Goal: Communication & Community: Answer question/provide support

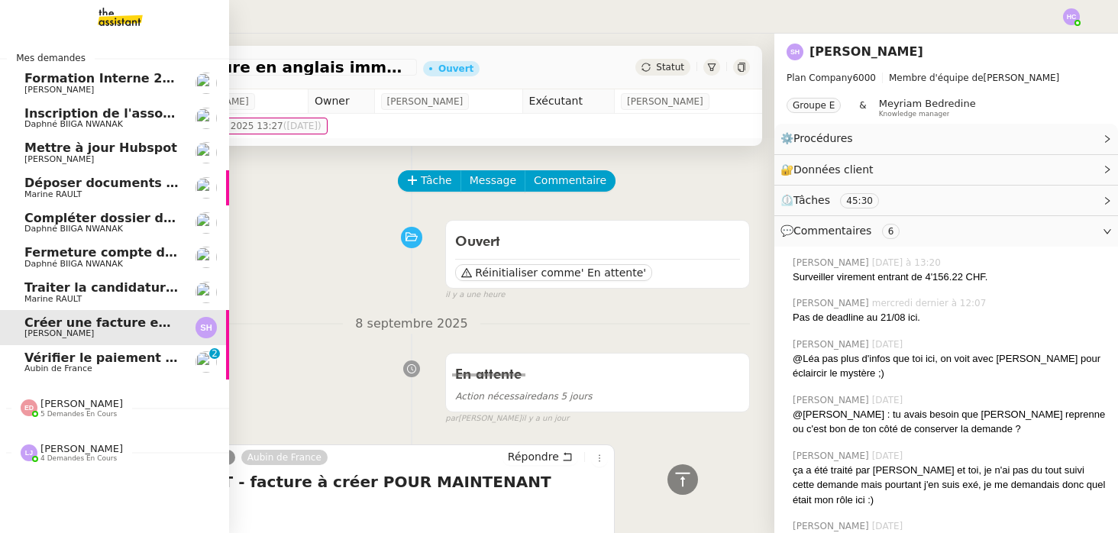
click at [133, 357] on span "Vérifier le paiement Sambouk Properties" at bounding box center [164, 357] width 281 height 15
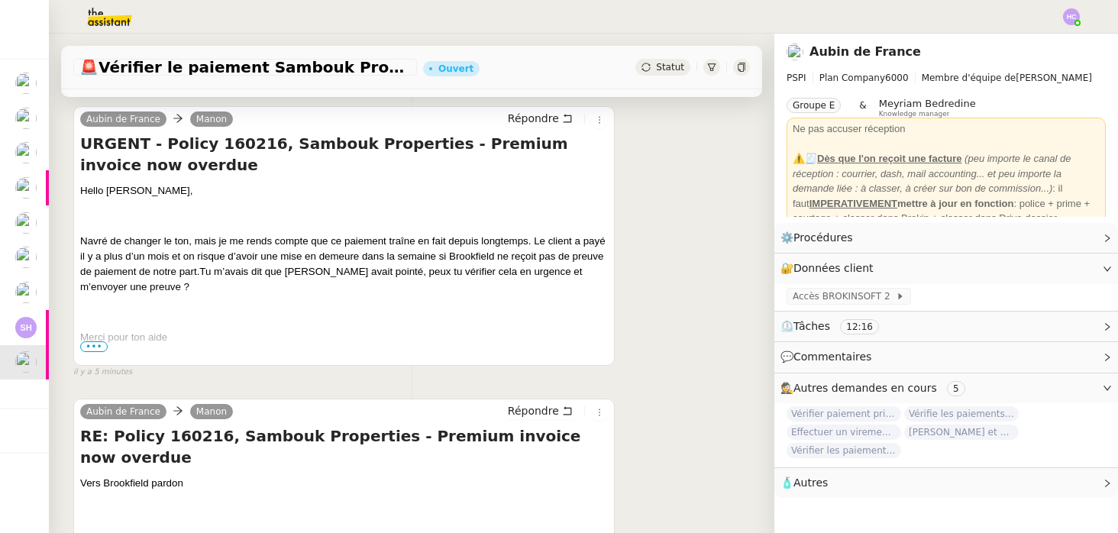
scroll to position [193, 0]
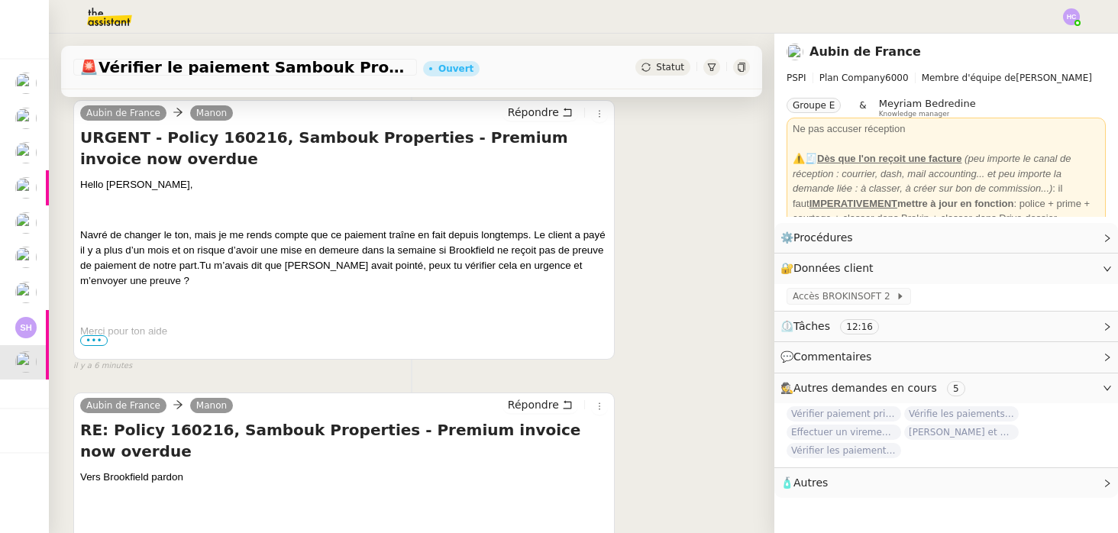
click at [89, 336] on span "•••" at bounding box center [93, 340] width 27 height 11
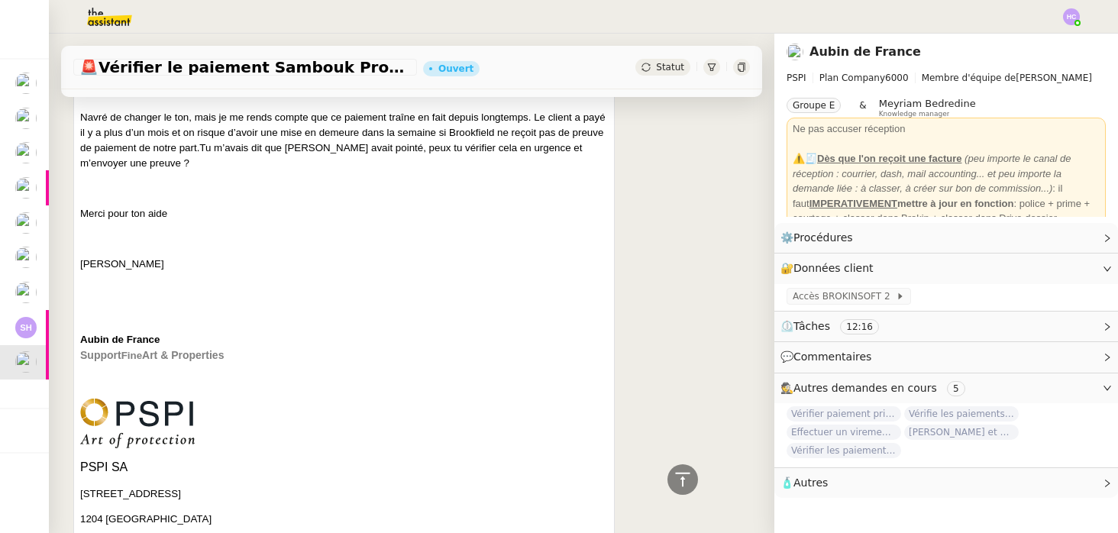
scroll to position [173, 0]
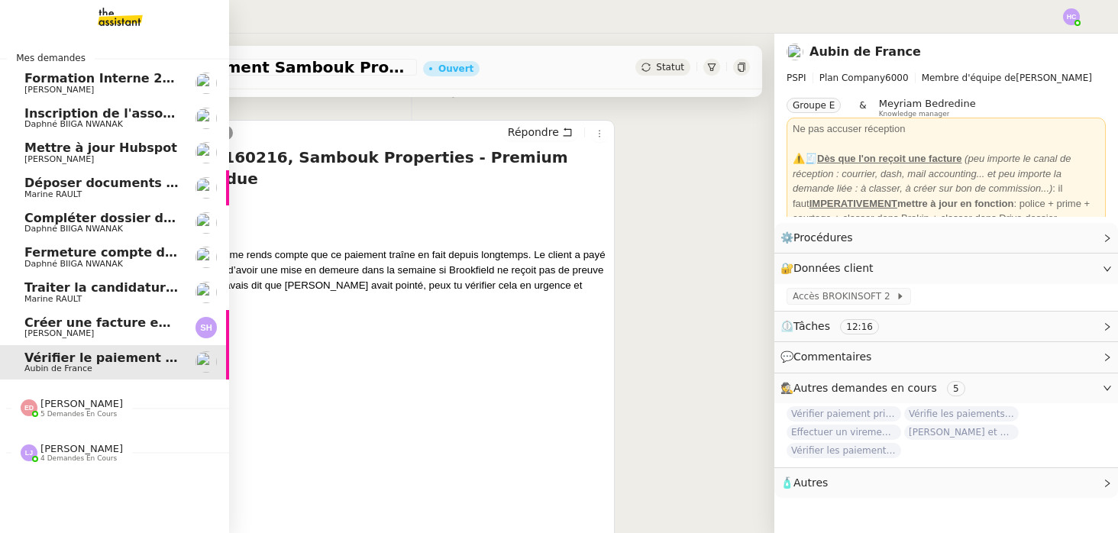
click at [52, 322] on span "Créer une facture en anglais immédiatement" at bounding box center [178, 322] width 309 height 15
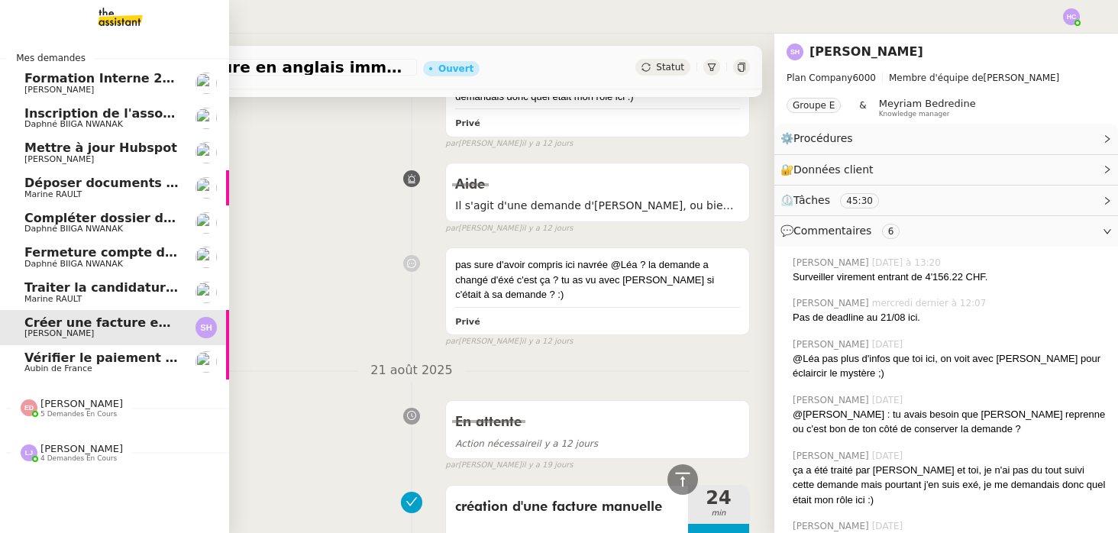
click at [69, 356] on span "Vérifier le paiement Sambouk Properties" at bounding box center [164, 357] width 281 height 15
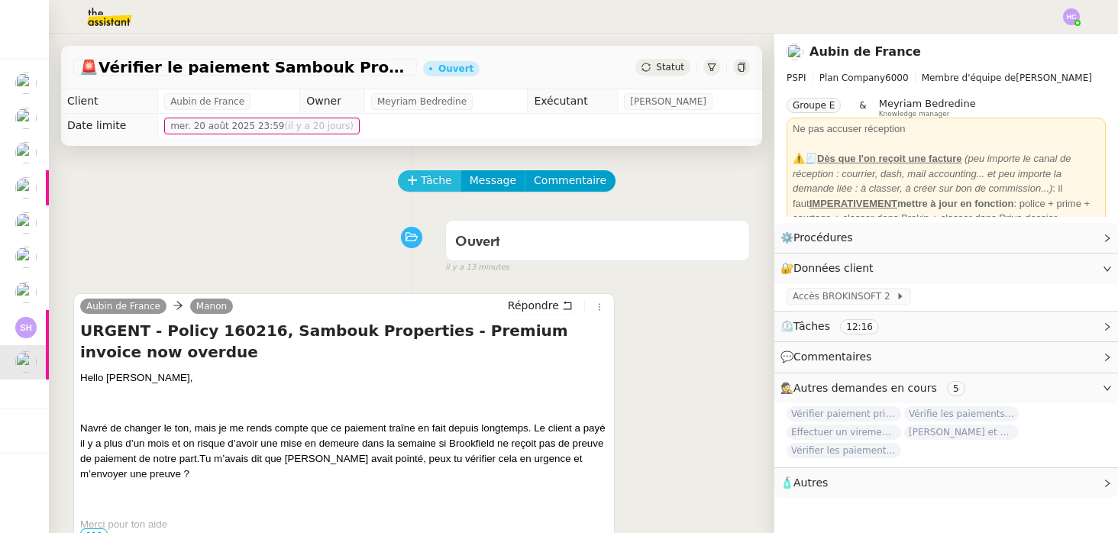
click at [426, 180] on span "Tâche" at bounding box center [436, 181] width 31 height 18
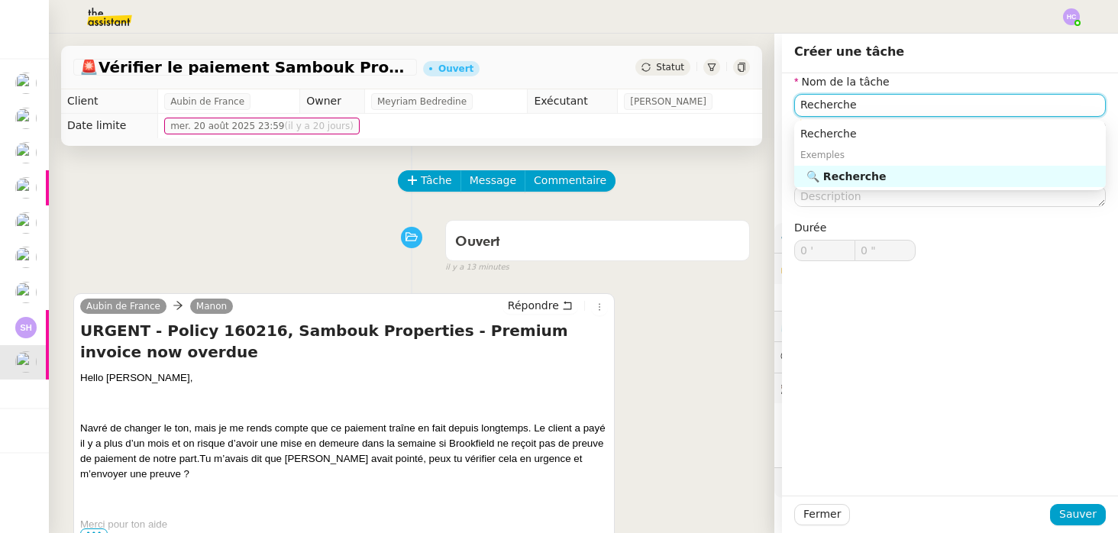
click at [896, 179] on div "🔍 Recherche" at bounding box center [952, 176] width 293 height 14
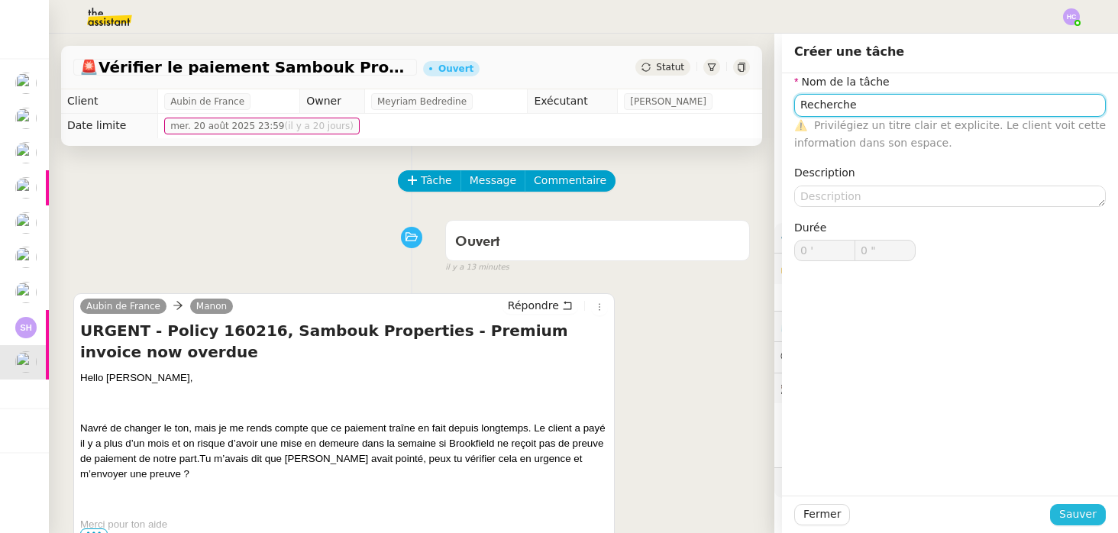
type input "Recherche"
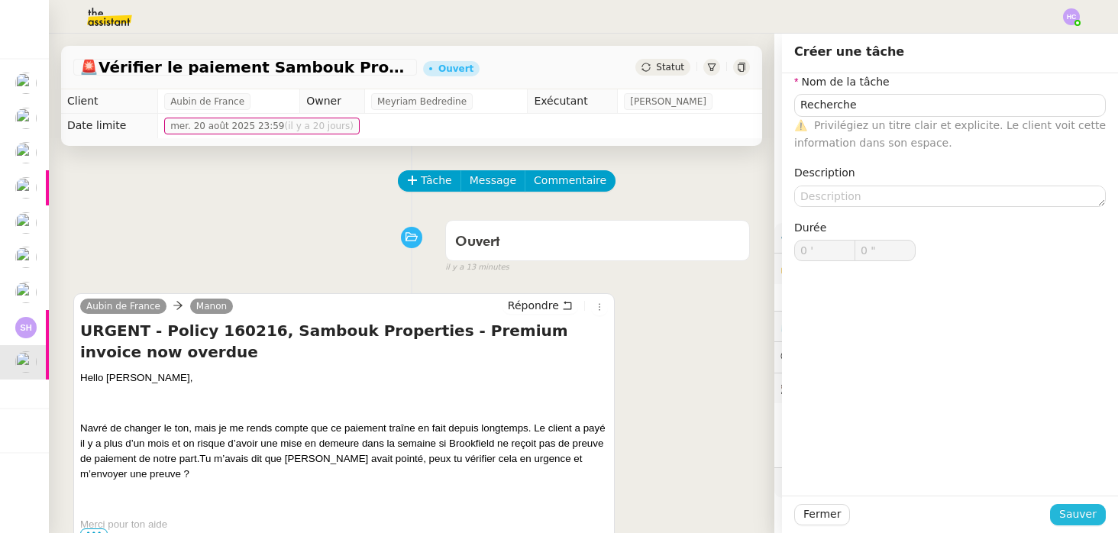
click at [1070, 507] on span "Sauver" at bounding box center [1077, 514] width 37 height 18
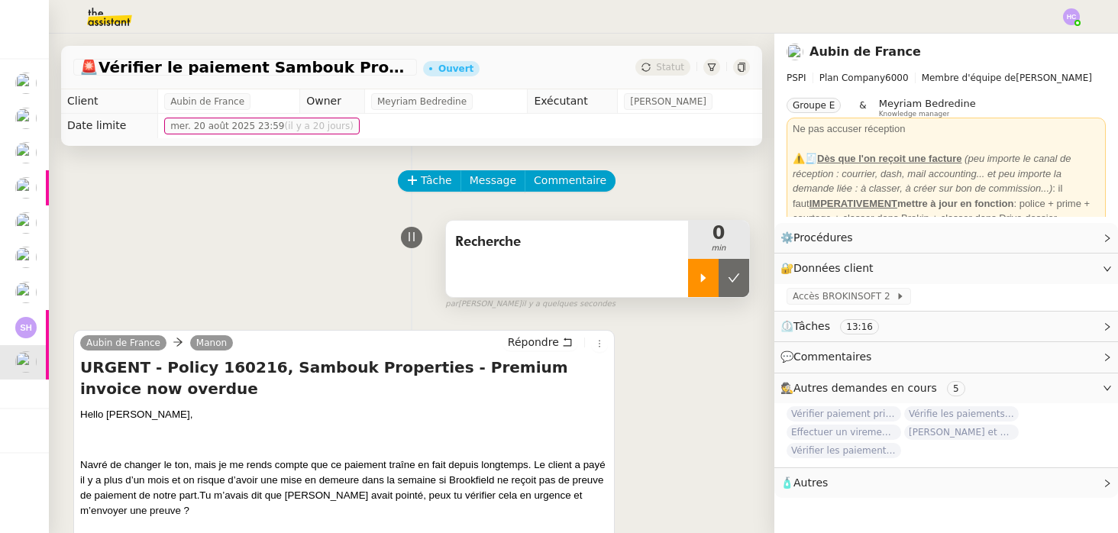
click at [702, 287] on div at bounding box center [703, 278] width 31 height 38
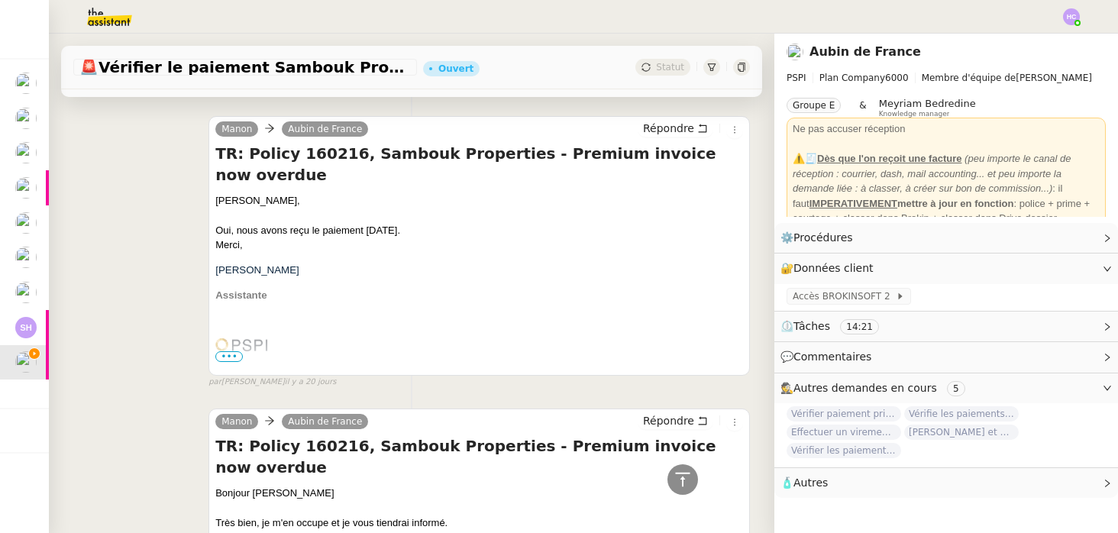
scroll to position [2047, 0]
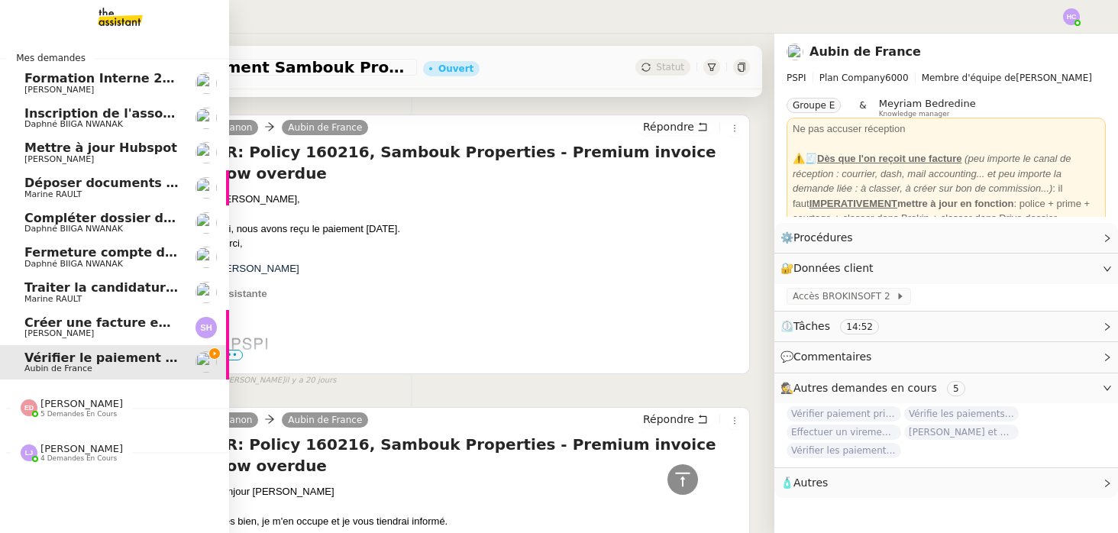
click at [47, 76] on span "Formation Interne 2 - [PERSON_NAME]" at bounding box center [156, 78] width 265 height 15
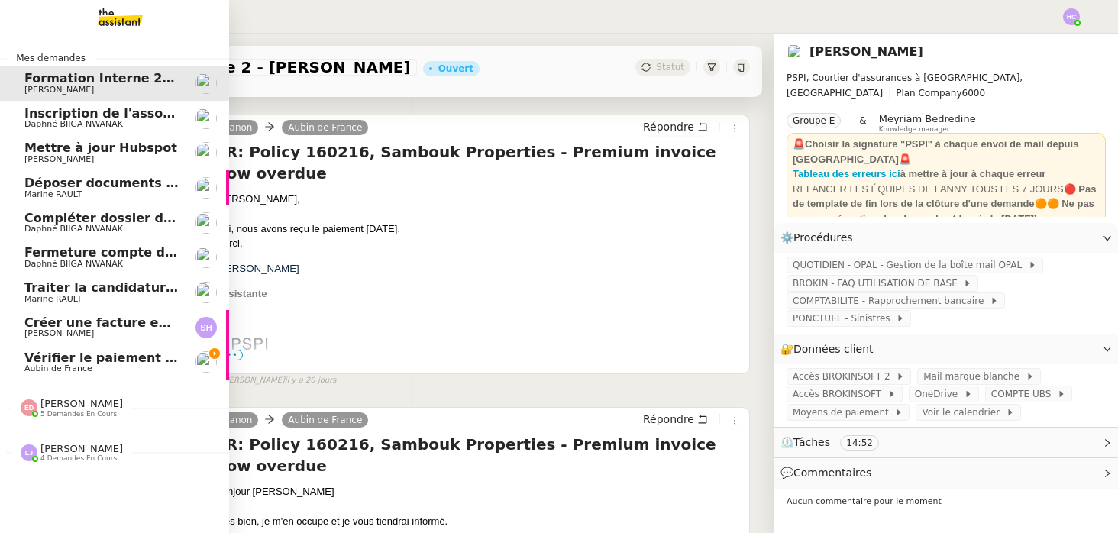
scroll to position [235, 0]
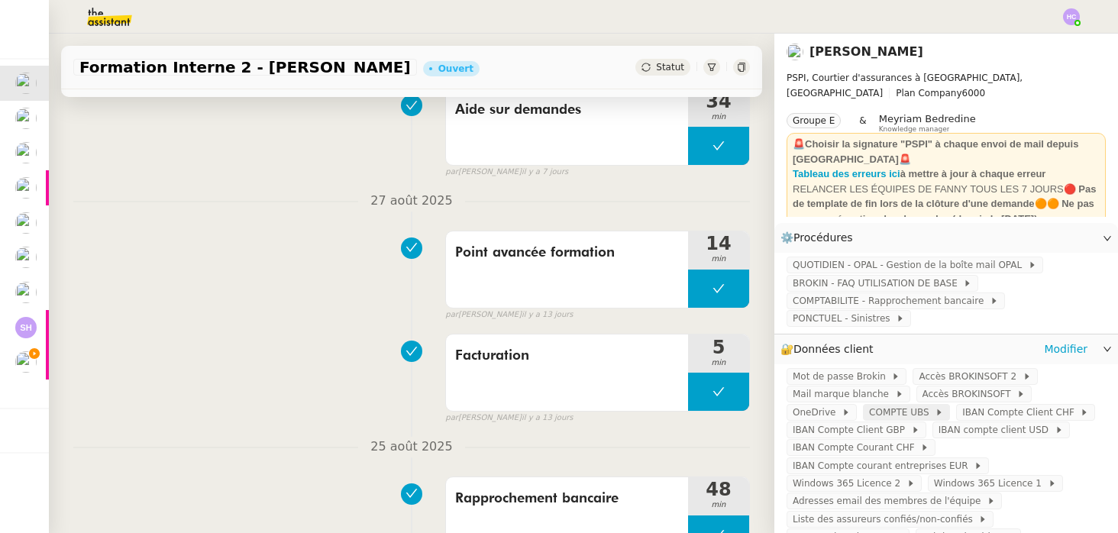
click at [869, 412] on span "COMPTE UBS" at bounding box center [902, 412] width 66 height 15
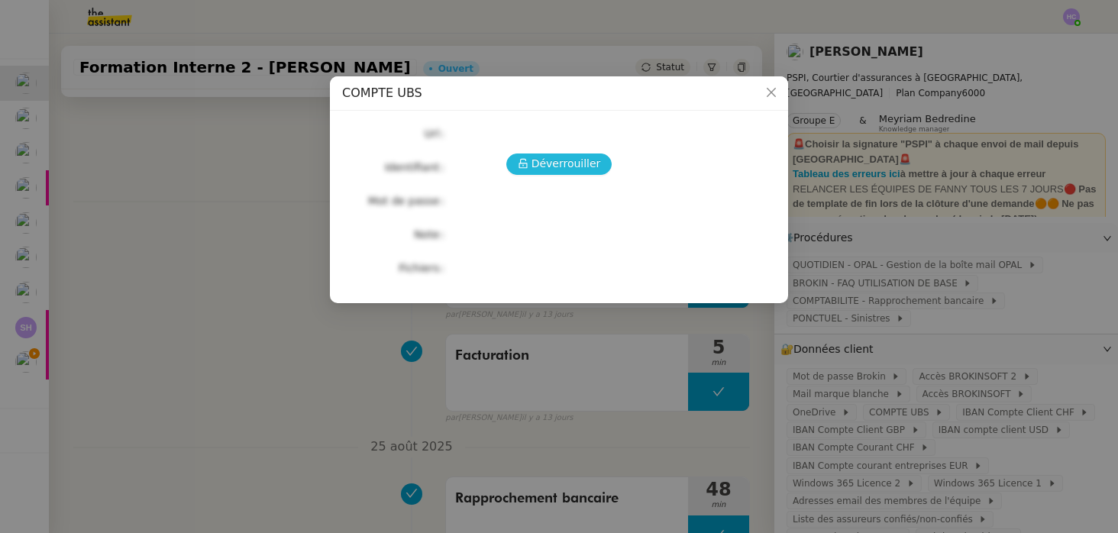
click at [571, 161] on span "Déverrouiller" at bounding box center [565, 164] width 69 height 18
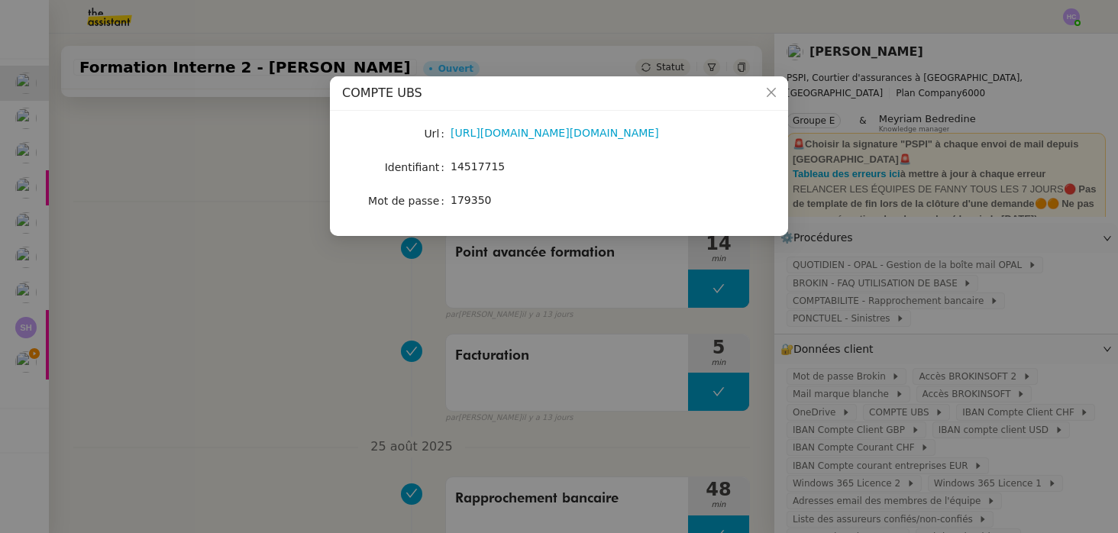
click at [466, 167] on span "14517715" at bounding box center [477, 166] width 54 height 12
copy span "14517715"
click at [771, 93] on icon "Close" at bounding box center [770, 92] width 9 height 9
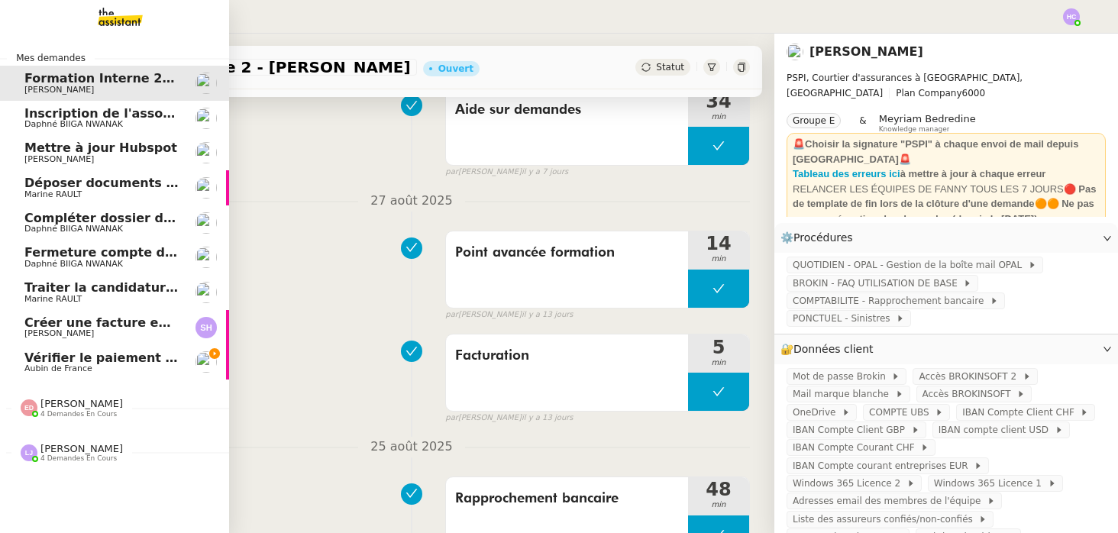
click at [35, 364] on span "Aubin de France" at bounding box center [58, 368] width 68 height 10
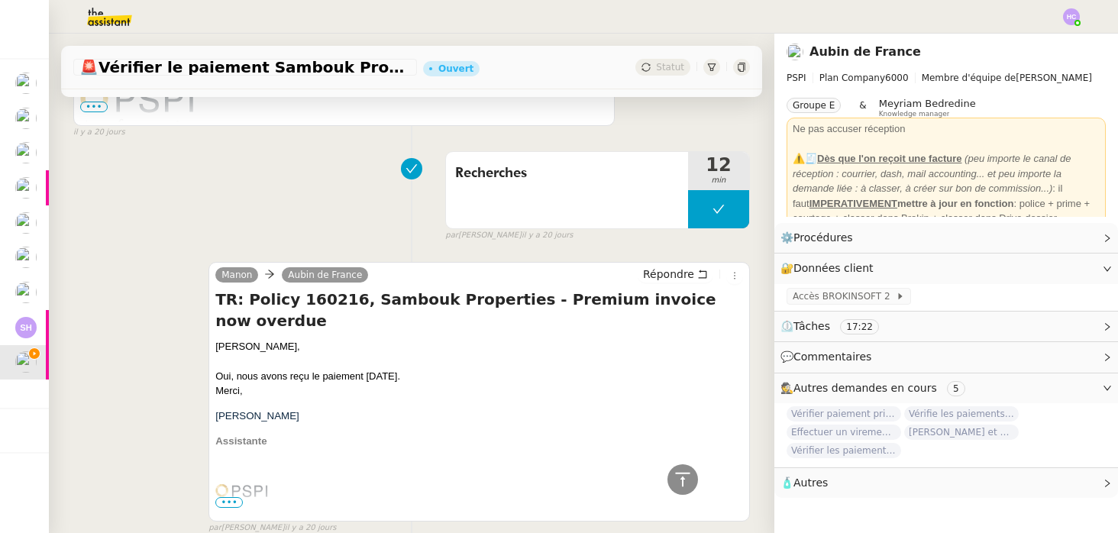
scroll to position [1925, 0]
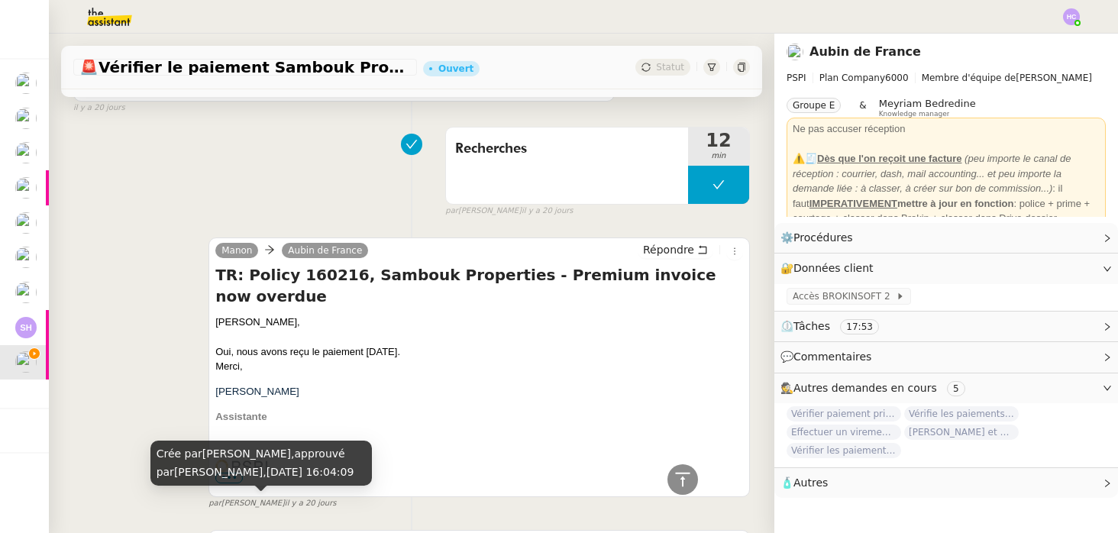
click at [255, 500] on small "par Hannah C. il y a 20 jours" at bounding box center [271, 503] width 127 height 13
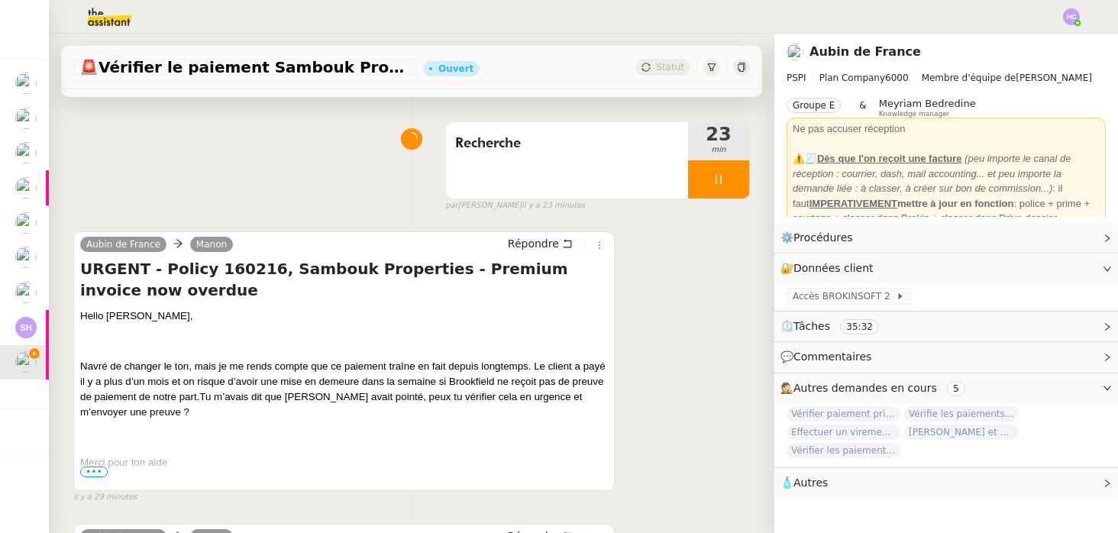
scroll to position [94, 0]
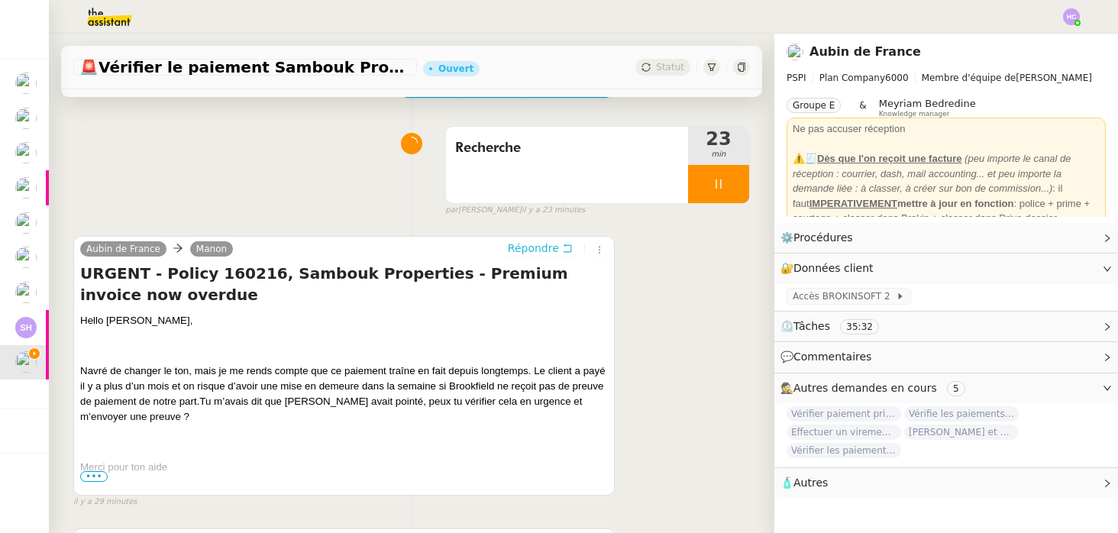
click at [541, 247] on span "Répondre" at bounding box center [533, 247] width 51 height 15
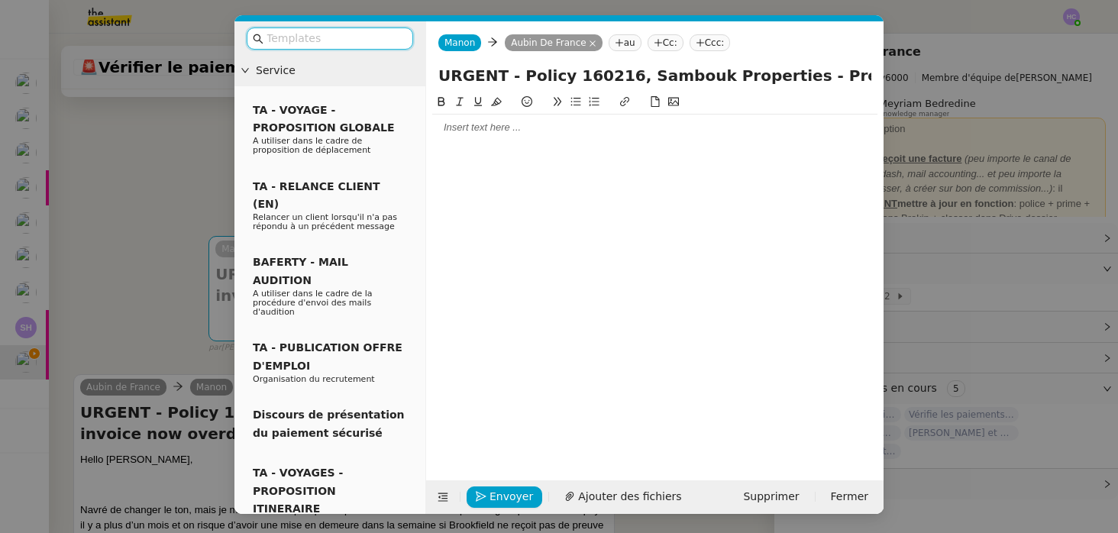
click at [526, 135] on div at bounding box center [654, 128] width 445 height 26
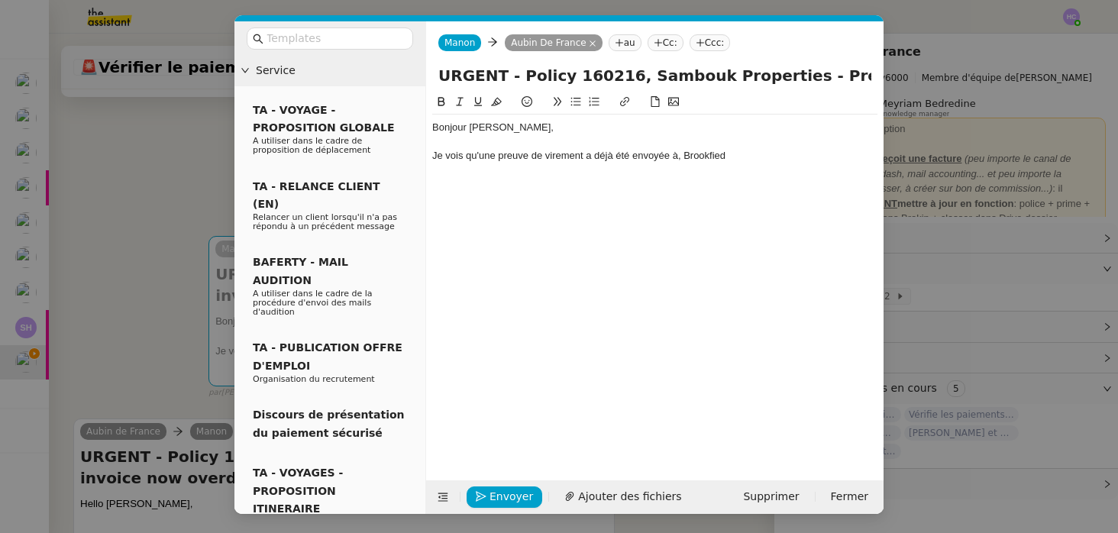
click at [680, 156] on div "Je vois qu'une preuve de virement a déjà été envoyée à, Brookfied" at bounding box center [654, 156] width 445 height 14
click at [749, 156] on div "Je vois qu'une preuve de virement a déjà été envoyée à Brookfied" at bounding box center [654, 156] width 445 height 14
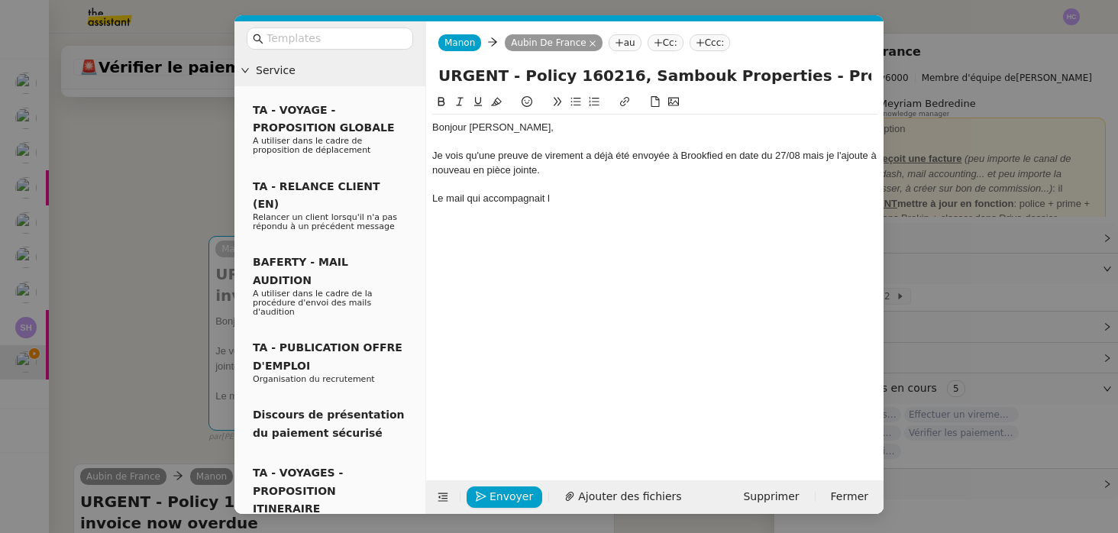
click at [559, 199] on div "Le mail qui accompagnait l" at bounding box center [654, 199] width 445 height 14
click at [553, 202] on div "Le mail qui accompagnait l" at bounding box center [654, 199] width 445 height 14
click at [802, 155] on div "Je vois qu'une preuve de virement a déjà été envoyée à Brookfied en date du 27/…" at bounding box center [654, 163] width 445 height 28
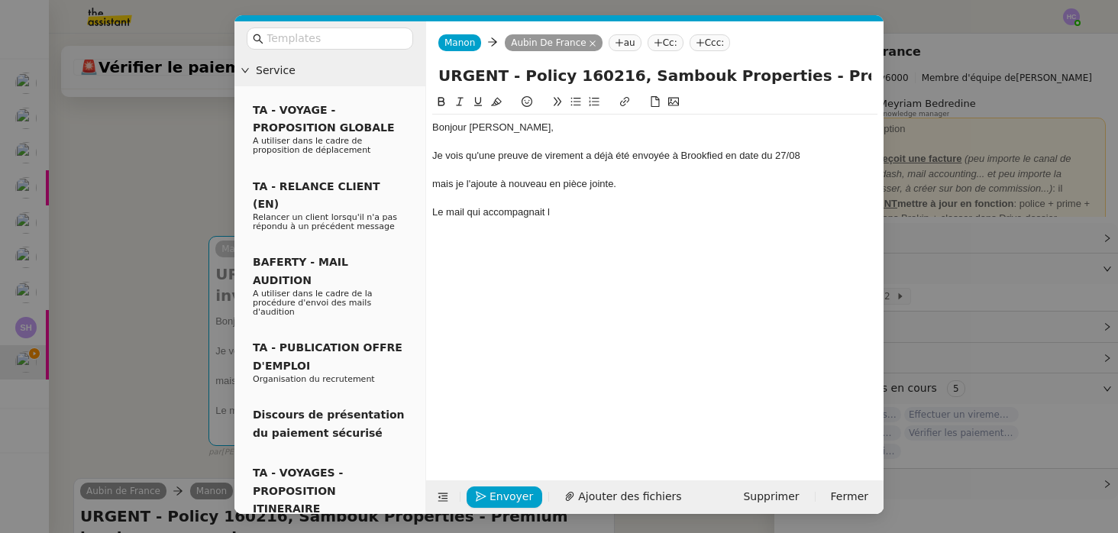
click at [835, 148] on div at bounding box center [654, 142] width 445 height 14
click at [809, 156] on div "Je vois qu'une preuve de virement a déjà été envoyée à Brookfied en date du 27/…" at bounding box center [654, 156] width 445 height 14
click at [841, 156] on div "Je vois qu'une preuve de virement a déjà été envoyée à Brookfied en date du 27/…" at bounding box center [654, 163] width 445 height 28
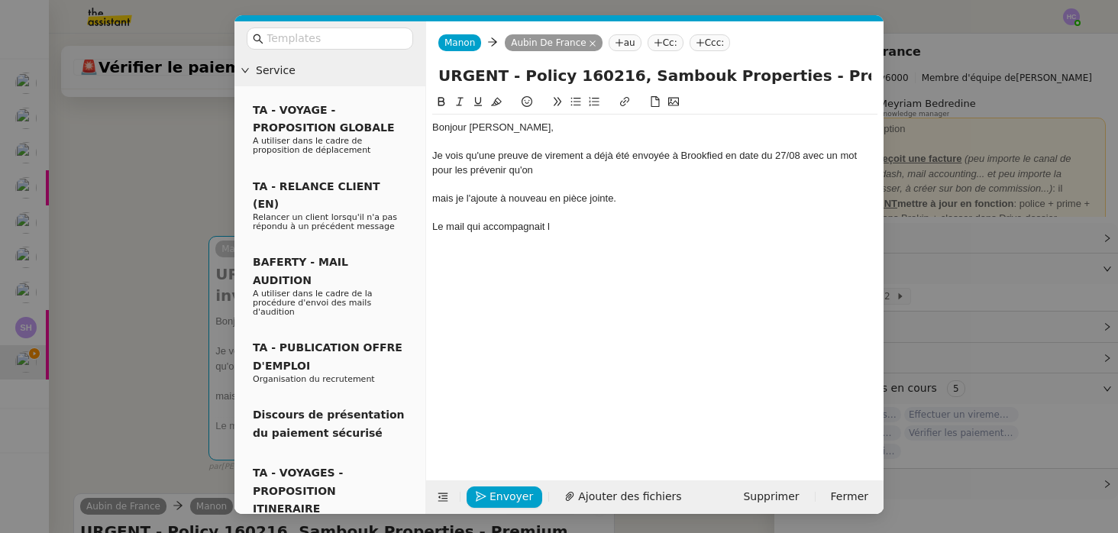
click at [557, 170] on div "Je vois qu'une preuve de virement a déjà été envoyée à Brookfied en date du 27/…" at bounding box center [654, 163] width 445 height 28
drag, startPoint x: 643, startPoint y: 197, endPoint x: 431, endPoint y: 196, distance: 211.5
click at [432, 196] on div "mais je l'ajoute à nouveau en pièce jointe." at bounding box center [654, 199] width 445 height 14
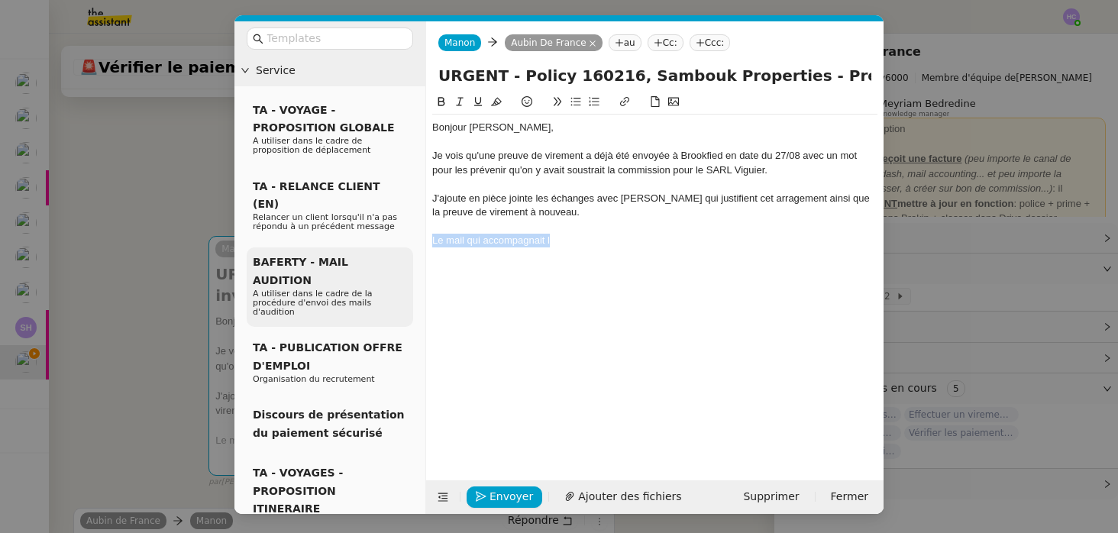
drag, startPoint x: 580, startPoint y: 245, endPoint x: 381, endPoint y: 243, distance: 199.3
click at [381, 243] on nz-layout "Service TA - VOYAGE - PROPOSITION GLOBALE A utiliser dans le cadre de propositi…" at bounding box center [558, 267] width 649 height 492
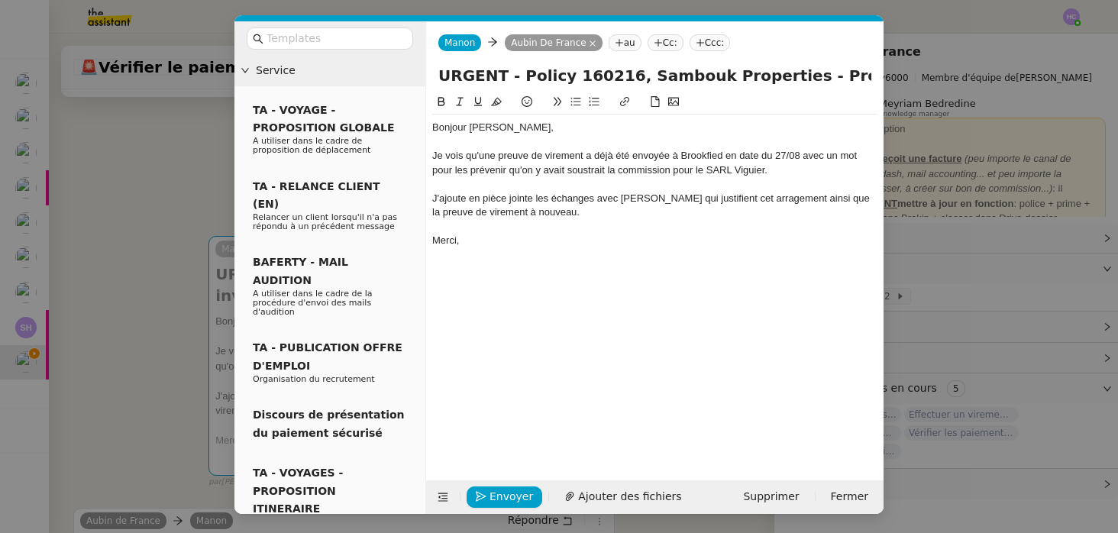
click at [506, 140] on div at bounding box center [654, 142] width 445 height 14
click at [705, 156] on div "Je vois qu'une preuve de virement a déjà été envoyée à Brookfied en date du 27/…" at bounding box center [654, 163] width 445 height 28
click at [806, 144] on div at bounding box center [654, 142] width 445 height 14
click at [686, 170] on div "Je vois qu'une preuve de virement a déjà été envoyée à Brookfied en date du 27/…" at bounding box center [654, 163] width 445 height 28
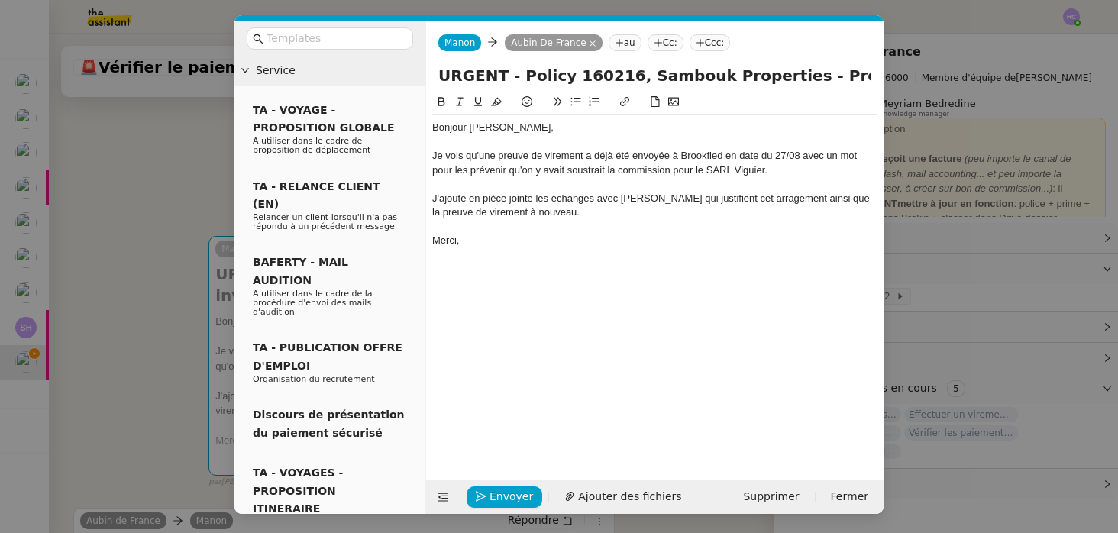
click at [702, 173] on div "Je vois qu'une preuve de virement a déjà été envoyée à Brookfied en date du 27/…" at bounding box center [654, 163] width 445 height 28
click at [0, 0] on lt-span "la SARL" at bounding box center [0, 0] width 0 height 0
drag, startPoint x: 703, startPoint y: 172, endPoint x: 673, endPoint y: 173, distance: 29.8
click at [673, 173] on div "Je vois qu'une preuve de virement a déjà été envoyée à Brookfied en date du 27/…" at bounding box center [654, 163] width 445 height 28
click at [675, 173] on div "Je vois qu'une preuve de virement a déjà été envoyée à Brookfied en date du 27/…" at bounding box center [654, 163] width 445 height 28
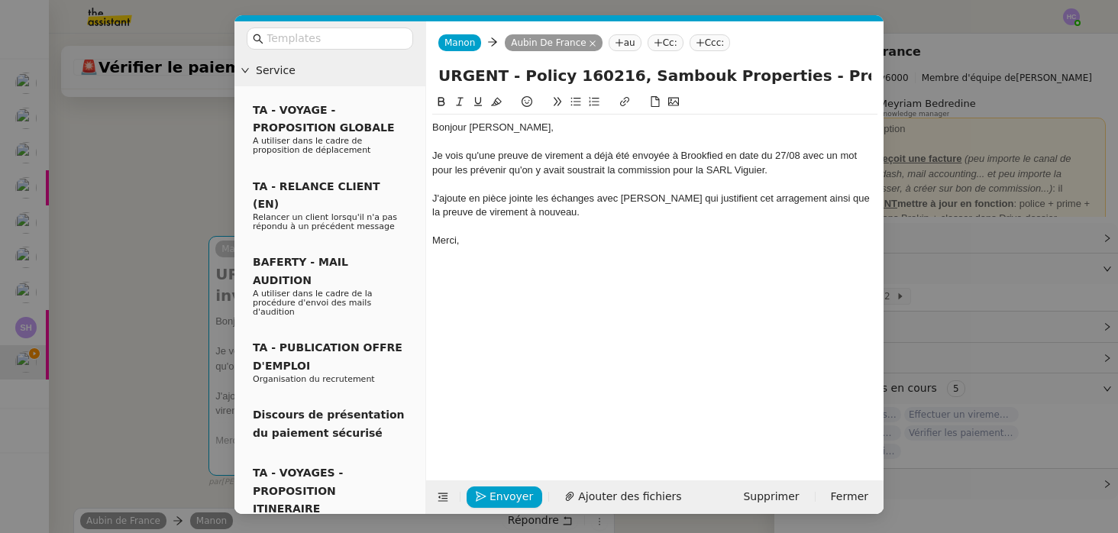
click at [680, 173] on div "Je vois qu'une preuve de virement a déjà été envoyée à Brookfied en date du 27/…" at bounding box center [654, 163] width 445 height 28
click at [611, 171] on div "Je vois qu'une preuve de virement a déjà été envoyée à Brookfied en date du 27/…" at bounding box center [654, 163] width 445 height 28
click at [541, 211] on div "J'ajoute en pièce jointe les échanges avec Fanny qui justifient cet arragement …" at bounding box center [654, 206] width 445 height 28
click at [749, 203] on div "J'ajoute en pièce jointe les échanges avec Fanny qui justifient cet arragement …" at bounding box center [654, 206] width 445 height 28
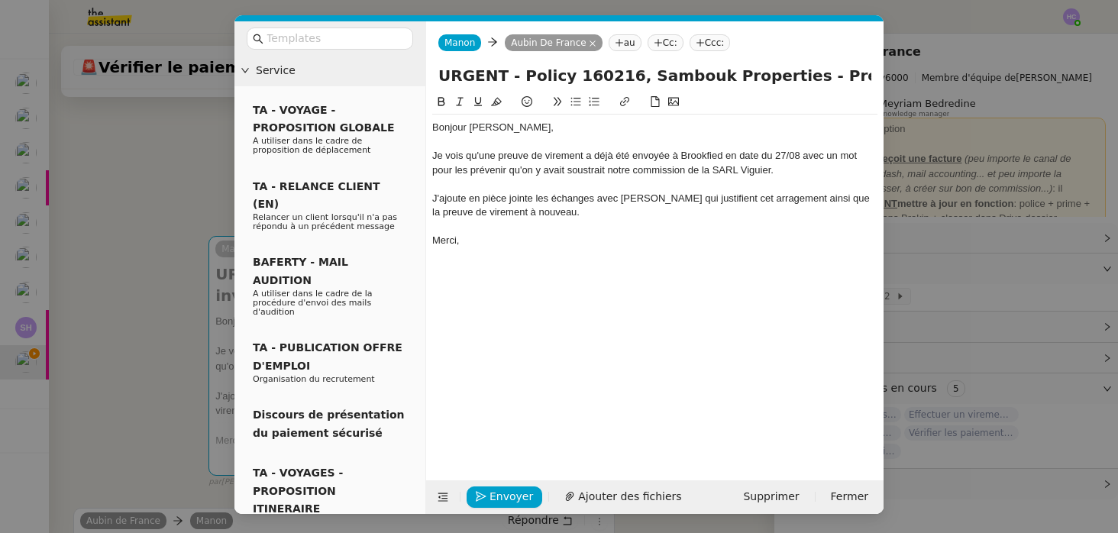
click at [0, 0] on lt-span "arra n gement" at bounding box center [0, 0] width 0 height 0
click at [544, 215] on div "J'ajoute en pièce jointe les échanges avec Fanny qui justifient cet arrangement…" at bounding box center [654, 206] width 445 height 28
click at [588, 499] on span "Ajouter des fichiers" at bounding box center [629, 497] width 103 height 18
click at [579, 492] on span "Ajouter des fichiers" at bounding box center [629, 497] width 103 height 18
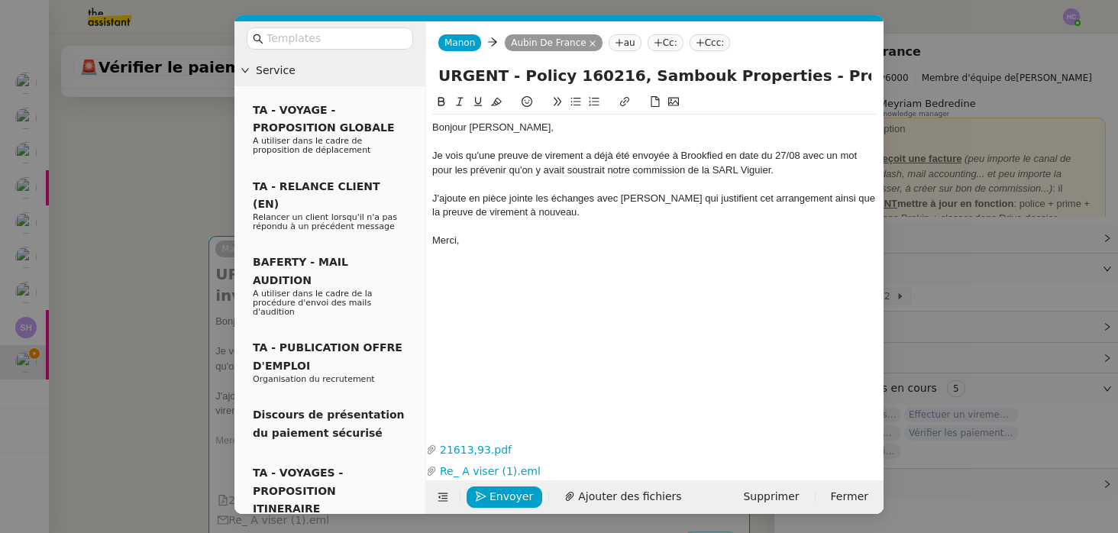
click at [476, 159] on div "Je vois qu'une preuve de virement a déjà été envoyée à Brookfied en date du 27/…" at bounding box center [654, 163] width 445 height 28
click at [689, 161] on div "Je vois qu'une preuve de virement a déjà été envoyée à Brookfied en date du 27/…" at bounding box center [654, 163] width 445 height 28
click at [782, 141] on div at bounding box center [654, 142] width 445 height 14
click at [692, 173] on div "Je vois qu'une preuve de virement a déjà été envoyée à Brookfied en date du 27/…" at bounding box center [654, 163] width 445 height 28
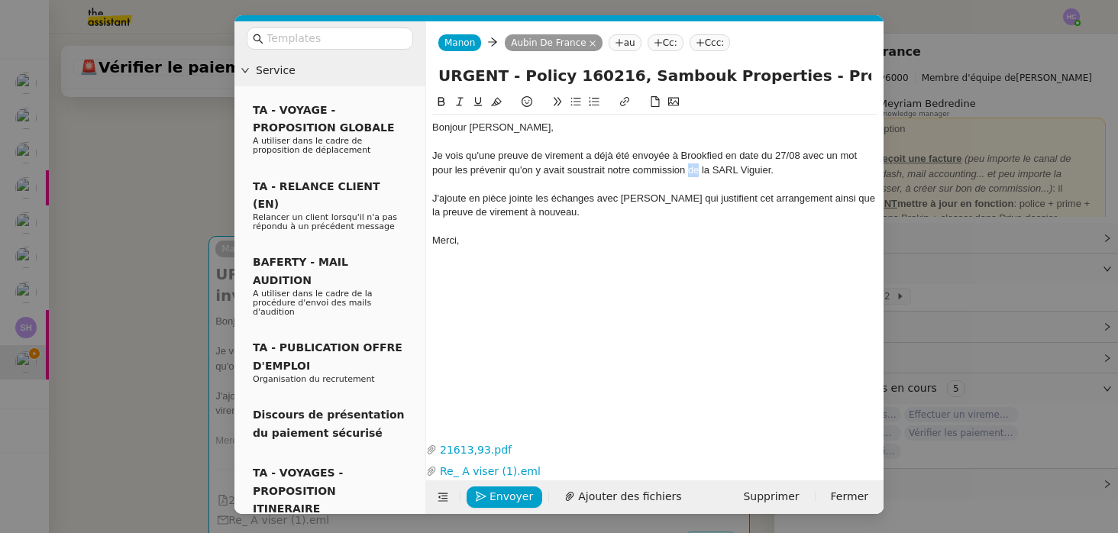
click at [692, 173] on div "Je vois qu'une preuve de virement a déjà été envoyée à Brookfied en date du 27/…" at bounding box center [654, 163] width 445 height 28
click at [566, 214] on div "J'ajoute en pièce jointe les échanges avec Fanny qui justifient cet arrangement…" at bounding box center [654, 206] width 445 height 28
click at [494, 492] on span "Envoyer" at bounding box center [511, 497] width 44 height 18
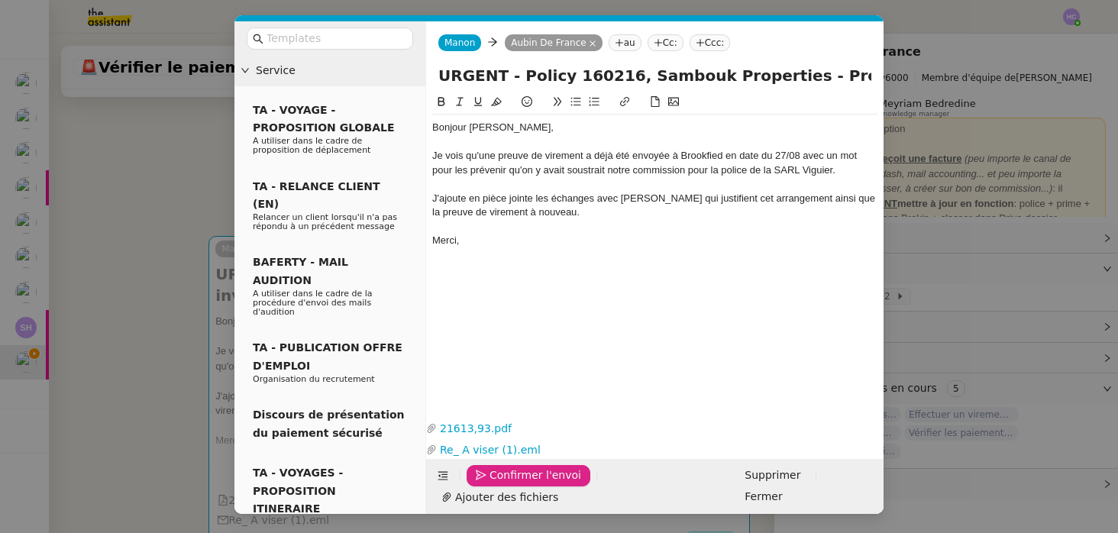
click at [494, 484] on span "Confirmer l'envoi" at bounding box center [535, 475] width 92 height 18
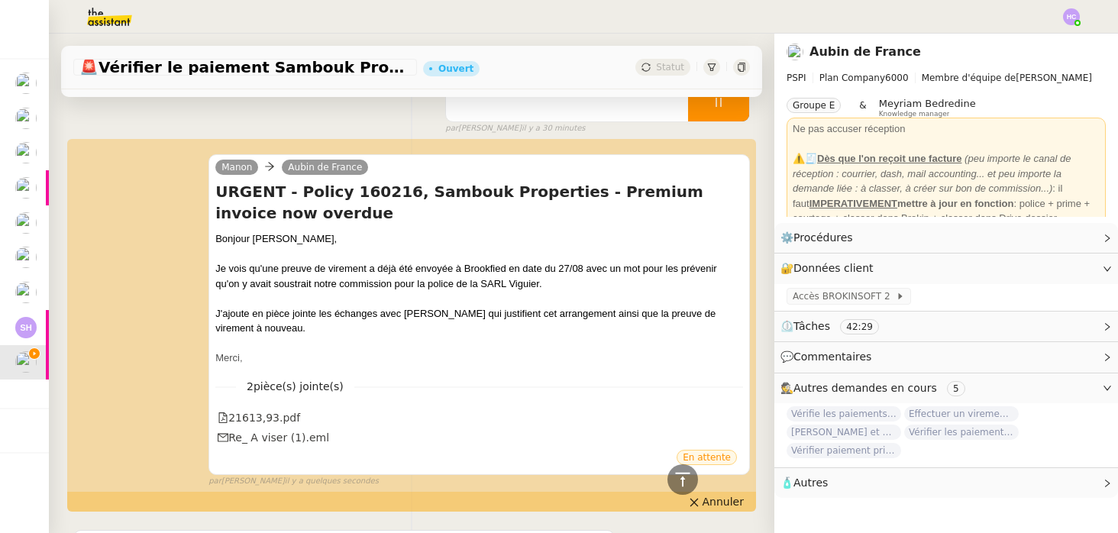
scroll to position [0, 0]
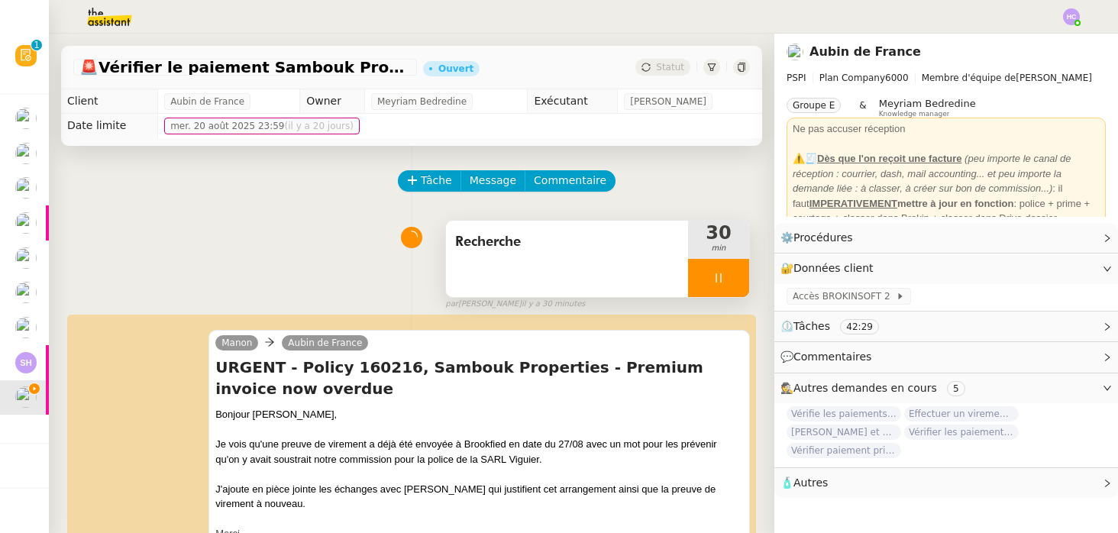
click at [715, 282] on icon at bounding box center [718, 278] width 12 height 12
click at [732, 282] on icon at bounding box center [734, 278] width 12 height 12
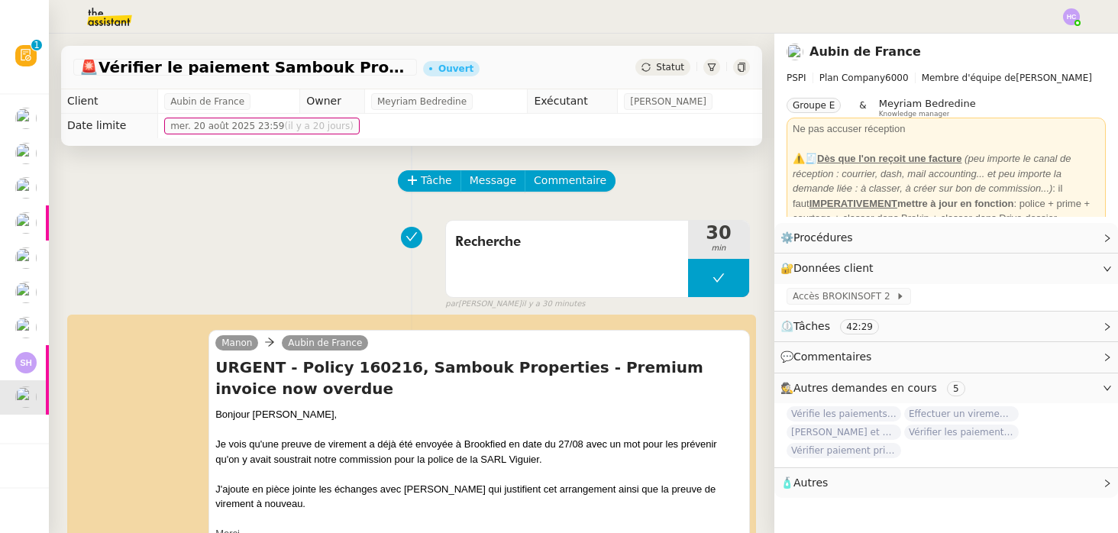
click at [647, 69] on icon at bounding box center [645, 67] width 9 height 9
click at [315, 253] on div "Recherche 30 min false par Hannah C. il y a 30 minutes" at bounding box center [411, 262] width 676 height 98
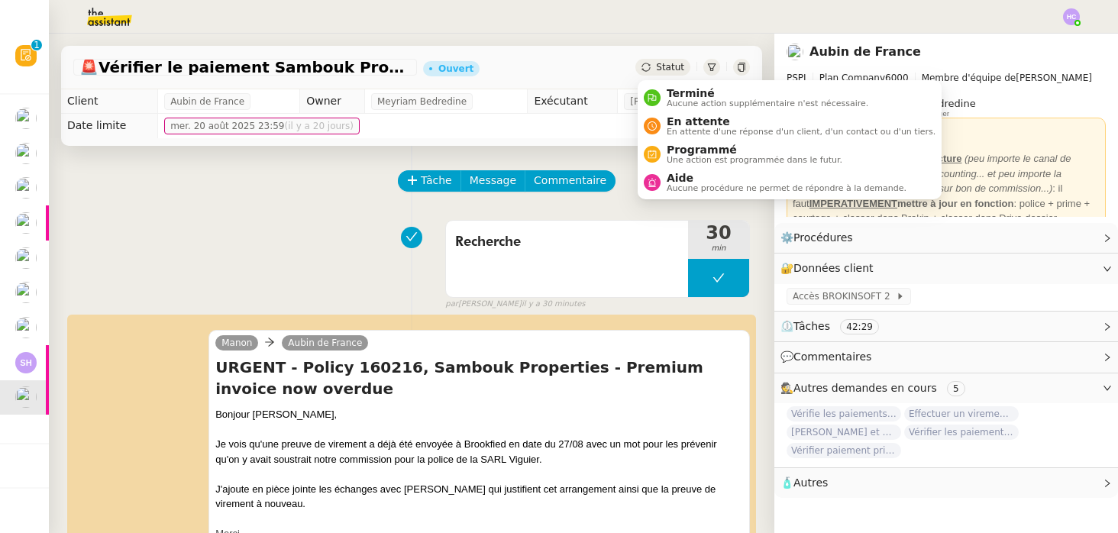
click at [670, 64] on span "Statut" at bounding box center [670, 67] width 28 height 11
click at [672, 98] on span "Terminé" at bounding box center [767, 93] width 202 height 12
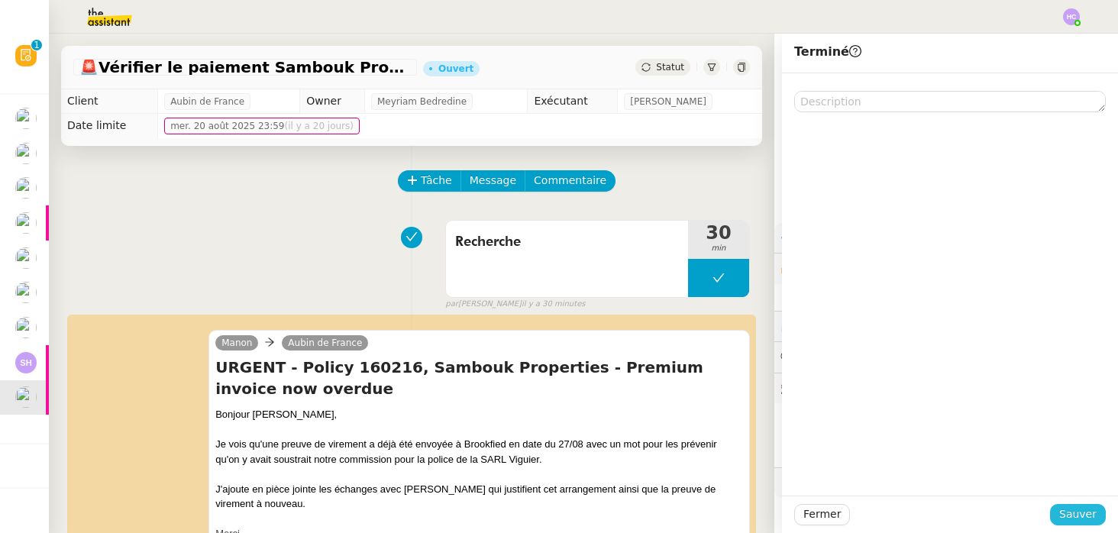
click at [1073, 505] on span "Sauver" at bounding box center [1077, 514] width 37 height 18
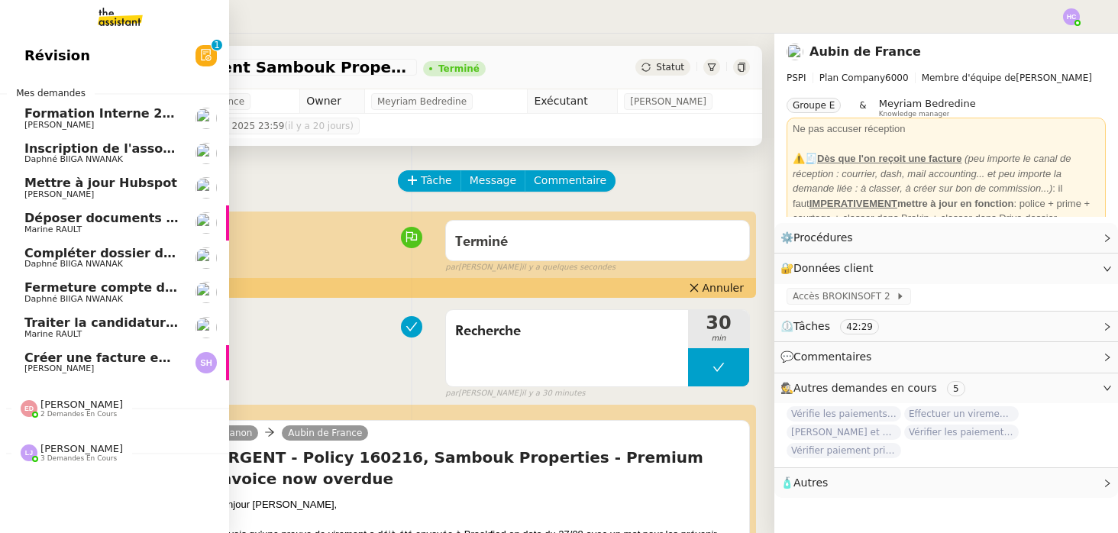
click at [133, 153] on span "Inscription de l'association à la [GEOGRAPHIC_DATA]" at bounding box center [205, 148] width 362 height 15
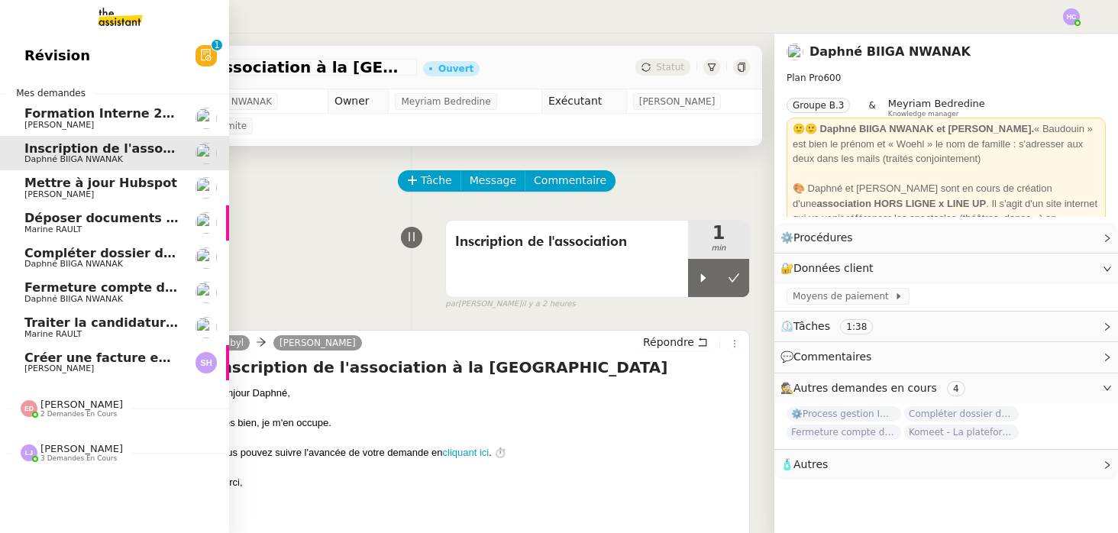
click at [90, 189] on span "Mettre à jour Hubspot" at bounding box center [100, 183] width 153 height 15
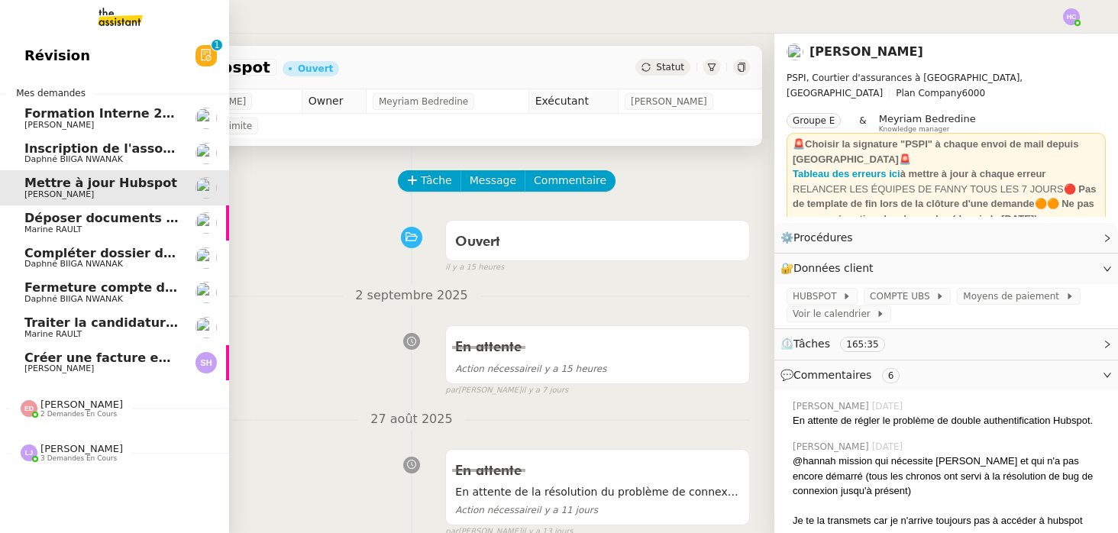
click at [92, 218] on span "Déposer documents sur espace OPCO" at bounding box center [153, 218] width 259 height 15
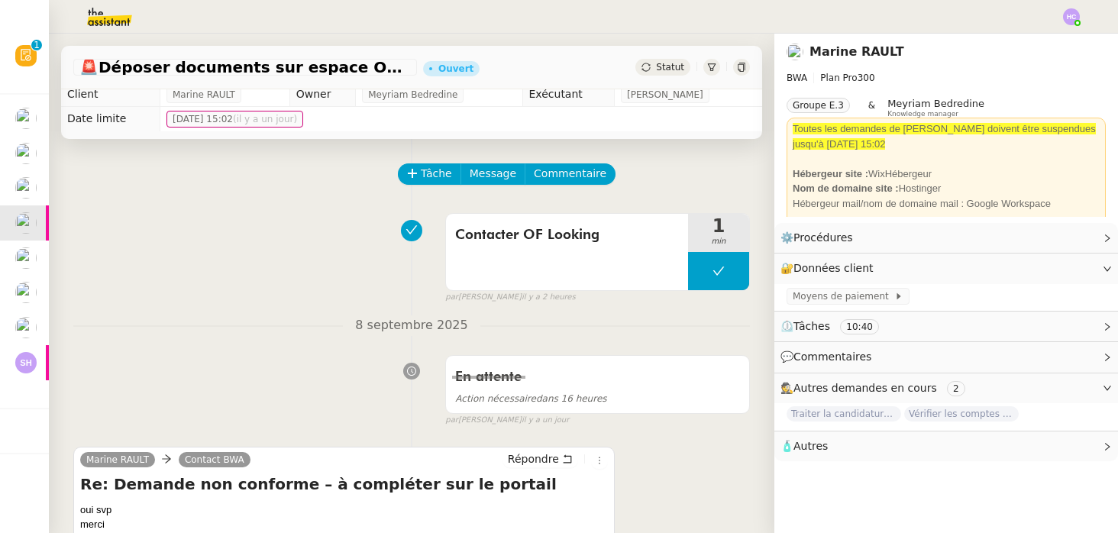
scroll to position [2, 0]
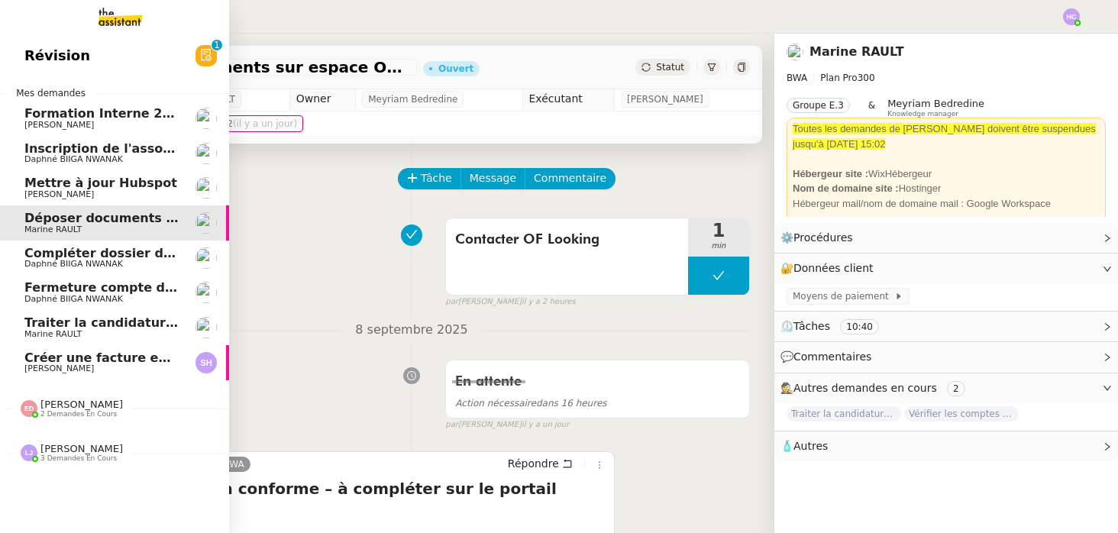
click at [73, 257] on span "Compléter dossier domiciliation asso sur Se Domicilier" at bounding box center [212, 253] width 376 height 15
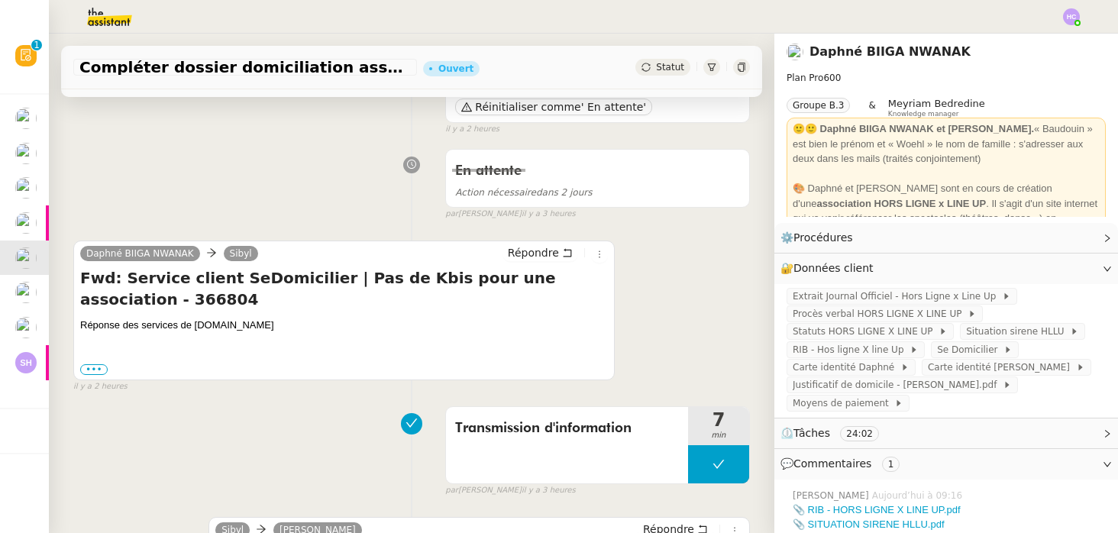
scroll to position [220, 0]
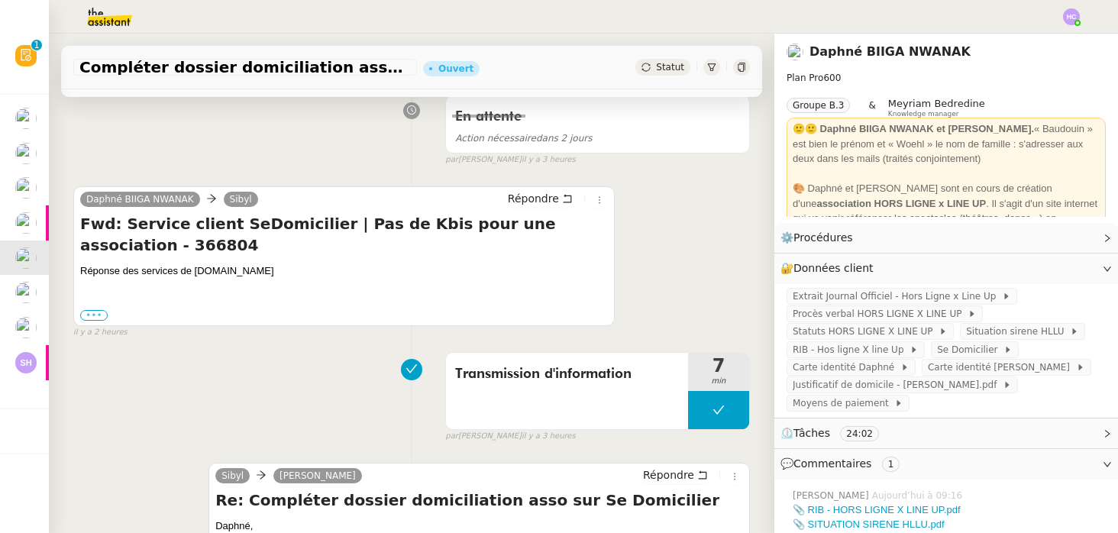
click at [92, 313] on label "•••" at bounding box center [93, 315] width 27 height 11
click at [0, 0] on input "•••" at bounding box center [0, 0] width 0 height 0
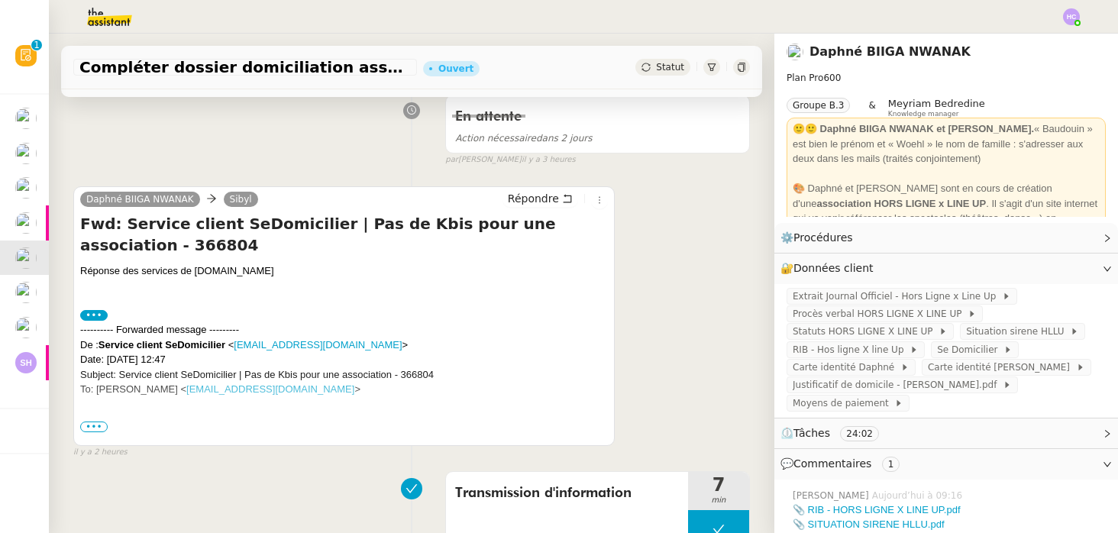
click at [92, 431] on span "•••" at bounding box center [93, 426] width 27 height 11
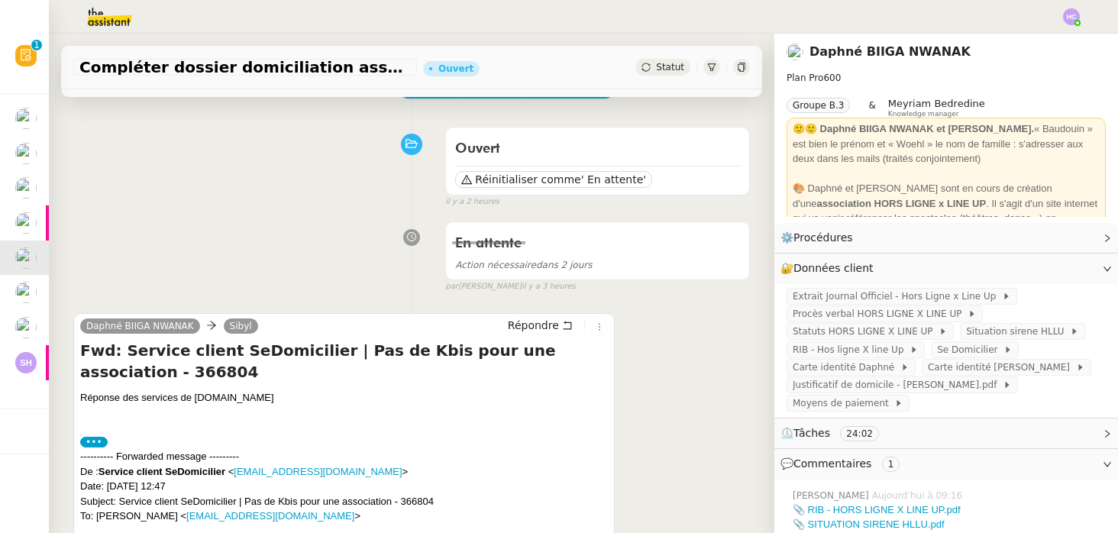
scroll to position [0, 0]
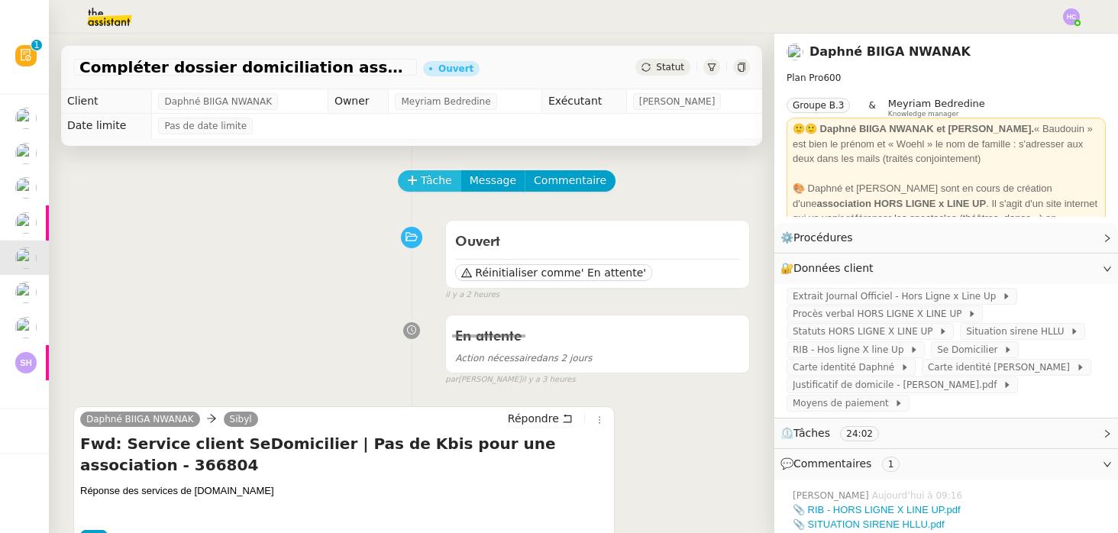
click at [435, 180] on span "Tâche" at bounding box center [436, 181] width 31 height 18
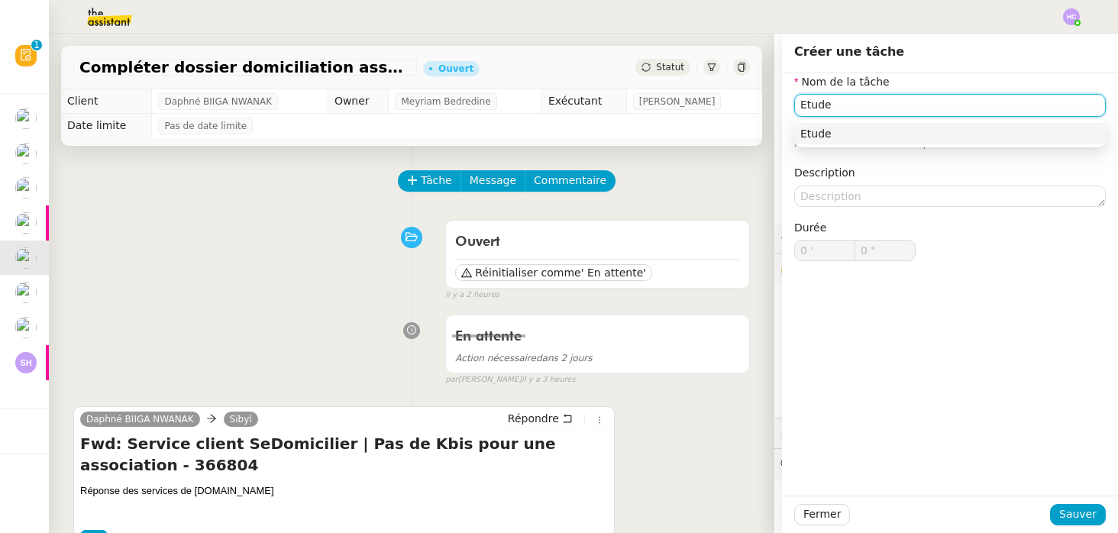
click at [957, 128] on div "Etude" at bounding box center [949, 134] width 299 height 14
type input "Etude"
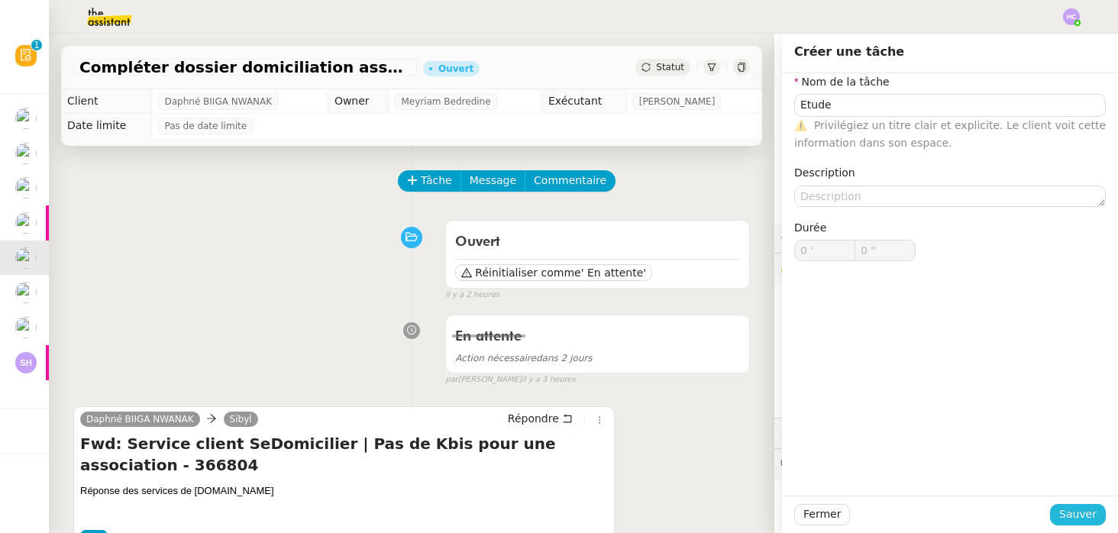
click at [1079, 521] on span "Sauver" at bounding box center [1077, 514] width 37 height 18
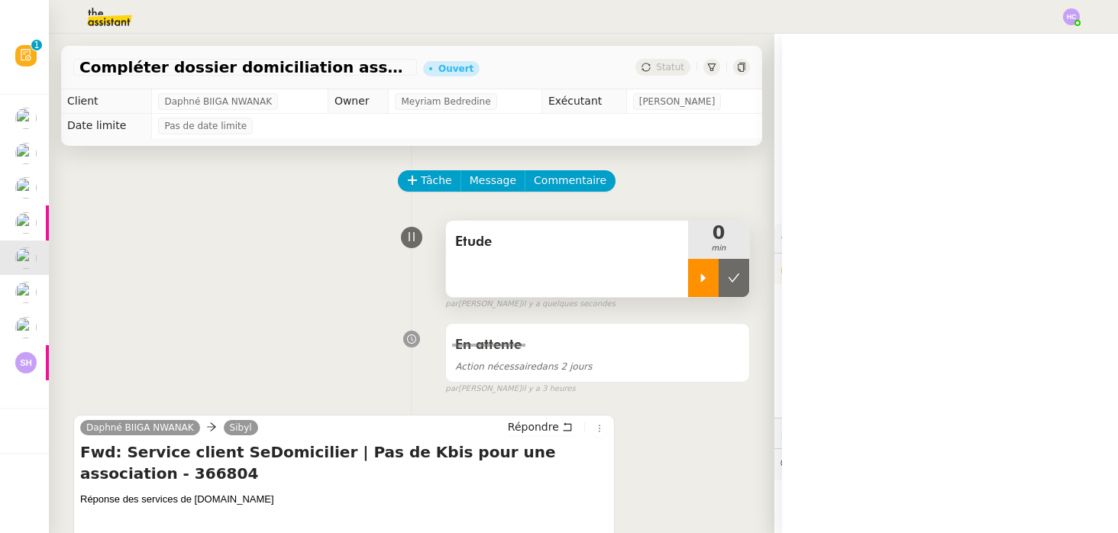
click at [705, 264] on div at bounding box center [703, 278] width 31 height 38
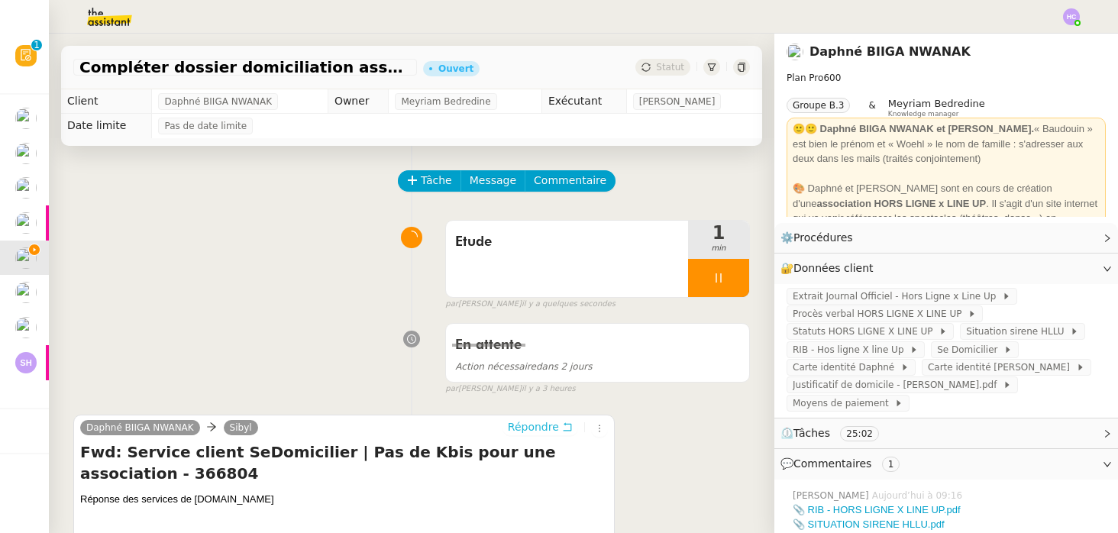
click at [524, 426] on span "Répondre" at bounding box center [533, 426] width 51 height 15
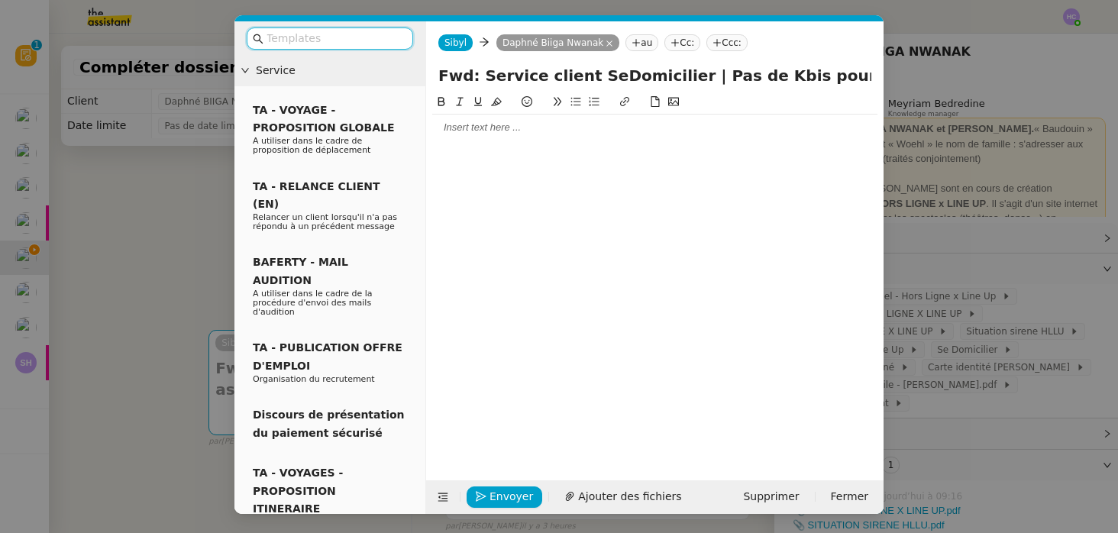
click at [541, 118] on div at bounding box center [654, 128] width 445 height 26
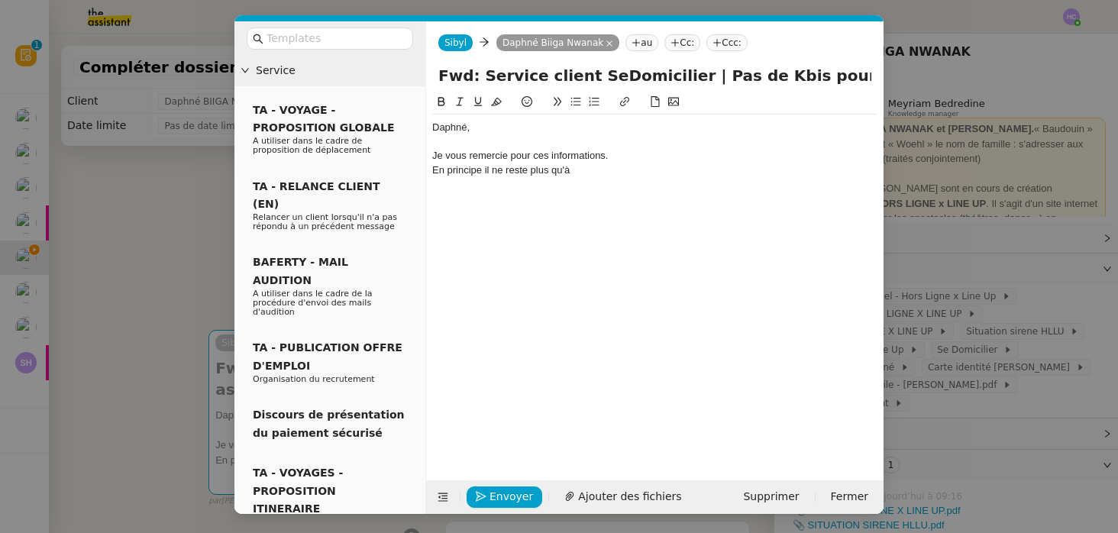
click at [529, 172] on div "En principe il ne reste plus qu'à" at bounding box center [654, 170] width 445 height 14
click at [616, 176] on div "En principe il ne reste donc plus qu'à" at bounding box center [654, 170] width 445 height 14
click at [752, 171] on div "En principe il ne reste donc plus qu'à attendre qu'il vous demandent une signat…" at bounding box center [654, 170] width 445 height 14
click at [718, 169] on div "En principe il ne reste donc plus qu'à attendre qu'il vous demandent une signat…" at bounding box center [654, 170] width 445 height 14
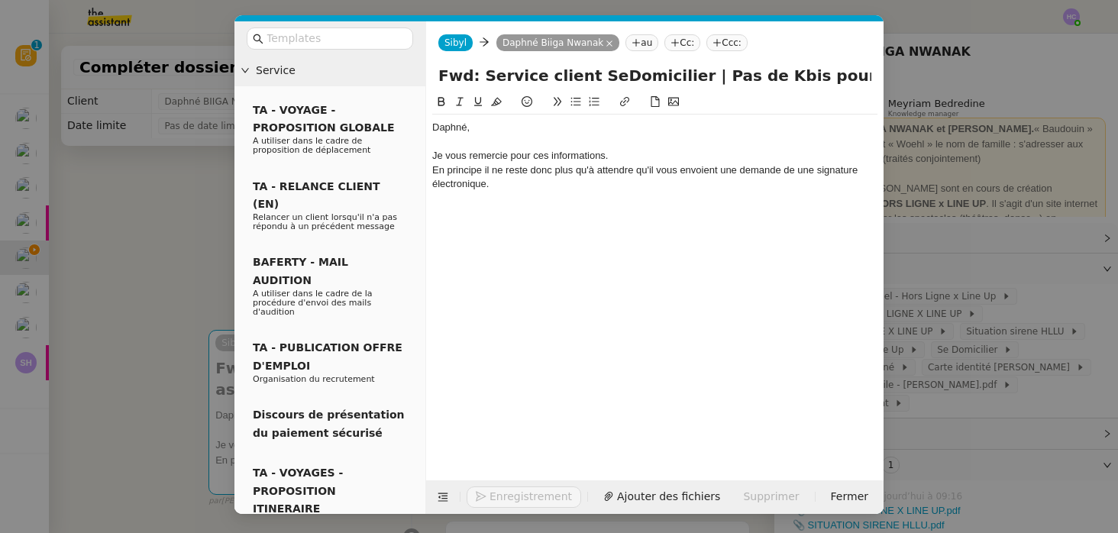
click at [806, 173] on div "En principe il ne reste donc plus qu'à attendre qu'il vous envoient une demande…" at bounding box center [654, 177] width 445 height 28
click at [724, 169] on div "En principe il ne reste donc plus qu'à attendre qu'il vous envoient une demande…" at bounding box center [654, 177] width 445 height 28
click at [661, 172] on div "En principe il ne reste donc plus qu'à attendre qu'il vous envoient la demande …" at bounding box center [654, 177] width 445 height 28
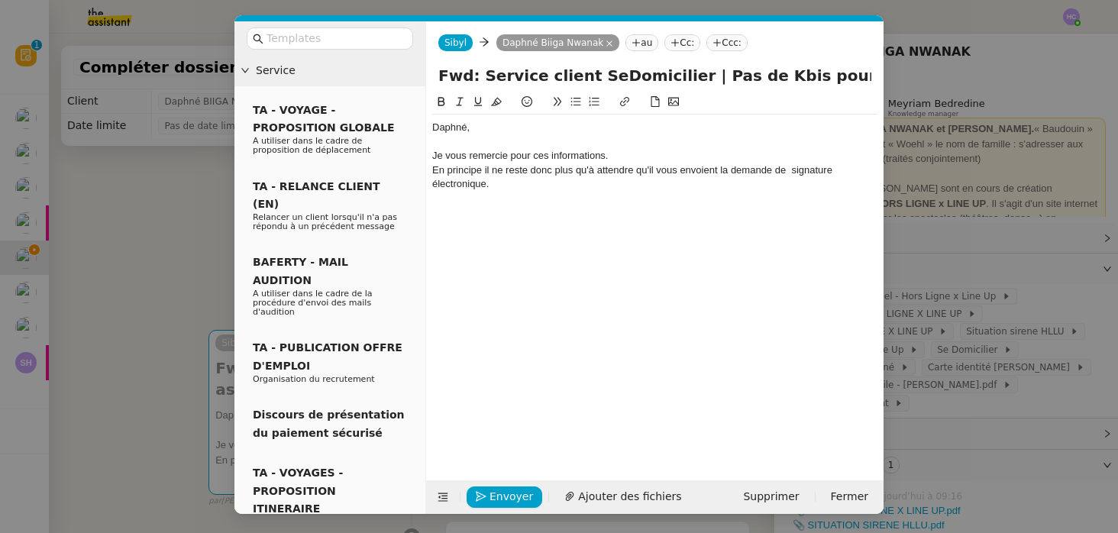
click at [0, 0] on lt-span "il s vous envoient" at bounding box center [0, 0] width 0 height 0
click at [473, 175] on div "En principe il ne reste donc plus qu'à attendre qu'ils vous envoient la demande…" at bounding box center [654, 177] width 445 height 28
click at [0, 0] on lt-span "principe ," at bounding box center [0, 0] width 0 height 0
click at [515, 183] on div "En principe, il ne reste donc plus qu'à attendre qu'ils vous envoient la demand…" at bounding box center [654, 177] width 445 height 28
click at [627, 156] on div "Je vous remercie pour ces informations." at bounding box center [654, 156] width 445 height 14
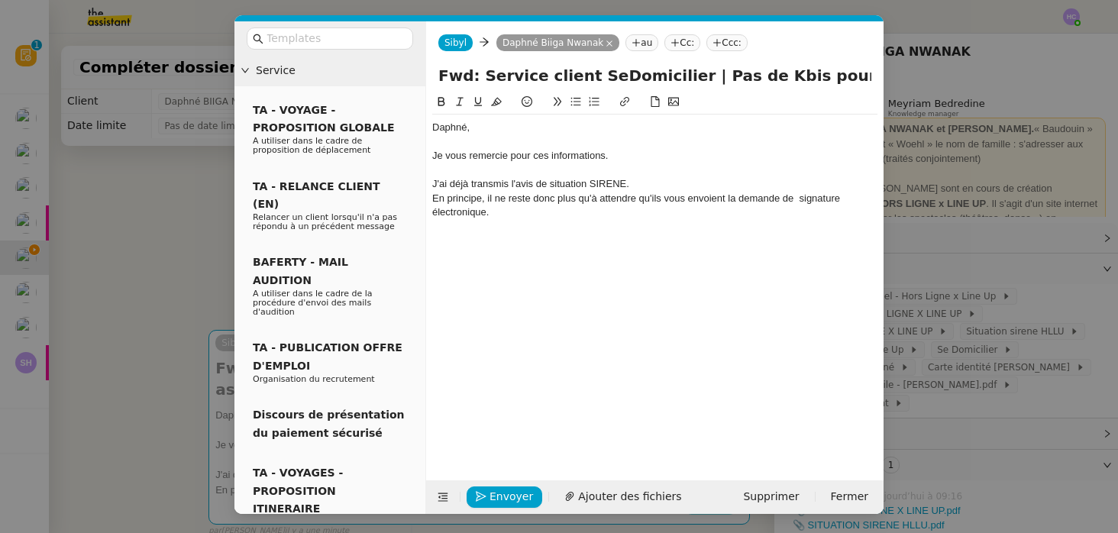
click at [495, 218] on div "En principe, il ne reste donc plus qu'à attendre qu'ils vous envoient la demand…" at bounding box center [654, 206] width 445 height 28
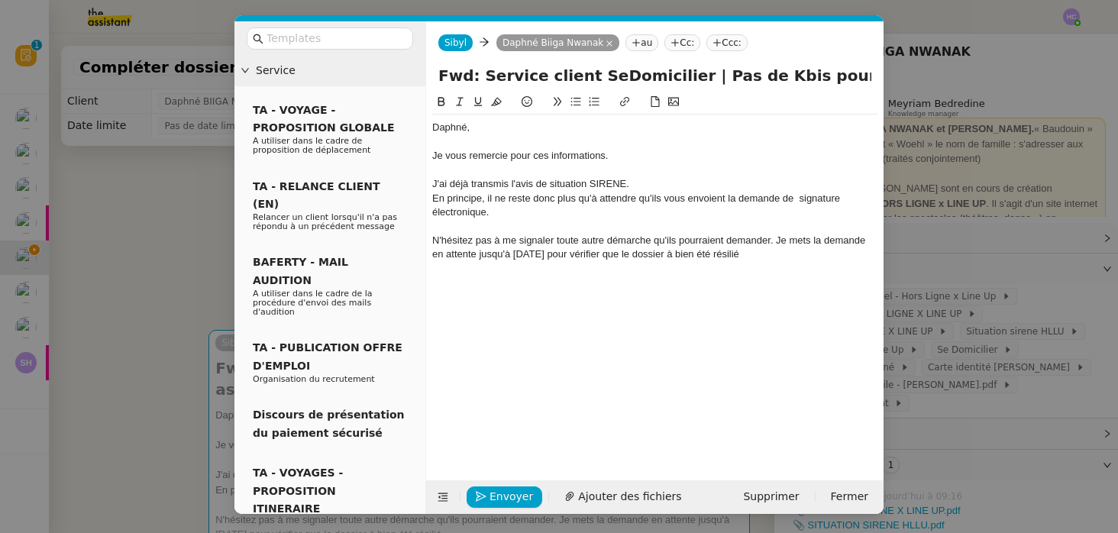
click at [728, 255] on div "N'hésitez pas à me signaler toute autre démarche qu'ils pourraient demander. Je…" at bounding box center [654, 248] width 445 height 28
click at [694, 260] on div "N'hésitez pas à me signaler toute autre démarche qu'ils pourraient demander. Je…" at bounding box center [654, 248] width 445 height 28
click at [0, 0] on lt-span "a bien été" at bounding box center [0, 0] width 0 height 0
drag, startPoint x: 770, startPoint y: 240, endPoint x: 654, endPoint y: 244, distance: 115.3
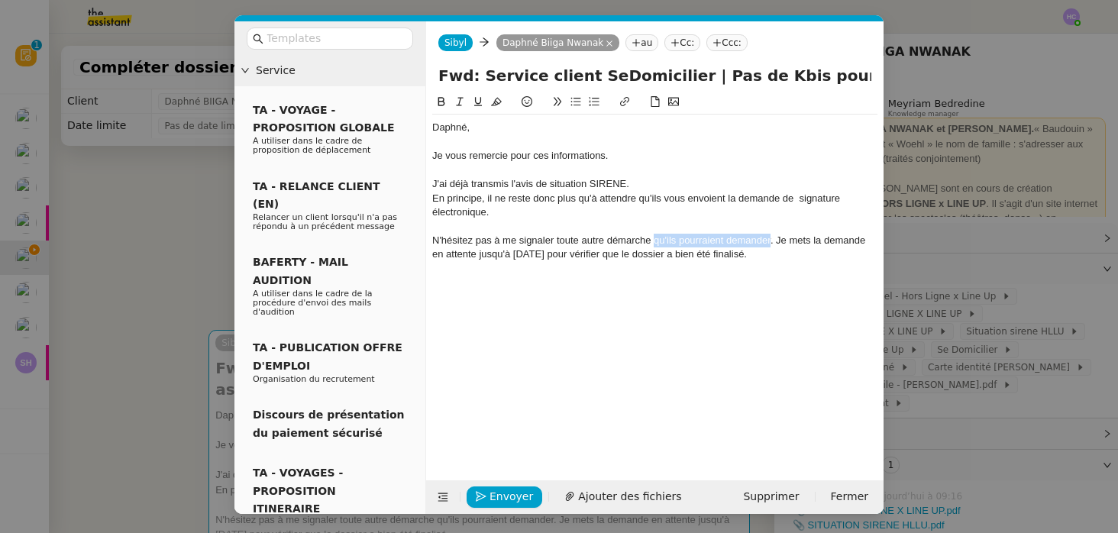
click at [654, 244] on div "N'hésitez pas à me signaler toute autre démarche qu'ils pourraient demander. Je…" at bounding box center [654, 248] width 445 height 28
click at [764, 260] on div "N'hésitez pas à me signaler toute autre démarche nécessaire. De mon côté, je me…" at bounding box center [654, 248] width 445 height 28
click at [743, 255] on div "N'hésitez pas à me signaler toute autre démarche nécessaire. De mon côté, je me…" at bounding box center [654, 248] width 445 height 28
click at [540, 141] on div at bounding box center [654, 142] width 445 height 14
click at [547, 177] on div "J'ai déjà transmis l'avis de situation SIRENE." at bounding box center [654, 184] width 445 height 14
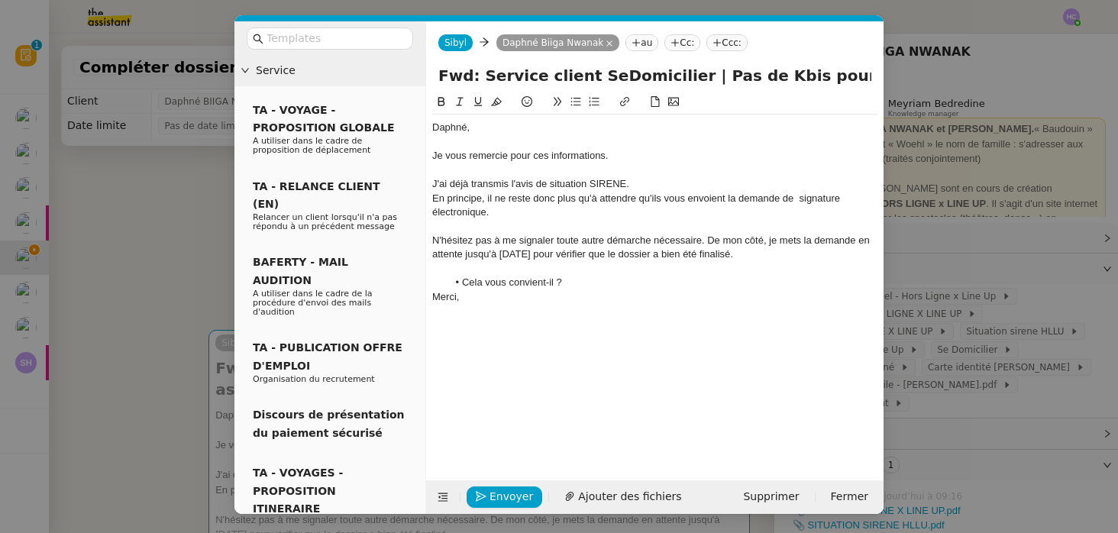
click at [650, 182] on div "J'ai déjà transmis l'avis de situation SIRENE." at bounding box center [654, 184] width 445 height 14
click at [798, 194] on div "En principe, il ne reste donc plus qu'à attendre qu'ils vous envoient la demand…" at bounding box center [654, 206] width 445 height 28
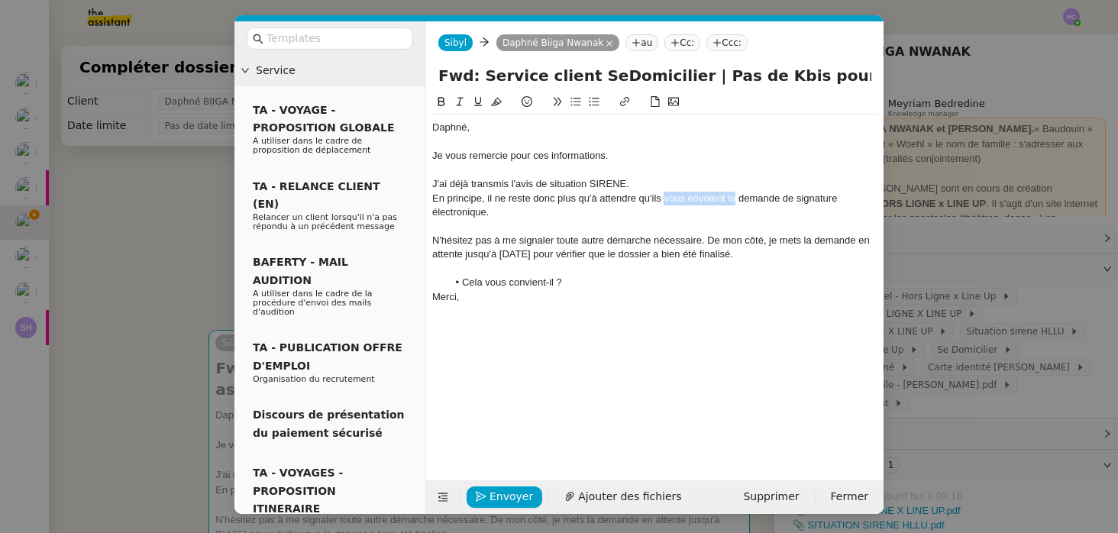
drag, startPoint x: 734, startPoint y: 198, endPoint x: 663, endPoint y: 198, distance: 71.0
click at [663, 198] on div "En principe, il ne reste donc plus qu'à attendre qu'ils vous envoient la demand…" at bounding box center [654, 206] width 445 height 28
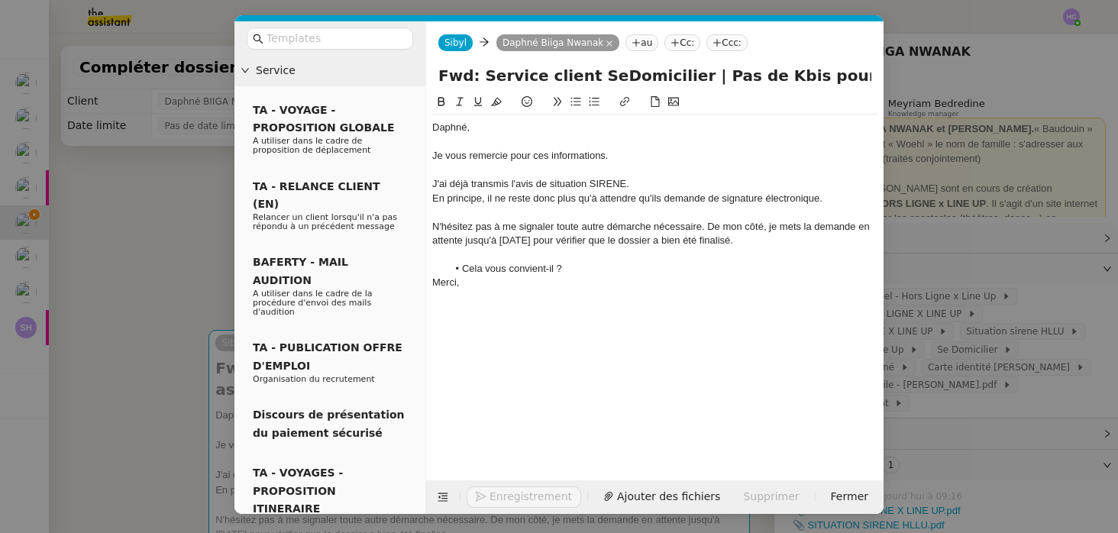
click at [704, 200] on div "En principe, il ne reste donc plus qu'à attendre qu'ils demande de signature él…" at bounding box center [654, 199] width 445 height 14
click at [721, 198] on div "En principe, il ne reste donc plus qu'à attendre qu'ils demandent de signature …" at bounding box center [654, 199] width 445 height 14
click at [582, 211] on div at bounding box center [654, 212] width 445 height 14
click at [752, 239] on div "N'hésitez pas à me signaler toute autre démarche nécessaire. De mon côté, je me…" at bounding box center [654, 234] width 445 height 28
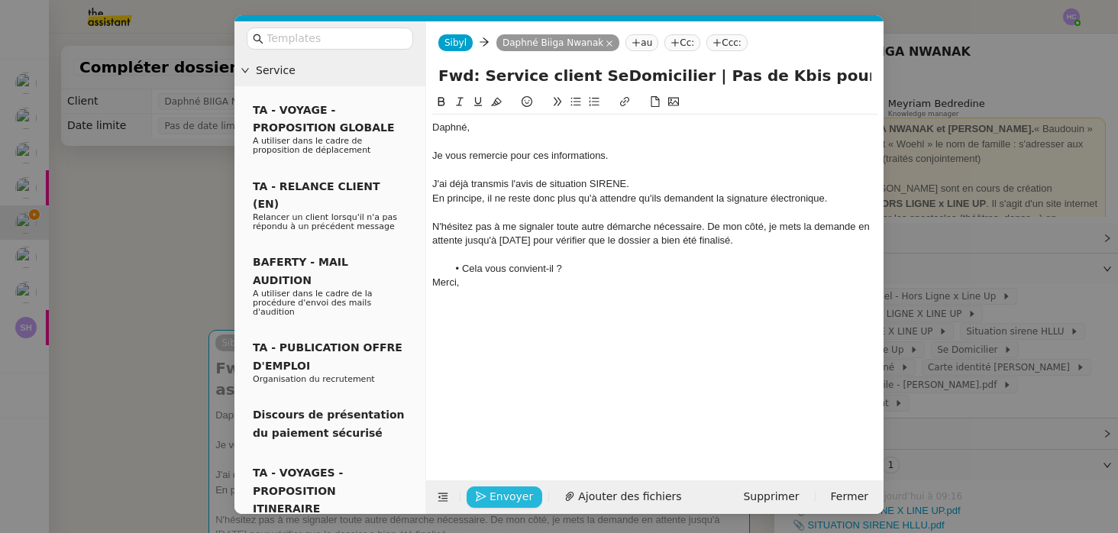
click at [506, 498] on span "Envoyer" at bounding box center [511, 497] width 44 height 18
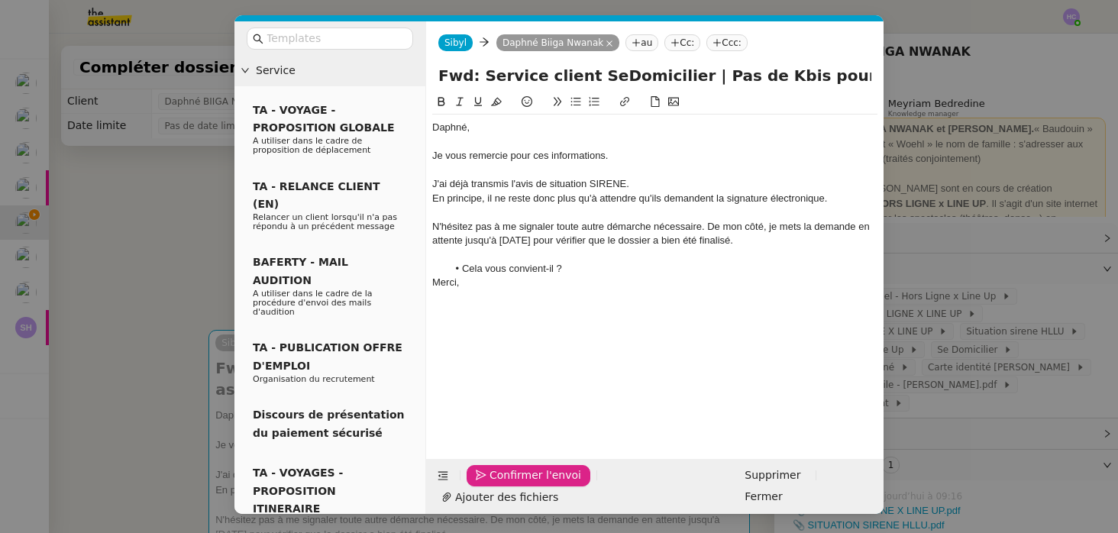
click at [506, 484] on span "Confirmer l'envoi" at bounding box center [535, 475] width 92 height 18
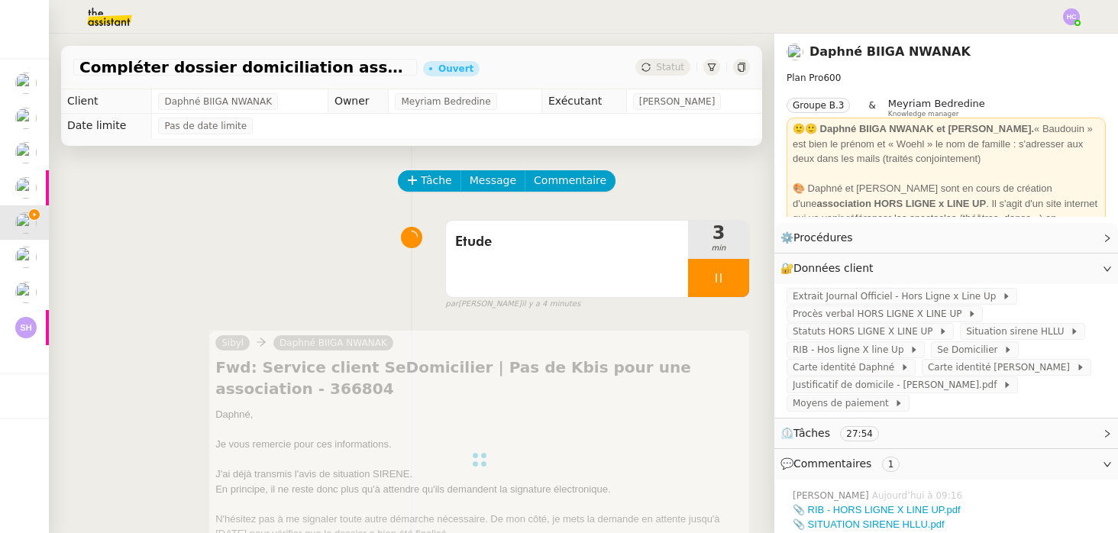
click at [538, 217] on div "Etude 3 min false par Hannah C. il y a 4 minutes" at bounding box center [411, 262] width 676 height 98
click at [540, 236] on span "Etude" at bounding box center [567, 242] width 224 height 23
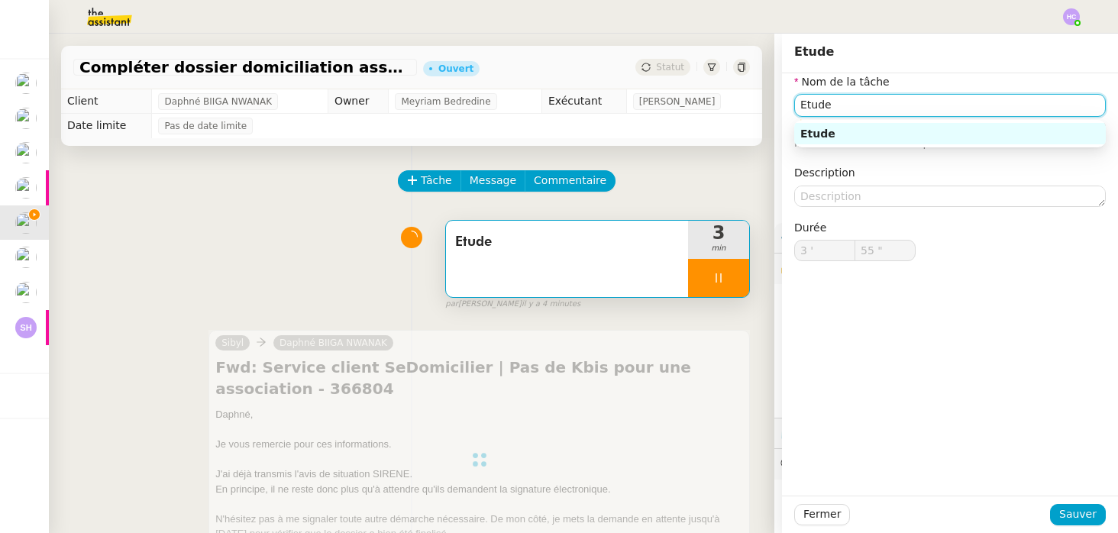
drag, startPoint x: 873, startPoint y: 98, endPoint x: 679, endPoint y: 101, distance: 193.2
click at [679, 101] on app-ticket "Compléter dossier domiciliation asso sur Se Domicilier Ouvert Statut Client Dap…" at bounding box center [583, 283] width 1069 height 499
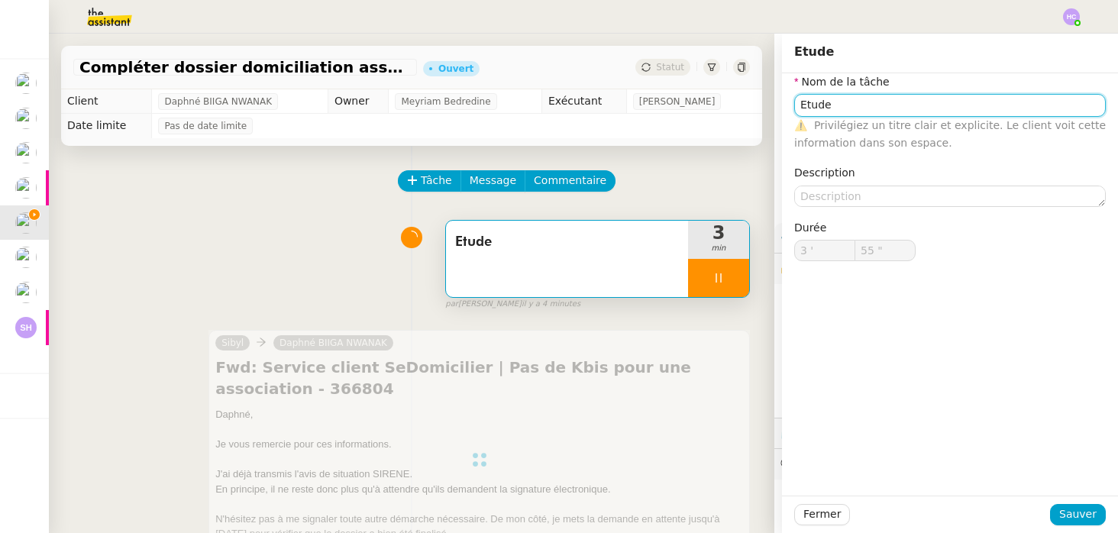
type input "Etude"
type input "3 '"
type input "56 ""
type input "Etudetransmi"
type input "57 ""
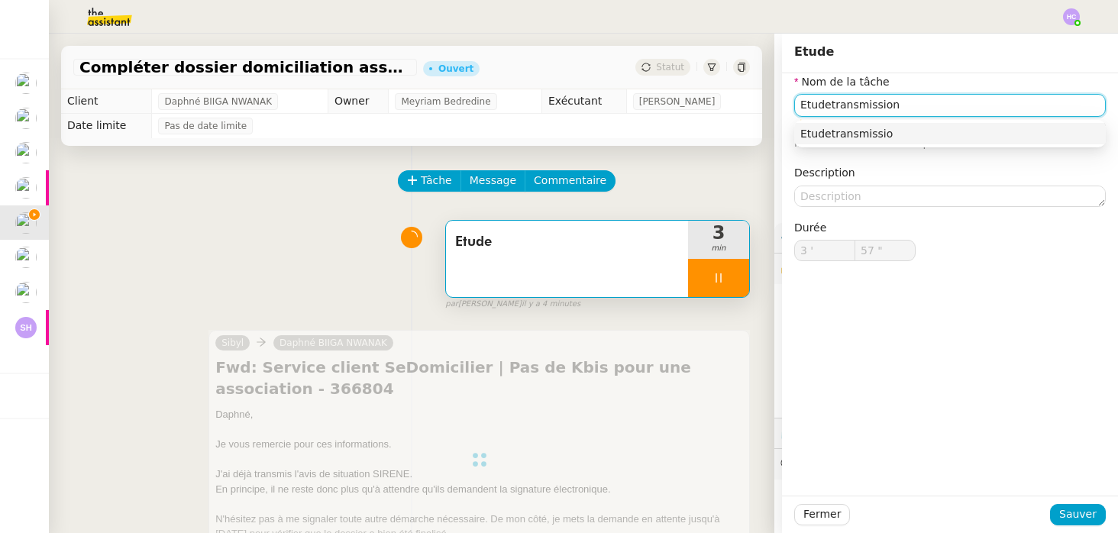
type input "Etudetransmission"
type input "58 ""
type input "Etudetransmission d'info"
type input "59 ""
type input "Etudetransmission d'informa"
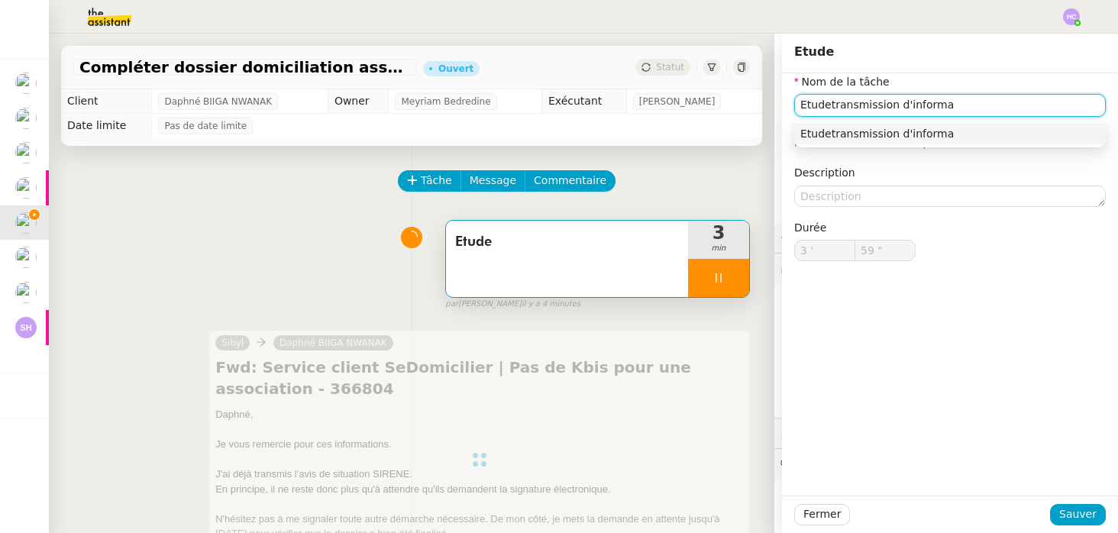
type input "4 '"
type input "0 ""
type input "Etudetransmission d'information"
type input "2 ""
drag, startPoint x: 832, startPoint y: 99, endPoint x: 718, endPoint y: 100, distance: 114.5
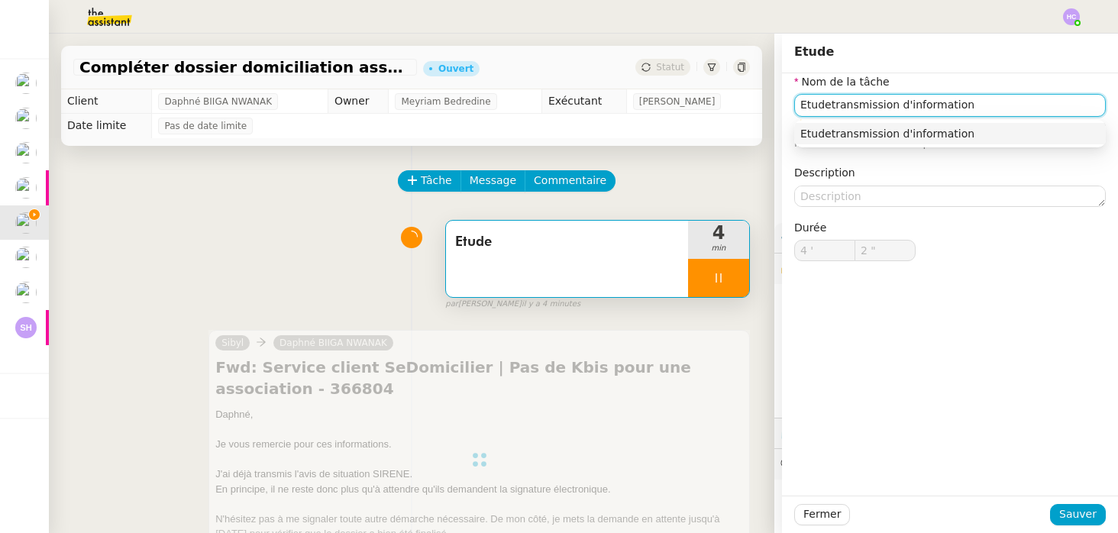
click at [718, 100] on app-ticket "Compléter dossier domiciliation asso sur Se Domicilier Ouvert Statut Client Dap…" at bounding box center [583, 283] width 1069 height 499
type input "Transmission d'information"
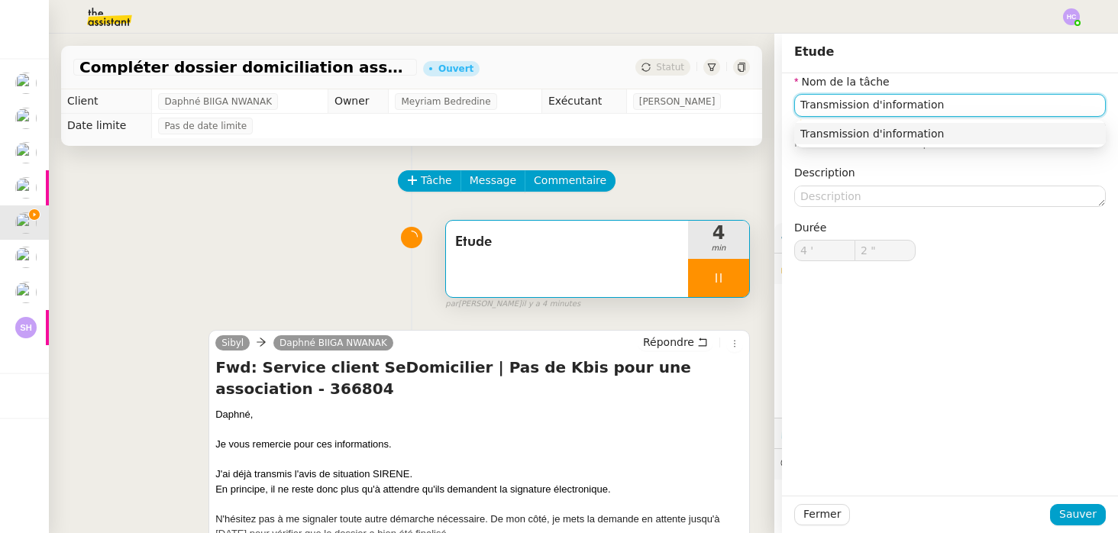
type input "3 ""
type input "Etude"
type input "4 '"
type input "3 ""
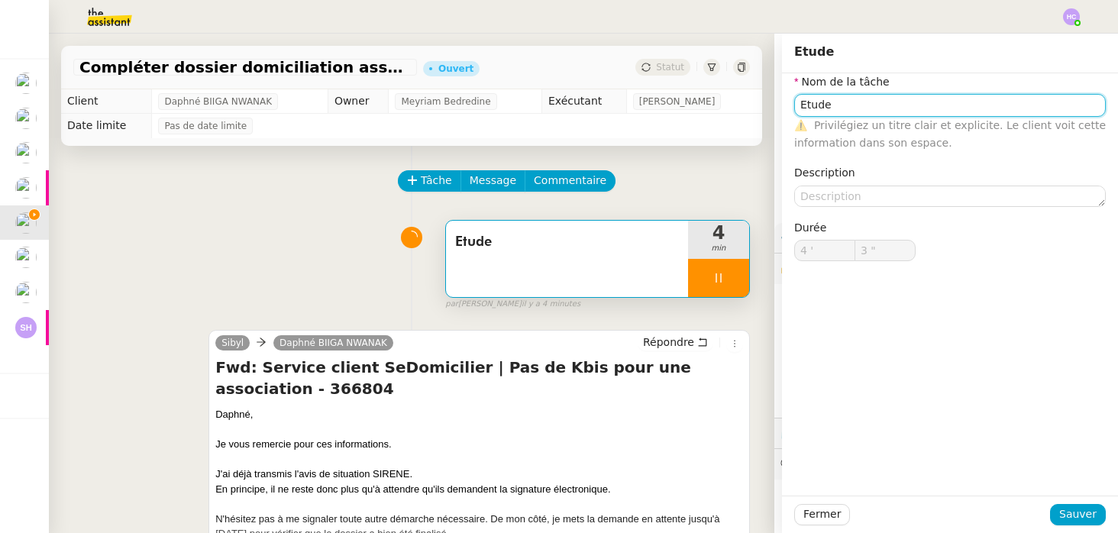
type input "Etude"
type input "4 '"
type input "3 ""
type input "Etude"
type input "4 '"
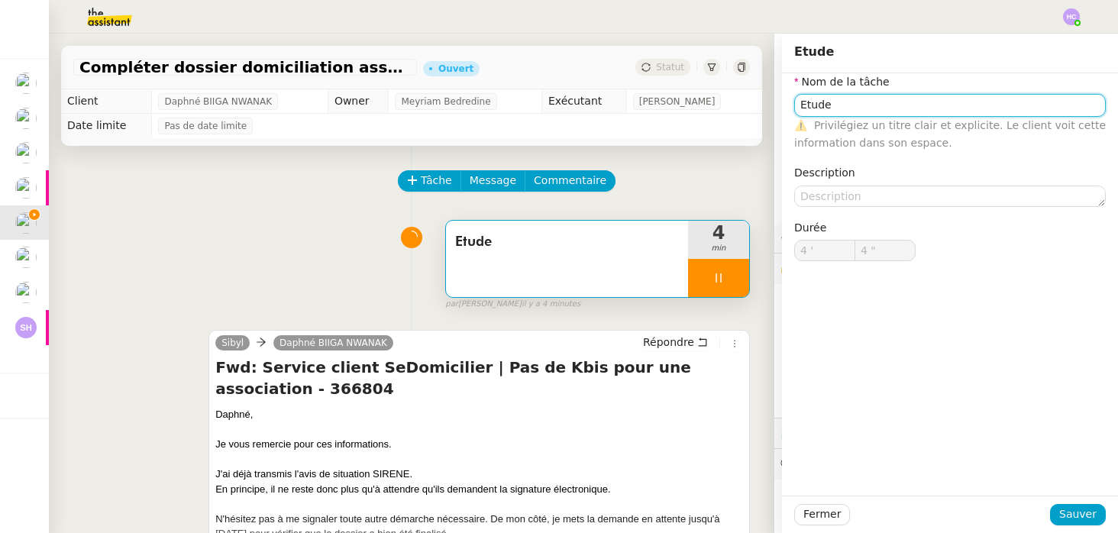
type input "5 ""
drag, startPoint x: 853, startPoint y: 101, endPoint x: 736, endPoint y: 99, distance: 116.8
click at [736, 99] on app-ticket "Compléter dossier domiciliation asso sur Se Domicilier Ouvert Statut Client Dap…" at bounding box center [583, 283] width 1069 height 499
type input "T"
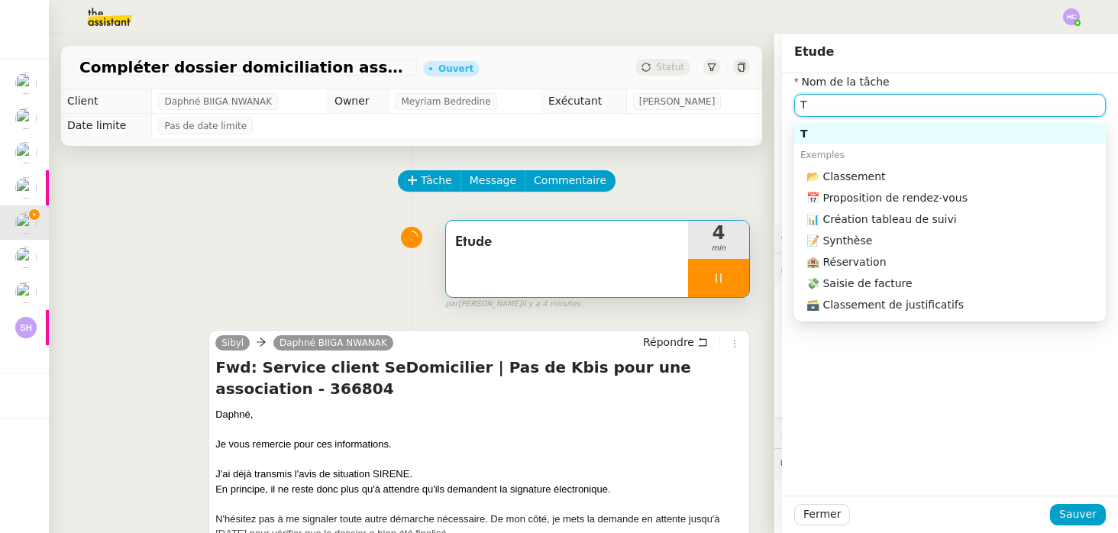
type input "6 ""
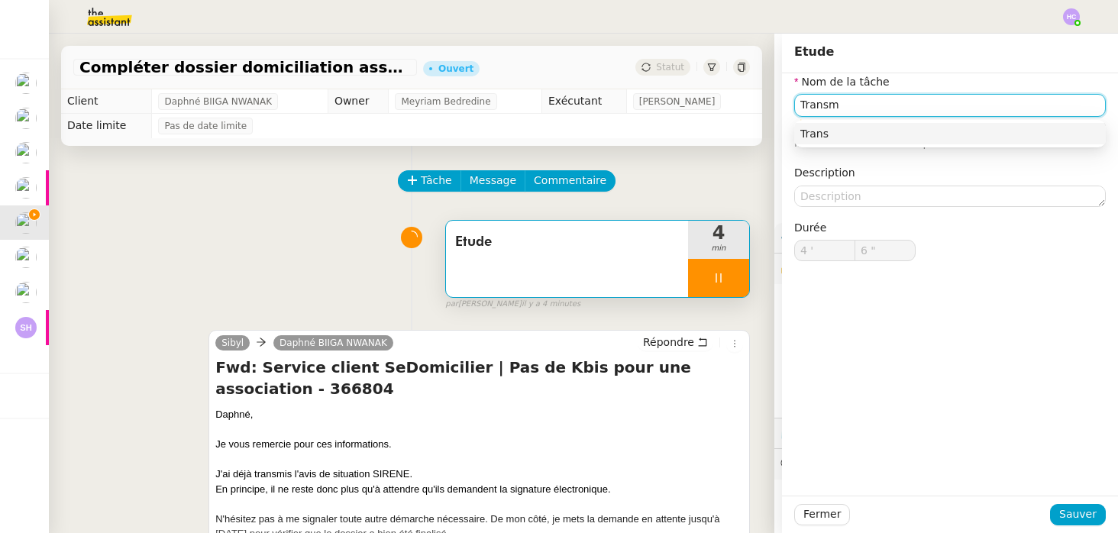
type input "Transmi"
type input "7 ""
type input "Transmission"
type input "8 ""
type input "Transmission d'inform"
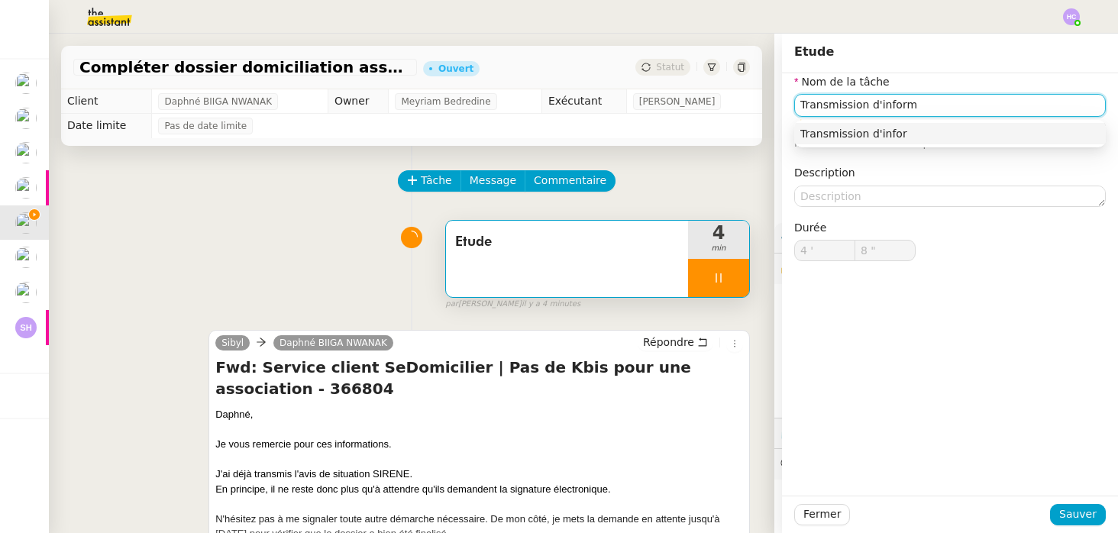
type input "9 ""
type input "Transmission d'information"
click at [939, 127] on div "Transmission d'information" at bounding box center [949, 134] width 299 height 14
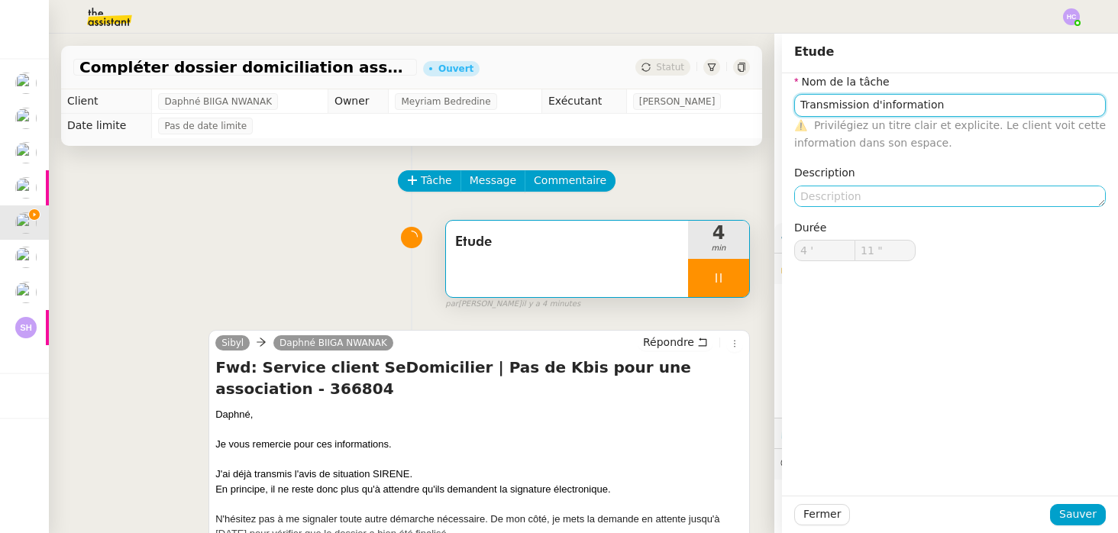
type input "12 ""
type input "Transmission d'information"
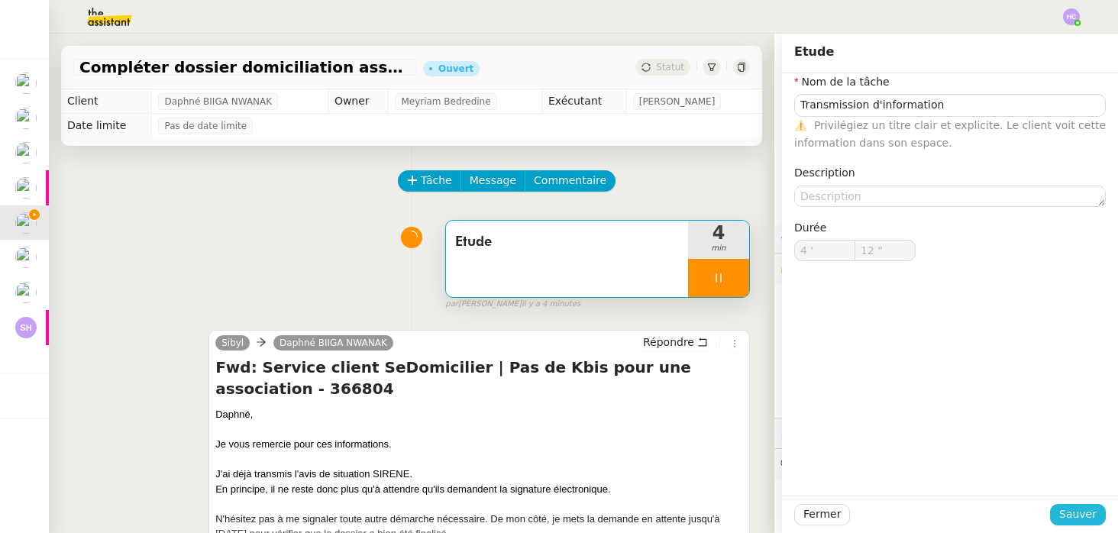
click at [1090, 511] on span "Sauver" at bounding box center [1077, 514] width 37 height 18
type input "13 ""
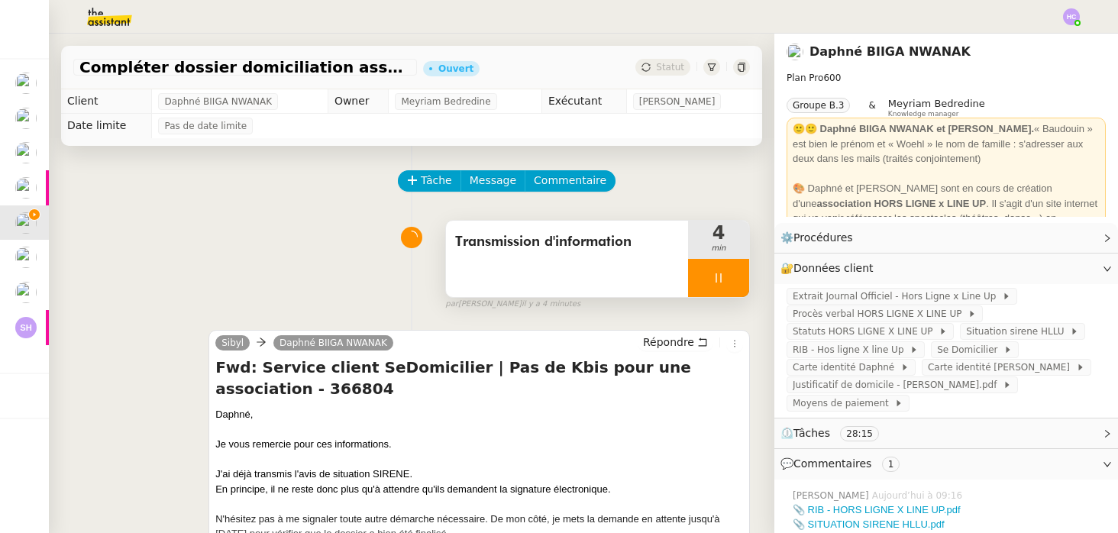
click at [724, 269] on div at bounding box center [718, 278] width 61 height 38
click at [724, 269] on button at bounding box center [733, 278] width 31 height 38
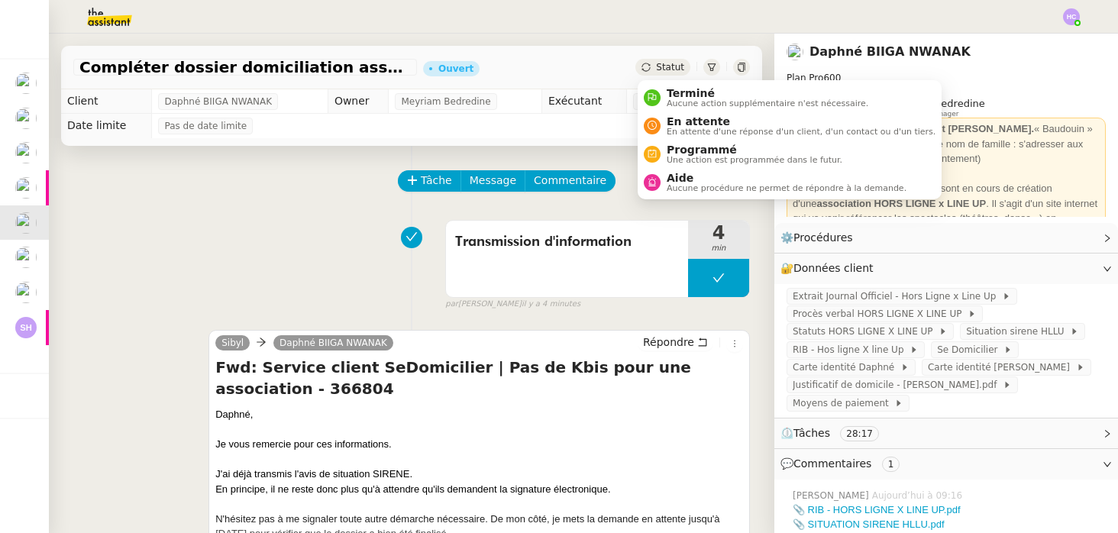
click at [670, 64] on span "Statut" at bounding box center [670, 67] width 28 height 11
click at [681, 127] on span "En attente d'une réponse d'un client, d'un contact ou d'un tiers." at bounding box center [800, 131] width 269 height 8
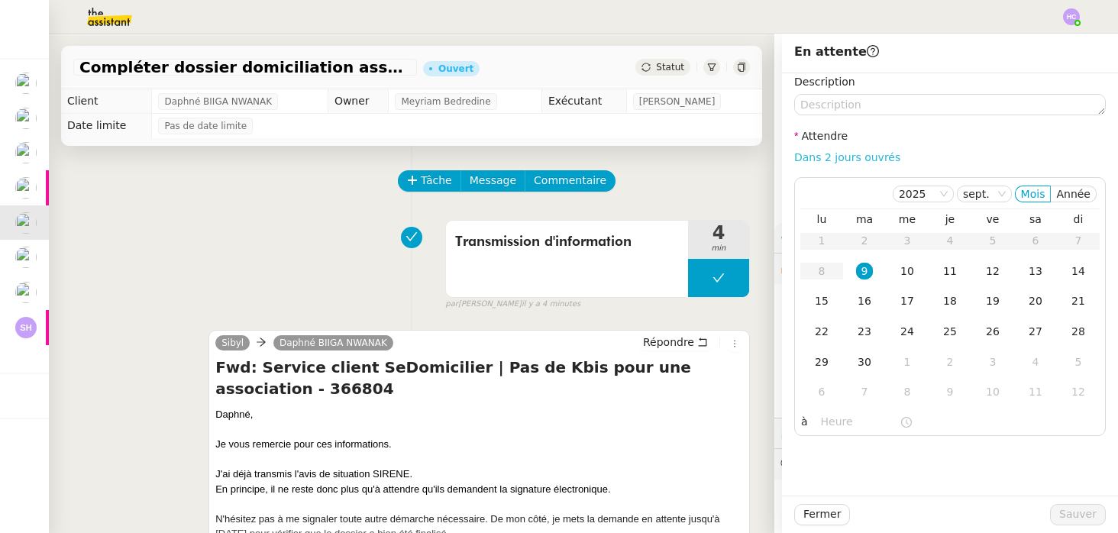
click at [806, 156] on link "Dans 2 jours ouvrés" at bounding box center [847, 157] width 106 height 12
type input "07:00"
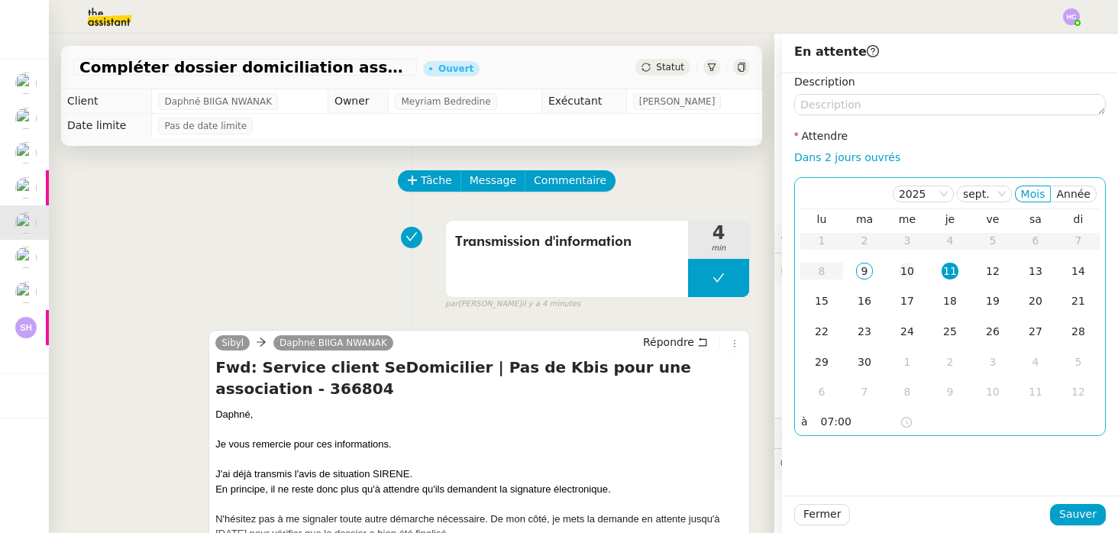
click at [908, 272] on div "10" at bounding box center [907, 271] width 17 height 17
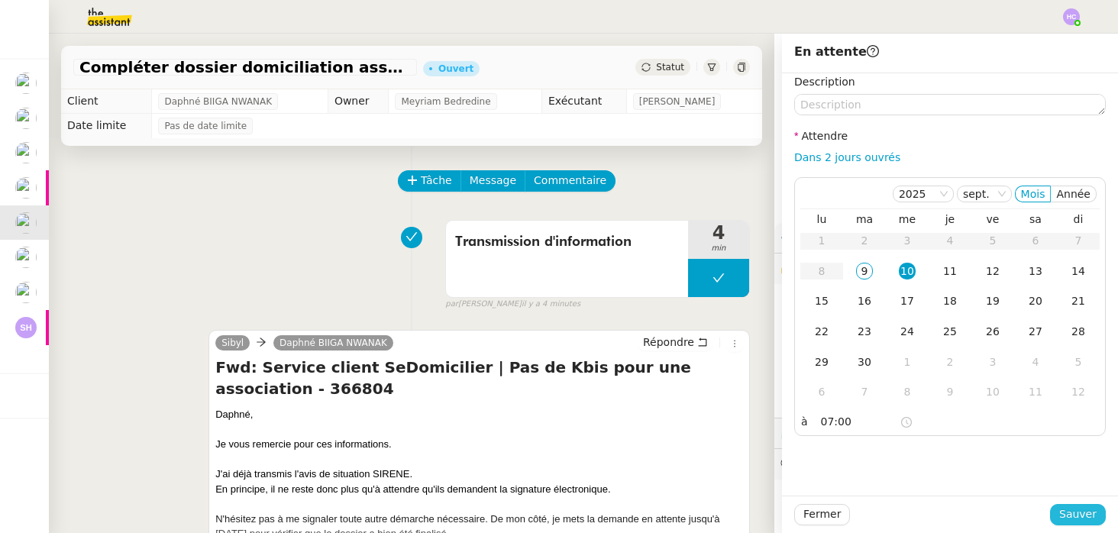
click at [1078, 509] on span "Sauver" at bounding box center [1077, 514] width 37 height 18
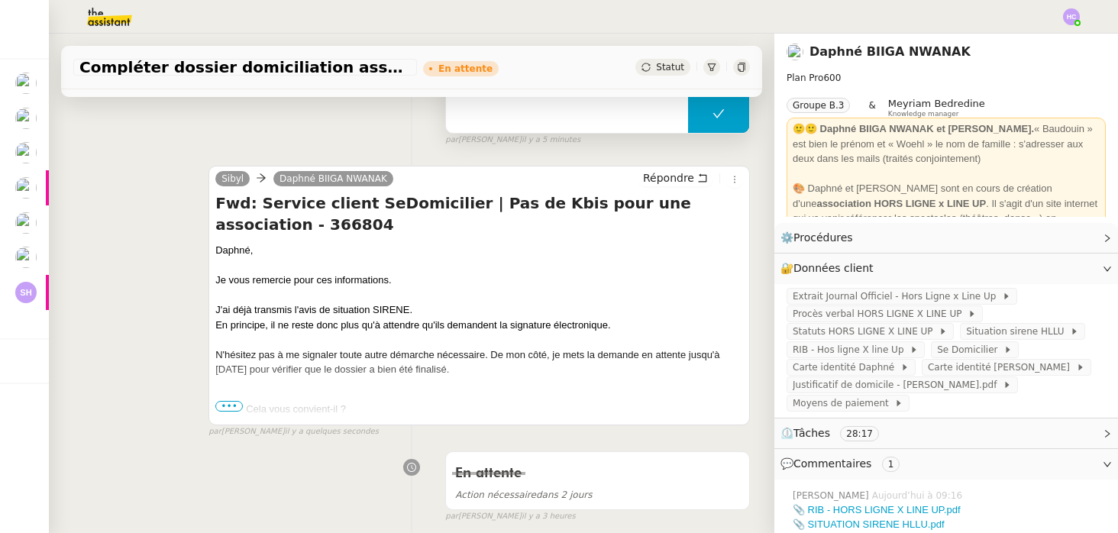
scroll to position [389, 0]
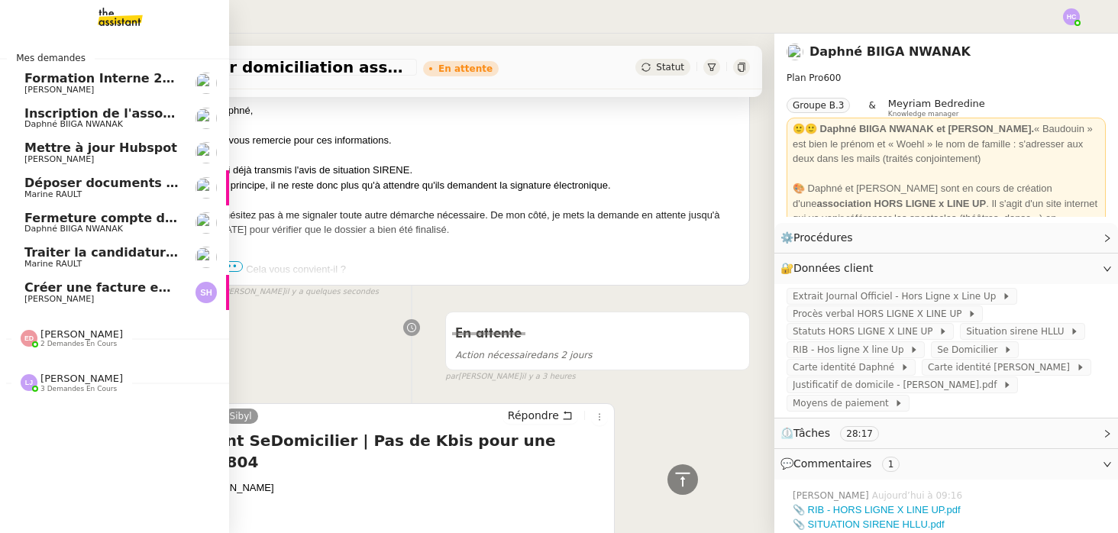
click at [91, 221] on span "Fermeture compte domiciliation Kandbaz" at bounding box center [166, 218] width 285 height 15
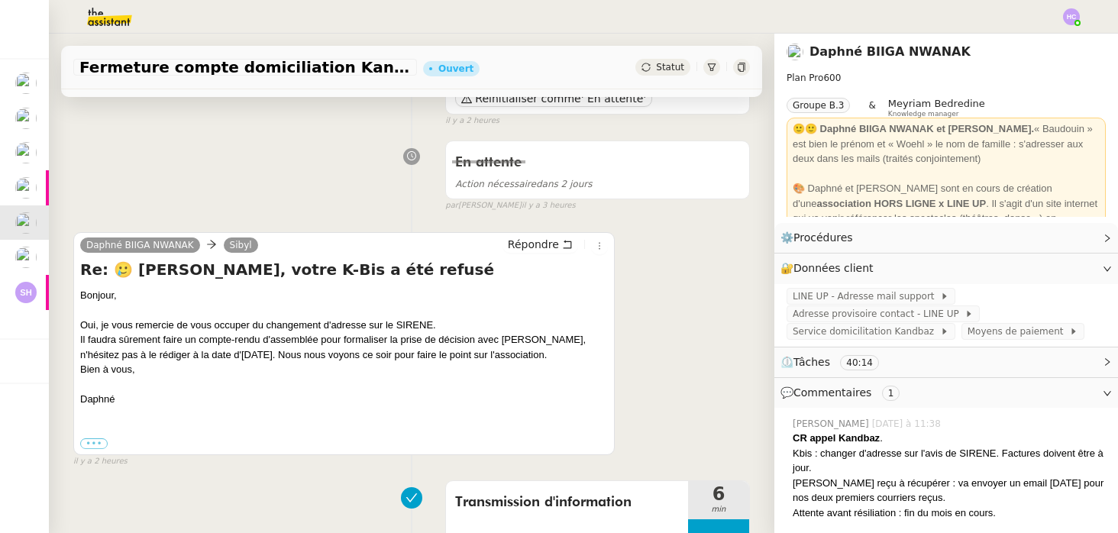
scroll to position [185, 0]
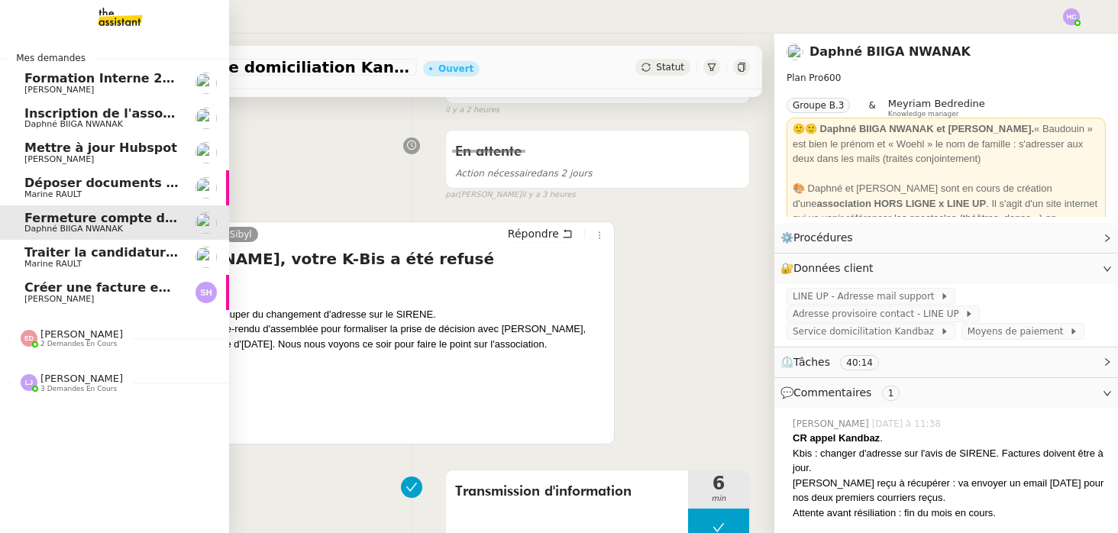
click at [115, 114] on span "Inscription de l'association à la [GEOGRAPHIC_DATA]" at bounding box center [205, 113] width 362 height 15
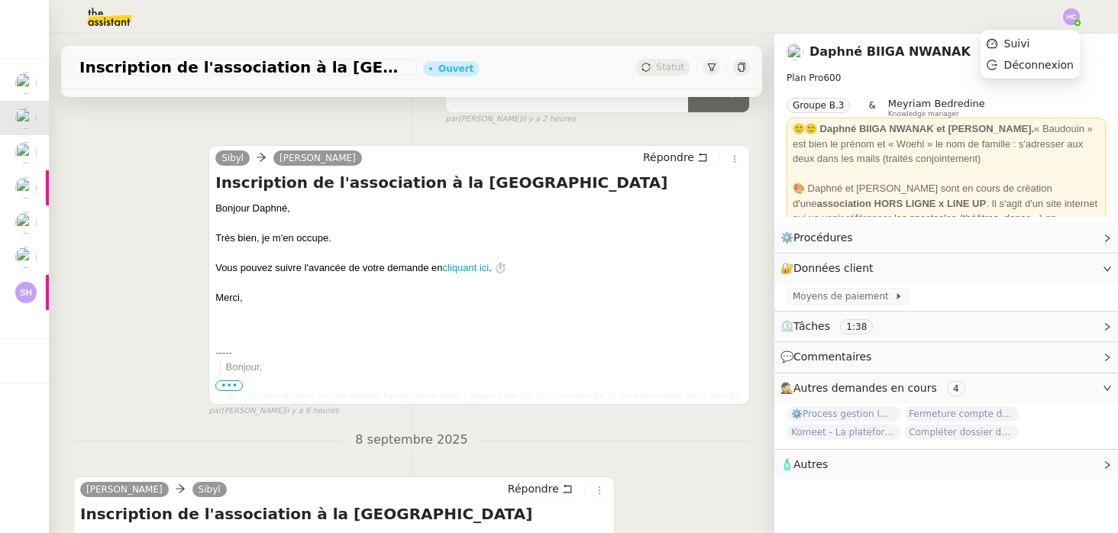
click at [1069, 15] on img at bounding box center [1071, 16] width 17 height 17
click at [1025, 40] on span "Suivi" at bounding box center [1017, 43] width 26 height 12
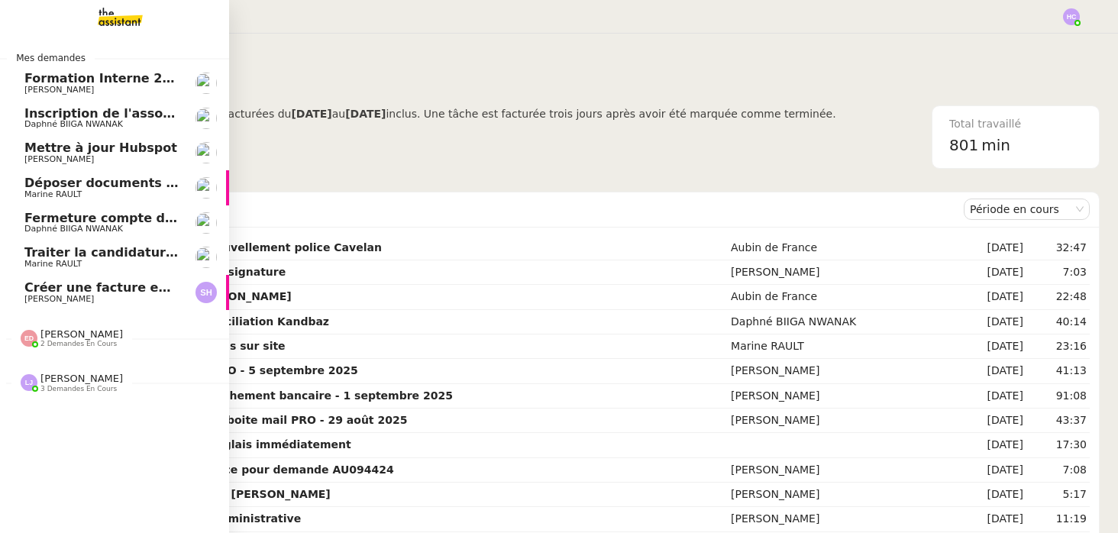
click at [90, 115] on span "Inscription de l'association à la [GEOGRAPHIC_DATA]" at bounding box center [205, 113] width 362 height 15
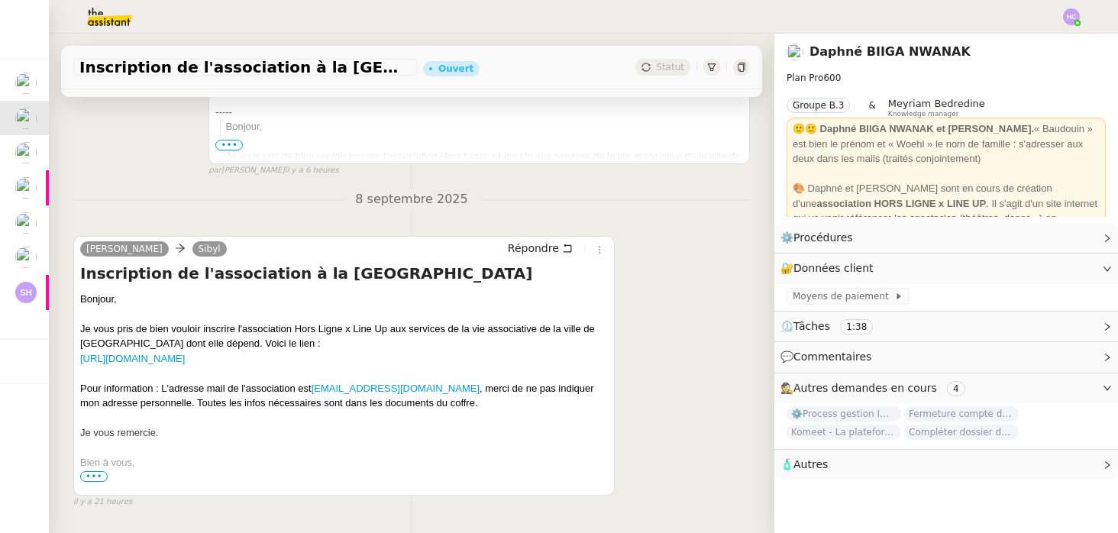
scroll to position [473, 0]
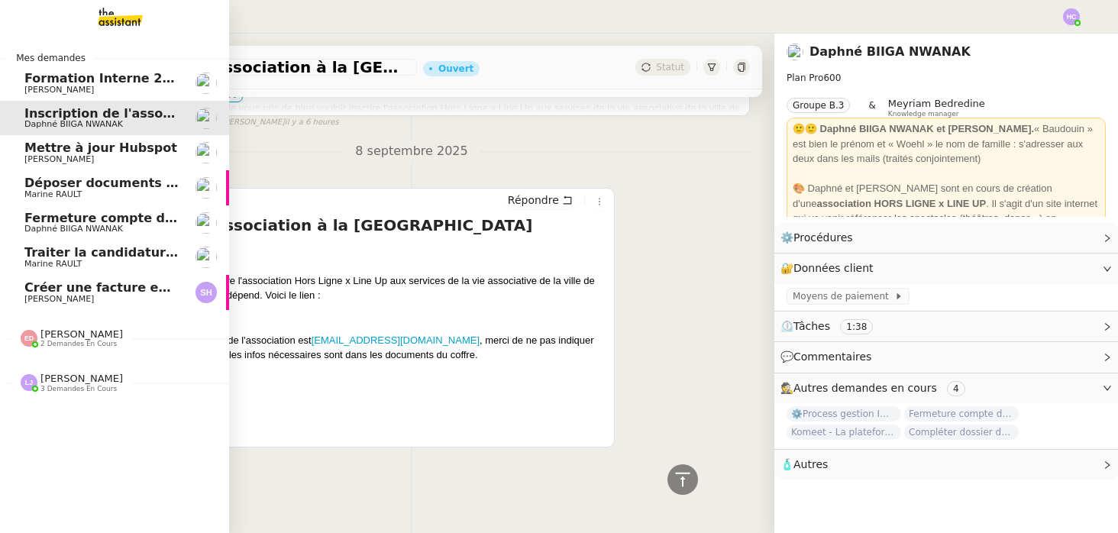
click at [88, 220] on span "Fermeture compte domiciliation Kandbaz" at bounding box center [166, 218] width 285 height 15
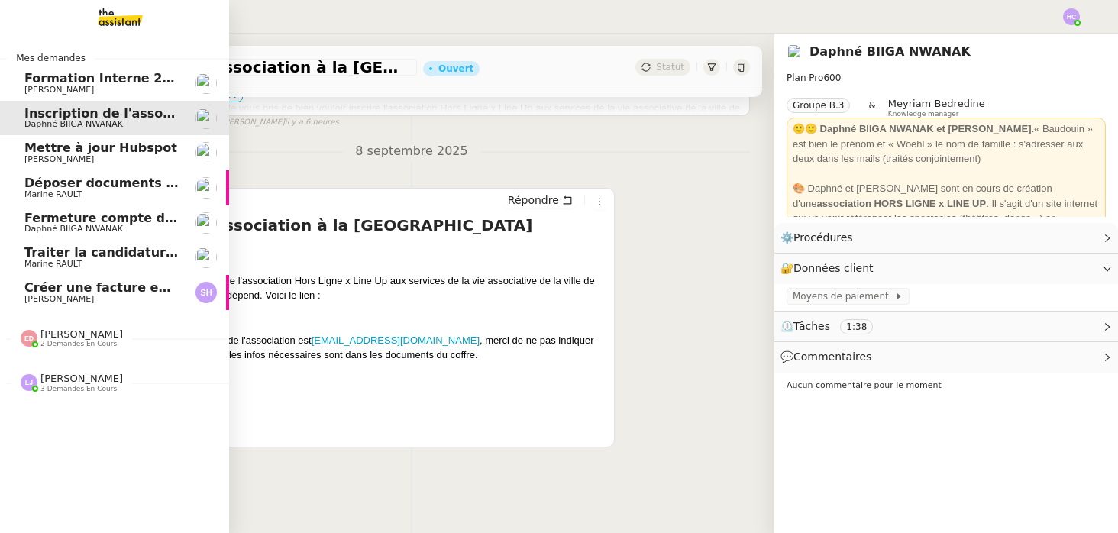
scroll to position [194, 0]
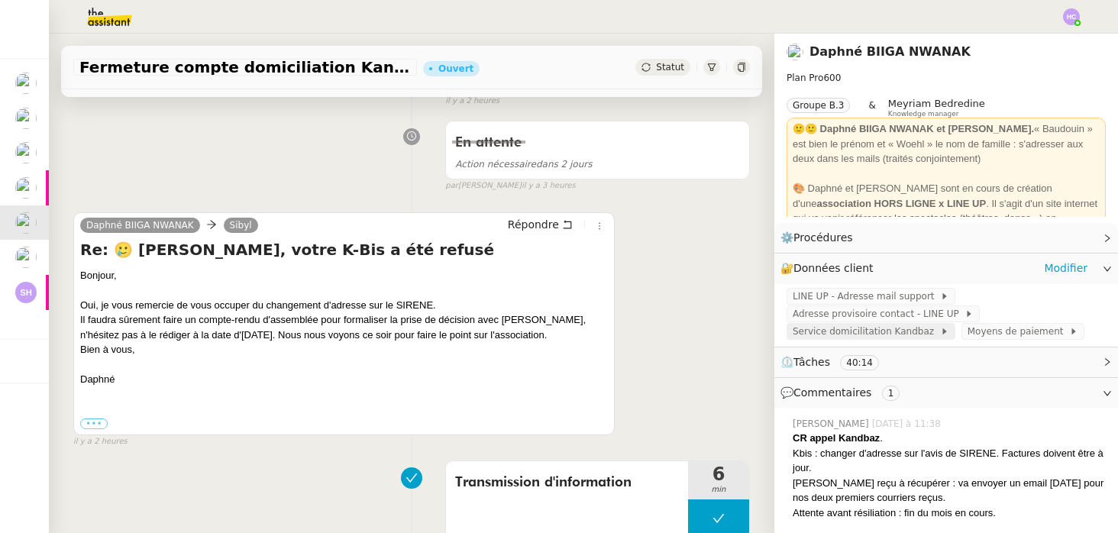
click at [838, 330] on span "Service domicilitation Kandbaz" at bounding box center [865, 331] width 147 height 15
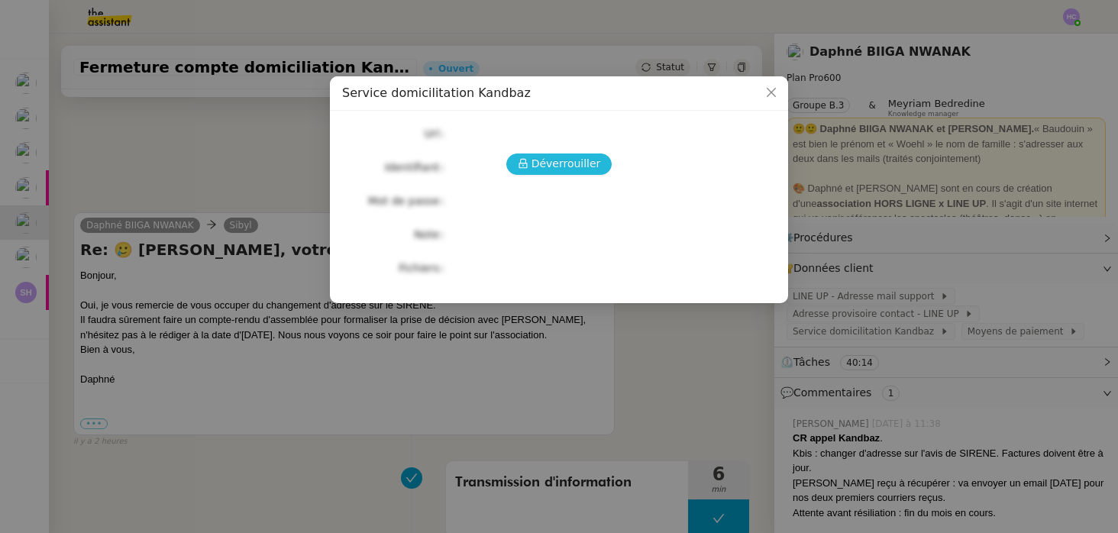
click at [567, 166] on span "Déverrouiller" at bounding box center [565, 164] width 69 height 18
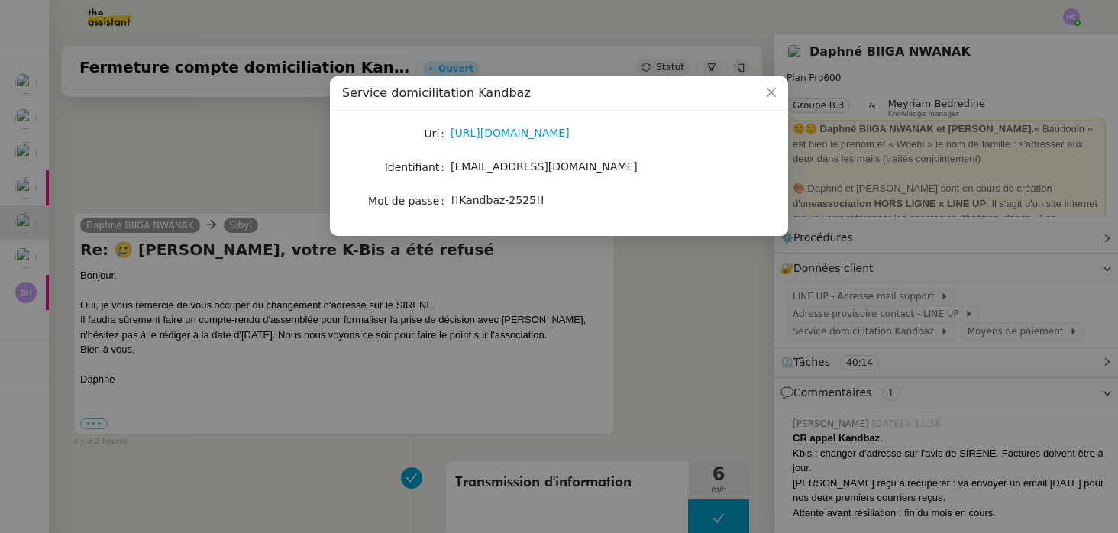
click at [486, 202] on span "!!Kandbaz-2525!!" at bounding box center [497, 200] width 94 height 12
copy span "!!Kandbaz-2525!!"
click at [250, 180] on nz-modal-container "Service domicilitation Kandbaz Url https://my.kandbaz.com Identifiant admin@wea…" at bounding box center [559, 266] width 1118 height 533
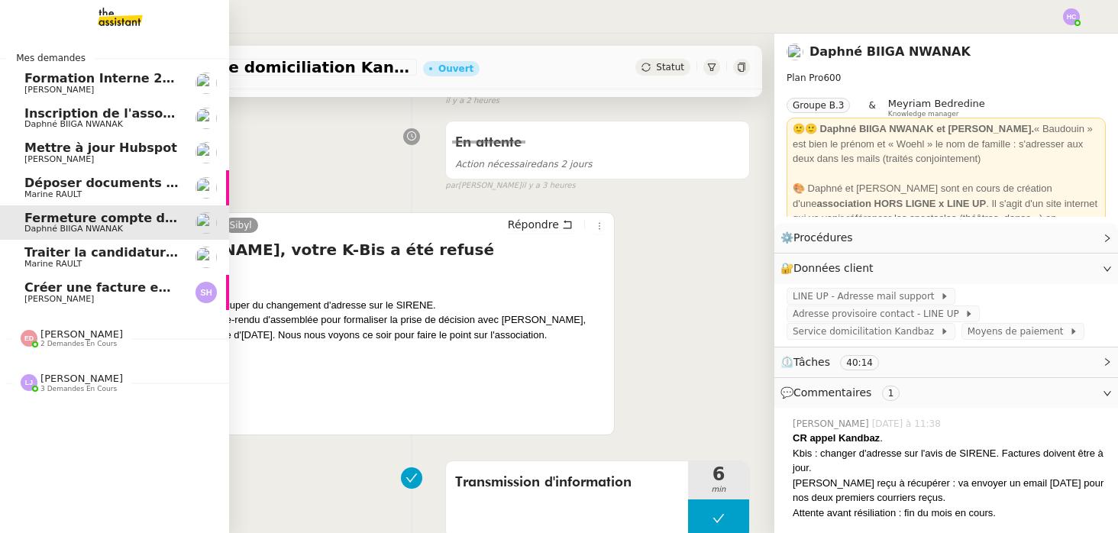
click at [143, 186] on span "Déposer documents sur espace OPCO" at bounding box center [153, 183] width 259 height 15
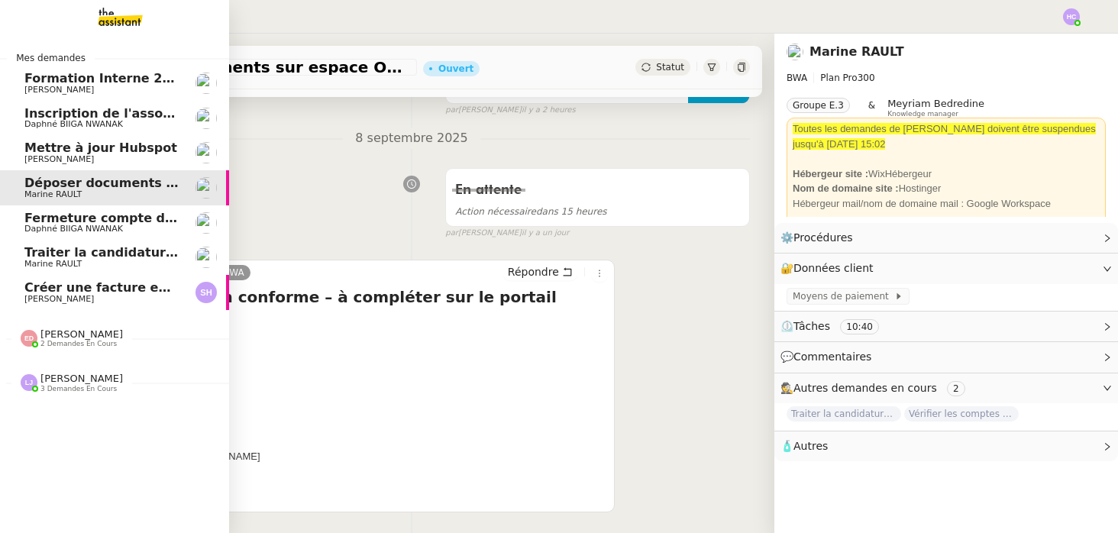
click at [75, 119] on span "Inscription de l'association à la [GEOGRAPHIC_DATA]" at bounding box center [205, 113] width 362 height 15
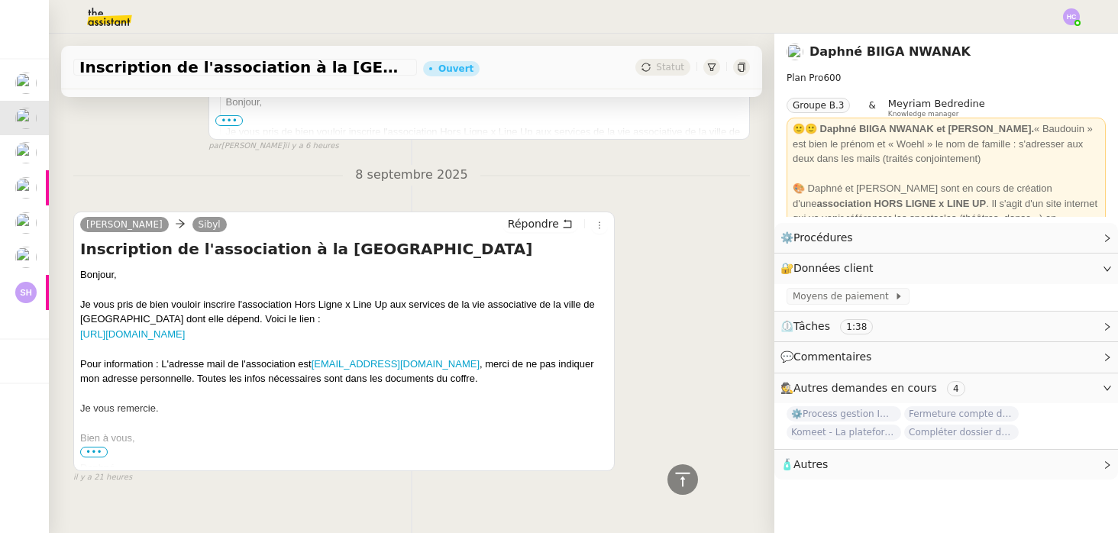
scroll to position [473, 0]
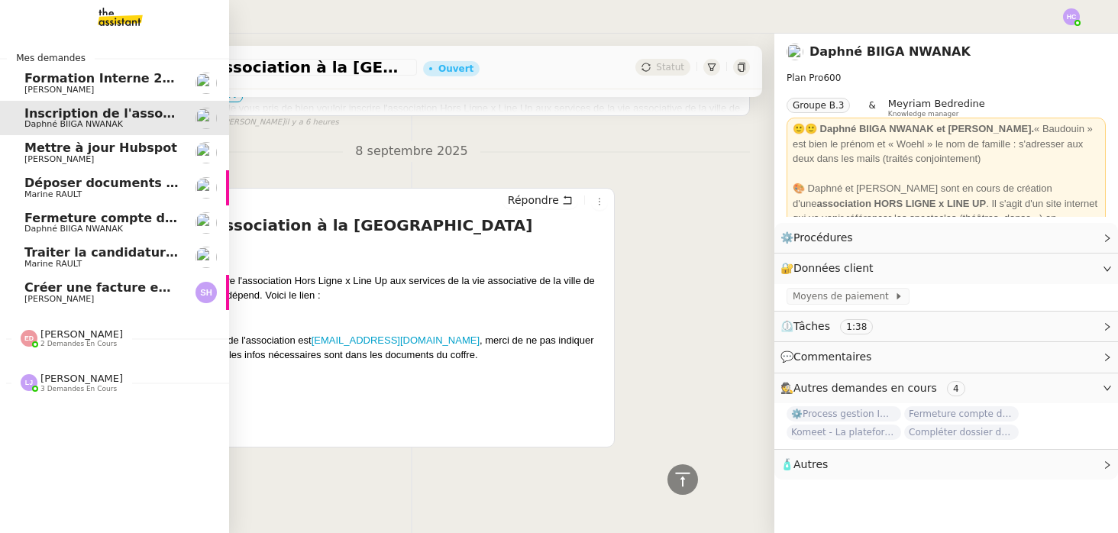
click at [69, 157] on span "[PERSON_NAME]" at bounding box center [58, 159] width 69 height 10
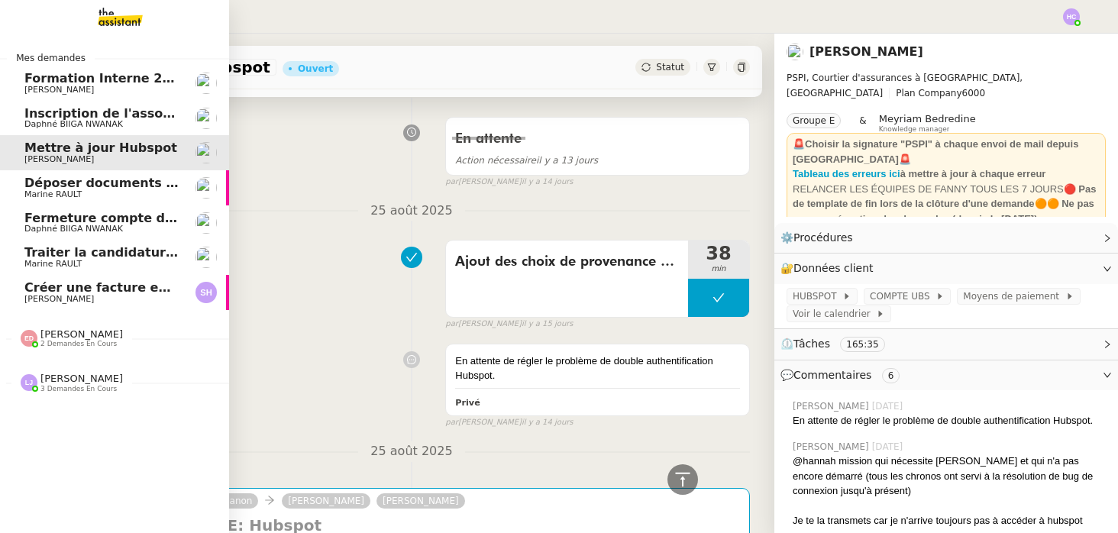
scroll to position [5271, 0]
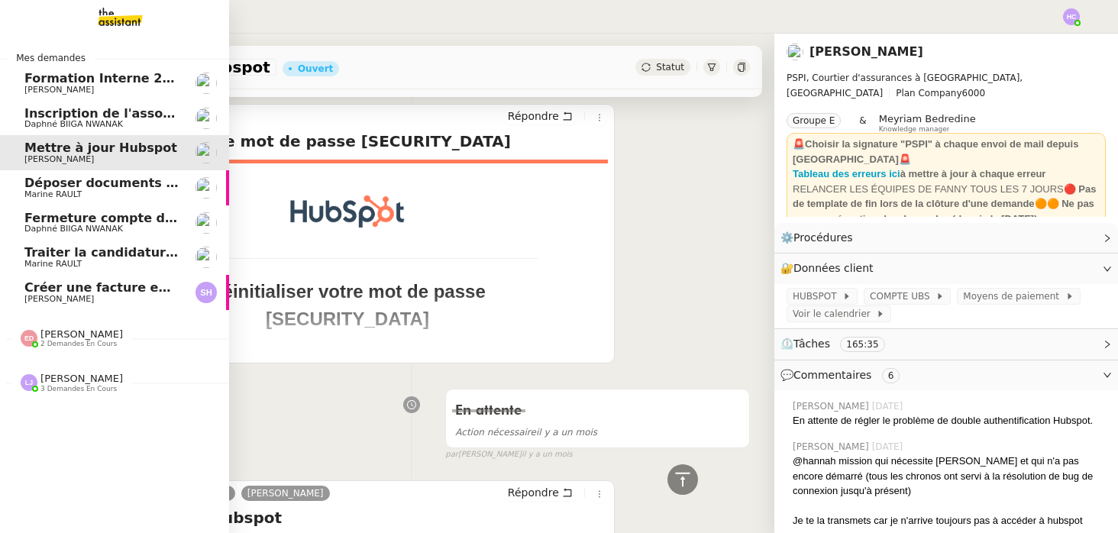
click at [80, 189] on div "Déposer documents sur espace OPCO Marine RAULT" at bounding box center [101, 187] width 154 height 23
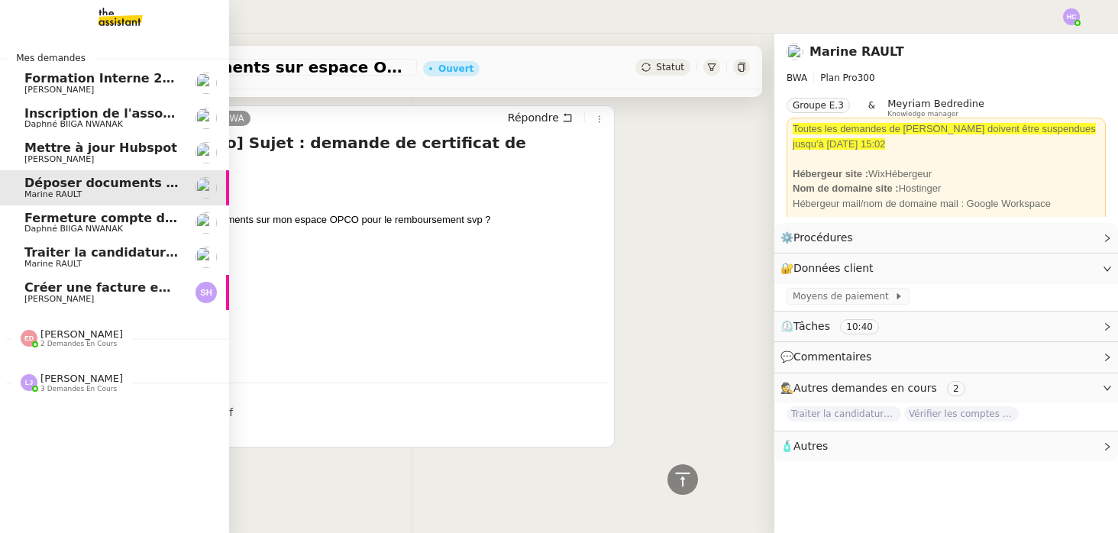
scroll to position [1876, 0]
click at [63, 218] on span "Fermeture compte domiciliation Kandbaz" at bounding box center [166, 218] width 285 height 15
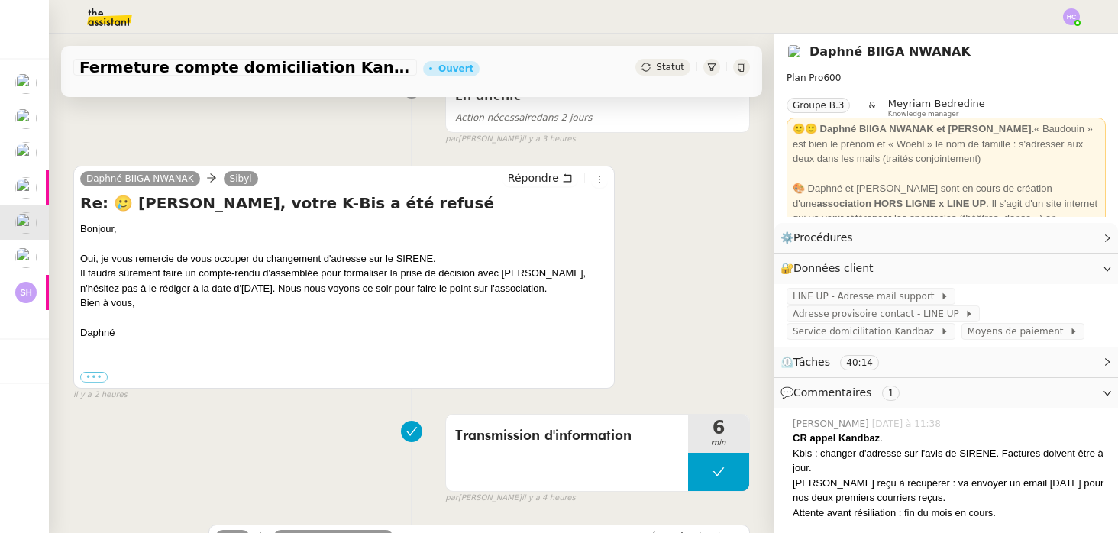
scroll to position [428, 0]
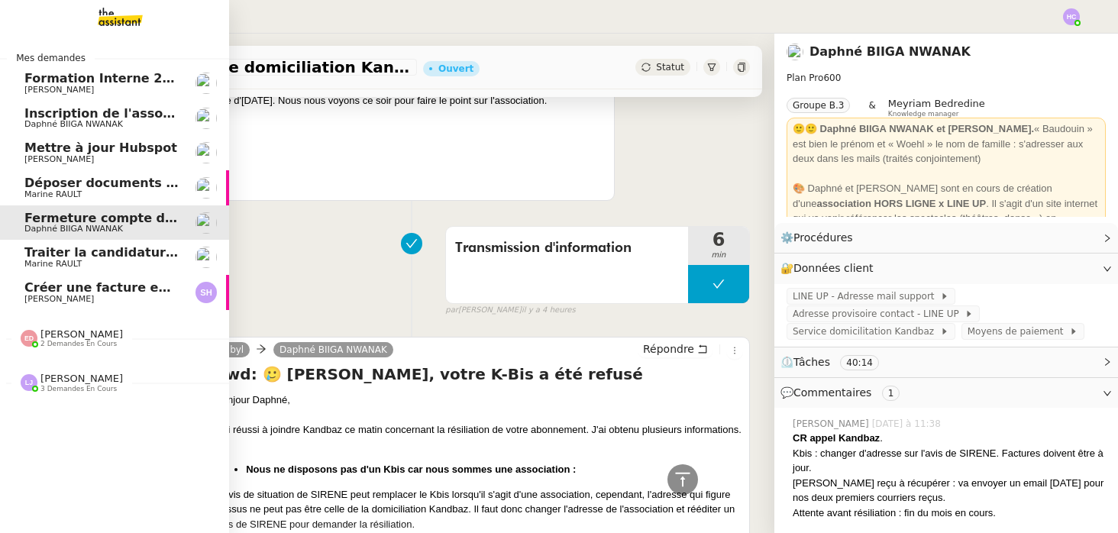
click at [47, 185] on span "Déposer documents sur espace OPCO" at bounding box center [153, 183] width 259 height 15
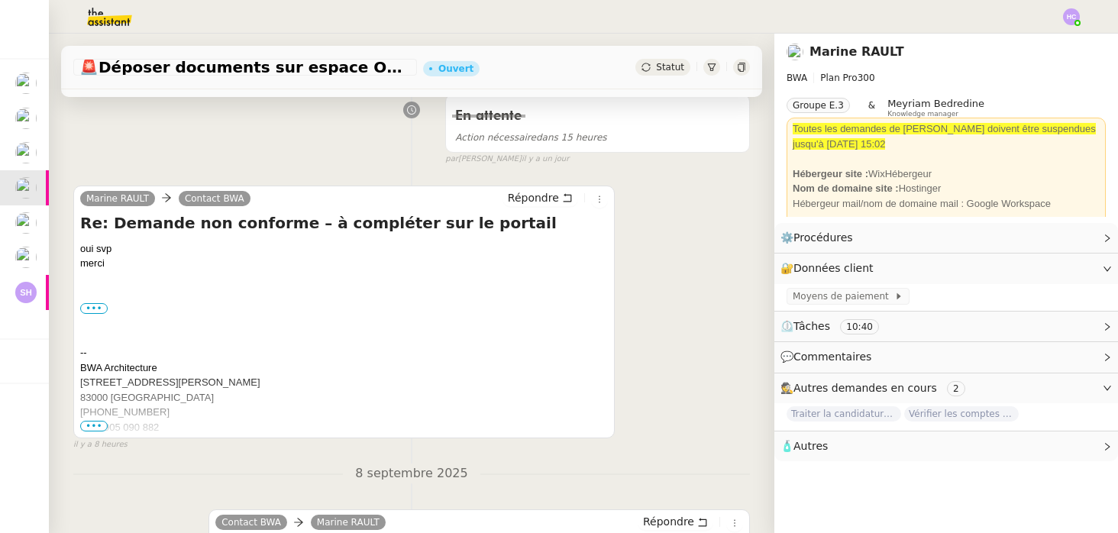
scroll to position [291, 0]
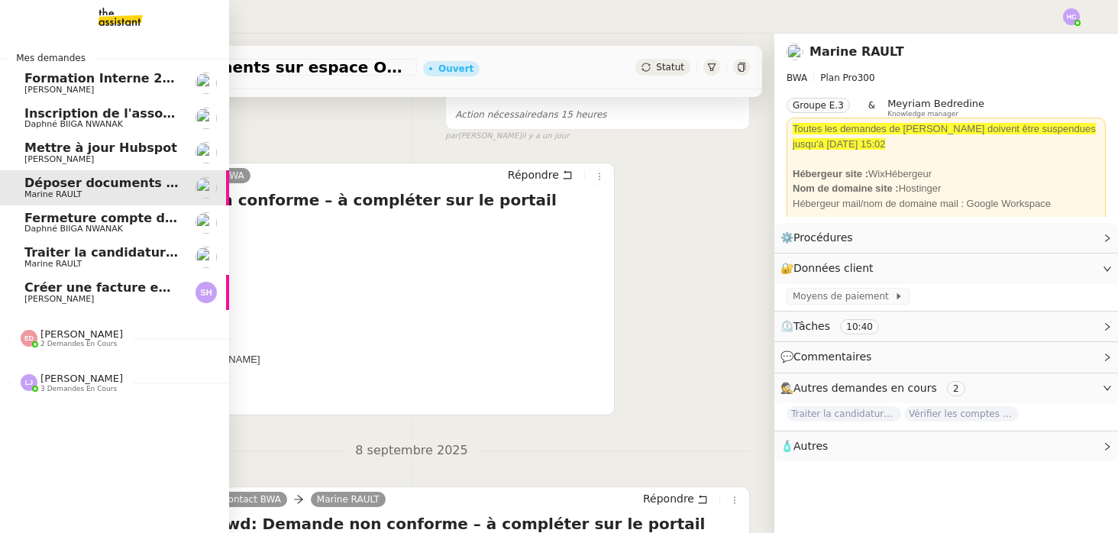
click at [60, 251] on span "Traiter la candidature de stage" at bounding box center [131, 252] width 214 height 15
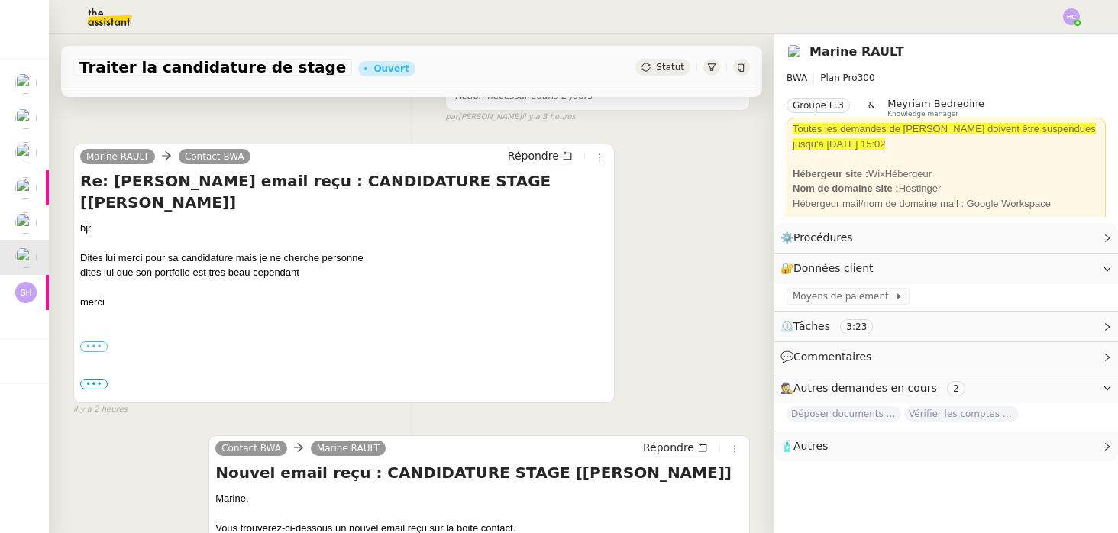
scroll to position [313, 0]
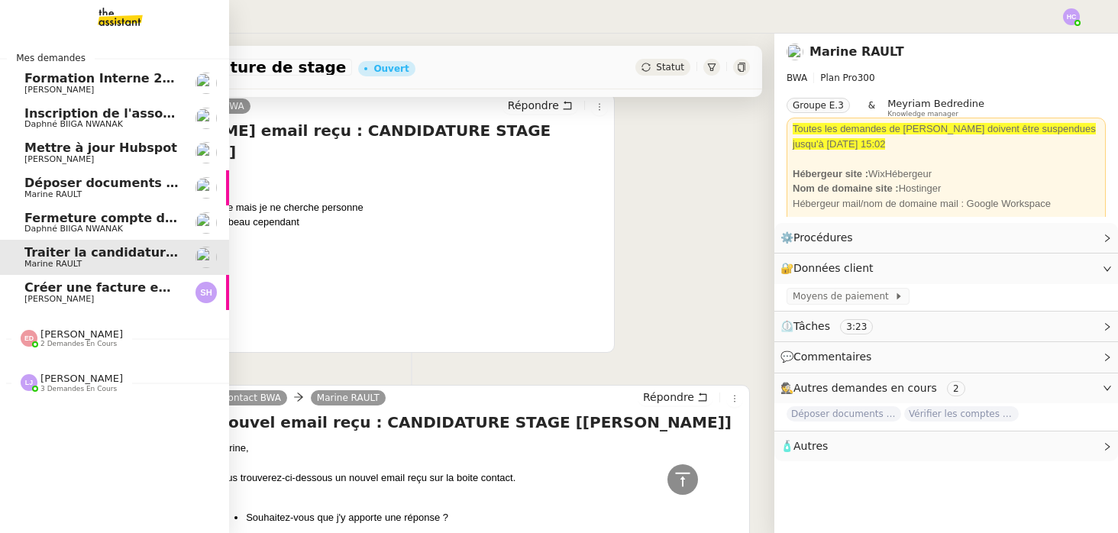
click at [63, 286] on span "Créer une facture en anglais immédiatement" at bounding box center [178, 287] width 309 height 15
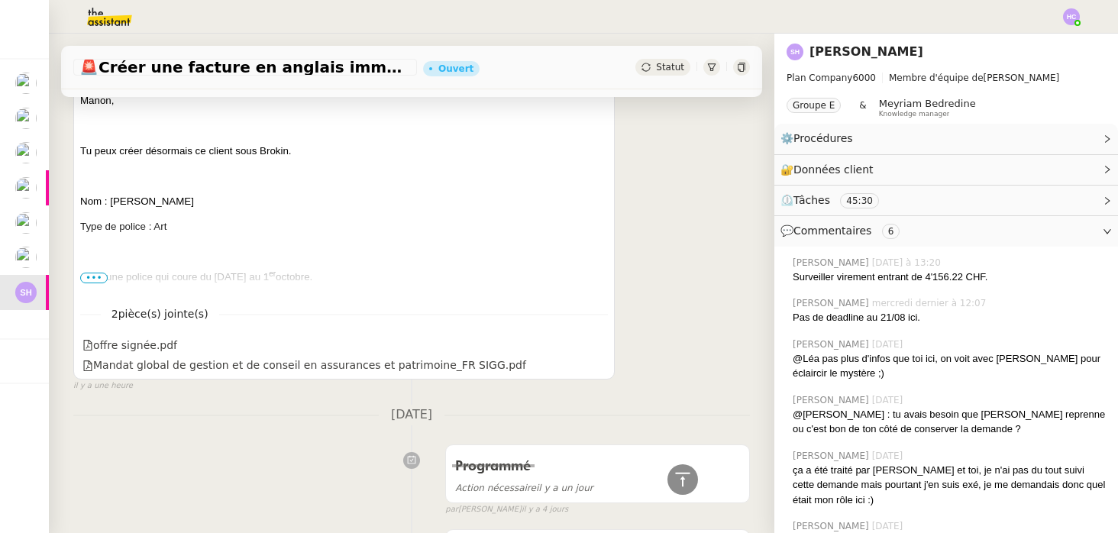
scroll to position [329, 0]
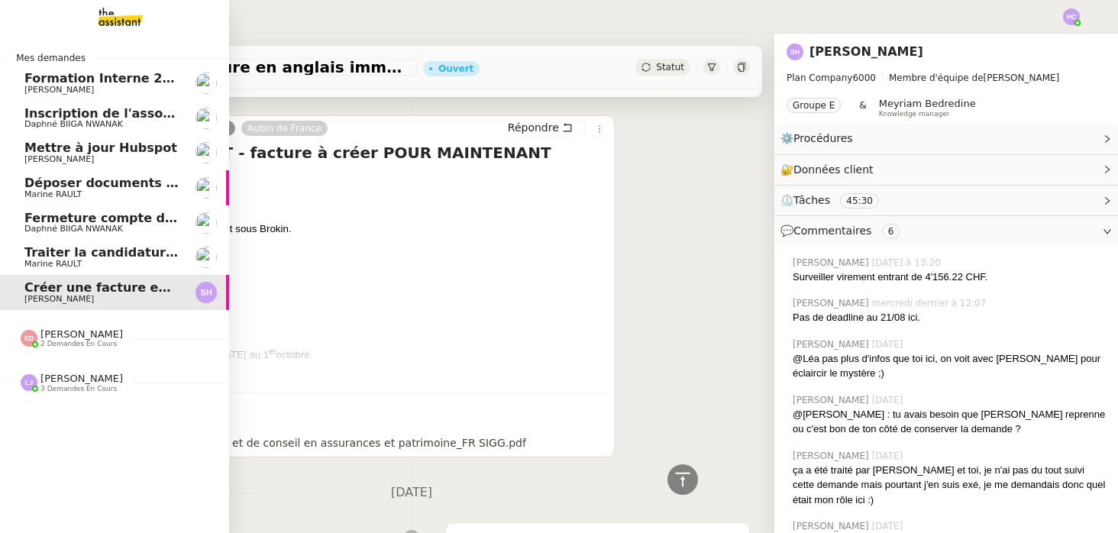
click at [73, 227] on span "Daphné BIIGA NWANAK" at bounding box center [73, 229] width 98 height 10
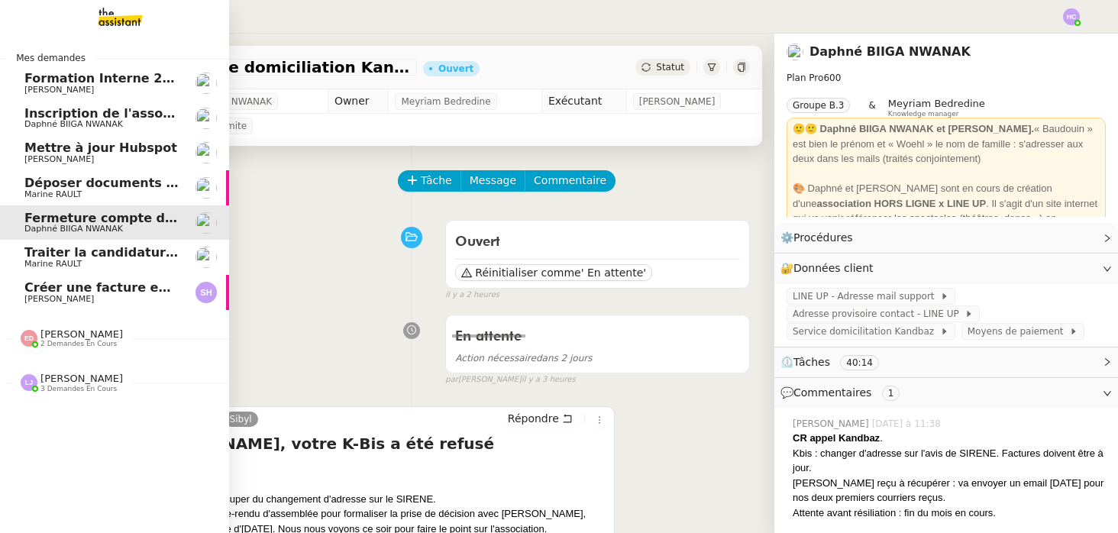
click at [57, 185] on span "Déposer documents sur espace OPCO" at bounding box center [153, 183] width 259 height 15
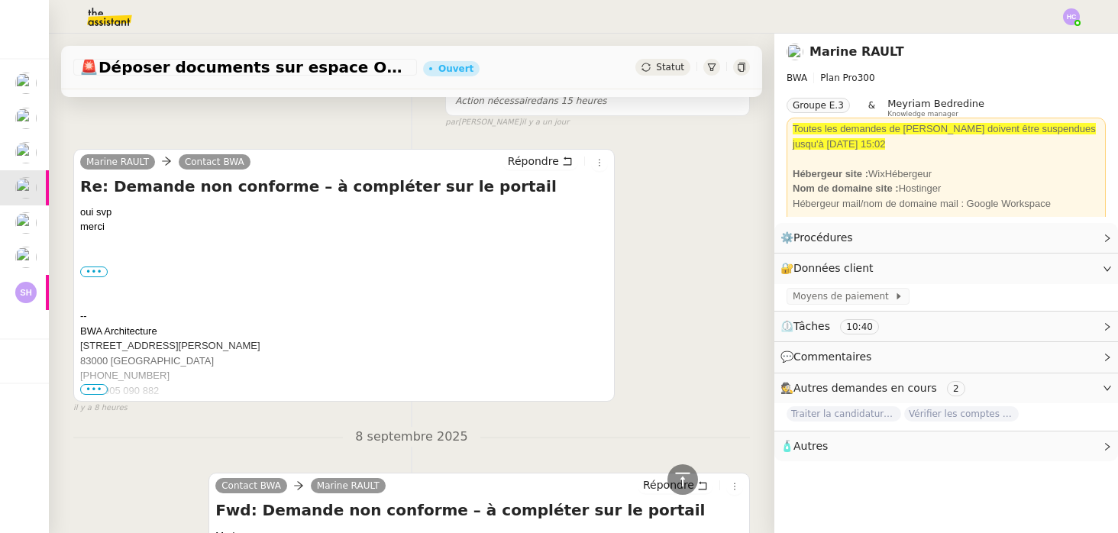
scroll to position [147, 0]
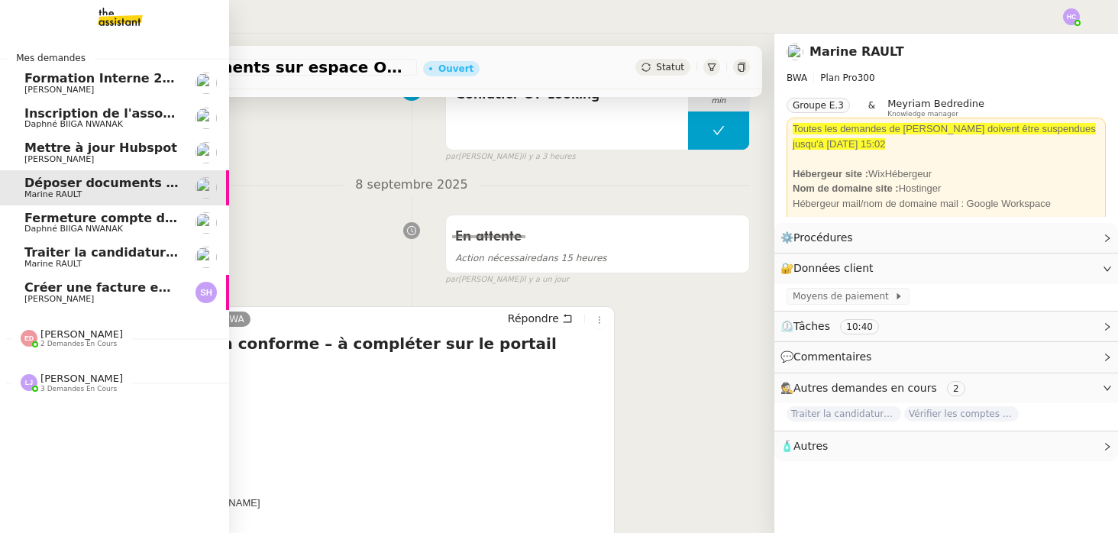
click at [58, 111] on span "Inscription de l'association à la [GEOGRAPHIC_DATA]" at bounding box center [205, 113] width 362 height 15
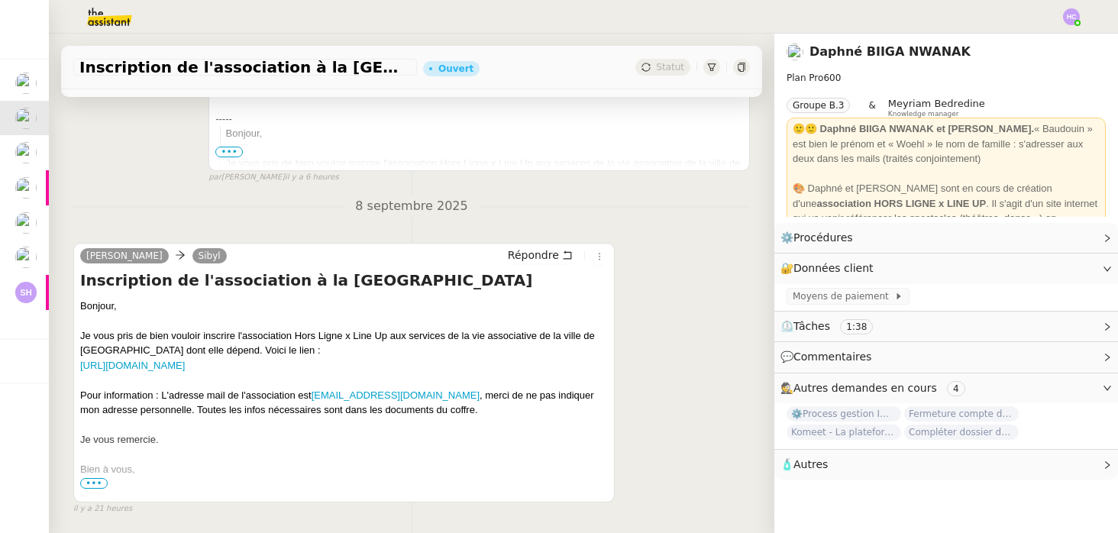
scroll to position [429, 0]
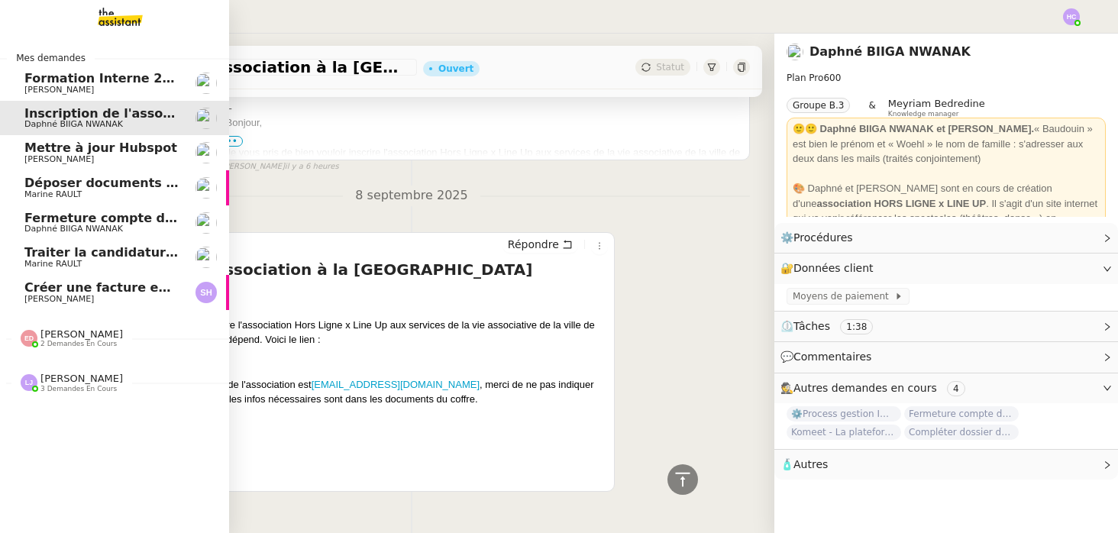
click at [95, 184] on span "Déposer documents sur espace OPCO" at bounding box center [153, 183] width 259 height 15
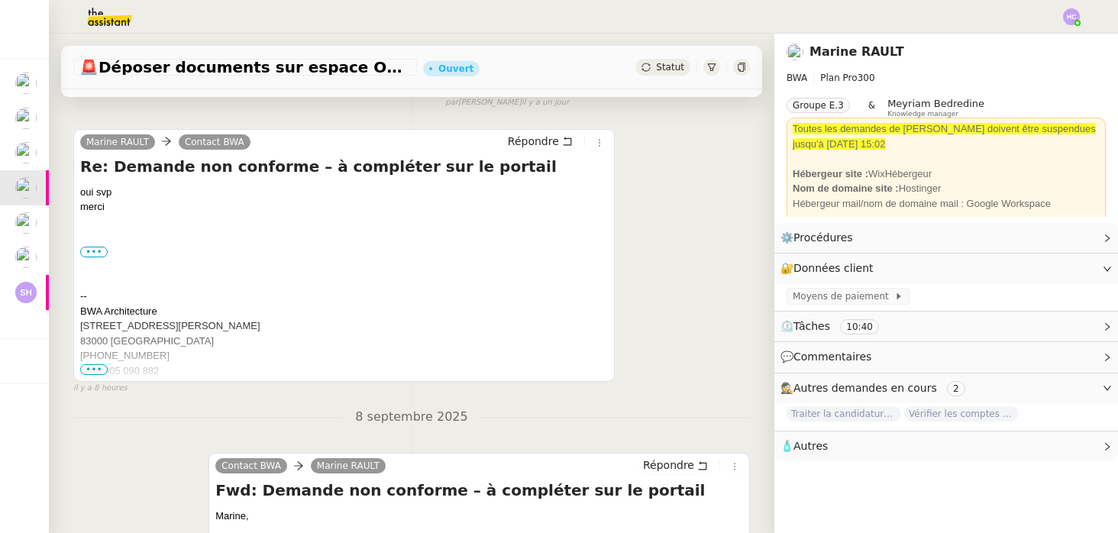
scroll to position [420, 0]
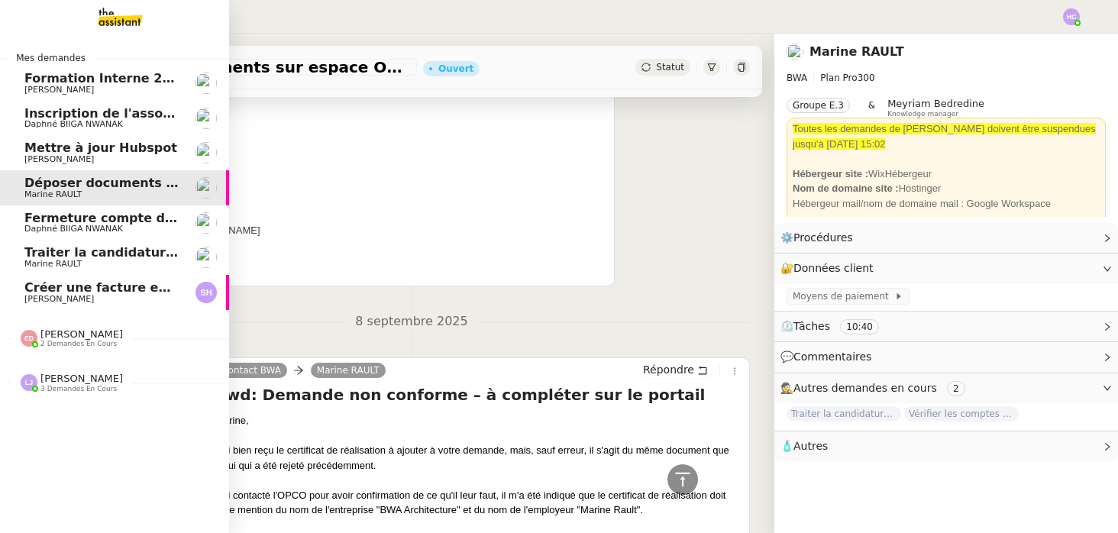
click at [124, 115] on span "Inscription de l'association à la [GEOGRAPHIC_DATA]" at bounding box center [205, 113] width 362 height 15
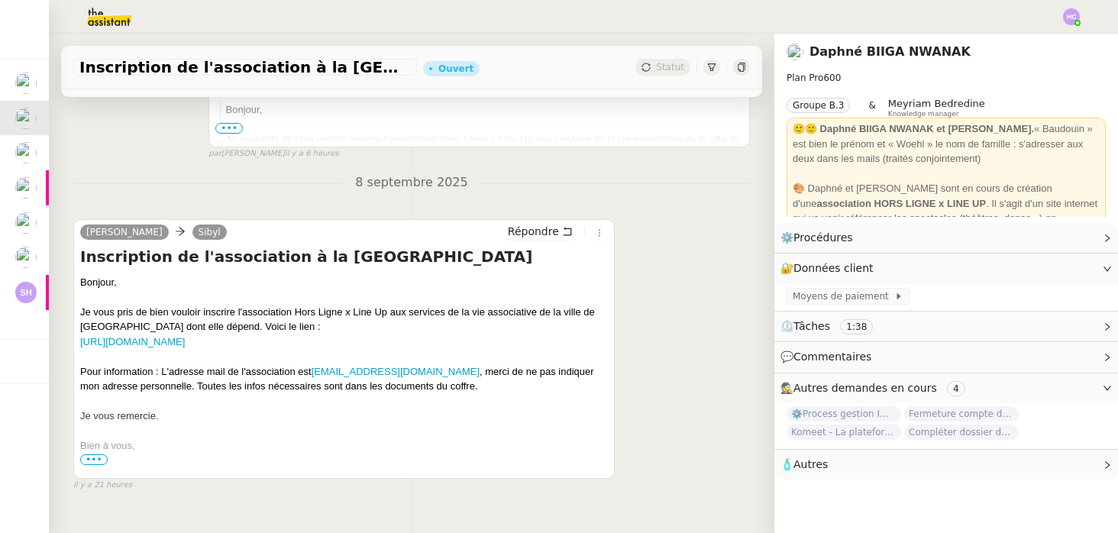
scroll to position [473, 0]
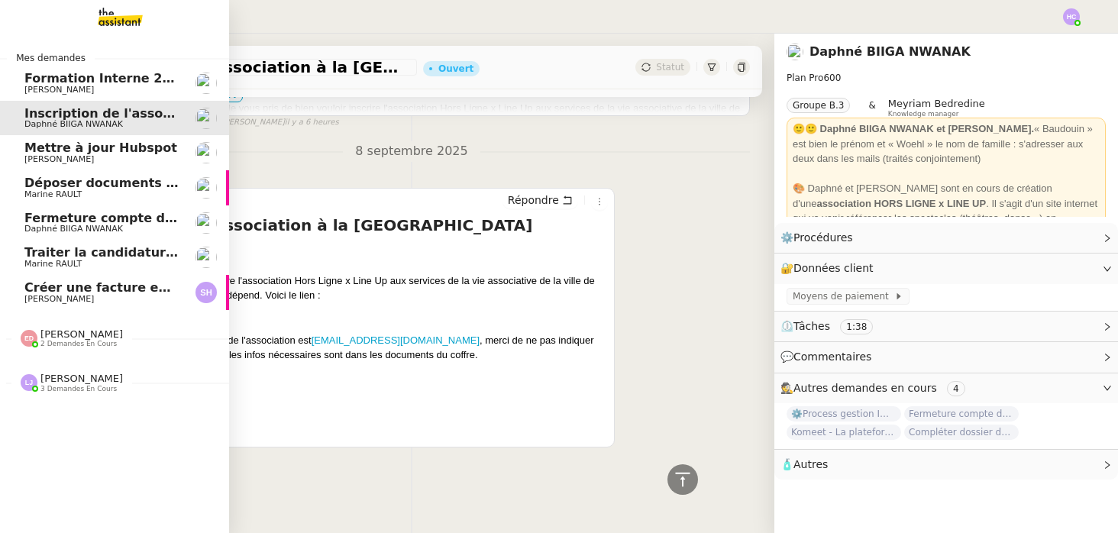
click at [66, 179] on span "Déposer documents sur espace OPCO" at bounding box center [153, 183] width 259 height 15
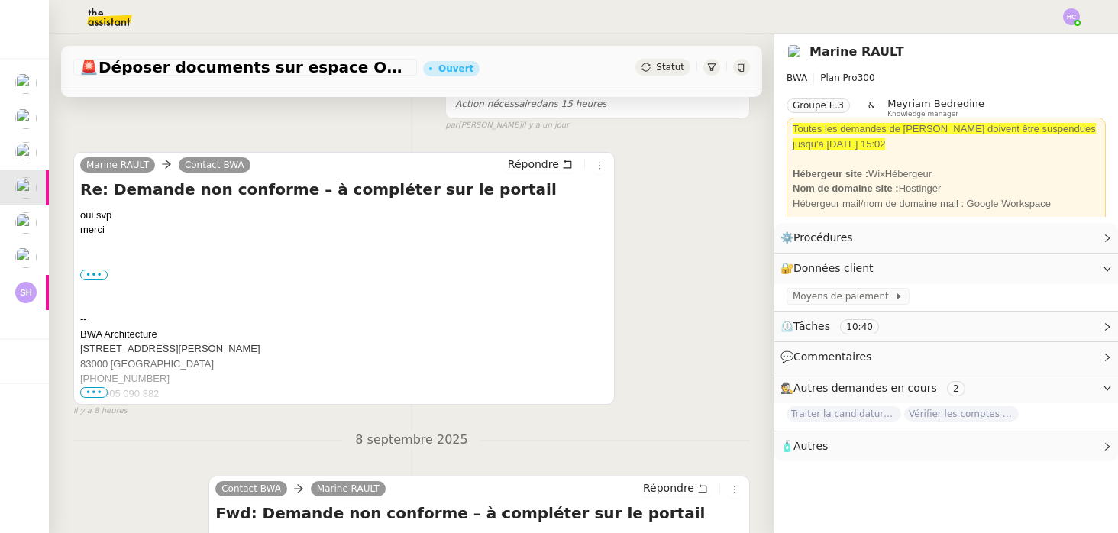
scroll to position [315, 0]
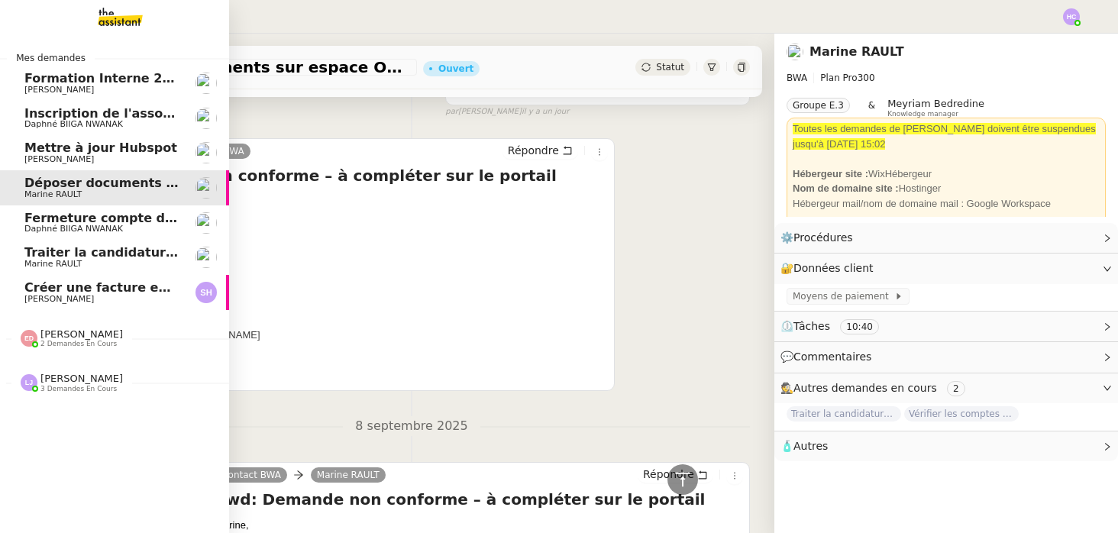
click at [44, 114] on span "Inscription de l'association à la [GEOGRAPHIC_DATA]" at bounding box center [205, 113] width 362 height 15
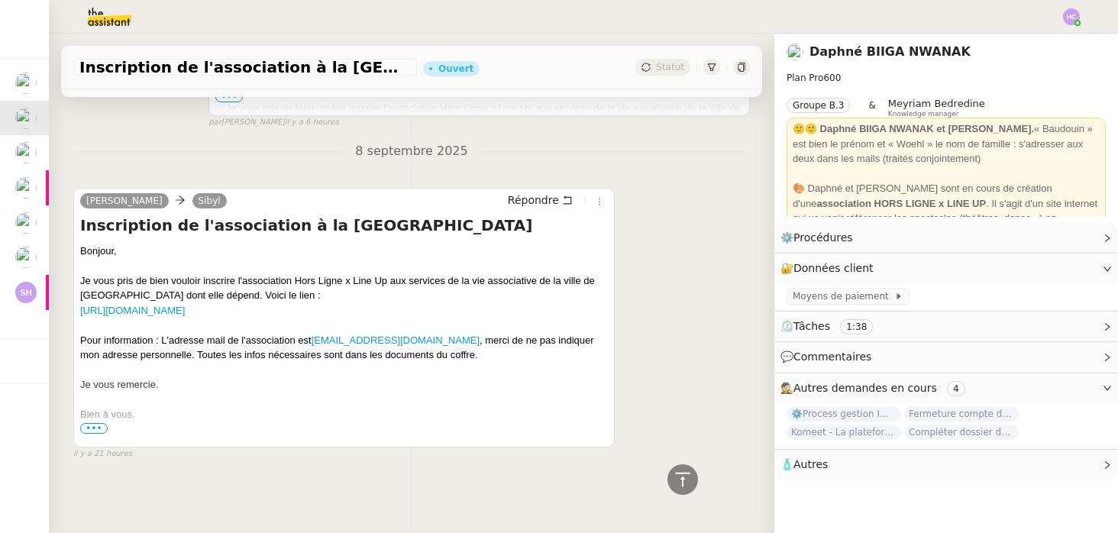
scroll to position [472, 0]
click at [1064, 264] on link "Modifier" at bounding box center [1066, 269] width 44 height 18
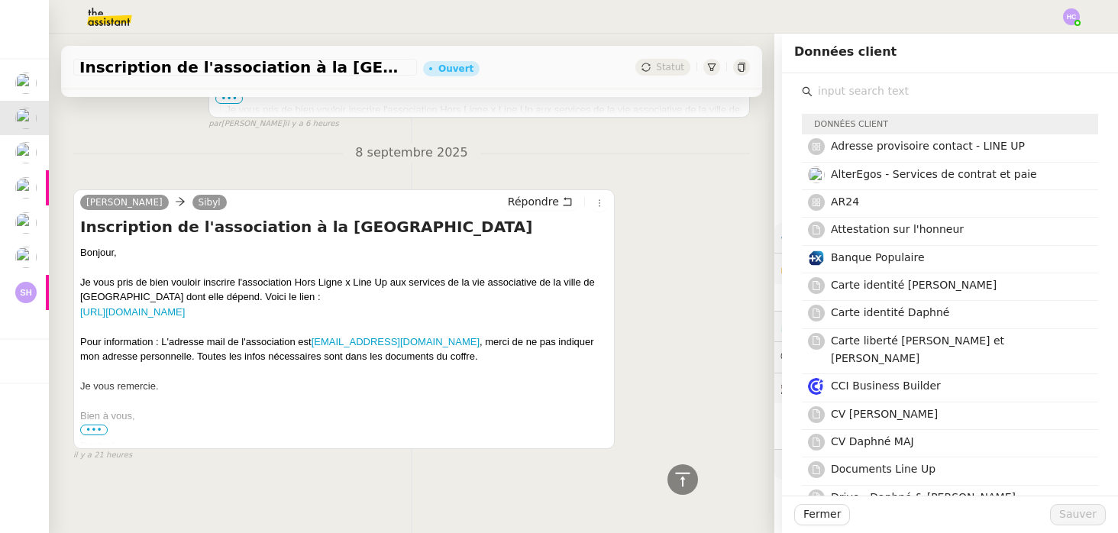
click at [951, 94] on input "text" at bounding box center [955, 91] width 286 height 21
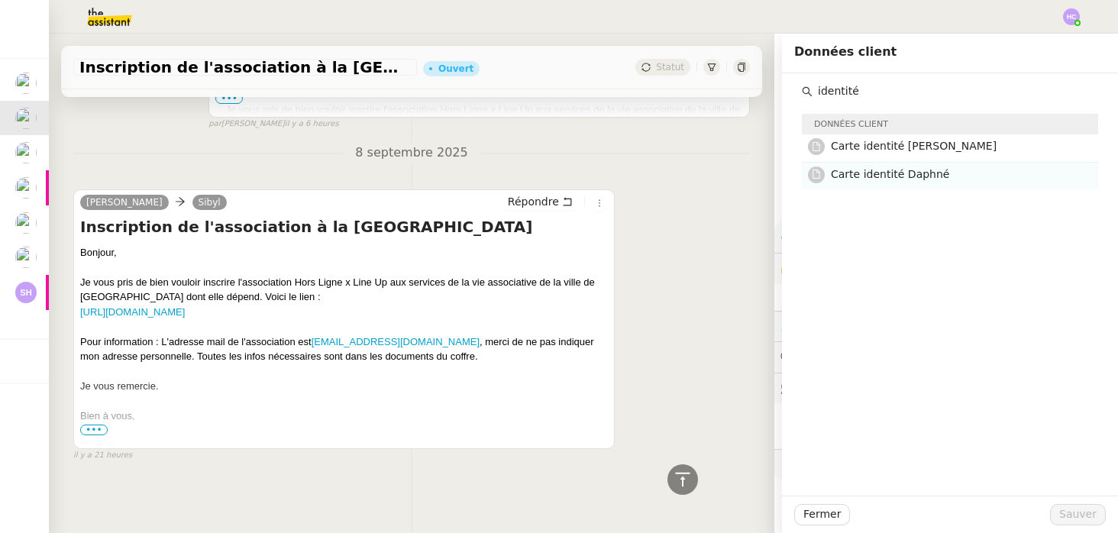
type input "identité"
click at [887, 171] on span "Carte identité Daphné" at bounding box center [890, 174] width 118 height 12
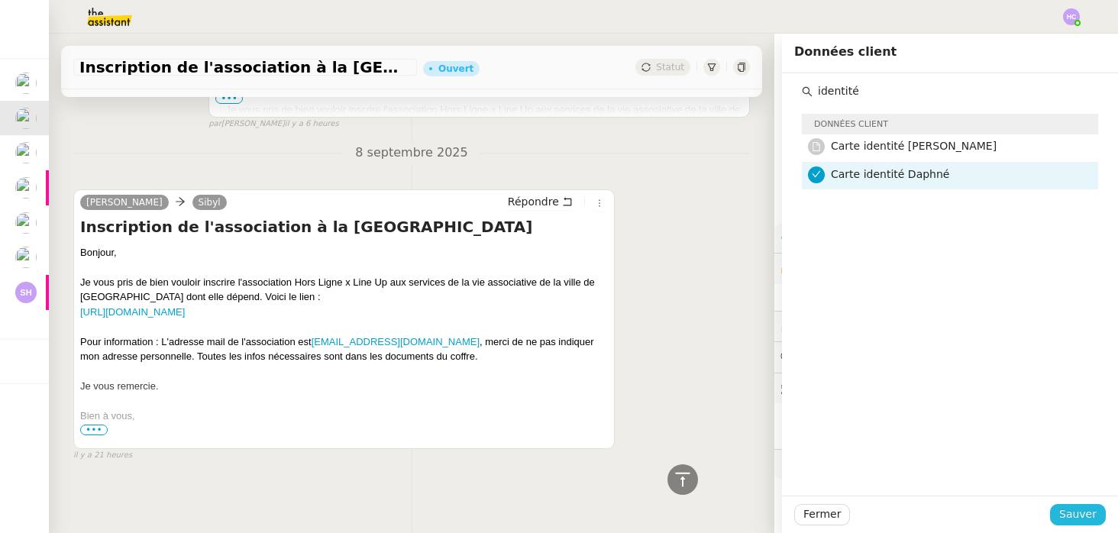
click at [1066, 514] on span "Sauver" at bounding box center [1077, 514] width 37 height 18
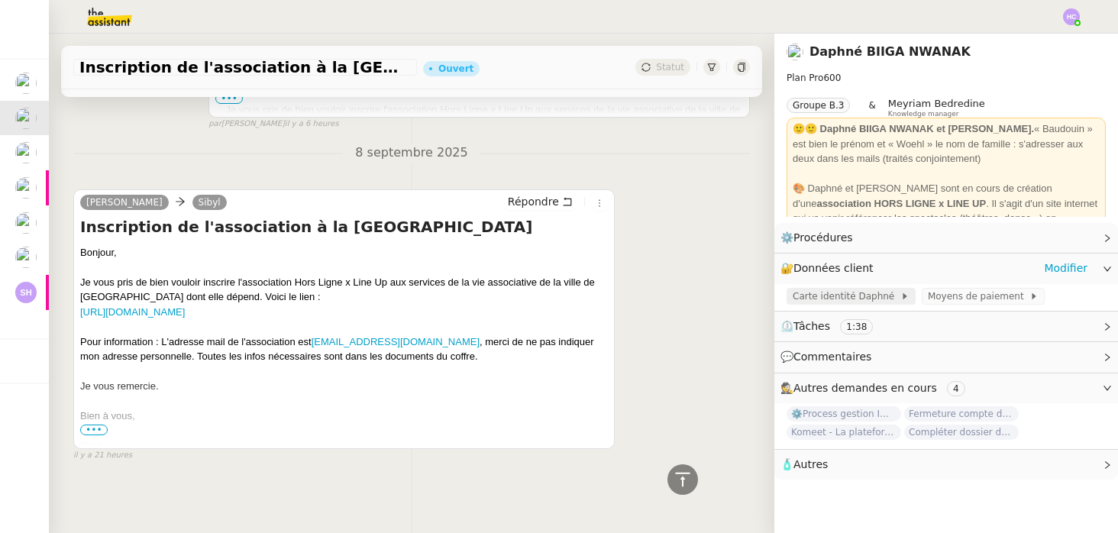
click at [852, 294] on span "Carte identité Daphné" at bounding box center [846, 296] width 108 height 15
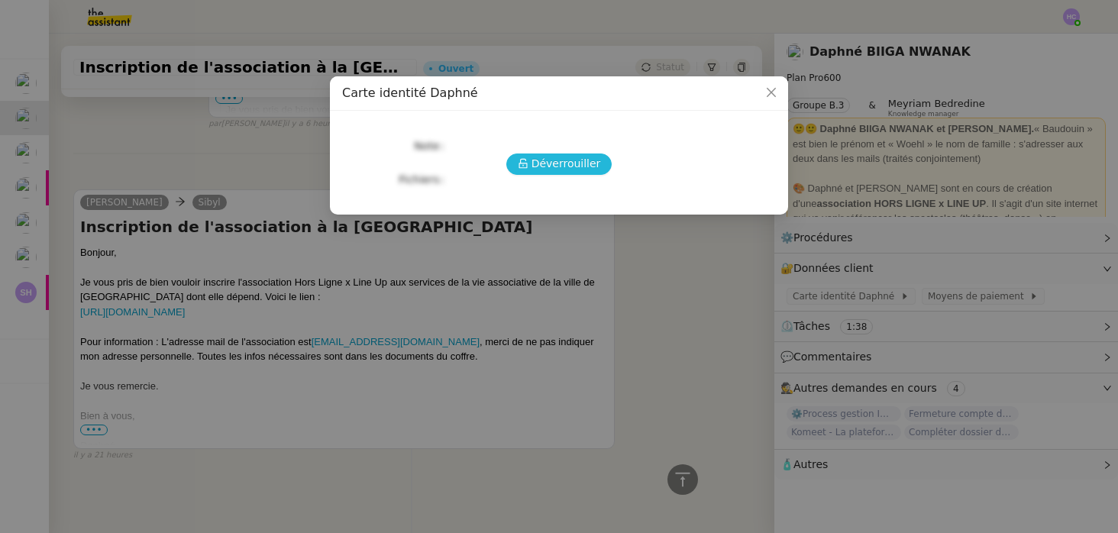
click at [567, 168] on span "Déverrouiller" at bounding box center [565, 164] width 69 height 18
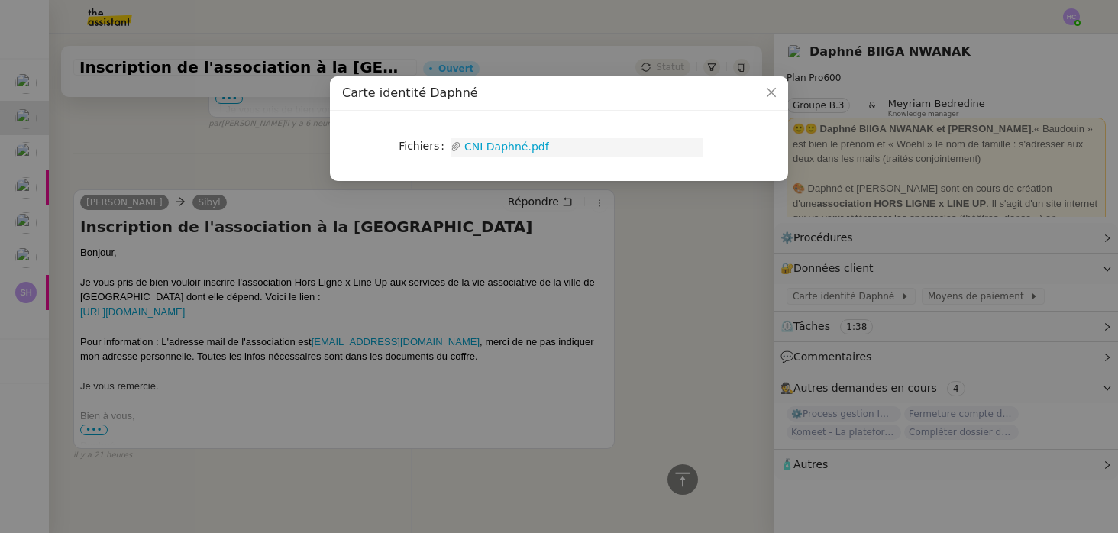
click at [521, 147] on link "CNI Daphné.pdf" at bounding box center [582, 147] width 242 height 18
click at [247, 261] on nz-modal-container "Carte identité Daphné Fichiers Upload CNI Daphné.pdf" at bounding box center [559, 266] width 1118 height 533
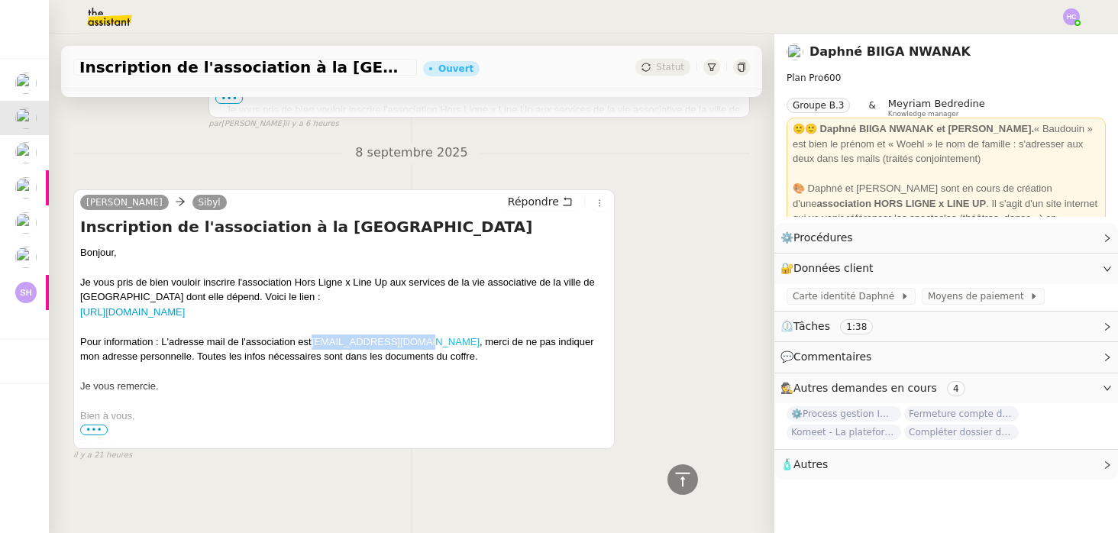
drag, startPoint x: 427, startPoint y: 340, endPoint x: 314, endPoint y: 340, distance: 113.0
click at [314, 340] on div "Pour information : L'adresse mail de l'association est admin@wearelineup.com , …" at bounding box center [344, 349] width 528 height 30
copy link "admin@wearelineup.com"
click at [1052, 269] on link "Modifier" at bounding box center [1066, 269] width 44 height 18
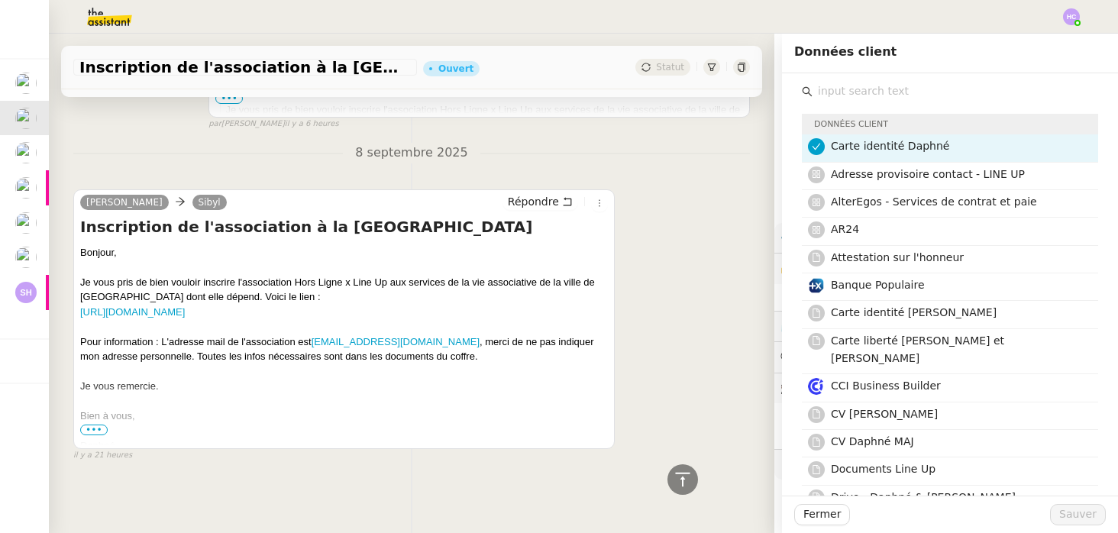
click at [884, 92] on input "text" at bounding box center [955, 91] width 286 height 21
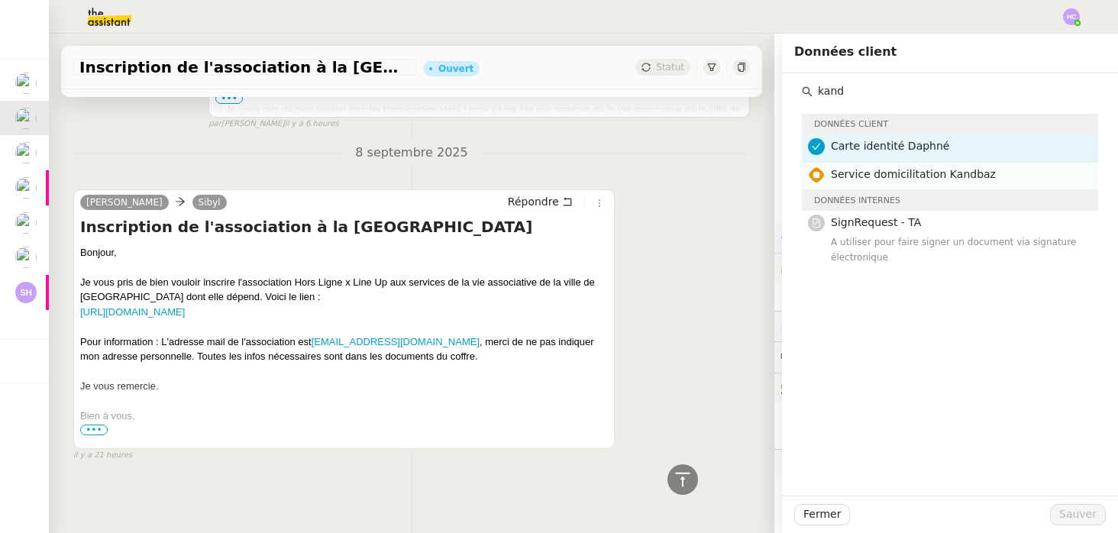
type input "kand"
click at [853, 178] on span "Service domicilitation Kandbaz" at bounding box center [913, 174] width 165 height 12
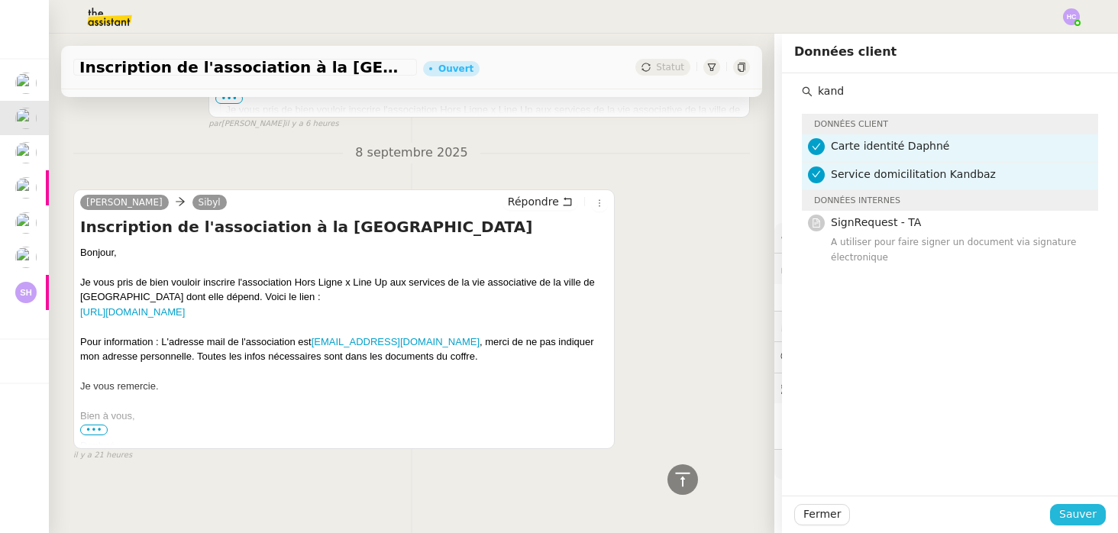
click at [1068, 505] on span "Sauver" at bounding box center [1077, 514] width 37 height 18
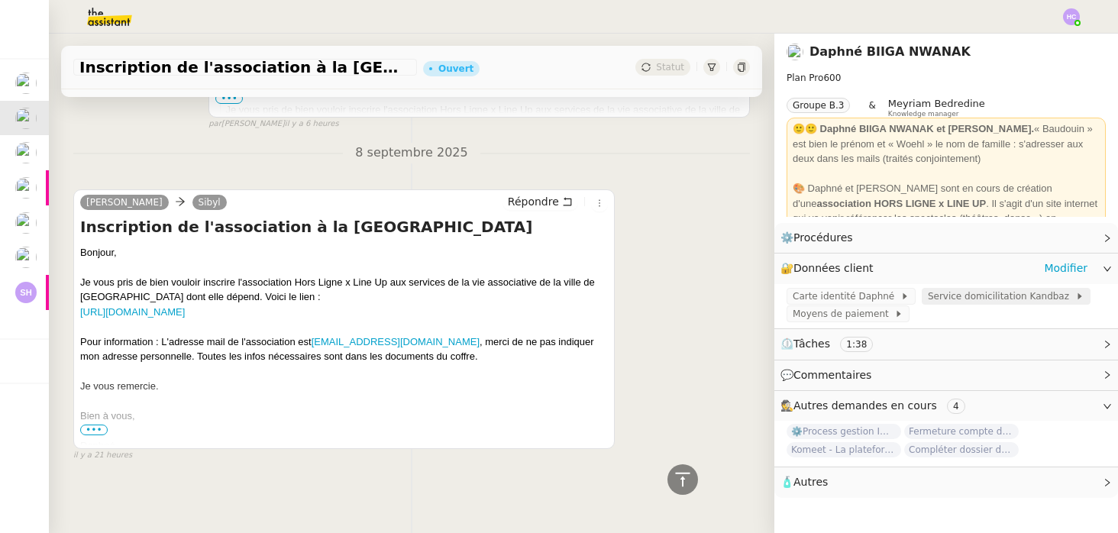
click at [940, 296] on span "Service domicilitation Kandbaz" at bounding box center [1001, 296] width 147 height 15
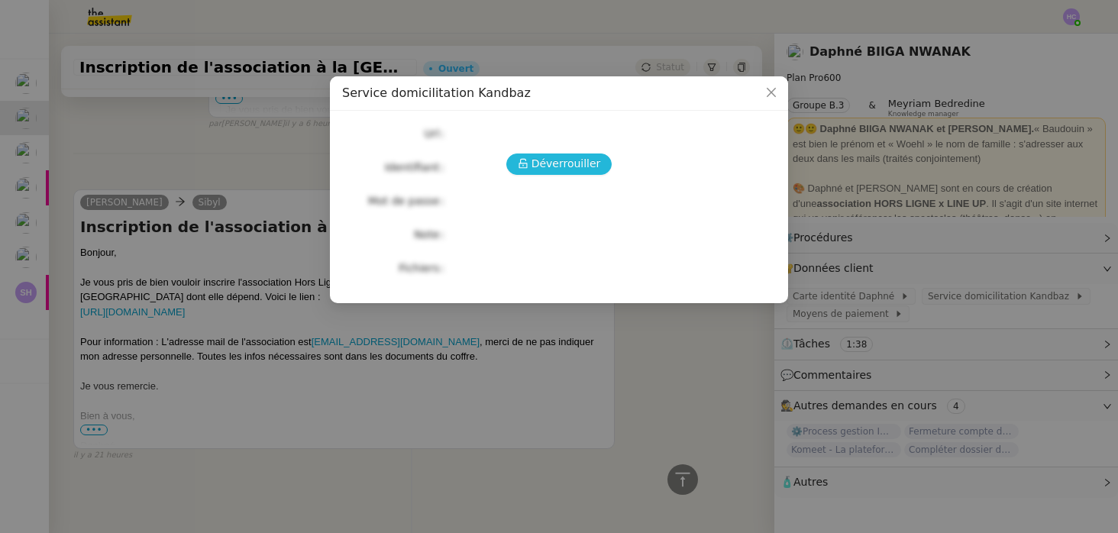
click at [579, 155] on span "Déverrouiller" at bounding box center [565, 164] width 69 height 18
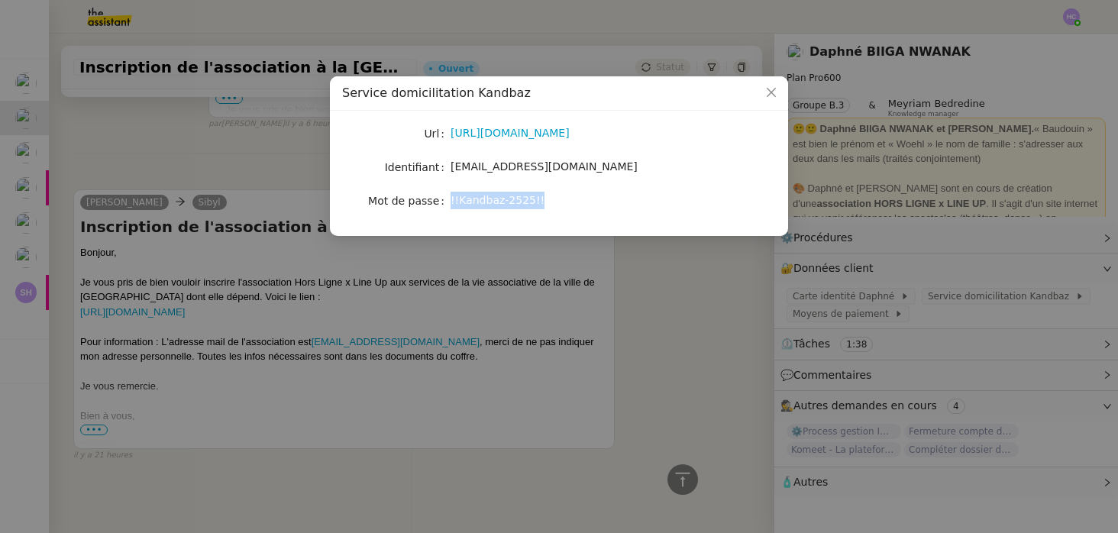
drag, startPoint x: 546, startPoint y: 202, endPoint x: 447, endPoint y: 206, distance: 99.3
click at [447, 206] on nz-form-item "Mot de passe !!Kandbaz-2525!!" at bounding box center [559, 200] width 434 height 21
copy nz-form-item "!!Kandbaz-2525!!"
click at [653, 261] on nz-modal-container "Service domicilitation Kandbaz Url https://my.kandbaz.com Identifiant admin@wea…" at bounding box center [559, 266] width 1118 height 533
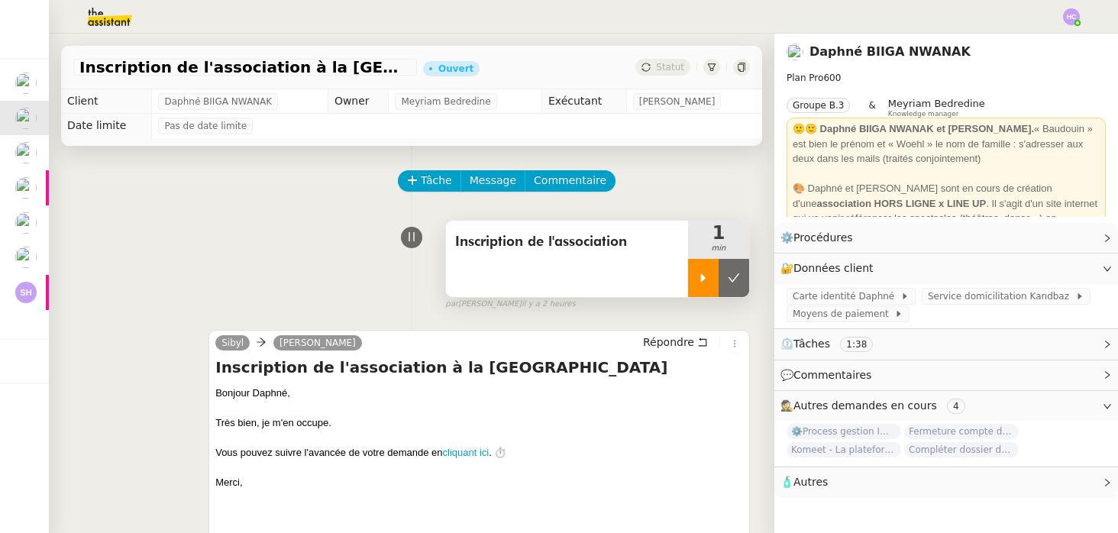
click at [701, 280] on icon at bounding box center [703, 277] width 5 height 8
click at [553, 176] on span "Commentaire" at bounding box center [570, 181] width 73 height 18
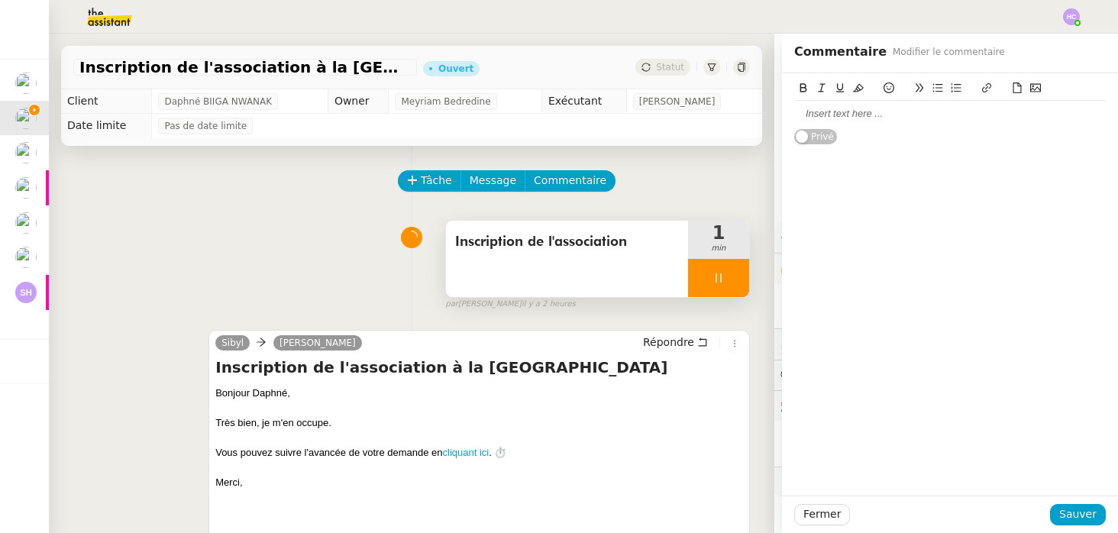
click at [869, 118] on div at bounding box center [949, 114] width 311 height 14
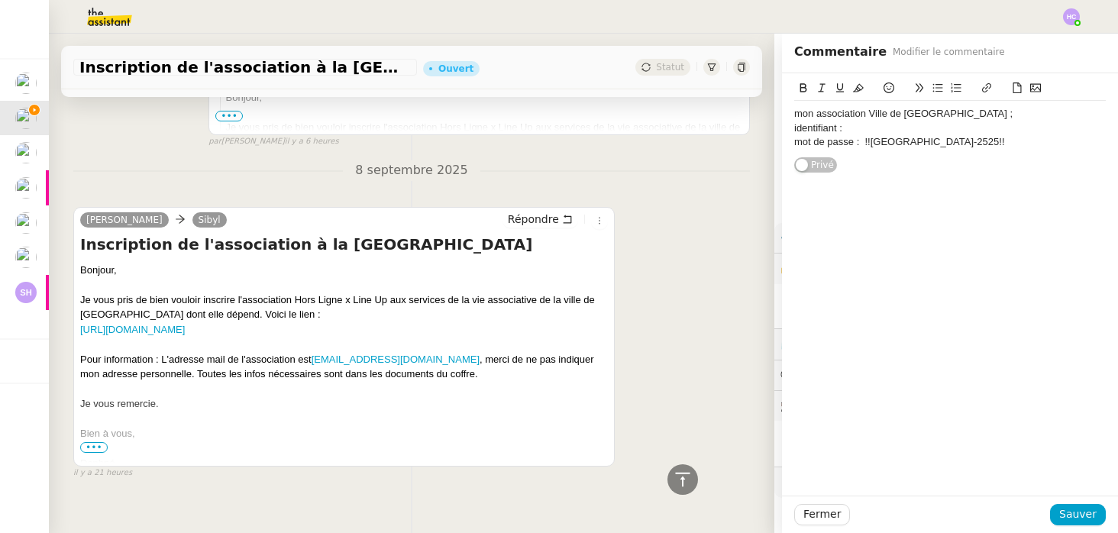
click at [861, 128] on div "identifiant :" at bounding box center [949, 128] width 311 height 14
drag, startPoint x: 428, startPoint y: 359, endPoint x: 315, endPoint y: 356, distance: 113.0
click at [315, 357] on div "Pour information : L'adresse mail de l'association est admin@wearelineup.com , …" at bounding box center [344, 367] width 528 height 30
copy div "admin@wearelineup.com ,"
click at [879, 127] on div "identifiant :" at bounding box center [949, 128] width 311 height 14
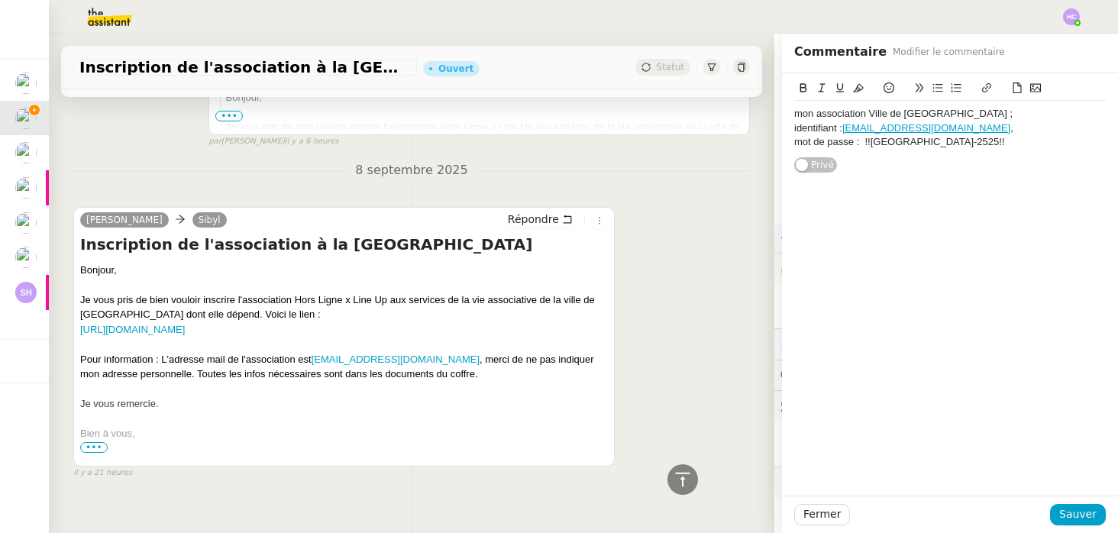
click at [957, 137] on div "mot de passe : !!Paris-2525!!" at bounding box center [949, 142] width 311 height 14
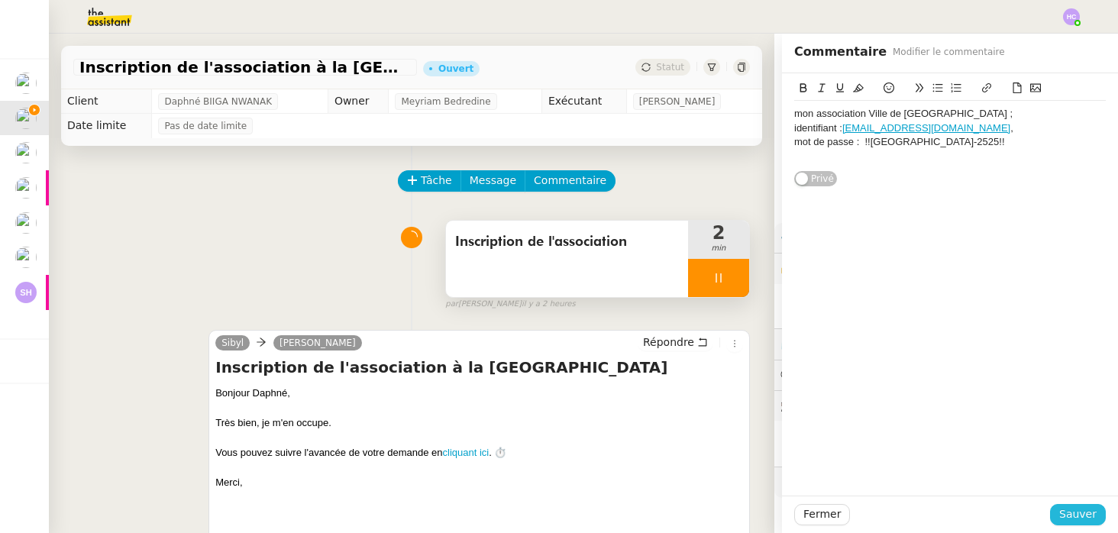
click at [1070, 513] on span "Sauver" at bounding box center [1077, 514] width 37 height 18
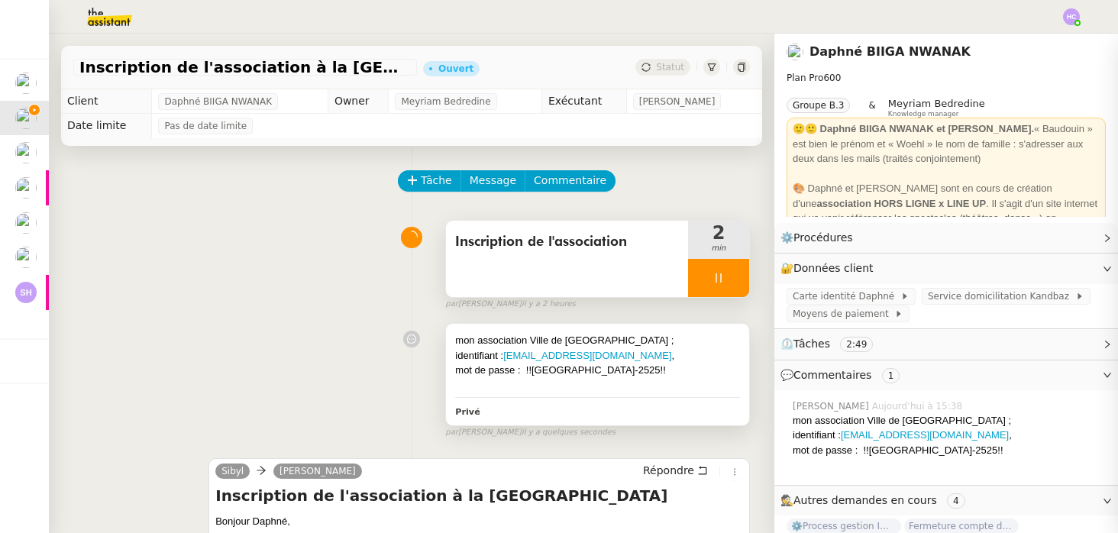
click at [611, 335] on div "mon association Ville de paris ;" at bounding box center [597, 340] width 285 height 15
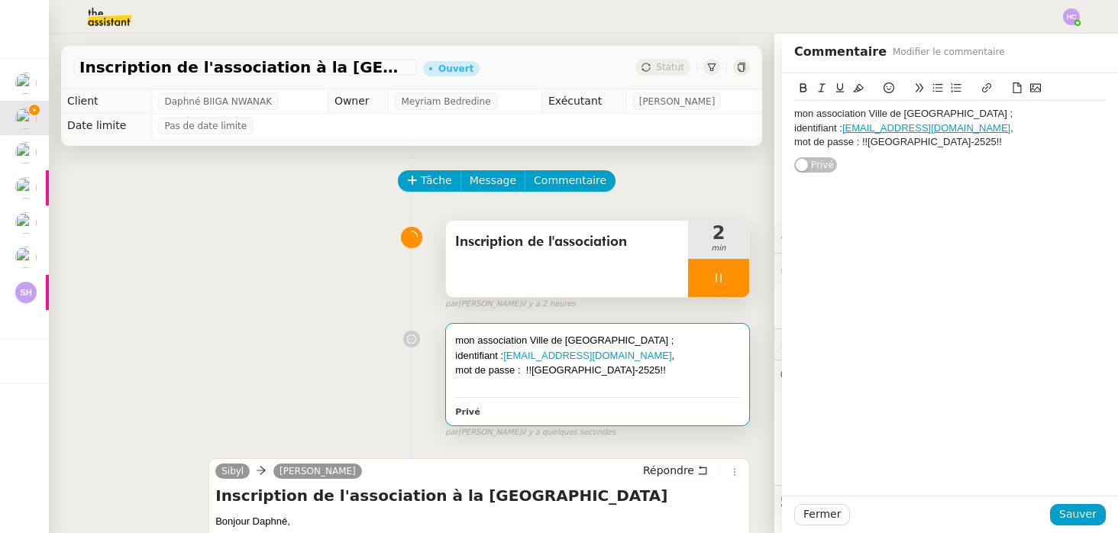
click at [955, 150] on div "mon association Ville de paris ; identifiant : admin@wearelineup.com , mot de p…" at bounding box center [949, 128] width 311 height 54
click at [1037, 89] on icon at bounding box center [1035, 88] width 11 height 8
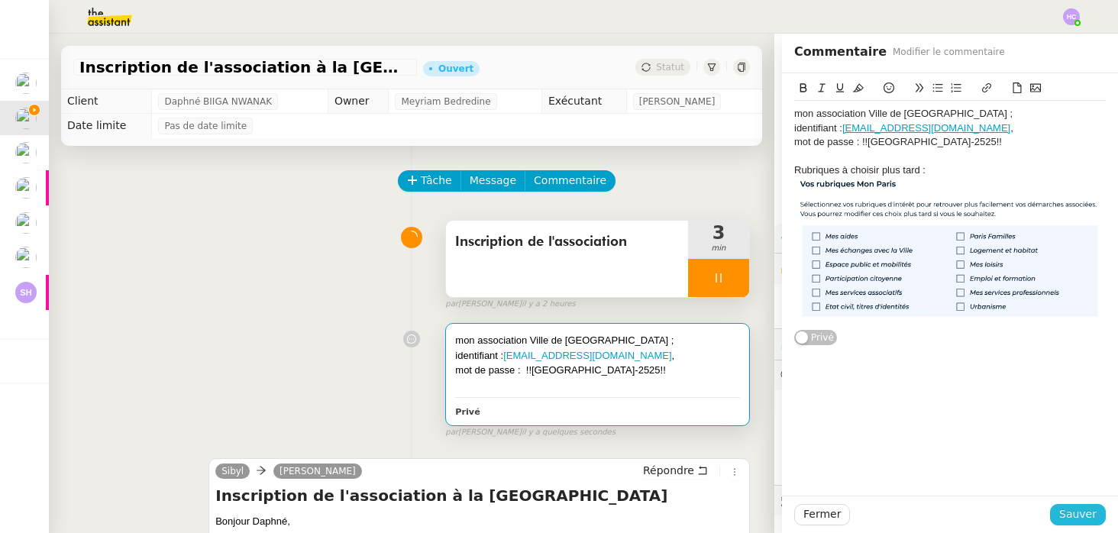
click at [1069, 506] on span "Sauver" at bounding box center [1077, 514] width 37 height 18
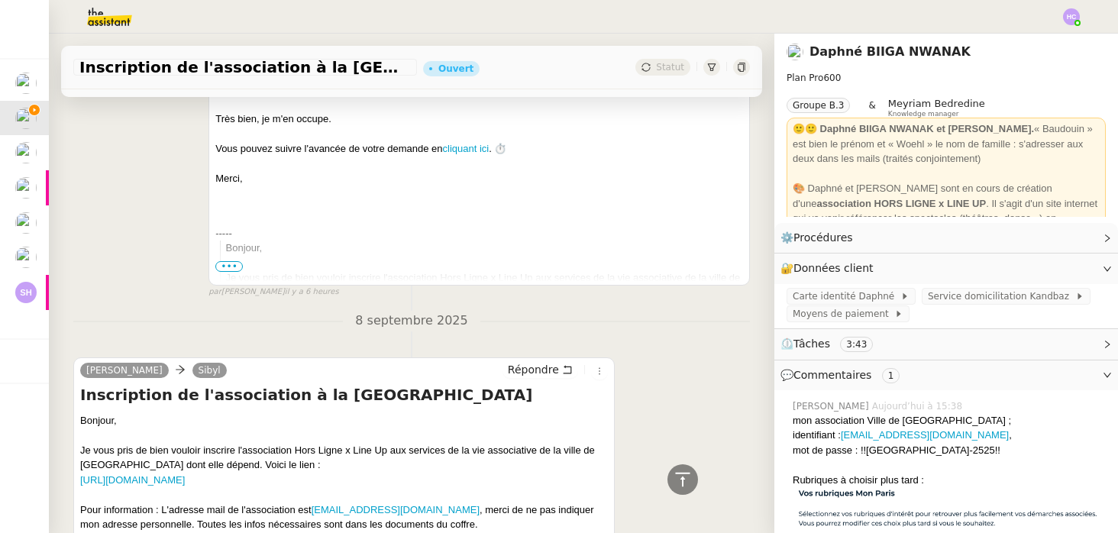
scroll to position [748, 0]
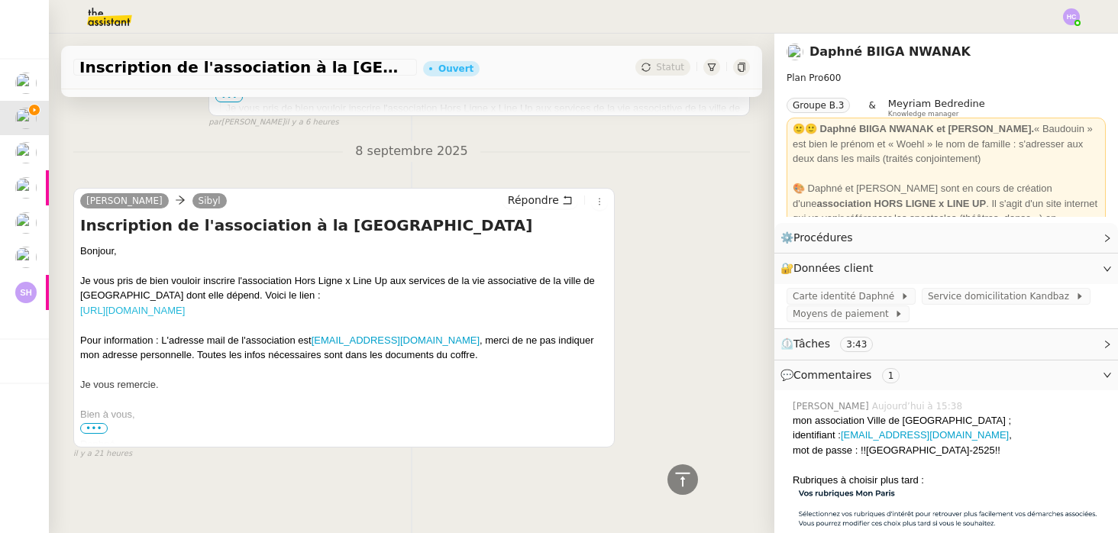
click at [185, 310] on link "https://parisasso.paris.fr/parisassos/jsp/site/Portal.jsp?page=accueil&view=lan…" at bounding box center [132, 310] width 105 height 11
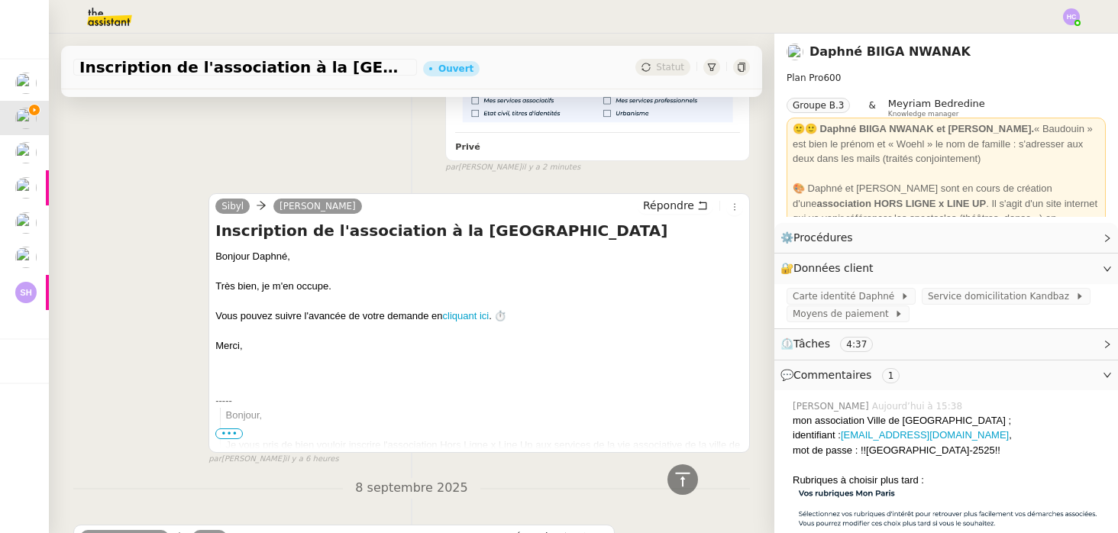
scroll to position [321, 0]
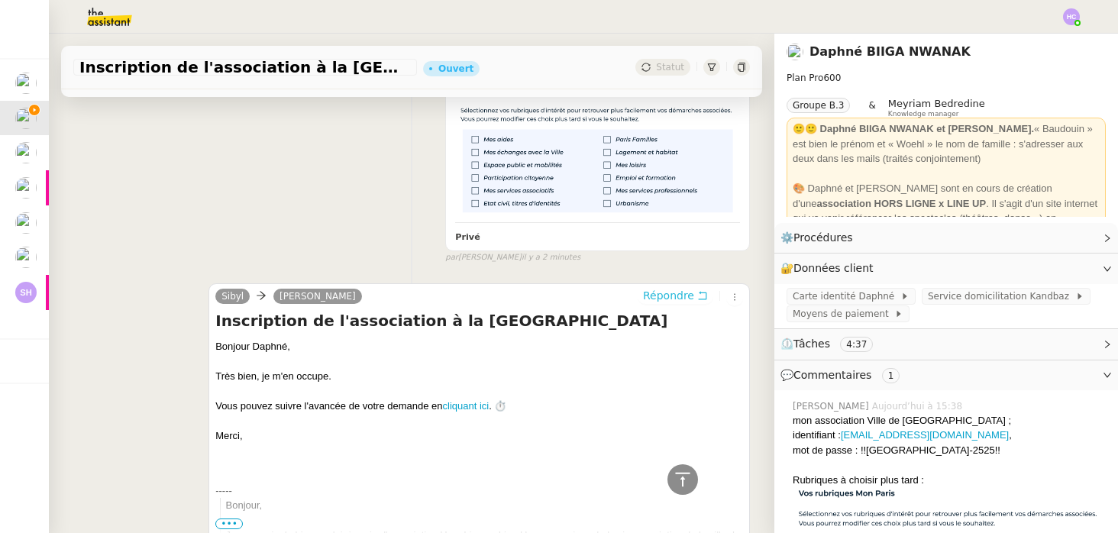
click at [683, 292] on span "Répondre" at bounding box center [668, 295] width 51 height 15
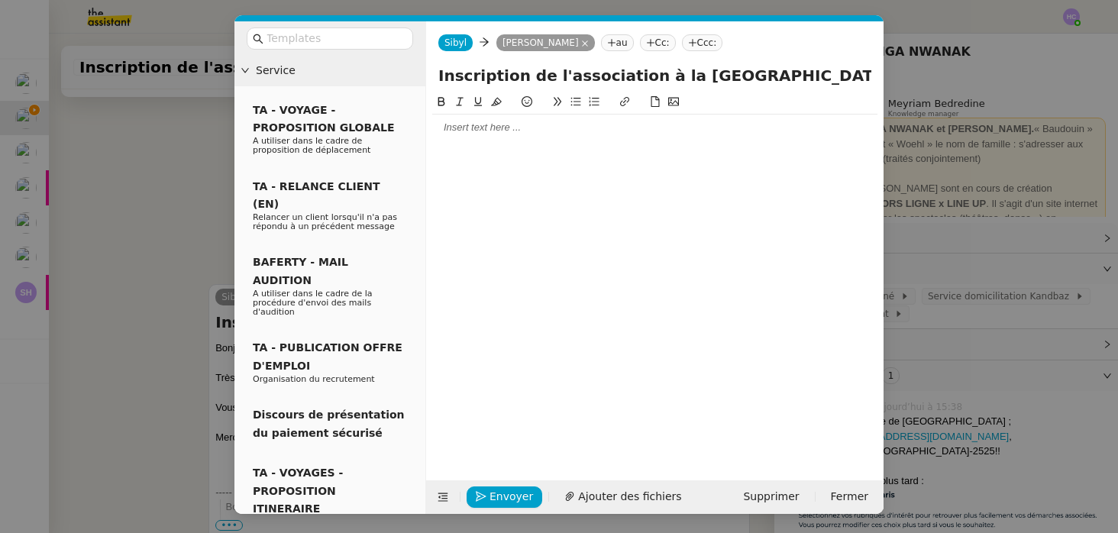
click at [479, 131] on div at bounding box center [654, 128] width 445 height 14
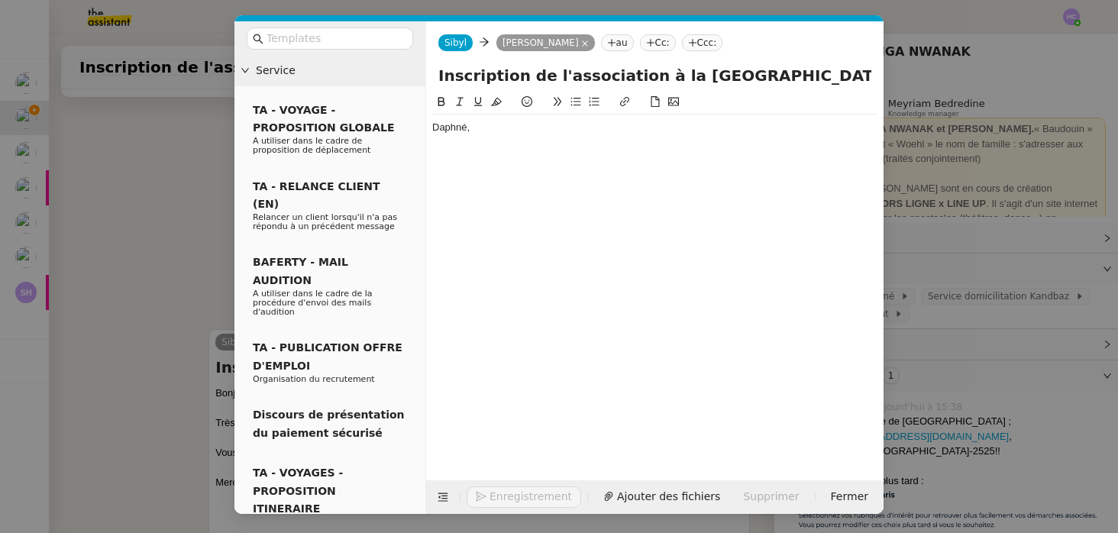
scroll to position [482, 0]
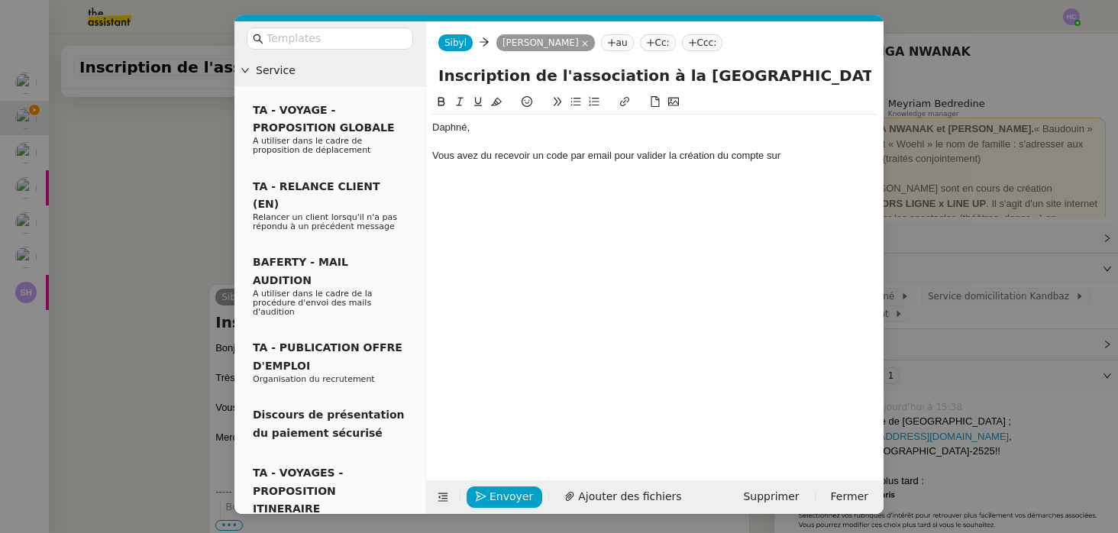
click at [802, 157] on div "Vous avez du recevoir un code par email pour valider la création du compte sur" at bounding box center [654, 156] width 445 height 14
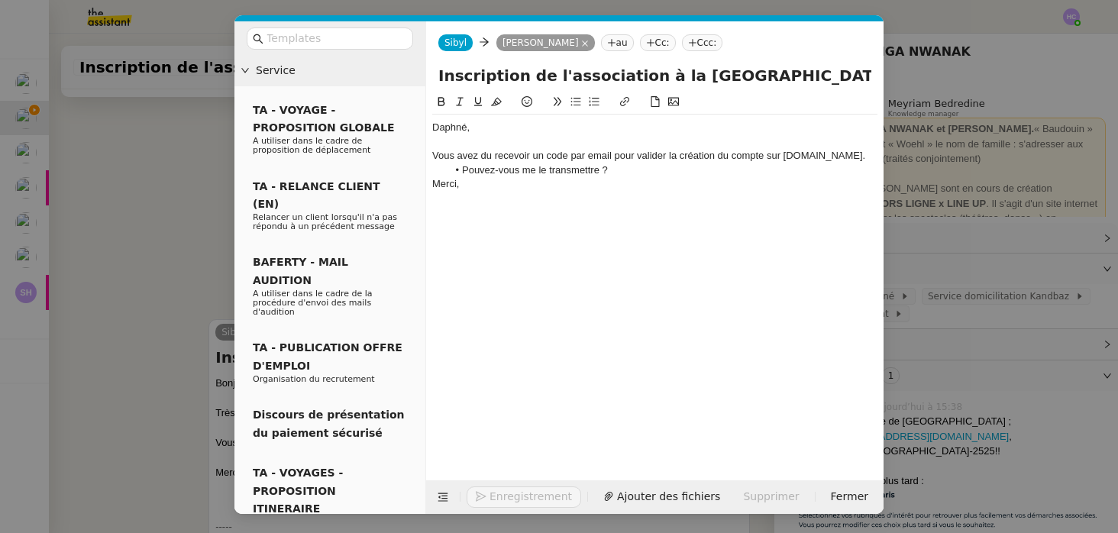
scroll to position [532, 0]
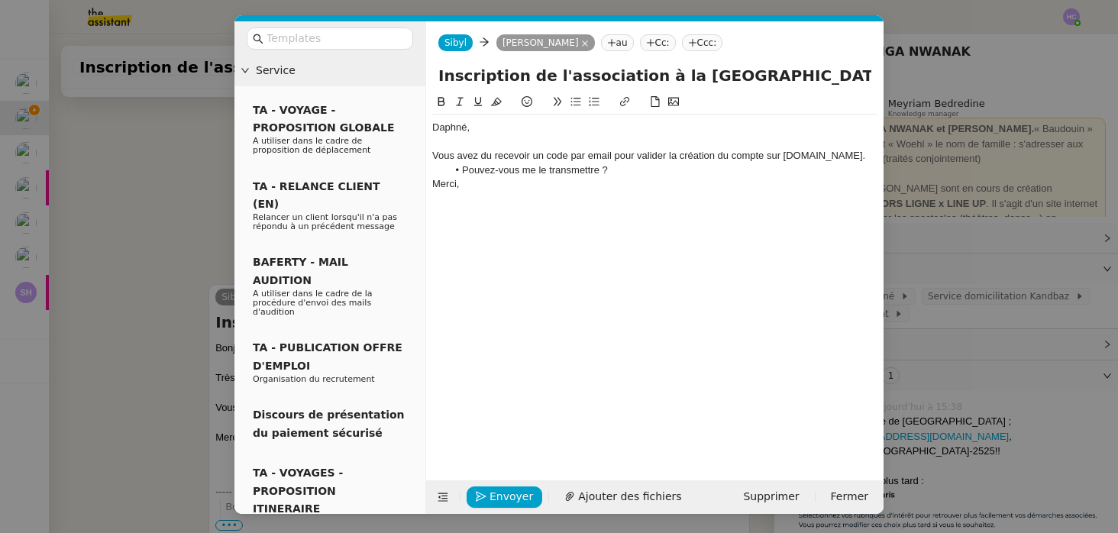
click at [488, 153] on div "Vous avez du recevoir un code par email pour valider la création du compte sur …" at bounding box center [654, 156] width 445 height 14
click at [0, 0] on lt-em "dû" at bounding box center [0, 0] width 0 height 0
click at [806, 159] on div "Vous avez dû recevoir un code par email pour valider la création du compte sur …" at bounding box center [654, 156] width 445 height 14
click at [0, 0] on lt-span "Ignore" at bounding box center [0, 0] width 0 height 0
click at [653, 173] on li "Pouvez-vous me le transmettre ?" at bounding box center [662, 170] width 431 height 14
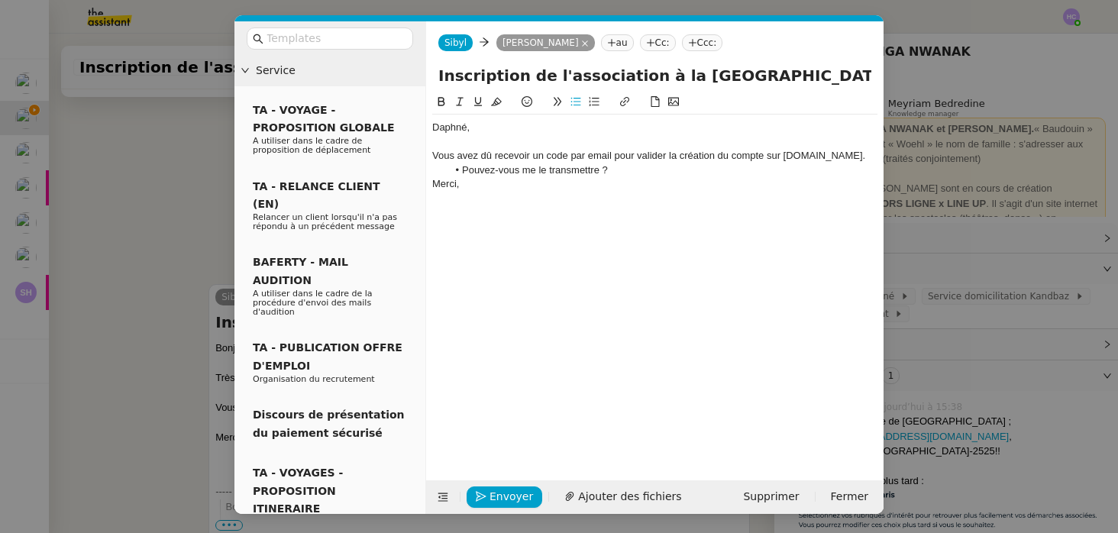
click at [869, 156] on div "Vous avez dû recevoir un code par email pour valider la création du compte sur …" at bounding box center [654, 156] width 445 height 14
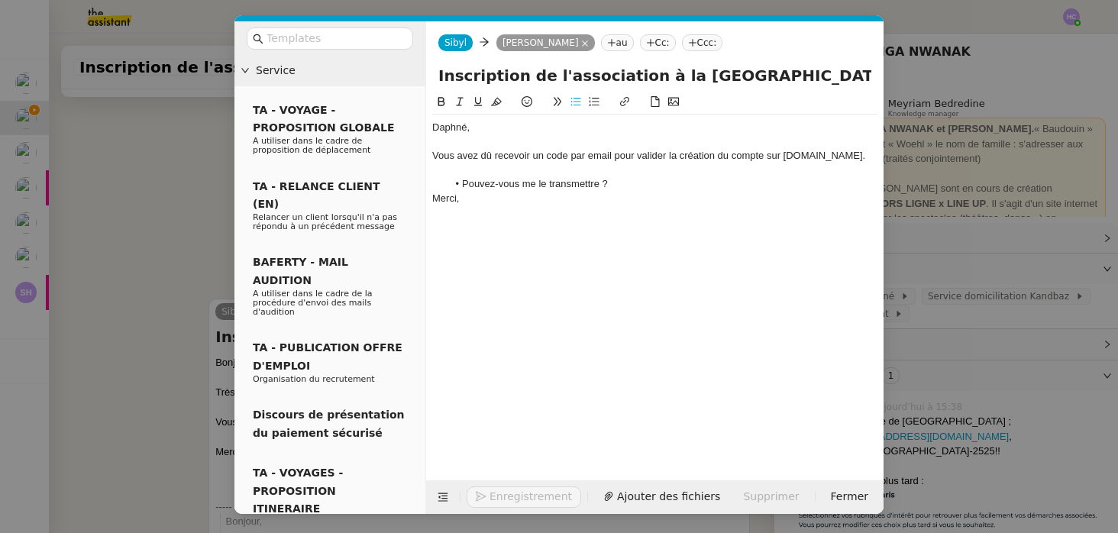
scroll to position [547, 0]
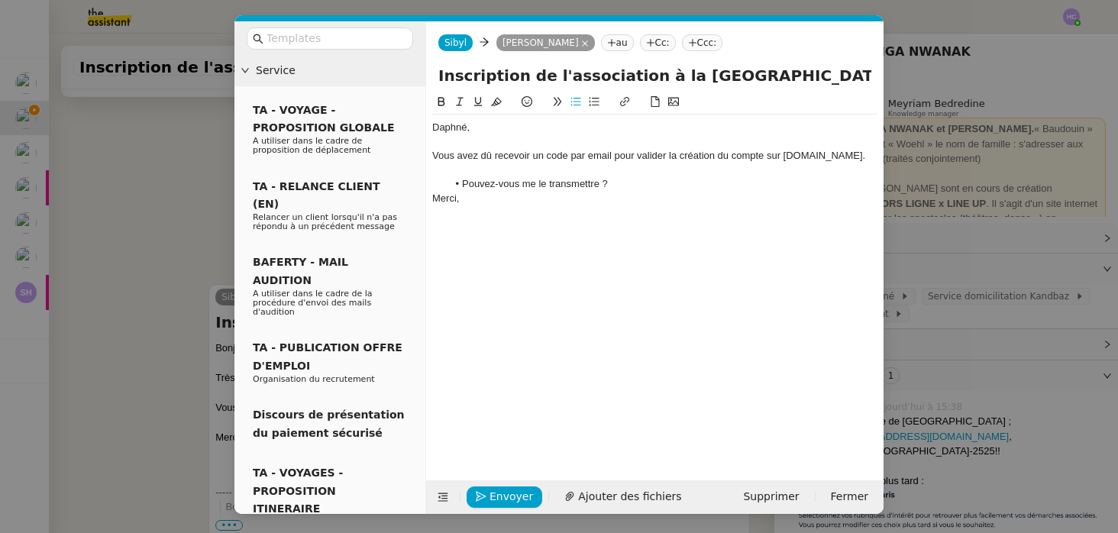
click at [704, 185] on li "Pouvez-vous me le transmettre ?" at bounding box center [662, 184] width 431 height 14
click at [866, 157] on div "Vous avez dû recevoir un code par email pour valider la création du compte sur …" at bounding box center [654, 156] width 445 height 14
drag, startPoint x: 860, startPoint y: 156, endPoint x: 786, endPoint y: 155, distance: 73.3
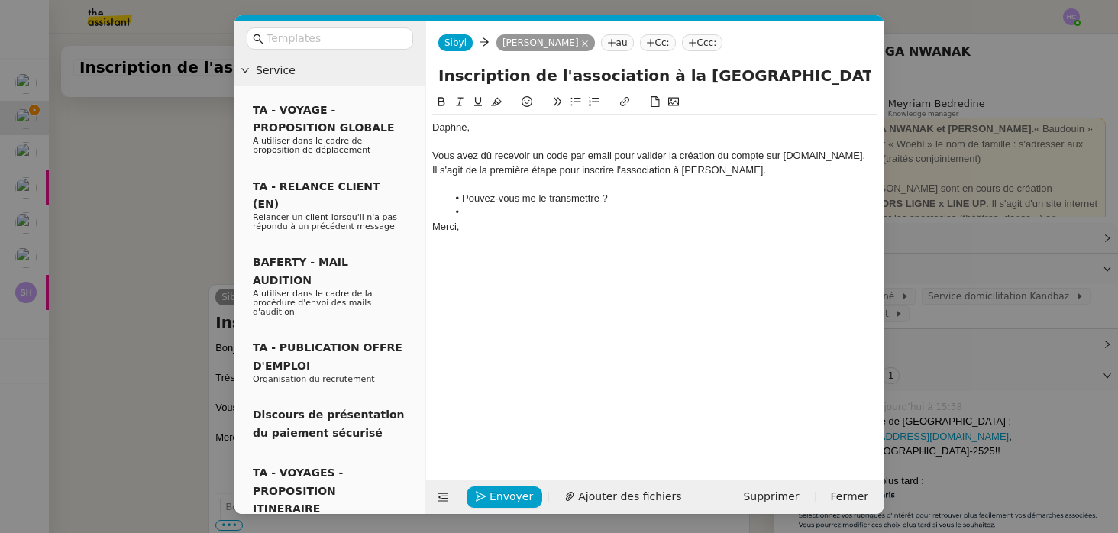
click at [786, 155] on div "Vous avez dû recevoir un code par email pour valider la création du compte sur …" at bounding box center [654, 156] width 445 height 14
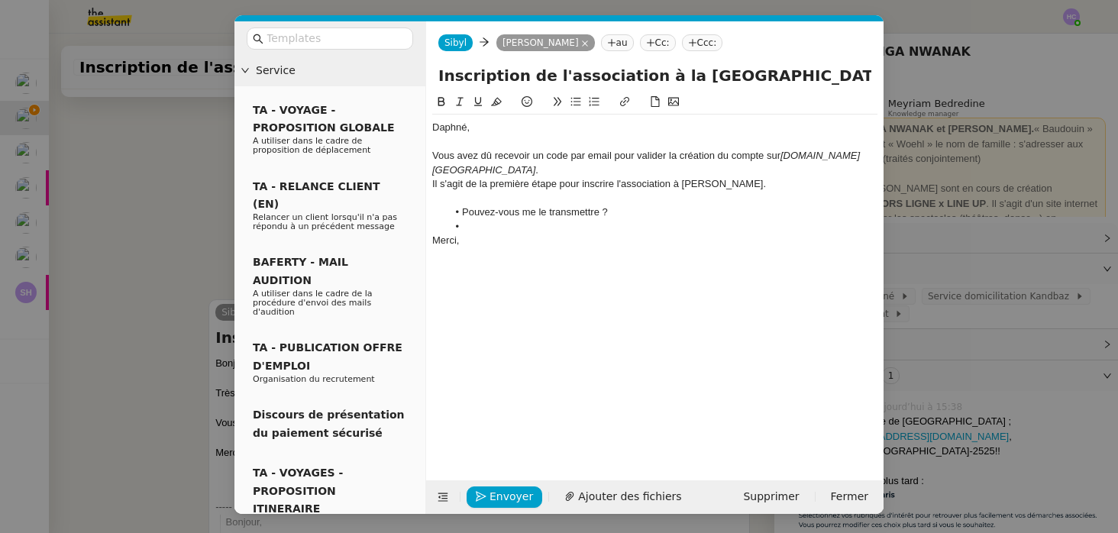
click at [692, 177] on div "Il s'agit de la première étape pour inscrire l'association à PAris Asso." at bounding box center [654, 184] width 445 height 14
click at [742, 177] on div "Il s'agit de la première étape pour inscrire l'association à Paris Asso." at bounding box center [654, 184] width 445 height 14
click at [473, 220] on li at bounding box center [662, 227] width 431 height 14
click at [502, 495] on span "Envoyer" at bounding box center [511, 497] width 44 height 18
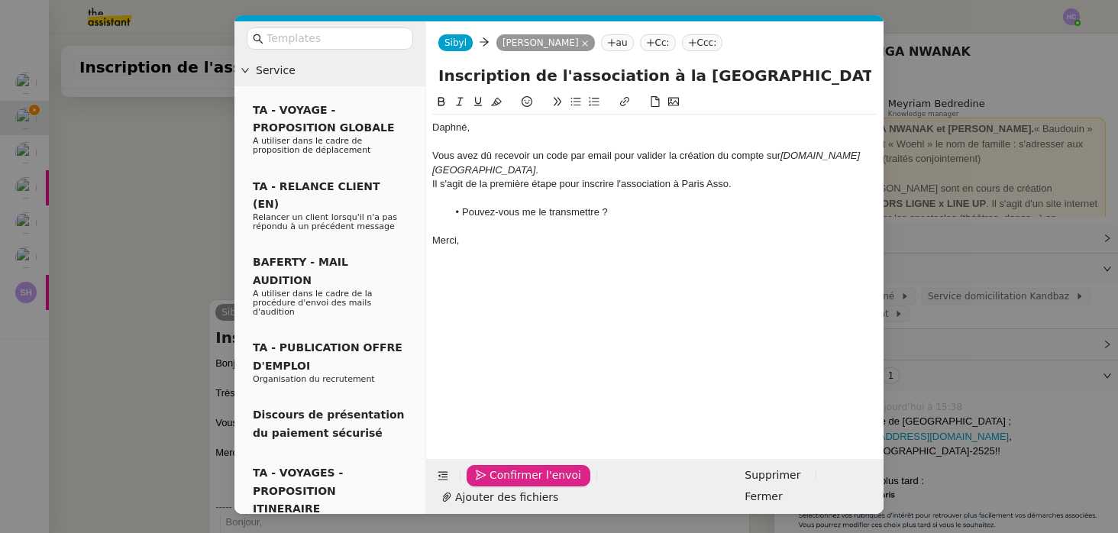
click at [502, 484] on span "Confirmer l'envoi" at bounding box center [535, 475] width 92 height 18
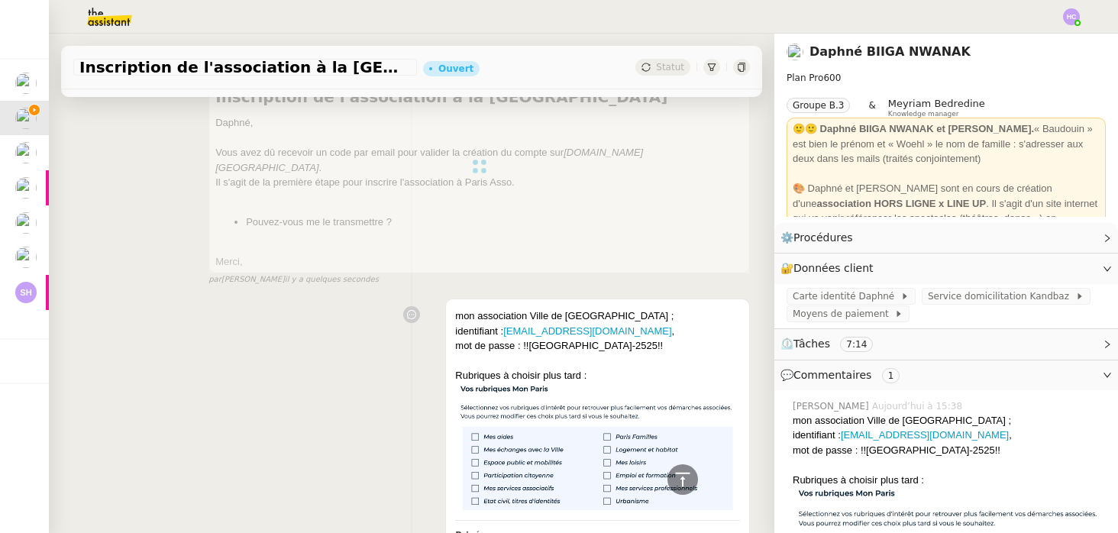
scroll to position [0, 0]
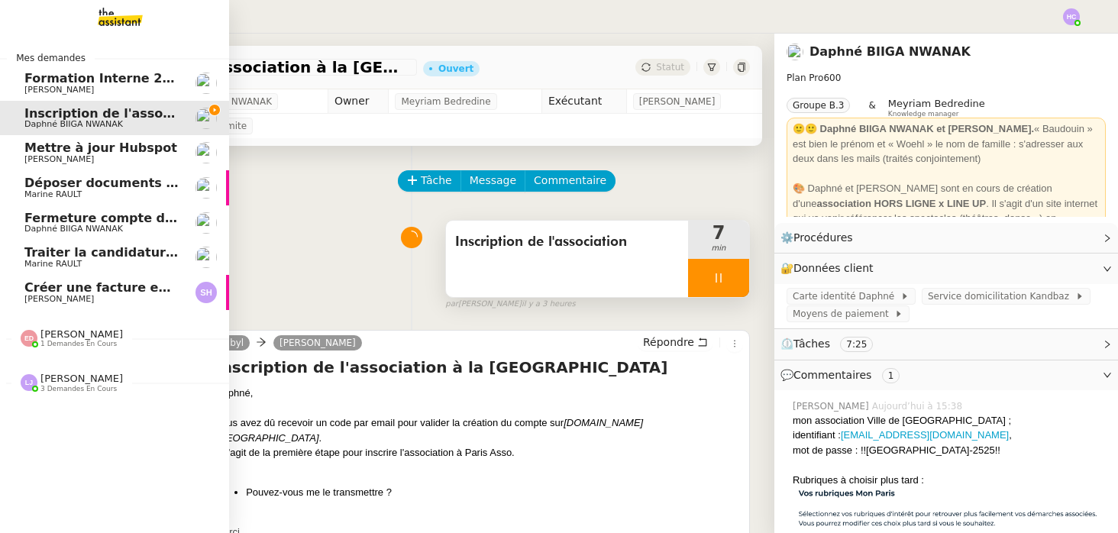
click at [53, 156] on span "[PERSON_NAME]" at bounding box center [58, 159] width 69 height 10
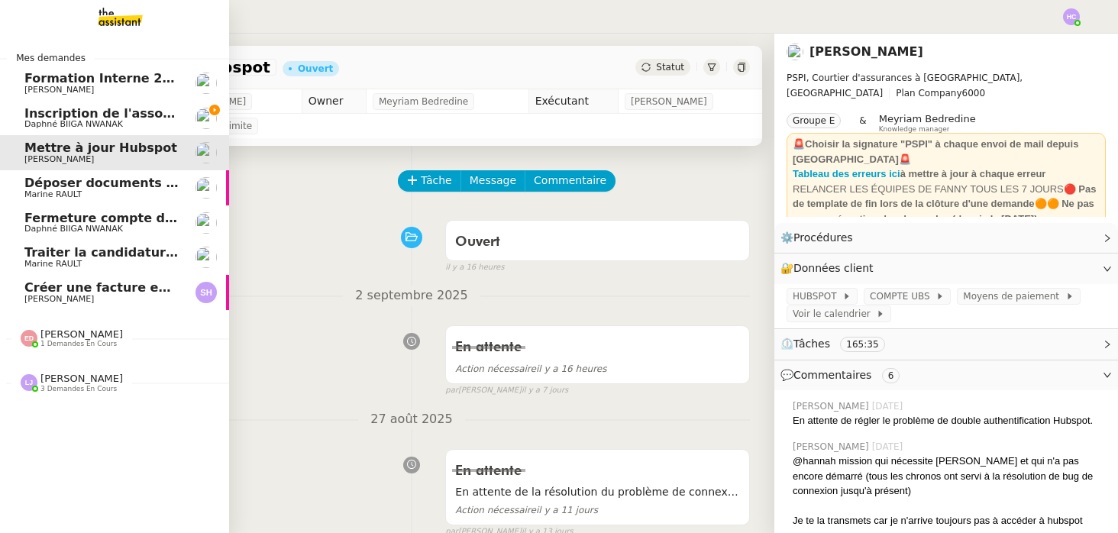
click at [57, 186] on span "Déposer documents sur espace OPCO" at bounding box center [153, 183] width 259 height 15
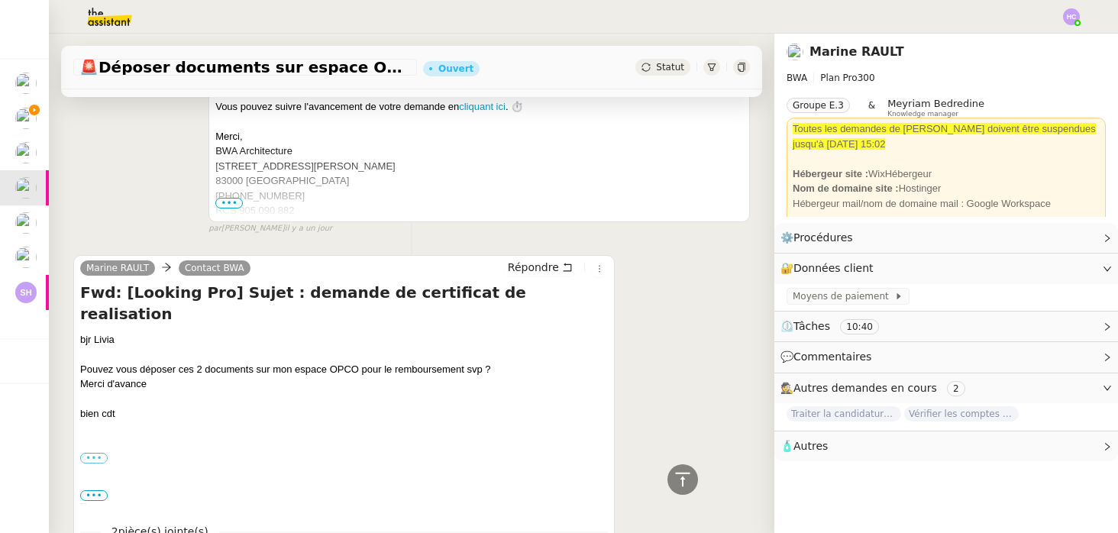
scroll to position [1876, 0]
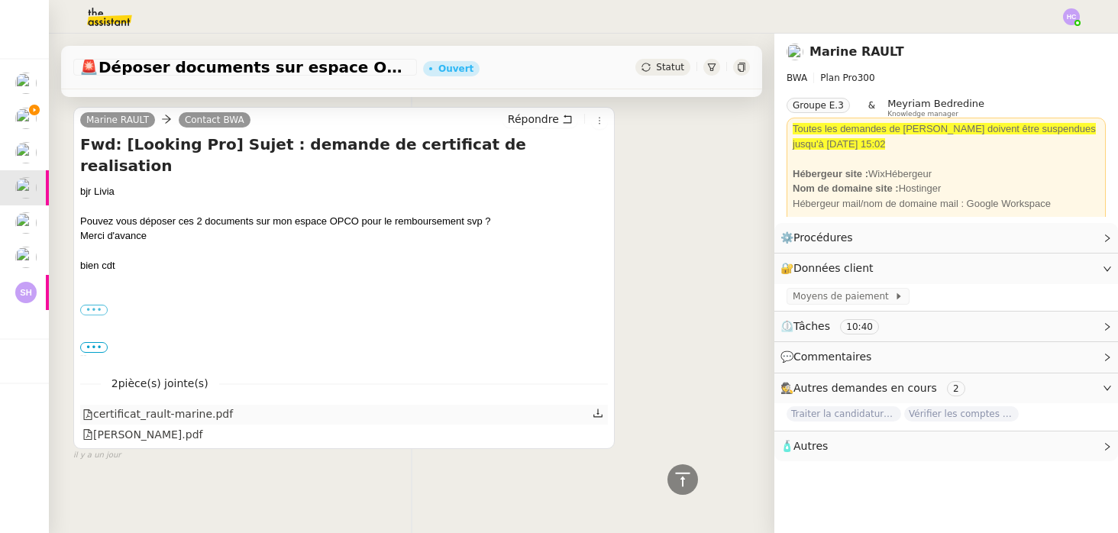
click at [602, 414] on icon at bounding box center [597, 413] width 11 height 11
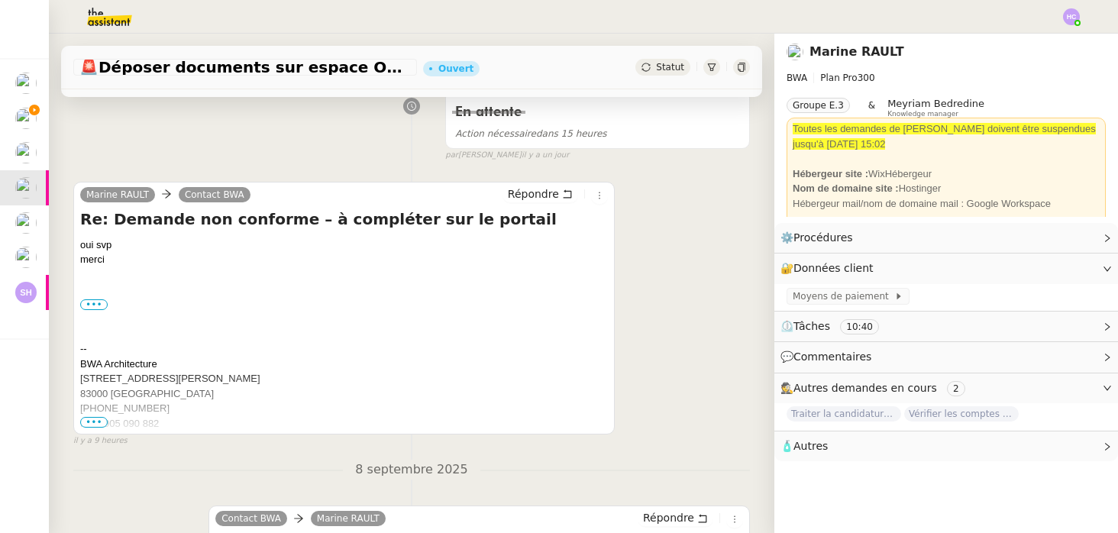
scroll to position [0, 0]
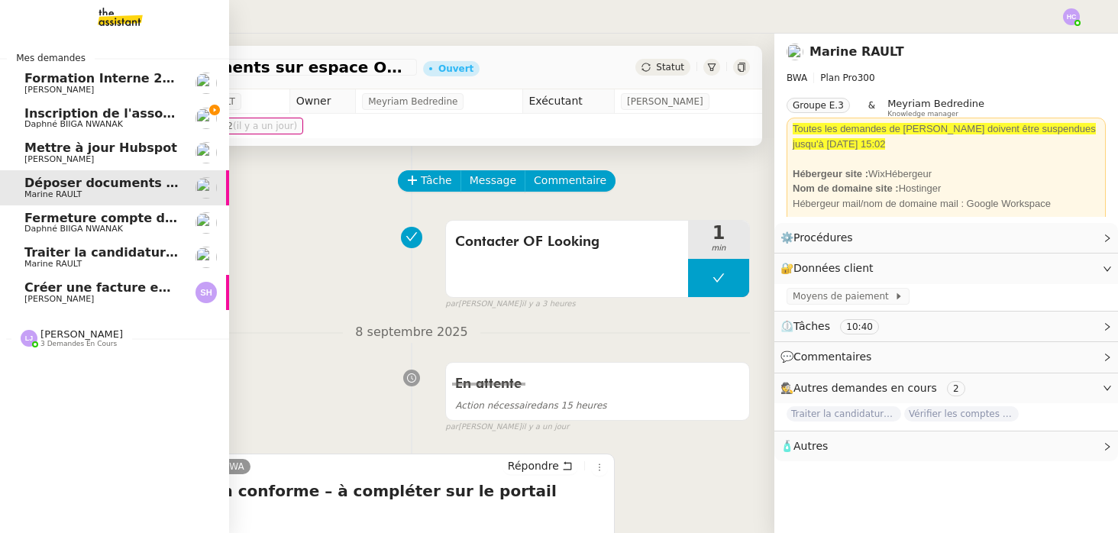
click at [65, 113] on span "Inscription de l'association à la [GEOGRAPHIC_DATA]" at bounding box center [205, 113] width 362 height 15
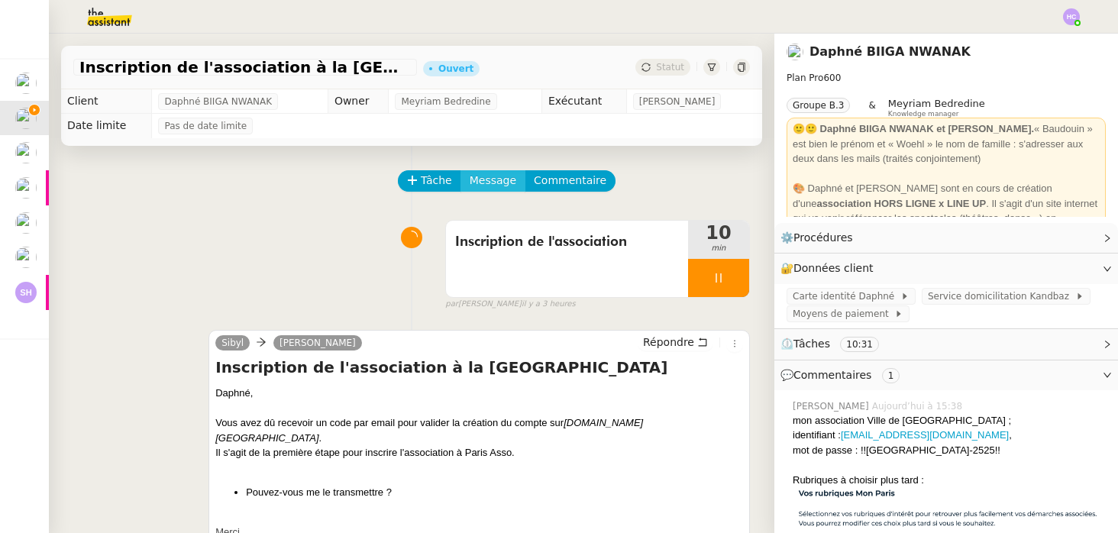
click at [501, 177] on span "Message" at bounding box center [492, 181] width 47 height 18
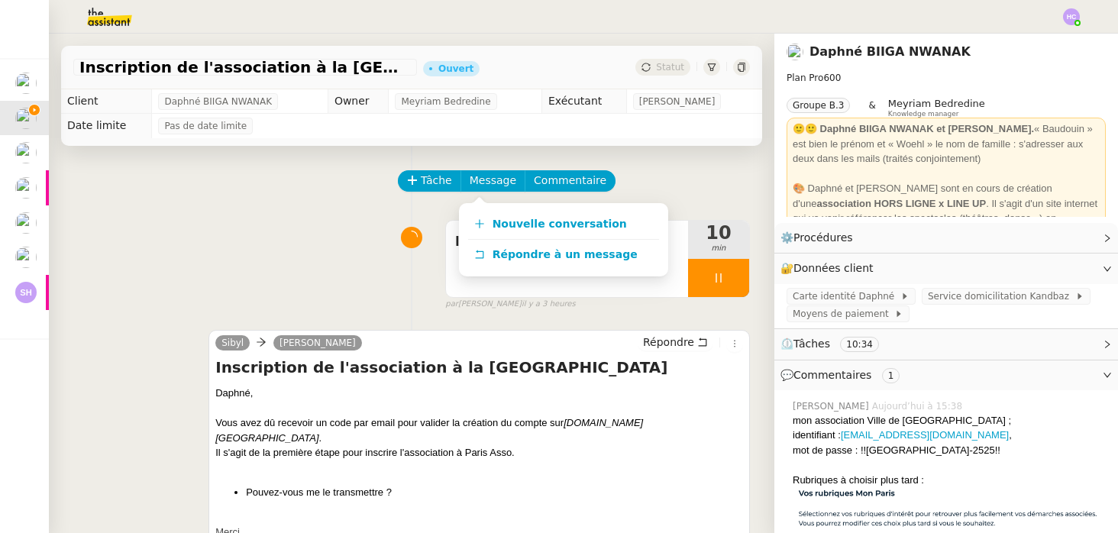
click at [166, 217] on div "Inscription de l'association 10 min false par Hannah C. il y a 3 heures" at bounding box center [411, 262] width 676 height 98
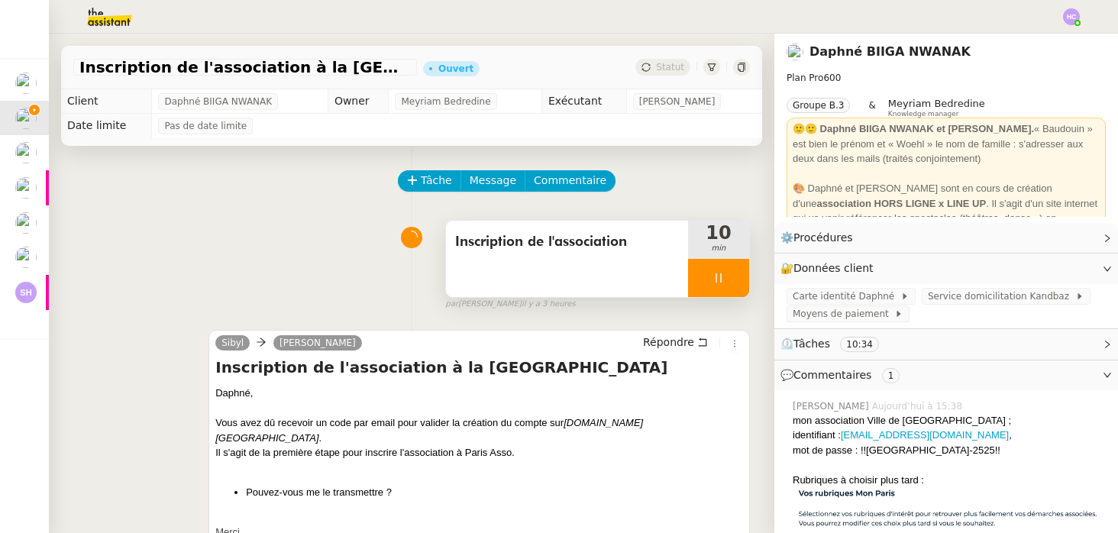
click at [728, 273] on div at bounding box center [718, 278] width 61 height 38
click at [736, 277] on icon at bounding box center [734, 278] width 12 height 12
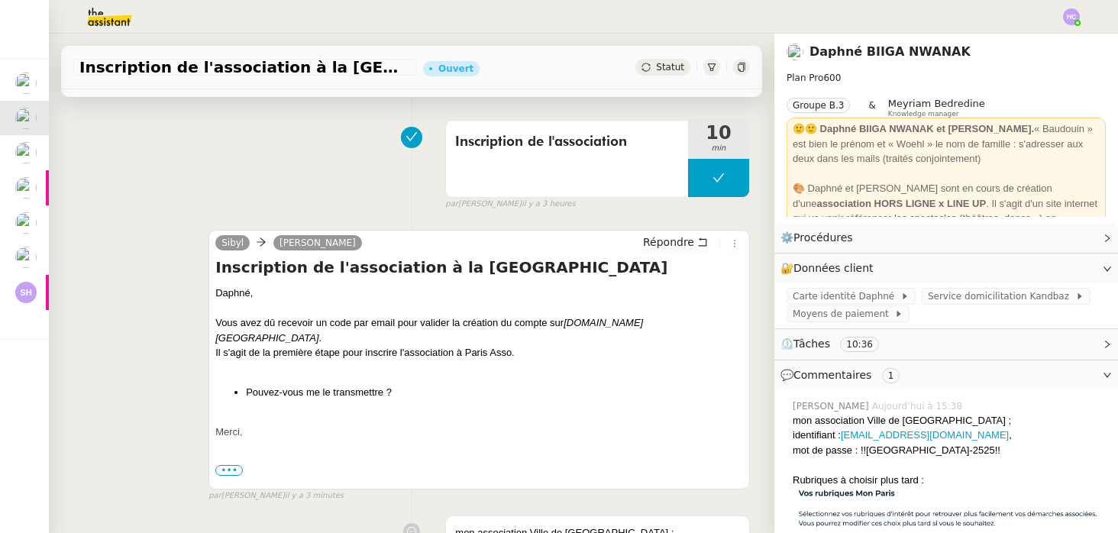
scroll to position [102, 0]
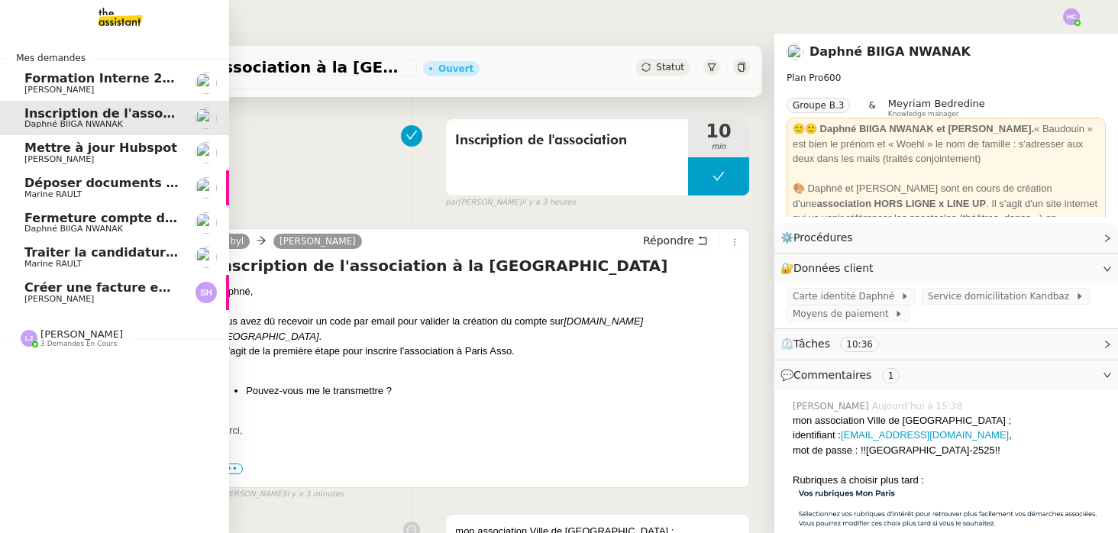
click at [52, 189] on span "Marine RAULT" at bounding box center [52, 194] width 57 height 10
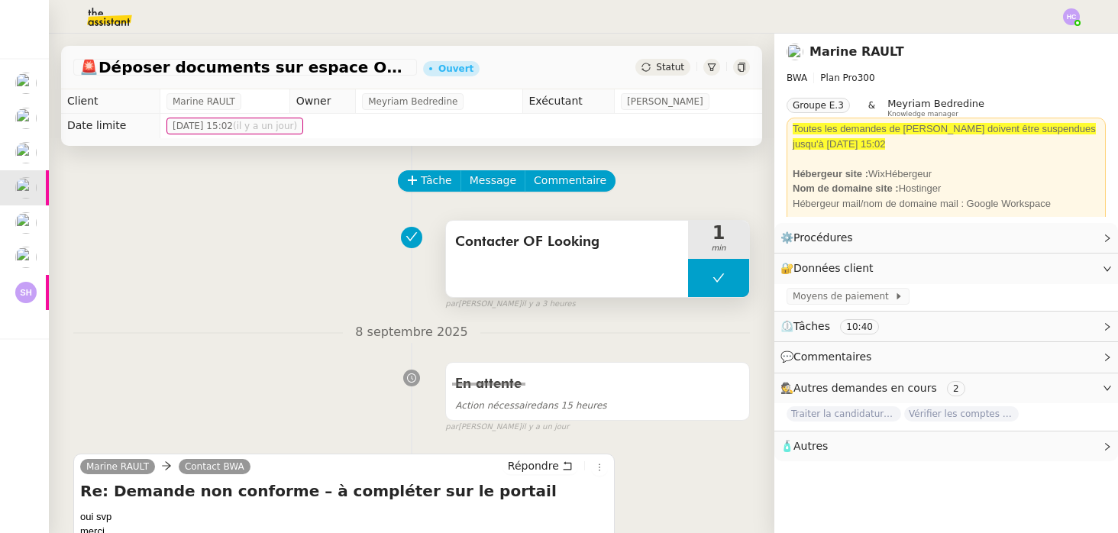
click at [713, 276] on icon at bounding box center [718, 278] width 12 height 12
click at [705, 275] on icon at bounding box center [703, 278] width 12 height 12
click at [491, 178] on span "Message" at bounding box center [492, 181] width 47 height 18
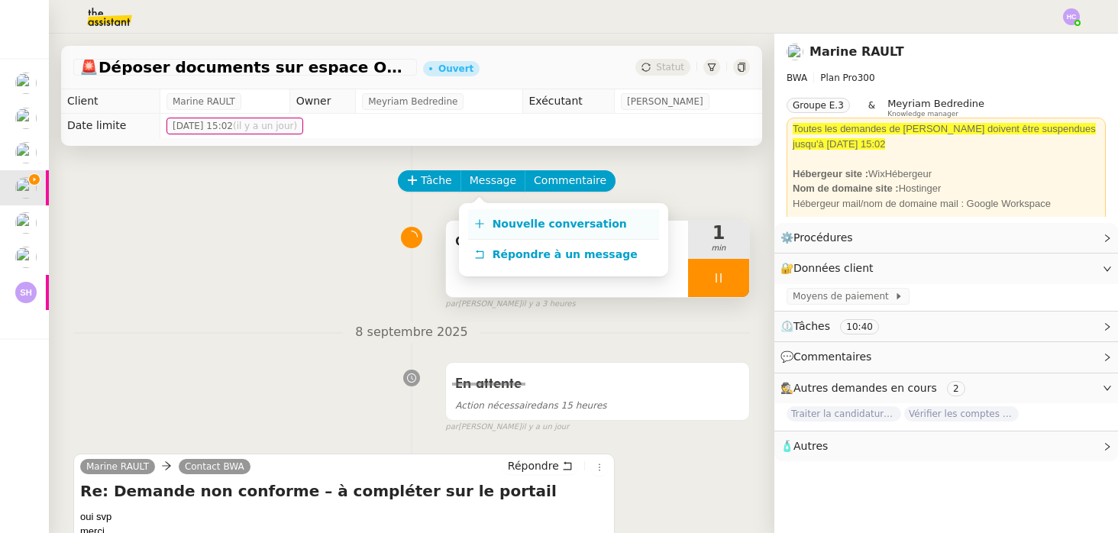
click at [511, 223] on span "Nouvelle conversation" at bounding box center [559, 224] width 134 height 12
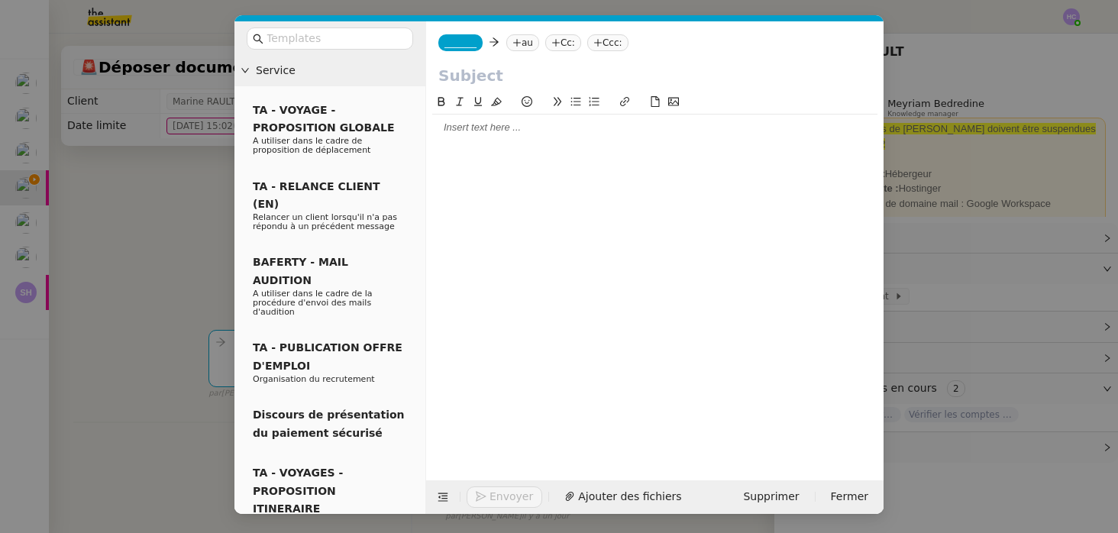
click at [471, 126] on div at bounding box center [654, 128] width 445 height 14
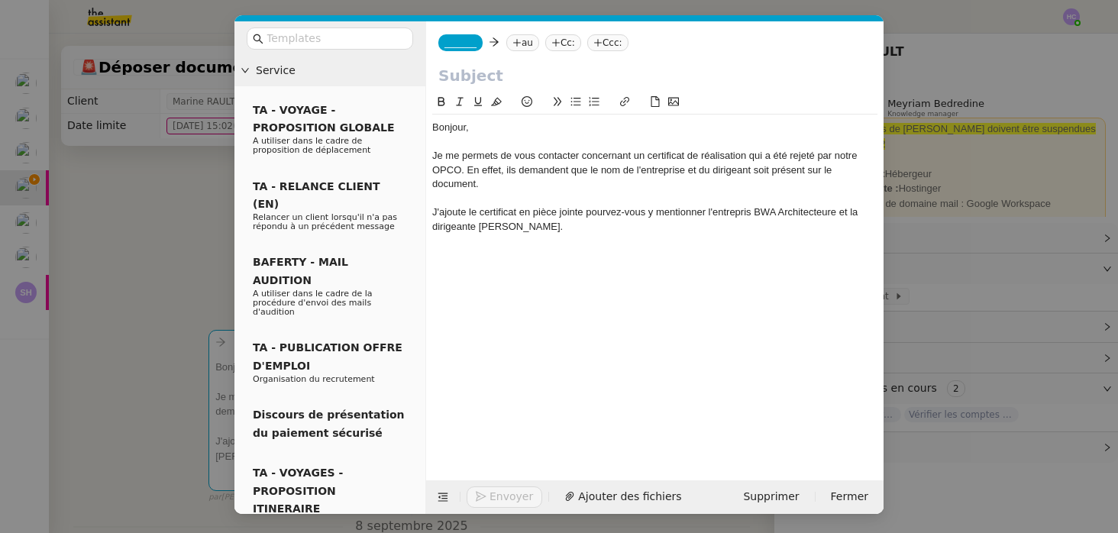
click at [469, 173] on div "Je me permets de vous contacter concernant un certificat de réalisation qui a é…" at bounding box center [654, 170] width 445 height 42
click at [744, 182] on div "Je me permets de vous contacter concernant un certificat de réalisation qui a é…" at bounding box center [654, 170] width 445 height 42
click at [88, 162] on nz-modal-container "Service TA - VOYAGE - PROPOSITION GLOBALE A utiliser dans le cadre de propositi…" at bounding box center [559, 266] width 1118 height 533
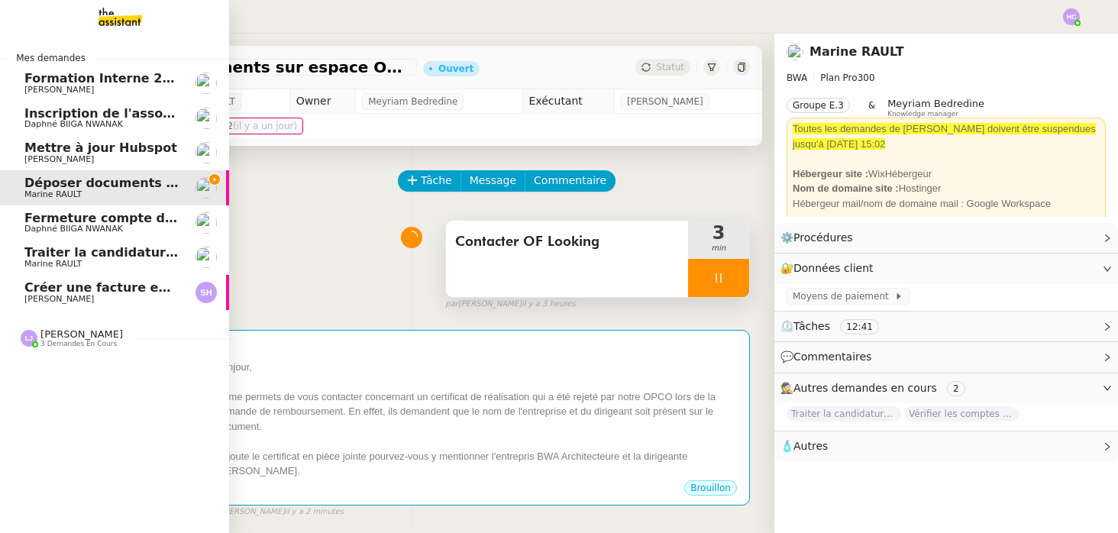
click at [81, 121] on span "Daphné BIIGA NWANAK" at bounding box center [73, 124] width 98 height 10
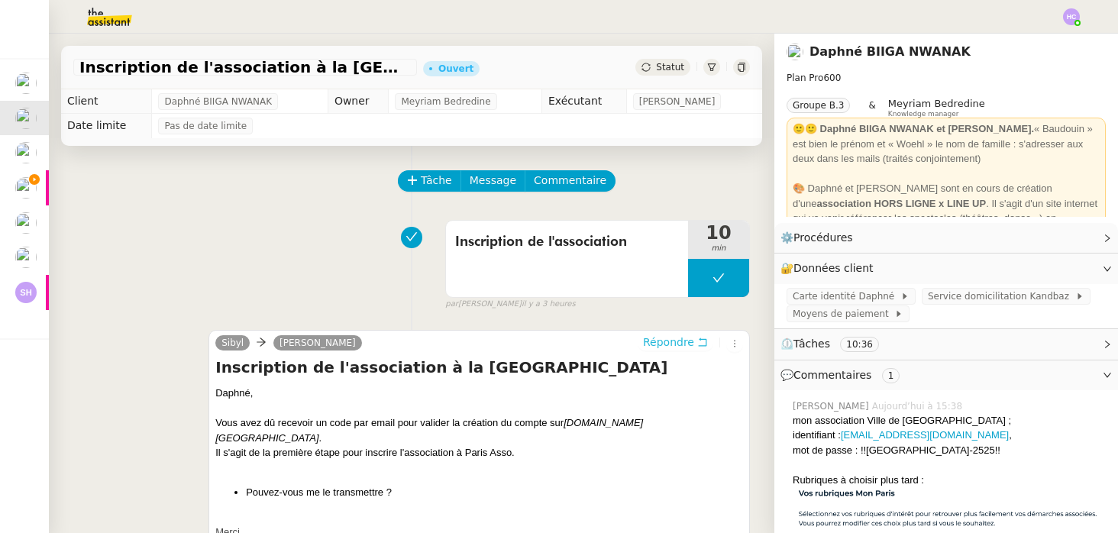
click at [686, 337] on span "Répondre" at bounding box center [668, 341] width 51 height 15
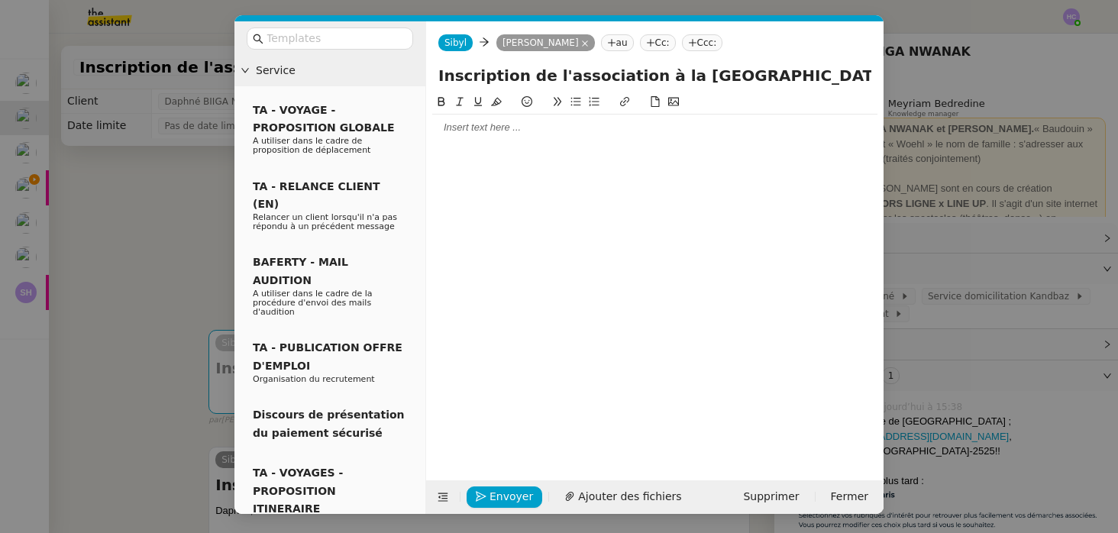
click at [539, 129] on div at bounding box center [654, 128] width 445 height 14
click at [477, 129] on div "Daphné, le code n'es" at bounding box center [654, 128] width 445 height 14
click at [524, 156] on div "Le code n'es" at bounding box center [654, 156] width 445 height 14
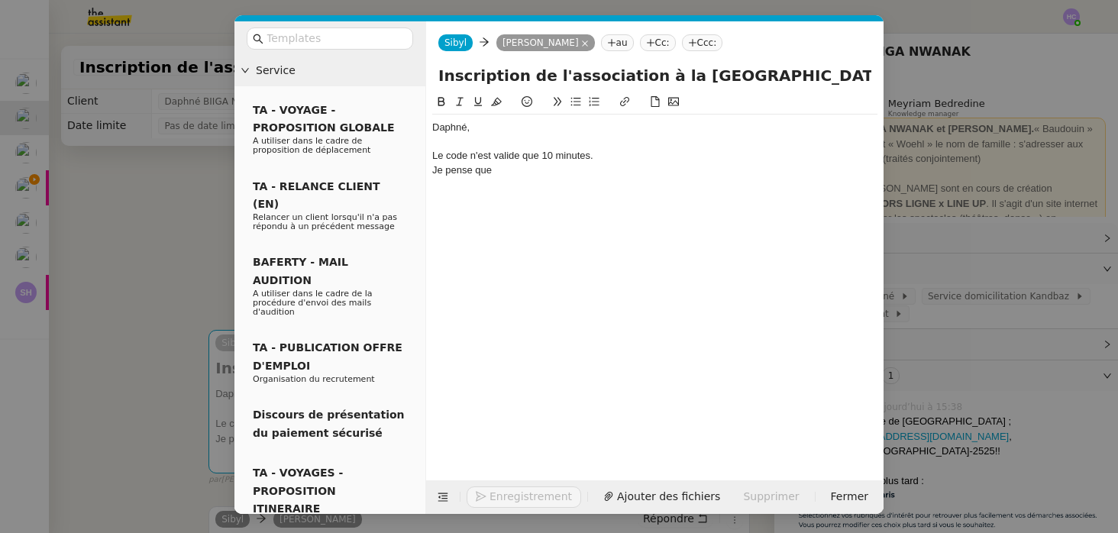
click at [86, 273] on nz-modal-container "Service TA - VOYAGE - PROPOSITION GLOBALE A utiliser dans le cadre de propositi…" at bounding box center [559, 266] width 1118 height 533
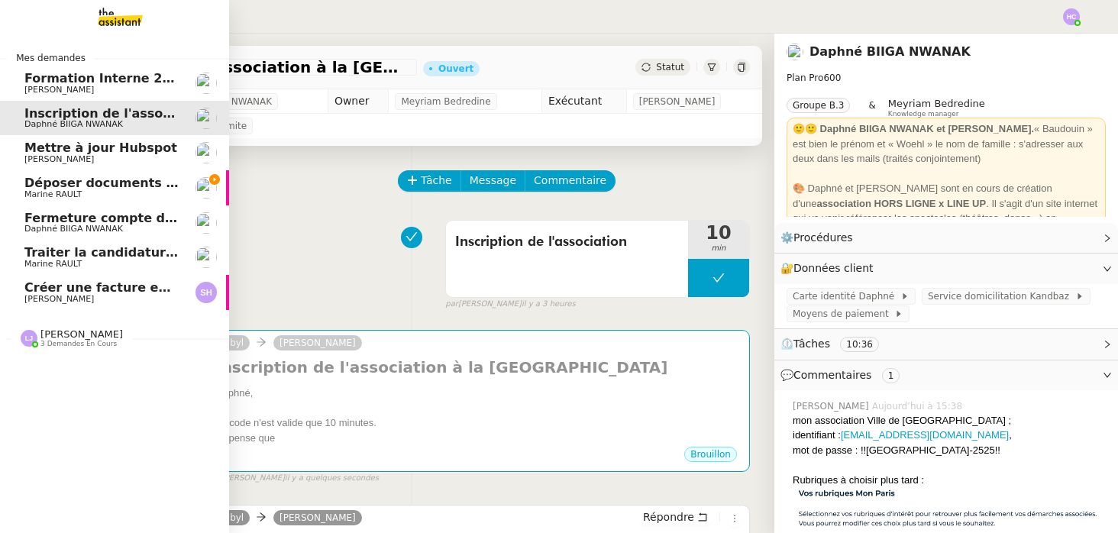
click at [35, 192] on span "Marine RAULT" at bounding box center [52, 194] width 57 height 10
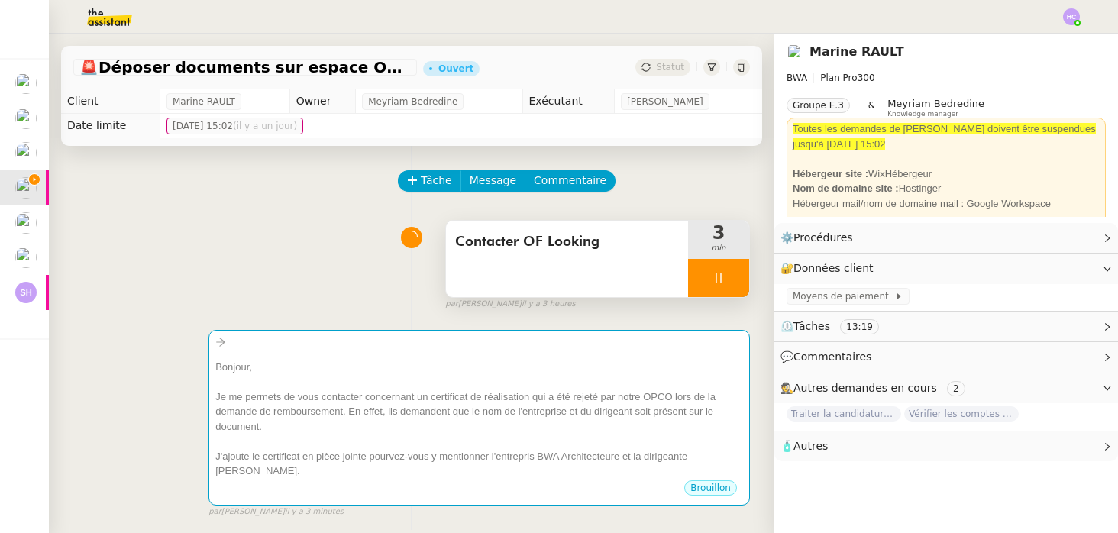
click at [701, 280] on div at bounding box center [718, 278] width 61 height 38
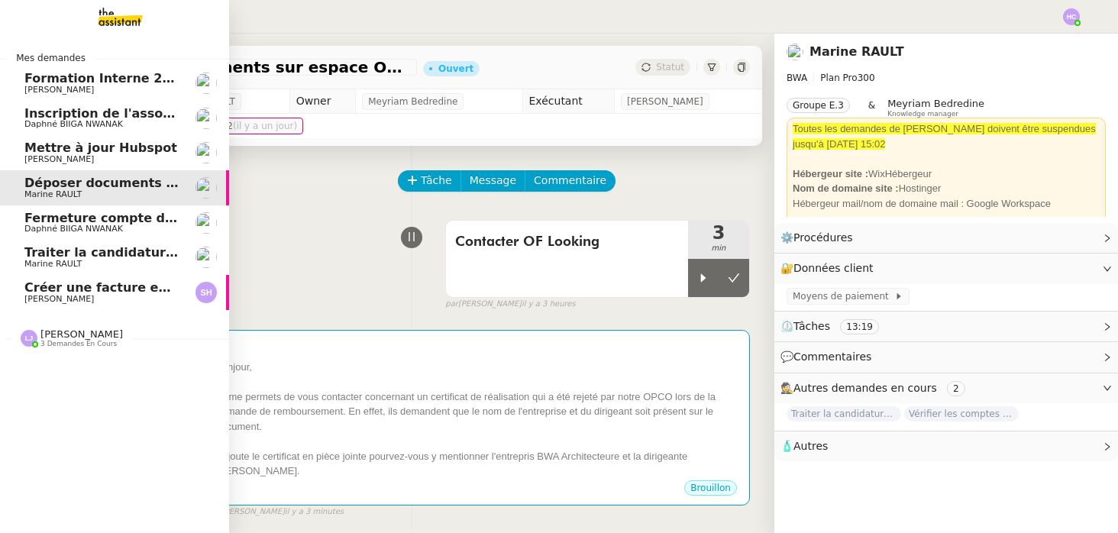
click at [96, 118] on span "Inscription de l'association à la [GEOGRAPHIC_DATA]" at bounding box center [205, 113] width 362 height 15
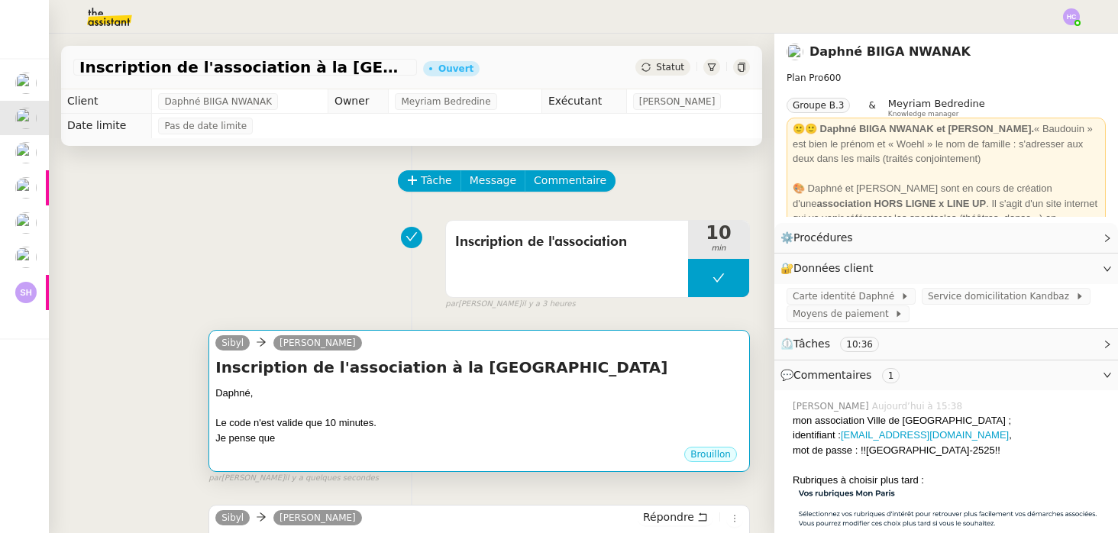
click at [511, 380] on div "Inscription de l'association à la Ville de paris Daphné, Le code n'est valide q…" at bounding box center [479, 401] width 528 height 89
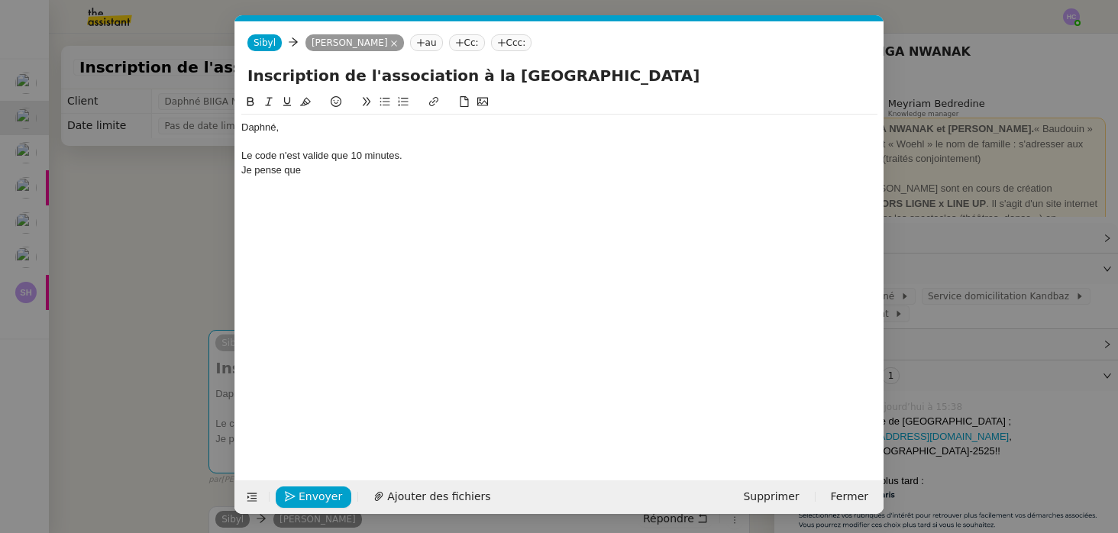
scroll to position [0, 32]
click at [345, 173] on div "Je pense que" at bounding box center [559, 170] width 636 height 14
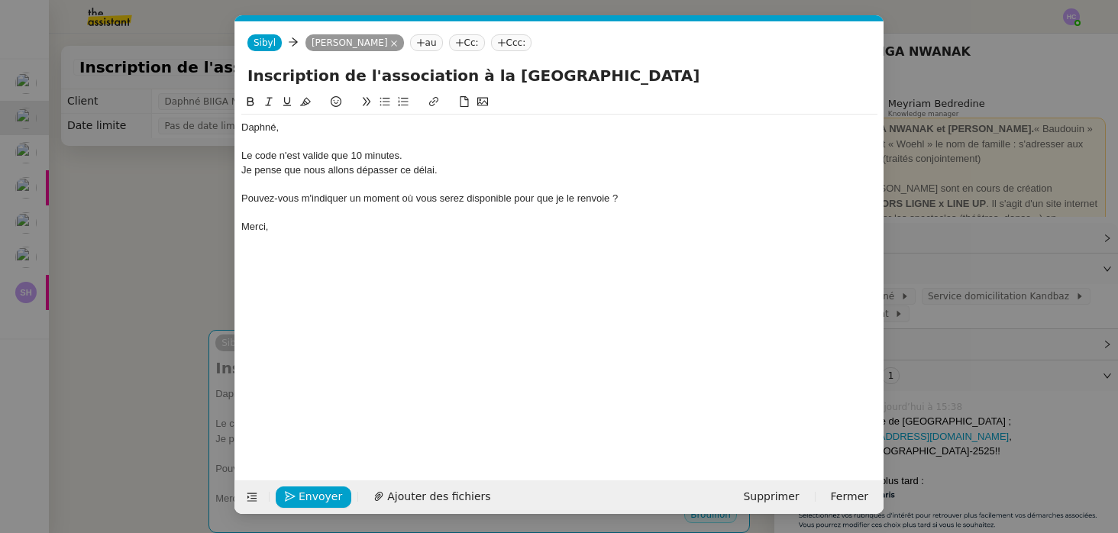
click at [446, 171] on div "Je pense que nous allons dépasser ce délai." at bounding box center [559, 170] width 636 height 14
click at [244, 199] on div "Pouvez-vous m'indiquer un moment où vous serez disponible pour que je le renvoi…" at bounding box center [559, 199] width 636 height 14
click at [415, 156] on div "Le code n'est valide que 10 minutes." at bounding box center [559, 156] width 636 height 14
click at [457, 169] on div "Je pense que nous allons dépasser ce délai." at bounding box center [559, 170] width 636 height 14
click at [309, 490] on span "Envoyer" at bounding box center [320, 497] width 44 height 18
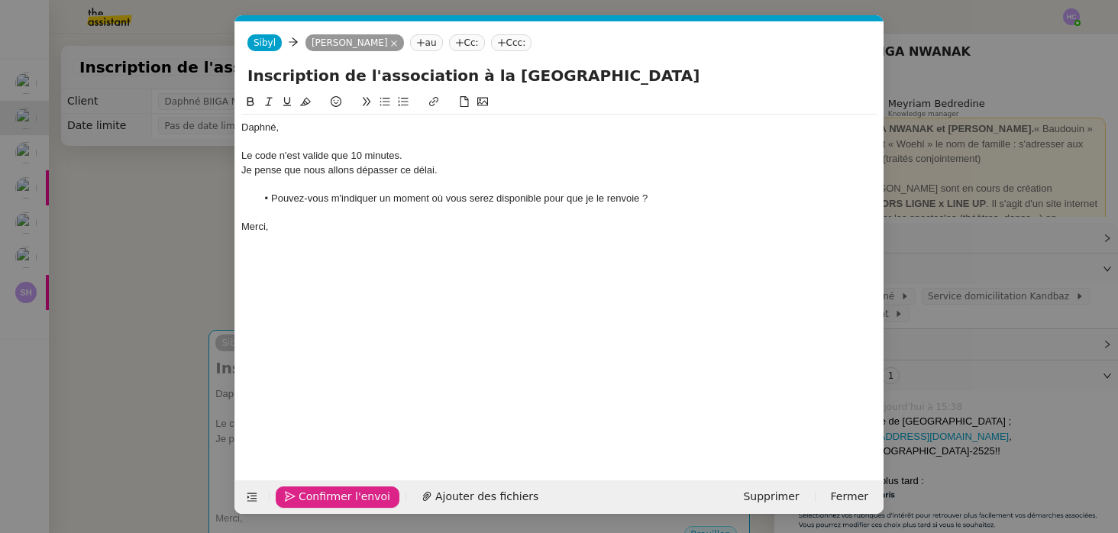
click at [310, 492] on span "Confirmer l'envoi" at bounding box center [344, 497] width 92 height 18
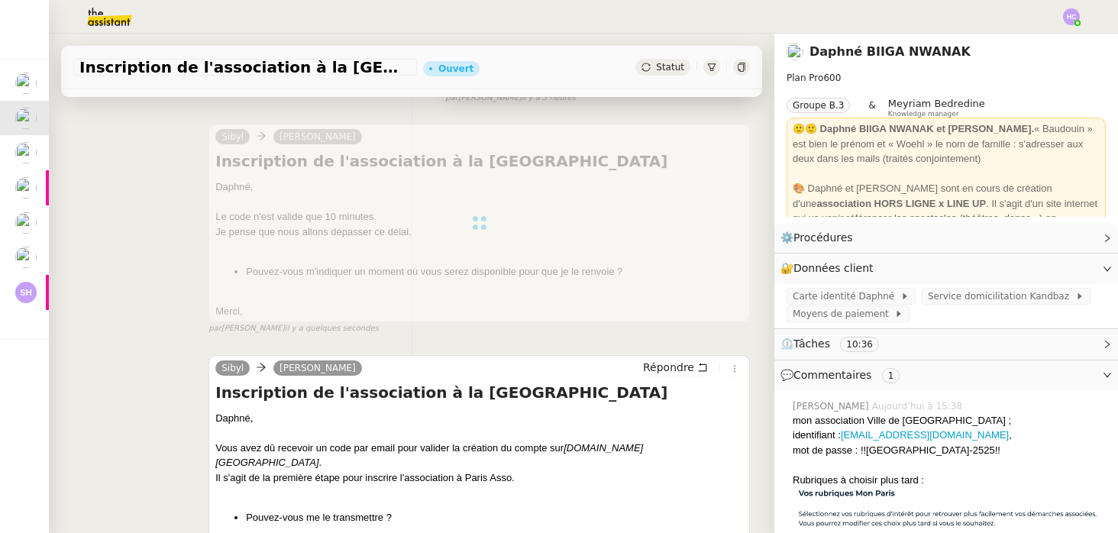
scroll to position [284, 0]
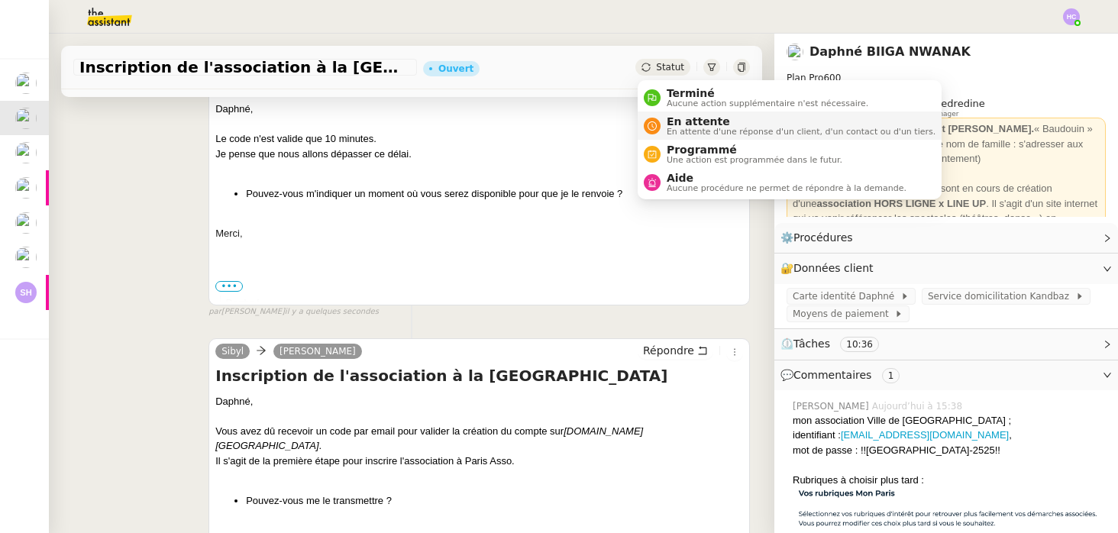
click at [675, 127] on span "En attente d'une réponse d'un client, d'un contact ou d'un tiers." at bounding box center [800, 131] width 269 height 8
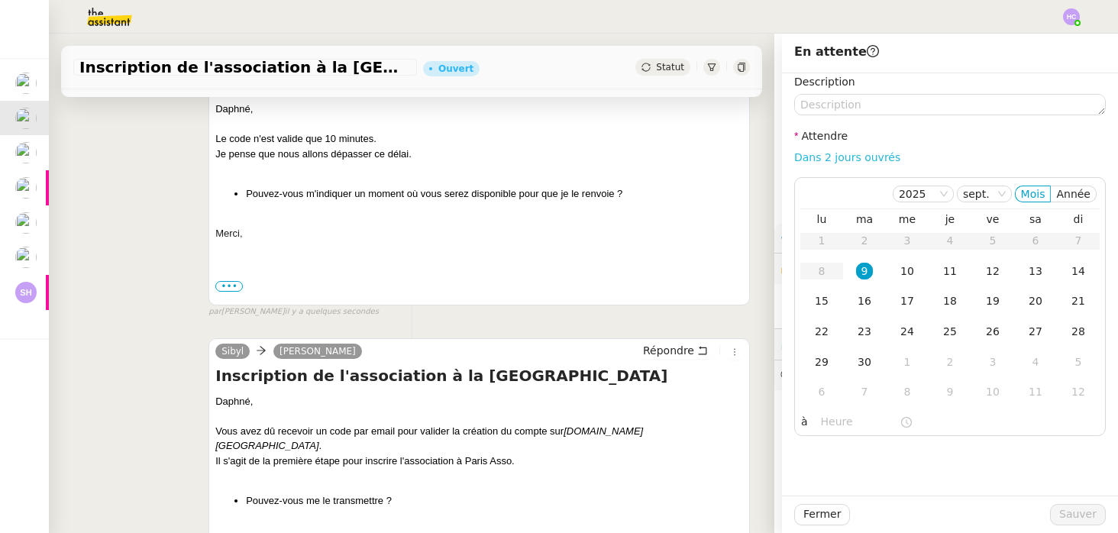
click at [849, 158] on link "Dans 2 jours ouvrés" at bounding box center [847, 157] width 106 height 12
type input "07:00"
click at [1062, 506] on span "Sauver" at bounding box center [1077, 514] width 37 height 18
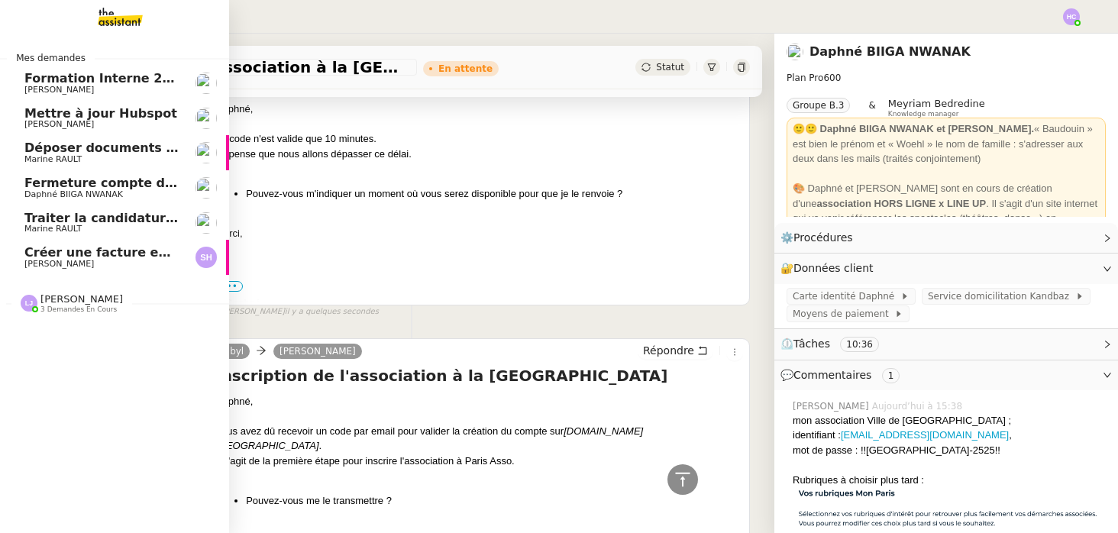
click at [73, 152] on span "Déposer documents sur espace OPCO" at bounding box center [153, 147] width 259 height 15
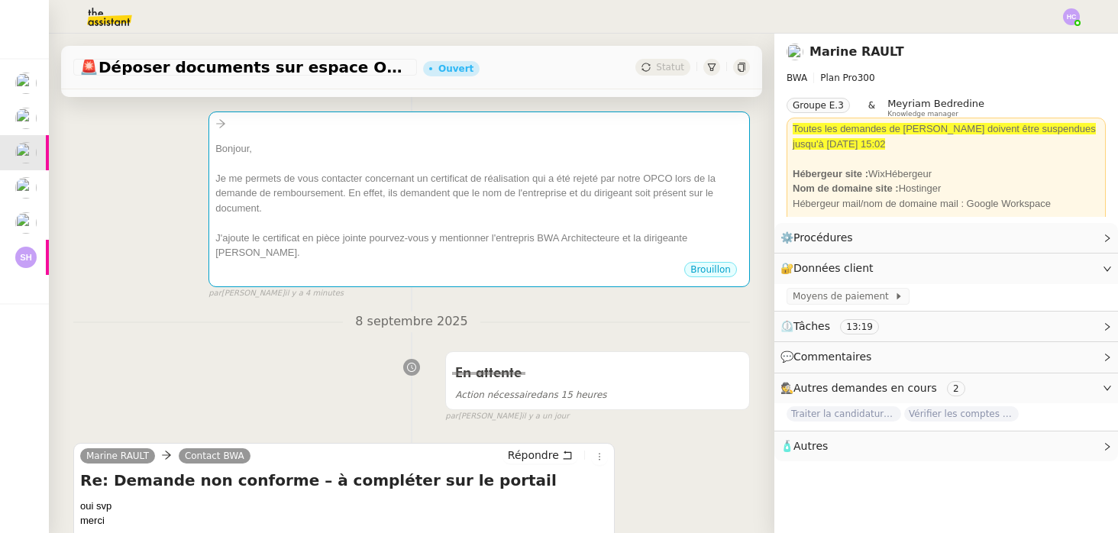
scroll to position [221, 0]
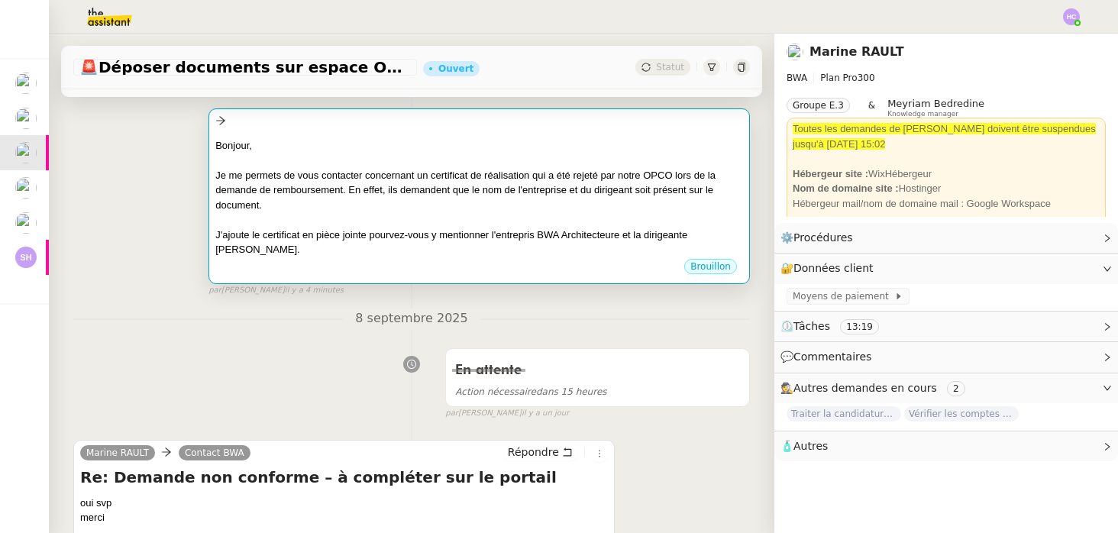
click at [389, 189] on div "Je me permets de vous contacter concernant un certificat de réalisation qui a é…" at bounding box center [479, 190] width 528 height 45
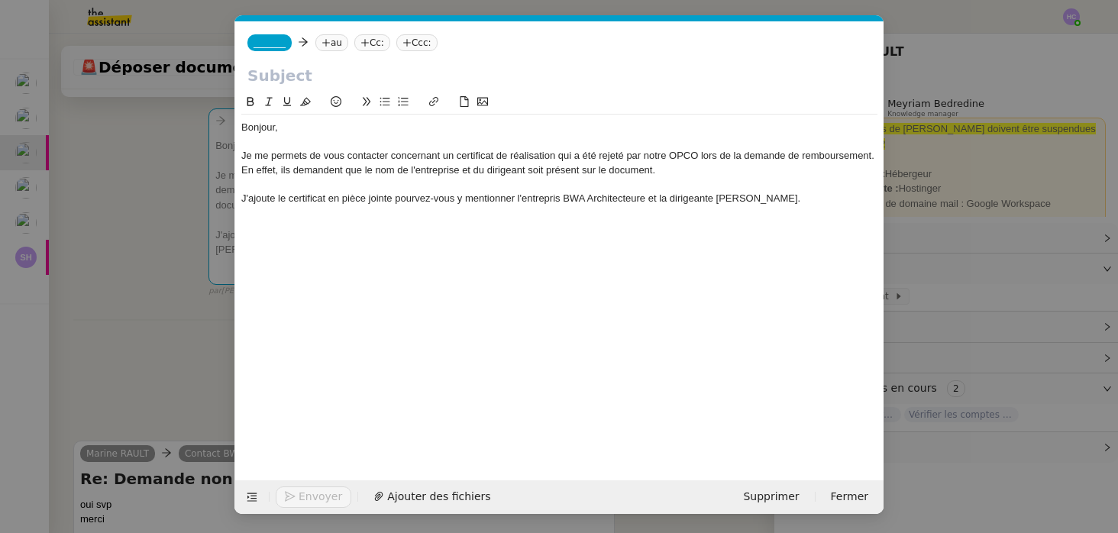
scroll to position [0, 32]
click at [286, 169] on div "Je me permets de vous contacter concernant un certificat de réalisation qui a é…" at bounding box center [559, 163] width 636 height 28
click at [124, 149] on nz-modal-container "Service TA - VOYAGE - PROPOSITION GLOBALE A utiliser dans le cadre de propositi…" at bounding box center [559, 266] width 1118 height 533
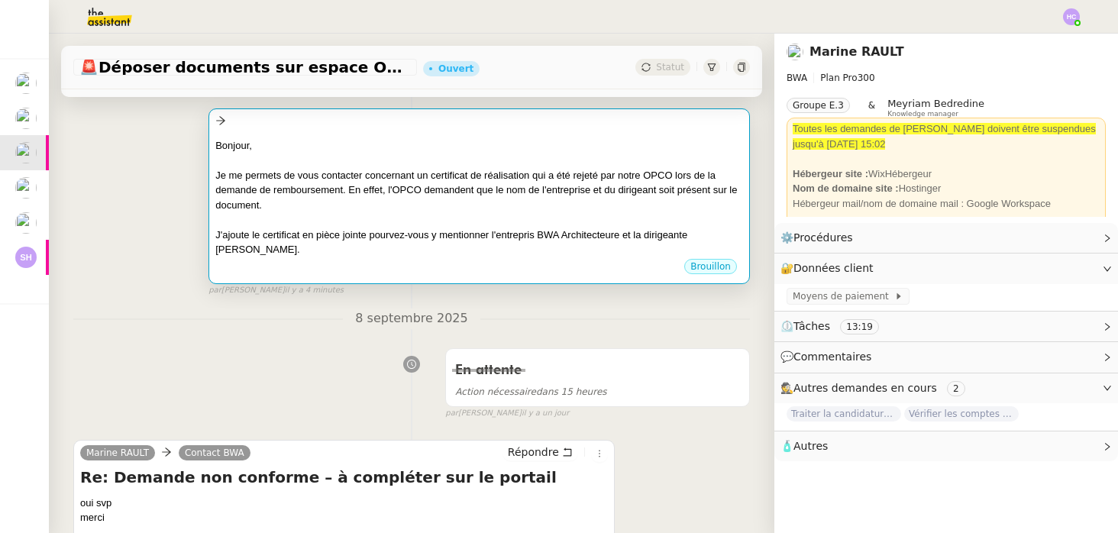
scroll to position [0, 0]
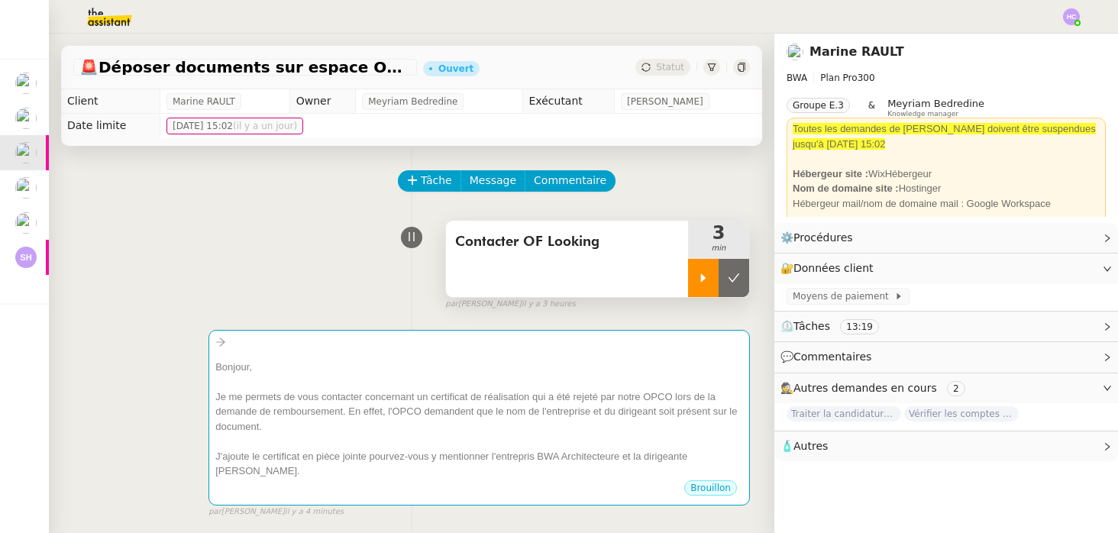
click at [698, 278] on icon at bounding box center [703, 278] width 12 height 12
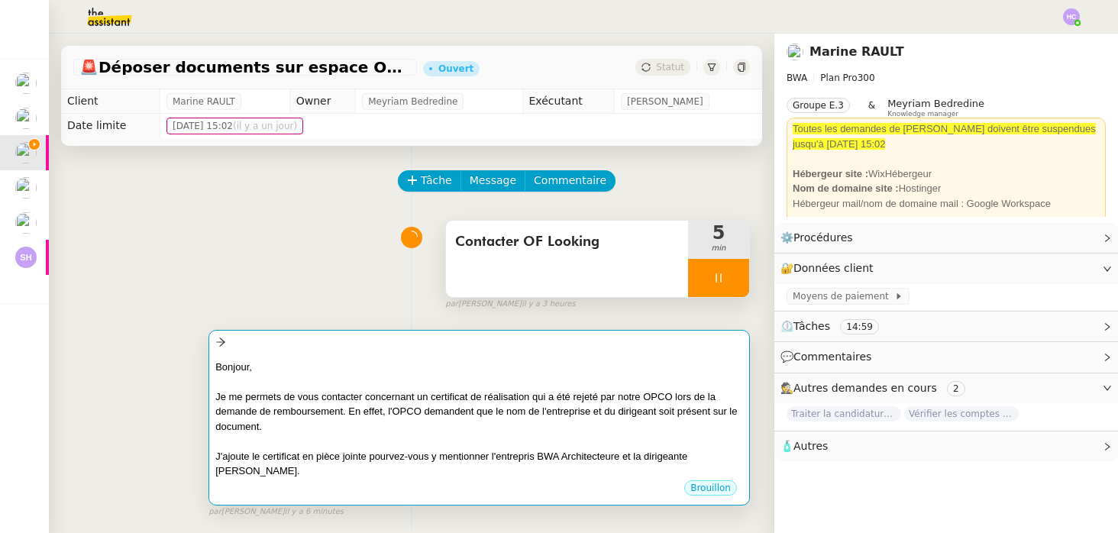
click at [297, 392] on div "Je me permets de vous contacter concernant un certificat de réalisation qui a é…" at bounding box center [479, 411] width 528 height 45
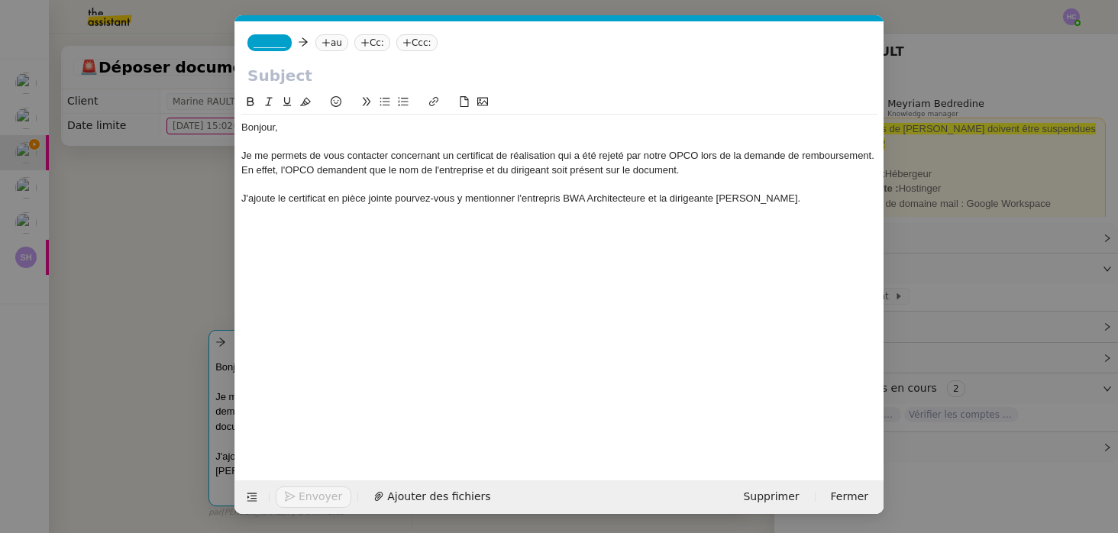
scroll to position [0, 32]
click at [365, 170] on div "Je me permets de vous contacter concernant un certificat de réalisation qui a é…" at bounding box center [559, 163] width 636 height 28
click at [480, 169] on div "Je me permets de vous contacter concernant un certificat de réalisation qui a é…" at bounding box center [559, 163] width 636 height 28
click at [492, 176] on div "Je me permets de vous contacter concernant un certificat de réalisation qui a é…" at bounding box center [559, 163] width 636 height 28
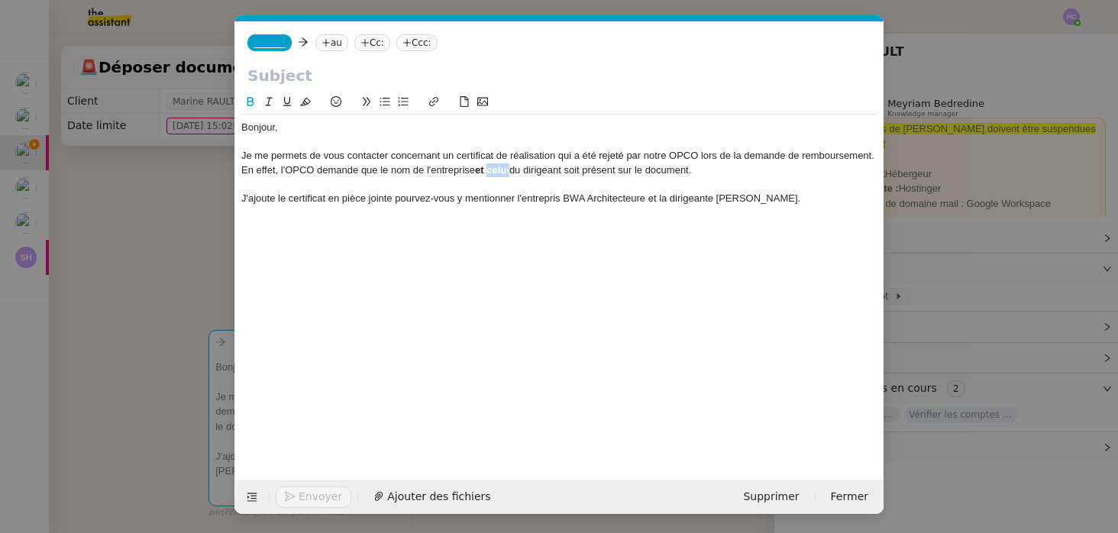
click at [492, 176] on div "Je me permets de vous contacter concernant un certificat de réalisation qui a é…" at bounding box center [559, 163] width 636 height 28
click at [582, 169] on div "Je me permets de vous contacter concernant un certificat de réalisation qui a é…" at bounding box center [559, 163] width 636 height 28
click at [629, 173] on div "Je me permets de vous contacter concernant un certificat de réalisation qui a é…" at bounding box center [559, 163] width 636 height 28
click at [719, 171] on div "Je me permets de vous contacter concernant un certificat de réalisation qui a é…" at bounding box center [559, 163] width 636 height 28
click at [392, 202] on div "J'ajoute le certificat en pièce jointe pourvez-vous y mentionner l'entrepris BW…" at bounding box center [559, 199] width 636 height 14
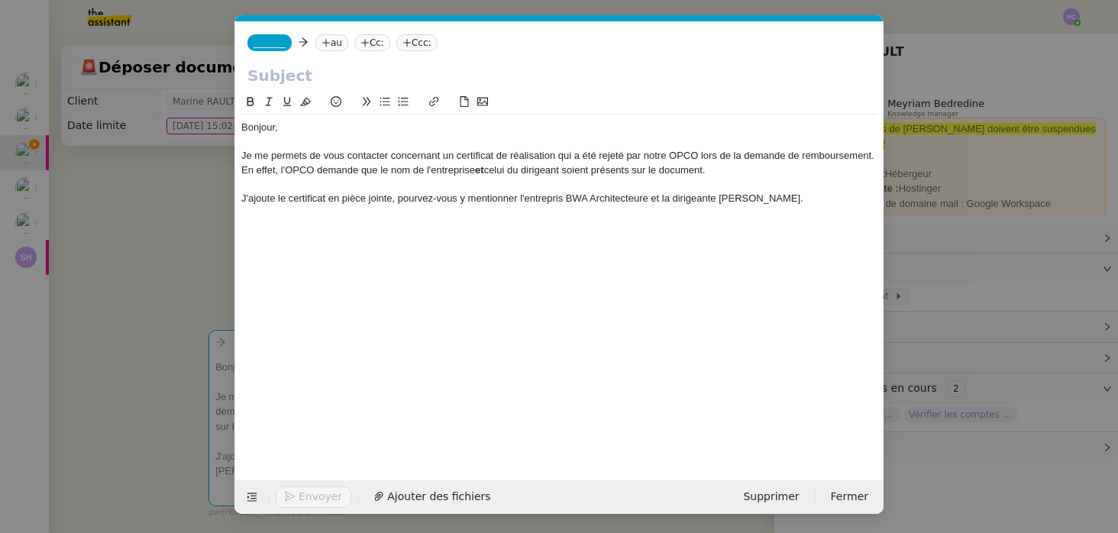
click at [425, 198] on div "J'ajoute le certificat en pièce jointe, pourvez-vous y mentionner l'entrepris B…" at bounding box center [559, 199] width 636 height 14
click at [0, 0] on lt-span "po uv ez-vous" at bounding box center [0, 0] width 0 height 0
click at [516, 198] on div "J'ajoute le certificat en pièce jointe, pouvez-vous y mentionner l'entrepris BW…" at bounding box center [559, 199] width 636 height 14
click at [634, 194] on div "J'ajoute le certificat en pièce jointe, pouvez-vous y mentionner faire mention …" at bounding box center [559, 199] width 636 height 14
click at [736, 199] on div "J'ajoute le certificat en pièce jointe, pouvez-vous y mentionner faire mention …" at bounding box center [559, 206] width 636 height 28
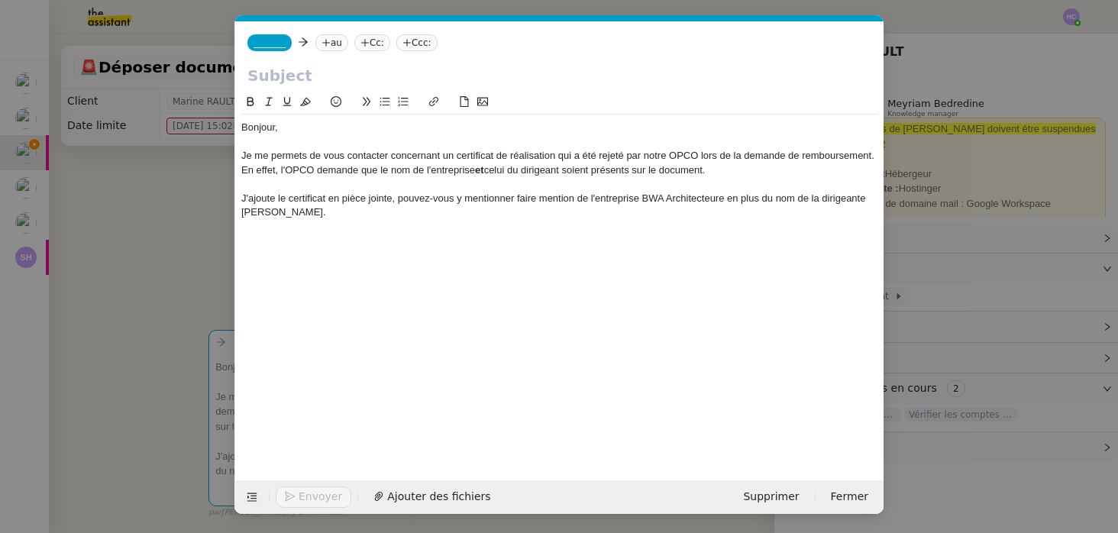
click at [708, 200] on div "J'ajoute le certificat en pièce jointe, pouvez-vous y mentionner faire mention …" at bounding box center [559, 206] width 636 height 28
click at [617, 224] on div "Bonjour, Je me permets de vous contacter concernant un certificat de réalisatio…" at bounding box center [559, 170] width 636 height 111
drag, startPoint x: 644, startPoint y: 198, endPoint x: 718, endPoint y: 204, distance: 73.5
click at [718, 204] on div "J'ajoute le certificat en pièce jointe, pouvez-vous y mentionner faire mention …" at bounding box center [559, 206] width 636 height 28
drag, startPoint x: 298, startPoint y: 211, endPoint x: 236, endPoint y: 211, distance: 61.8
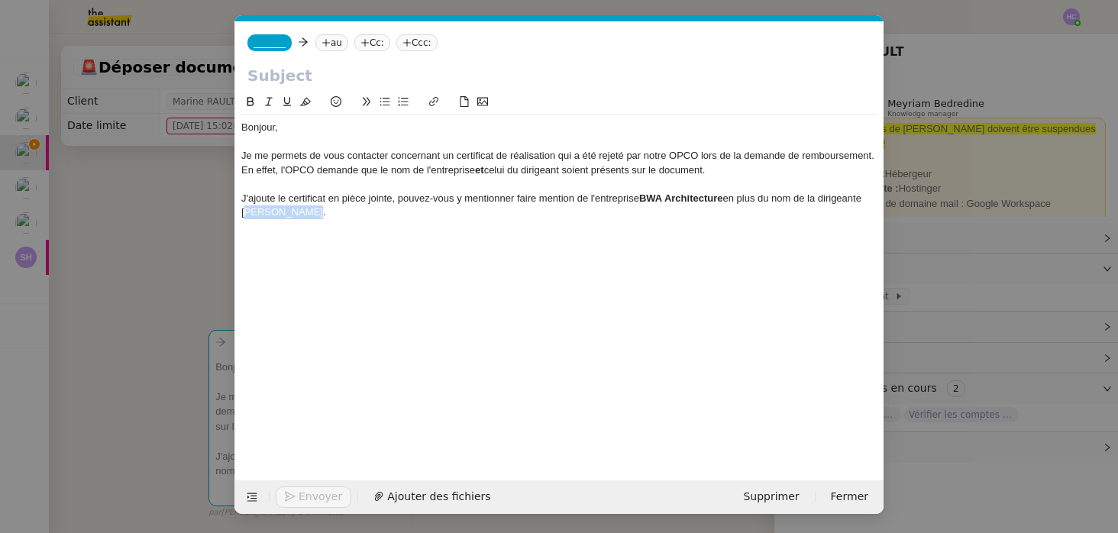
click at [236, 211] on nz-spin "Bonjour, Je me permets de vous contacter concernant un certificat de réalisatio…" at bounding box center [559, 277] width 648 height 369
click at [306, 211] on div "J'ajoute le certificat en pièce jointe, pouvez-vous y mentionner faire mention …" at bounding box center [559, 206] width 636 height 28
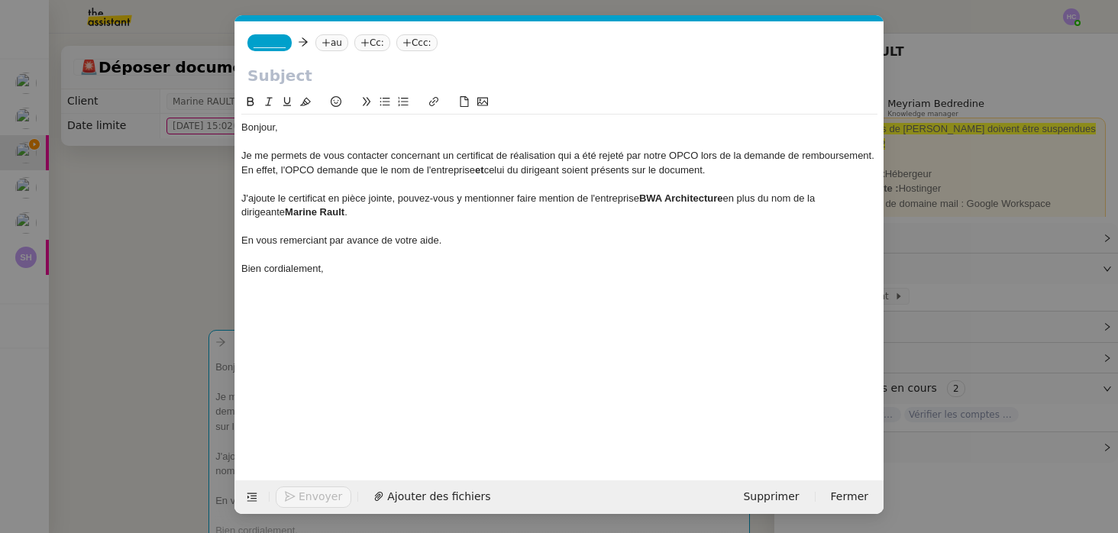
click at [258, 76] on input "text" at bounding box center [559, 75] width 624 height 23
type input "Certificat de réalisation rejeté."
click at [327, 200] on div "J'ajoute le certificat en pièce jointe, pouvez-vous y mentionner faire mention …" at bounding box center [559, 206] width 636 height 28
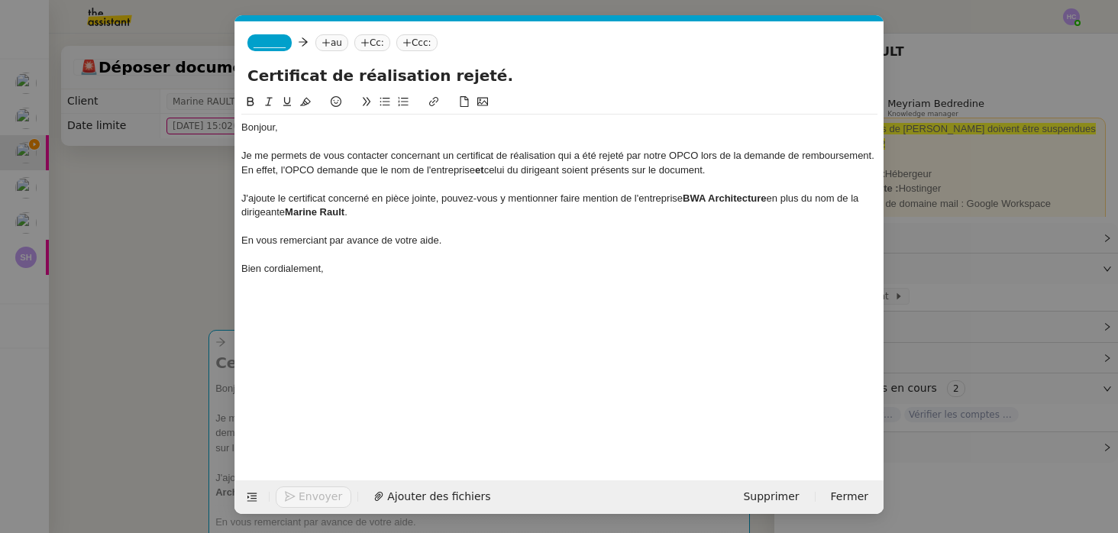
click at [532, 198] on div "J'ajoute le certificat concerné en pièce jointe, pouvez-vous y mentionner faire…" at bounding box center [559, 206] width 636 height 28
click at [533, 197] on div "J'ajoute le certificat concerné en pièce jointe, pouvez-vous y mentionner faire…" at bounding box center [559, 206] width 636 height 28
click at [557, 242] on div "En vous remerciant par avance de votre aide." at bounding box center [559, 241] width 636 height 14
click at [480, 233] on div at bounding box center [559, 227] width 636 height 14
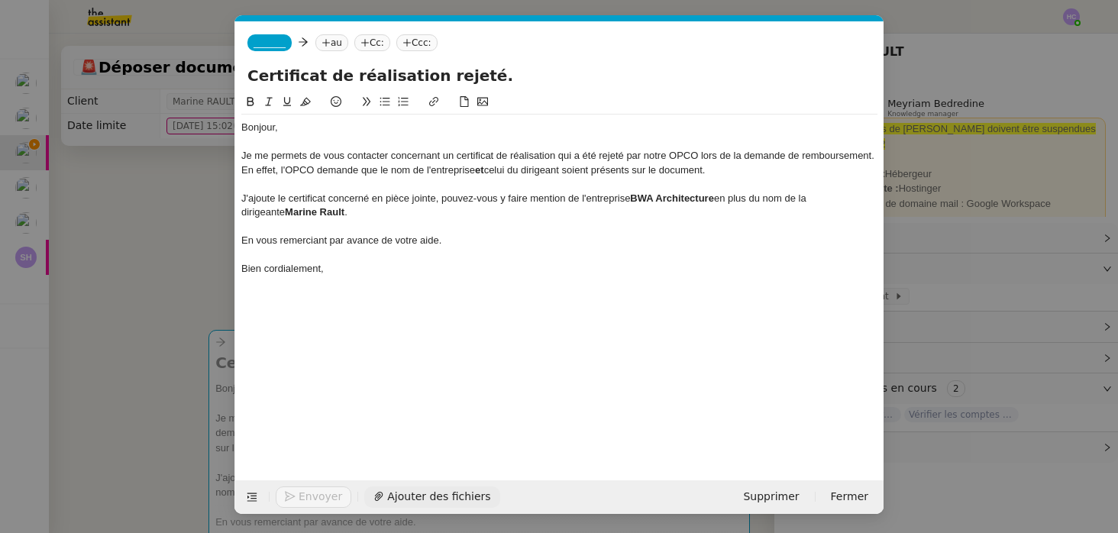
click at [407, 493] on span "Ajouter des fichiers" at bounding box center [438, 497] width 103 height 18
click at [148, 207] on nz-modal-container "Service TA - VOYAGE - PROPOSITION GLOBALE A utiliser dans le cadre de propositi…" at bounding box center [559, 266] width 1118 height 533
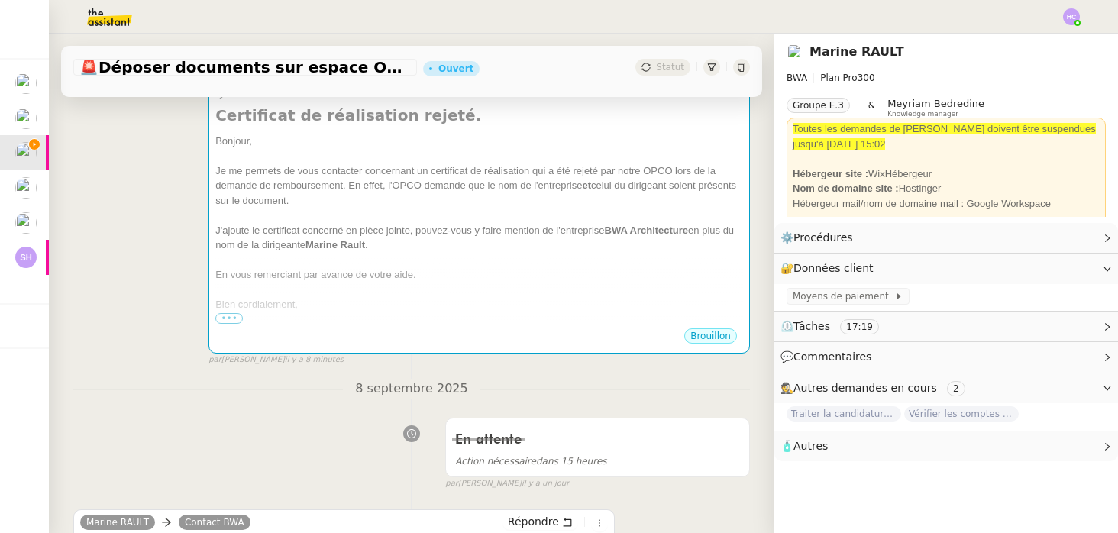
scroll to position [252, 0]
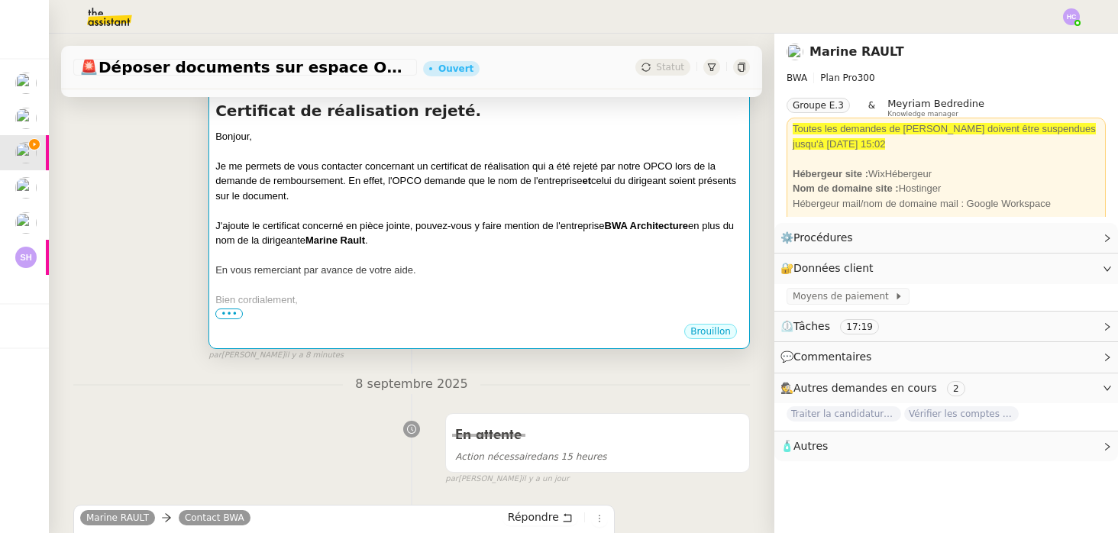
click at [391, 216] on div at bounding box center [479, 210] width 528 height 15
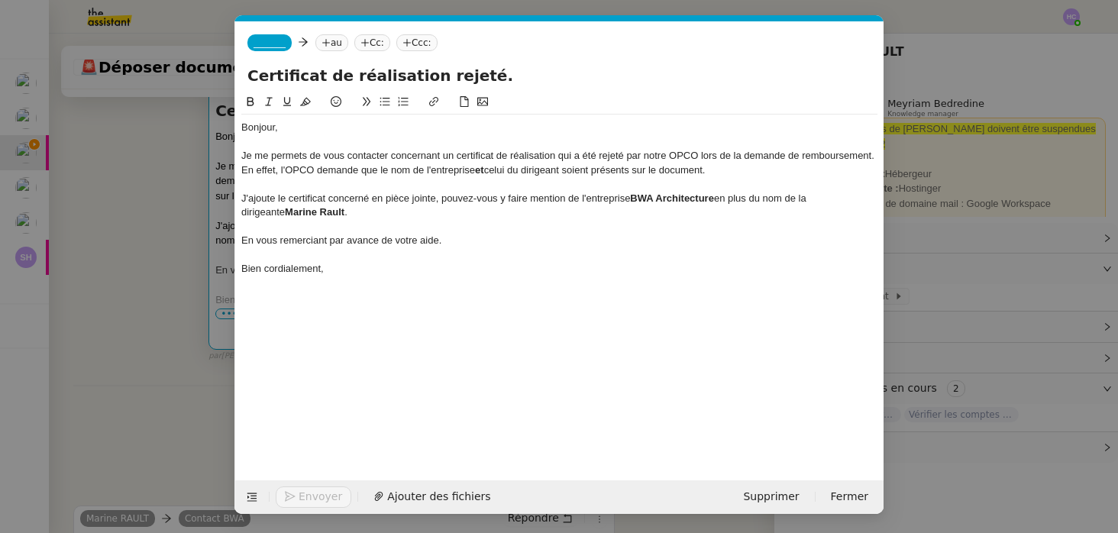
scroll to position [0, 32]
click at [422, 496] on span "Ajouter des fichiers" at bounding box center [438, 497] width 103 height 18
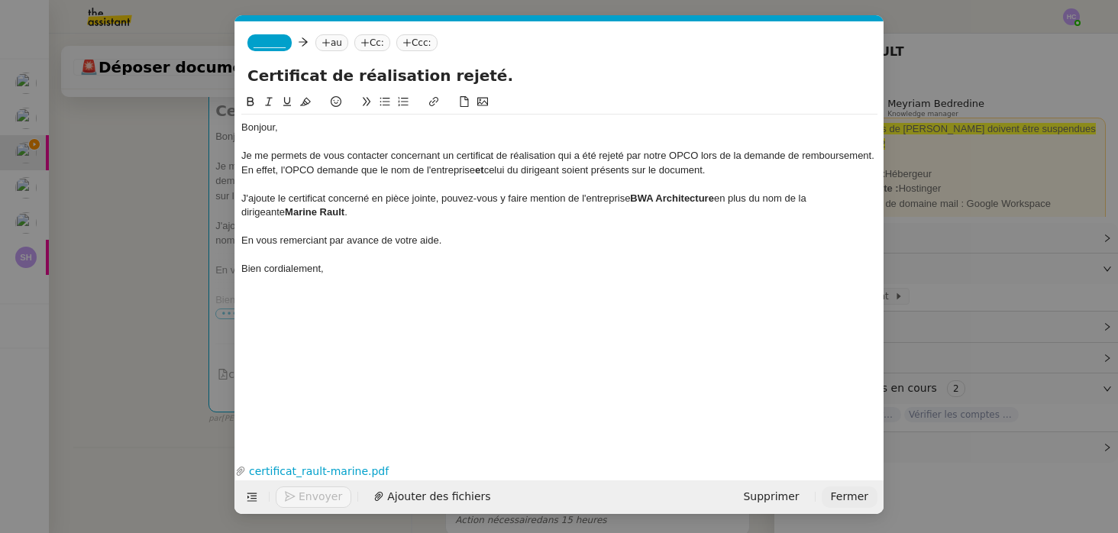
click at [845, 492] on span "Fermer" at bounding box center [849, 497] width 37 height 18
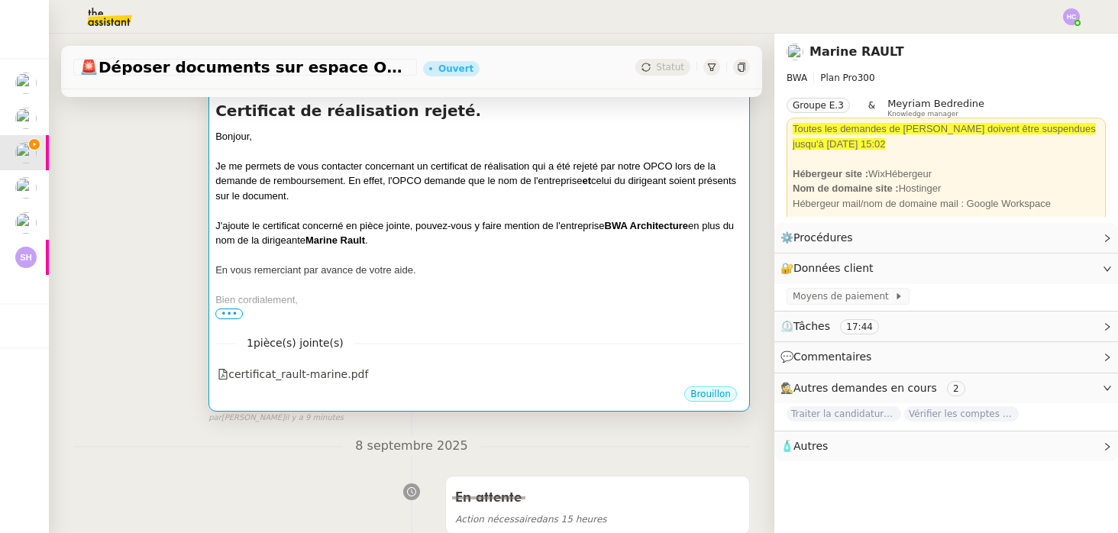
scroll to position [0, 0]
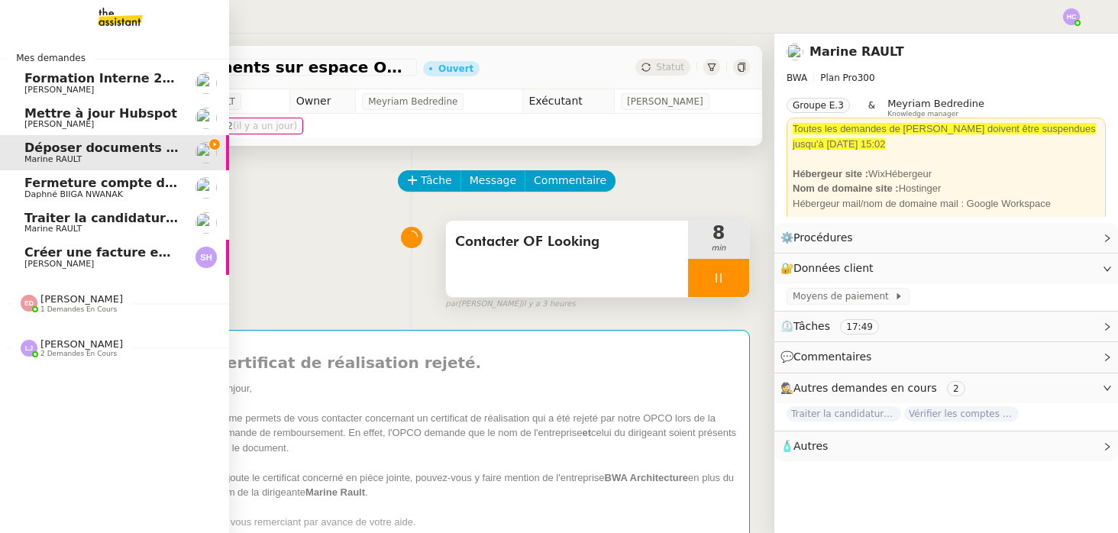
click at [69, 186] on span "Fermeture compte domiciliation Kandbaz" at bounding box center [166, 183] width 285 height 15
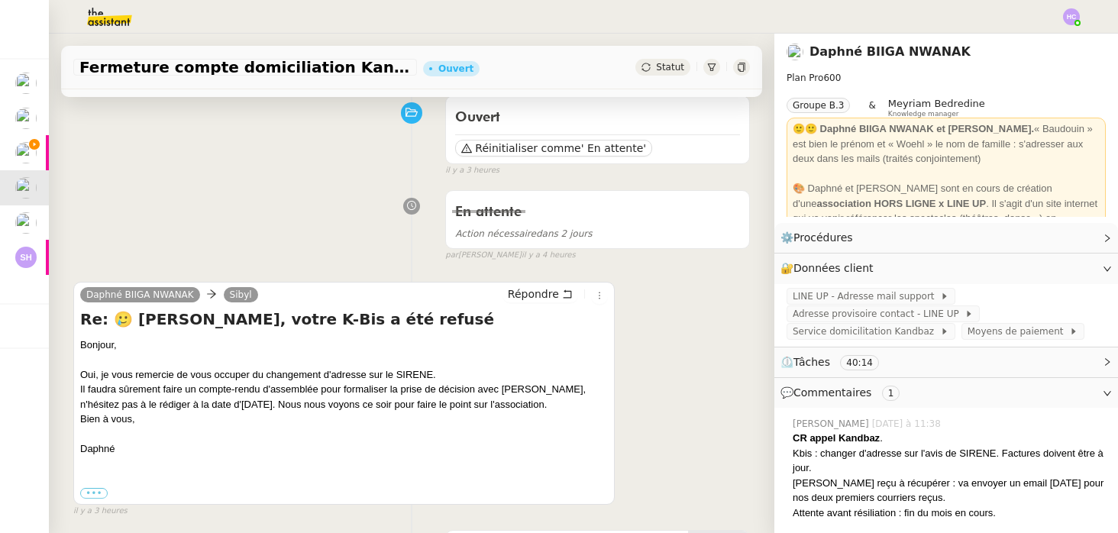
scroll to position [126, 0]
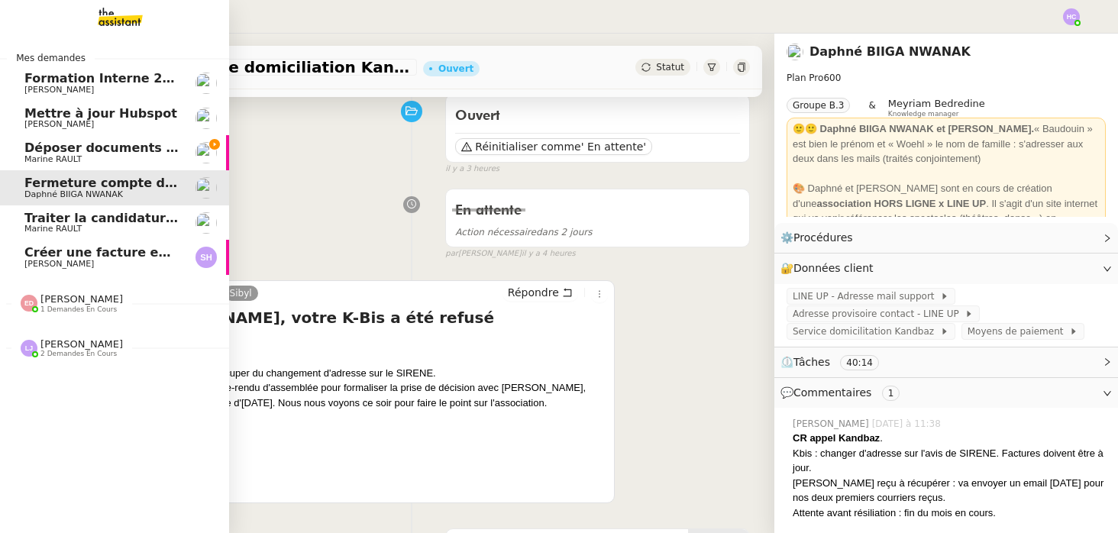
click at [74, 257] on span "Créer une facture en anglais immédiatement" at bounding box center [178, 252] width 309 height 15
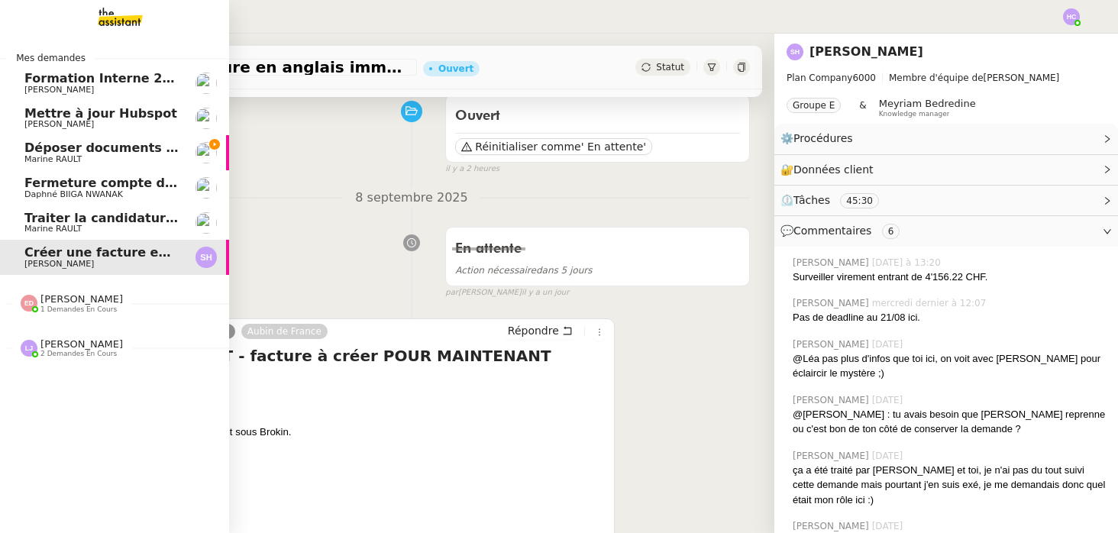
click at [98, 143] on span "Déposer documents sur espace OPCO" at bounding box center [153, 147] width 259 height 15
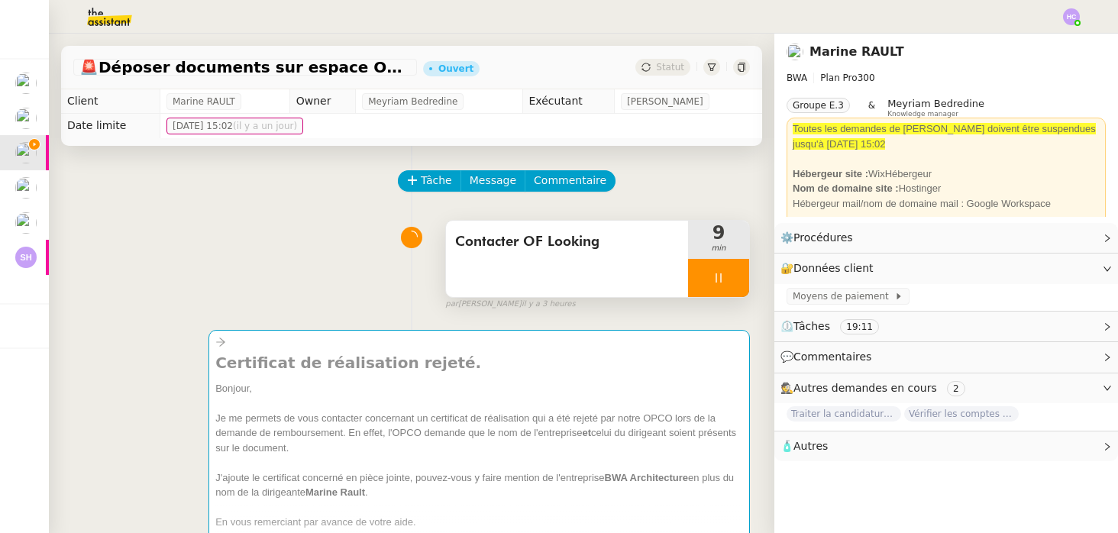
click at [716, 276] on icon at bounding box center [717, 277] width 5 height 9
click at [734, 274] on icon at bounding box center [734, 278] width 12 height 12
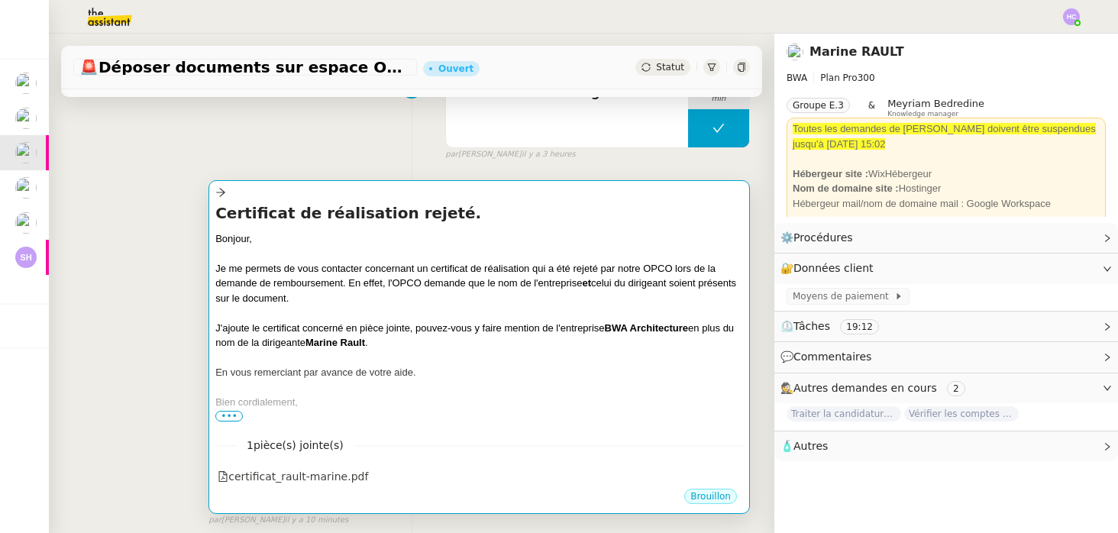
scroll to position [186, 0]
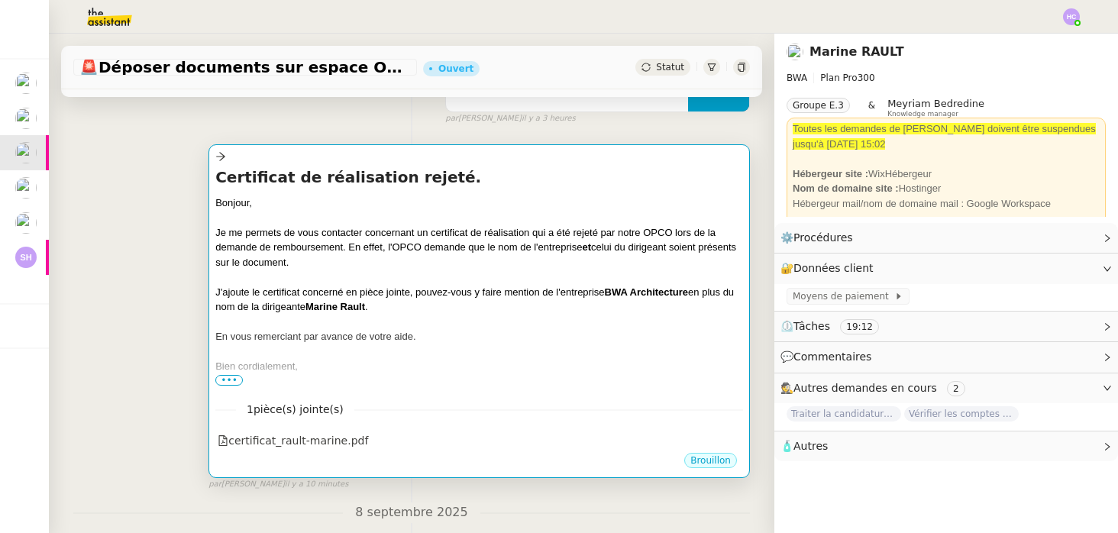
click at [538, 202] on div "Bonjour," at bounding box center [479, 202] width 528 height 15
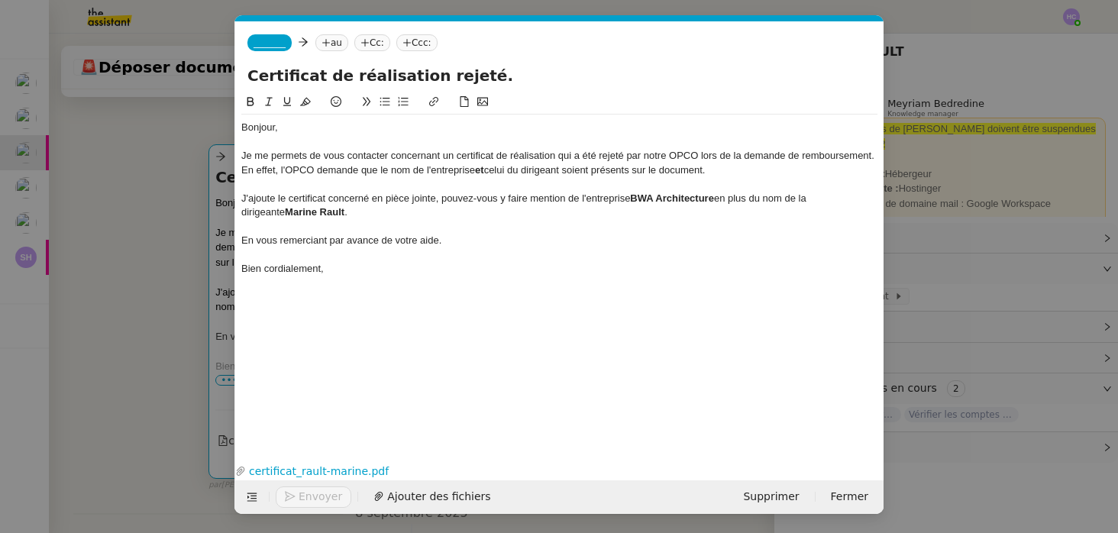
scroll to position [0, 32]
click at [273, 41] on span "_______" at bounding box center [269, 42] width 32 height 11
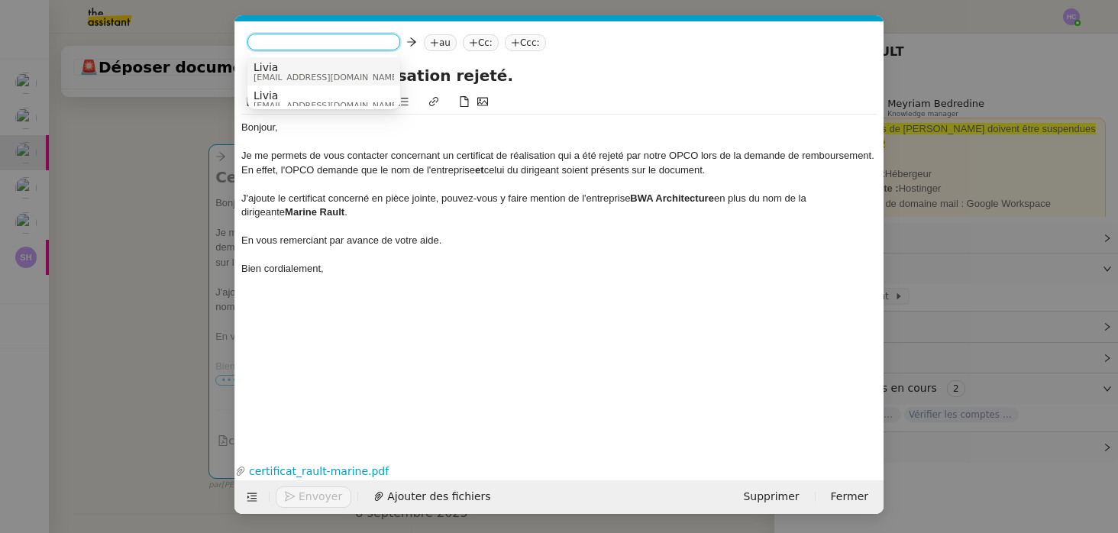
click at [284, 68] on span "Livia" at bounding box center [326, 67] width 147 height 12
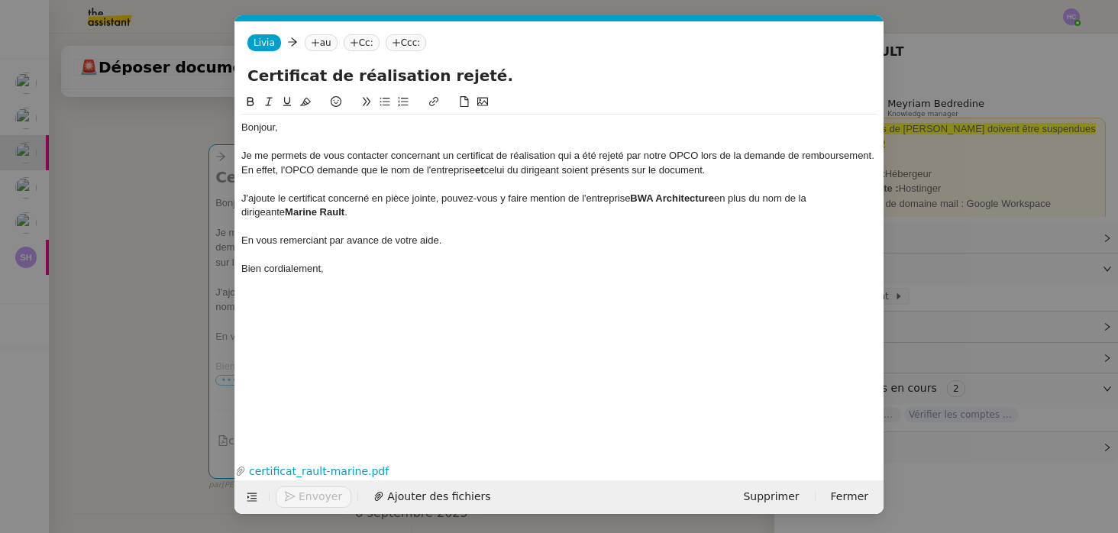
click at [316, 43] on icon at bounding box center [315, 42] width 9 height 9
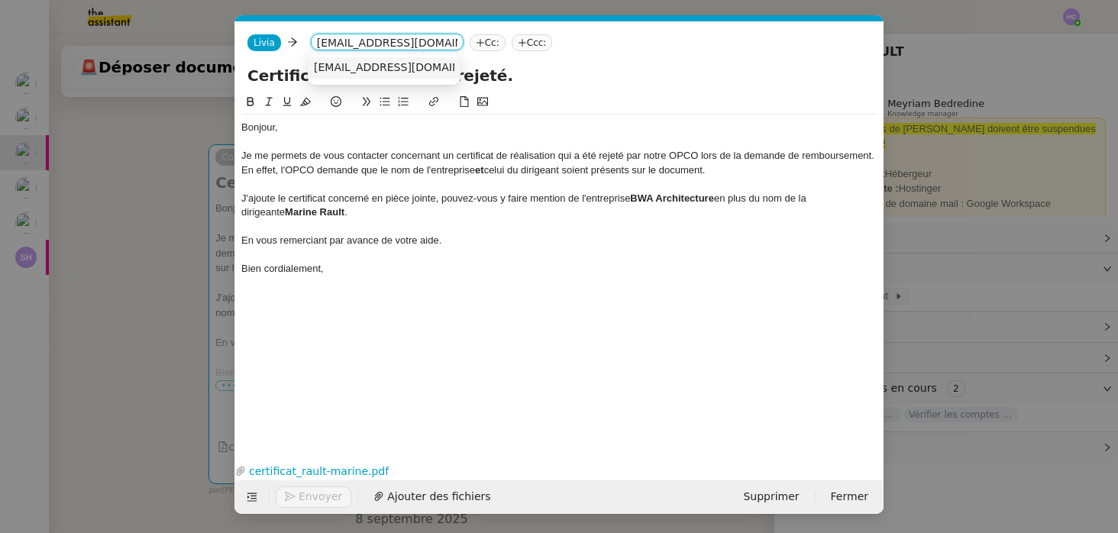
type input "formations@looking.expert"
click at [362, 69] on span "formations@looking.expert" at bounding box center [407, 67] width 187 height 12
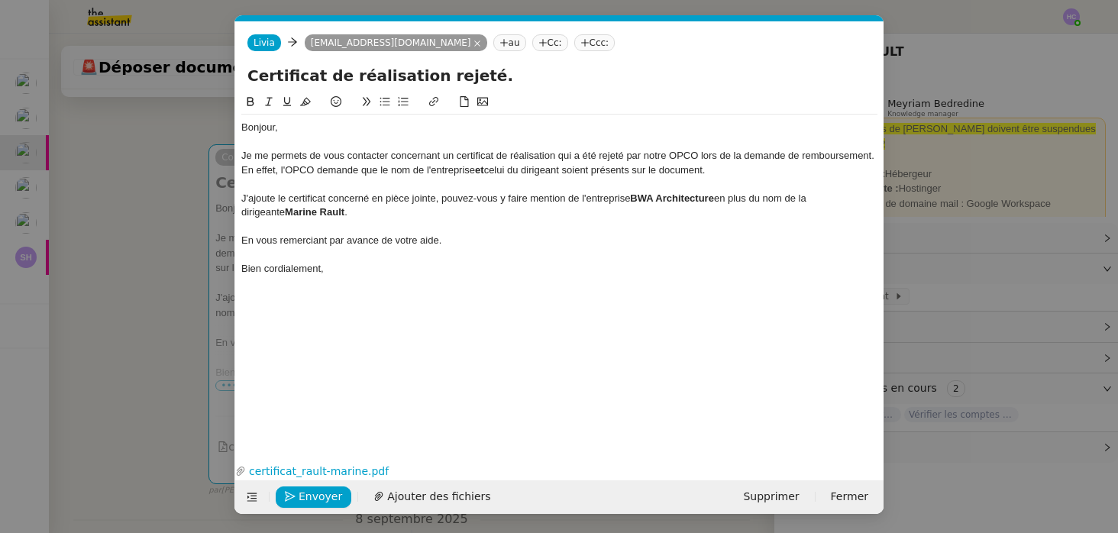
click at [353, 134] on div "Bonjour," at bounding box center [559, 128] width 636 height 14
click at [285, 214] on strong "Marine Rault" at bounding box center [315, 211] width 60 height 11
click at [251, 214] on div "J'ajoute le certificat concerné en pièce jointe, pouvez-vous y faire mention de…" at bounding box center [559, 206] width 636 height 28
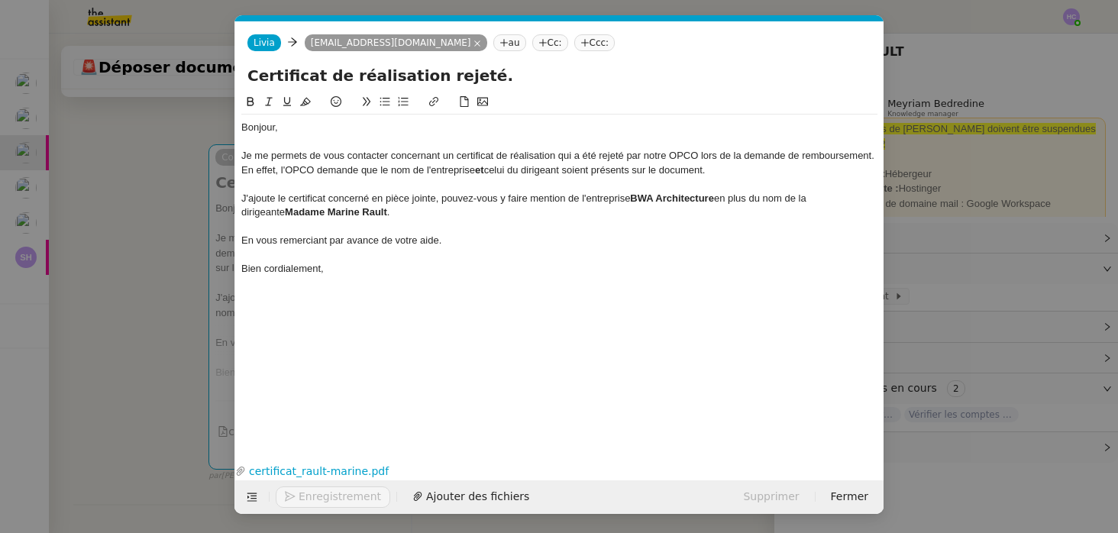
click at [354, 215] on div "J'ajoute le certificat concerné en pièce jointe, pouvez-vous y faire mention de…" at bounding box center [559, 206] width 636 height 28
click at [460, 240] on div "En vous remerciant par avance de votre aide." at bounding box center [559, 241] width 636 height 14
click at [382, 265] on div "Bien cordialement," at bounding box center [559, 269] width 636 height 14
click at [308, 498] on span "Envoyer" at bounding box center [320, 497] width 44 height 18
click at [493, 46] on nz-tag "au" at bounding box center [509, 42] width 33 height 17
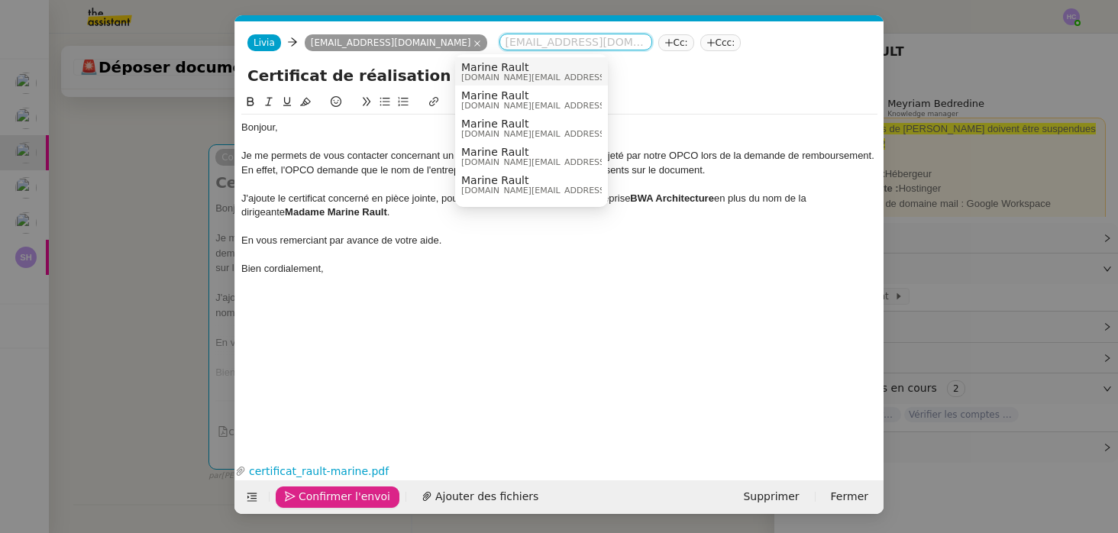
click at [529, 71] on span "Marine Rault" at bounding box center [569, 67] width 217 height 12
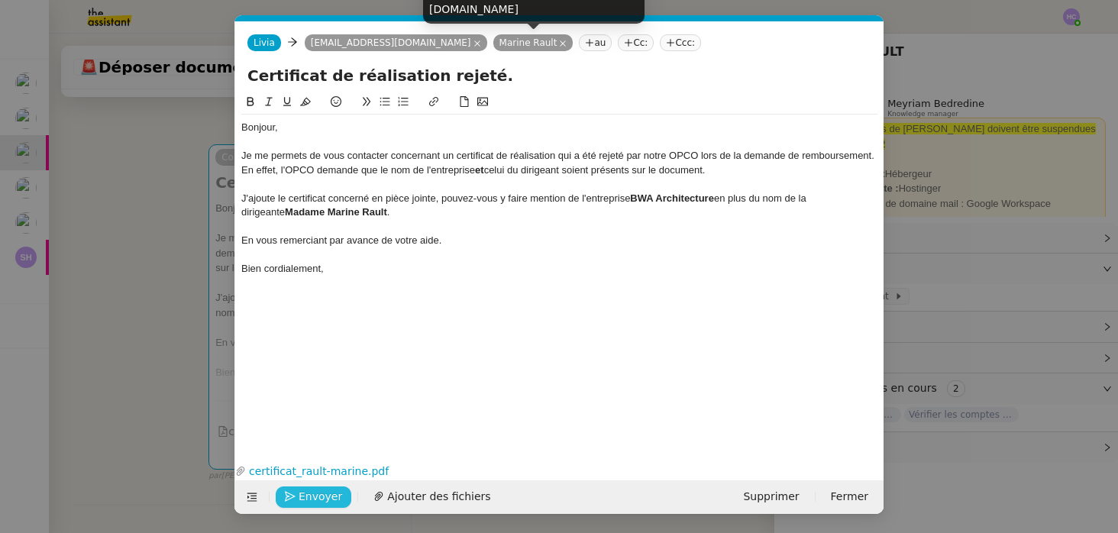
click at [560, 44] on icon at bounding box center [563, 43] width 6 height 6
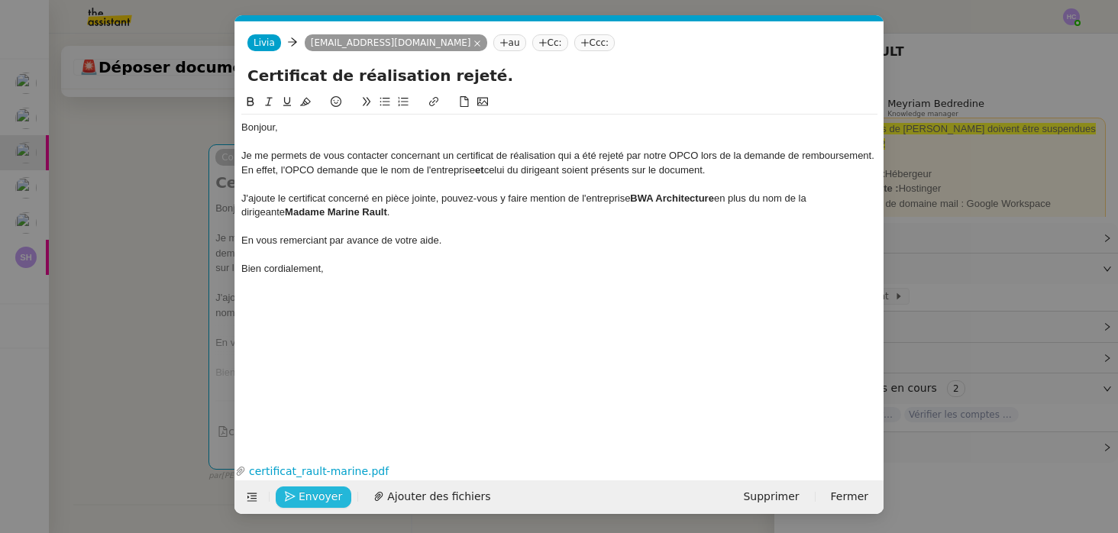
click at [532, 44] on nz-tag "Cc:" at bounding box center [550, 42] width 36 height 17
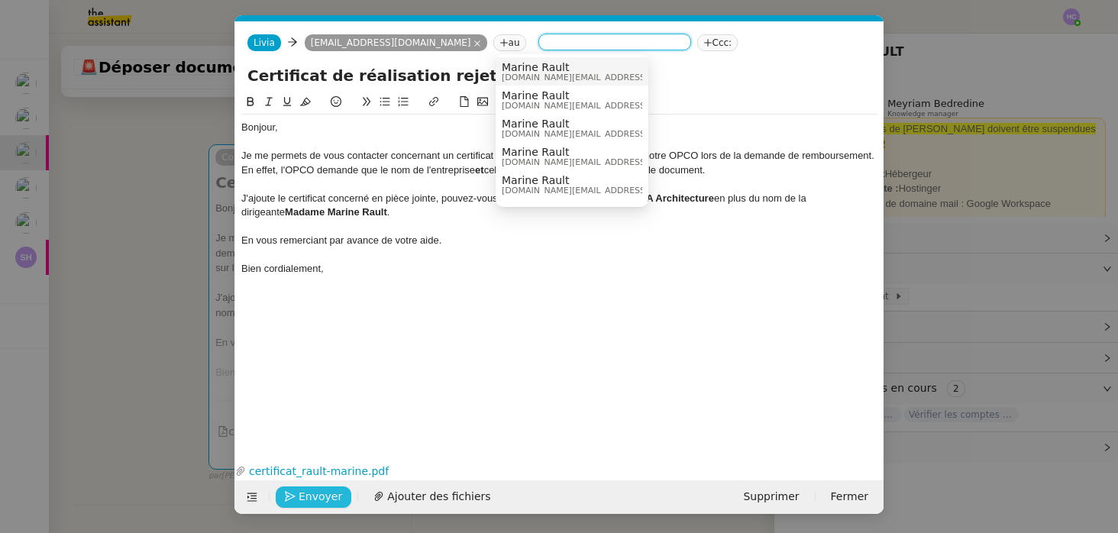
click at [592, 73] on div "Marine Rault bwa.archi@gmail.com" at bounding box center [616, 71] width 228 height 21
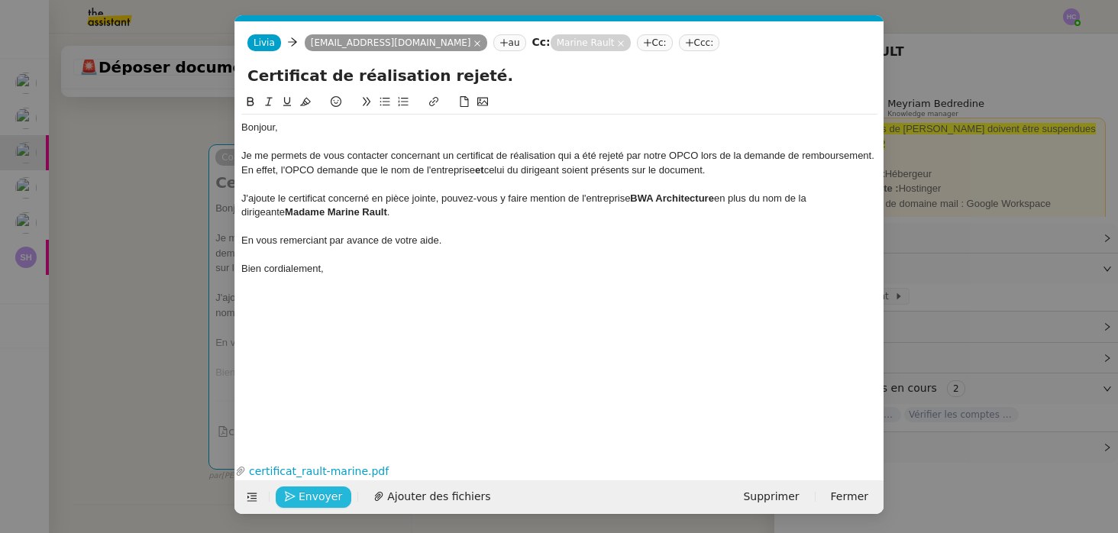
click at [303, 497] on span "Envoyer" at bounding box center [320, 497] width 44 height 18
click at [303, 497] on span "Confirmer l'envoi" at bounding box center [344, 497] width 92 height 18
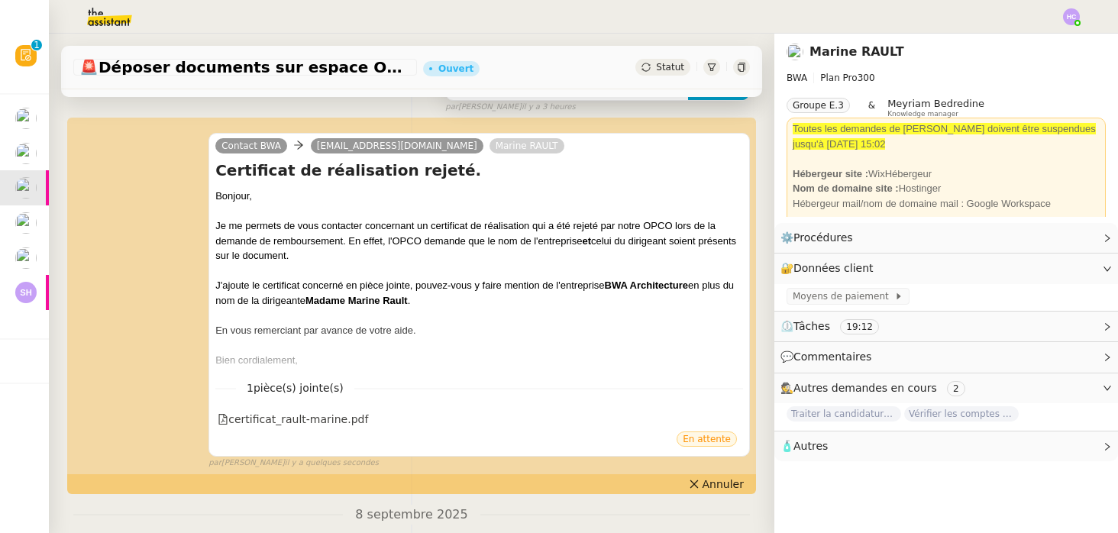
scroll to position [0, 0]
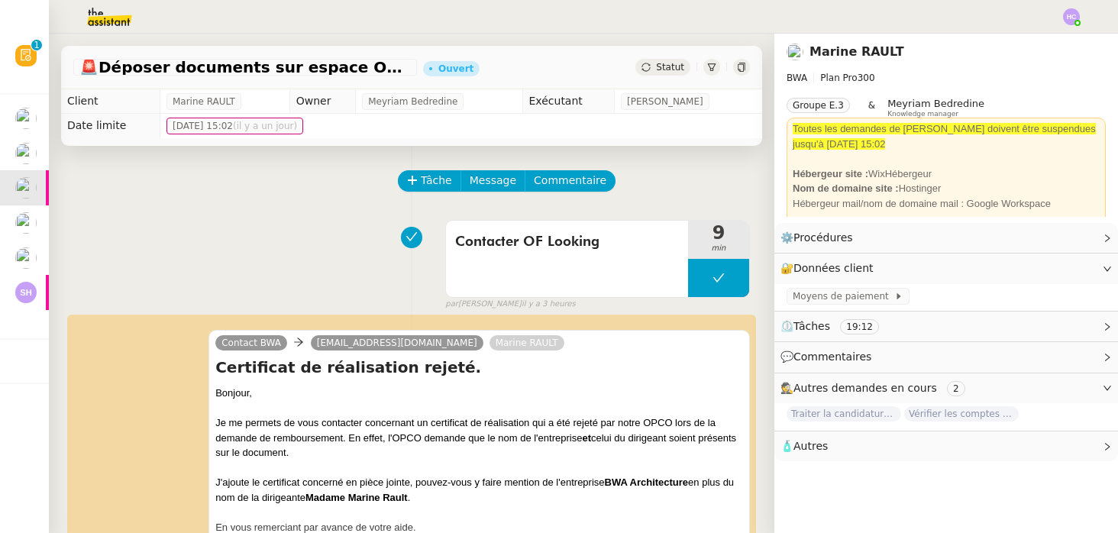
click at [670, 67] on span "Statut" at bounding box center [670, 67] width 28 height 11
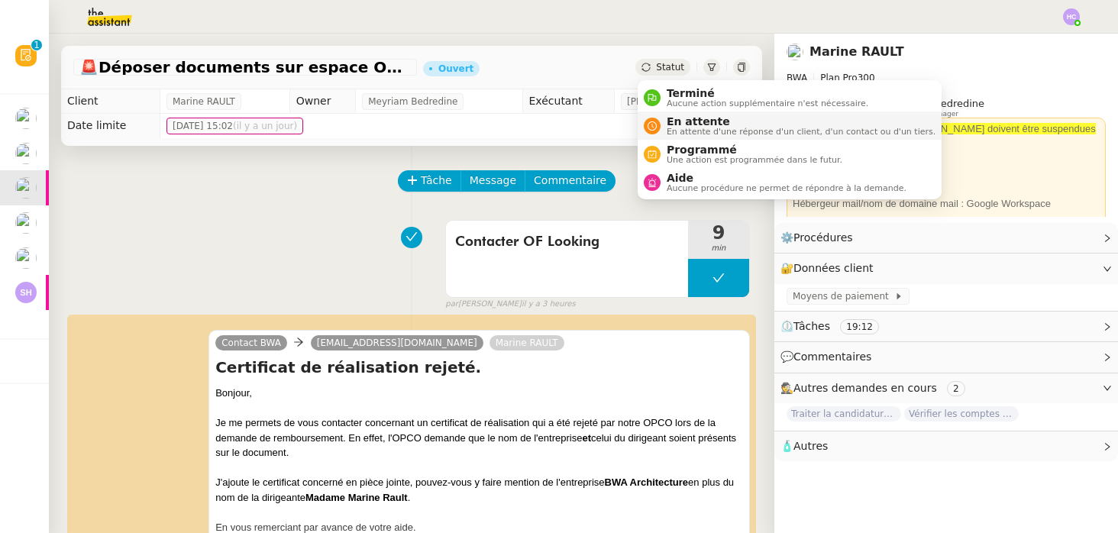
click at [673, 125] on span "En attente" at bounding box center [800, 121] width 269 height 12
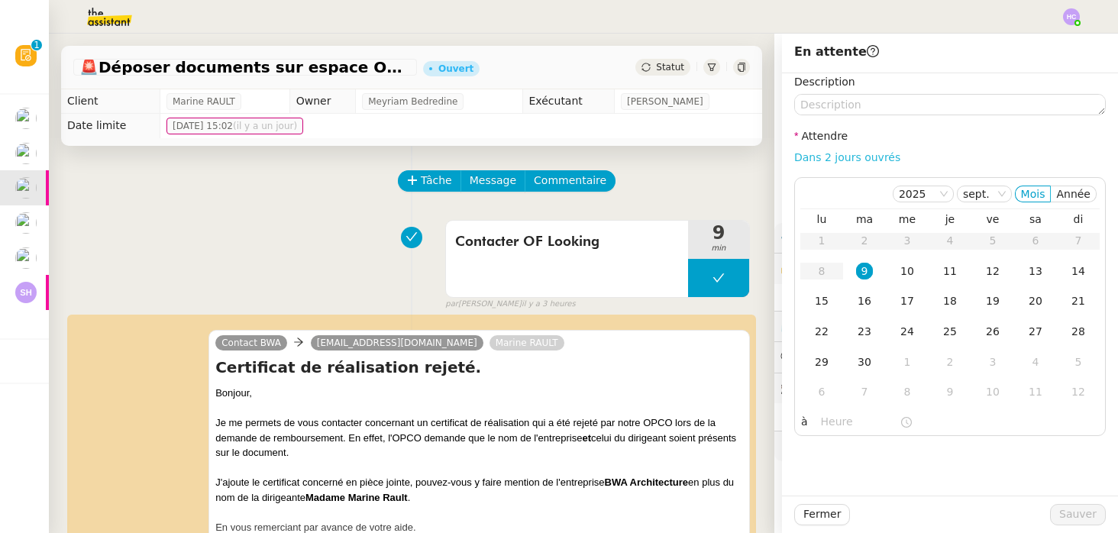
click at [862, 160] on link "Dans 2 jours ouvrés" at bounding box center [847, 157] width 106 height 12
type input "07:00"
click at [1069, 518] on span "Sauver" at bounding box center [1077, 514] width 37 height 18
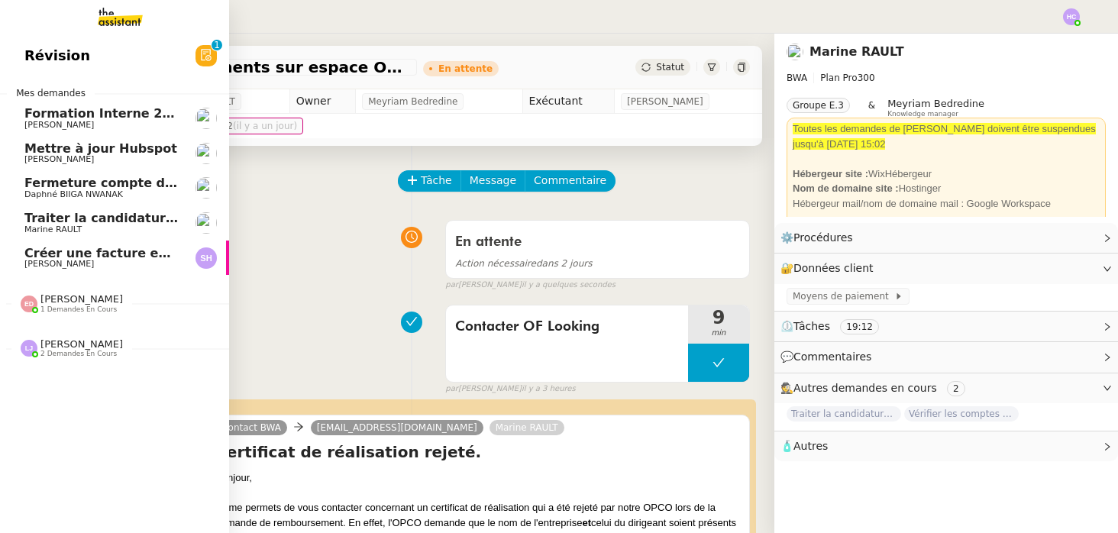
click at [101, 144] on span "Mettre à jour Hubspot" at bounding box center [100, 148] width 153 height 15
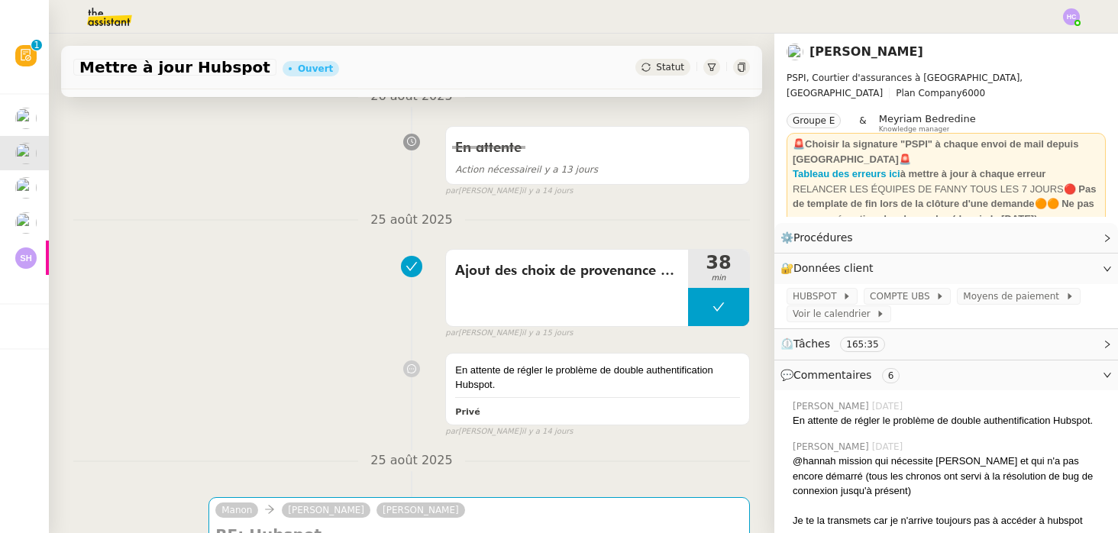
scroll to position [611, 0]
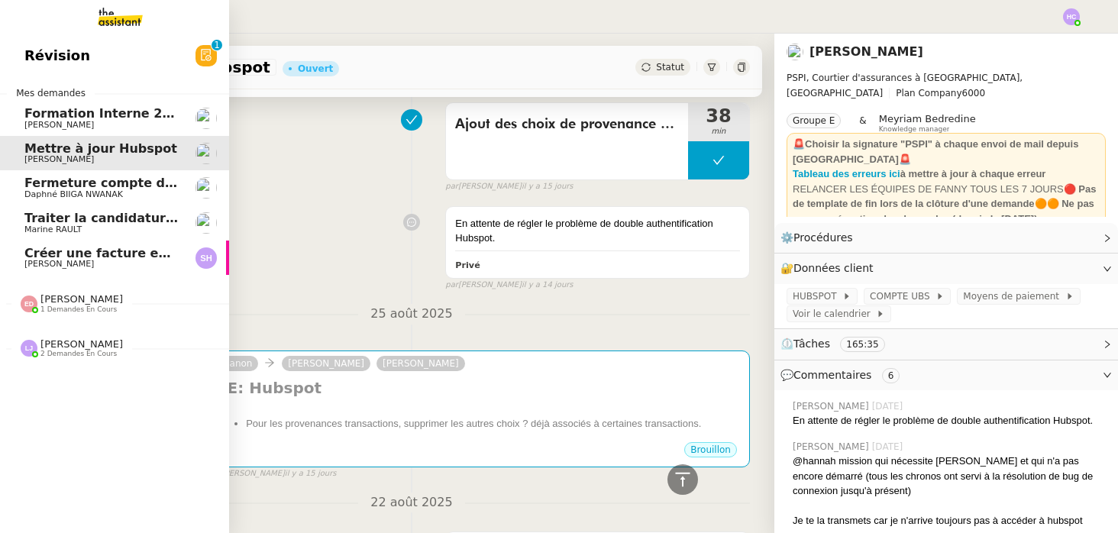
click at [77, 255] on span "Créer une facture en anglais immédiatement" at bounding box center [178, 253] width 309 height 15
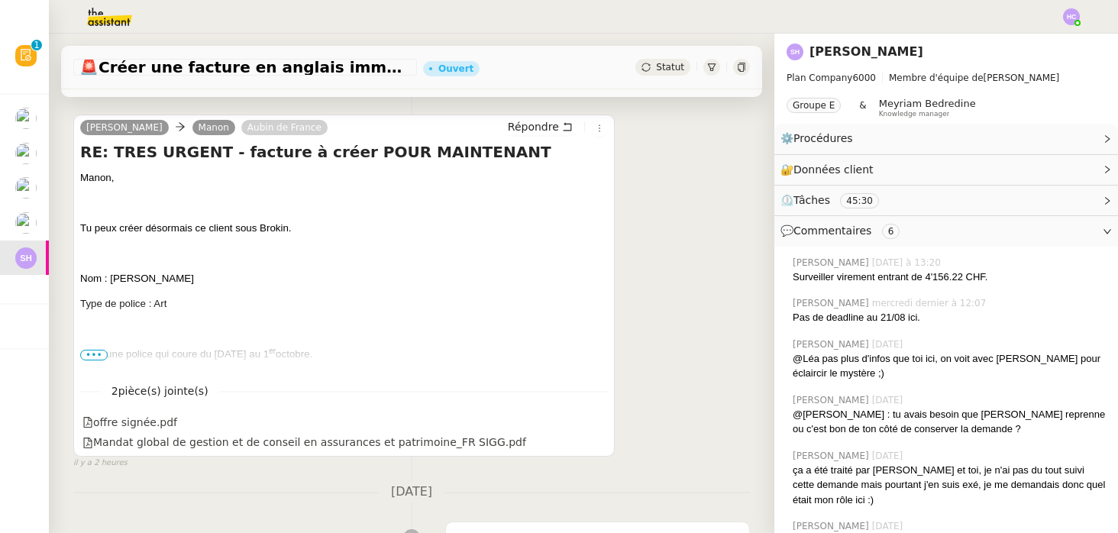
scroll to position [408, 0]
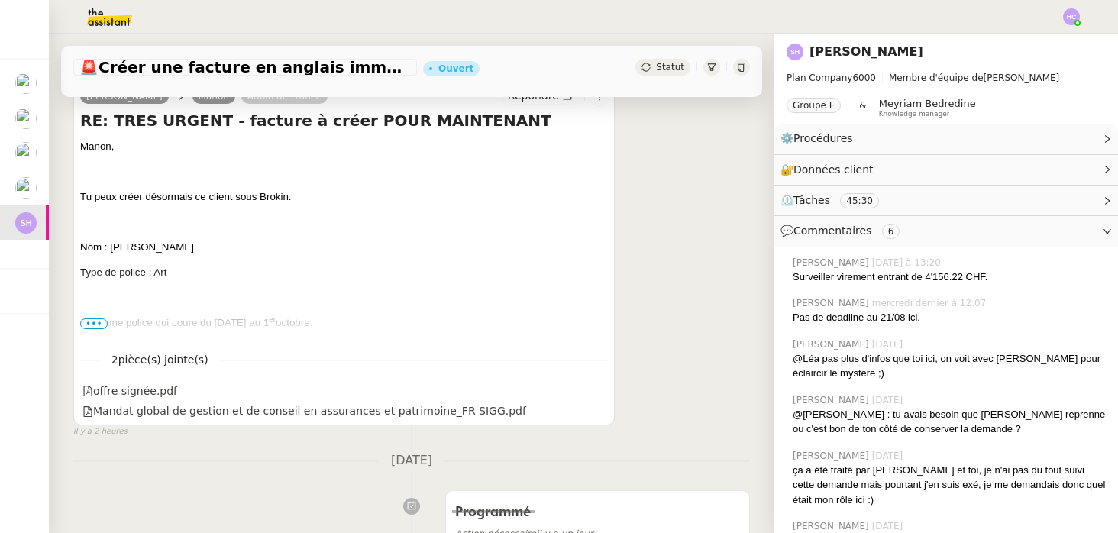
scroll to position [375, 0]
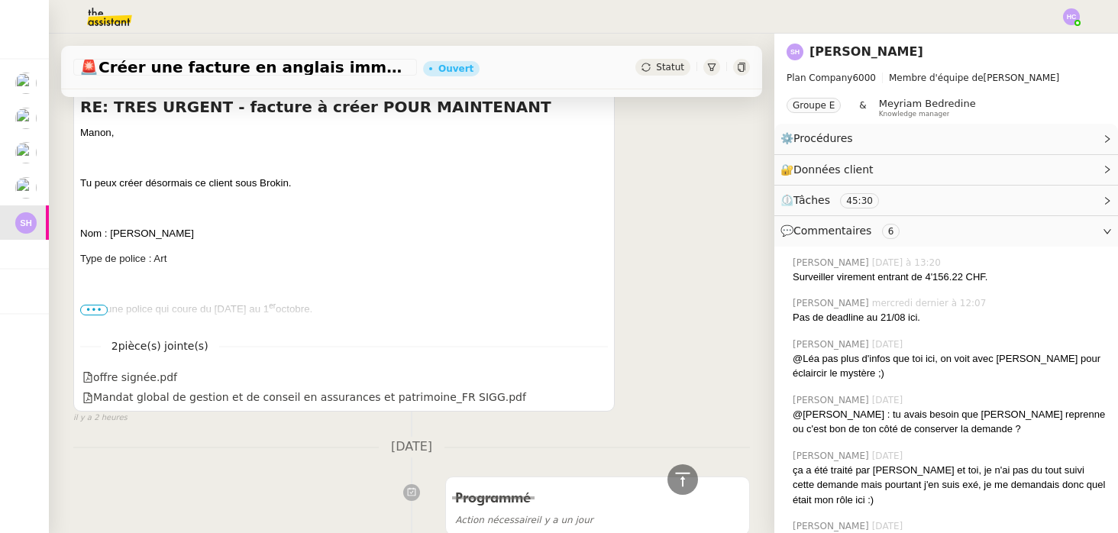
click at [92, 310] on span "•••" at bounding box center [93, 310] width 27 height 11
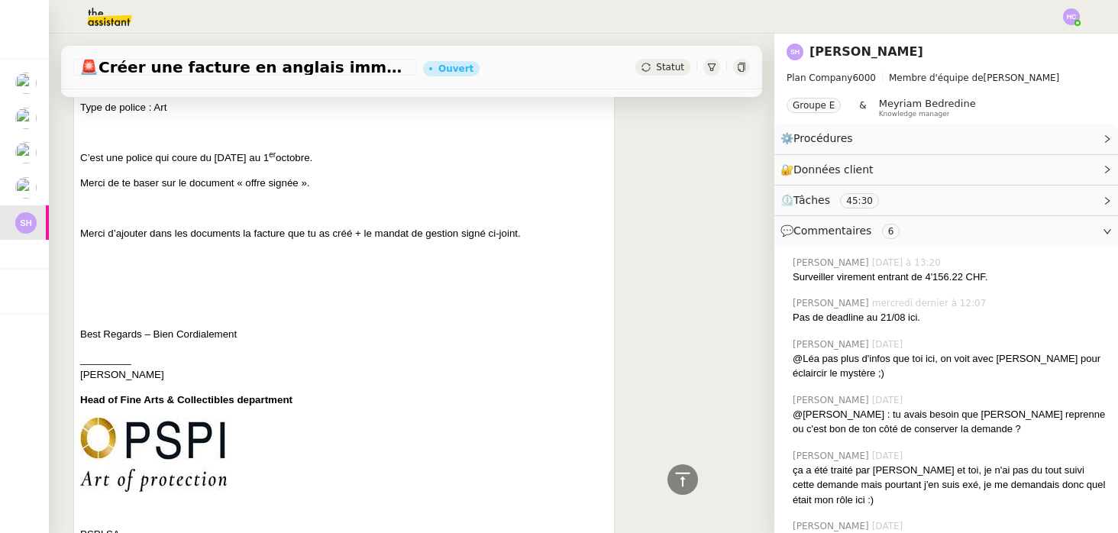
scroll to position [336, 0]
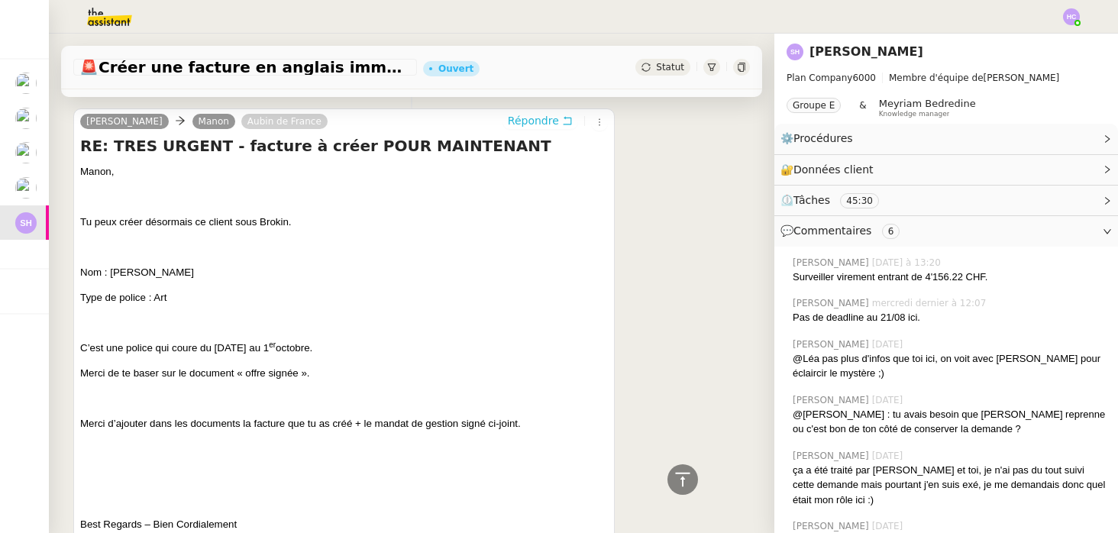
click at [523, 125] on span "Répondre" at bounding box center [533, 120] width 51 height 15
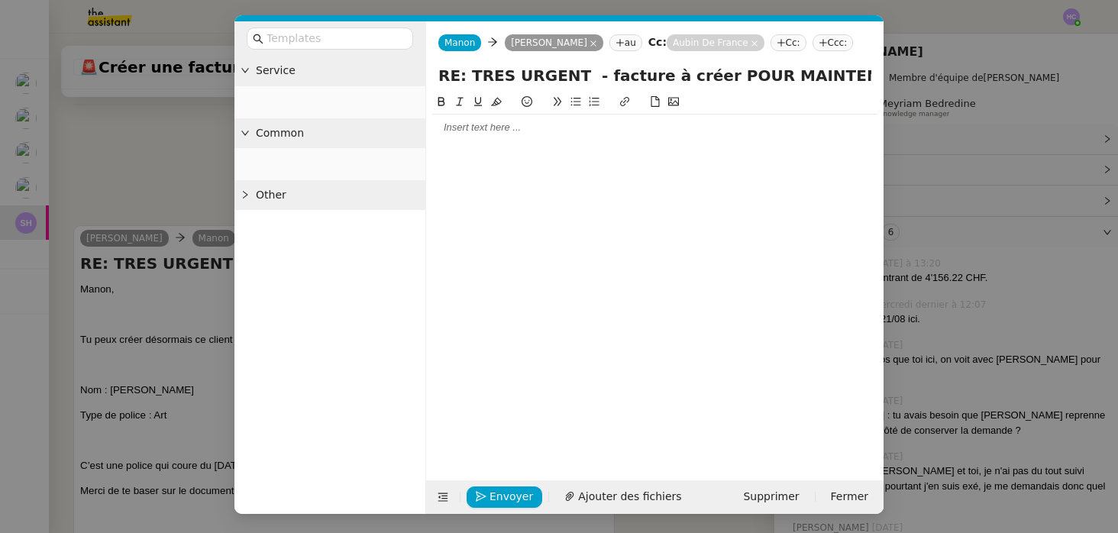
scroll to position [452, 0]
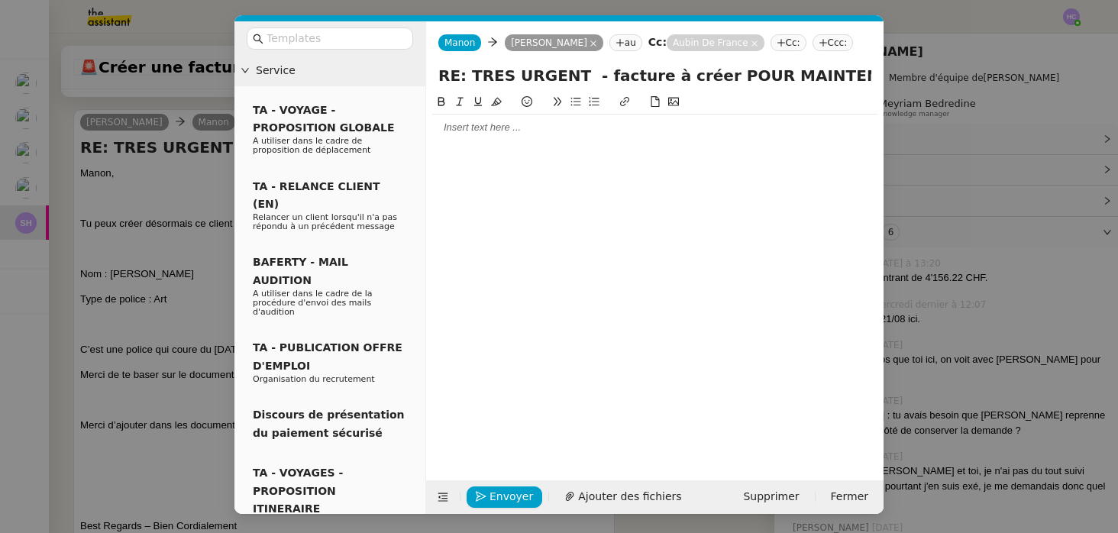
click at [467, 117] on div at bounding box center [654, 128] width 445 height 26
click at [69, 255] on nz-modal-container "Service TA - VOYAGE - PROPOSITION GLOBALE A utiliser dans le cadre de propositi…" at bounding box center [559, 266] width 1118 height 533
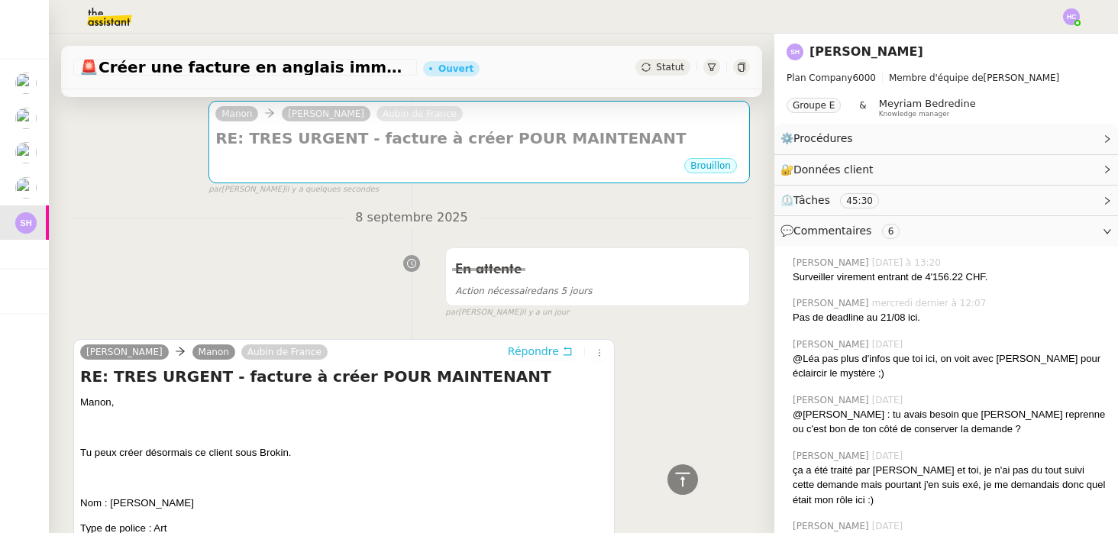
scroll to position [0, 0]
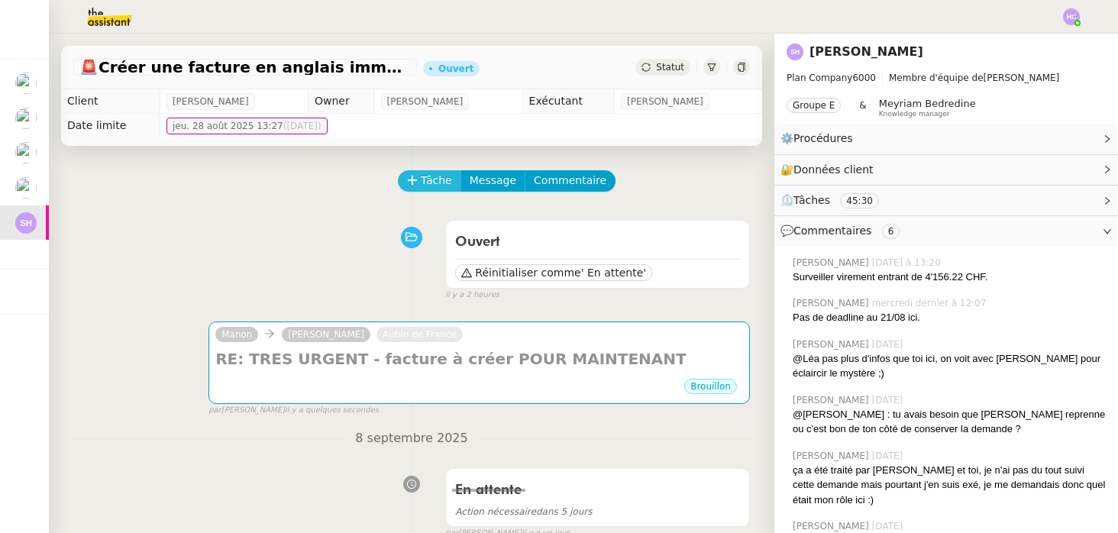
click at [431, 176] on span "Tâche" at bounding box center [436, 181] width 31 height 18
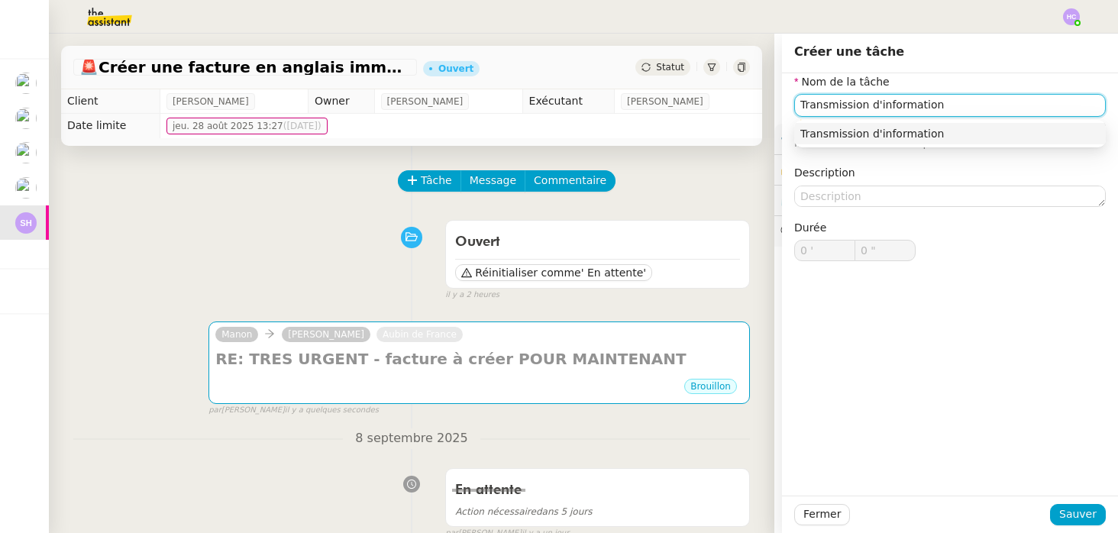
click at [881, 137] on div "Transmission d'information" at bounding box center [949, 134] width 299 height 14
type input "Transmission d'information"
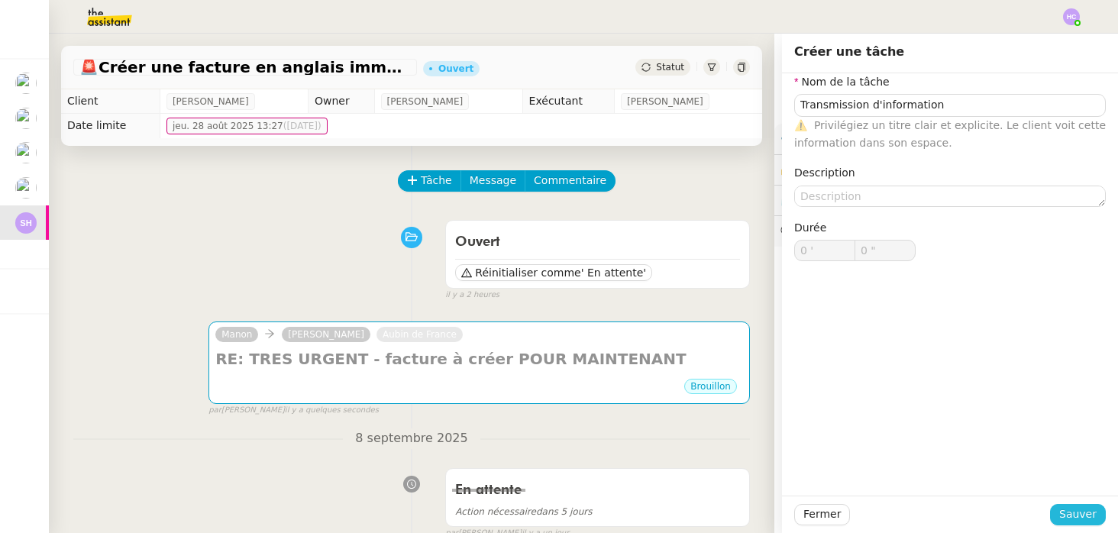
click at [1092, 515] on span "Sauver" at bounding box center [1077, 514] width 37 height 18
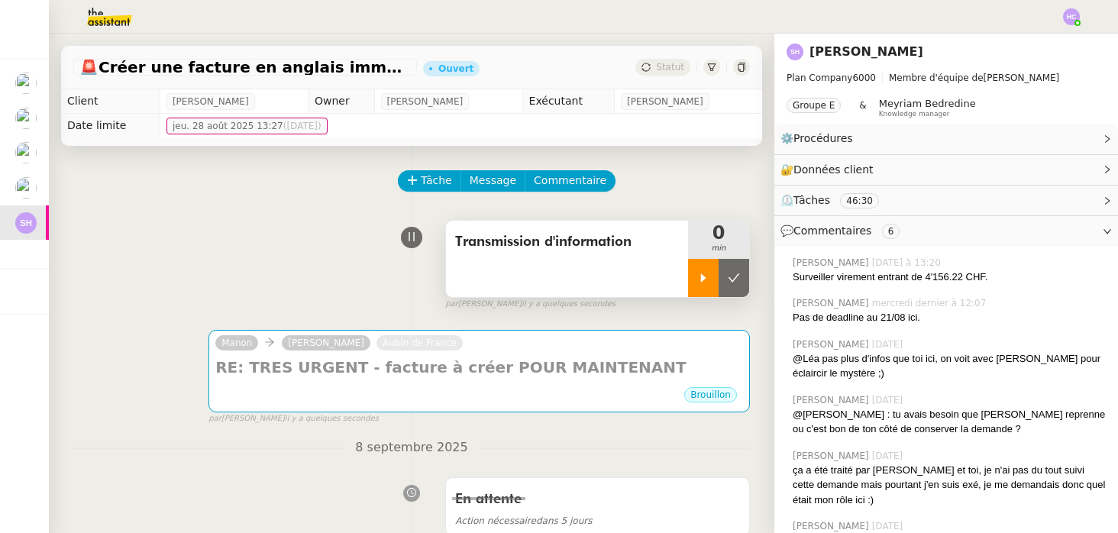
click at [700, 280] on icon at bounding box center [703, 278] width 12 height 12
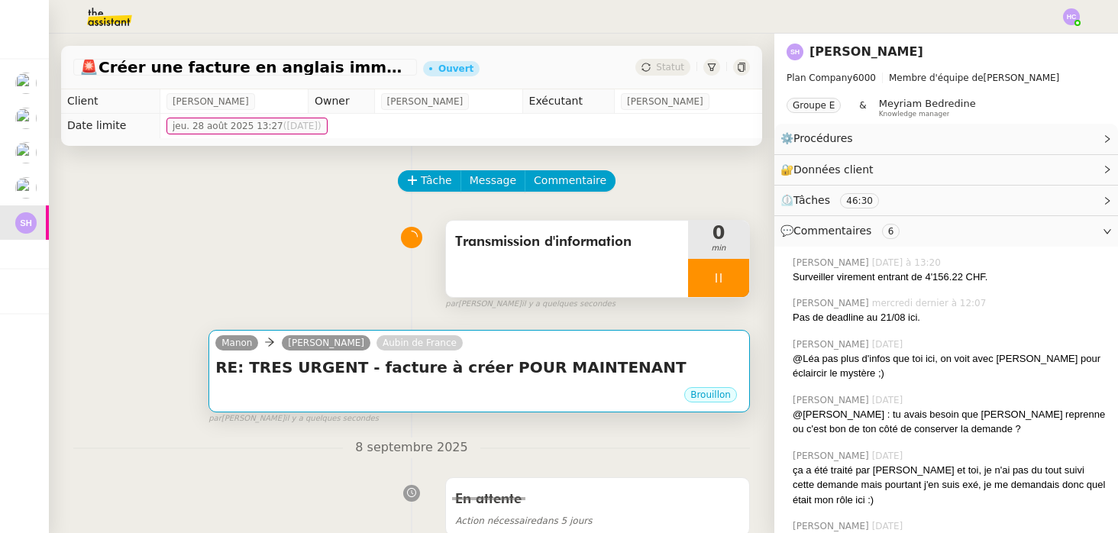
click at [512, 358] on h4 "RE: TRES URGENT - facture à créer POUR MAINTENANT" at bounding box center [479, 367] width 528 height 21
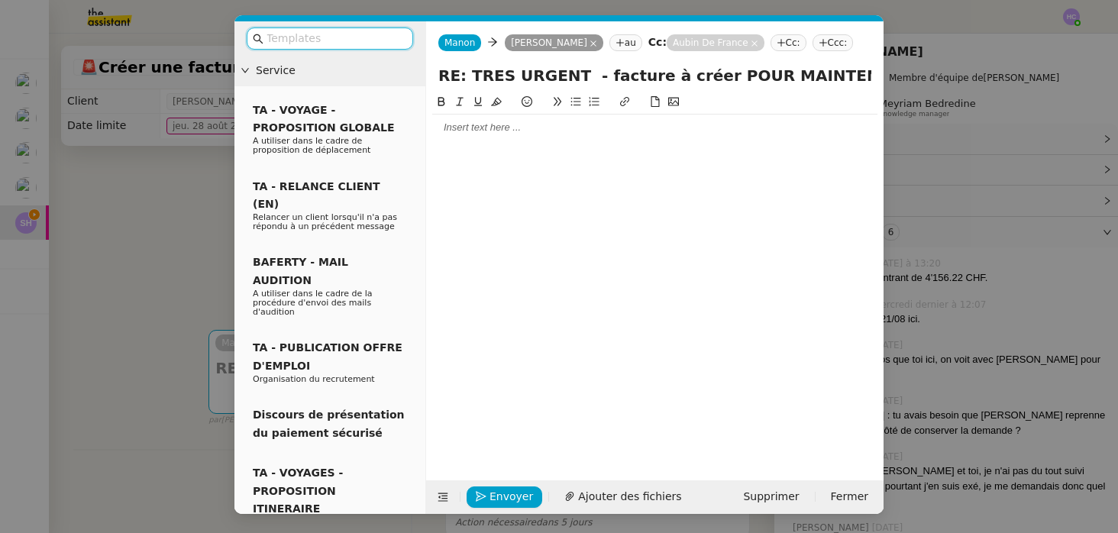
click at [484, 123] on div at bounding box center [654, 128] width 445 height 14
click at [537, 157] on div "Je vois qu'il existe déjà 2 contact" at bounding box center [654, 156] width 445 height 14
click at [579, 157] on div "Je vois qu'il existe déjà 2 contact" at bounding box center [654, 156] width 445 height 14
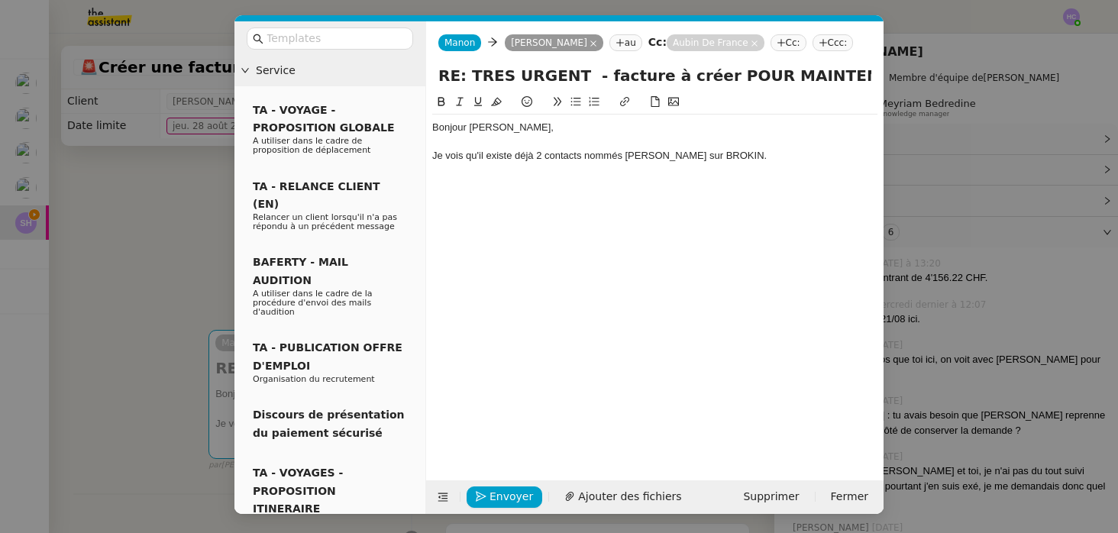
click at [543, 158] on div "Je vois qu'il existe déjà 2 contacts nommés Pierre SIGG sur BROKIN." at bounding box center [654, 156] width 445 height 14
click at [742, 151] on div "Je vois qu'il existe déjà 2 contacts nommés Pierre SIGG sur BROKIN." at bounding box center [654, 156] width 445 height 14
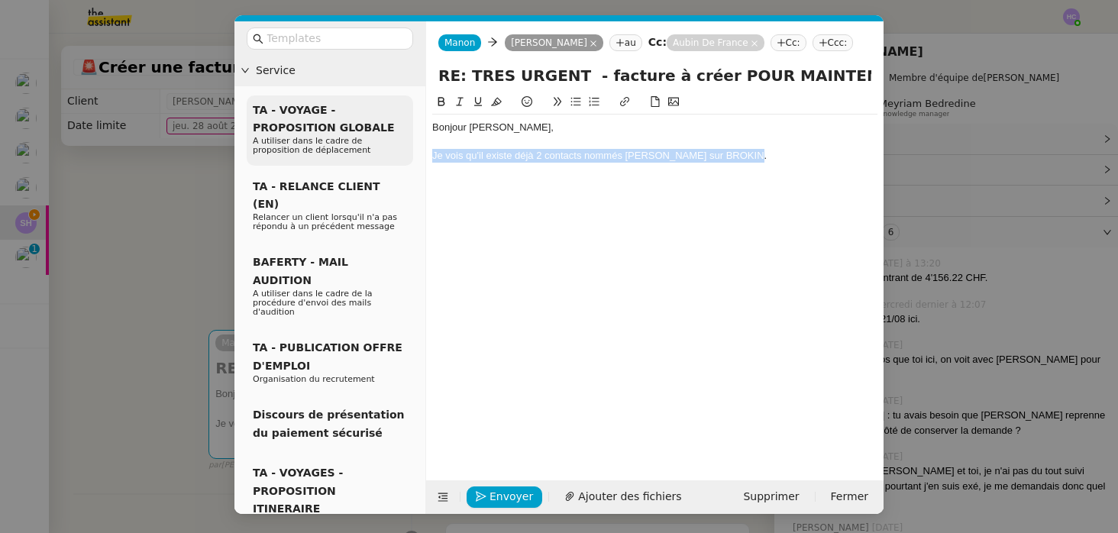
drag, startPoint x: 746, startPoint y: 158, endPoint x: 404, endPoint y: 150, distance: 342.1
click at [404, 150] on nz-layout "Service TA - VOYAGE - PROPOSITION GLOBALE A utiliser dans le cadre de propositi…" at bounding box center [558, 267] width 649 height 492
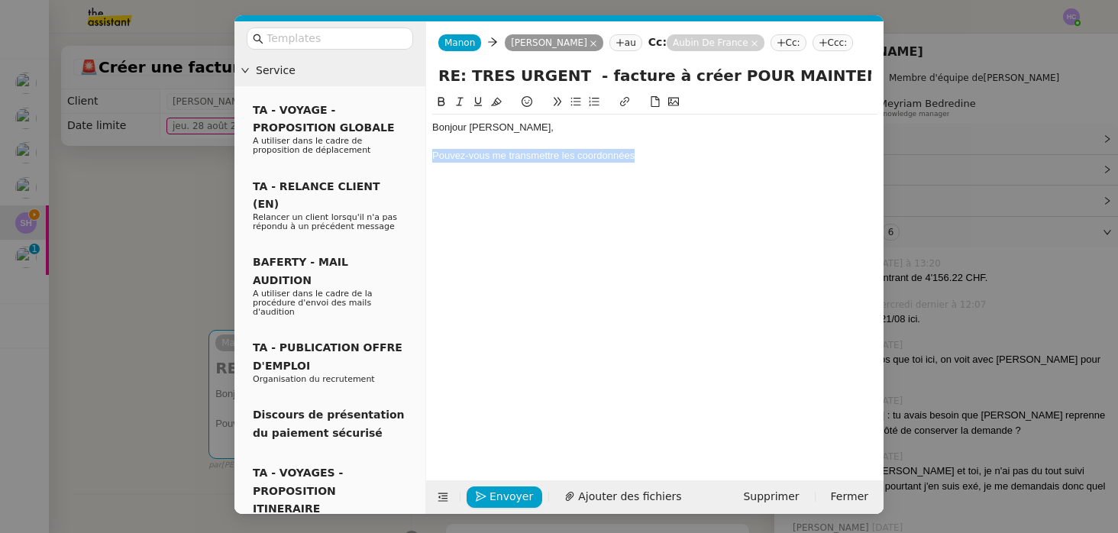
drag, startPoint x: 666, startPoint y: 153, endPoint x: 425, endPoint y: 153, distance: 240.5
click at [426, 153] on nz-spin "Bonjour Sarah, Pouvez-vous me transmettre les coordonnées" at bounding box center [654, 277] width 457 height 369
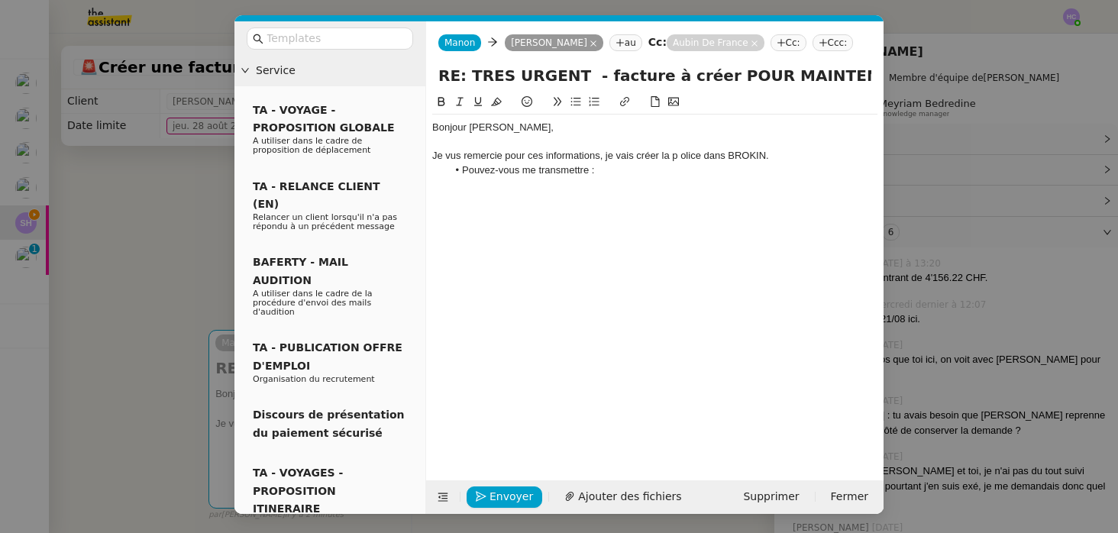
click at [571, 102] on icon at bounding box center [576, 102] width 10 height 8
click at [640, 169] on li "Pouvez-vous me transmettre :" at bounding box center [662, 170] width 431 height 14
click at [679, 156] on div "Je vus remercie pour ces informations, je vais créer la p olice dans BROKIN." at bounding box center [654, 156] width 445 height 14
click at [450, 158] on div "Je vus remercie pour ces informations, je vais créer la police dans BROKIN." at bounding box center [654, 156] width 445 height 14
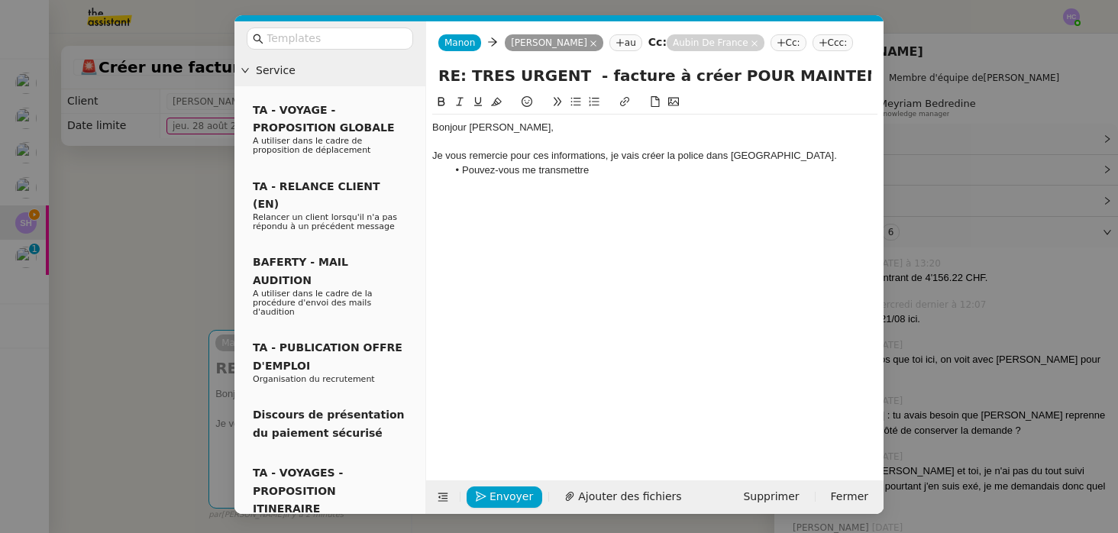
click at [605, 174] on li "Pouvez-vous me transmettre" at bounding box center [662, 170] width 431 height 14
click at [780, 159] on div "Je vous remercie pour ces informations, je vais créer la police dans BROKIN." at bounding box center [654, 156] width 445 height 14
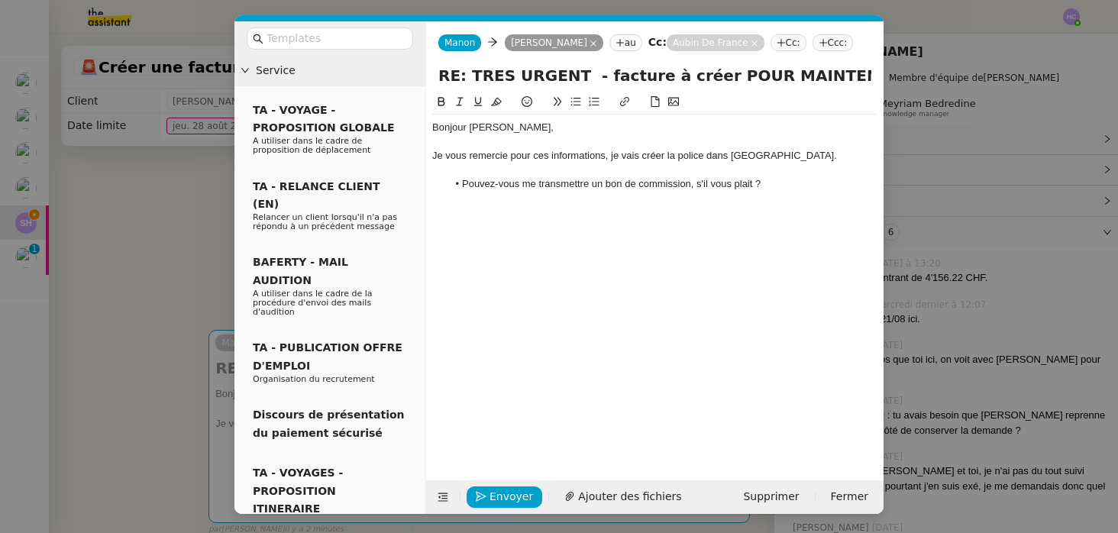
click at [789, 186] on li "Pouvez-vous me transmettre un bon de commission, s'il vous plait ?" at bounding box center [662, 184] width 431 height 14
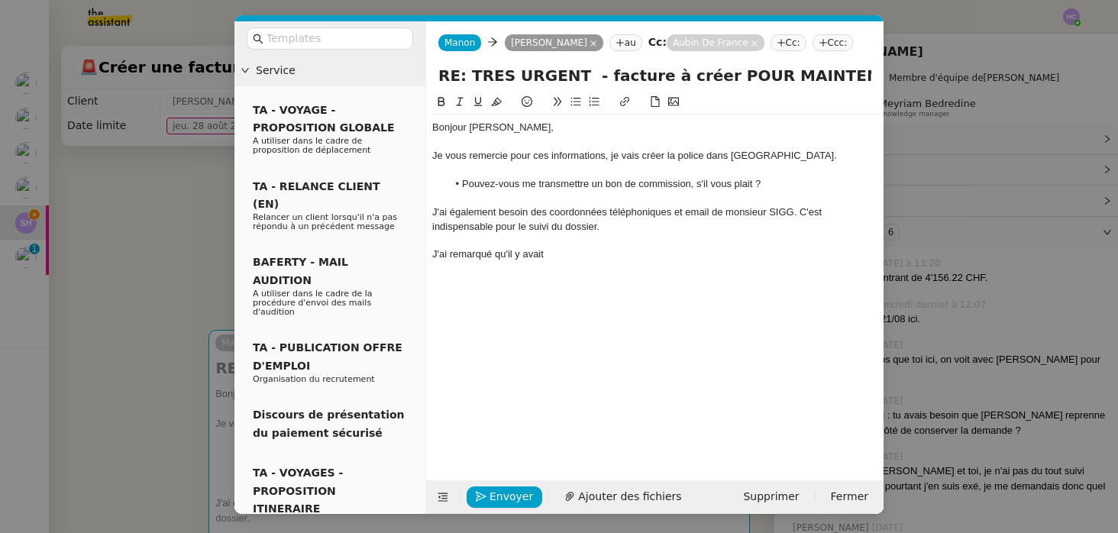
drag, startPoint x: 579, startPoint y: 250, endPoint x: 430, endPoint y: 251, distance: 149.6
click at [430, 251] on nz-spin "Bonjour Sarah, Je vous remercie pour ces informations, je vais créer la police …" at bounding box center [654, 277] width 457 height 369
click at [626, 224] on div "J'ai également besoin des coordonnées téléphoniques et email de monsieur SIGG. …" at bounding box center [654, 219] width 445 height 28
click at [614, 234] on li "Pouvez-vous me les ttransmettre ?" at bounding box center [662, 241] width 431 height 14
click at [611, 224] on div "J'ai également besoin des coordonnées téléphoniques et email de monsieur SIGG. …" at bounding box center [654, 219] width 445 height 28
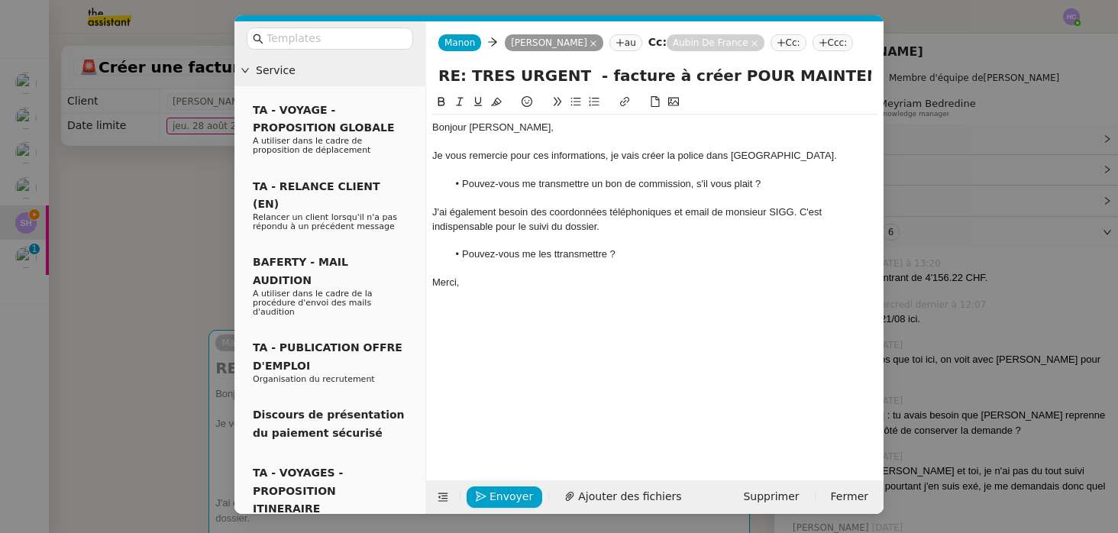
click at [610, 257] on li "Pouvez-vous me les ttransmettre ?" at bounding box center [662, 254] width 431 height 14
click at [586, 253] on li "Pouvez-vous me les ttransmettre aussi ?" at bounding box center [662, 254] width 431 height 14
click at [0, 0] on lt-span "transmettre" at bounding box center [0, 0] width 0 height 0
click at [643, 254] on li "Pouvez-vous me les transmettre aussi ?" at bounding box center [662, 254] width 431 height 14
click at [515, 282] on div "Merci," at bounding box center [654, 283] width 445 height 14
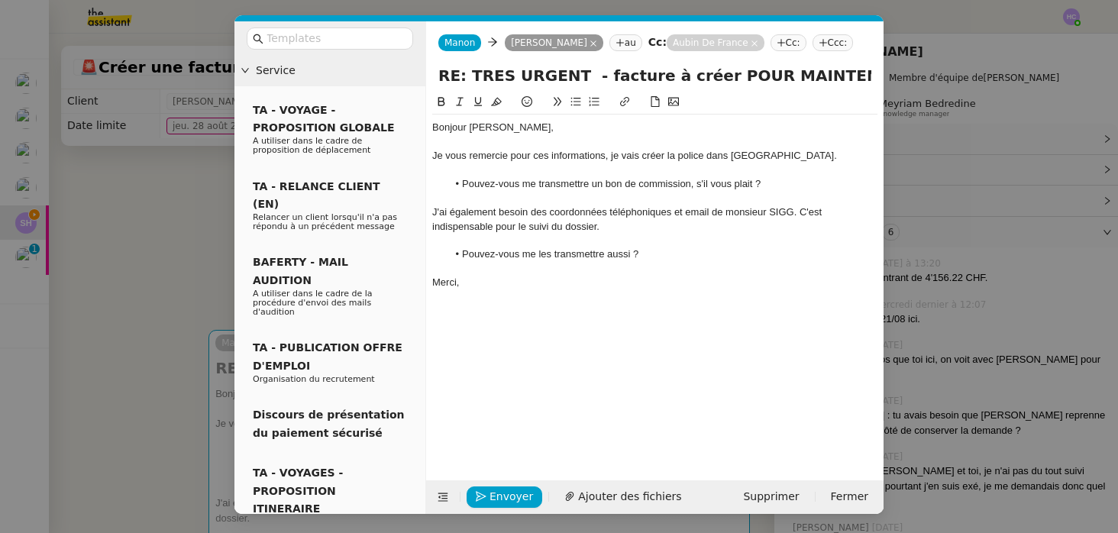
click at [499, 275] on div at bounding box center [654, 269] width 445 height 14
click at [499, 285] on div "Merci," at bounding box center [654, 283] width 445 height 14
click at [492, 498] on span "Envoyer" at bounding box center [511, 497] width 44 height 18
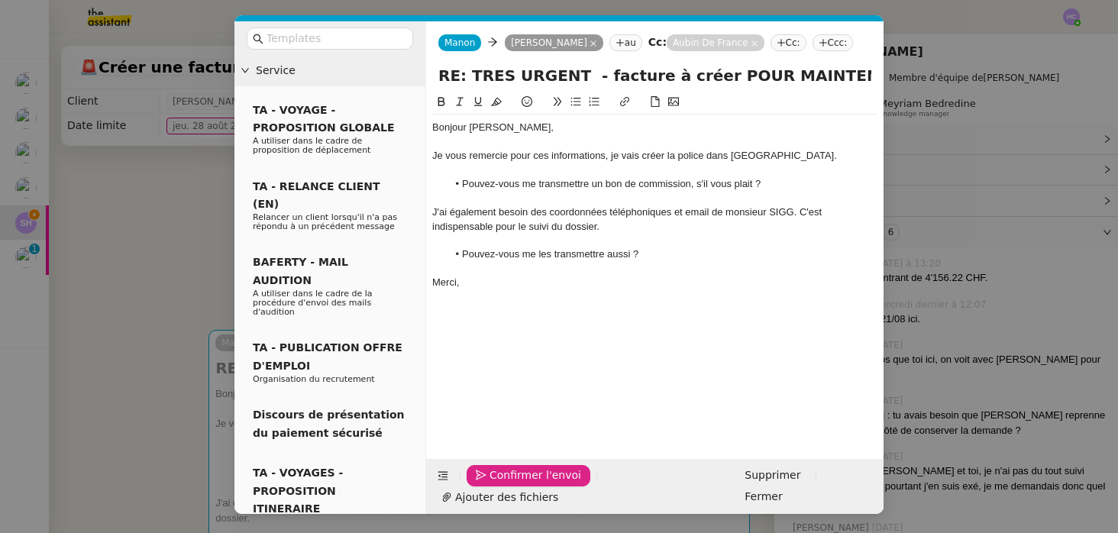
click at [492, 484] on span "Confirmer l'envoi" at bounding box center [535, 475] width 92 height 18
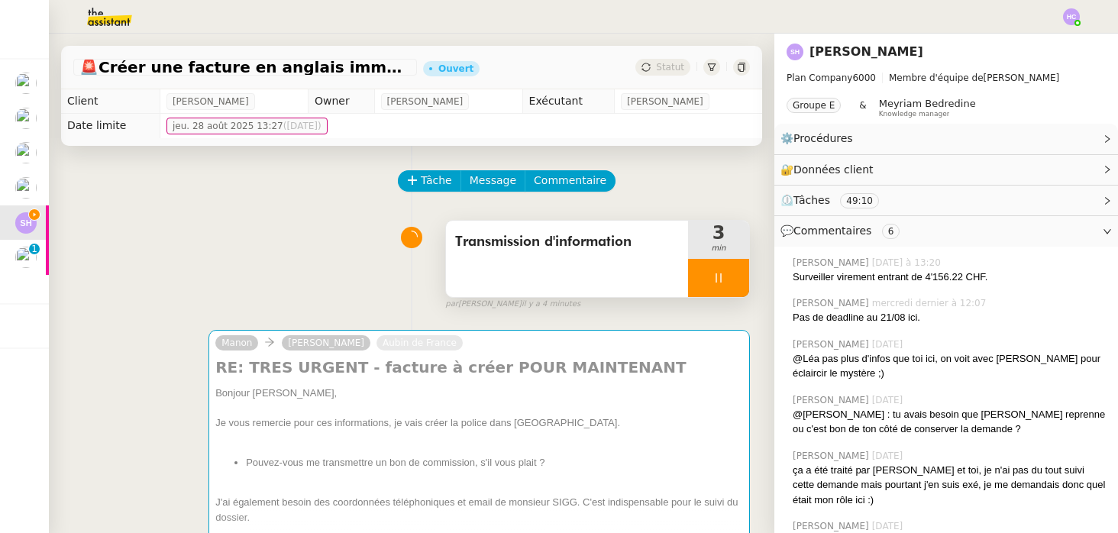
click at [707, 285] on div at bounding box center [718, 278] width 61 height 38
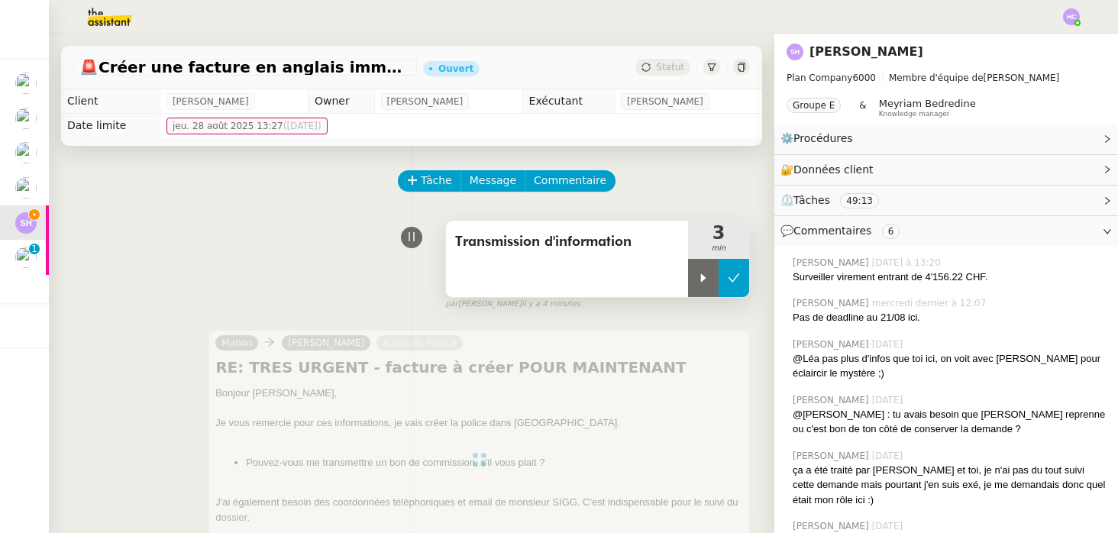
click at [733, 285] on button at bounding box center [733, 278] width 31 height 38
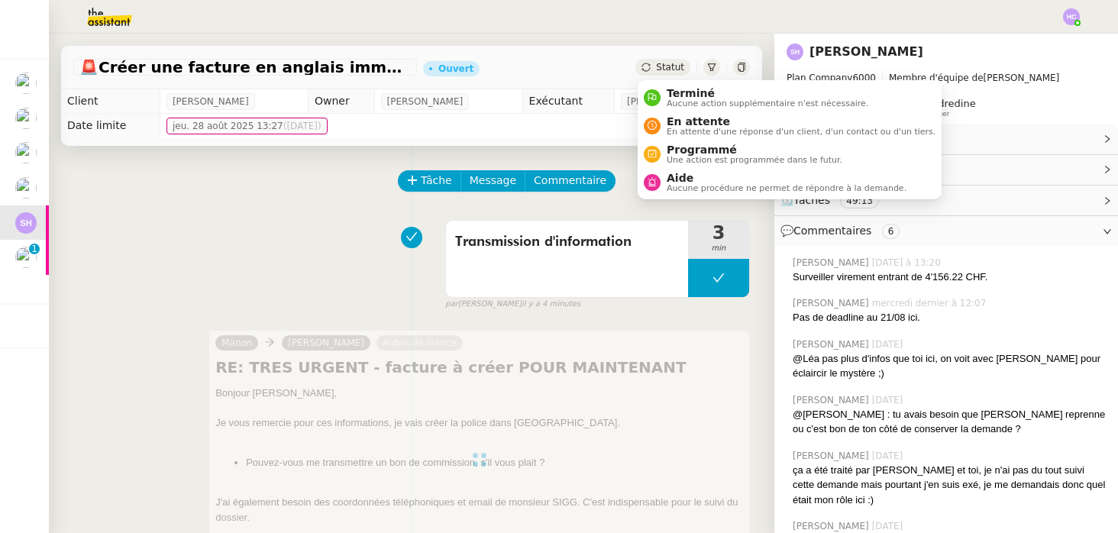
click at [660, 66] on span "Statut" at bounding box center [670, 67] width 28 height 11
click at [678, 127] on span "En attente d'une réponse d'un client, d'un contact ou d'un tiers." at bounding box center [800, 131] width 269 height 8
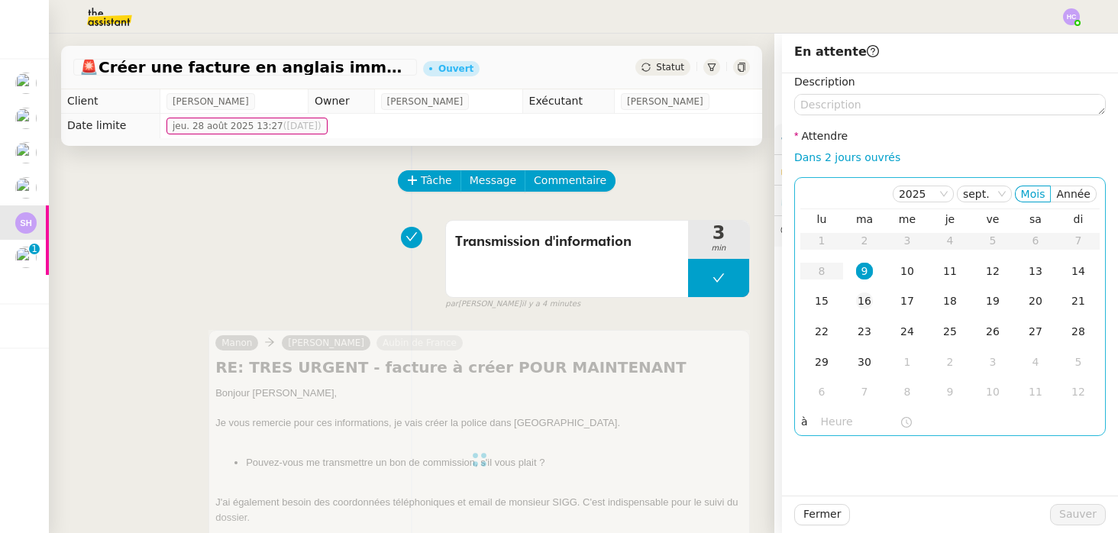
click at [859, 295] on div "16" at bounding box center [864, 300] width 17 height 17
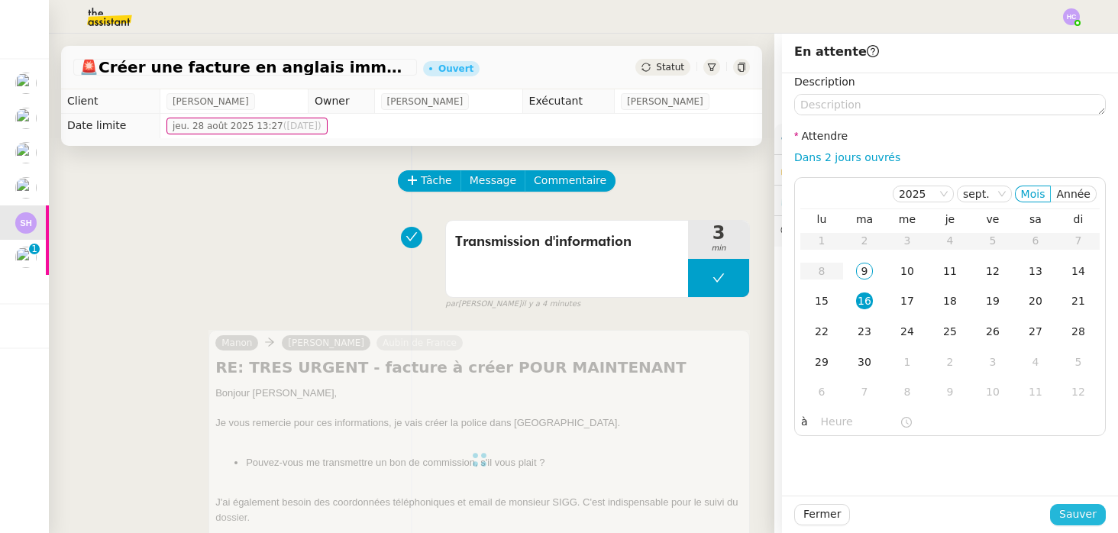
click at [1083, 521] on span "Sauver" at bounding box center [1077, 514] width 37 height 18
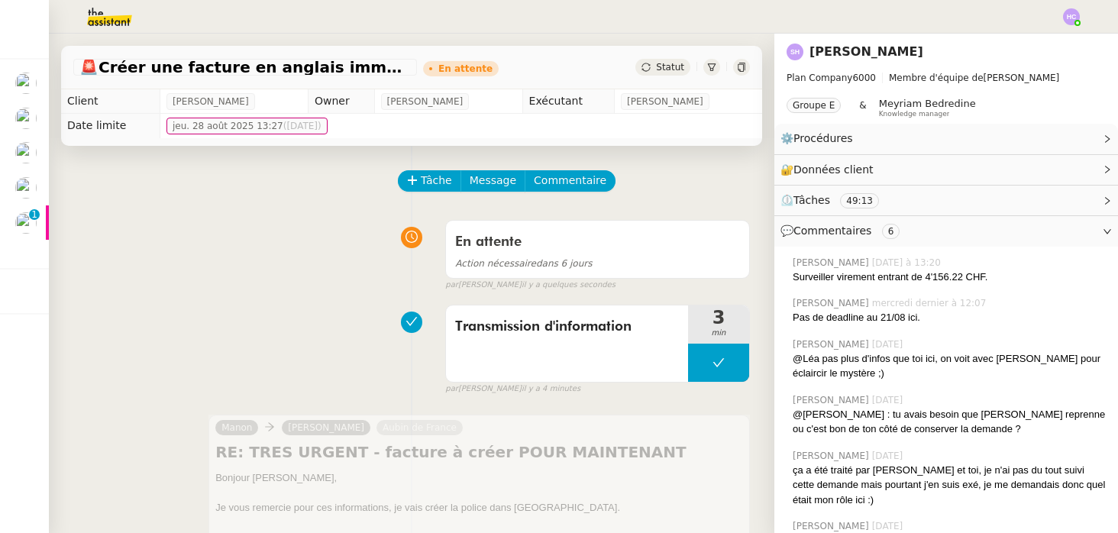
scroll to position [154, 0]
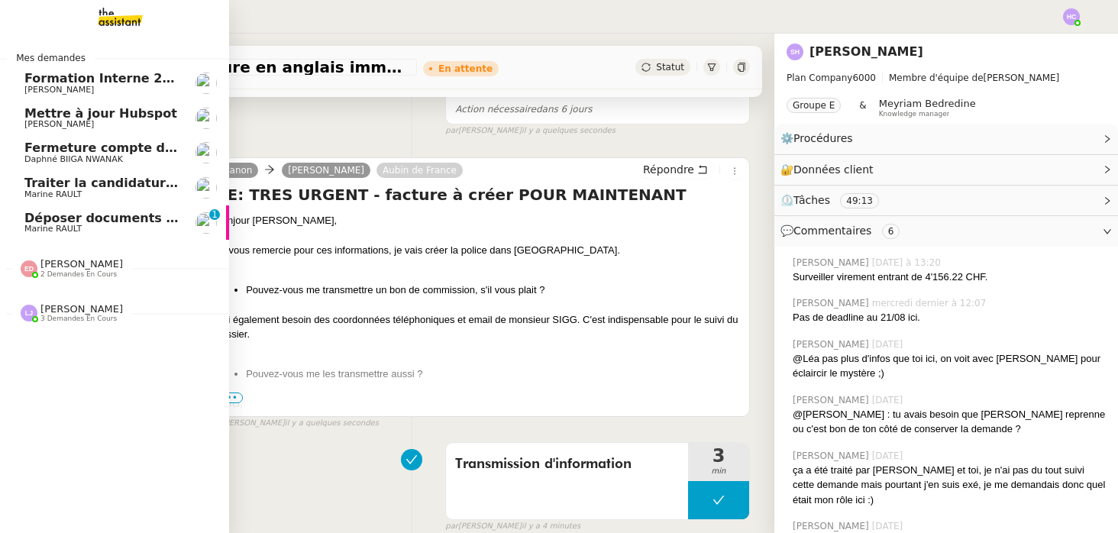
click at [60, 222] on span "Déposer documents sur espace OPCO" at bounding box center [153, 218] width 259 height 15
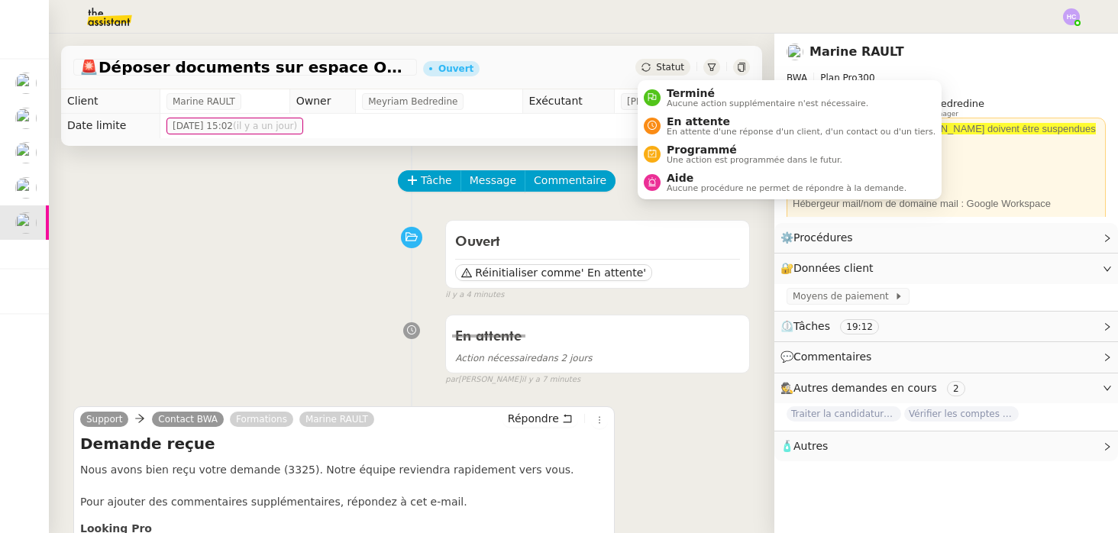
click at [666, 66] on span "Statut" at bounding box center [670, 67] width 28 height 11
click at [682, 118] on span "En attente" at bounding box center [800, 121] width 269 height 12
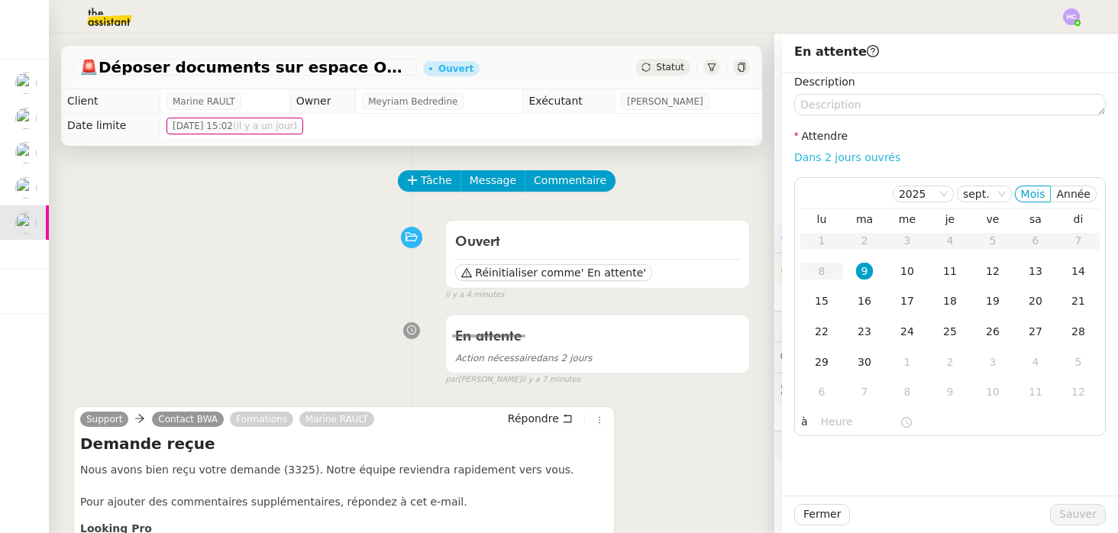
click at [846, 156] on link "Dans 2 jours ouvrés" at bounding box center [847, 157] width 106 height 12
type input "07:00"
click at [1074, 509] on span "Sauver" at bounding box center [1077, 514] width 37 height 18
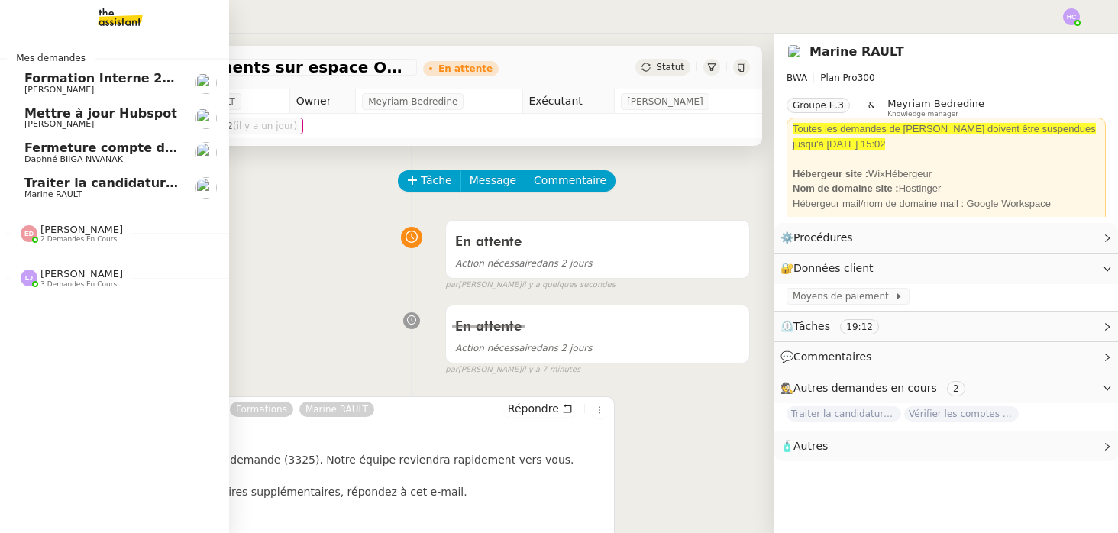
click at [110, 149] on span "Fermeture compte domiciliation Kandbaz" at bounding box center [166, 147] width 285 height 15
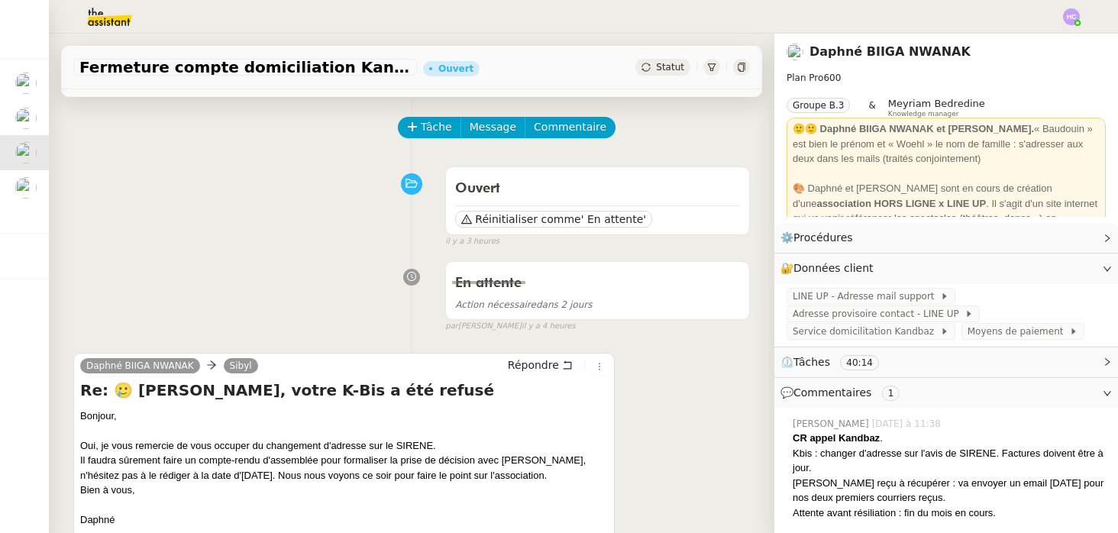
scroll to position [66, 0]
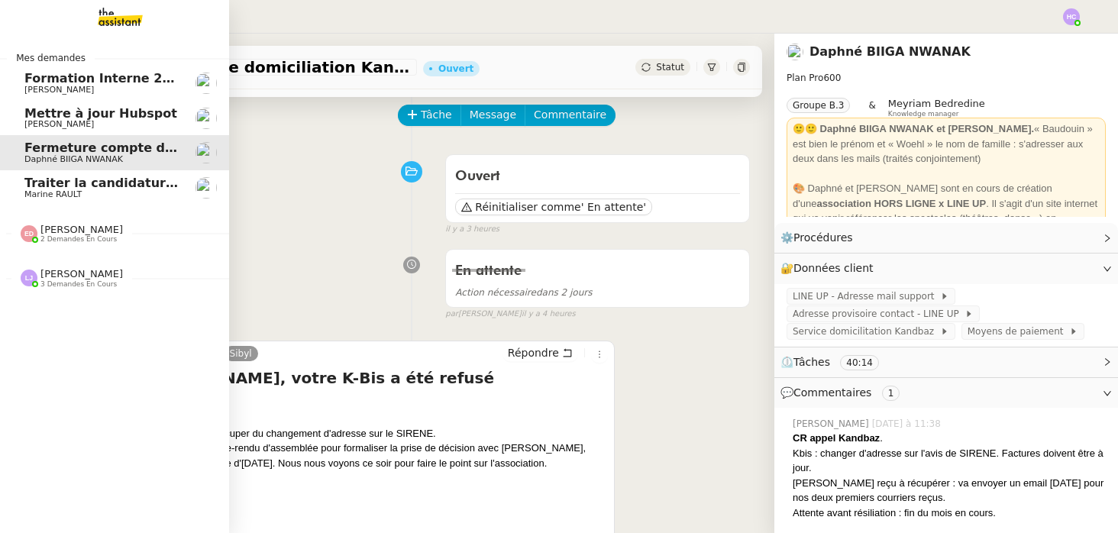
click at [55, 185] on span "Traiter la candidature de stage" at bounding box center [131, 183] width 214 height 15
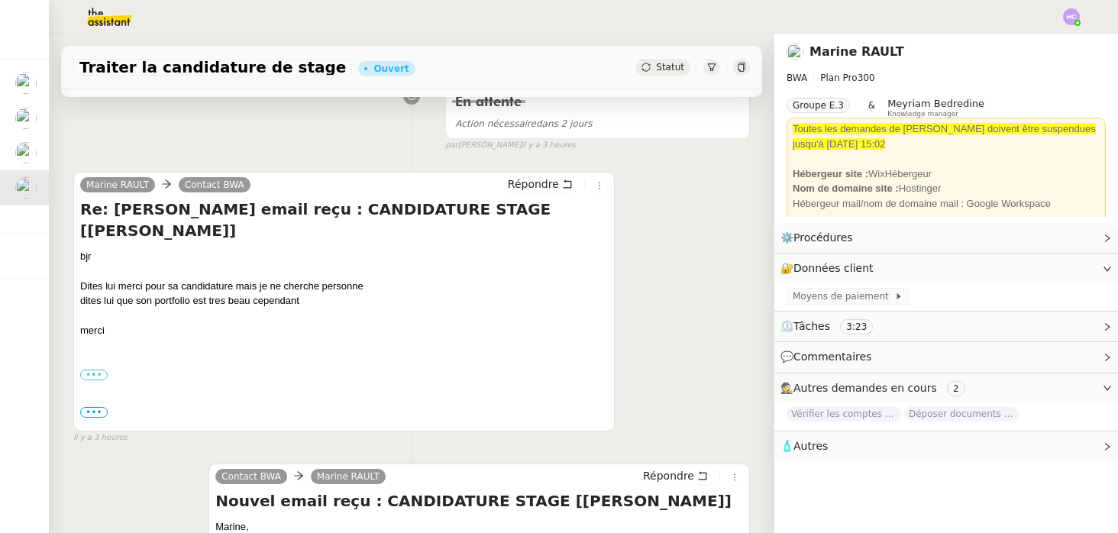
scroll to position [292, 0]
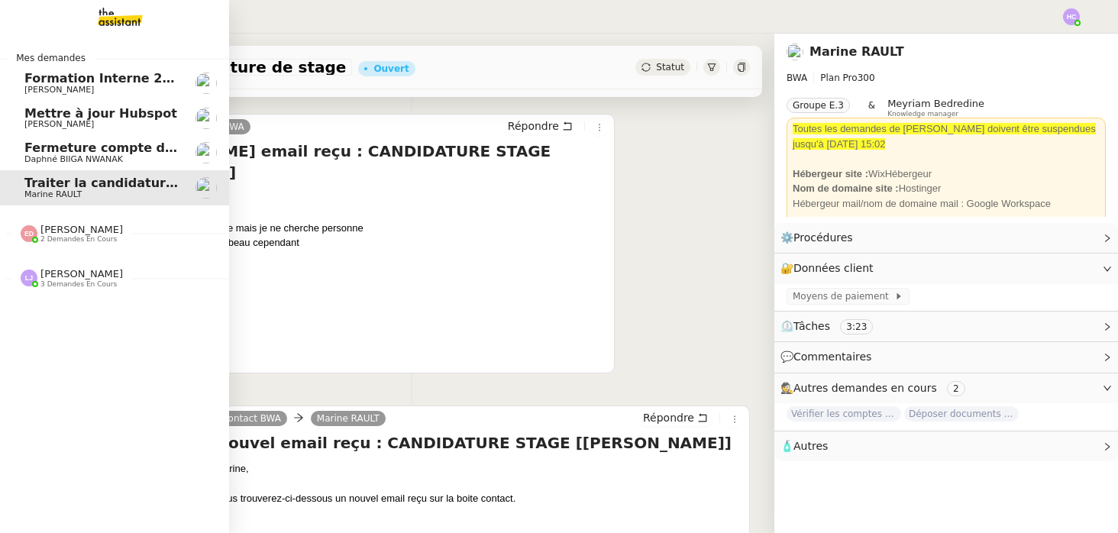
click at [61, 158] on span "Daphné BIIGA NWANAK" at bounding box center [73, 159] width 98 height 10
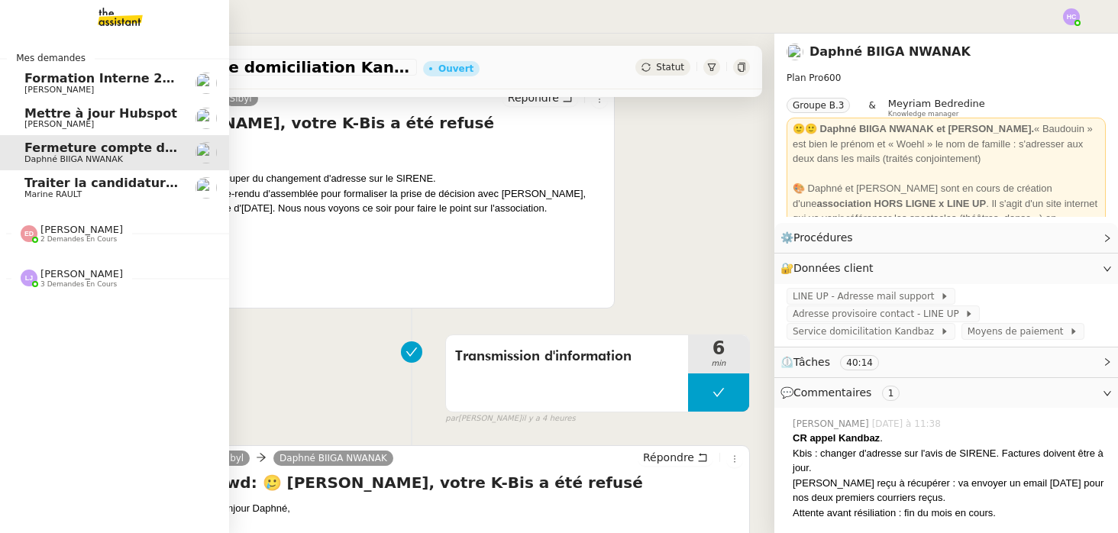
scroll to position [194, 0]
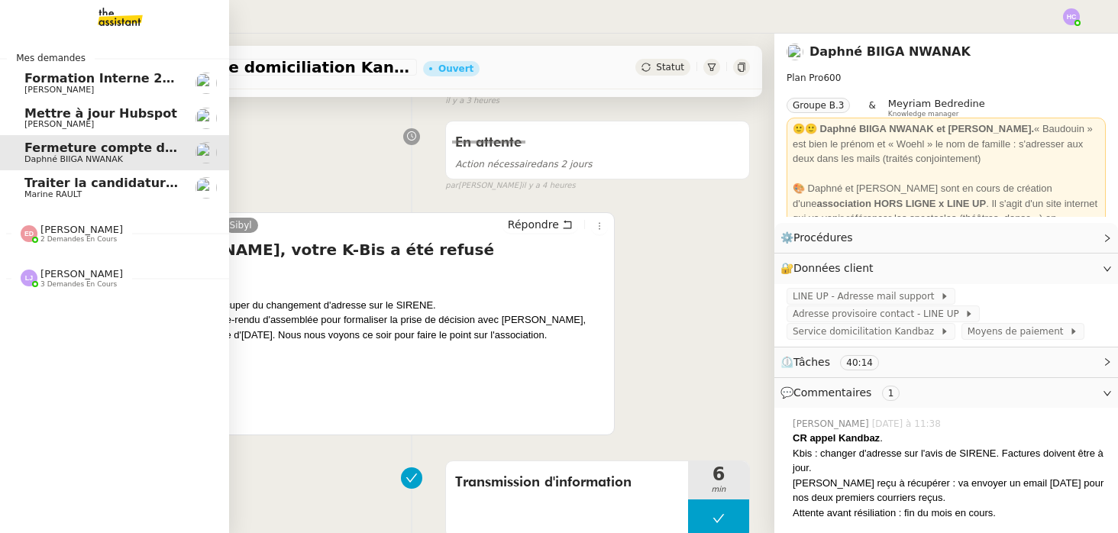
click at [53, 196] on span "Marine RAULT" at bounding box center [52, 194] width 57 height 10
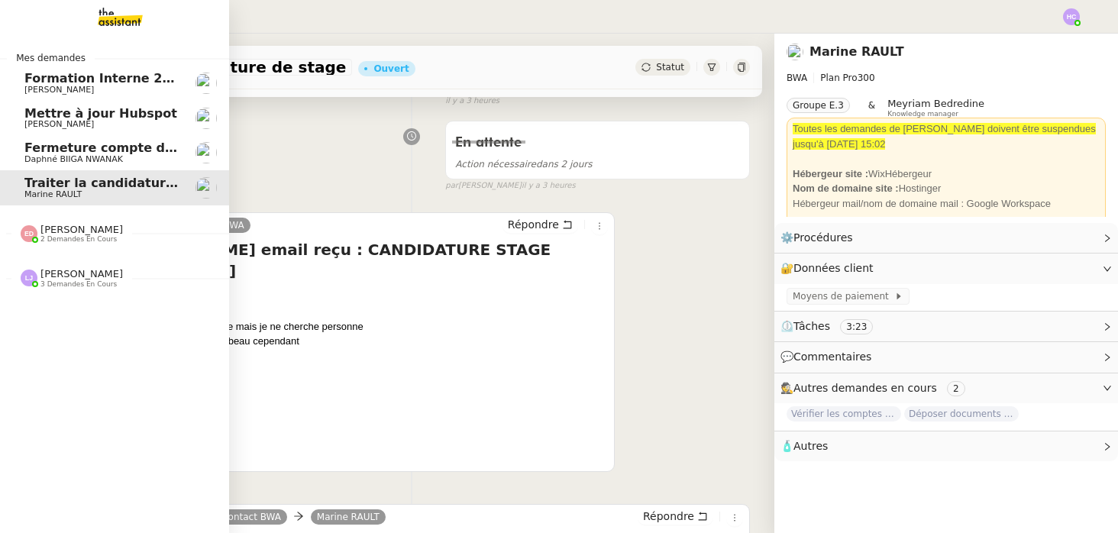
click at [74, 149] on span "Fermeture compte domiciliation Kandbaz" at bounding box center [166, 147] width 285 height 15
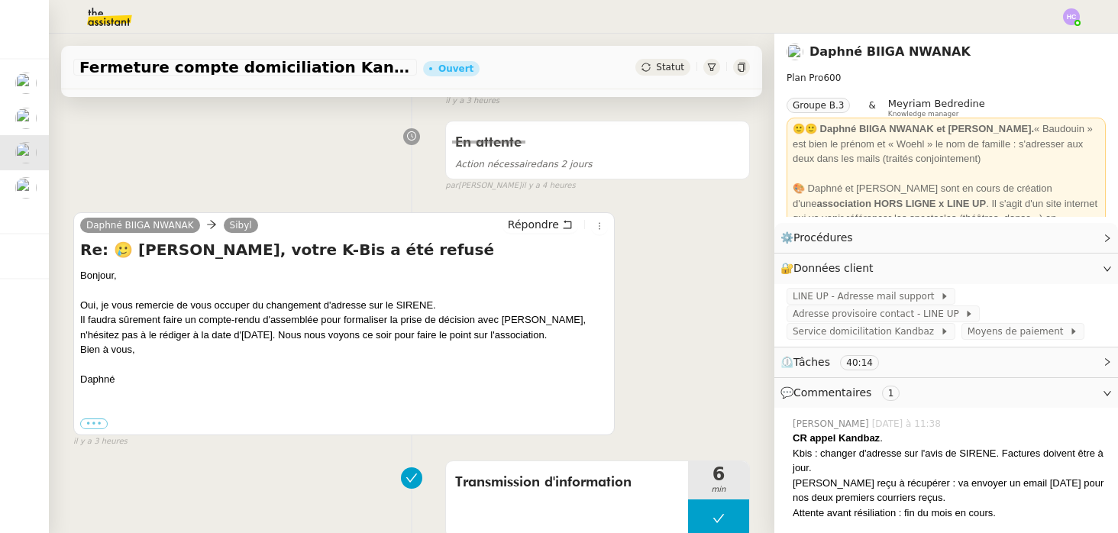
click at [1069, 16] on img at bounding box center [1071, 16] width 17 height 17
click at [1020, 44] on span "Suivi" at bounding box center [1017, 43] width 26 height 12
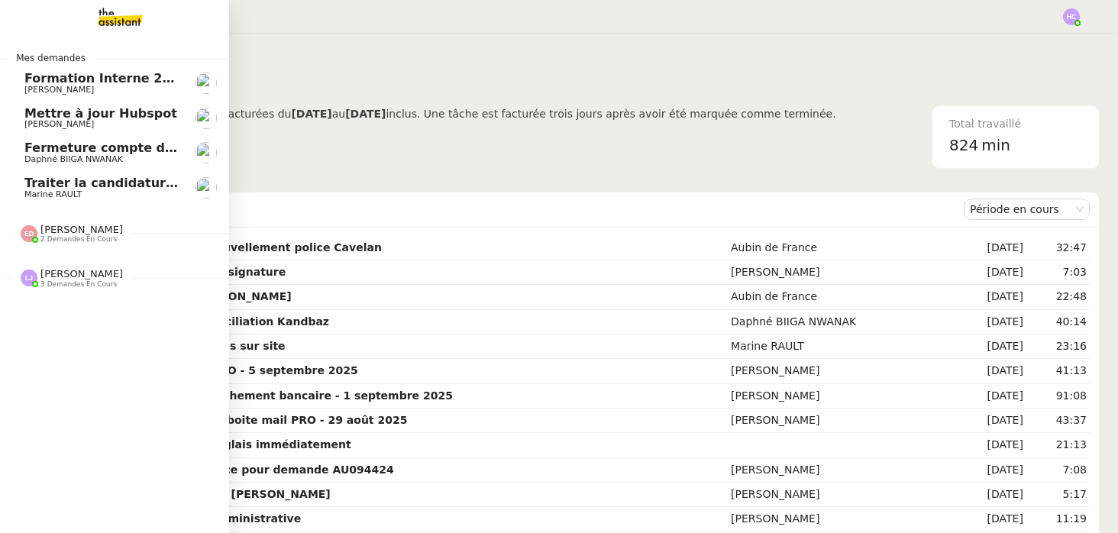
click at [105, 153] on span "Fermeture compte domiciliation Kandbaz" at bounding box center [166, 147] width 285 height 15
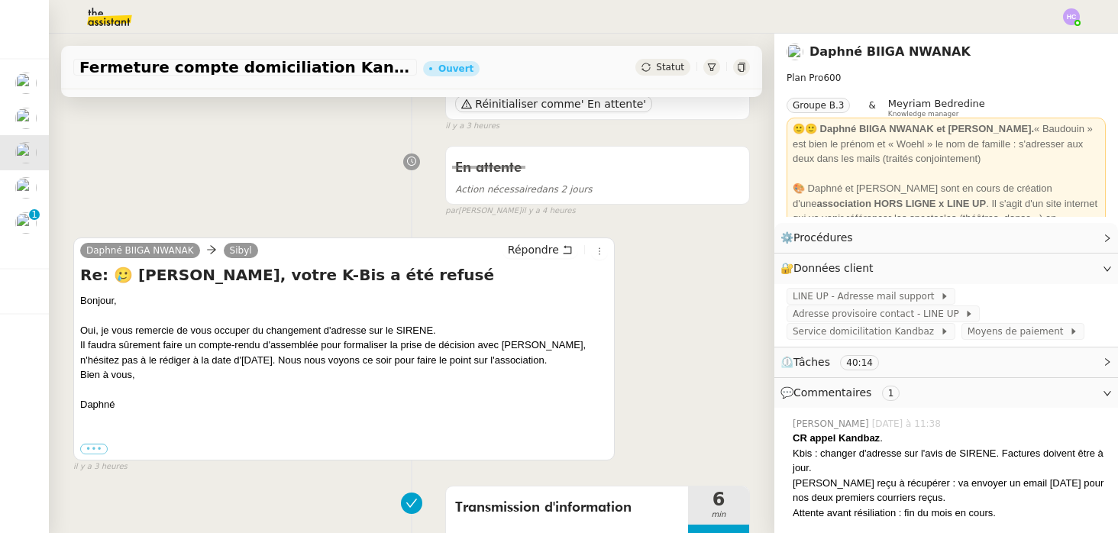
scroll to position [105, 0]
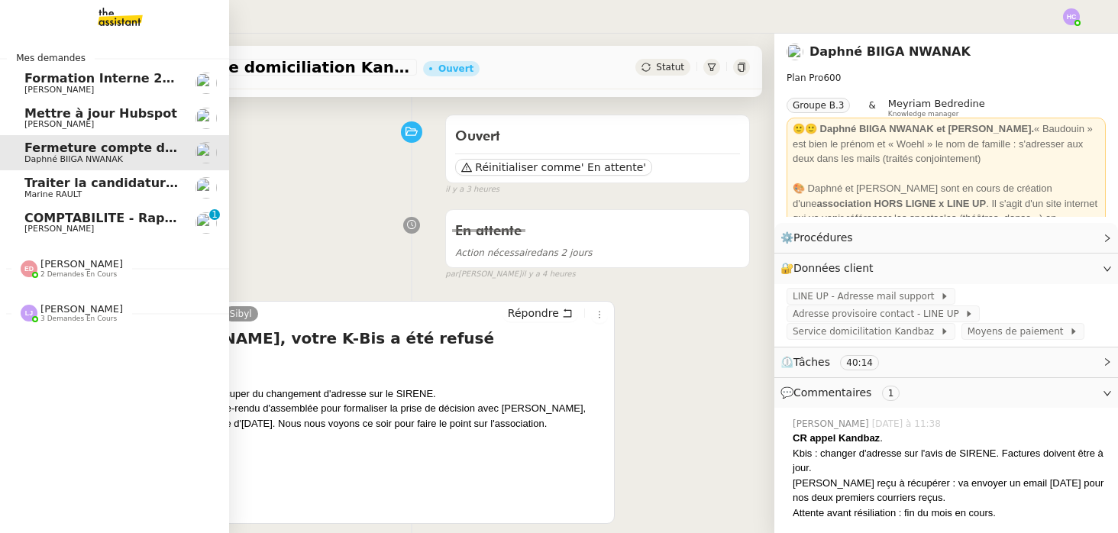
click at [63, 215] on span "COMPTABILITE - Rapprochement bancaire - 1 septembre 2025" at bounding box center [237, 218] width 426 height 15
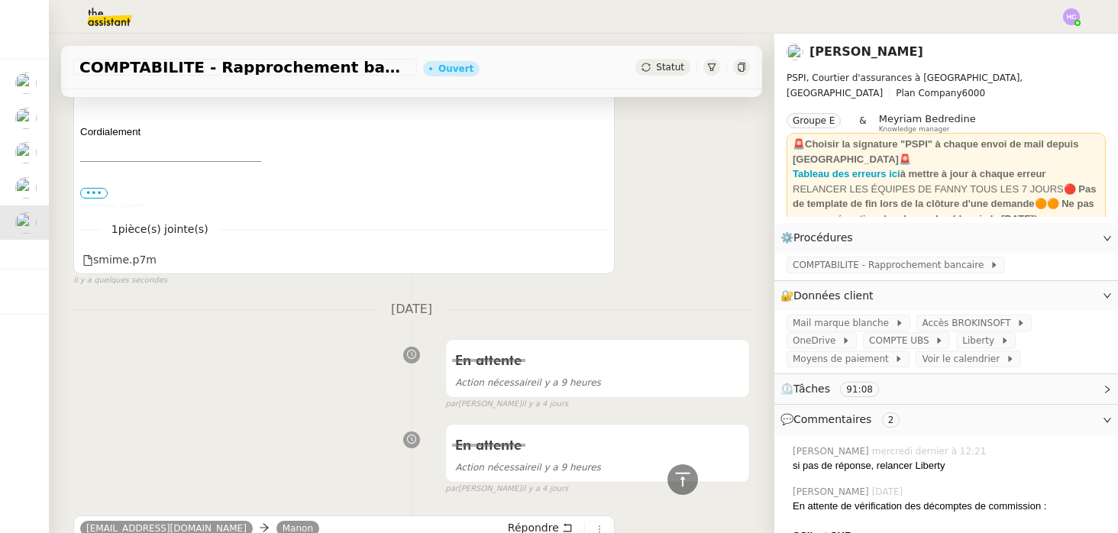
scroll to position [408, 0]
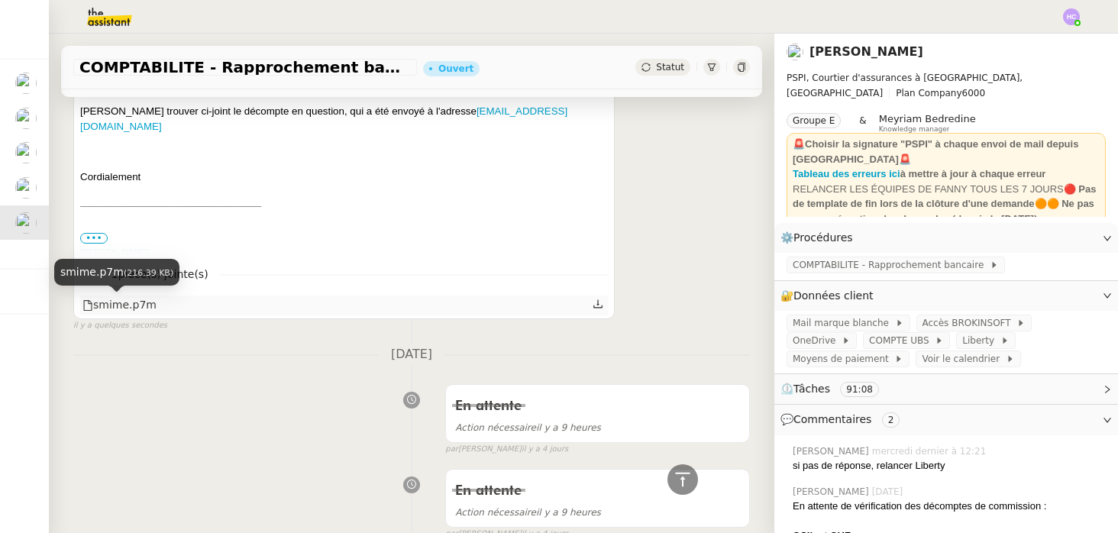
click at [144, 308] on div "smime.p7m" at bounding box center [119, 305] width 74 height 18
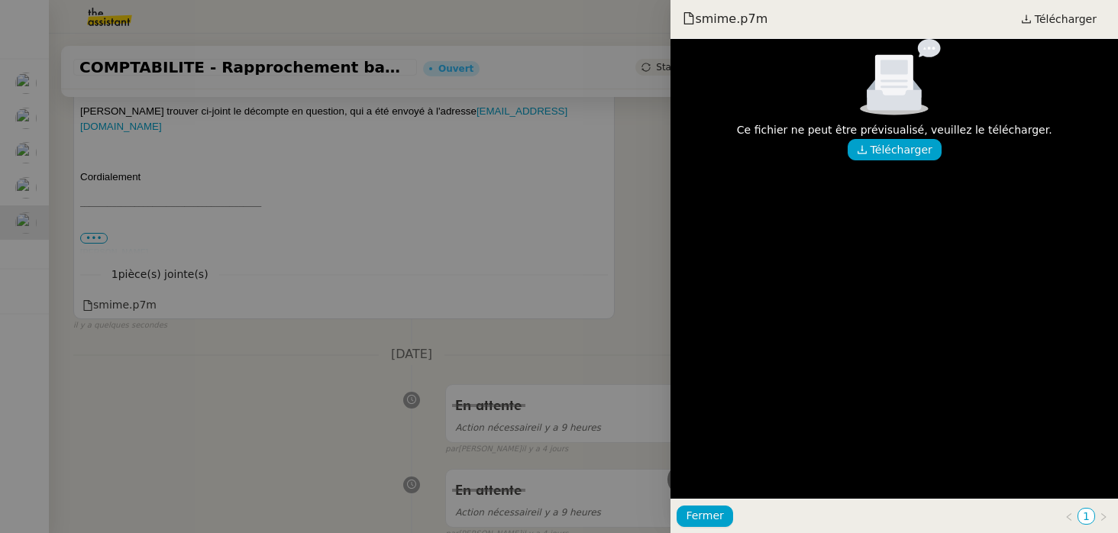
click at [433, 205] on div at bounding box center [559, 266] width 1118 height 533
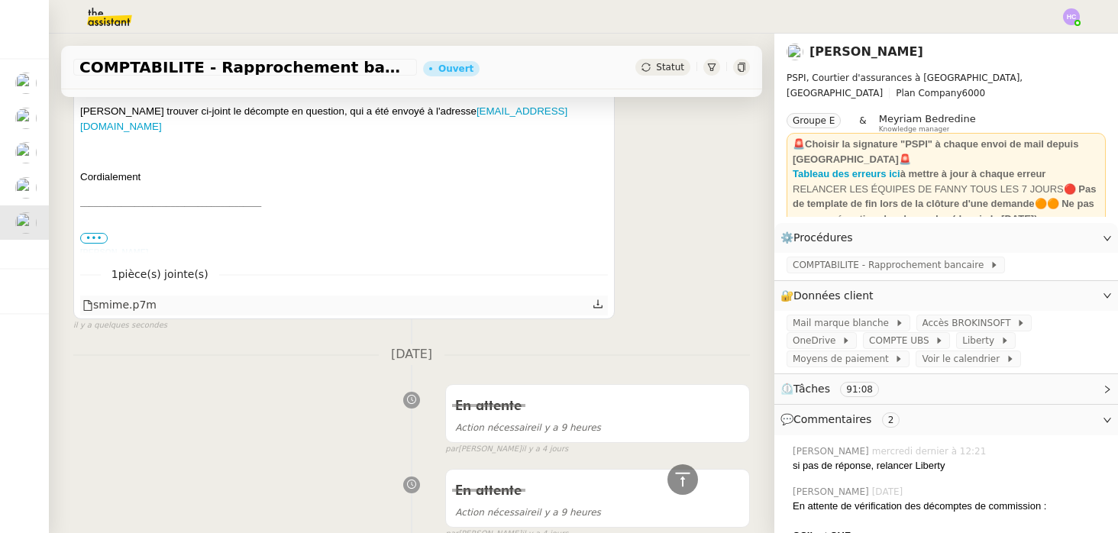
click at [598, 305] on icon at bounding box center [597, 303] width 11 height 11
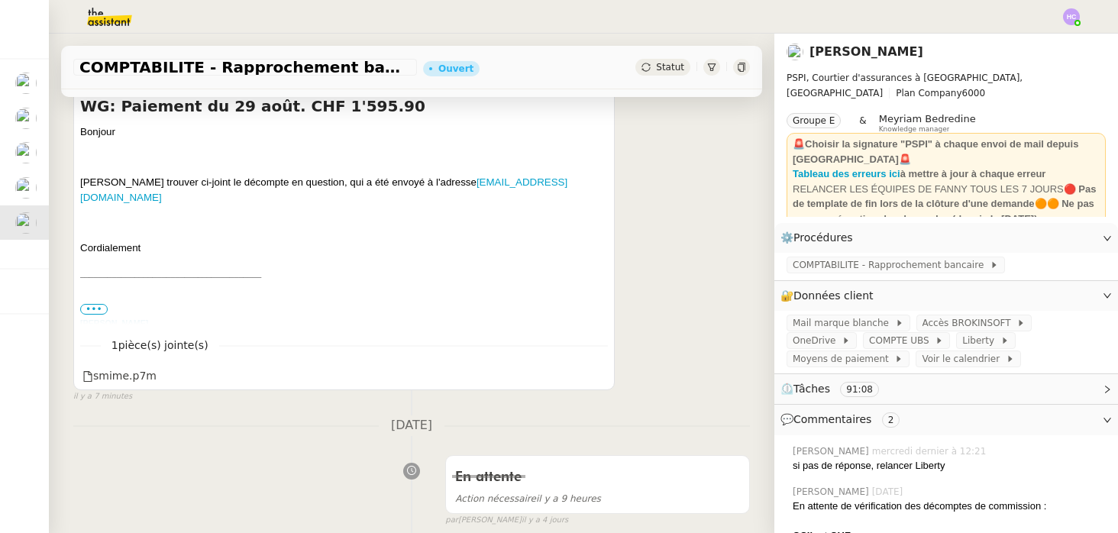
scroll to position [339, 0]
click at [1104, 294] on icon at bounding box center [1107, 296] width 8 height 5
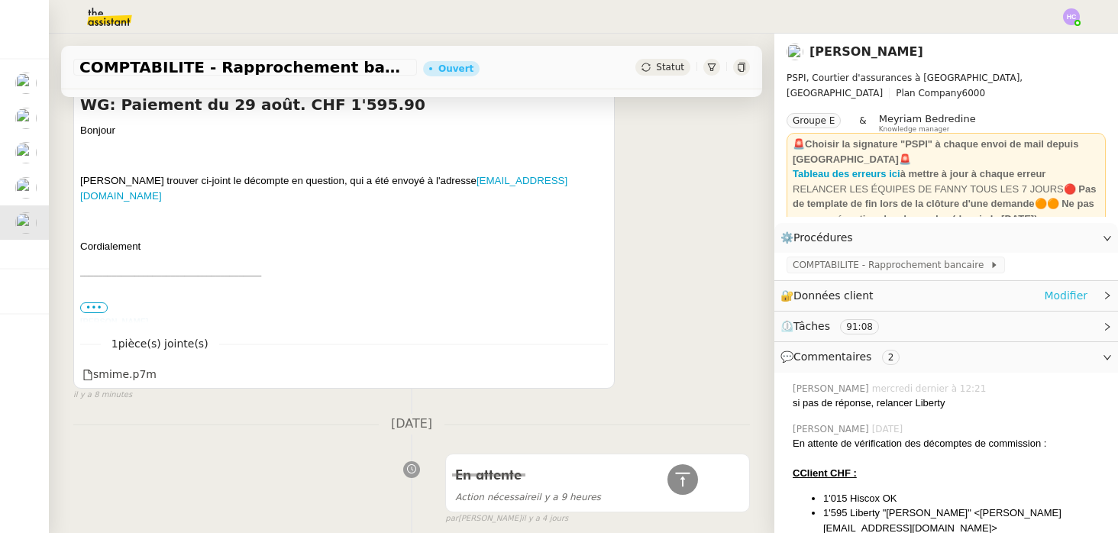
click at [1074, 292] on link "Modifier" at bounding box center [1066, 296] width 44 height 18
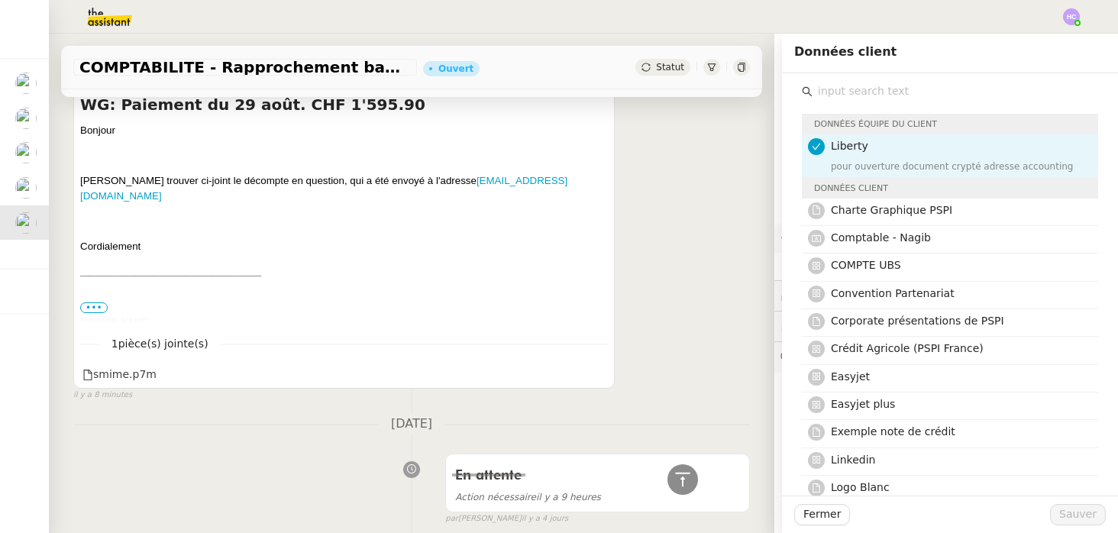
click at [915, 93] on input "text" at bounding box center [955, 91] width 286 height 21
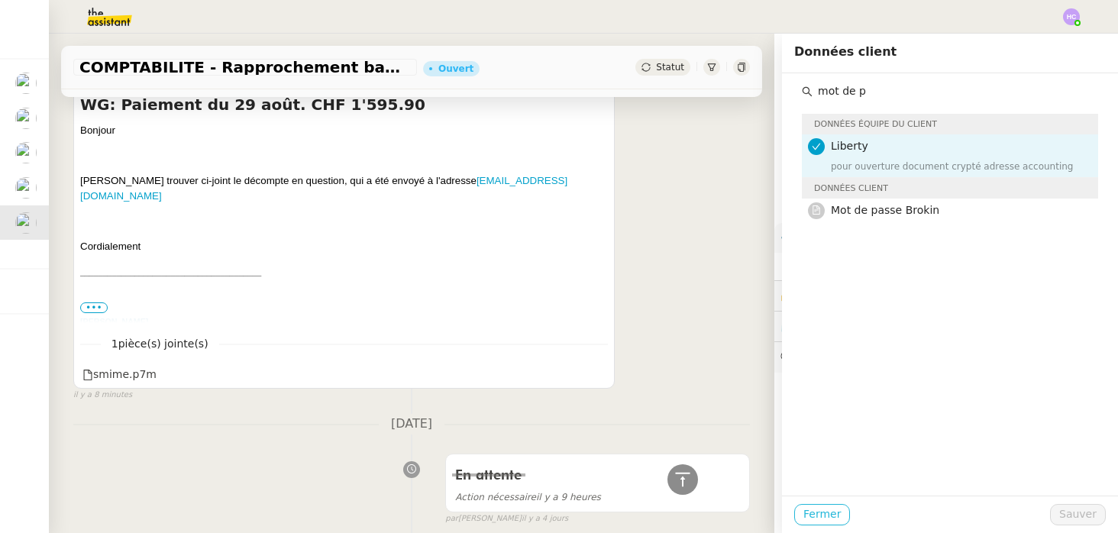
type input "mot de p"
click at [829, 513] on span "Fermer" at bounding box center [821, 514] width 37 height 18
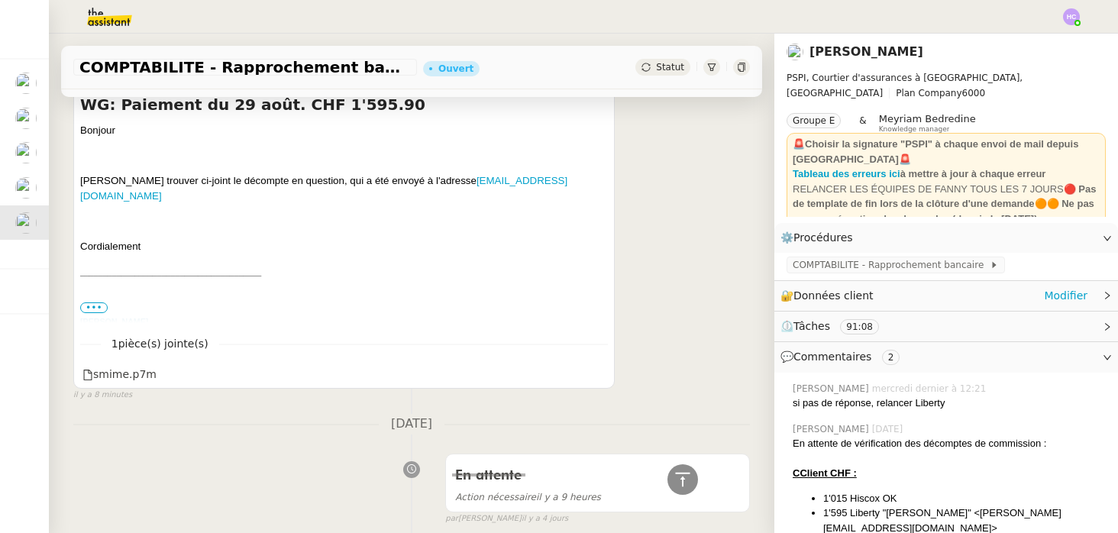
click at [999, 296] on div "🔐 Données client Modifier" at bounding box center [933, 296] width 307 height 18
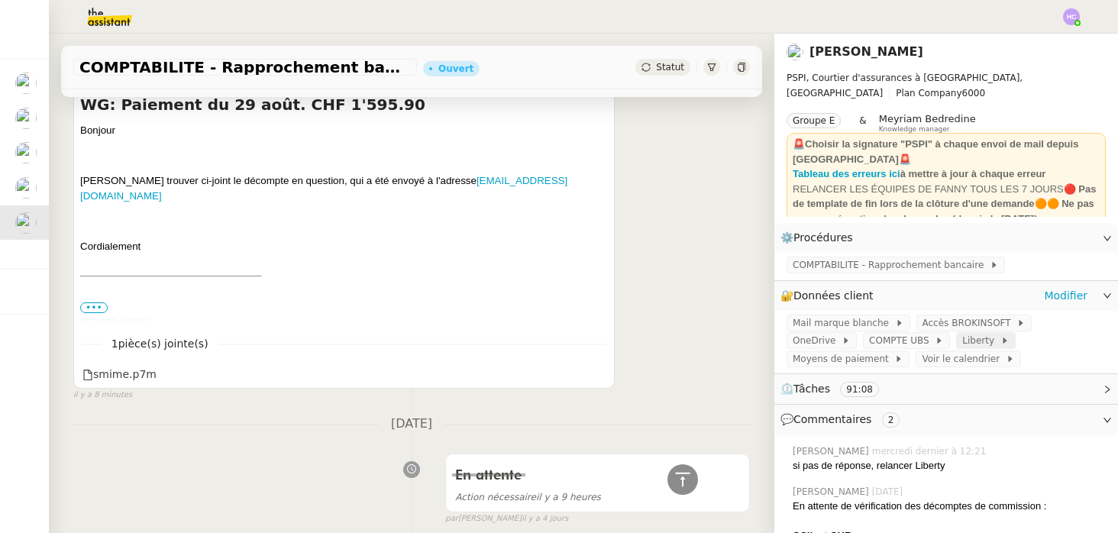
click at [962, 344] on span "Liberty" at bounding box center [980, 340] width 37 height 15
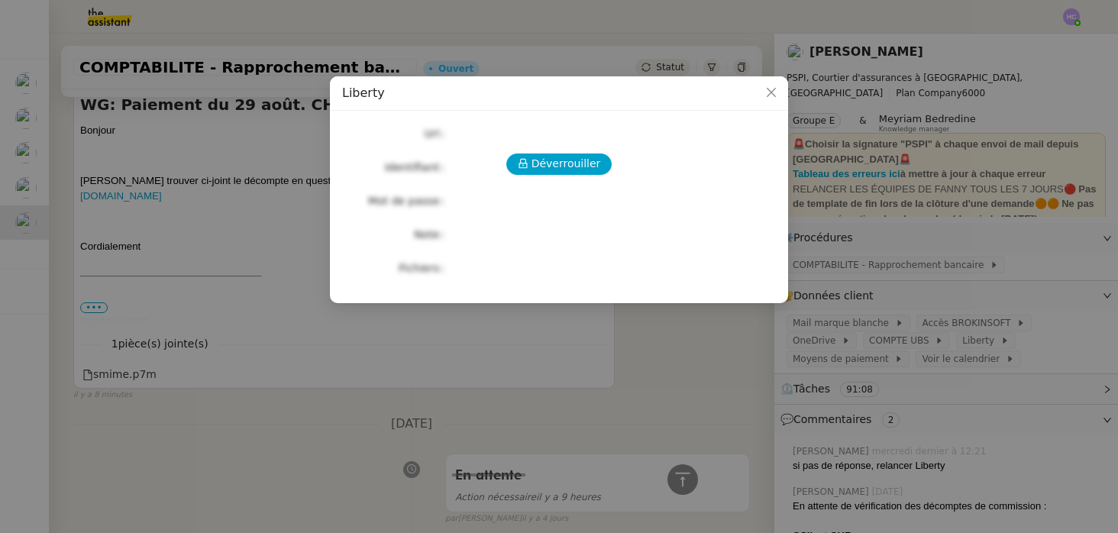
click at [916, 347] on nz-modal-container "Liberty Déverrouiller Url Identifiant Mot de passe Note Fichiers Upload" at bounding box center [559, 266] width 1118 height 533
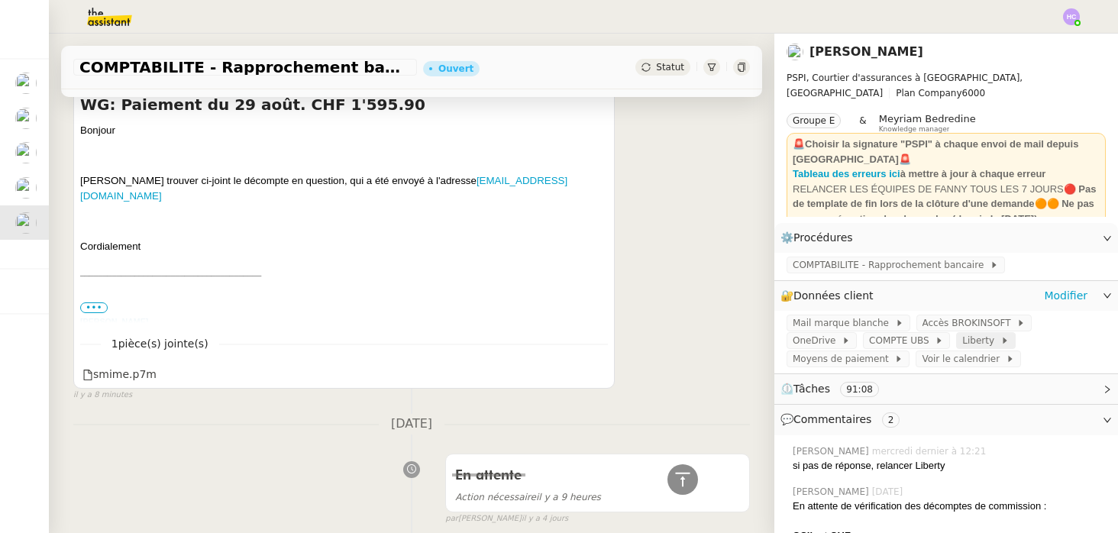
click at [962, 344] on span "Liberty" at bounding box center [980, 340] width 37 height 15
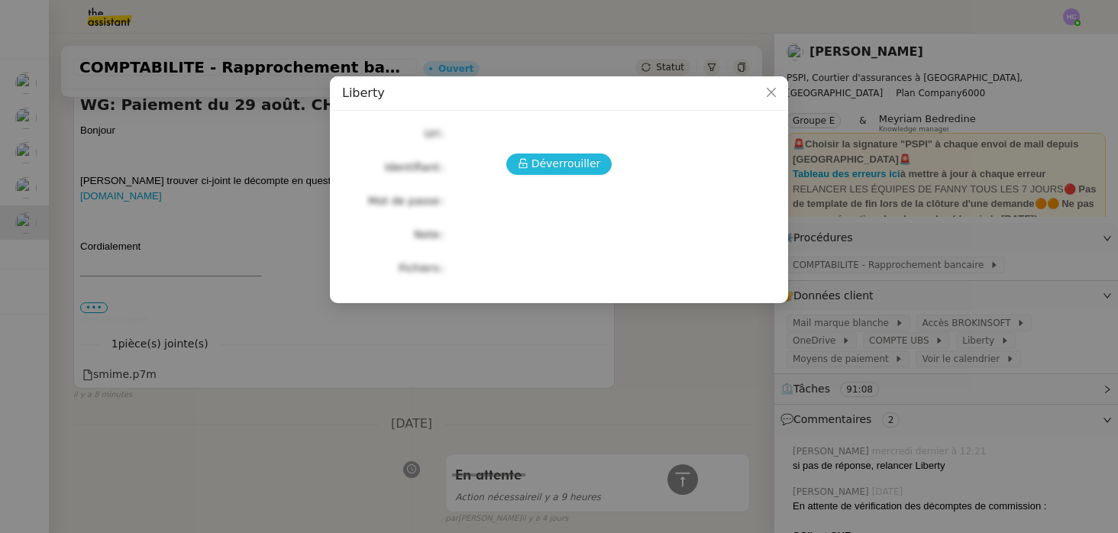
click at [591, 166] on span "Déverrouiller" at bounding box center [565, 164] width 69 height 18
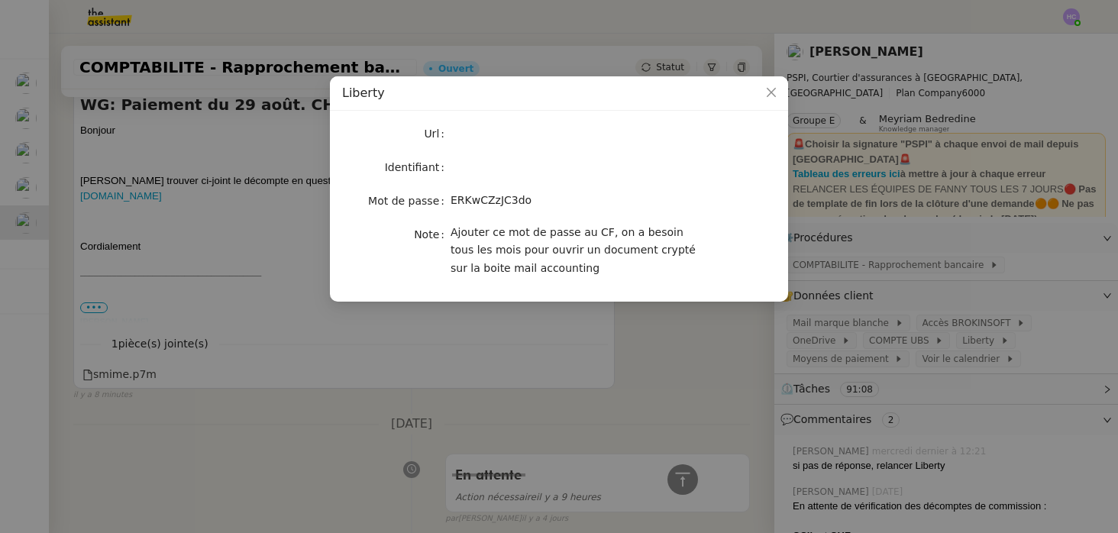
click at [495, 203] on span "ERKwCZzJC3do" at bounding box center [490, 200] width 81 height 12
copy span "ERKwCZzJC3do"
click at [767, 91] on icon "Close" at bounding box center [771, 92] width 12 height 12
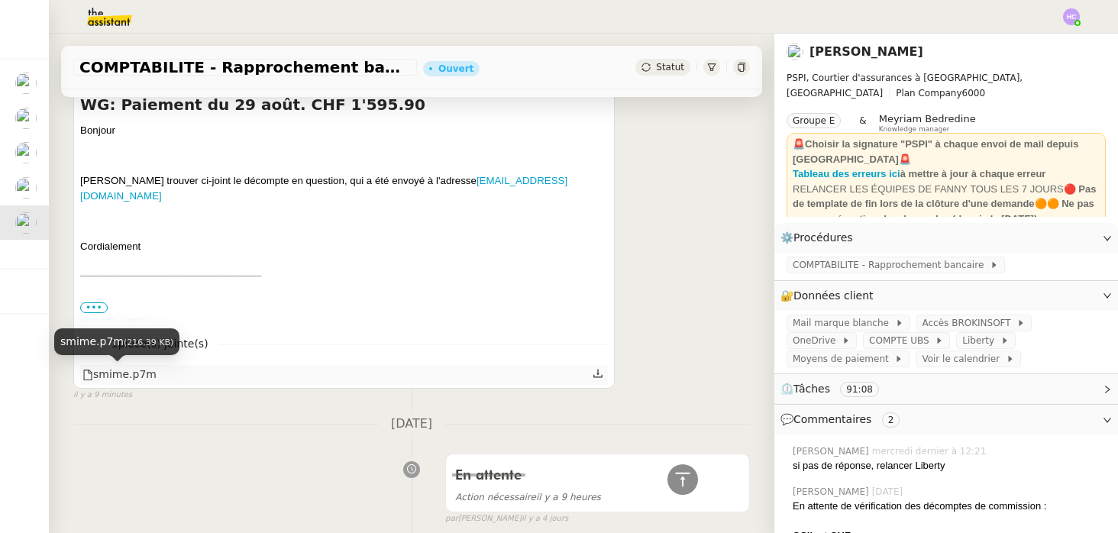
click at [129, 373] on div "smime.p7m" at bounding box center [119, 375] width 74 height 18
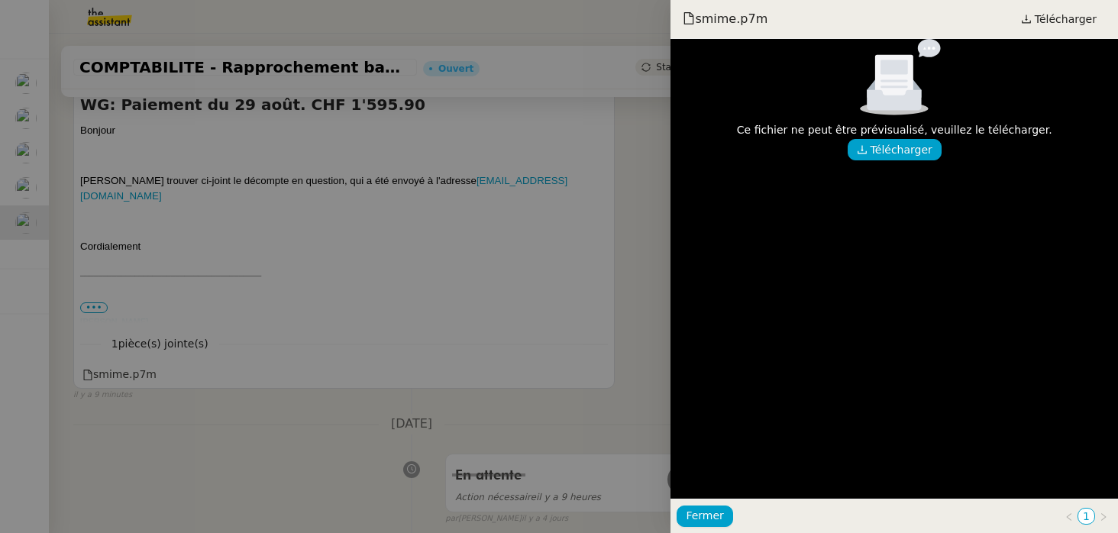
click at [567, 253] on div at bounding box center [559, 266] width 1118 height 533
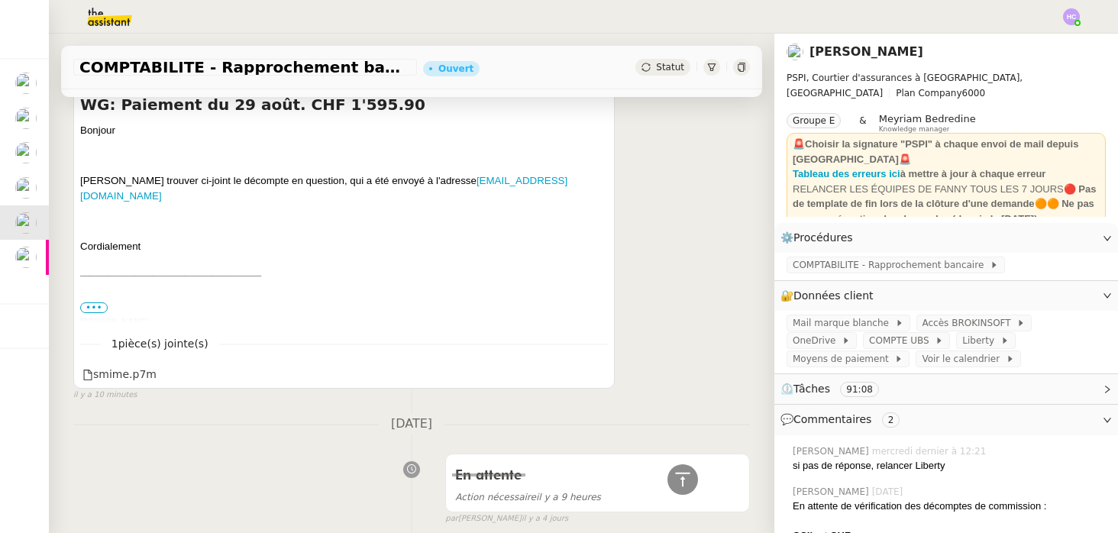
click at [96, 305] on span "•••" at bounding box center [93, 307] width 27 height 11
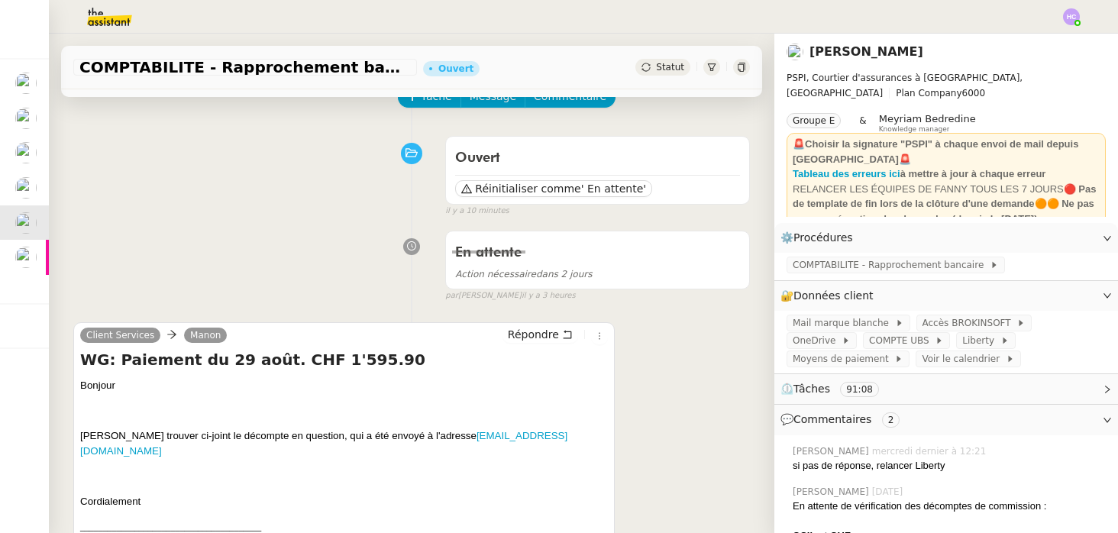
scroll to position [88, 0]
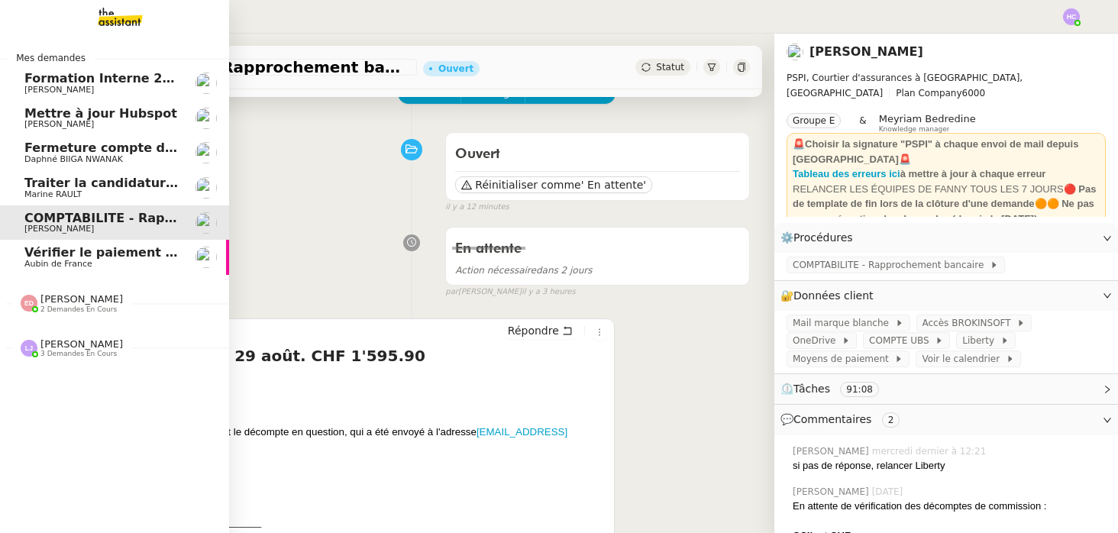
click at [63, 258] on span "Vérifier le paiement Sambouk Properties" at bounding box center [164, 252] width 281 height 15
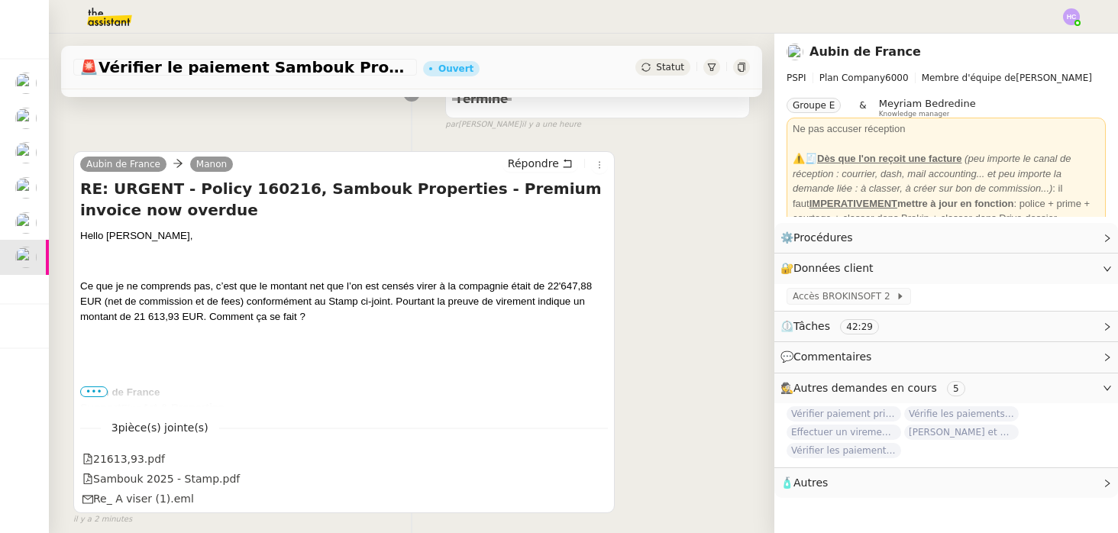
scroll to position [210, 0]
click at [551, 161] on span "Répondre" at bounding box center [533, 162] width 51 height 15
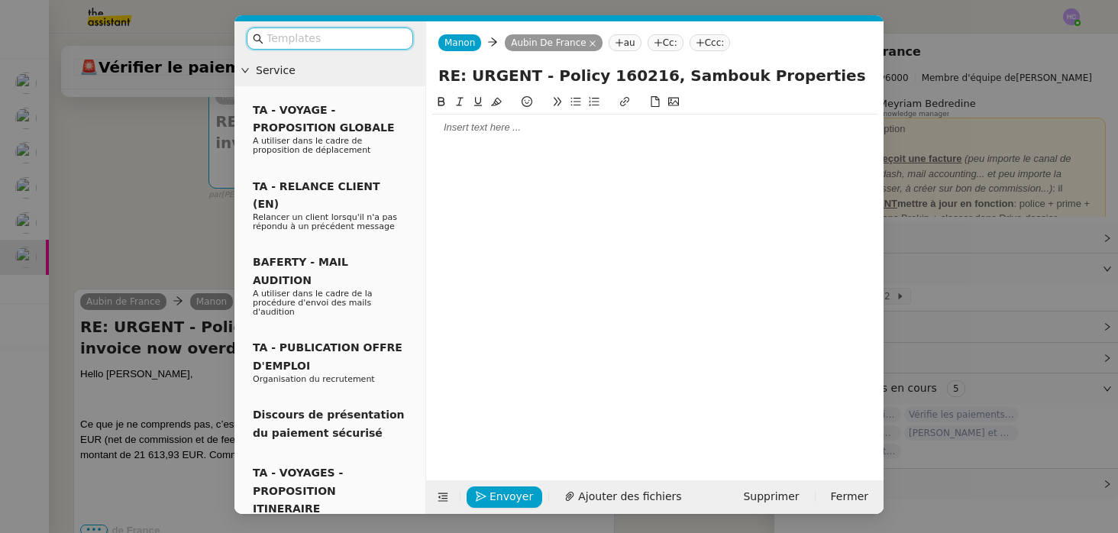
click at [528, 133] on div at bounding box center [654, 128] width 445 height 14
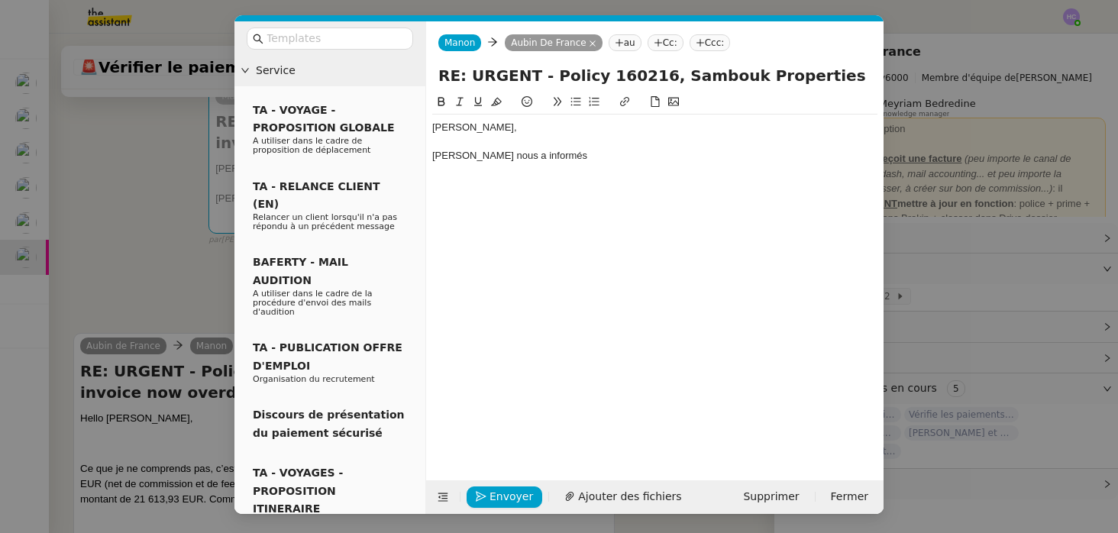
click at [126, 173] on nz-modal-container "Service TA - VOYAGE - PROPOSITION GLOBALE A utiliser dans le cadre de propositi…" at bounding box center [559, 266] width 1118 height 533
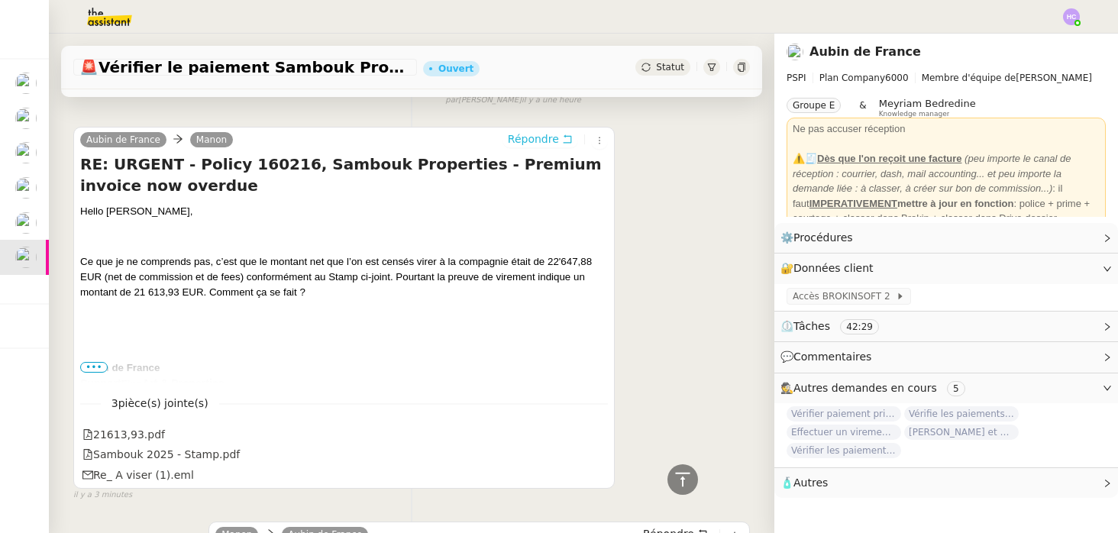
scroll to position [0, 0]
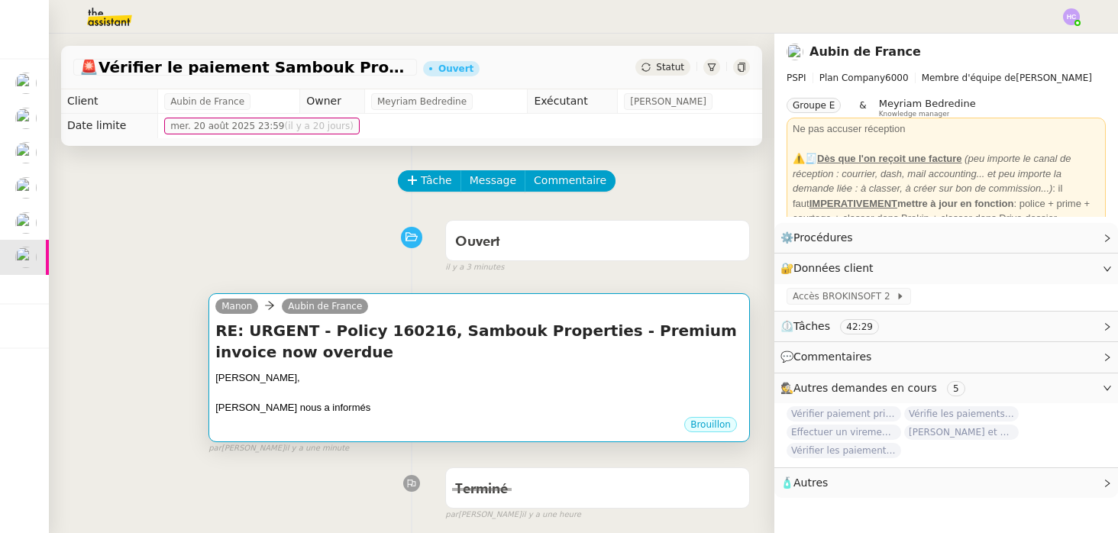
click at [314, 402] on div "Fanny nous a informés" at bounding box center [479, 407] width 528 height 15
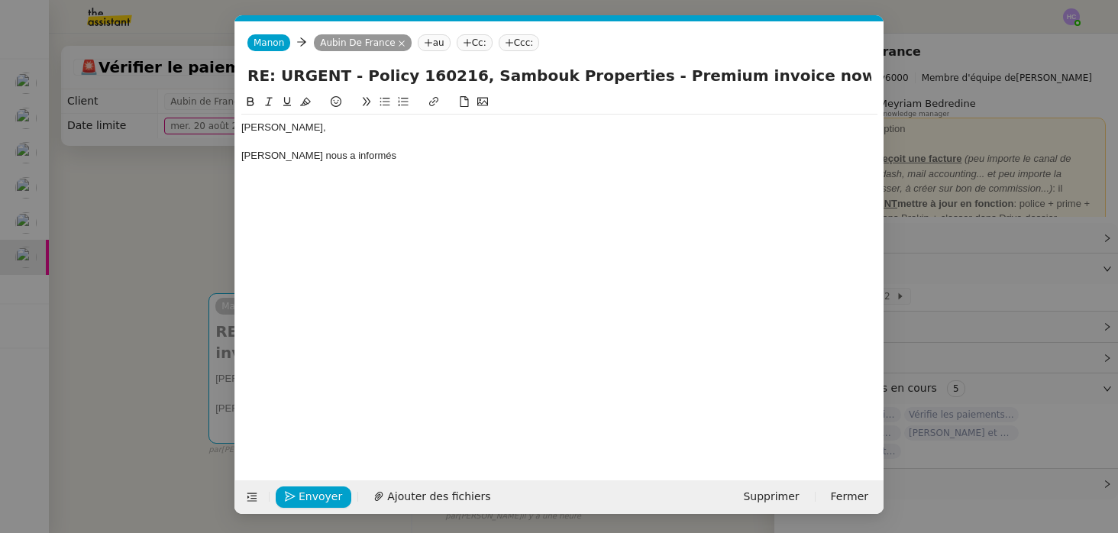
scroll to position [0, 32]
click at [376, 154] on div "Fanny nous a informés" at bounding box center [559, 156] width 636 height 14
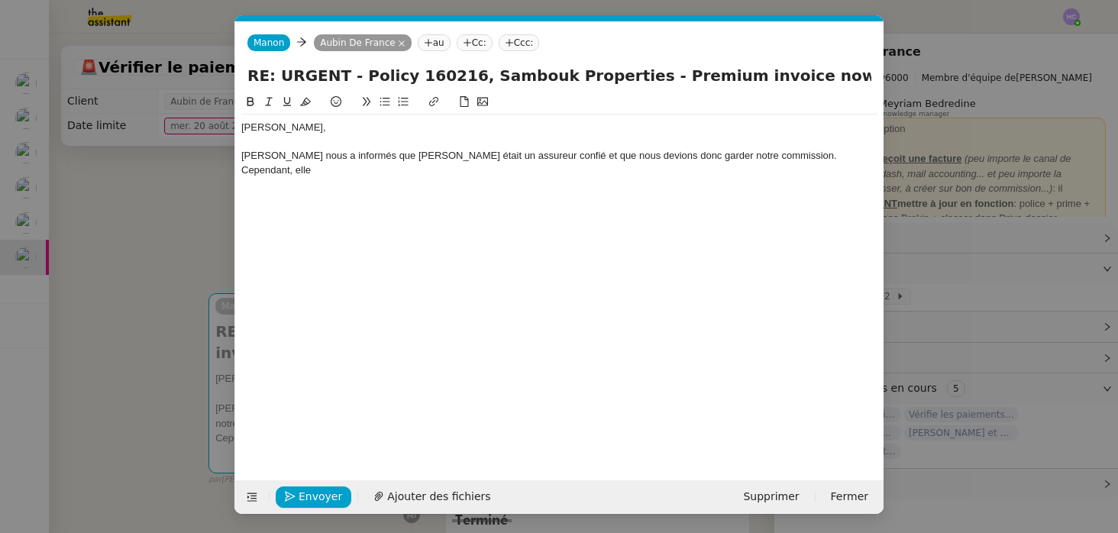
click at [344, 151] on div "Fanny nous a informés que Brookfield était un assureur confié et que nous devio…" at bounding box center [559, 156] width 636 height 14
click at [335, 175] on div "Cependant, elle" at bounding box center [559, 170] width 636 height 14
drag, startPoint x: 544, startPoint y: 171, endPoint x: 608, endPoint y: 167, distance: 64.2
click at [608, 167] on div "Cependant, elle a visé un paiement pour la prime de la SARL viguier sans retirer" at bounding box center [559, 170] width 636 height 14
click at [517, 168] on div "Cependant, elle a visé un paiement pour la prime de la SARL viguier sans retirer" at bounding box center [559, 170] width 636 height 14
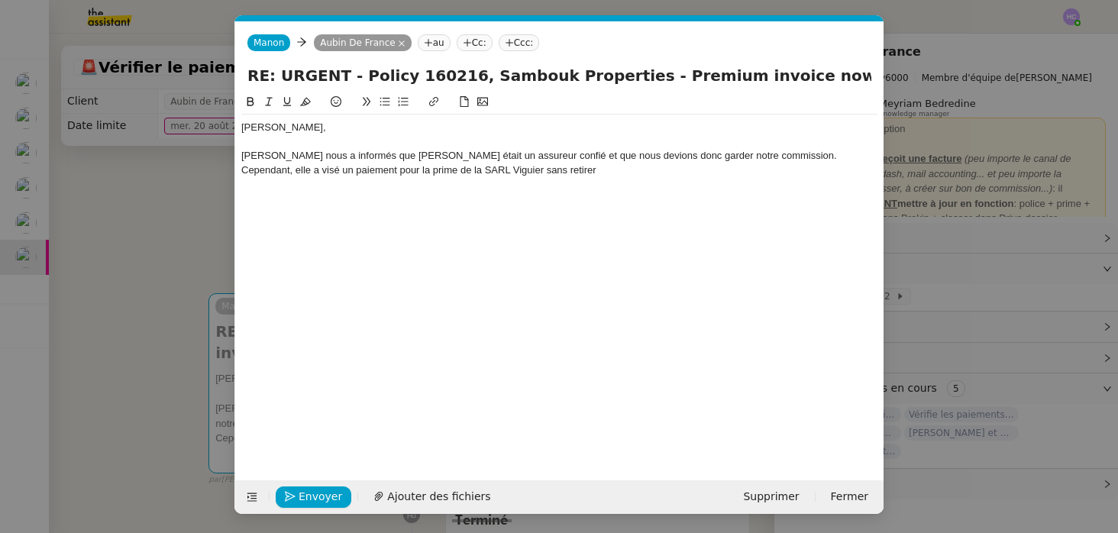
drag, startPoint x: 608, startPoint y: 171, endPoint x: 547, endPoint y: 171, distance: 61.1
click at [547, 172] on div "Cependant, elle a visé un paiement pour la prime de la SARL Viguier sans retirer" at bounding box center [559, 170] width 636 height 14
click at [346, 155] on div "Fanny nous a informés que Brookfield était un assureur confié et que nous devio…" at bounding box center [559, 156] width 636 height 14
drag, startPoint x: 547, startPoint y: 170, endPoint x: 642, endPoint y: 169, distance: 95.4
click at [642, 169] on div "Cependant, elle a visé un paiement pour la prime de la SARL Viguier sans retirer" at bounding box center [559, 170] width 636 height 14
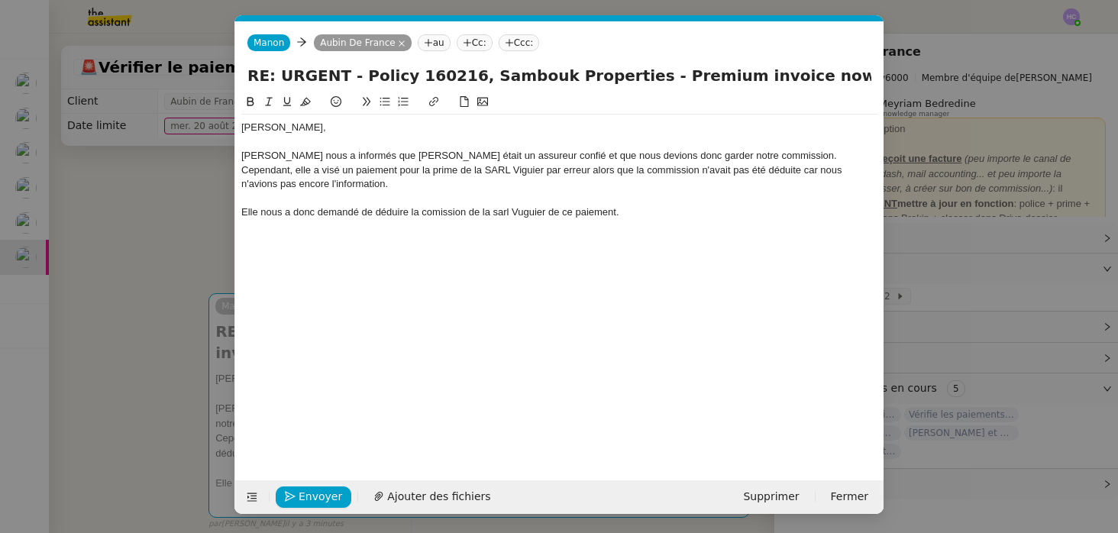
click at [499, 211] on div "Elle nous a donc demandé de déduire la comission de la sarl Vuguier de ce paiem…" at bounding box center [559, 212] width 636 height 14
click at [0, 0] on lt-span "SARL" at bounding box center [0, 0] width 0 height 0
click at [433, 222] on div "Aubin, Fanny nous a informés que Brookfield était un assureur confié et que nou…" at bounding box center [559, 170] width 636 height 111
click at [433, 218] on div "Elle nous a donc demandé de déduire la comission de la SARL Vuguier de ce paiem…" at bounding box center [559, 212] width 636 height 14
click at [0, 0] on lt-span "commission" at bounding box center [0, 0] width 0 height 0
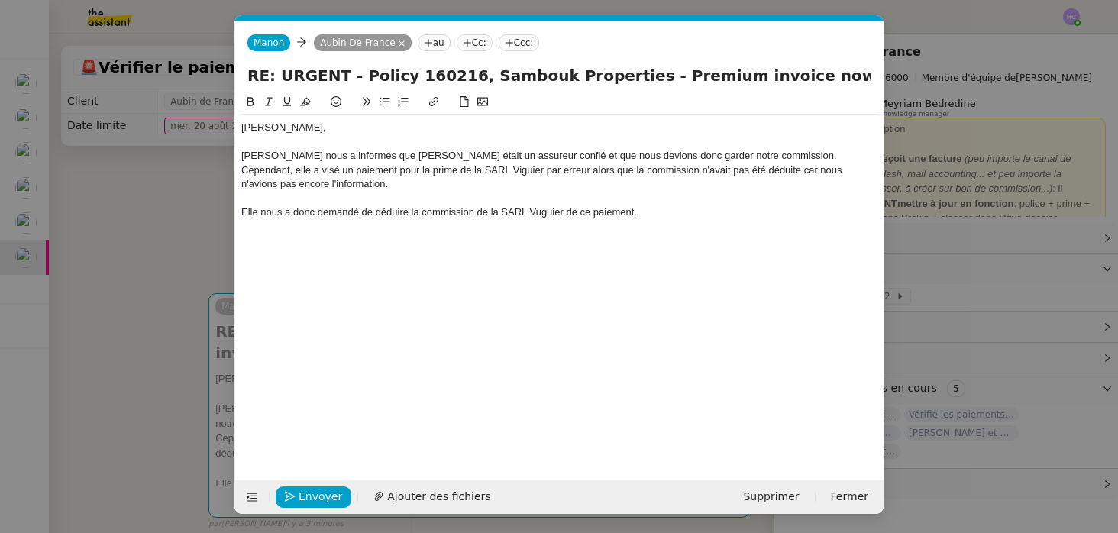
click at [174, 263] on nz-modal-container "Service TA - VOYAGE - PROPOSITION GLOBALE A utiliser dans le cadre de propositi…" at bounding box center [559, 266] width 1118 height 533
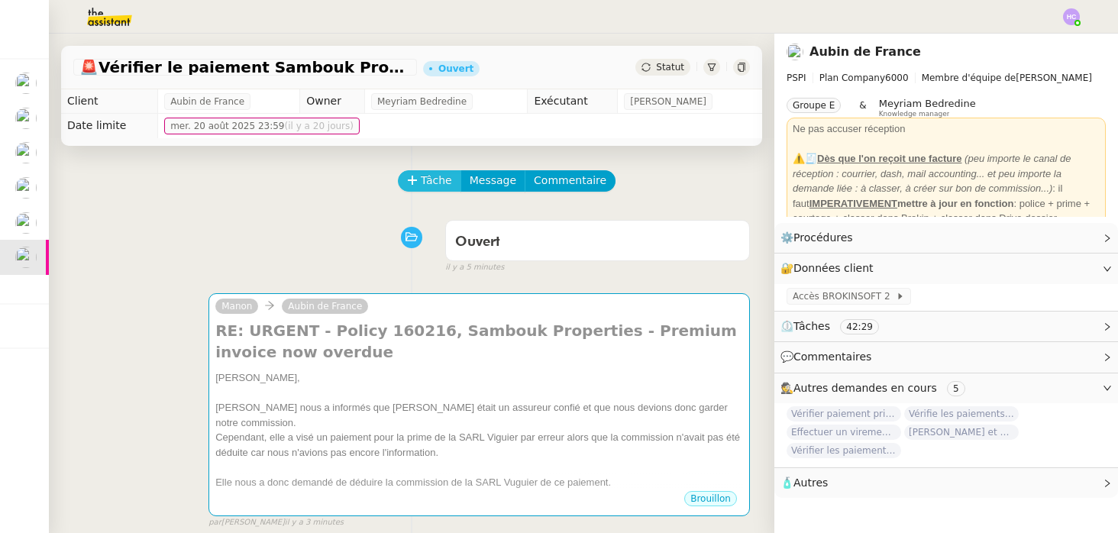
click at [424, 177] on span "Tâche" at bounding box center [436, 181] width 31 height 18
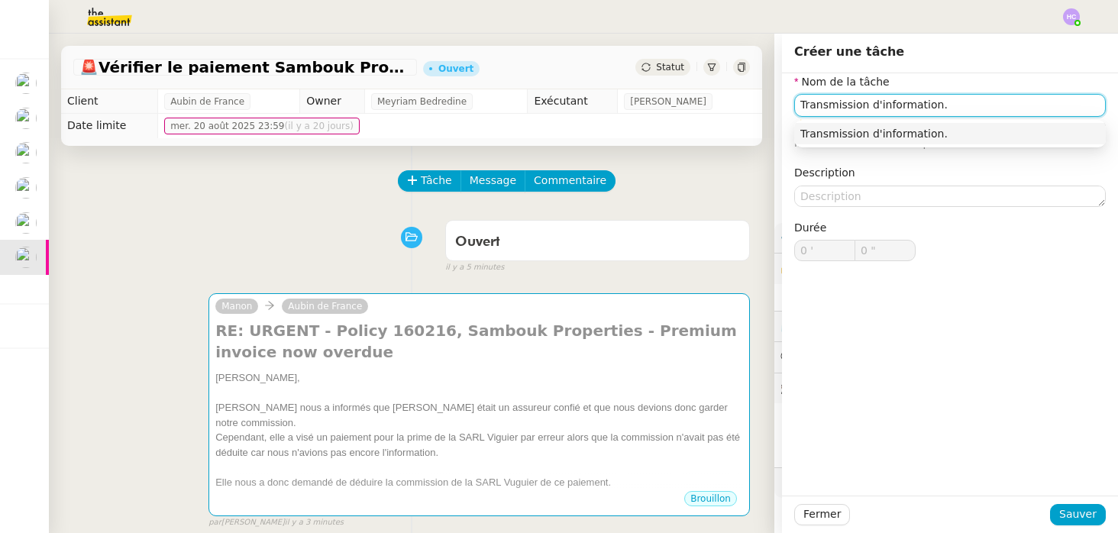
click at [857, 133] on div "Transmission d'information." at bounding box center [949, 134] width 299 height 14
type input "Transmission d'information."
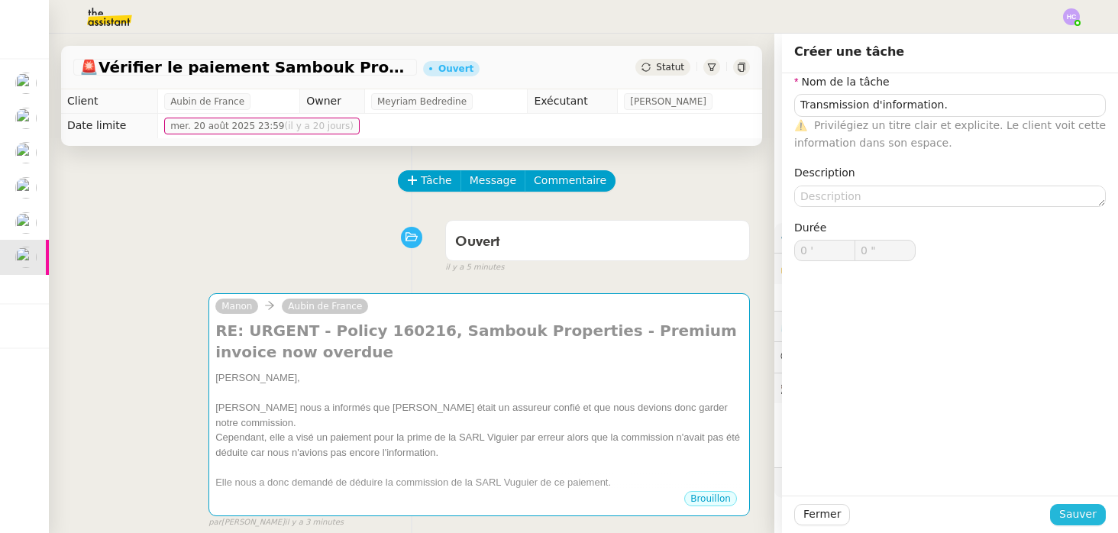
click at [1065, 511] on span "Sauver" at bounding box center [1077, 514] width 37 height 18
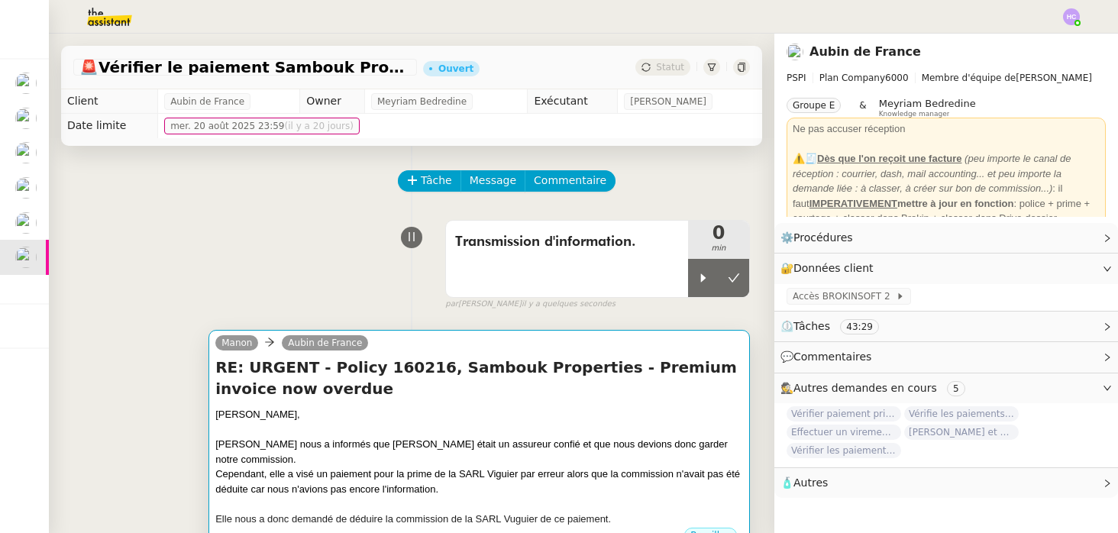
click at [544, 375] on h4 "RE: URGENT - Policy 160216, Sambouk Properties - Premium invoice now overdue" at bounding box center [479, 378] width 528 height 43
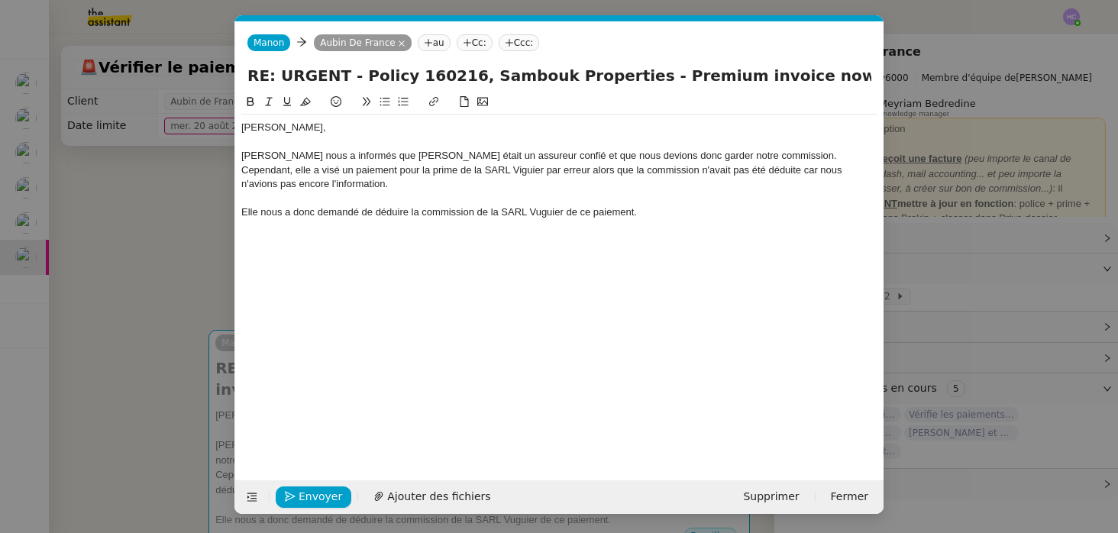
scroll to position [0, 32]
click at [300, 137] on div at bounding box center [559, 142] width 636 height 14
click at [340, 160] on div "Fanny nous a informés que Brookfield était un assureur confié et que nous devio…" at bounding box center [559, 156] width 636 height 14
drag, startPoint x: 299, startPoint y: 151, endPoint x: 273, endPoint y: 149, distance: 26.1
click at [273, 149] on div "Fanny nous a informé que Brookfield était un assureur confié et que nous devion…" at bounding box center [559, 156] width 636 height 14
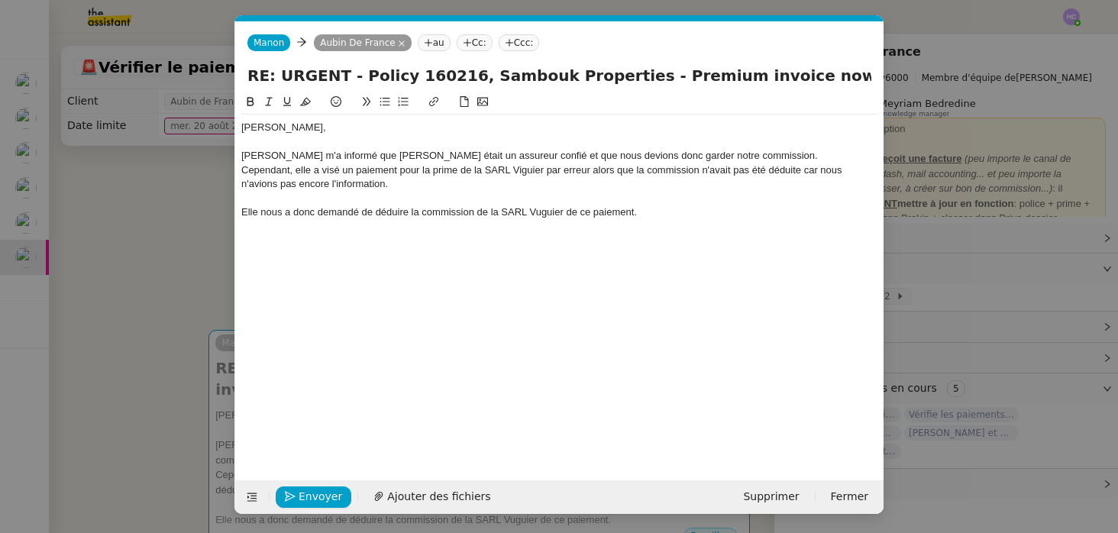
click at [321, 159] on div "Fanny m'a informé que Brookfield était un assureur confié et que nous devions d…" at bounding box center [559, 156] width 636 height 14
click at [728, 156] on div "Fanny m'a informée que Brookfield était un assureur confié et que nous devions …" at bounding box center [559, 156] width 636 height 14
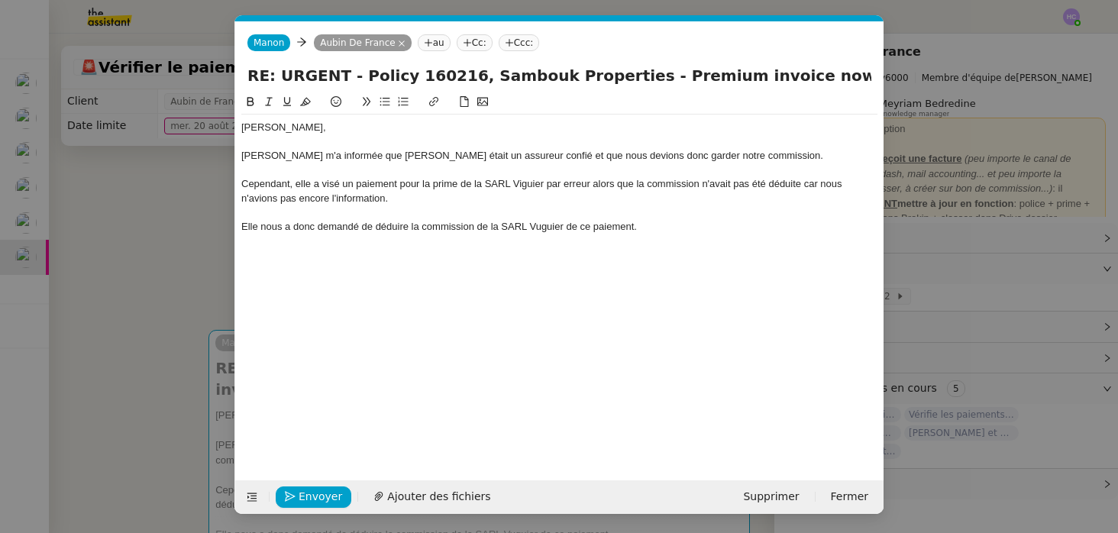
click at [401, 185] on div "Cependant, elle a visé un paiement pour la prime de la SARL Viguier par erreur …" at bounding box center [559, 191] width 636 height 28
click at [413, 198] on div "Cependant, elle a visé un paiement à Brookield pour la prime de la SARL Viguier…" at bounding box center [559, 191] width 636 height 28
click at [250, 223] on div "Elle nous a donc demandé de déduire la commission de la SARL Vuguier de ce paie…" at bounding box center [559, 227] width 636 height 14
click at [547, 224] on div "Pour récupérer cette commission, Fanny nous a donc demandé de déduire la commis…" at bounding box center [559, 227] width 636 height 14
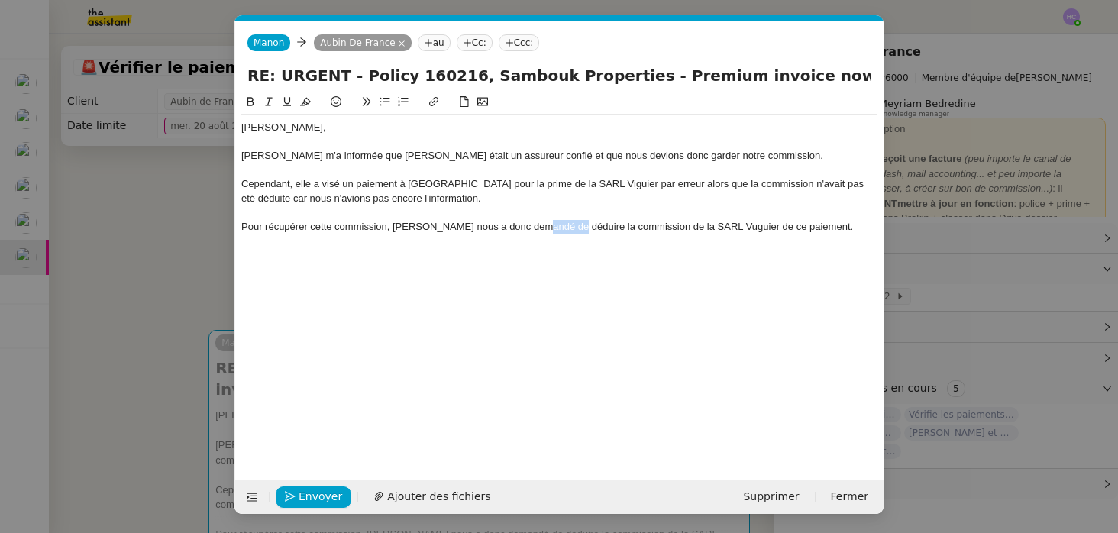
click at [547, 224] on div "Pour récupérer cette commission, Fanny nous a donc demandé de déduire la commis…" at bounding box center [559, 227] width 636 height 14
click at [624, 231] on div "Pour récupérer cette commission, Fanny nous a donc demandé de la déduire la com…" at bounding box center [559, 227] width 636 height 14
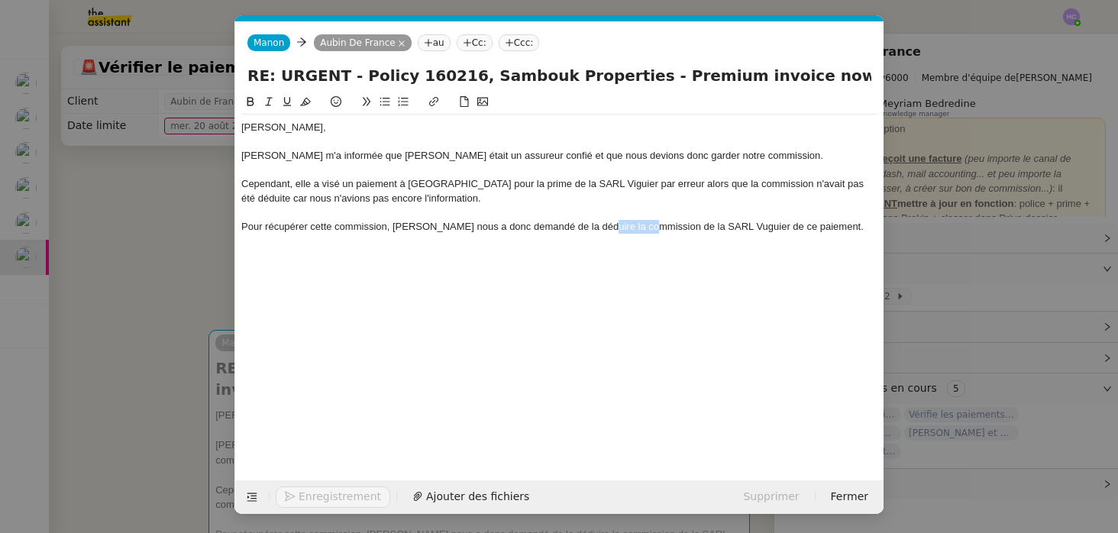
click at [624, 231] on div "Pour récupérer cette commission, Fanny nous a donc demandé de la déduire la com…" at bounding box center [559, 227] width 636 height 14
click at [588, 228] on div "Pour récupérer cette commission, Fanny nous a donc demandé de la déduire la de …" at bounding box center [559, 227] width 636 height 14
click at [582, 228] on div "Pour récupérer cette commission, Fanny nous a donc demandé de la déduire la de …" at bounding box center [559, 227] width 636 height 14
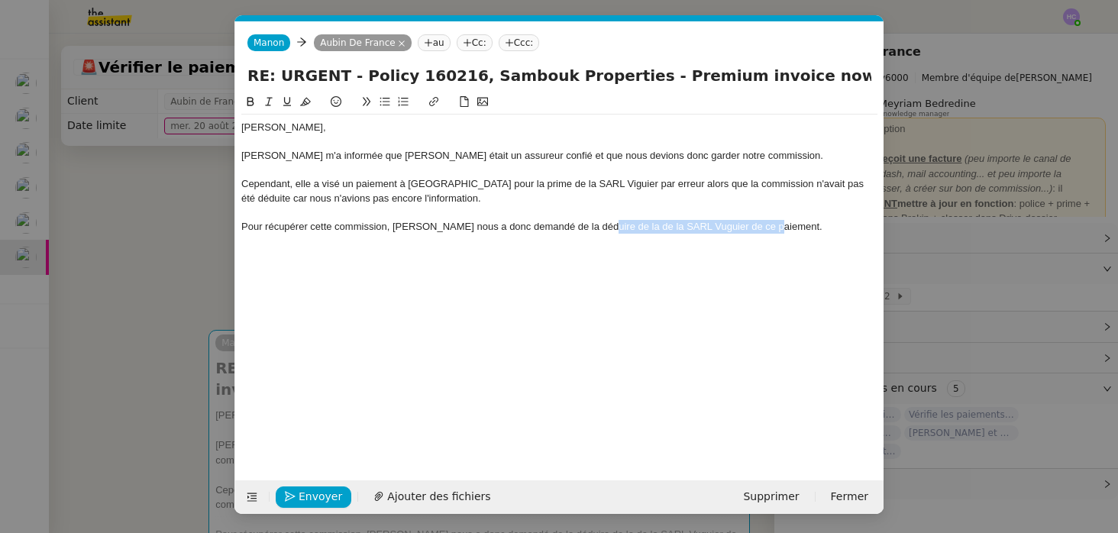
drag, startPoint x: 597, startPoint y: 228, endPoint x: 789, endPoint y: 227, distance: 191.6
click at [789, 227] on div "Pour récupérer cette commission, Fanny nous a donc demandé de la déduire de la …" at bounding box center [559, 227] width 636 height 14
click at [131, 336] on nz-modal-container "Service TA - VOYAGE - PROPOSITION GLOBALE A utiliser dans le cadre de propositi…" at bounding box center [559, 266] width 1118 height 533
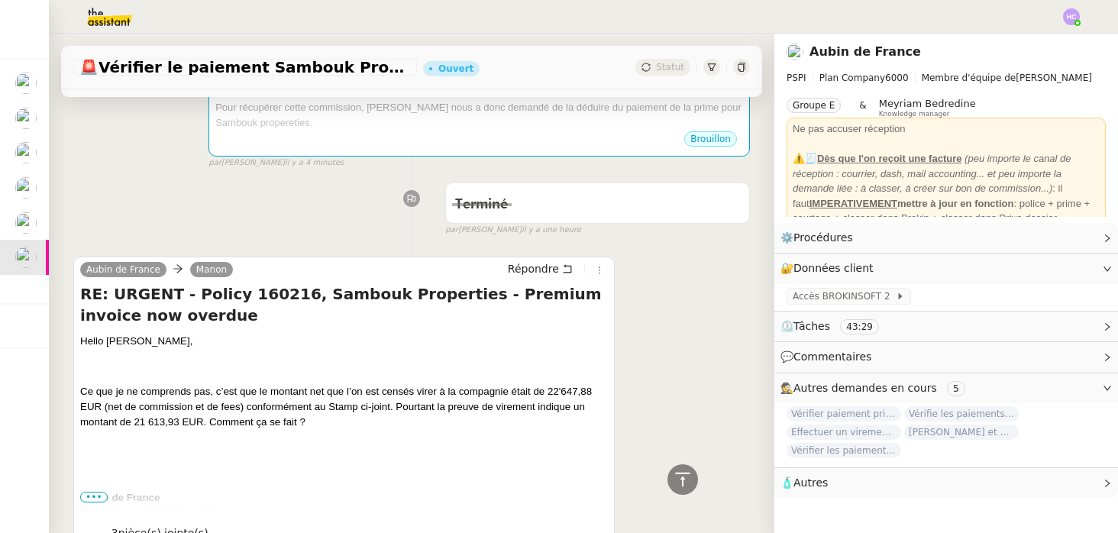
scroll to position [583, 0]
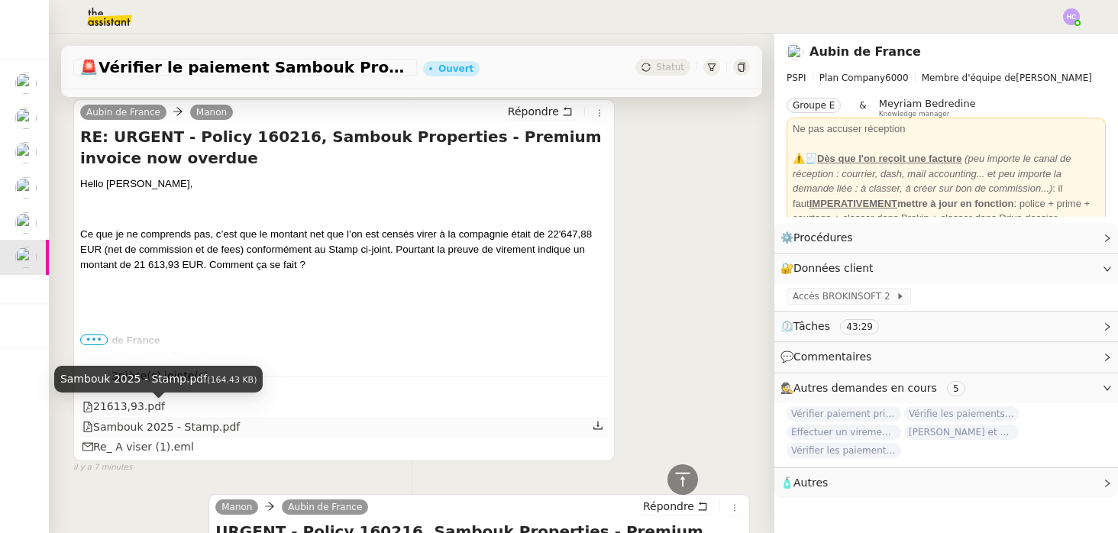
click at [134, 418] on div "Sambouk 2025 - Stamp.pdf" at bounding box center [160, 427] width 157 height 18
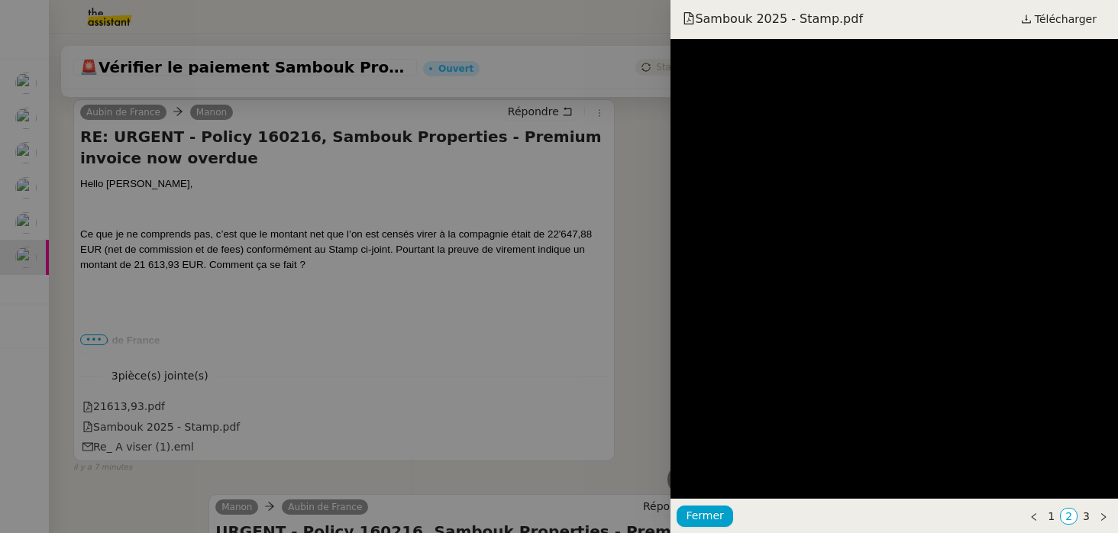
click at [280, 290] on div at bounding box center [559, 266] width 1118 height 533
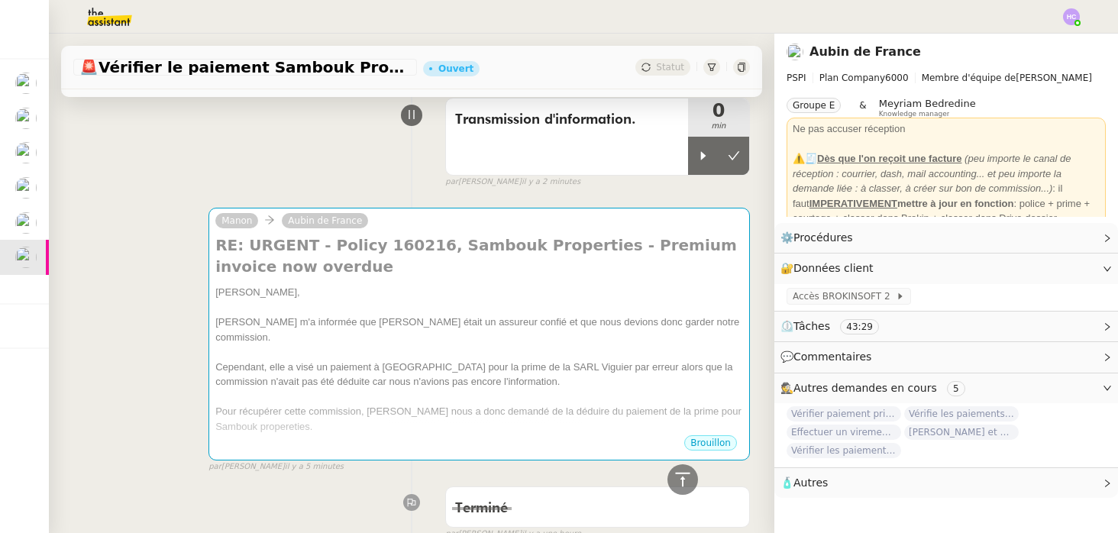
scroll to position [54, 0]
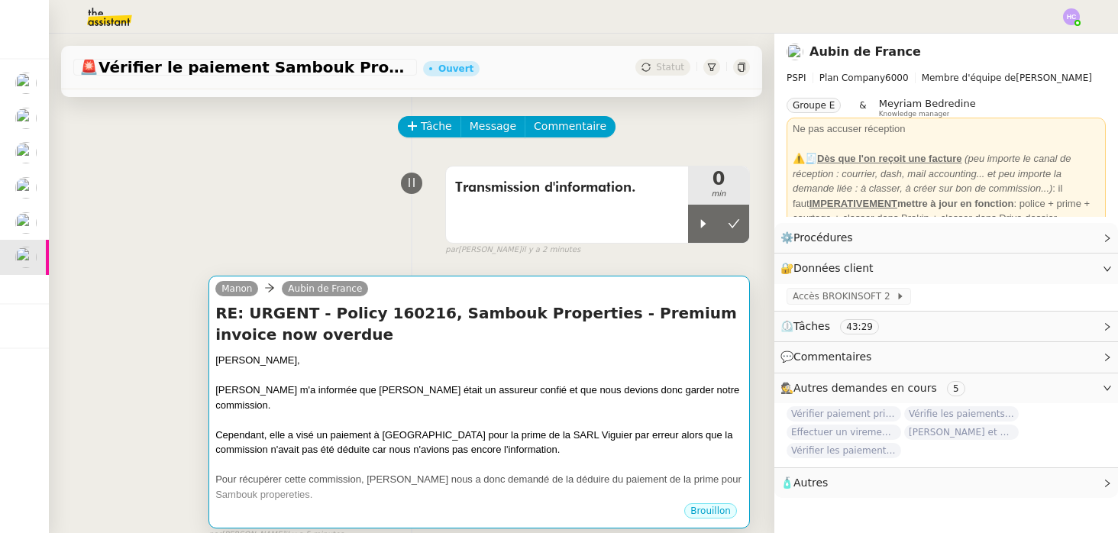
click at [311, 377] on div at bounding box center [479, 375] width 528 height 15
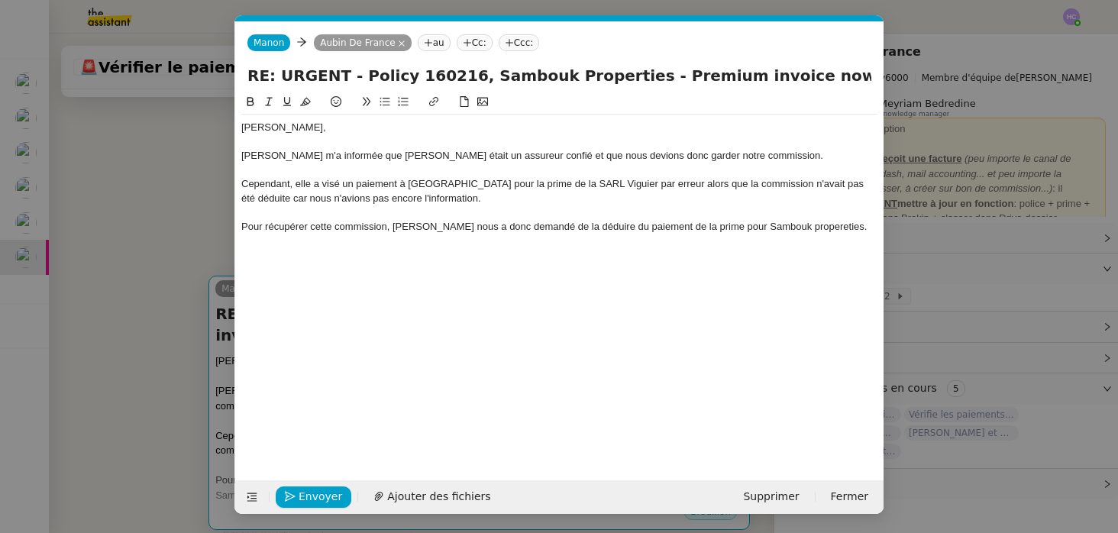
scroll to position [0, 32]
click at [763, 227] on div "Pour récupérer cette commission, Fanny nous a donc demandé de la déduire du pai…" at bounding box center [559, 227] width 636 height 14
click at [794, 226] on div "Pour récupérer cette commission, Fanny nous a donc demandé de la déduire du pai…" at bounding box center [559, 234] width 636 height 28
click at [782, 243] on div "Aubin, Fanny m'a informée que Brookfield était un assureur confié et que nous d…" at bounding box center [559, 274] width 636 height 363
click at [821, 230] on div "Pour récupérer cette commission, Fanny nous a donc demandé de la déduire du pai…" at bounding box center [559, 227] width 636 height 14
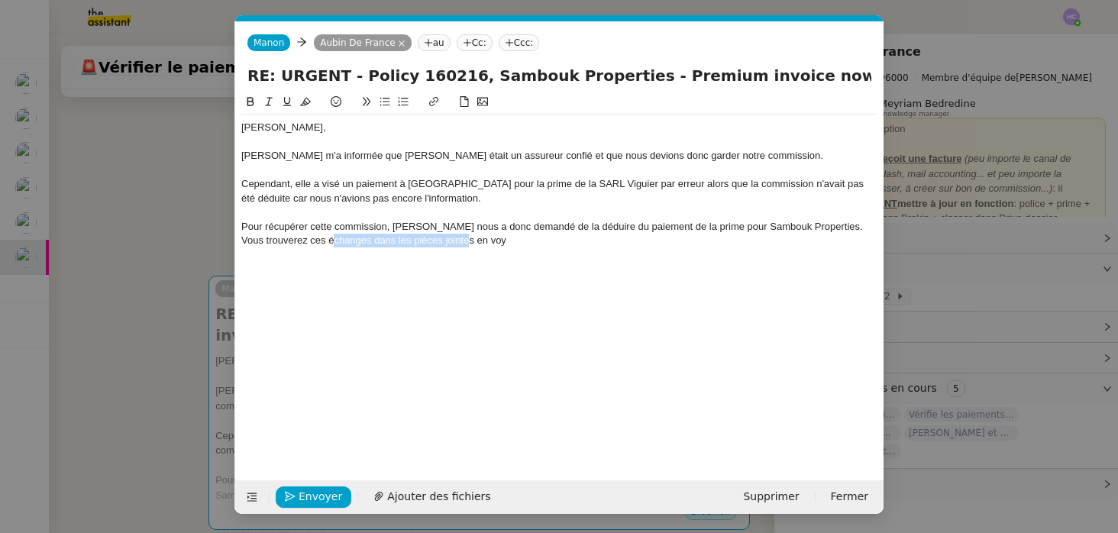
drag, startPoint x: 349, startPoint y: 237, endPoint x: 506, endPoint y: 234, distance: 157.3
click at [506, 234] on div "Pour récupérer cette commission, Fanny nous a donc demandé de la déduire du pai…" at bounding box center [559, 234] width 636 height 28
click at [266, 140] on div at bounding box center [559, 142] width 636 height 14
click at [416, 198] on div "Cependant, elle a visé un paiement à Brookield pour la prime de la SARL Viguier…" at bounding box center [559, 191] width 636 height 28
click at [436, 244] on div "Pour récupérer cette commission, Fanny nous a donc demandé de la déduire du pai…" at bounding box center [559, 234] width 636 height 28
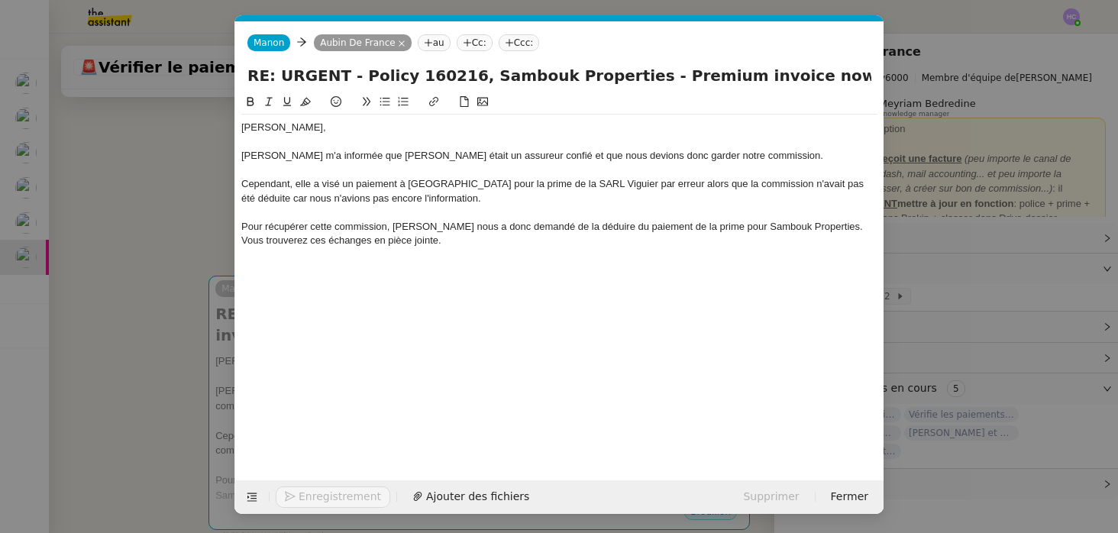
click at [309, 239] on div "Pour récupérer cette commission, Fanny nous a donc demandé de la déduire du pai…" at bounding box center [559, 234] width 636 height 28
click at [444, 242] on div "Pour récupérer cette commission, Fanny nous a donc demandé de la déduire du pai…" at bounding box center [559, 234] width 636 height 28
click at [357, 244] on div "Pour récupérer cette commission, Fanny nous a donc demandé de la déduire du pai…" at bounding box center [559, 234] width 636 height 28
click at [550, 241] on div "Pour récupérer cette commission, Fanny nous a donc demandé de la déduire du pai…" at bounding box center [559, 234] width 636 height 28
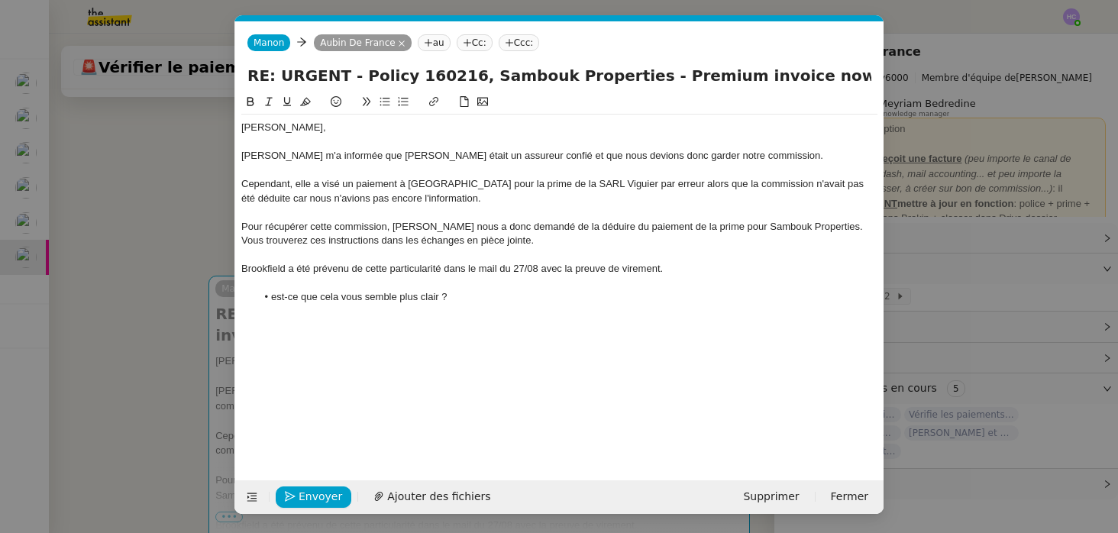
click at [276, 299] on li "est-ce que cela vous semble plus clair ?" at bounding box center [567, 297] width 621 height 14
click at [174, 353] on nz-modal-container "Service TA - VOYAGE - PROPOSITION GLOBALE A utiliser dans le cadre de propositi…" at bounding box center [559, 266] width 1118 height 533
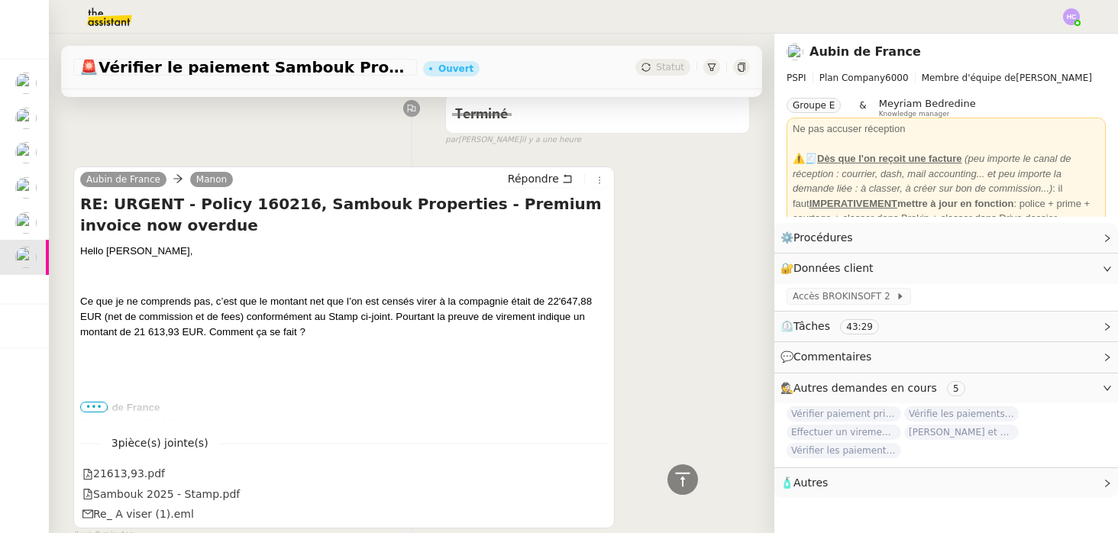
scroll to position [624, 0]
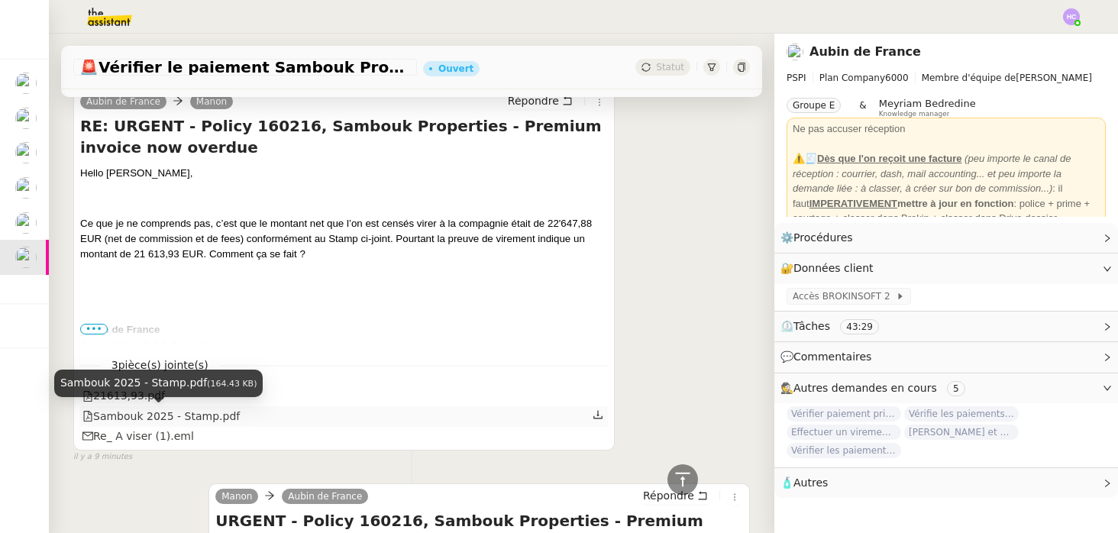
click at [164, 415] on div "Sambouk 2025 - Stamp.pdf" at bounding box center [160, 417] width 157 height 18
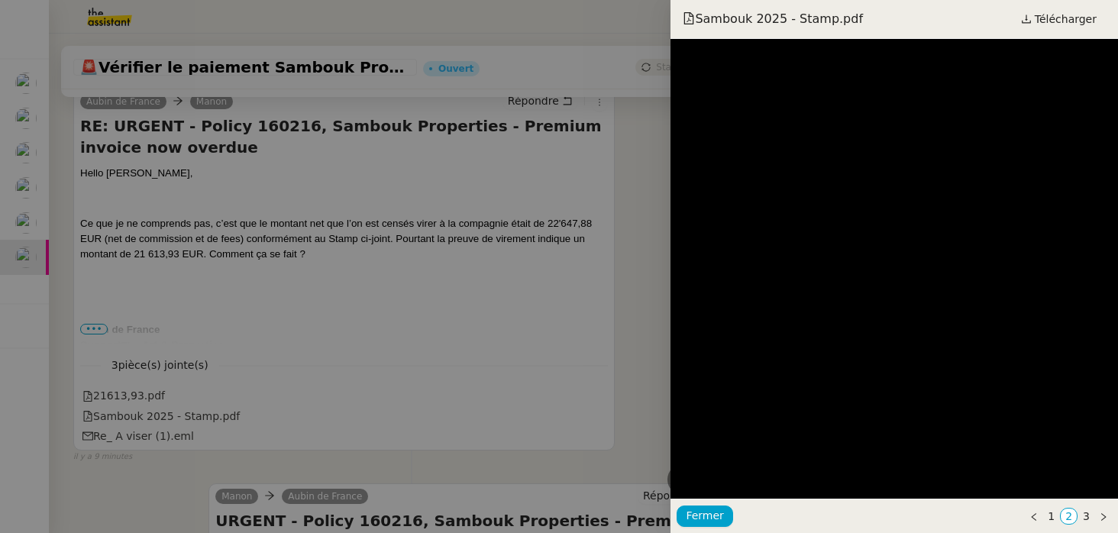
click at [252, 418] on div at bounding box center [559, 266] width 1118 height 533
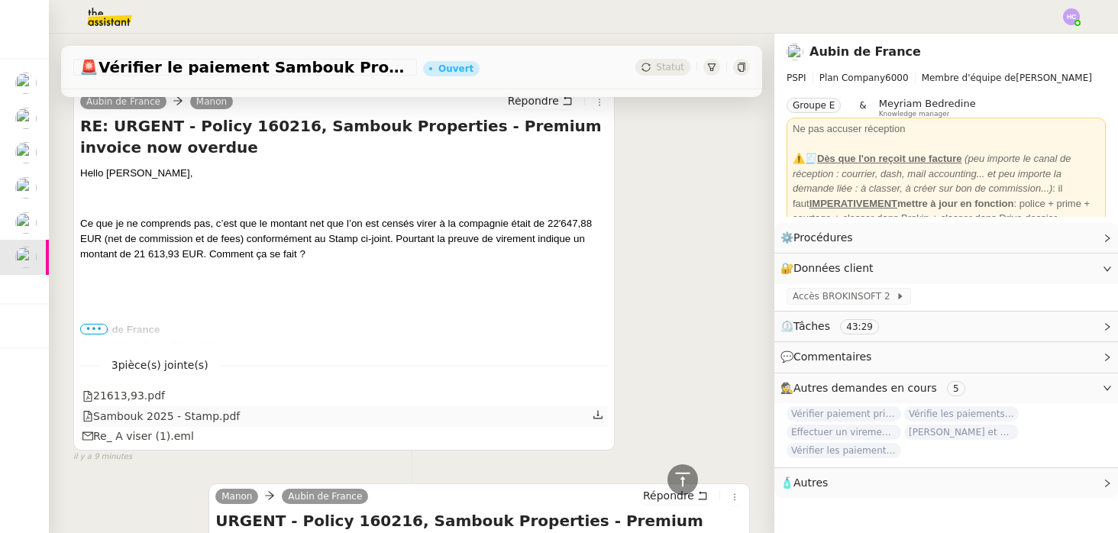
click at [598, 415] on icon at bounding box center [597, 415] width 9 height 8
click at [95, 327] on span "•••" at bounding box center [93, 329] width 27 height 11
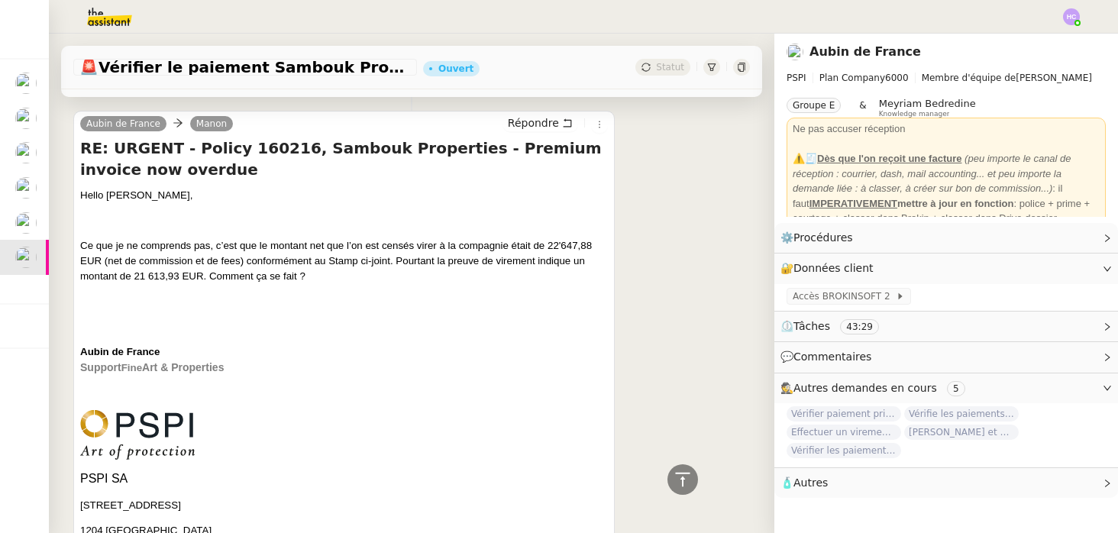
scroll to position [415, 0]
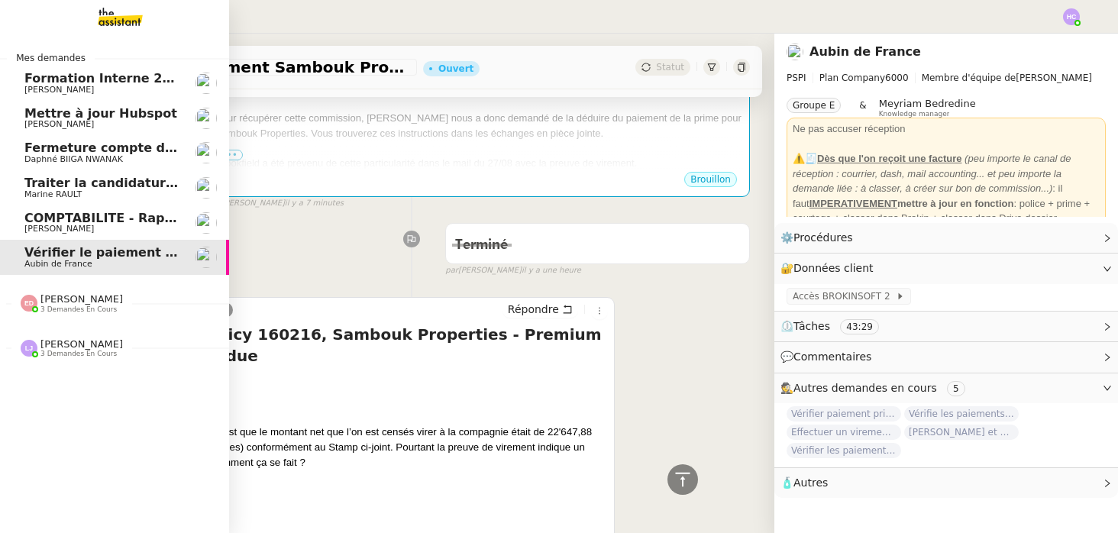
click at [51, 219] on span "COMPTABILITE - Rapprochement bancaire - 1 septembre 2025" at bounding box center [237, 218] width 426 height 15
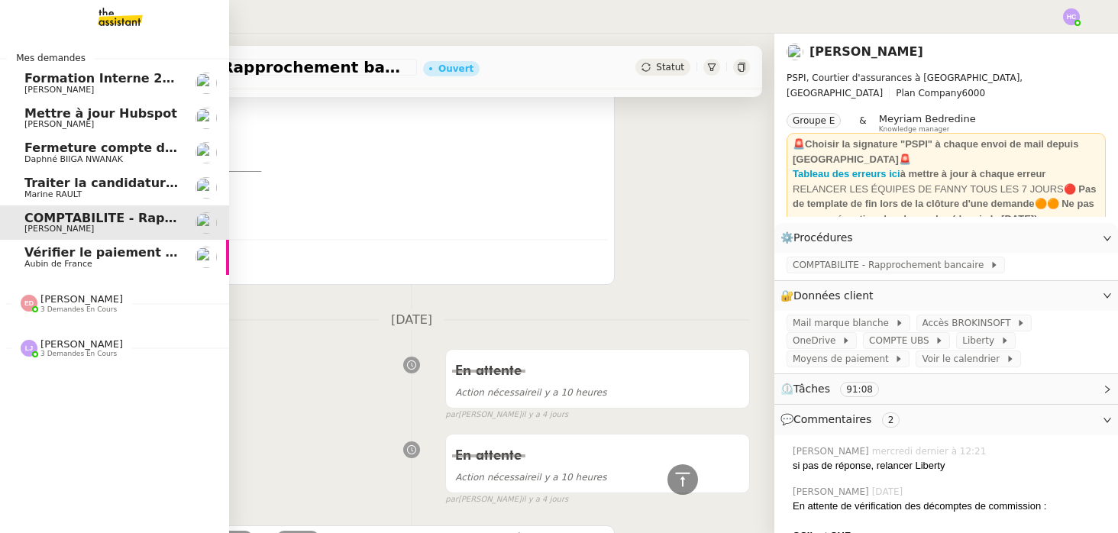
scroll to position [406, 0]
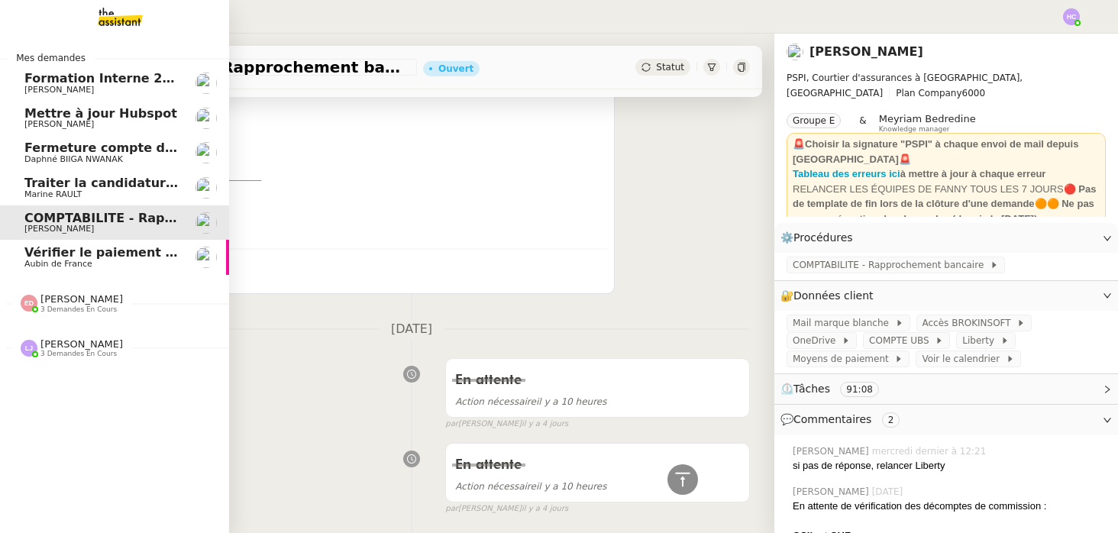
click at [58, 251] on span "Vérifier le paiement Sambouk Properties" at bounding box center [164, 252] width 281 height 15
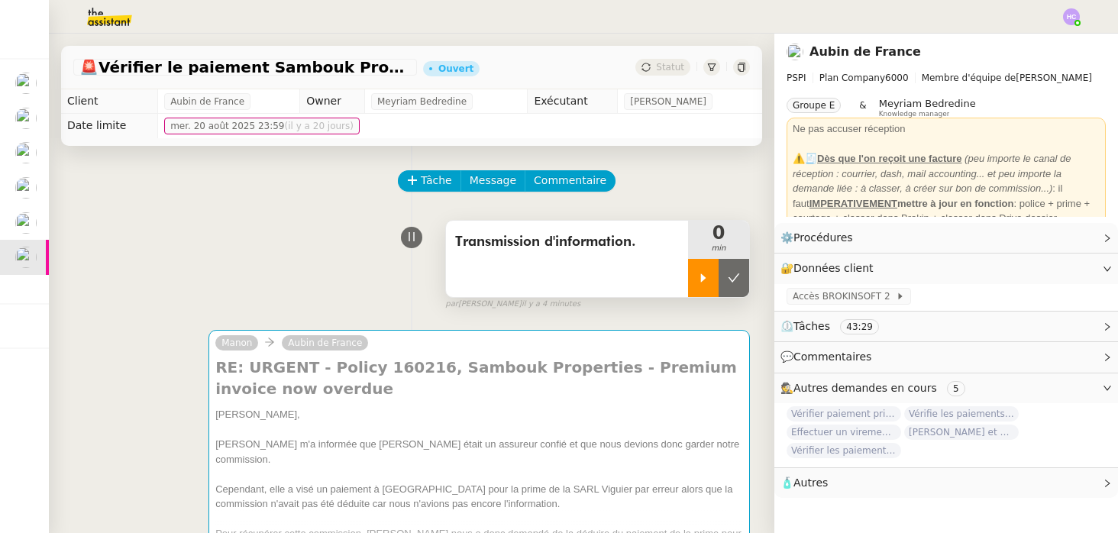
click at [695, 284] on div at bounding box center [703, 278] width 31 height 38
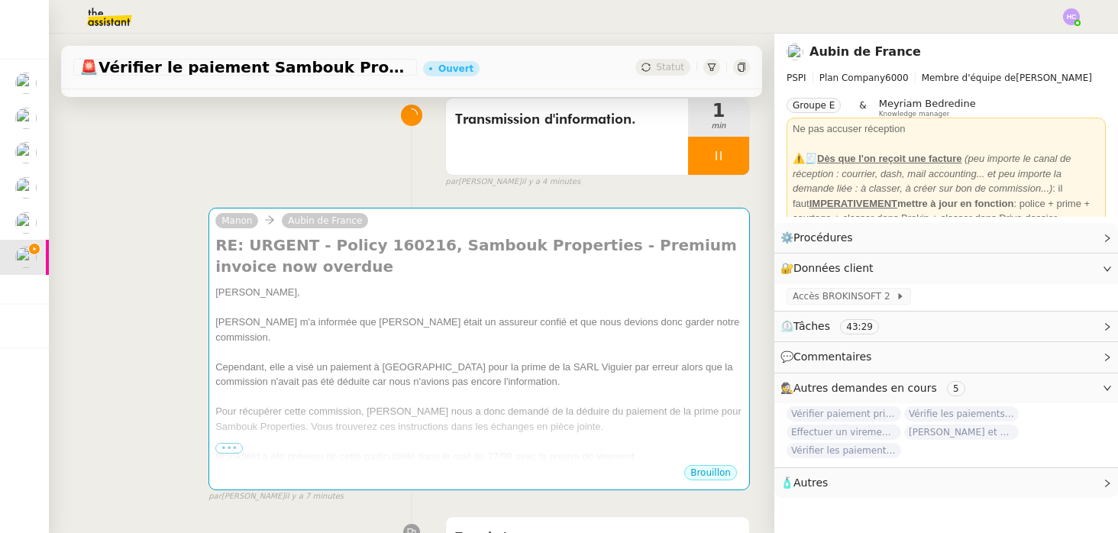
scroll to position [124, 0]
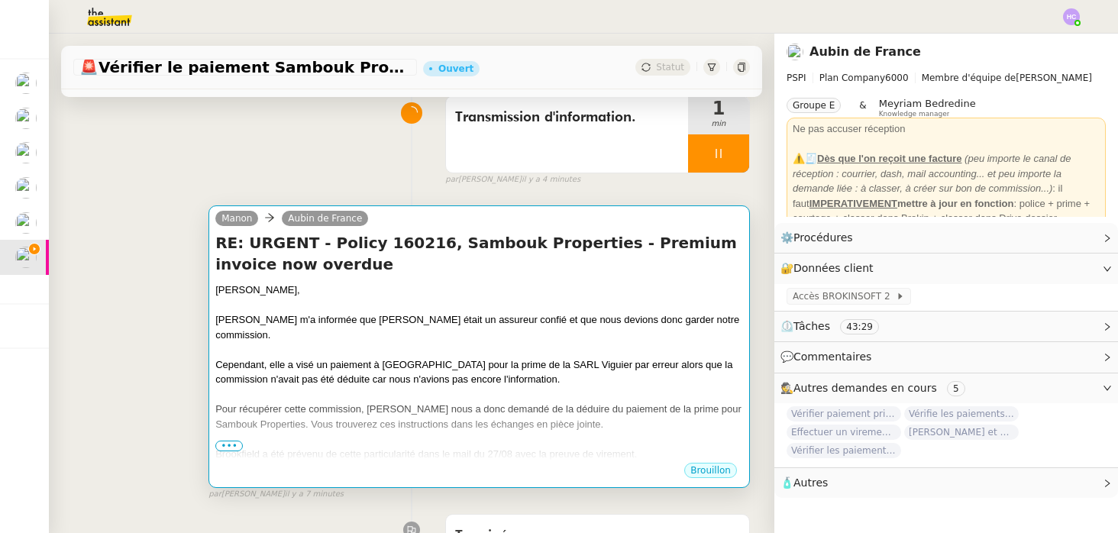
click at [291, 357] on div "Cependant, elle a visé un paiement à Brookield pour la prime de la SARL Viguier…" at bounding box center [479, 372] width 528 height 30
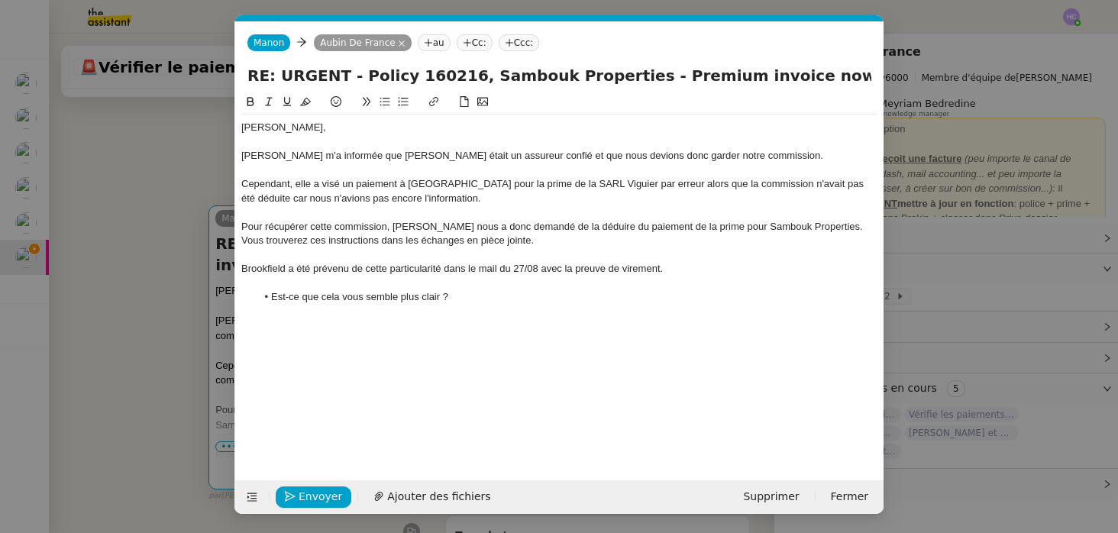
scroll to position [0, 32]
click at [318, 186] on div "Cependant, elle a visé un paiement à Brookield pour la prime de la SARL Viguier…" at bounding box center [559, 191] width 636 height 28
click at [358, 182] on div "Cependant, elle avait visé un paiement à Brookield pour la prime de la SARL Vig…" at bounding box center [559, 191] width 636 height 28
click at [699, 186] on div "Cependant, elle avait visé par erreur un paiement à Brookield pour la prime de …" at bounding box center [559, 191] width 636 height 28
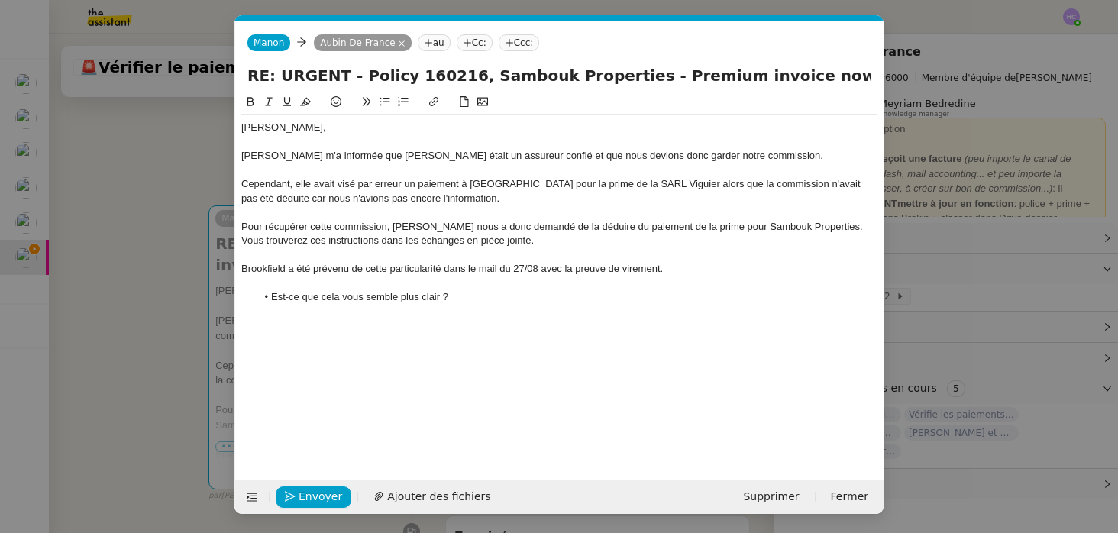
click at [346, 200] on div "Cependant, elle avait visé par erreur un paiement à Brookield pour la prime de …" at bounding box center [559, 191] width 636 height 28
click at [415, 201] on div "Cependant, elle avait visé par erreur un paiement à Brookield pour la prime de …" at bounding box center [559, 191] width 636 height 28
click at [249, 199] on div "Cependant, elle avait visé par erreur un paiement à Brookield pour la prime de …" at bounding box center [559, 191] width 636 height 28
click at [728, 216] on div at bounding box center [559, 212] width 636 height 14
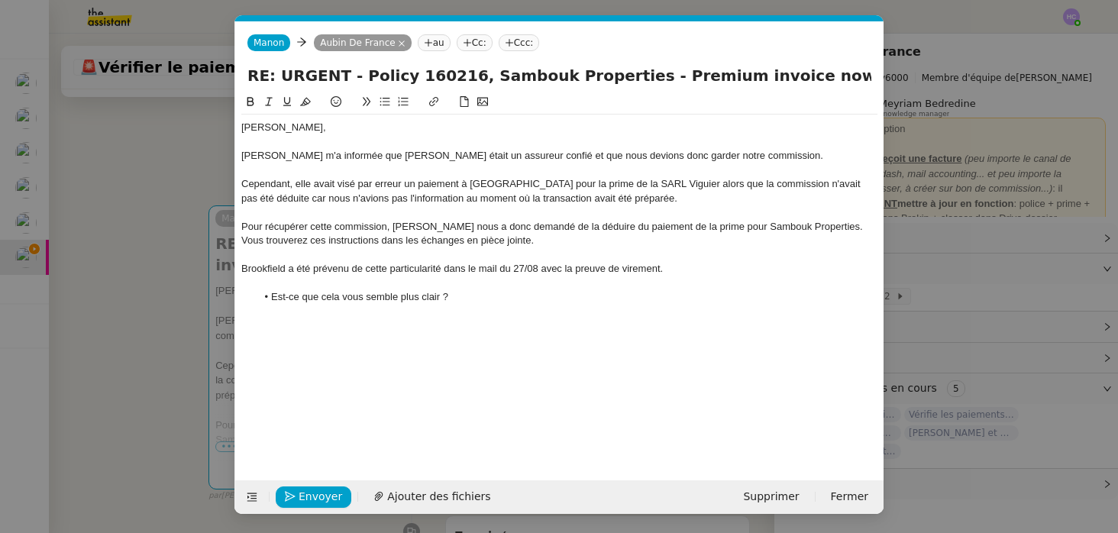
click at [870, 187] on div "Cependant, elle avait visé par erreur un paiement à Brookield pour la prime de …" at bounding box center [559, 191] width 636 height 28
click at [0, 0] on lt-span "Ignore" at bounding box center [0, 0] width 0 height 0
click at [386, 230] on div "Pour récupérer cette commission, Fanny nous a donc demandé de la déduire du pai…" at bounding box center [559, 234] width 636 height 28
click at [518, 239] on div "Pour récupérer cette commission, Fanny nous a donc demandé de la déduire du pai…" at bounding box center [559, 234] width 636 height 28
click at [812, 226] on div "Pour récupérer cette commission, Fanny nous a donc demandé de la déduire du pai…" at bounding box center [559, 234] width 636 height 28
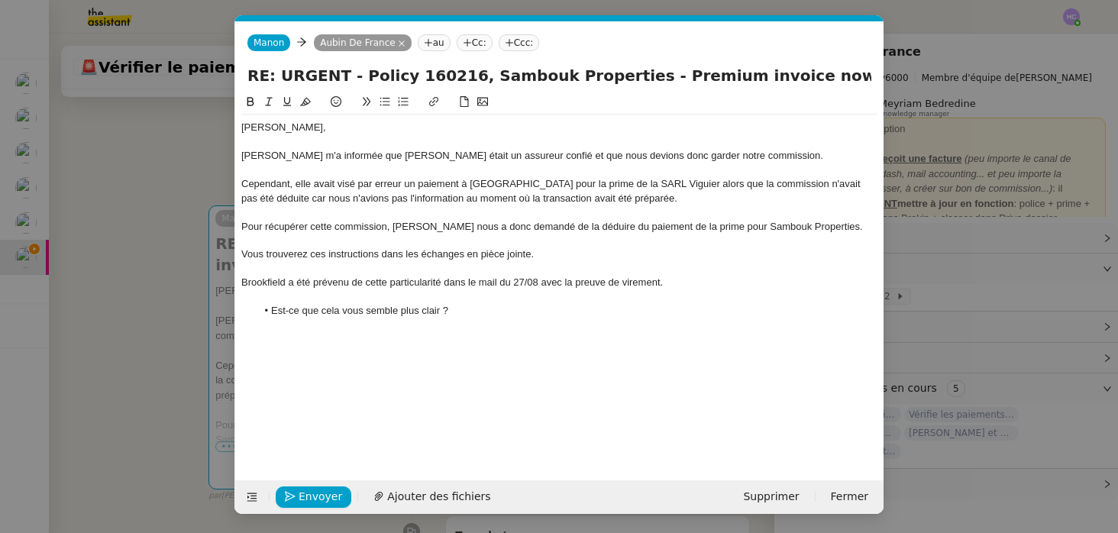
click at [384, 228] on div "Pour récupérer cette commission, Fanny nous a donc demandé de la déduire du pai…" at bounding box center [559, 227] width 636 height 14
click at [182, 156] on nz-modal-container "Service TA - VOYAGE - PROPOSITION GLOBALE A utiliser dans le cadre de propositi…" at bounding box center [559, 266] width 1118 height 533
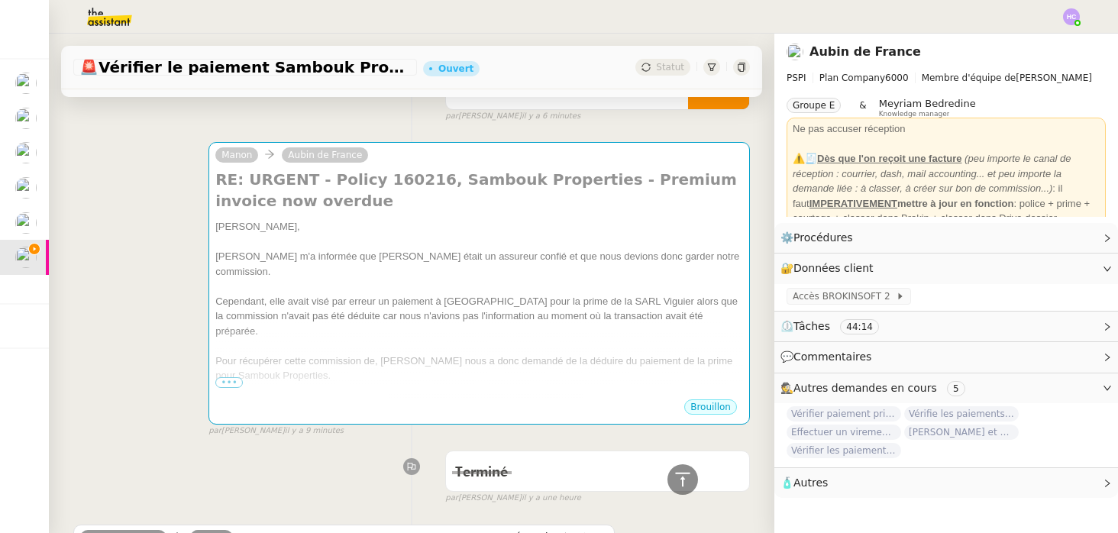
scroll to position [0, 0]
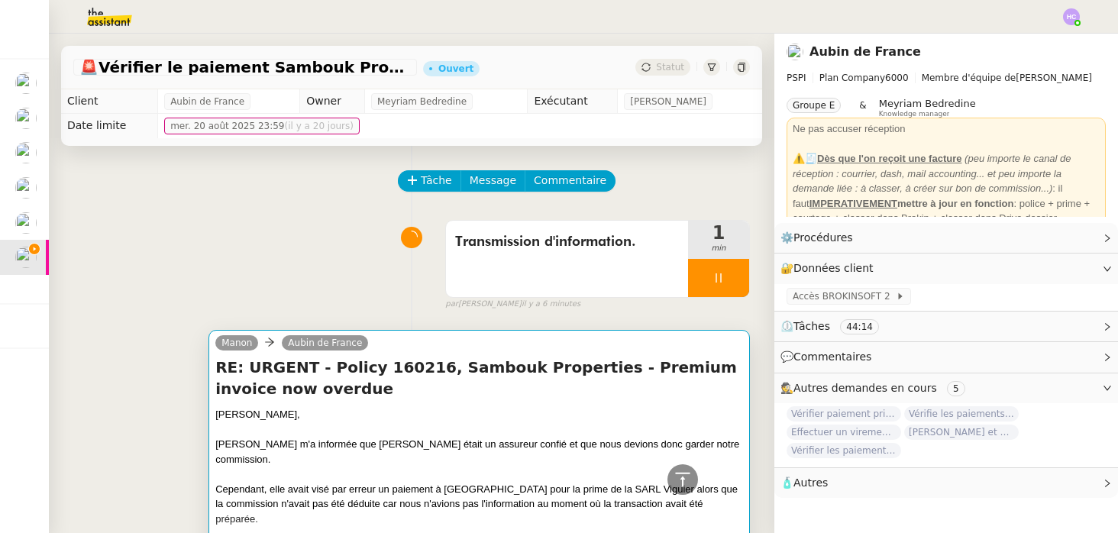
click at [379, 418] on div "Aubin," at bounding box center [479, 414] width 528 height 15
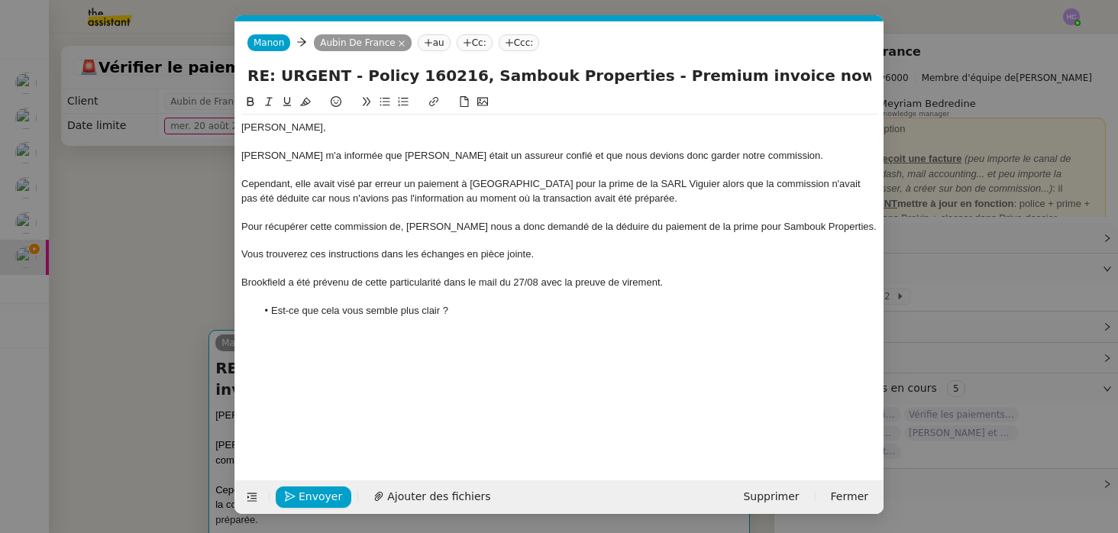
scroll to position [0, 32]
click at [831, 229] on div "Pour récupérer cette commission de, Fanny nous a donc demandé de la déduire du …" at bounding box center [559, 227] width 636 height 14
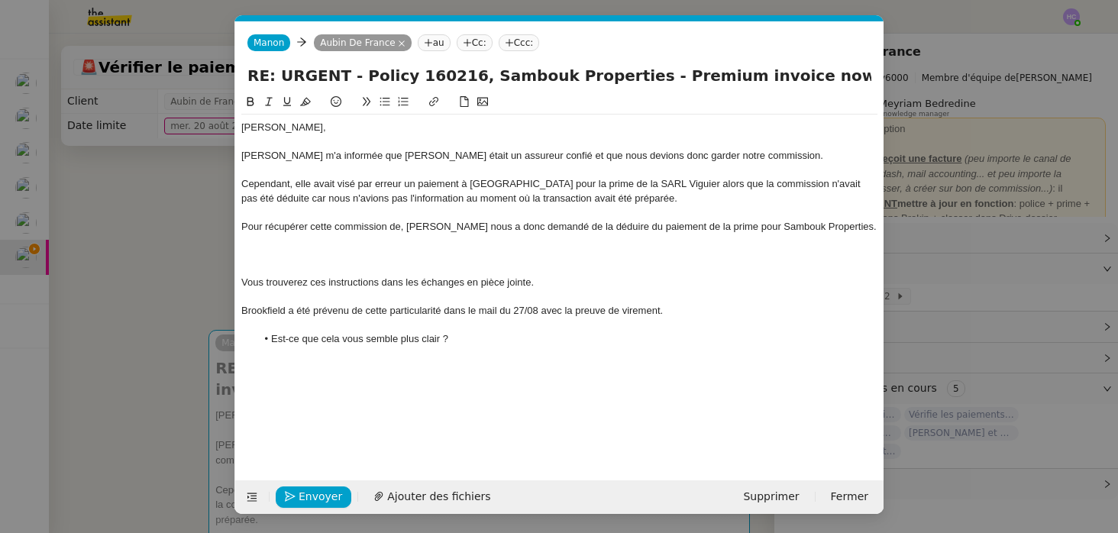
scroll to position [0, 0]
click at [821, 228] on div "Pour récupérer cette commission de, Fanny nous a donc demandé de la déduire du …" at bounding box center [559, 227] width 636 height 14
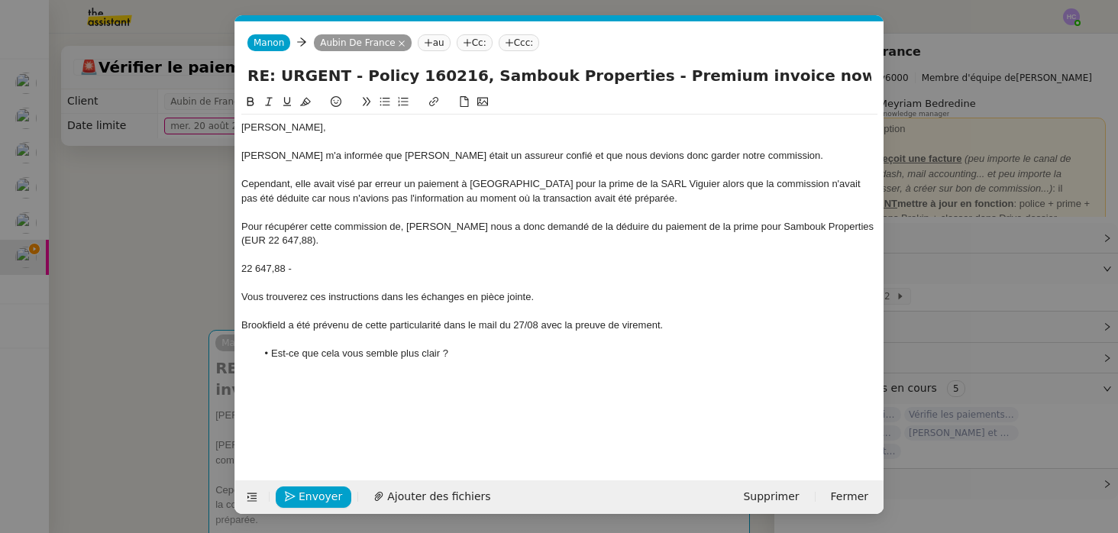
click at [401, 226] on div "Pour récupérer cette commission de, Fanny nous a donc demandé de la déduire du …" at bounding box center [559, 234] width 636 height 28
click at [403, 228] on div "Pour récupérer cette commission de 1033,95), Fanny nous a donc demandé de la dé…" at bounding box center [559, 234] width 636 height 28
click at [395, 227] on div "Pour récupérer cette commission de (EUR 1033,95), Fanny nous a donc demandé de …" at bounding box center [559, 234] width 636 height 28
click at [319, 239] on div "Pour récupérer cette commission (EUR 1033,95), Fanny nous a donc demandé de la …" at bounding box center [559, 234] width 636 height 28
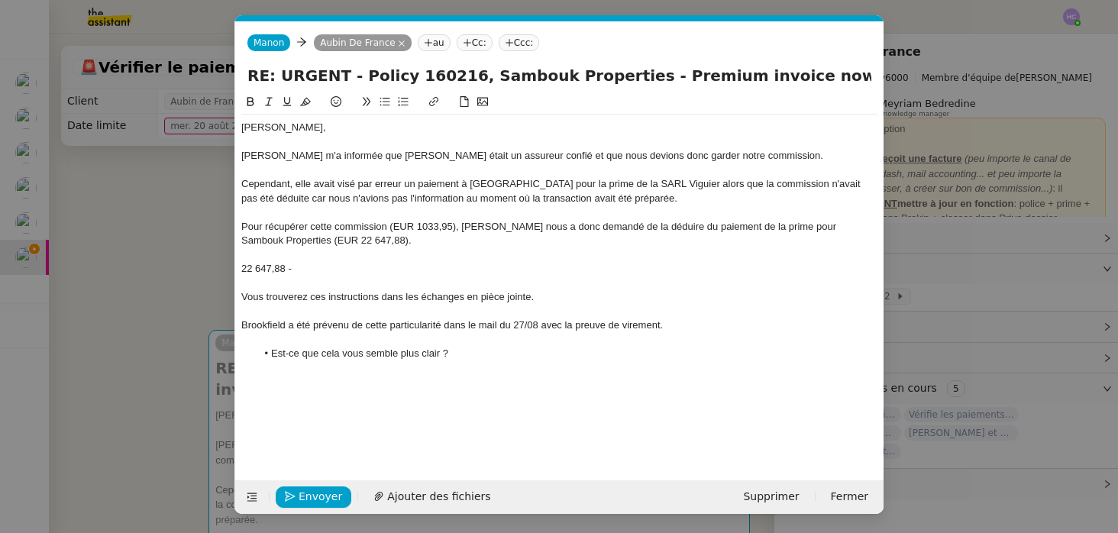
click at [318, 268] on div "22 647,88 -" at bounding box center [559, 269] width 636 height 14
click at [405, 267] on div "22 647,88 - 1033,95 = 21 613,93" at bounding box center [559, 269] width 636 height 14
click at [316, 297] on div "Vous trouverez ces instructions dans les échanges en pièce jointe." at bounding box center [559, 297] width 636 height 14
click at [379, 296] on div "Vous trouverez les instructions dans les échanges en pièce jointe." at bounding box center [559, 297] width 636 height 14
click at [595, 299] on div "Vous trouverez les instructions de Fanny dans les échanges en pièce jointe." at bounding box center [559, 297] width 636 height 14
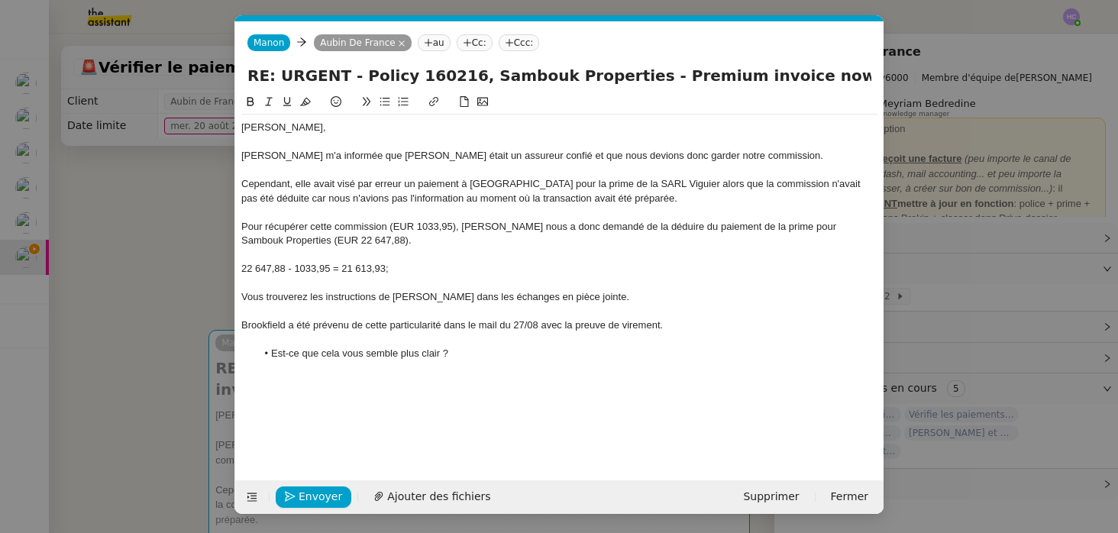
click at [689, 326] on div "Brookfield a été prévenu de cette particularité dans le mail du 27/08 avec la p…" at bounding box center [559, 325] width 636 height 14
click at [487, 355] on li "Est-ce que cela vous semble plus clair ?" at bounding box center [567, 354] width 621 height 14
click at [319, 134] on div "Aubin," at bounding box center [559, 128] width 636 height 14
click at [729, 158] on div "Fanny m'a informée que Brookfield était un assureur confié et que nous devions …" at bounding box center [559, 156] width 636 height 14
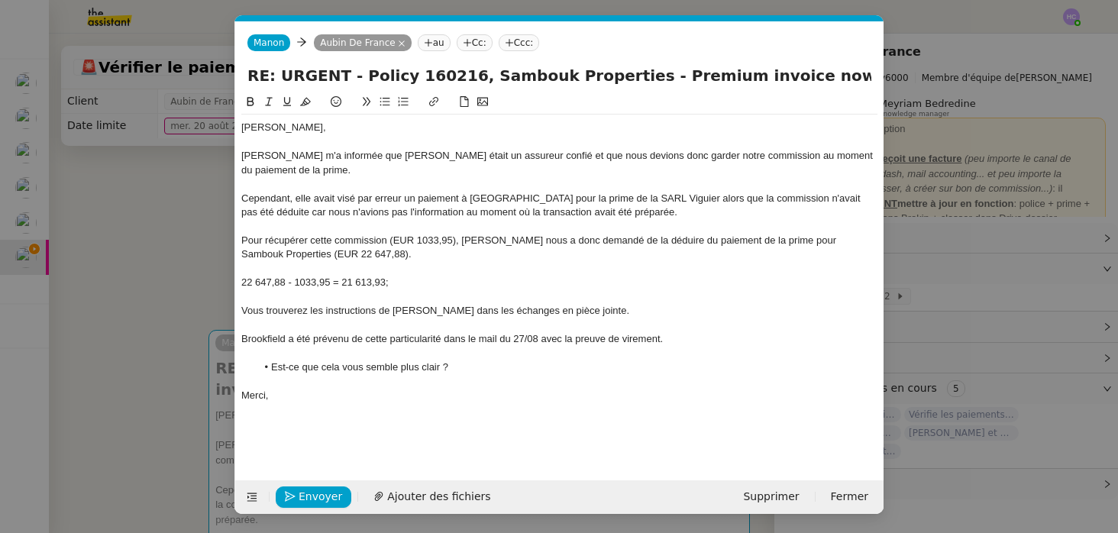
click at [777, 240] on div "Pour récupérer cette commission (EUR 1033,95), Fanny nous a donc demandé de la …" at bounding box center [559, 248] width 636 height 28
click at [398, 284] on div "22 647,88 - 1033,95 = 21 613,93;" at bounding box center [559, 283] width 636 height 14
click at [308, 315] on div "Vous trouverez les instructions de Fanny dans les échanges en pièce jointe." at bounding box center [559, 311] width 636 height 14
click at [690, 337] on div "Brookfield a été prévenu de cette particularité dans le mail du 27/08 avec la p…" at bounding box center [559, 339] width 636 height 14
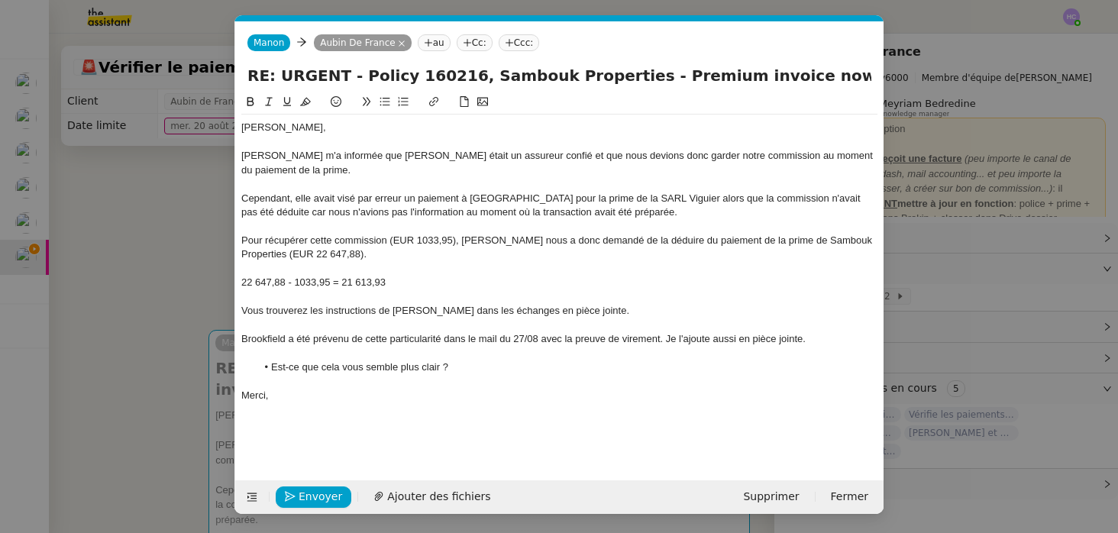
drag, startPoint x: 814, startPoint y: 339, endPoint x: 665, endPoint y: 340, distance: 148.9
click at [665, 340] on div "Brookfield a été prévenu de cette particularité dans le mail du 27/08 avec la p…" at bounding box center [559, 339] width 636 height 14
click at [378, 496] on icon at bounding box center [378, 496] width 11 height 11
click at [186, 240] on nz-modal-container "Service TA - VOYAGE - PROPOSITION GLOBALE A utiliser dans le cadre de propositi…" at bounding box center [559, 266] width 1118 height 533
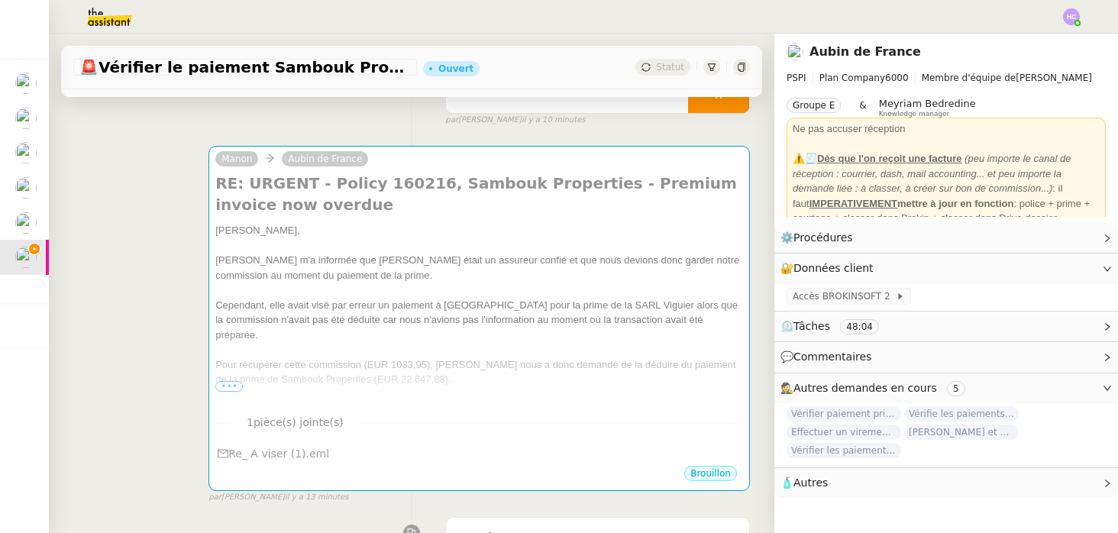
scroll to position [189, 0]
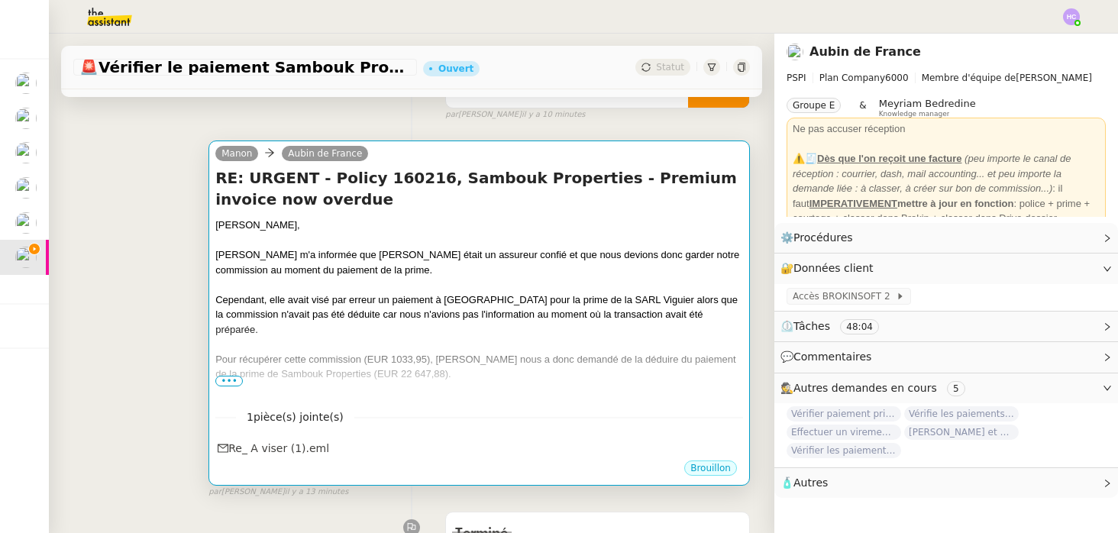
click at [299, 282] on div at bounding box center [479, 284] width 528 height 15
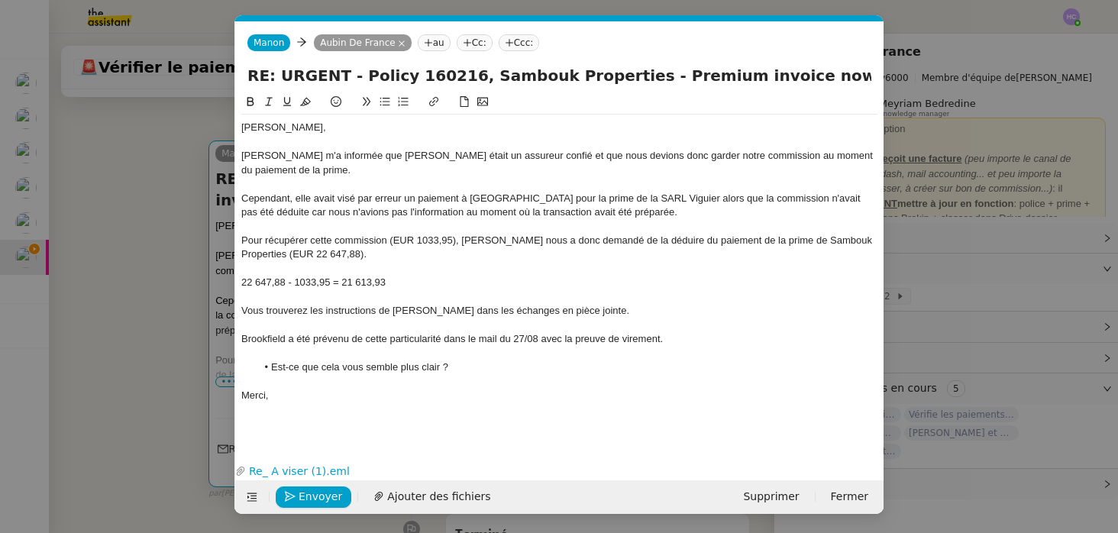
scroll to position [0, 32]
click at [505, 243] on div "Pour récupérer cette commission (EUR 1033,95), Fanny nous a donc demandé de la …" at bounding box center [559, 248] width 636 height 28
click at [273, 213] on div "Cependant, elle avait visé par erreur un paiement à Brookield pour la prime de …" at bounding box center [559, 206] width 636 height 28
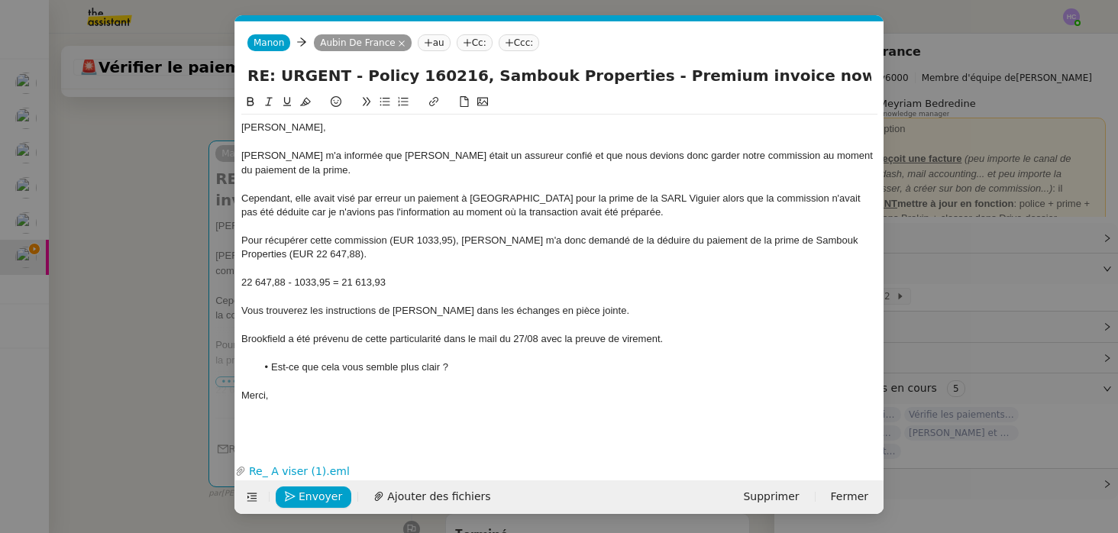
click at [302, 213] on div "Cependant, elle avait visé par erreur un paiement à Brookield pour la prime de …" at bounding box center [559, 206] width 636 height 28
click at [868, 196] on div "Cependant, elle avait visé par erreur un paiement à Brookield pour la prime de …" at bounding box center [559, 206] width 636 height 28
click at [586, 208] on div "Cependant, elle avait visé par erreur un paiement à Brookield pour la prime de …" at bounding box center [559, 206] width 636 height 28
click at [868, 199] on div "Cependant, elle avait visé par erreur un paiement à Brookield pour la prime de …" at bounding box center [559, 206] width 636 height 28
click at [424, 315] on div "Vous trouverez les instructions de Fanny dans les échanges en pièce jointe." at bounding box center [559, 311] width 636 height 14
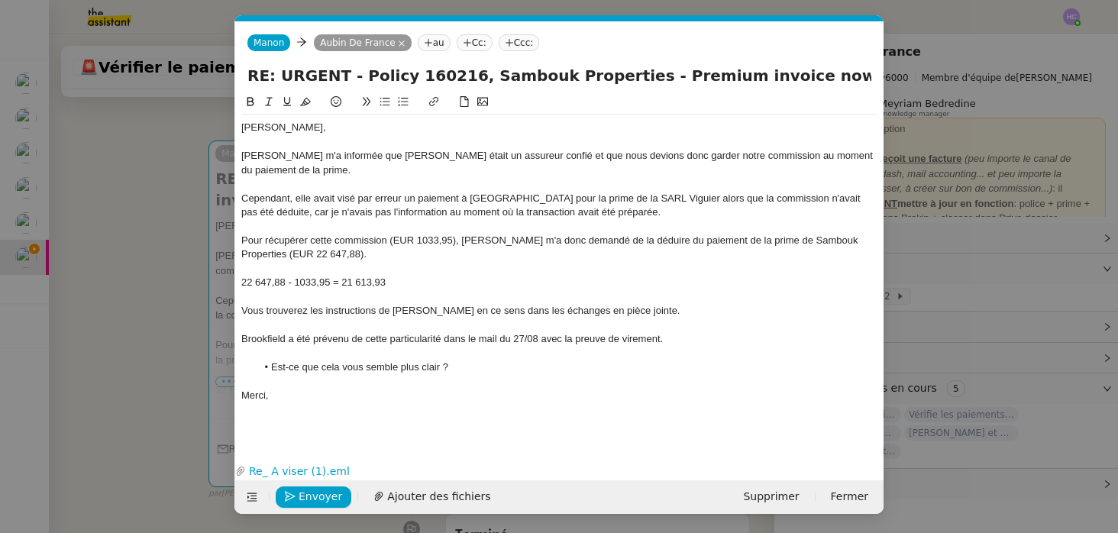
click at [645, 312] on div "Vous trouverez les instructions de Fanny en ce sens dans les échanges en pièce …" at bounding box center [559, 311] width 636 height 14
click at [672, 341] on div "Brookfield a été prévenu de cette particularité dans le mail du 27/08 avec la p…" at bounding box center [559, 339] width 636 height 14
click at [302, 495] on span "Envoyer" at bounding box center [320, 497] width 44 height 18
click at [312, 495] on span "Confirmer l'envoi" at bounding box center [344, 497] width 92 height 18
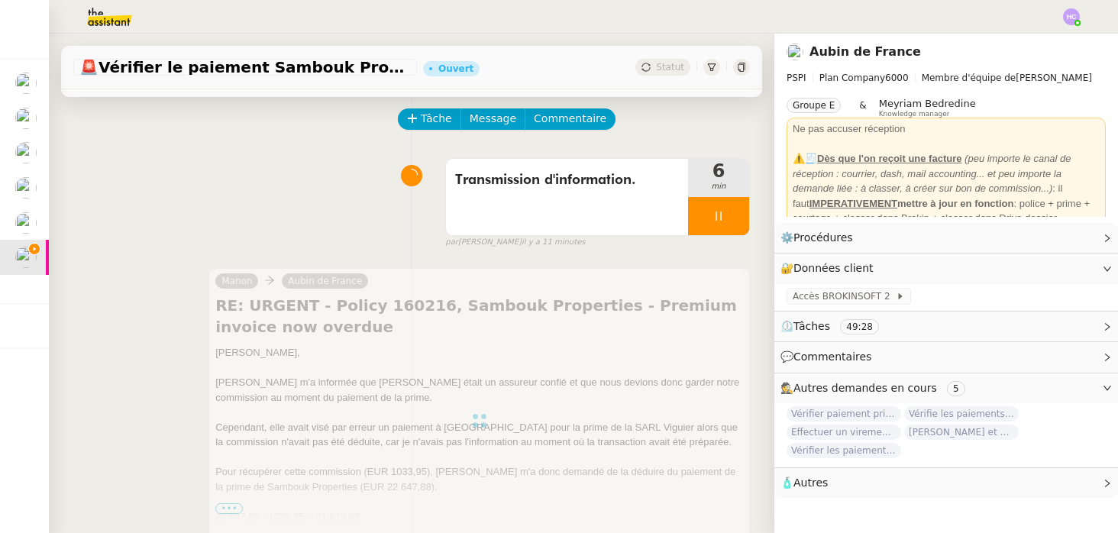
scroll to position [60, 0]
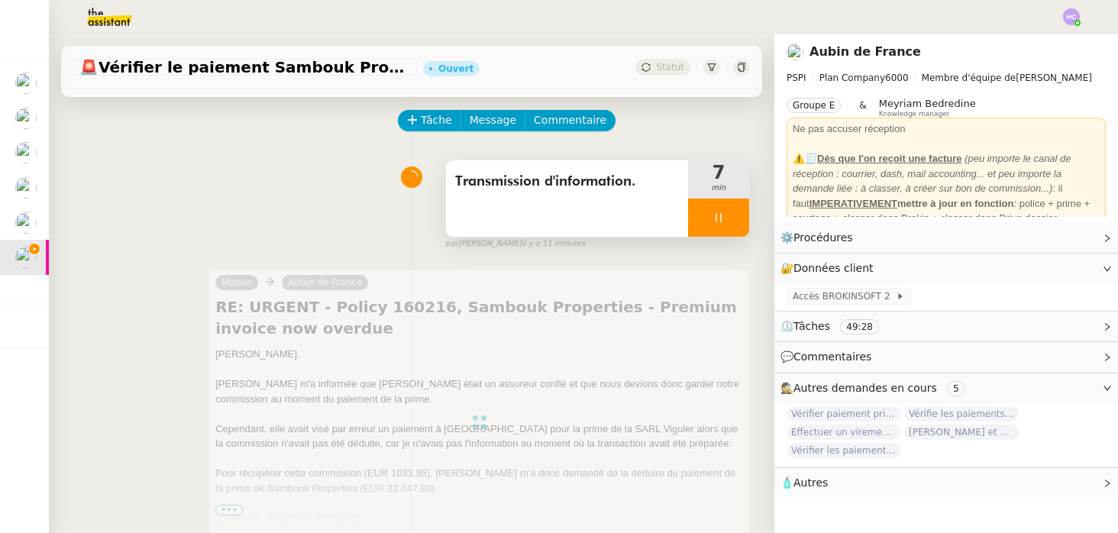
click at [725, 218] on div at bounding box center [718, 217] width 61 height 38
click at [731, 218] on icon at bounding box center [734, 217] width 12 height 12
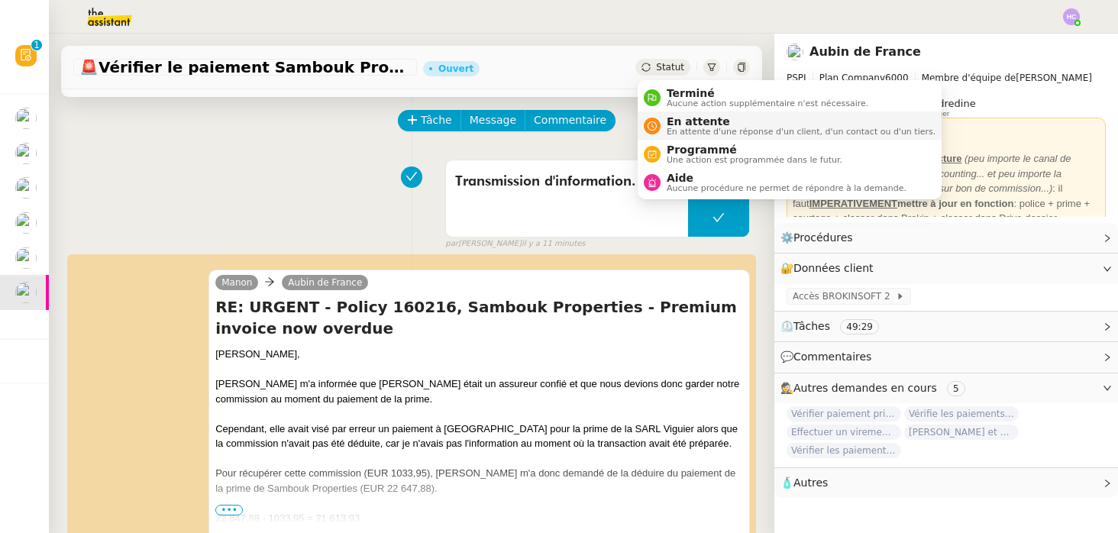
click at [672, 126] on span "En attente" at bounding box center [800, 121] width 269 height 12
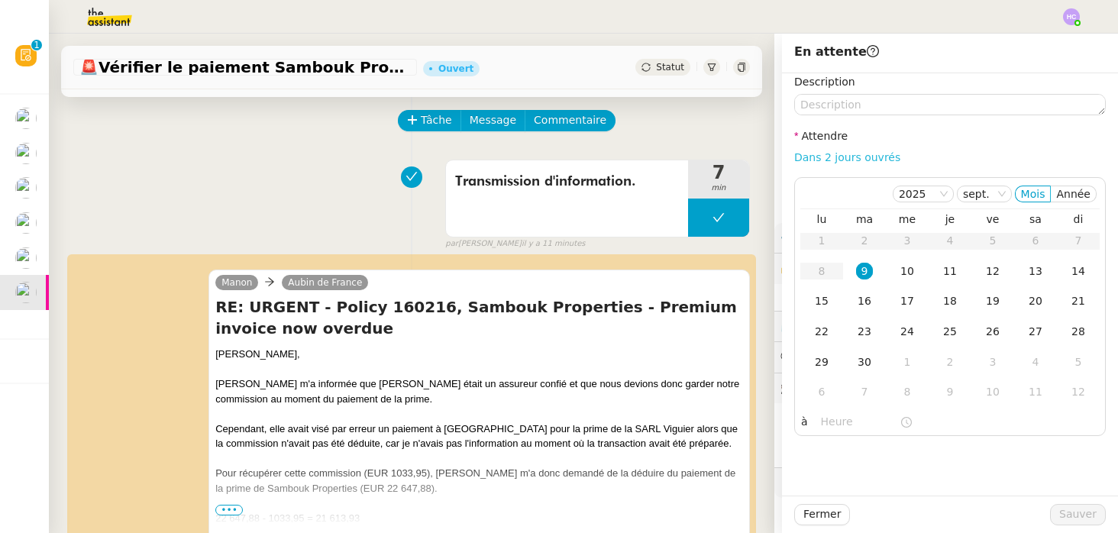
click at [844, 153] on link "Dans 2 jours ouvrés" at bounding box center [847, 157] width 106 height 12
type input "07:00"
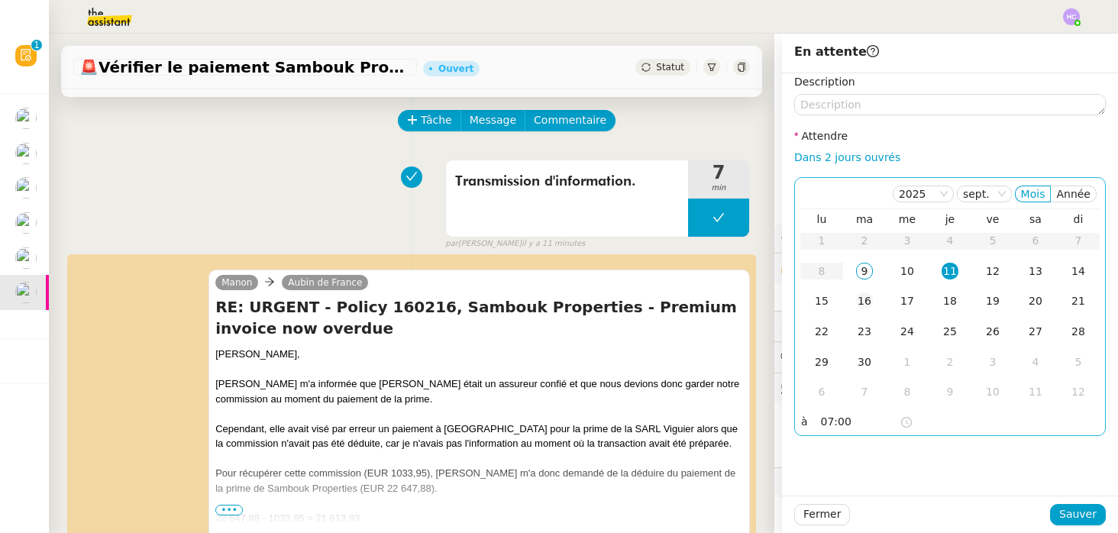
click at [862, 295] on div "16" at bounding box center [864, 300] width 17 height 17
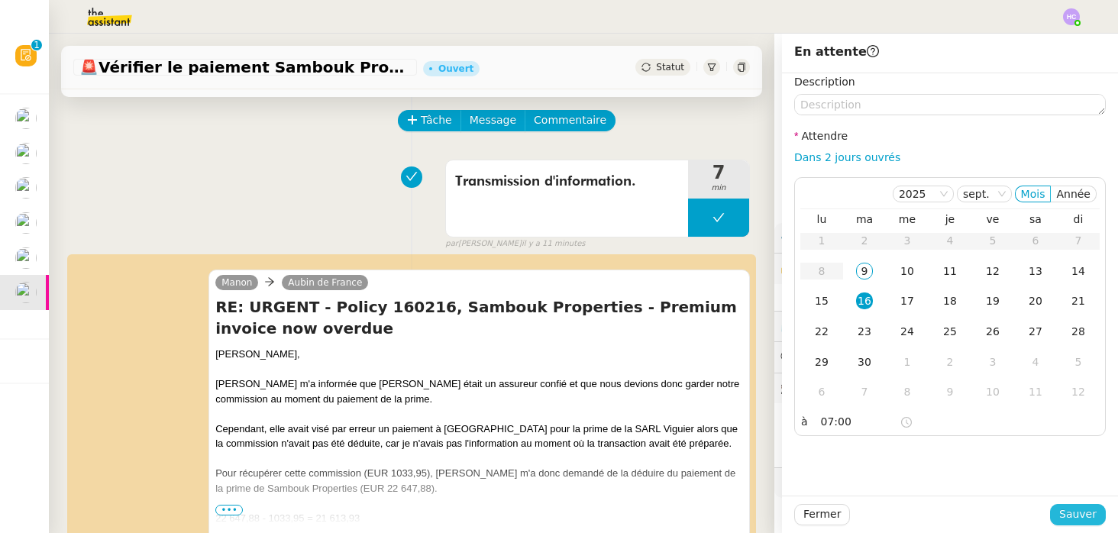
click at [1072, 508] on span "Sauver" at bounding box center [1077, 514] width 37 height 18
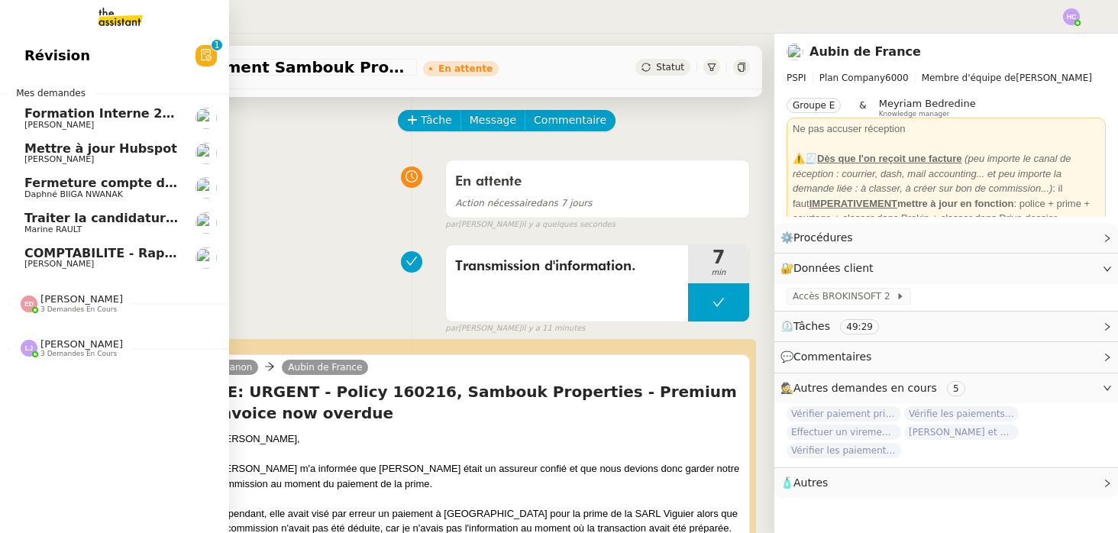
click at [84, 187] on span "Fermeture compte domiciliation Kandbaz" at bounding box center [166, 183] width 285 height 15
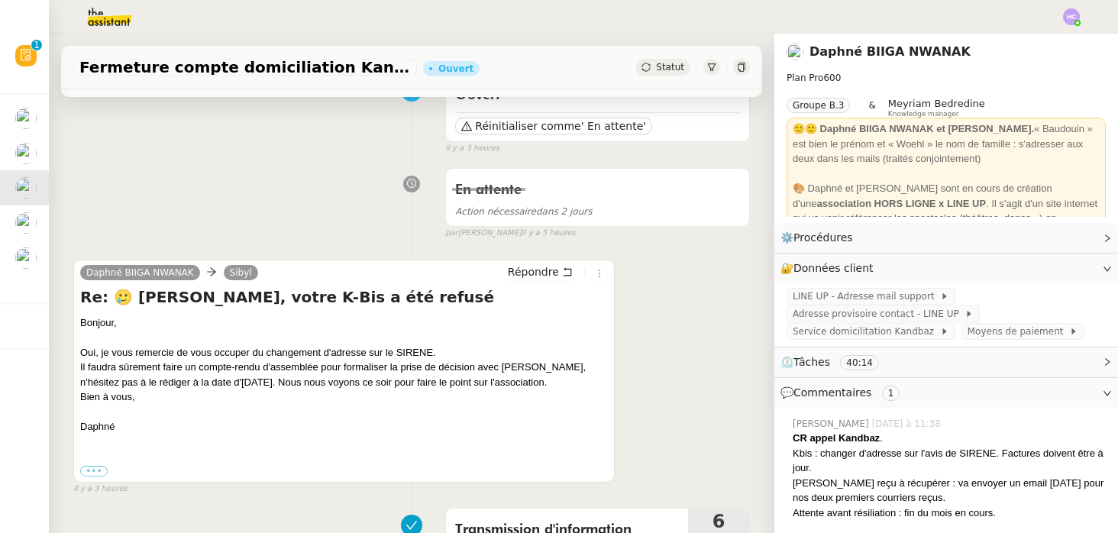
scroll to position [149, 0]
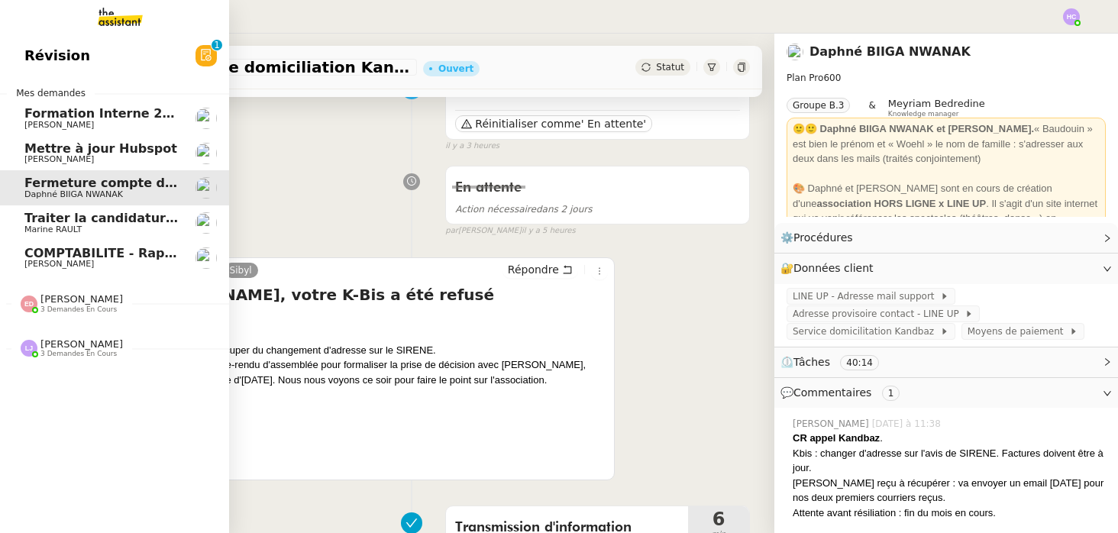
click at [69, 226] on span "Marine RAULT" at bounding box center [52, 229] width 57 height 10
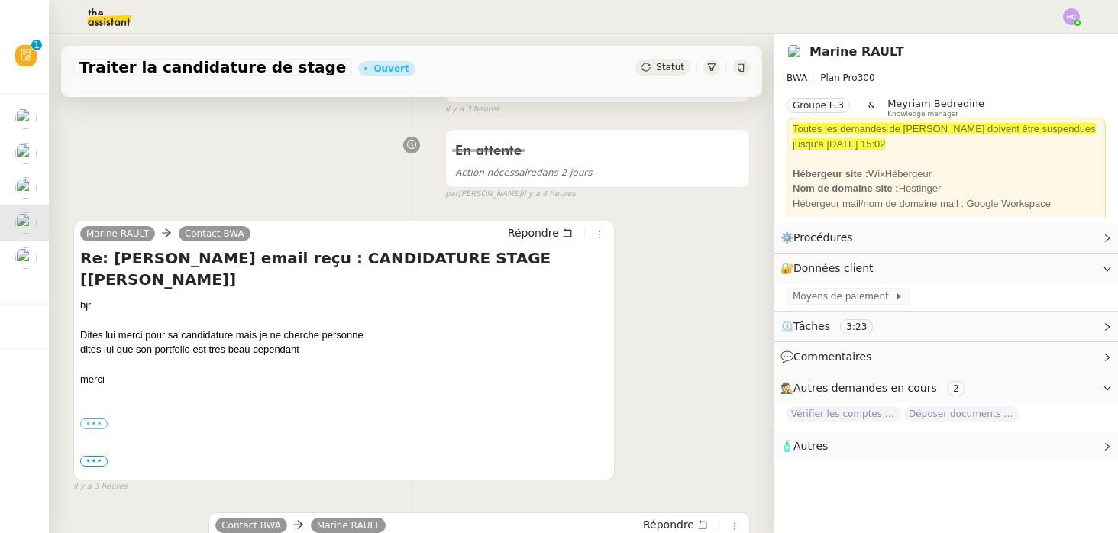
scroll to position [199, 0]
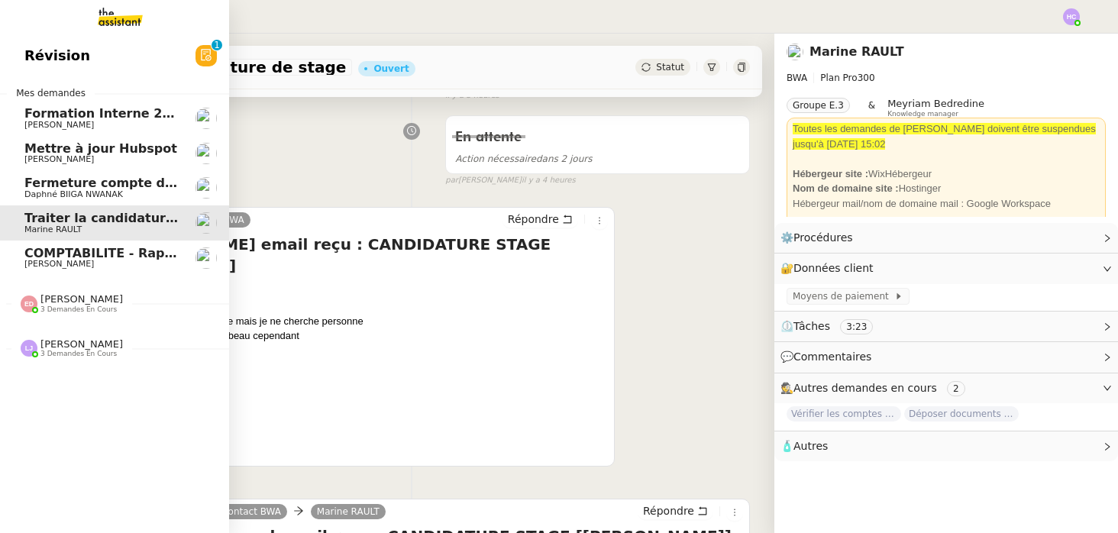
click at [71, 263] on span "[PERSON_NAME]" at bounding box center [58, 264] width 69 height 10
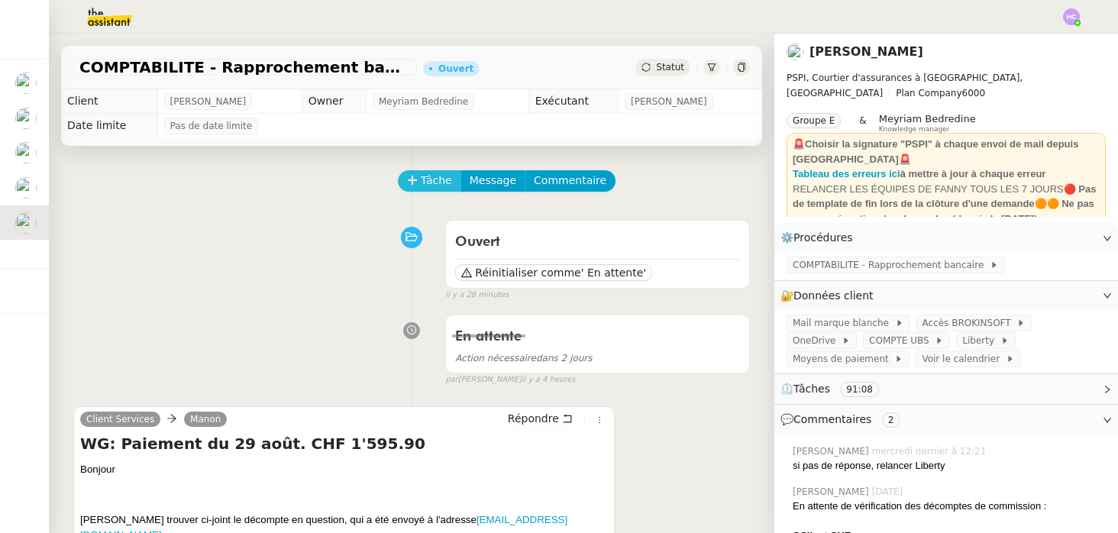
click at [418, 182] on button "Tâche" at bounding box center [429, 180] width 63 height 21
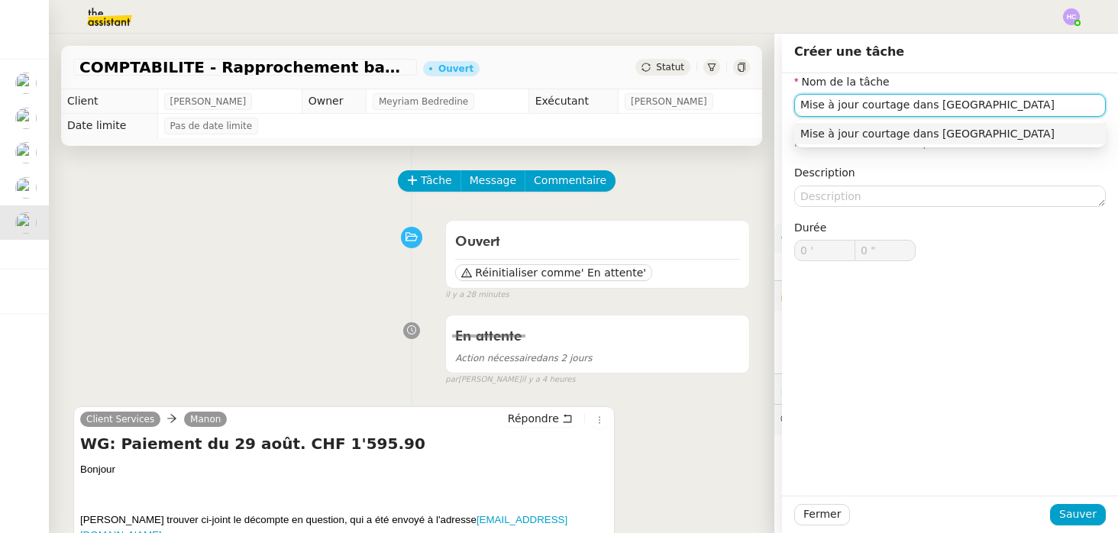
click at [950, 131] on div "Mise à jour courtage dans Brokin" at bounding box center [949, 134] width 299 height 14
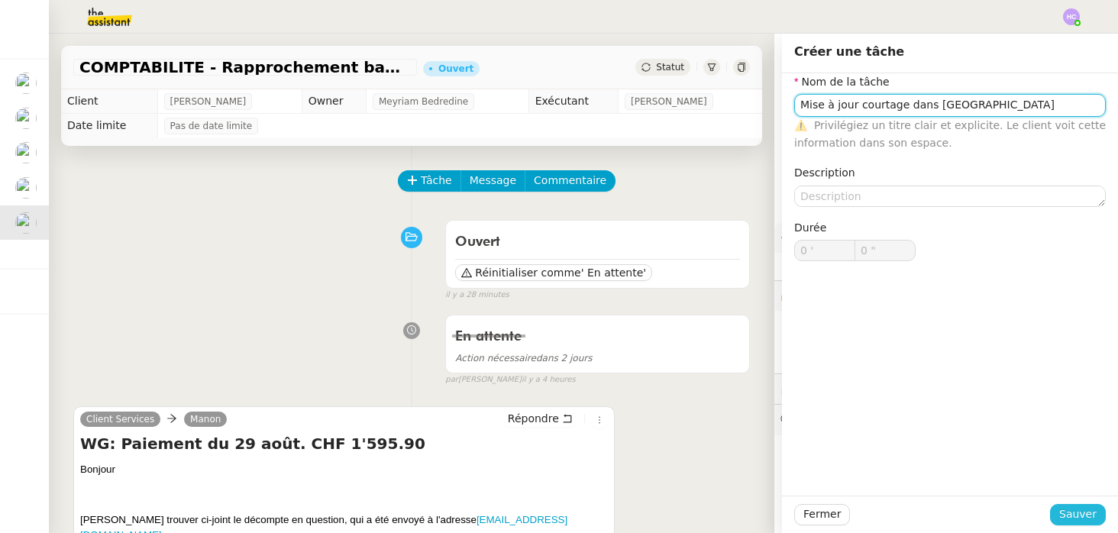
type input "Mise à jour courtage dans Brokin"
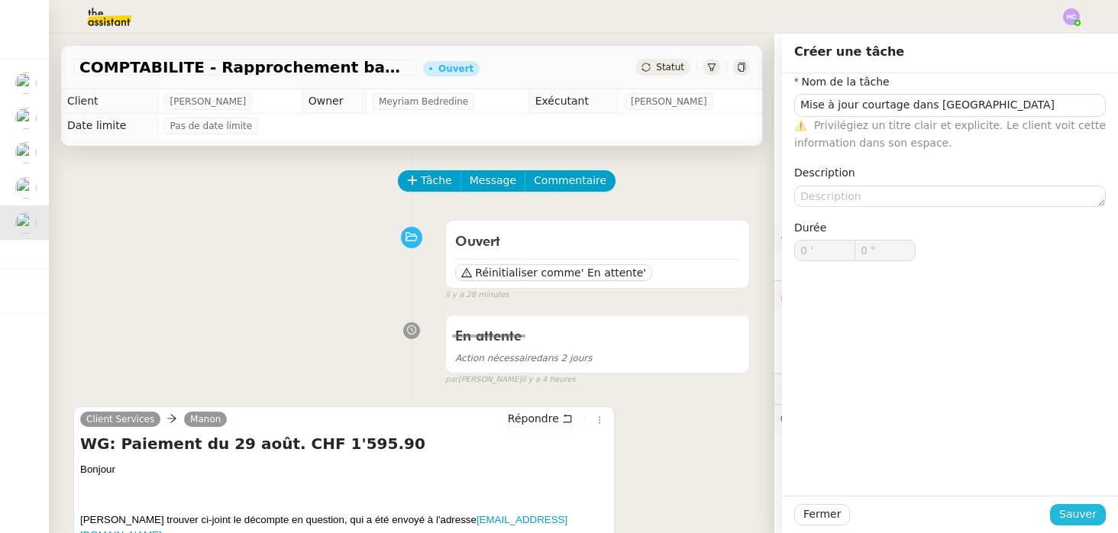
click at [1065, 516] on span "Sauver" at bounding box center [1077, 514] width 37 height 18
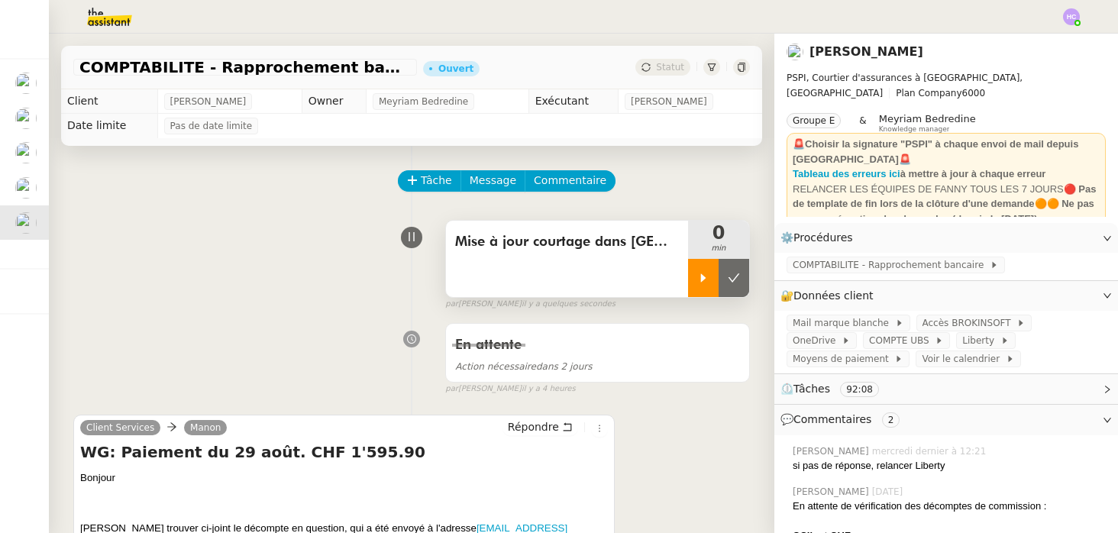
click at [712, 281] on div at bounding box center [703, 278] width 31 height 38
click at [729, 276] on div at bounding box center [718, 278] width 61 height 38
click at [729, 275] on icon at bounding box center [734, 278] width 12 height 12
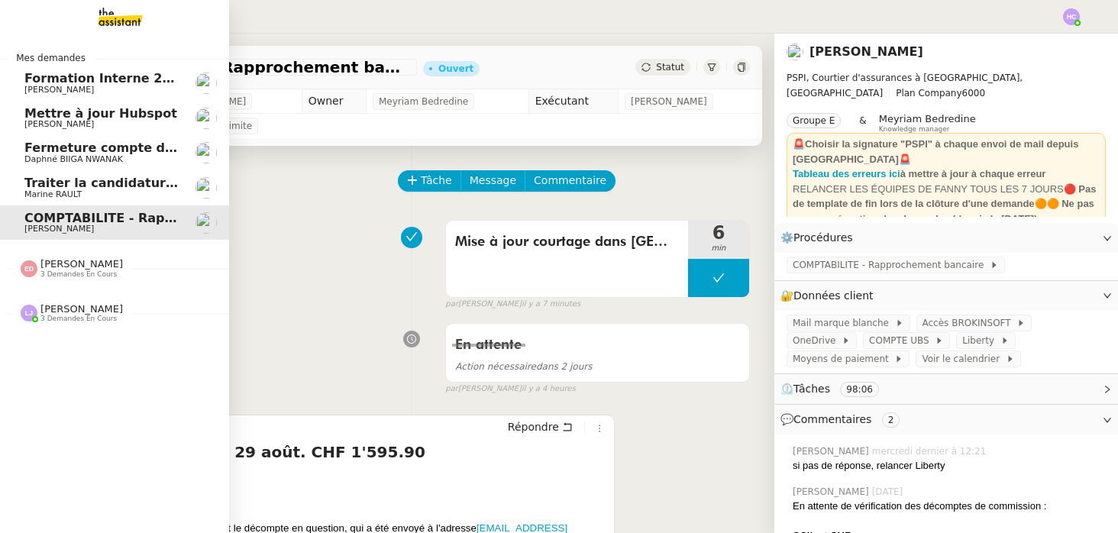
click at [80, 191] on span "Marine RAULT" at bounding box center [52, 194] width 57 height 10
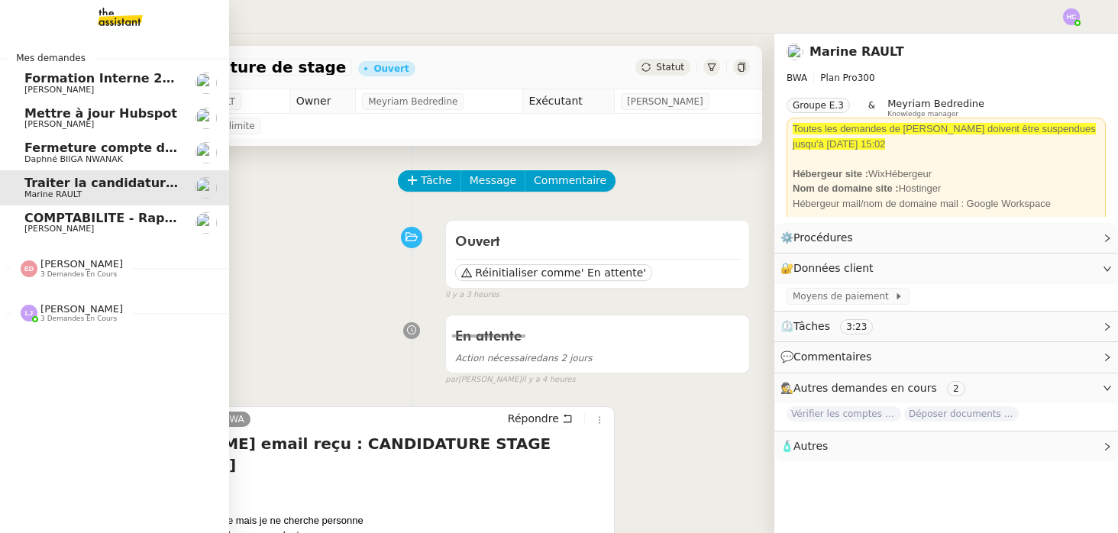
click at [65, 150] on span "Fermeture compte domiciliation Kandbaz" at bounding box center [166, 147] width 285 height 15
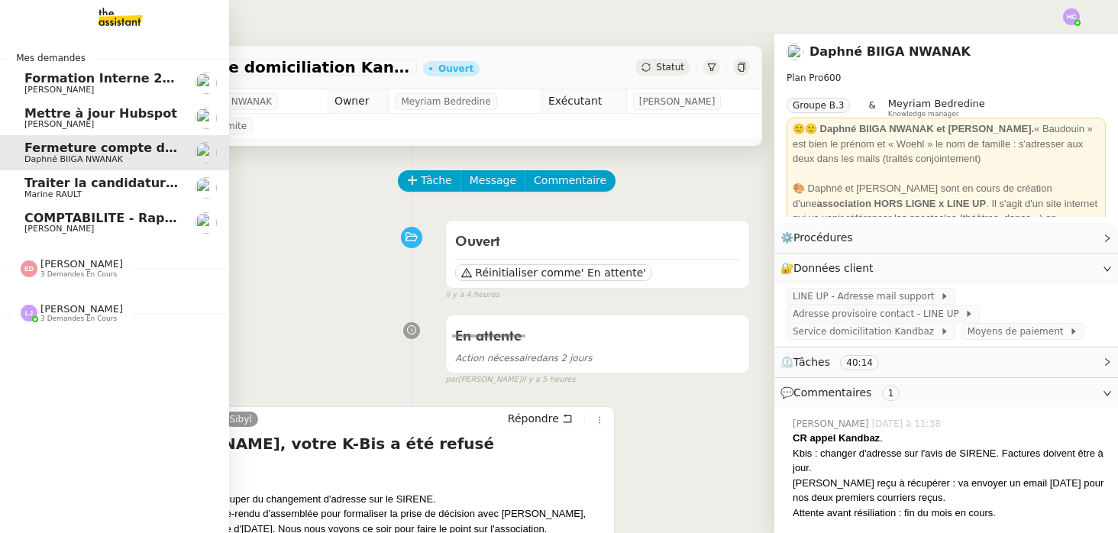
click at [66, 110] on span "Mettre à jour Hubspot" at bounding box center [100, 113] width 153 height 15
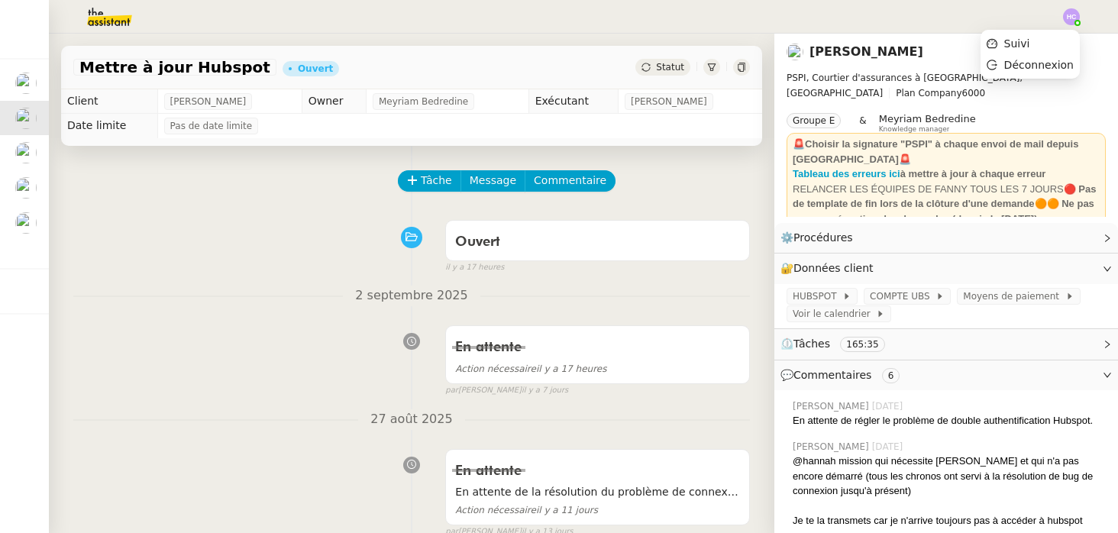
click at [1068, 21] on img at bounding box center [1071, 16] width 17 height 17
click at [1030, 46] on span "Suivi" at bounding box center [1017, 43] width 26 height 12
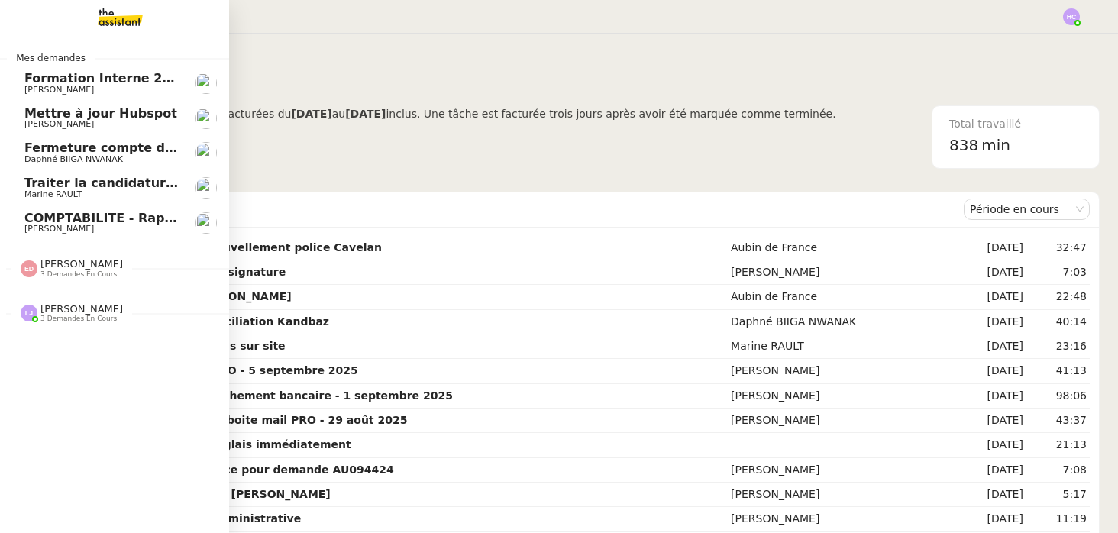
click at [63, 188] on span "Traiter la candidature de stage" at bounding box center [131, 183] width 214 height 15
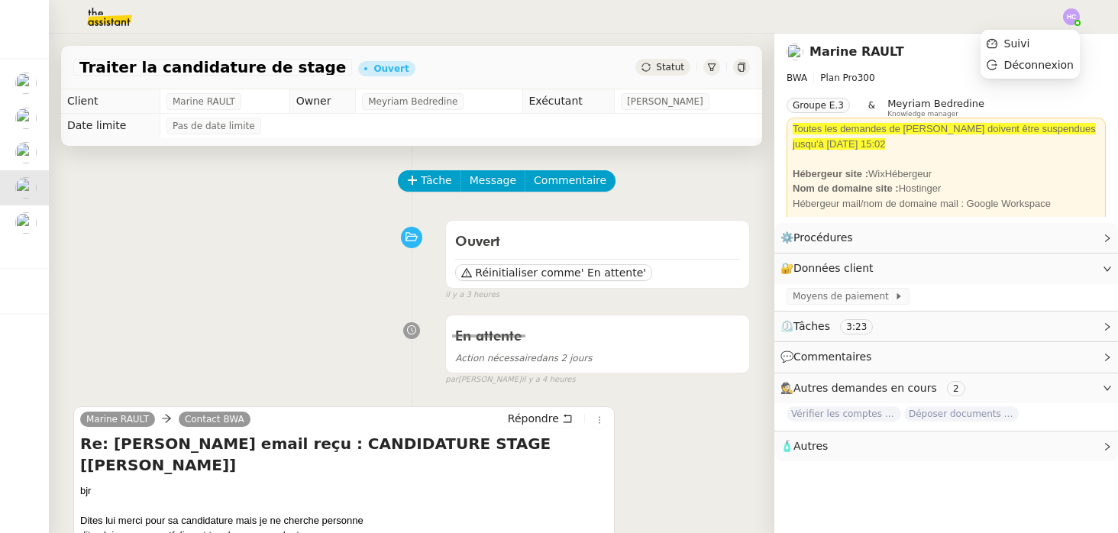
click at [1070, 13] on img at bounding box center [1071, 16] width 17 height 17
click at [666, 182] on div "Tâche Message Commentaire" at bounding box center [574, 188] width 350 height 37
click at [428, 179] on span "Tâche" at bounding box center [436, 181] width 31 height 18
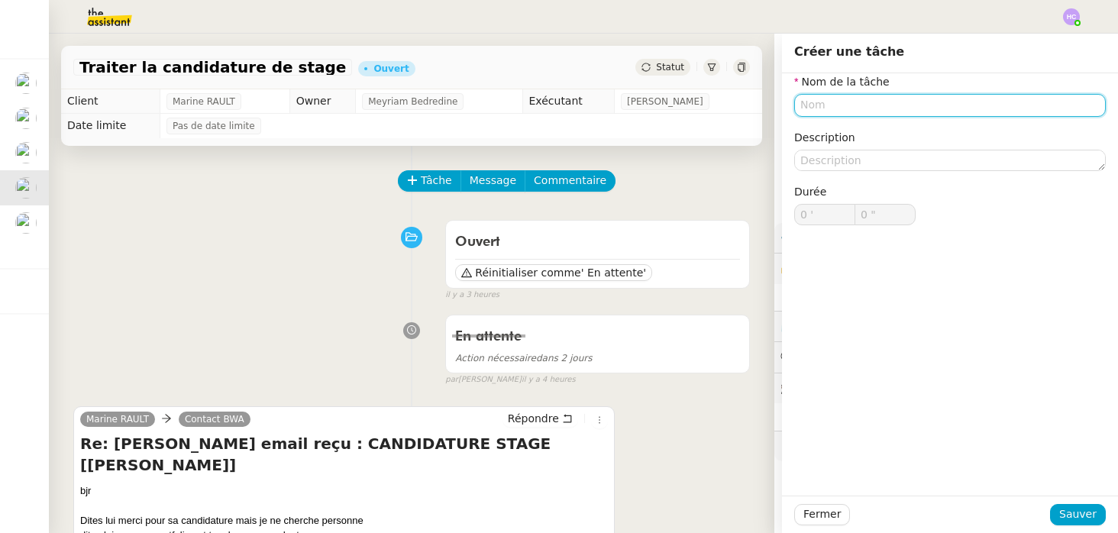
type input "R"
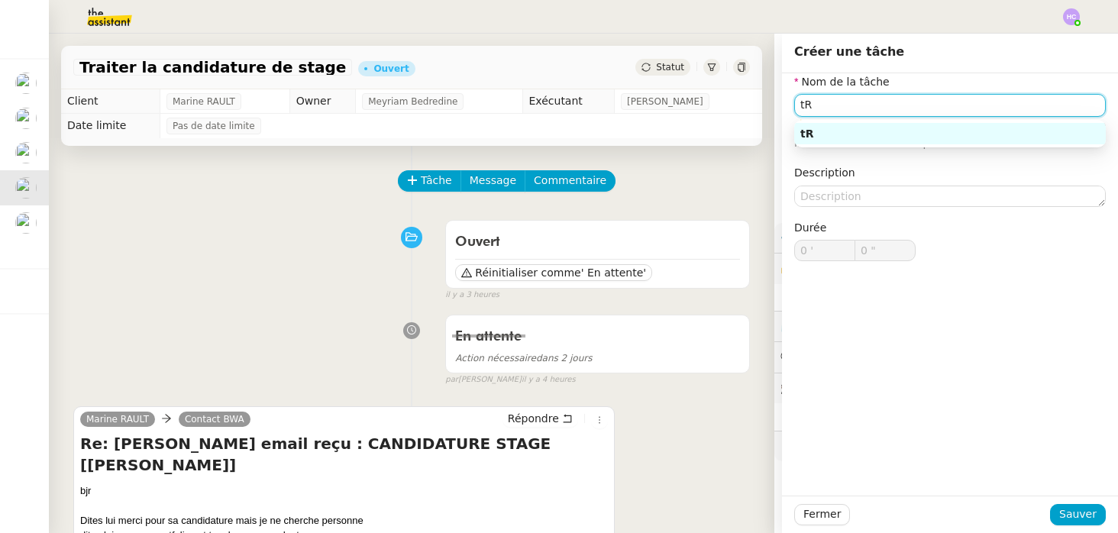
type input "t"
click at [899, 102] on input "Traitement de l'emai reçu" at bounding box center [949, 105] width 311 height 22
click at [922, 133] on div "Traitement de l'email reçu" at bounding box center [949, 134] width 299 height 14
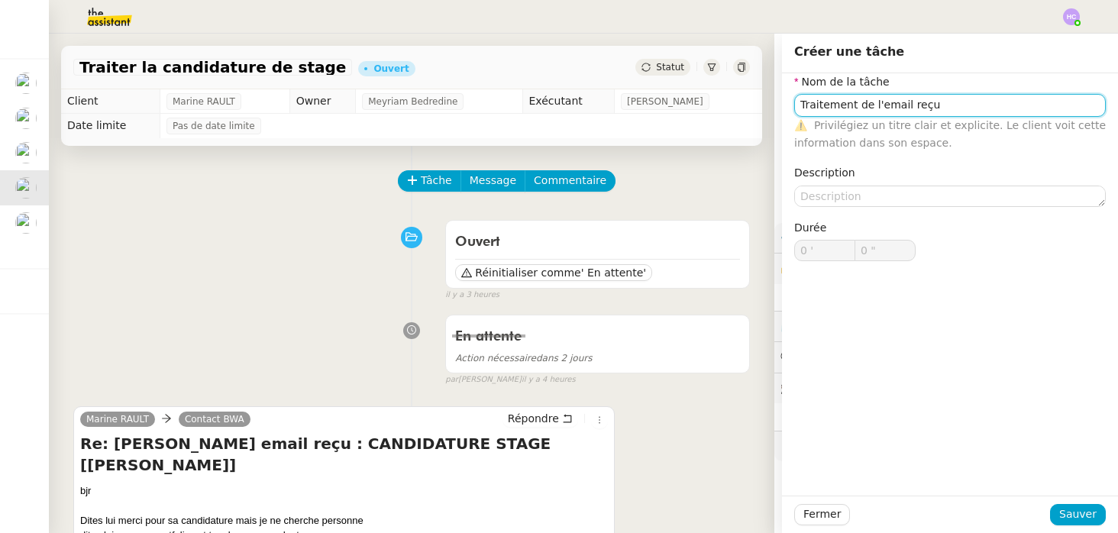
type input "Traitement de l'email reçu"
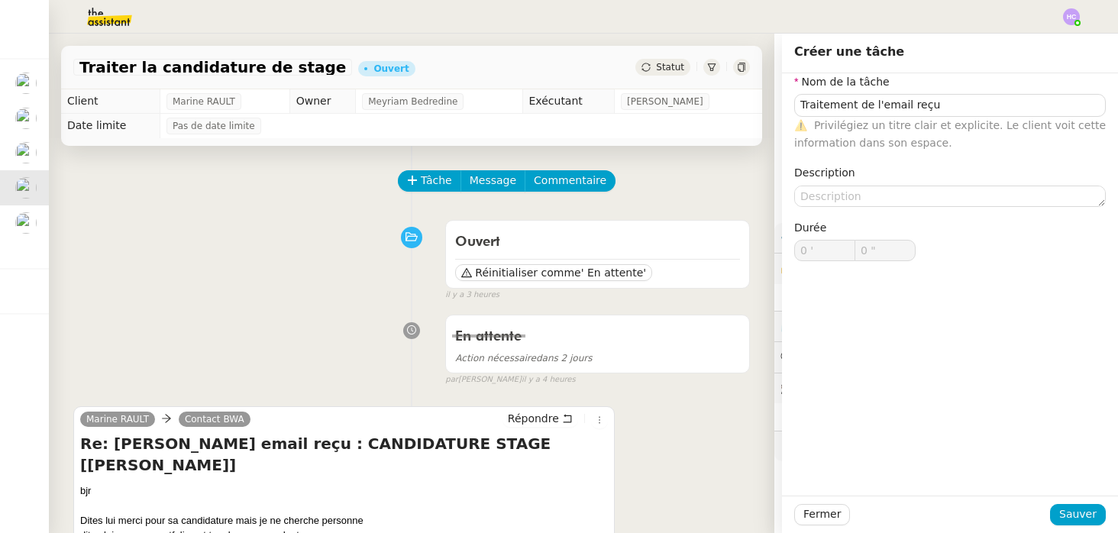
click at [1064, 502] on div "Fermer Sauver" at bounding box center [950, 513] width 336 height 37
click at [1066, 508] on span "Sauver" at bounding box center [1077, 514] width 37 height 18
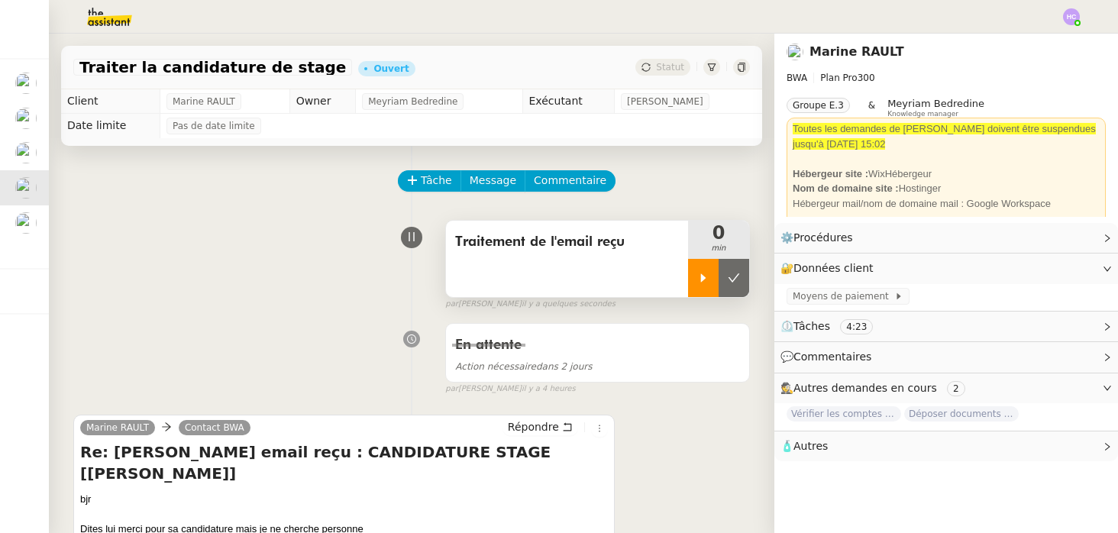
click at [704, 272] on icon at bounding box center [703, 278] width 12 height 12
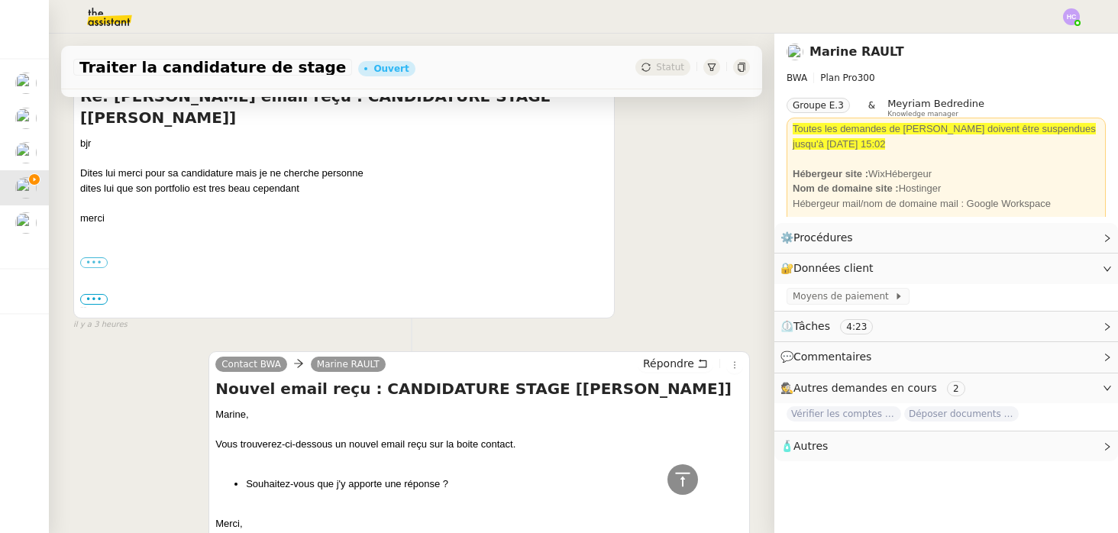
scroll to position [312, 0]
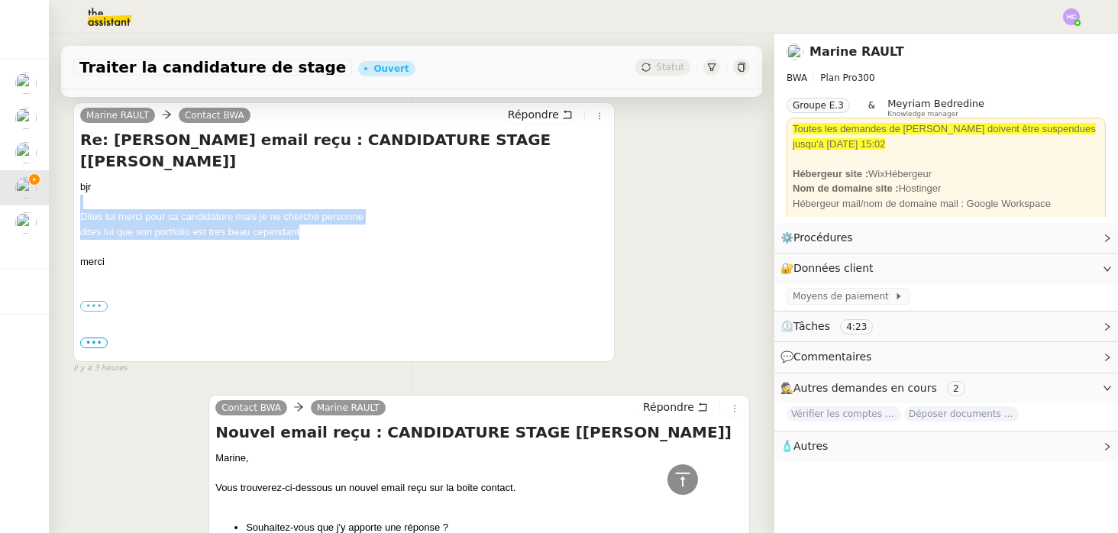
drag, startPoint x: 309, startPoint y: 209, endPoint x: 69, endPoint y: 186, distance: 241.6
click at [69, 186] on div "Tâche Message Commentaire Veuillez patienter une erreur s'est produite 👌👌👌 mess…" at bounding box center [411, 542] width 725 height 1417
copy div "Dites lui merci pour sa candidature mais je ne cherche personne dites lui que s…"
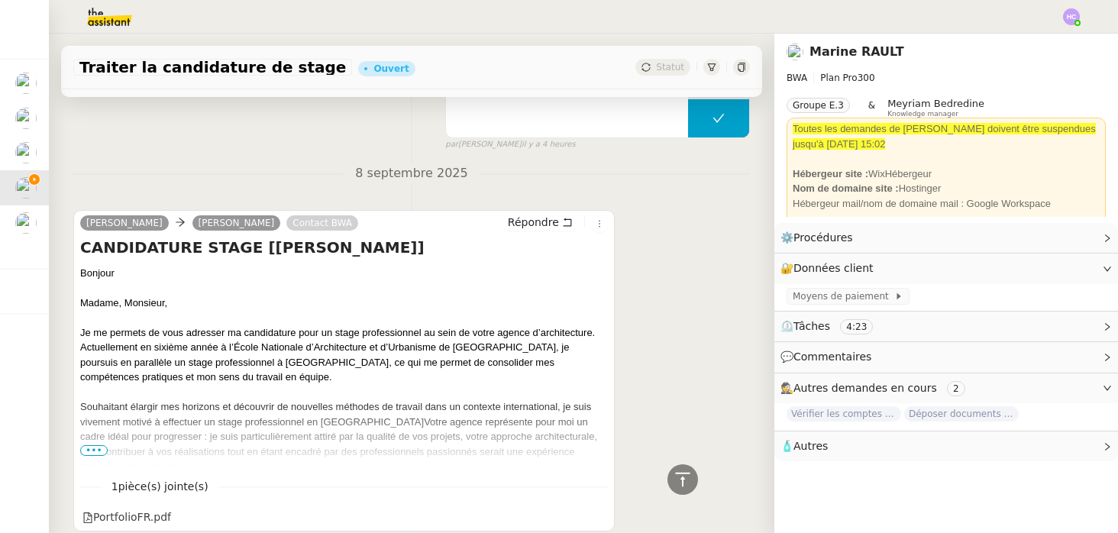
scroll to position [995, 0]
click at [532, 221] on span "Répondre" at bounding box center [533, 221] width 51 height 15
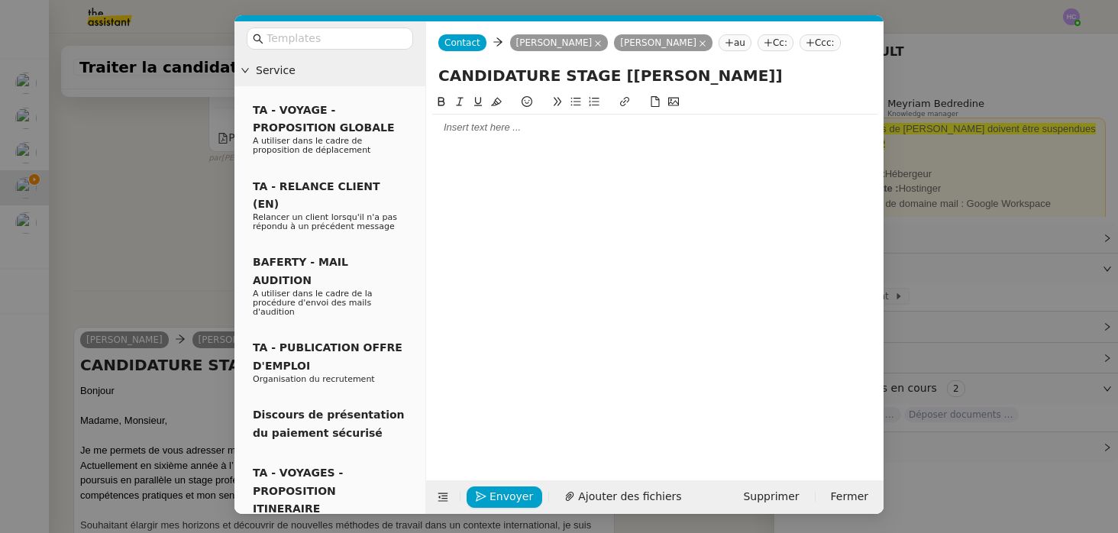
scroll to position [1112, 0]
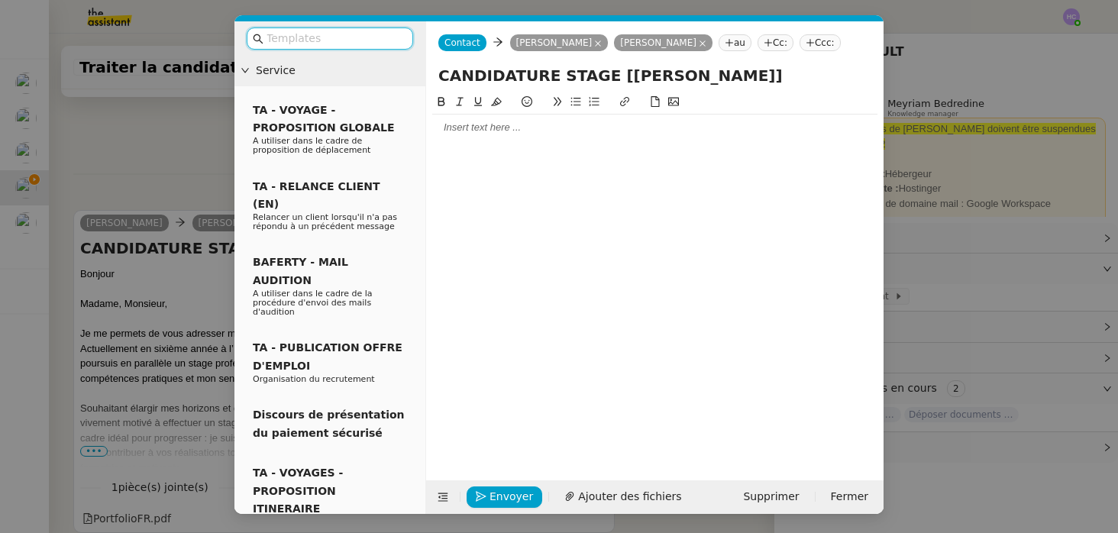
click at [470, 137] on div at bounding box center [654, 128] width 445 height 26
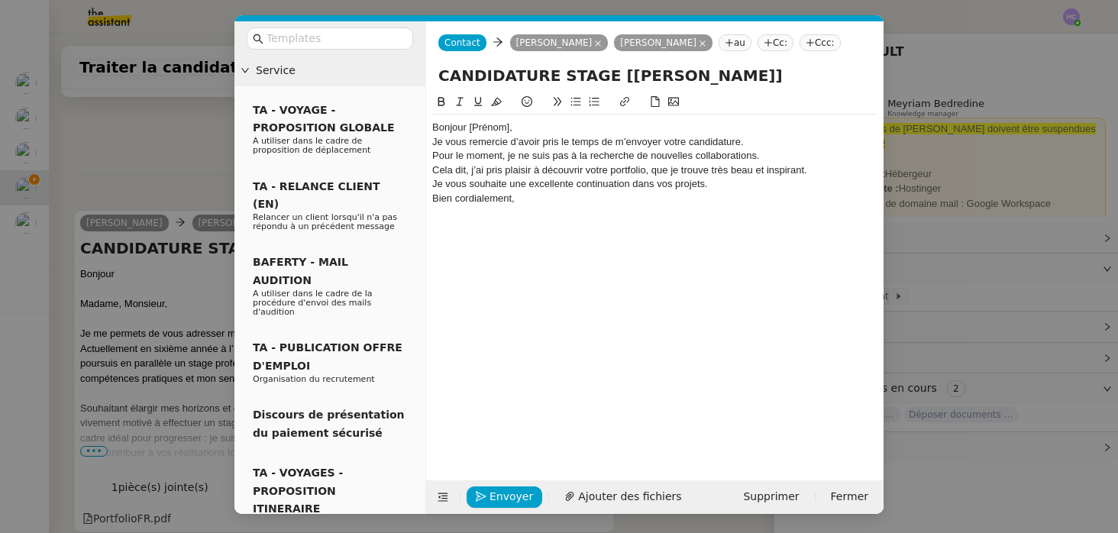
scroll to position [1216, 0]
click at [516, 130] on div "Bonjour [Prénom]," at bounding box center [654, 128] width 445 height 14
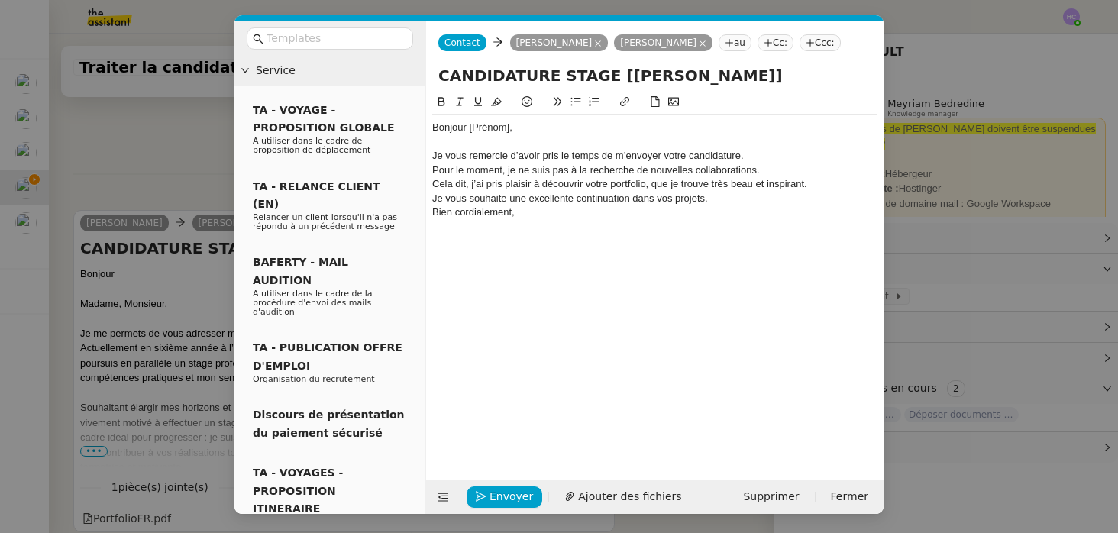
scroll to position [1231, 0]
click at [764, 162] on div "Je vous remercie d’avoir pris le temps de m’envoyer votre candidature." at bounding box center [654, 156] width 445 height 14
click at [795, 170] on div "Pour le moment, je ne suis pas à la recherche de nouvelles collaborations." at bounding box center [654, 170] width 445 height 14
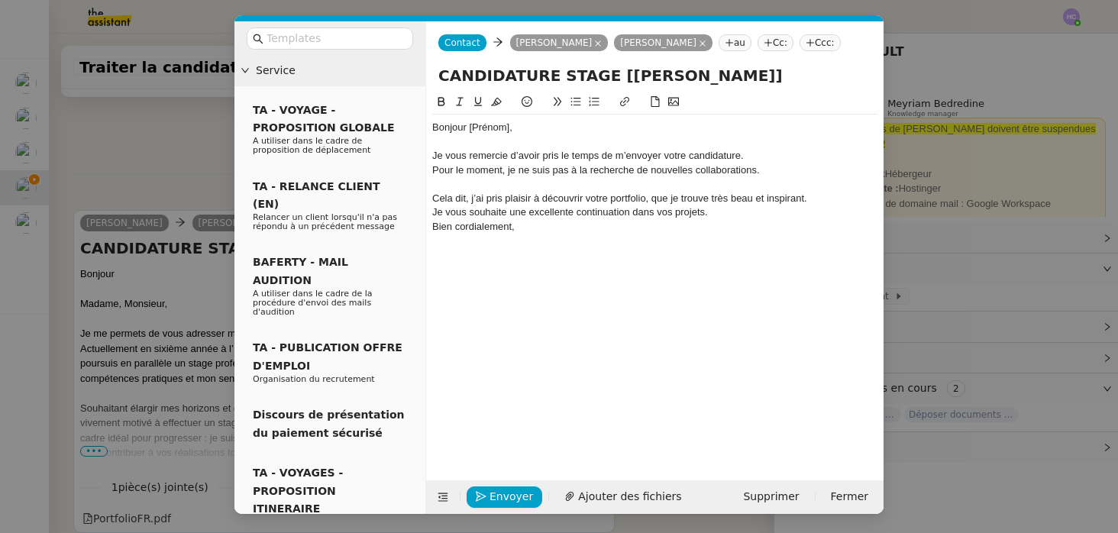
scroll to position [1246, 0]
click at [820, 195] on div "Cela dit, j’ai pris plaisir à découvrir votre portfolio, que je trouve très bea…" at bounding box center [654, 199] width 445 height 14
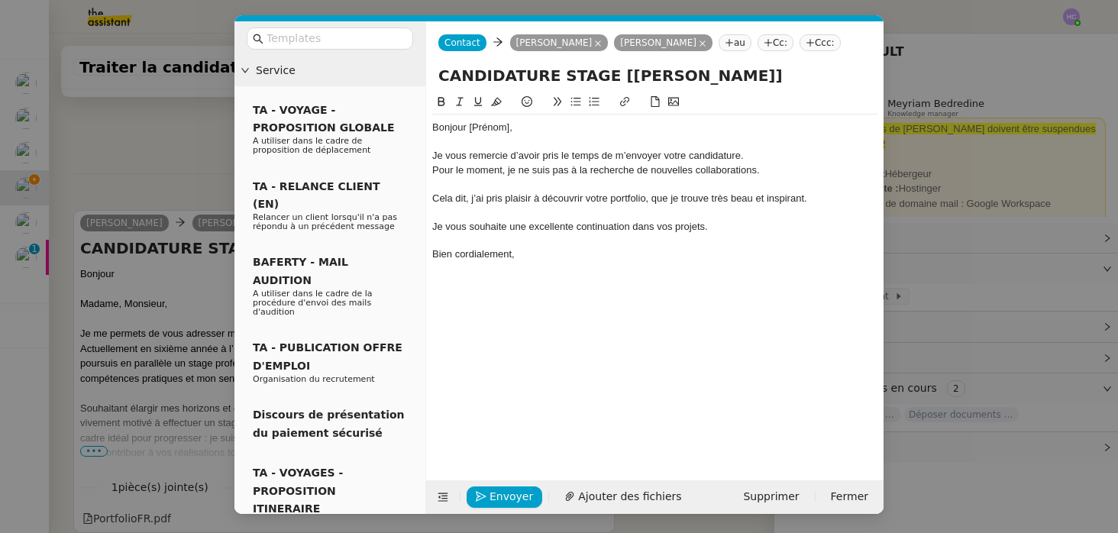
scroll to position [1276, 0]
click at [434, 154] on div "Je vous remercie d’avoir pris le temps de m’envoyer votre candidature." at bounding box center [654, 156] width 445 height 14
drag, startPoint x: 510, startPoint y: 131, endPoint x: 466, endPoint y: 129, distance: 43.5
click at [466, 129] on div "Bonjour [Prénom]," at bounding box center [654, 128] width 445 height 14
click at [149, 168] on nz-modal-container "Service TA - VOYAGE - PROPOSITION GLOBALE A utiliser dans le cadre de propositi…" at bounding box center [559, 266] width 1118 height 533
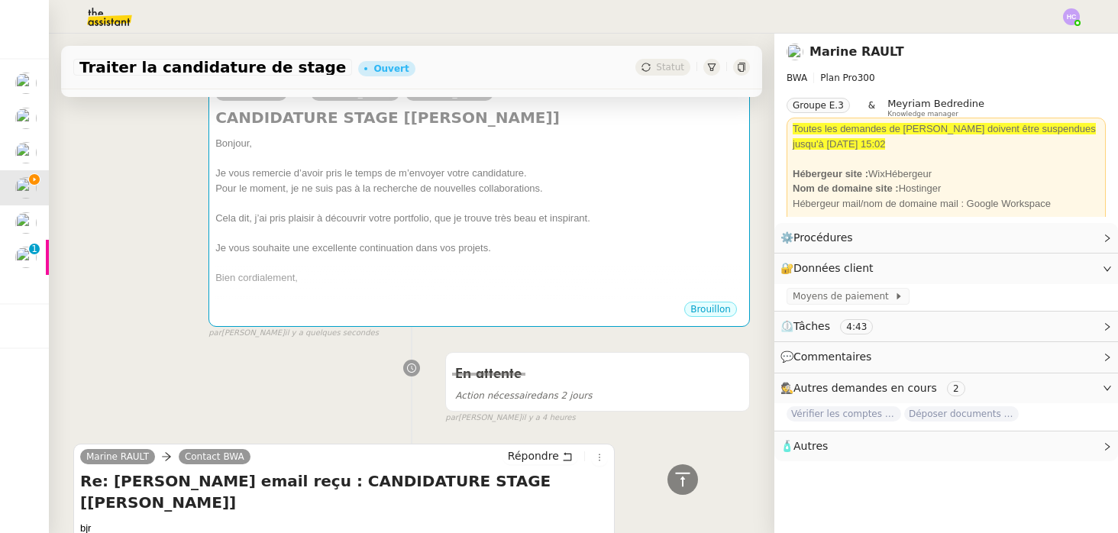
scroll to position [257, 0]
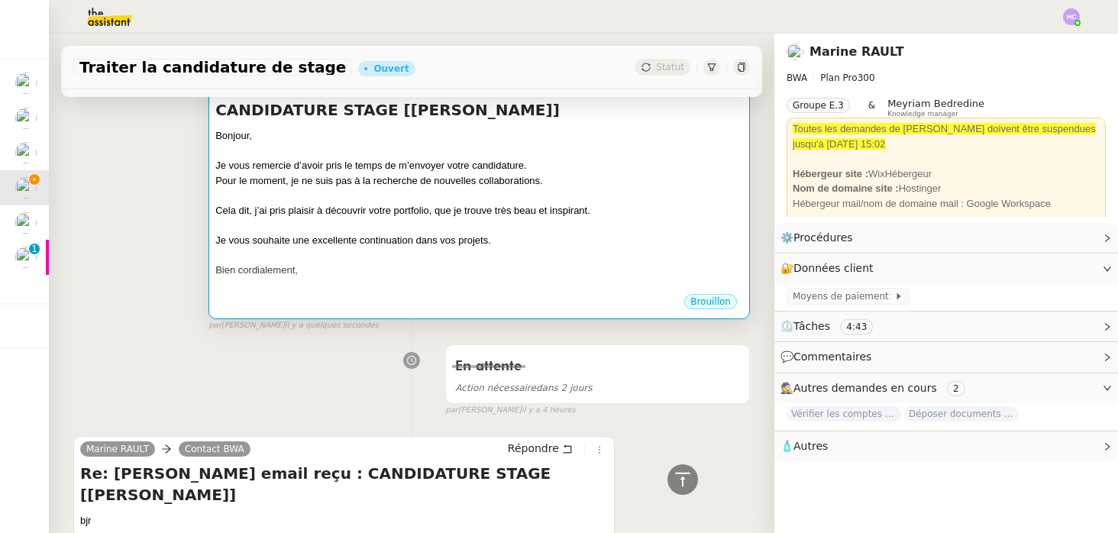
click at [305, 223] on div at bounding box center [479, 225] width 528 height 15
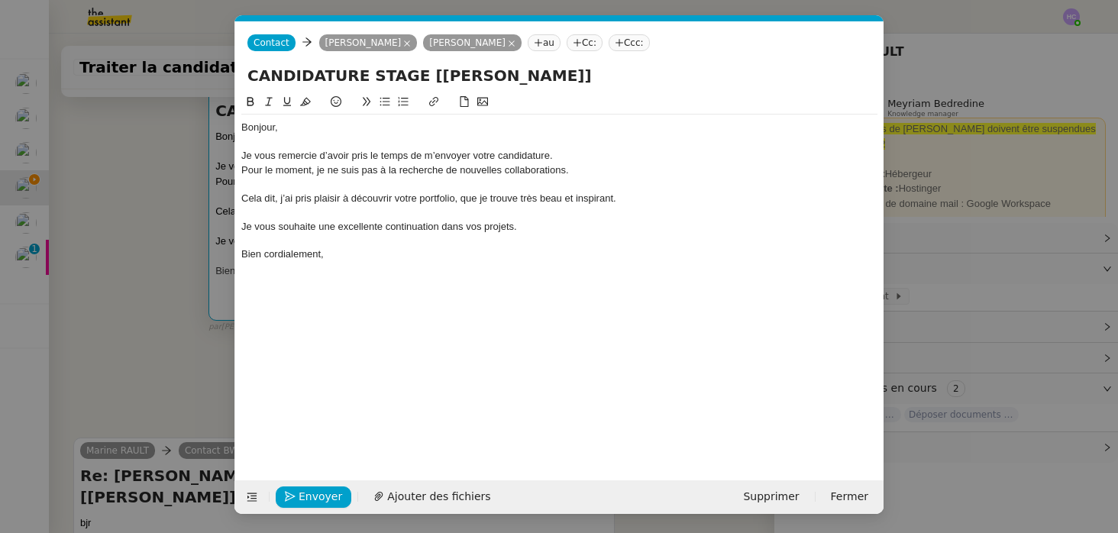
scroll to position [0, 32]
click at [580, 198] on div "Cela dit, j’ai pris plaisir à découvrir votre portfolio, que je trouve très bea…" at bounding box center [559, 199] width 636 height 14
click at [547, 218] on div at bounding box center [559, 212] width 636 height 14
click at [333, 257] on div "Bien cordialement," at bounding box center [559, 254] width 636 height 14
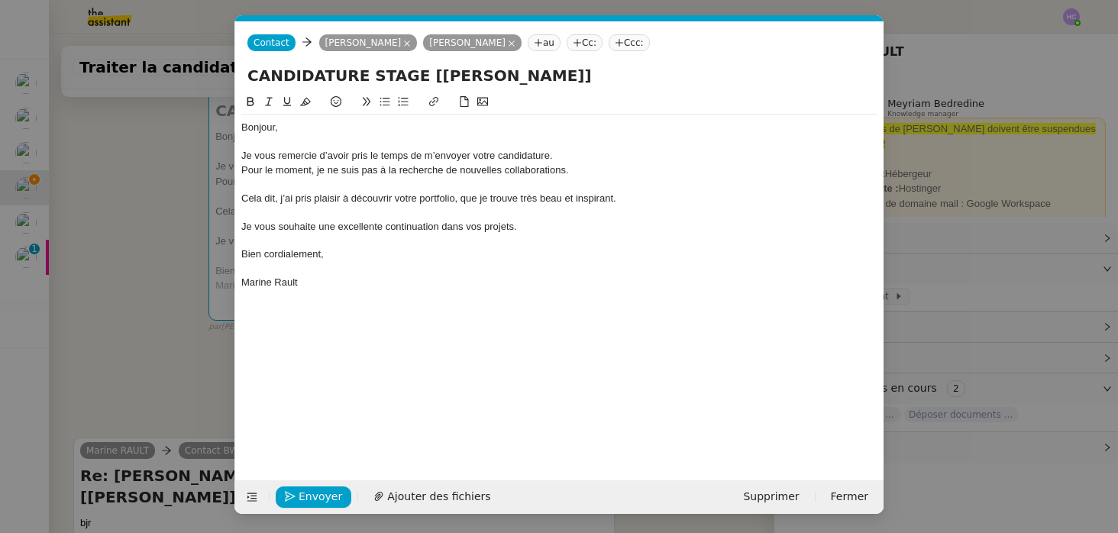
click at [333, 257] on div "Bien cordialement," at bounding box center [559, 254] width 636 height 14
click at [317, 499] on span "Envoyer" at bounding box center [320, 497] width 44 height 18
click at [317, 499] on span "Confirmer l'envoi" at bounding box center [344, 497] width 92 height 18
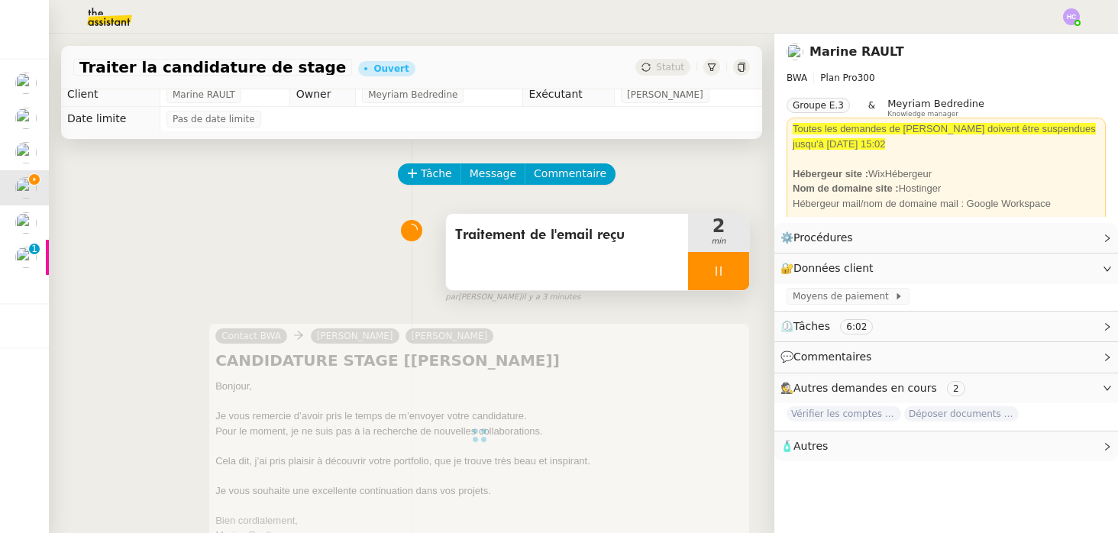
scroll to position [0, 0]
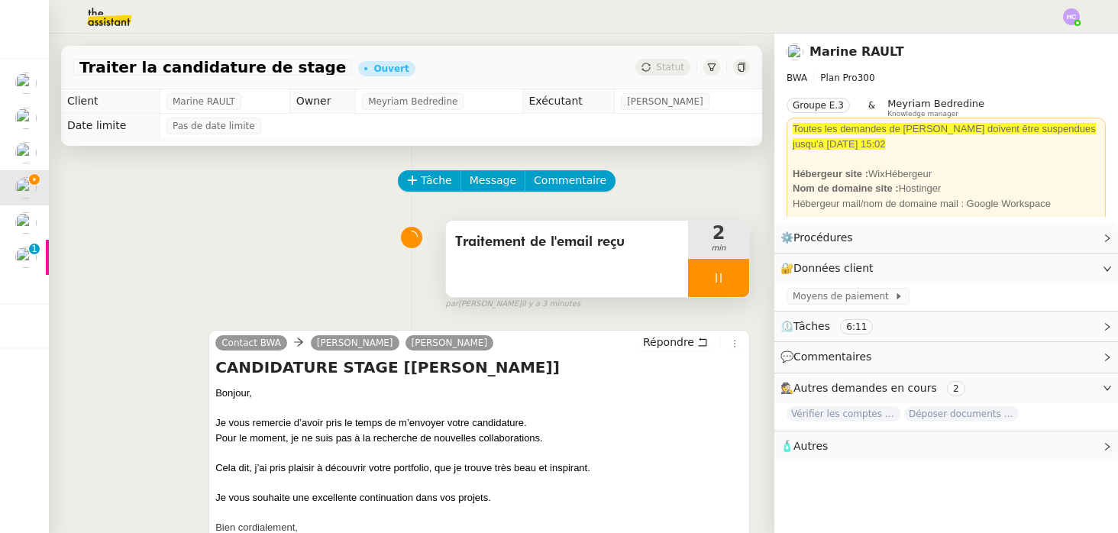
click at [718, 284] on div at bounding box center [718, 278] width 61 height 38
click at [731, 283] on icon at bounding box center [734, 278] width 12 height 12
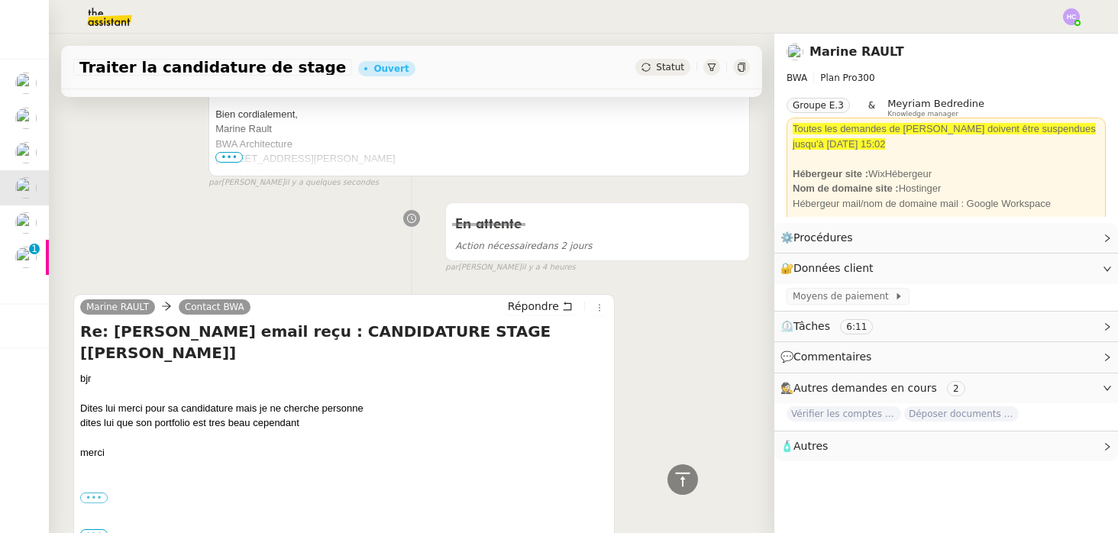
scroll to position [414, 0]
click at [1065, 239] on link "Modifier" at bounding box center [1066, 238] width 44 height 18
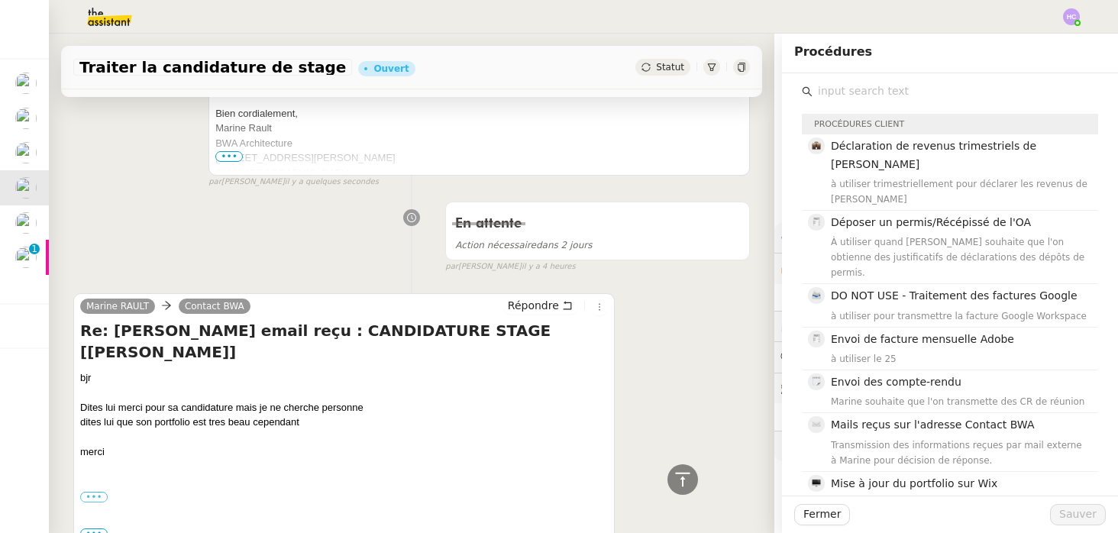
click at [837, 93] on input "text" at bounding box center [955, 91] width 286 height 21
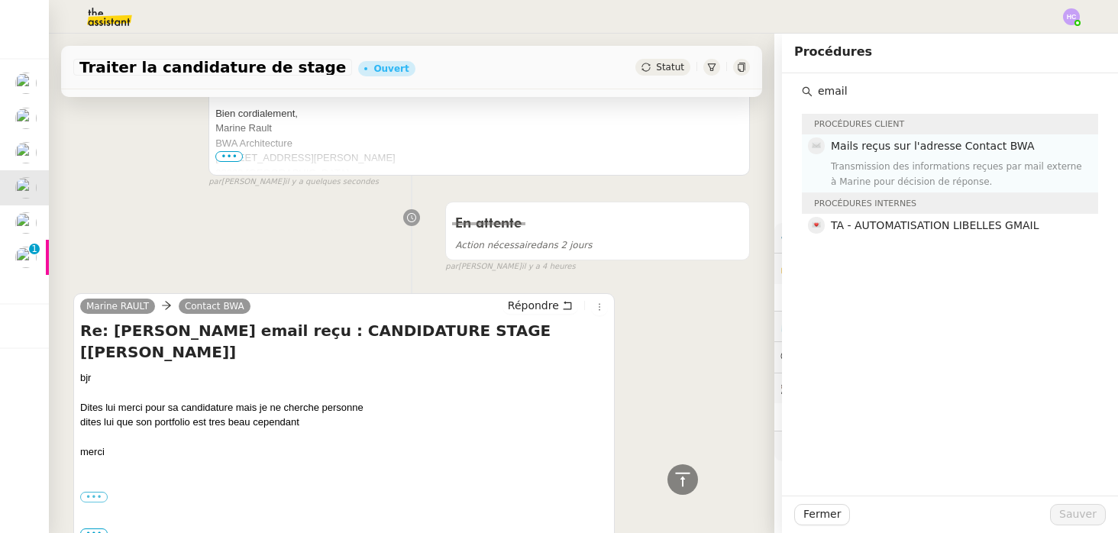
type input "email"
click at [942, 165] on div "Transmission des informations reçues par mail externe à Marine pour décision de…" at bounding box center [960, 174] width 258 height 31
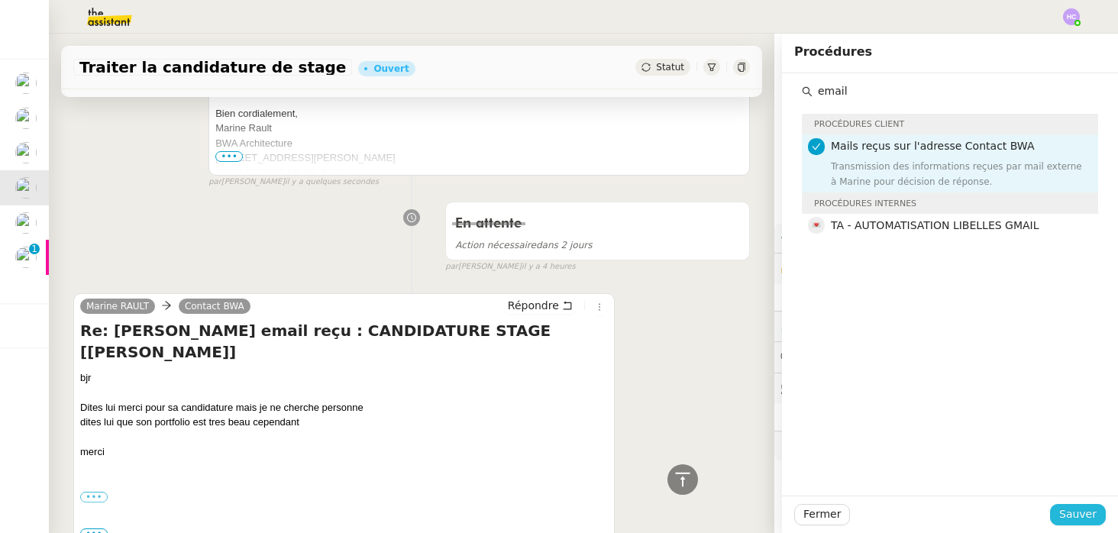
click at [1067, 505] on span "Sauver" at bounding box center [1077, 514] width 37 height 18
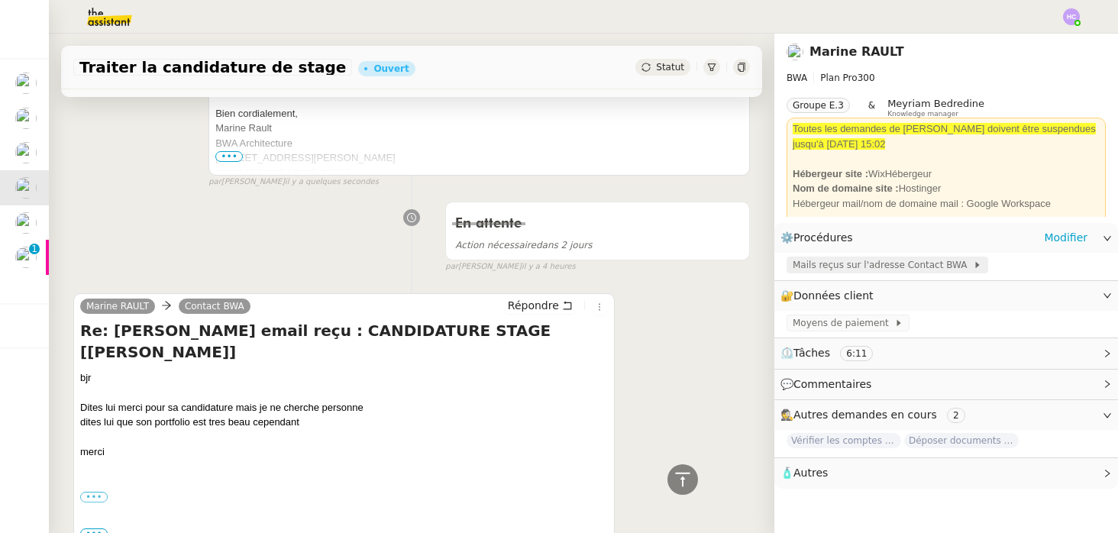
click at [818, 269] on span "Mails reçus sur l'adresse Contact BWA" at bounding box center [882, 264] width 180 height 15
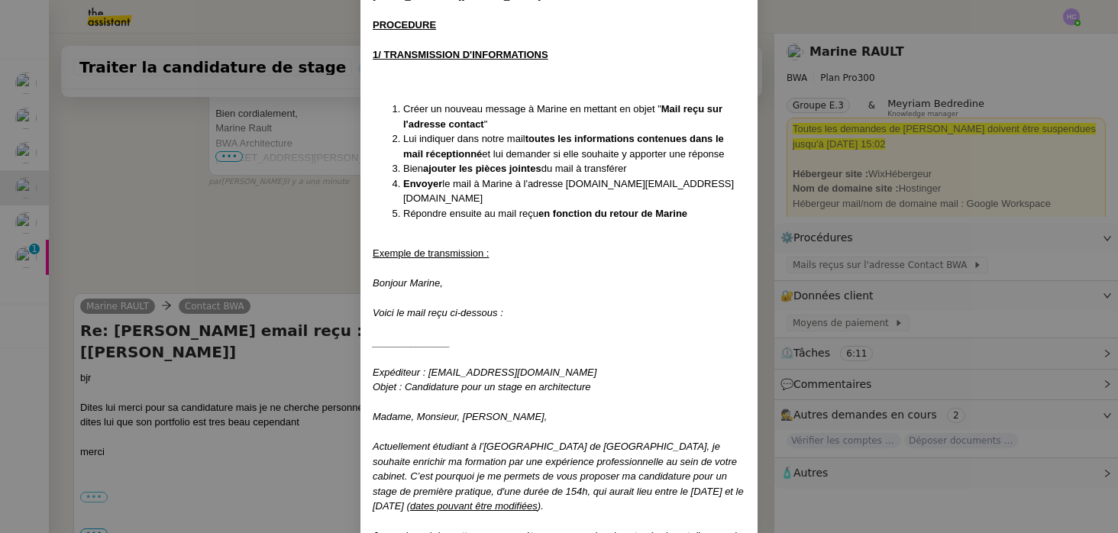
scroll to position [231, 0]
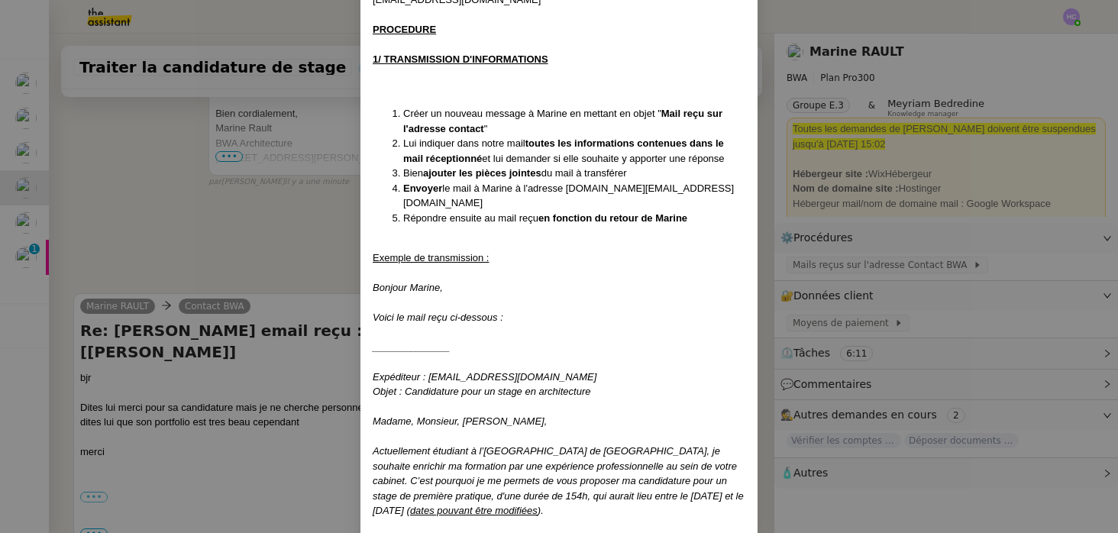
click at [327, 215] on nz-modal-container "Créée le 20/05/25 MAJ le 04/08/25 Contexte : Nous recevons de temps en temps de…" at bounding box center [559, 266] width 1118 height 533
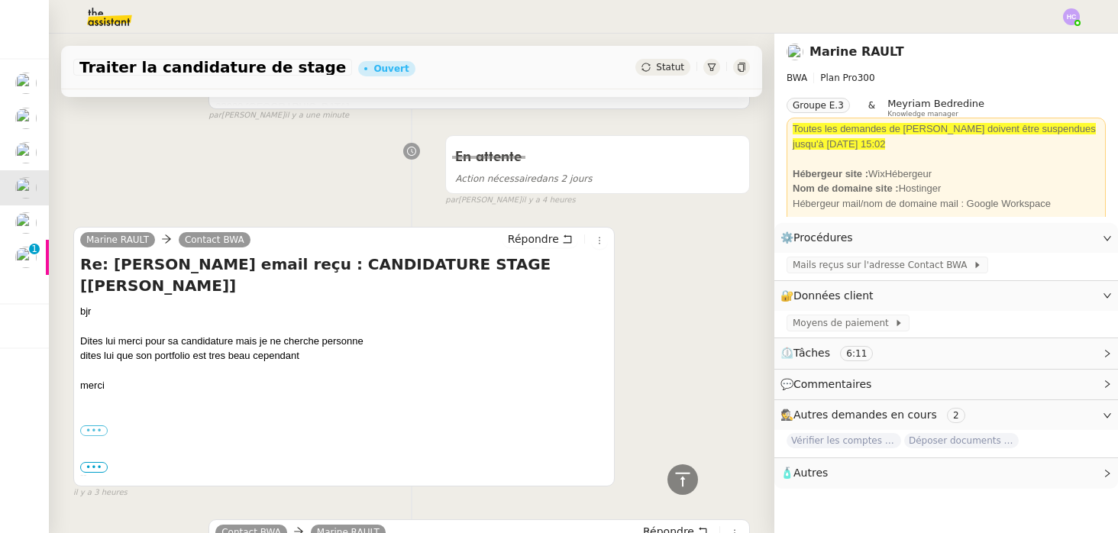
scroll to position [499, 0]
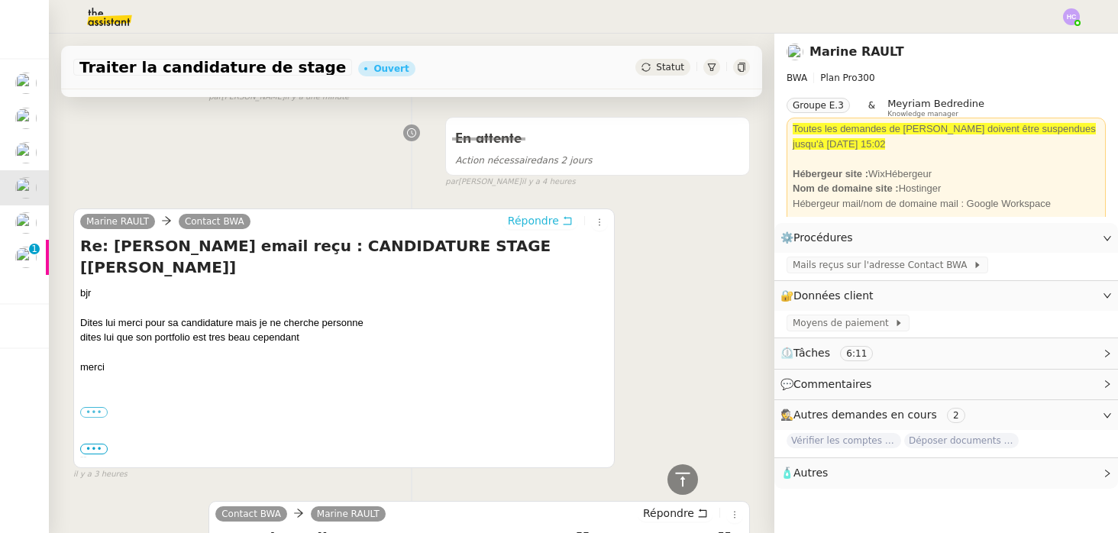
click at [550, 218] on span "Répondre" at bounding box center [533, 220] width 51 height 15
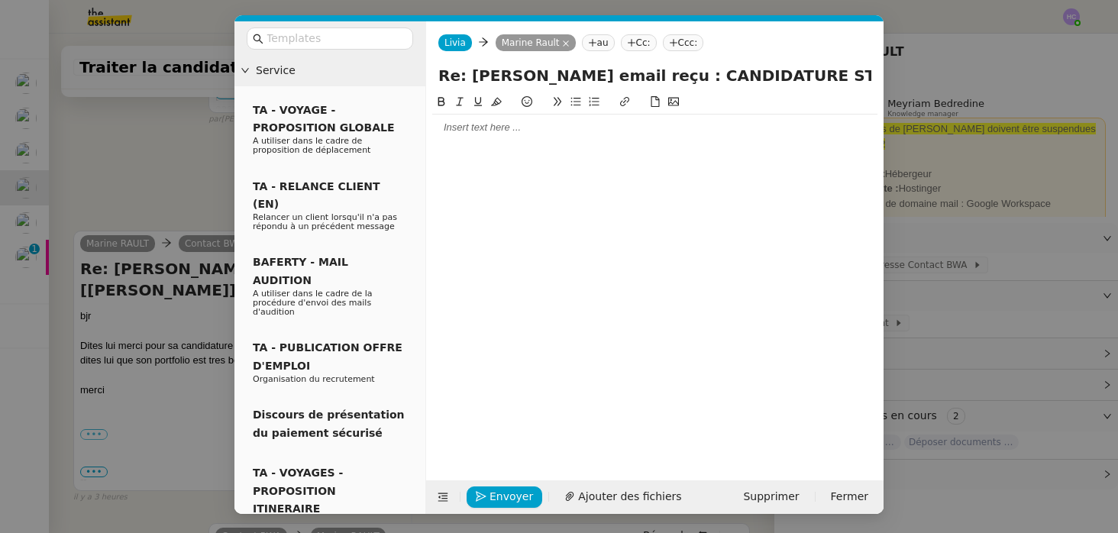
scroll to position [615, 0]
click at [324, 38] on input "text" at bounding box center [334, 39] width 137 height 18
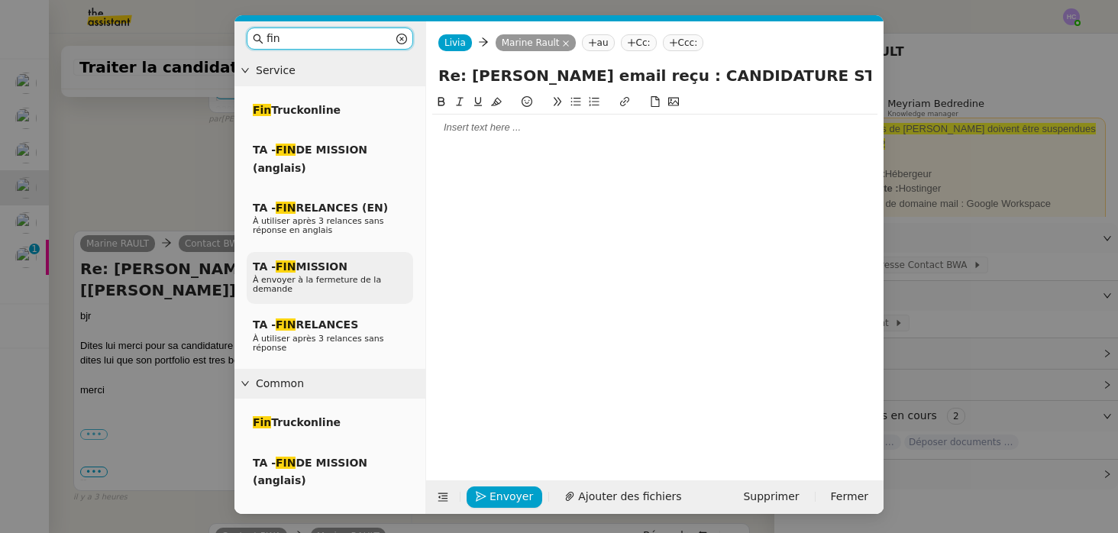
type input "fin"
click at [341, 270] on span "TA - FIN MISSION" at bounding box center [300, 266] width 95 height 12
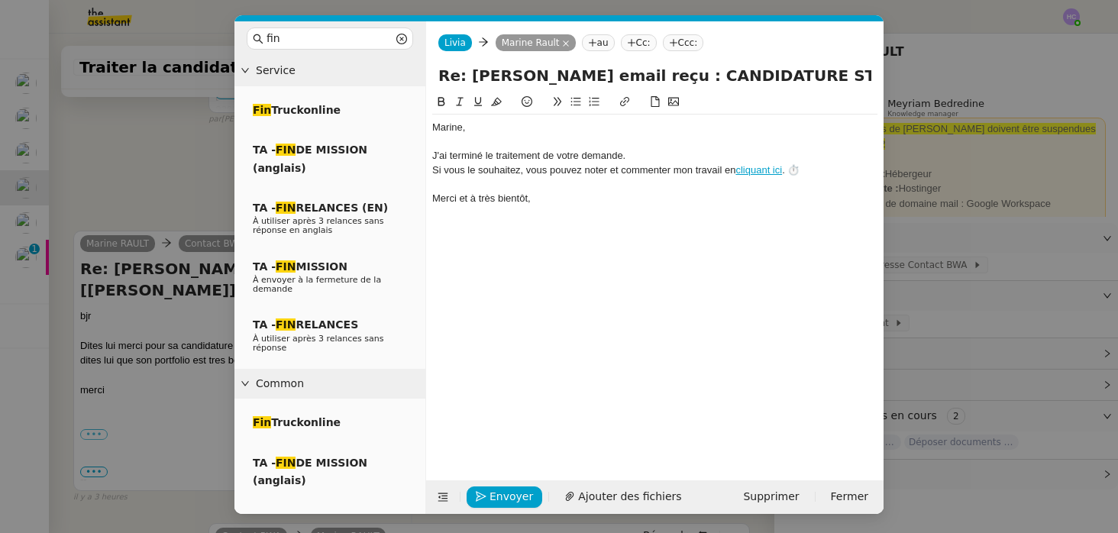
scroll to position [705, 0]
click at [433, 158] on div "J'ai terminé le traitement de votre demande." at bounding box center [654, 156] width 445 height 14
click at [767, 497] on span "Supprimer" at bounding box center [771, 497] width 56 height 18
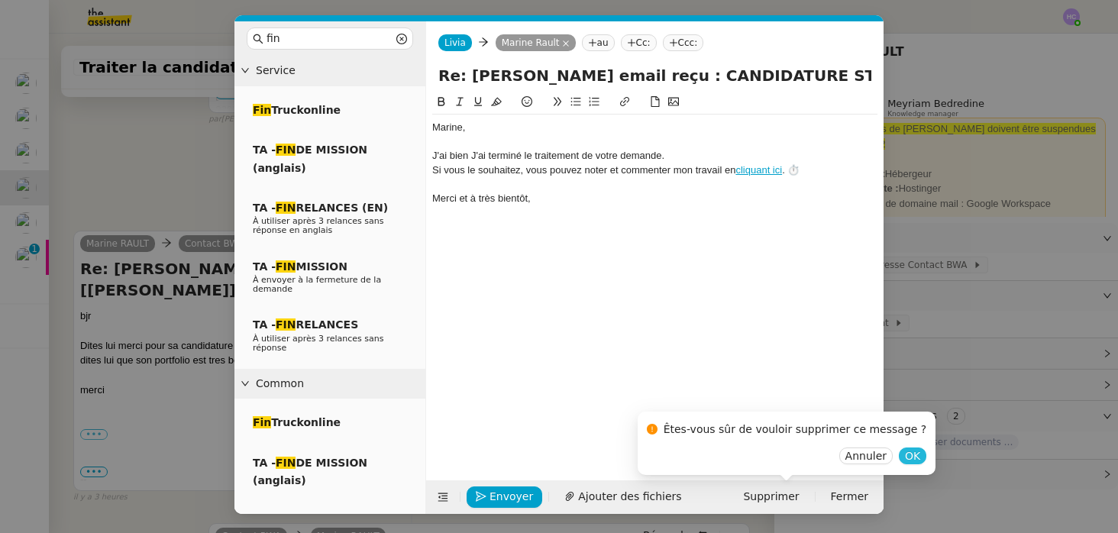
click at [905, 460] on span "OK" at bounding box center [912, 455] width 15 height 15
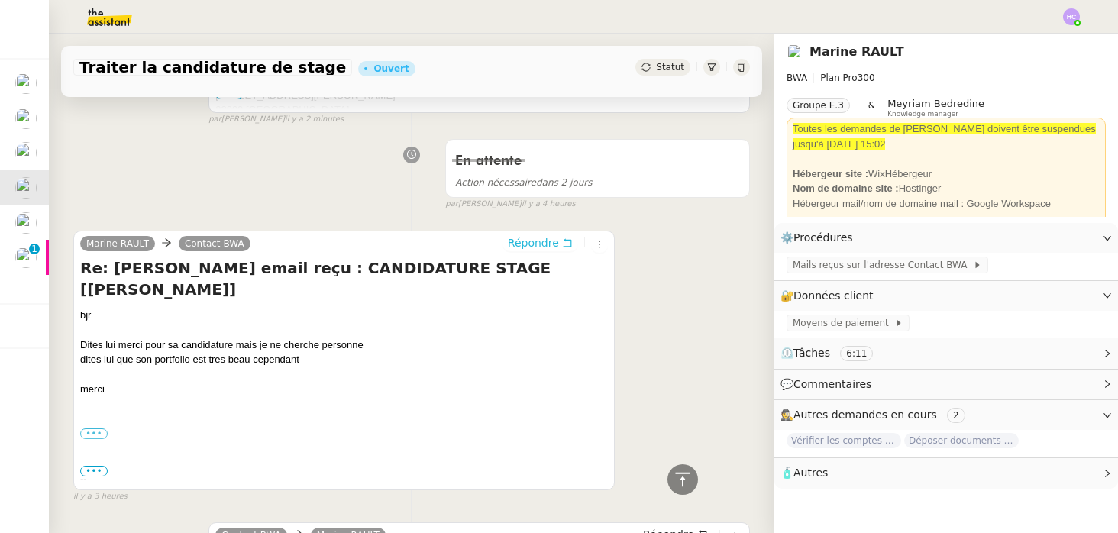
scroll to position [0, 0]
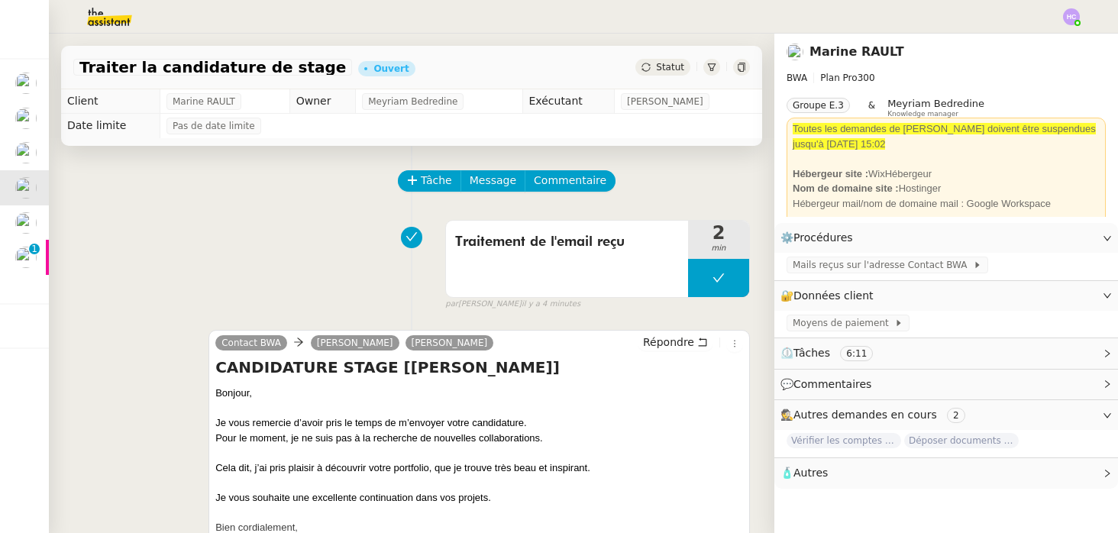
click at [676, 63] on span "Statut" at bounding box center [670, 67] width 28 height 11
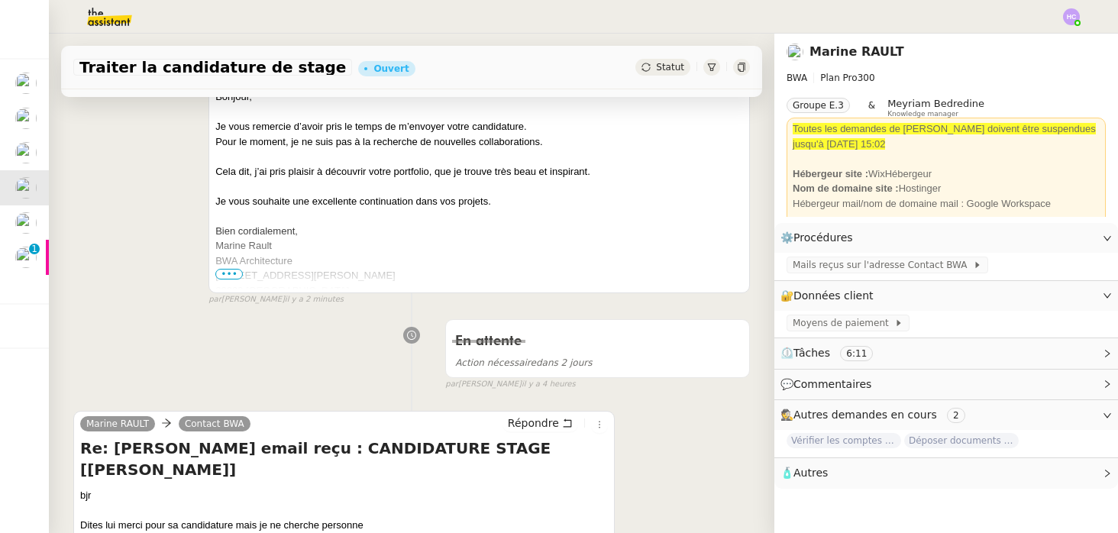
scroll to position [463, 0]
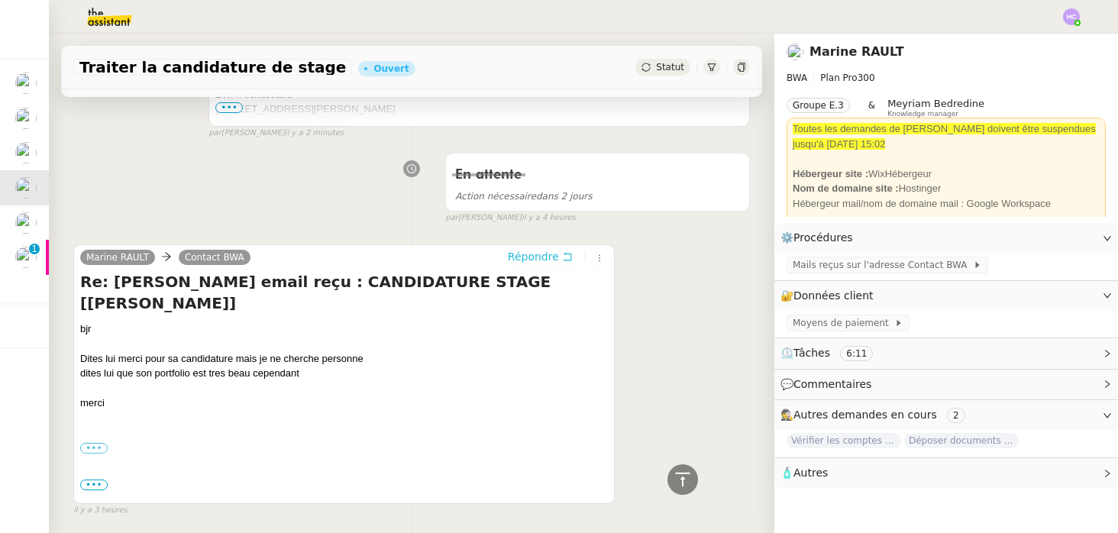
click at [518, 257] on span "Répondre" at bounding box center [533, 256] width 51 height 15
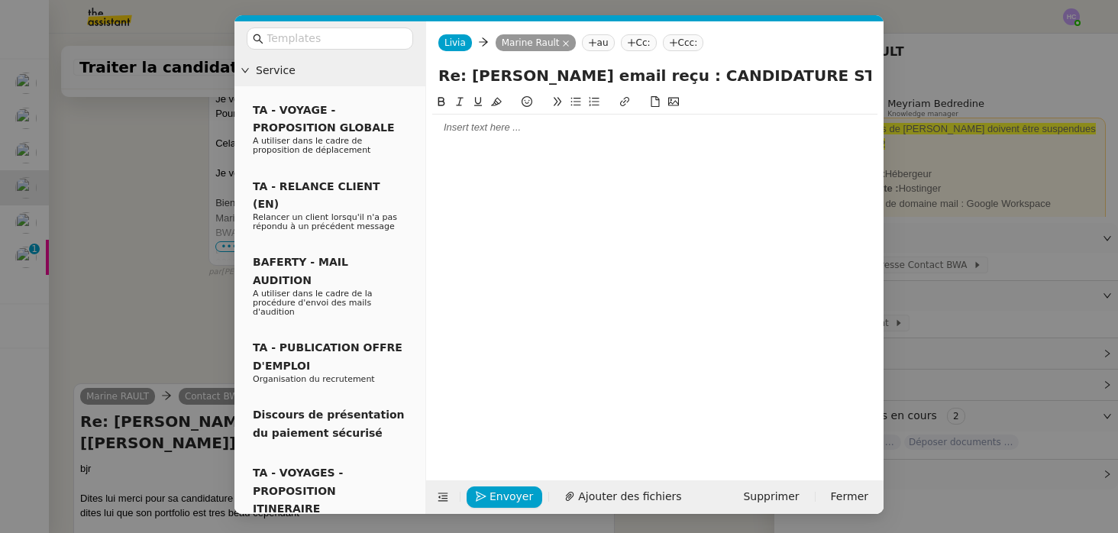
scroll to position [579, 0]
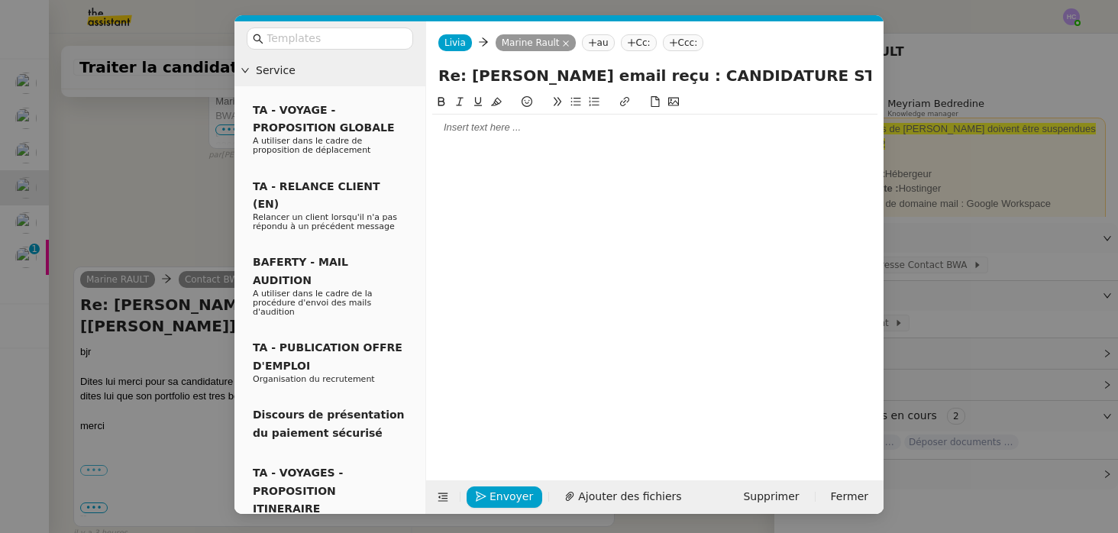
click at [478, 127] on div at bounding box center [654, 128] width 445 height 14
click at [285, 38] on input "text" at bounding box center [334, 39] width 137 height 18
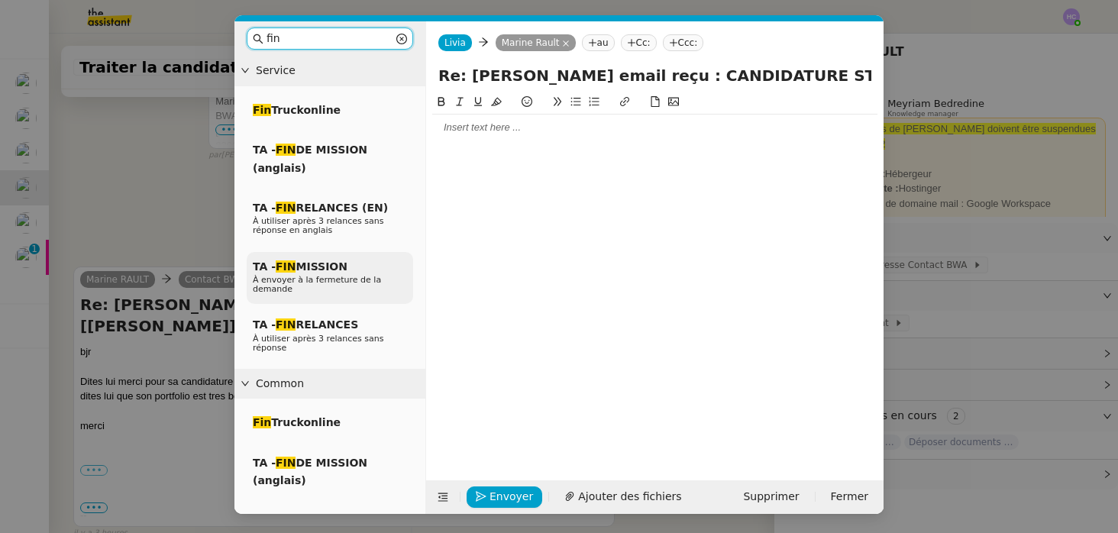
type input "fin"
click at [327, 266] on span "TA - FIN MISSION" at bounding box center [300, 266] width 95 height 12
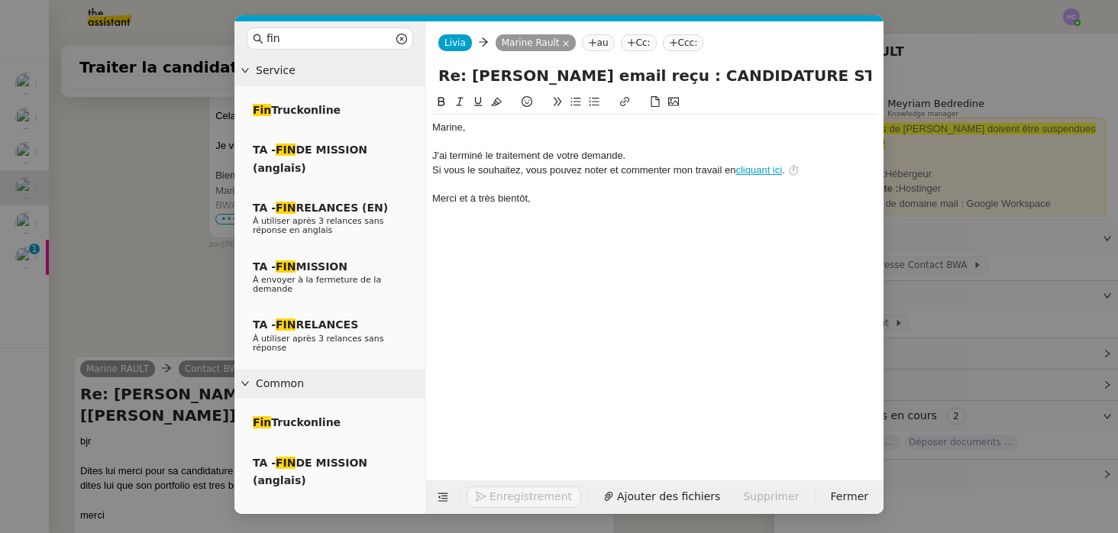
scroll to position [669, 0]
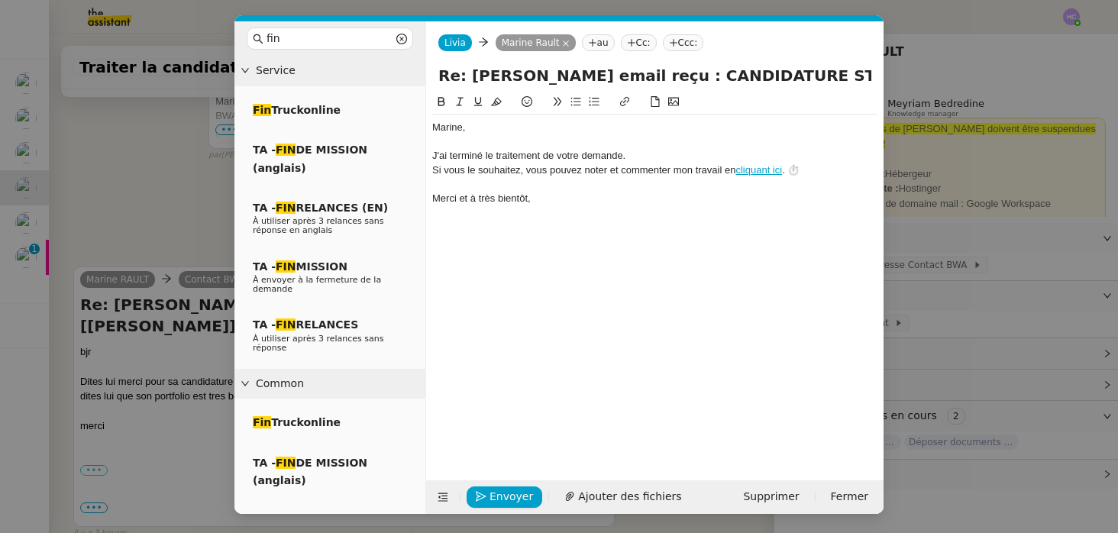
click at [434, 156] on div "J'ai terminé le traitement de votre demande." at bounding box center [654, 156] width 445 height 14
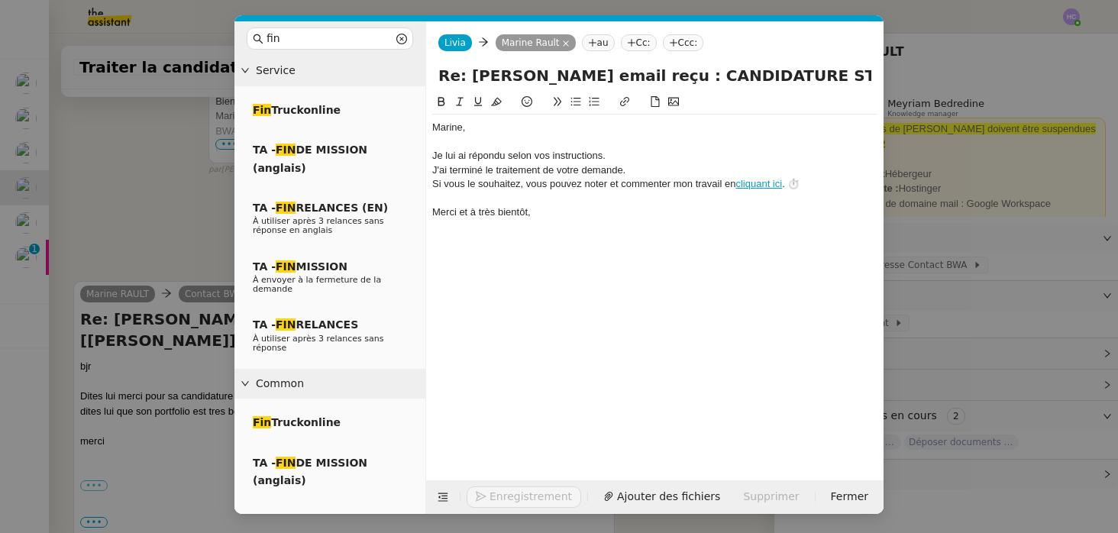
scroll to position [684, 0]
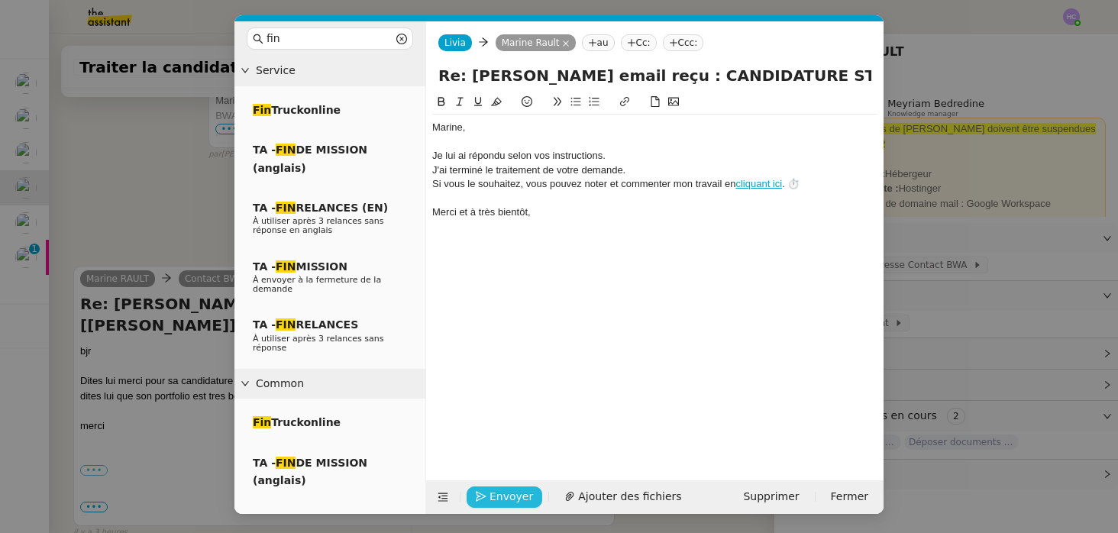
click at [511, 492] on span "Envoyer" at bounding box center [511, 497] width 44 height 18
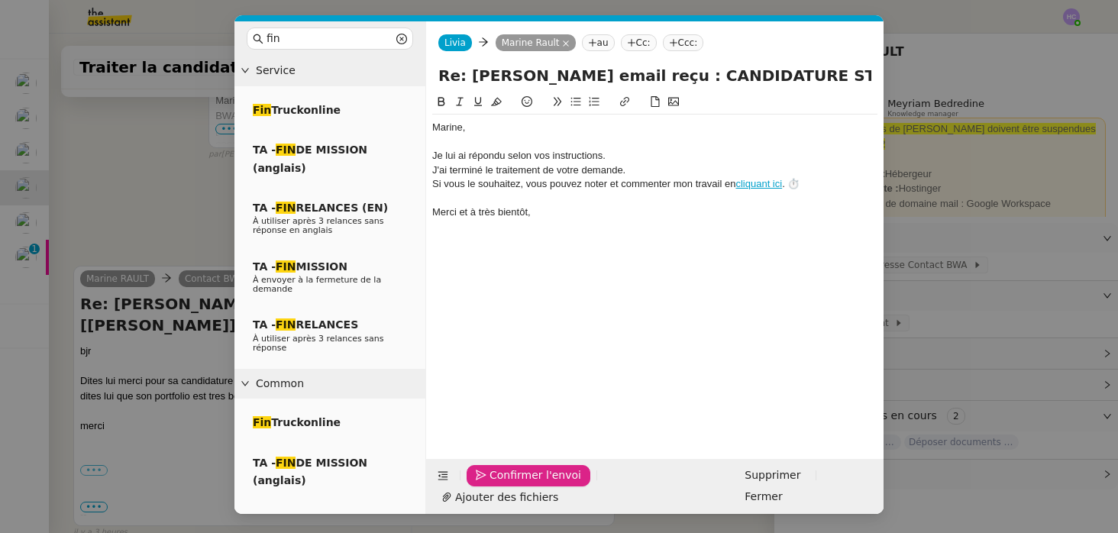
click at [511, 484] on span "Confirmer l'envoi" at bounding box center [535, 475] width 92 height 18
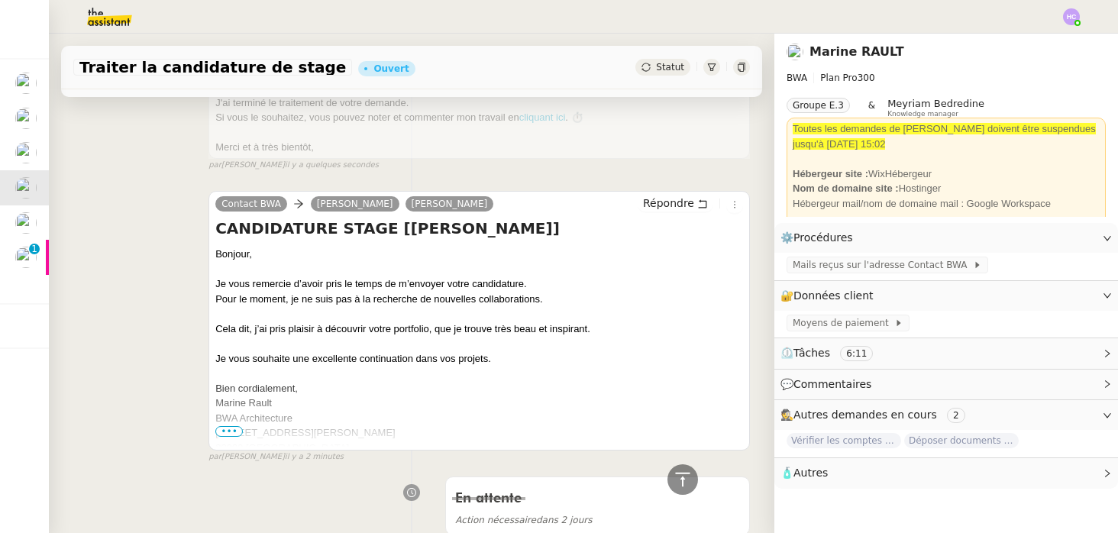
scroll to position [0, 0]
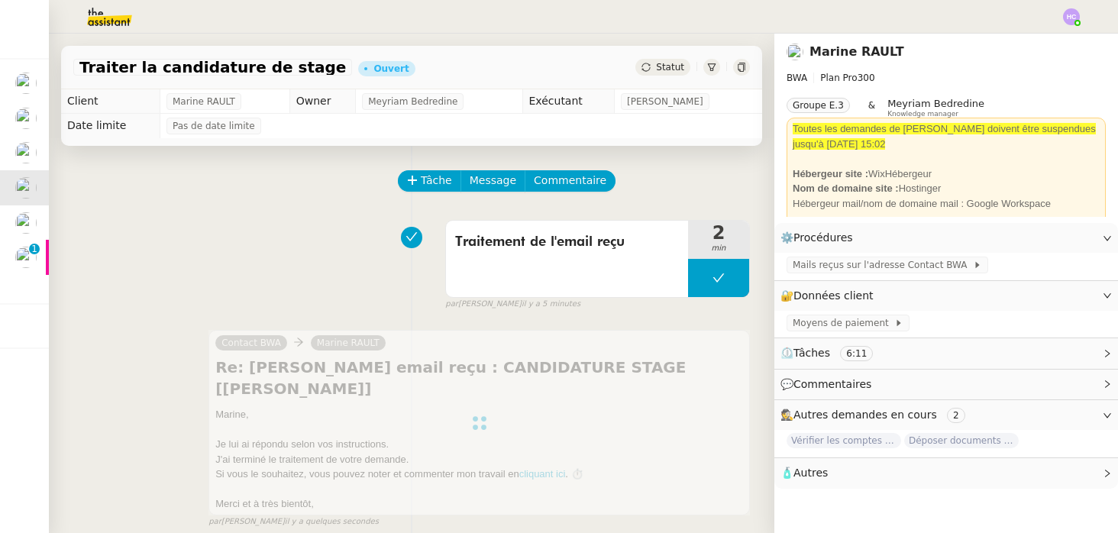
click at [663, 66] on span "Statut" at bounding box center [670, 67] width 28 height 11
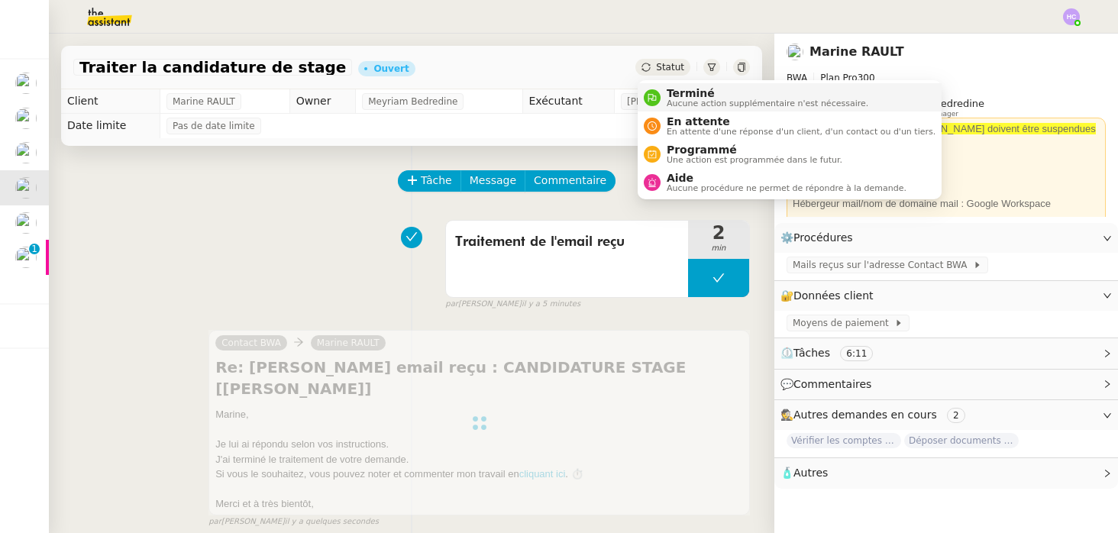
click at [676, 97] on span "Terminé" at bounding box center [767, 93] width 202 height 12
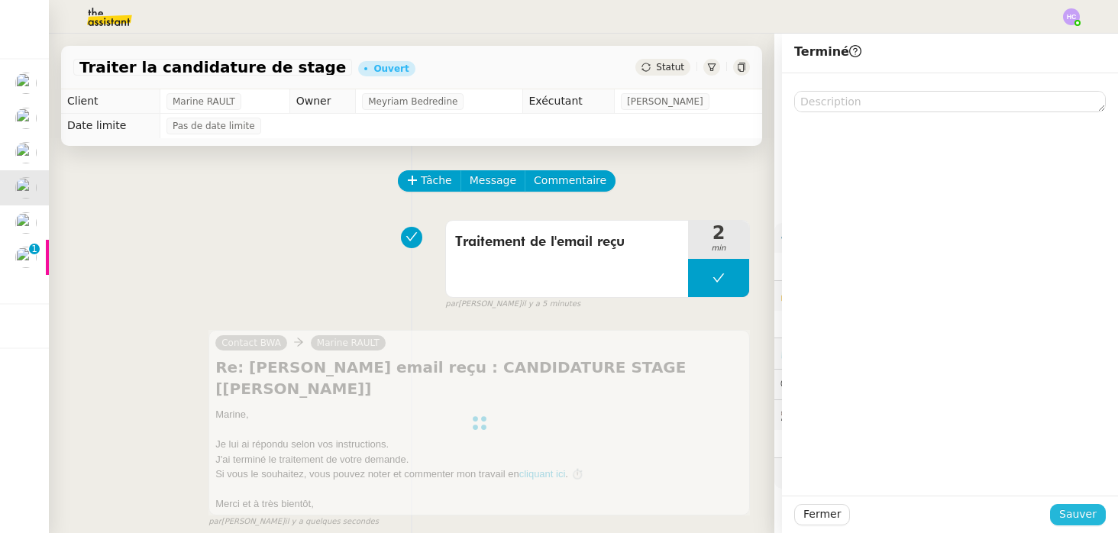
click at [1079, 518] on span "Sauver" at bounding box center [1077, 514] width 37 height 18
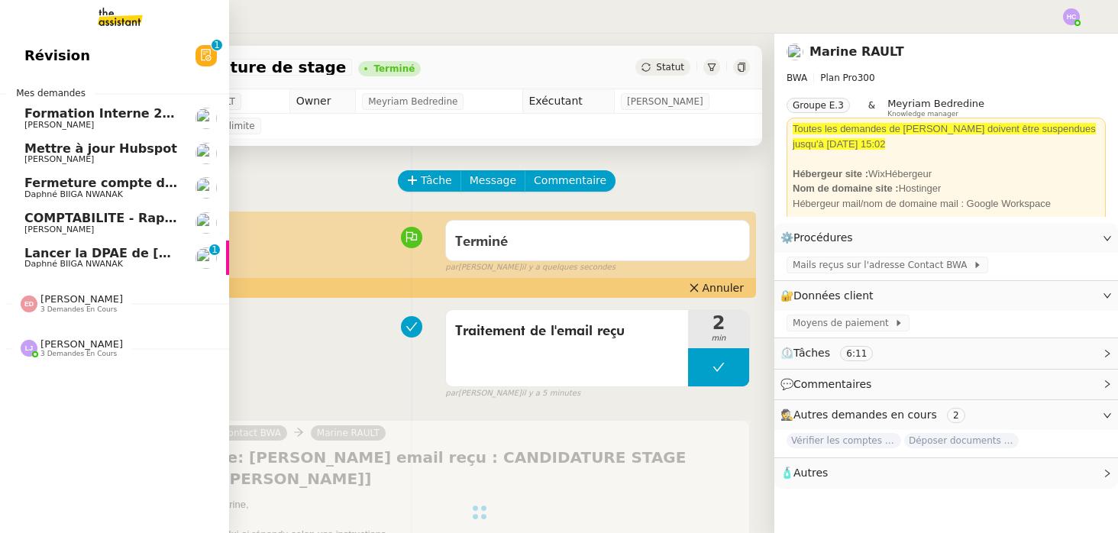
click at [60, 263] on span "Daphné BIIGA NWANAK" at bounding box center [73, 264] width 98 height 10
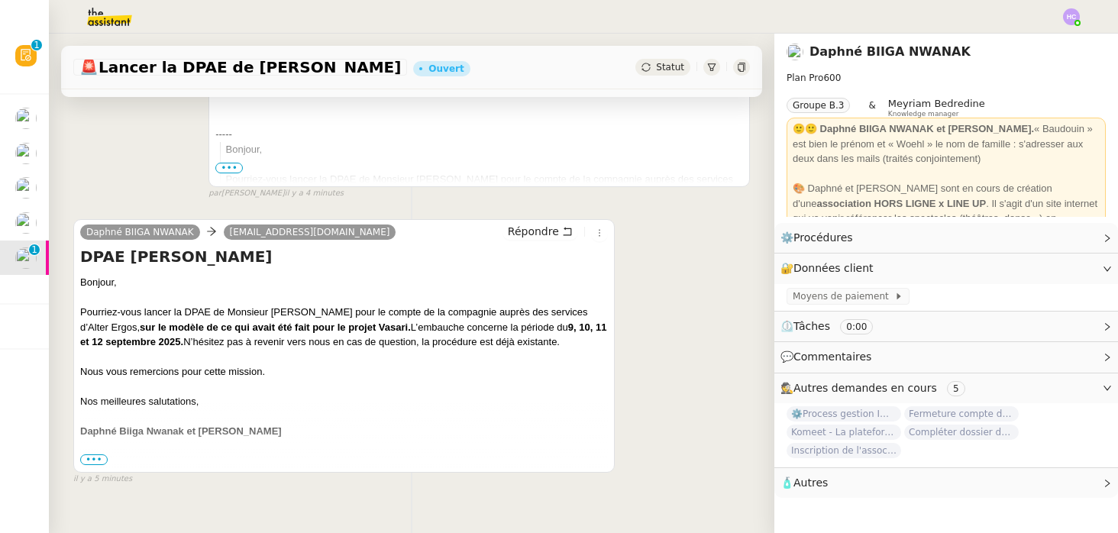
scroll to position [426, 0]
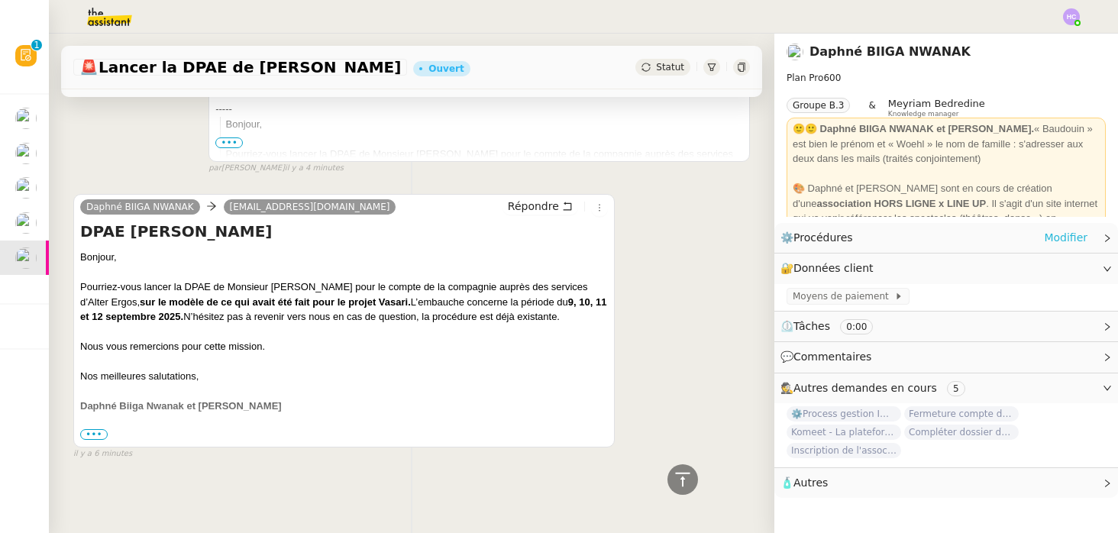
click at [1055, 237] on link "Modifier" at bounding box center [1066, 238] width 44 height 18
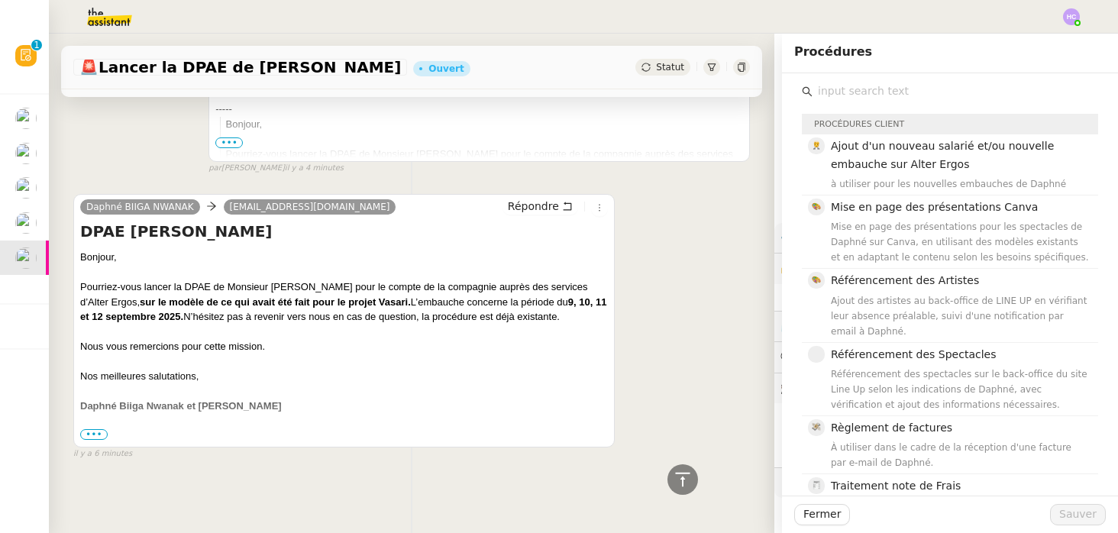
click at [891, 93] on input "text" at bounding box center [955, 91] width 286 height 21
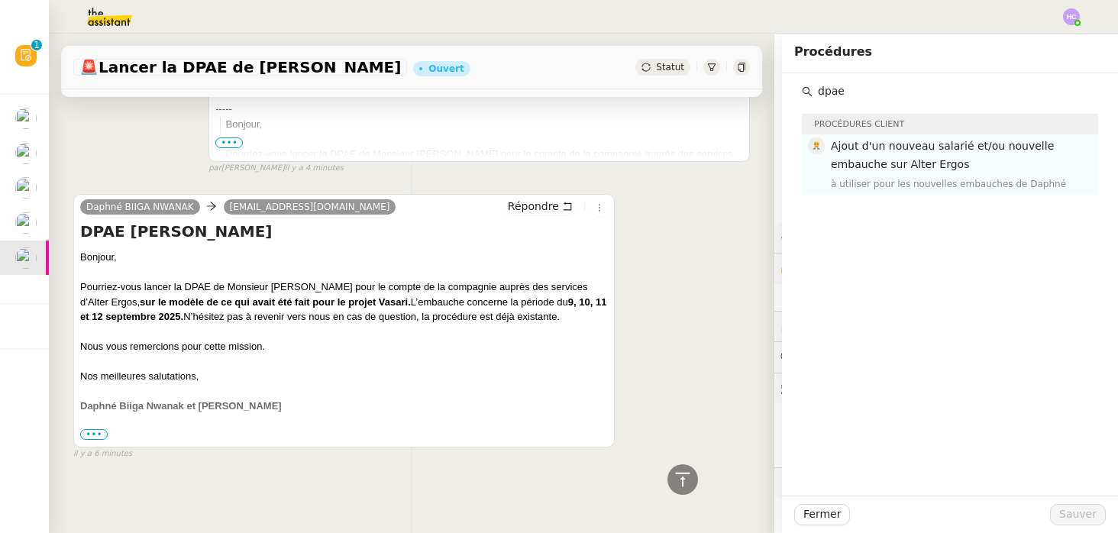
type input "dpae"
click at [934, 169] on span "Ajout d'un nouveau salarié et/ou nouvelle embauche sur Alter Ergos" at bounding box center [942, 155] width 223 height 30
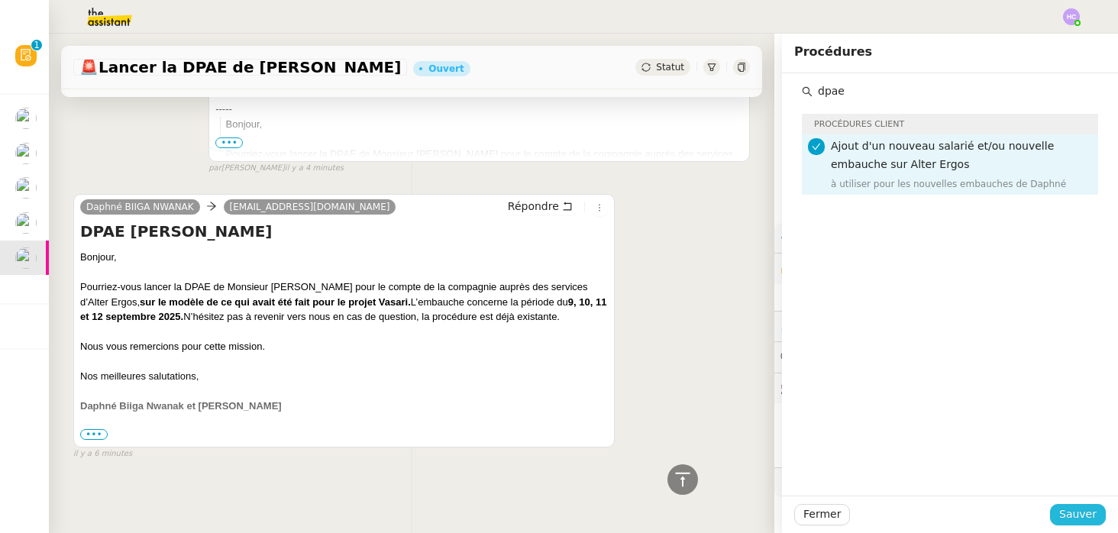
click at [1074, 510] on span "Sauver" at bounding box center [1077, 514] width 37 height 18
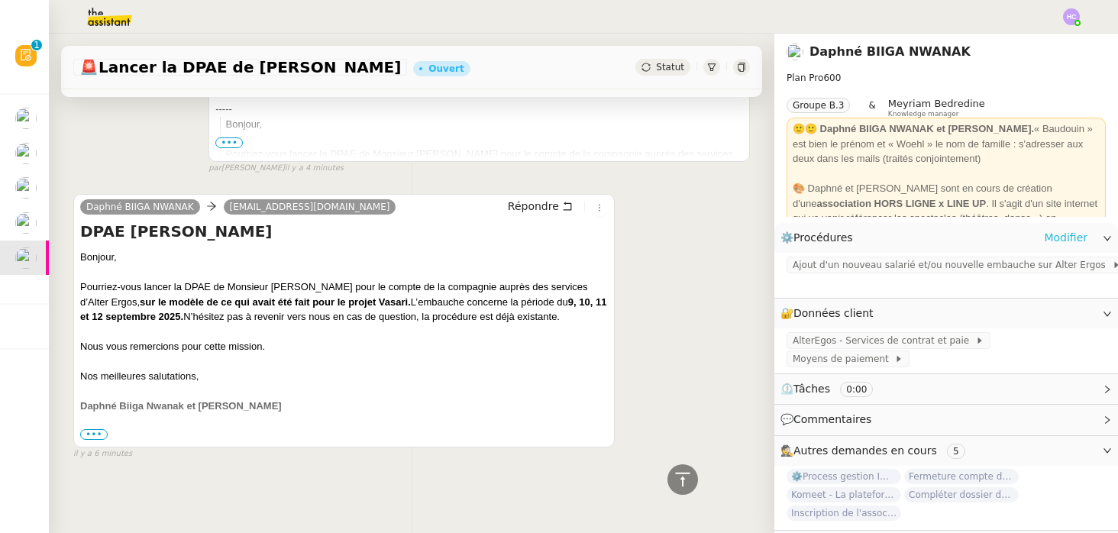
click at [1058, 237] on link "Modifier" at bounding box center [1066, 238] width 44 height 18
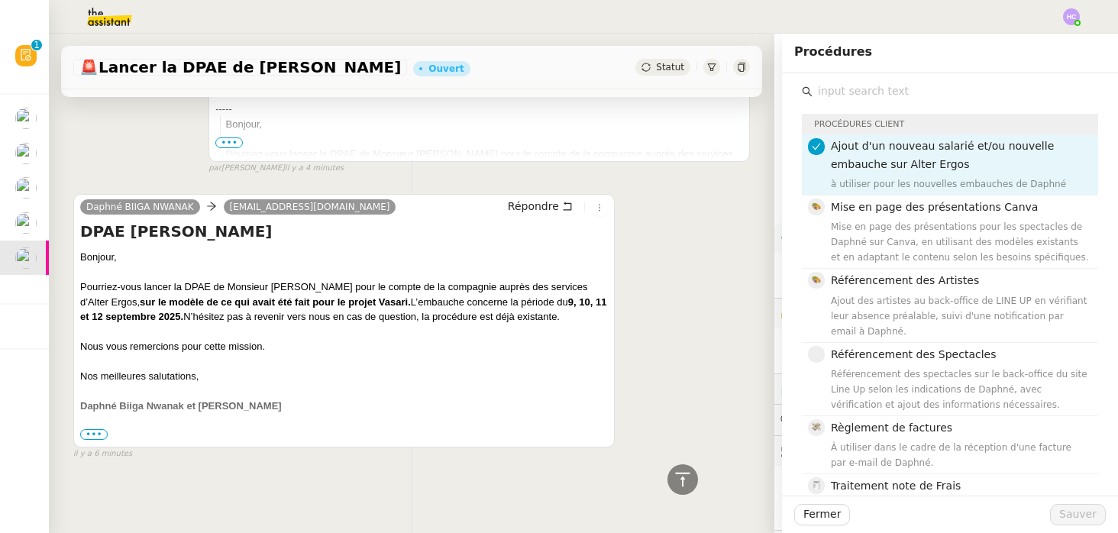
click at [874, 86] on input "text" at bounding box center [955, 91] width 286 height 21
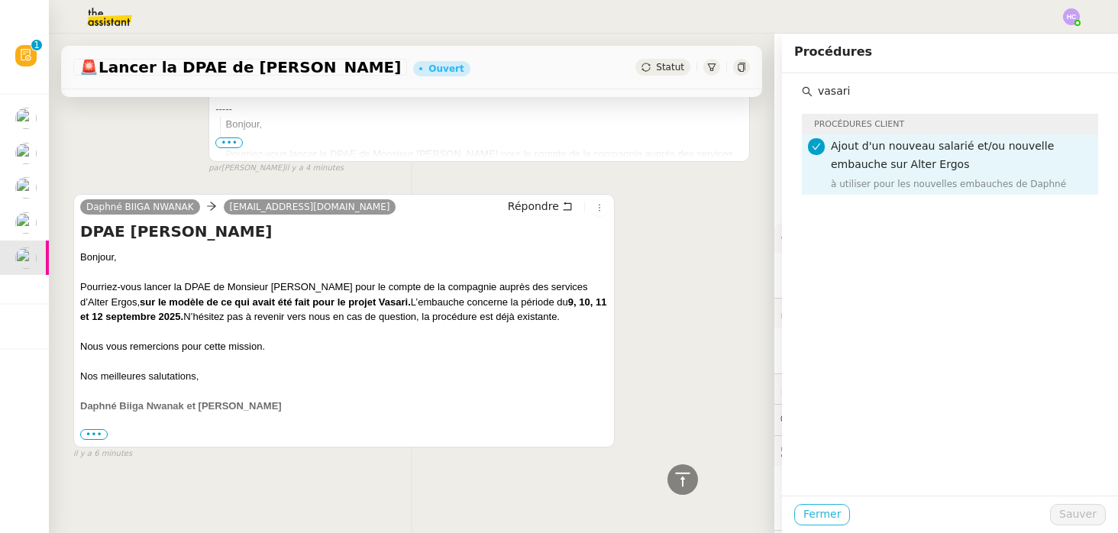
type input "vasari"
click at [814, 515] on span "Fermer" at bounding box center [821, 514] width 37 height 18
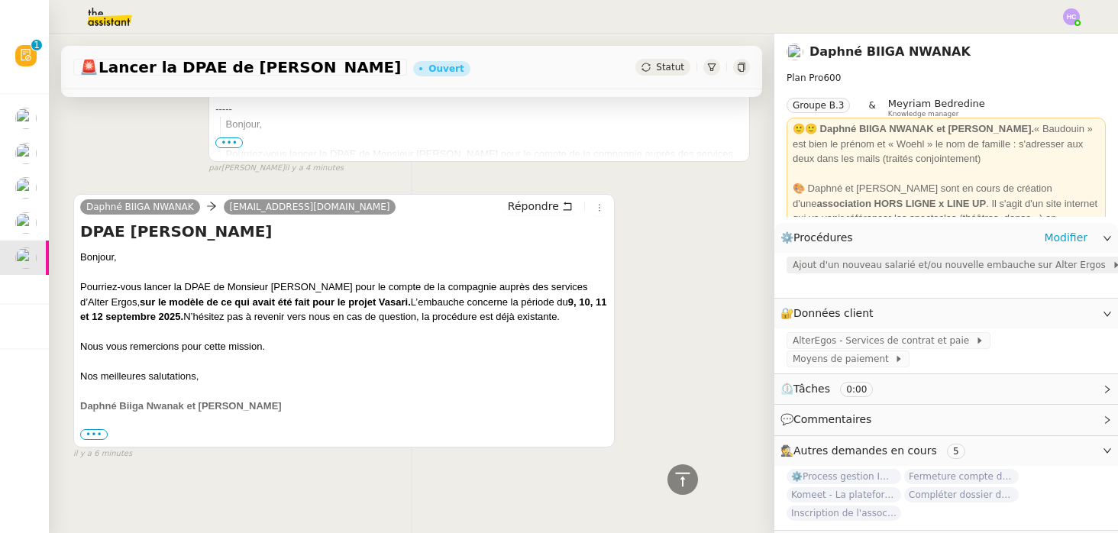
click at [875, 265] on span "Ajout d'un nouveau salarié et/ou nouvelle embauche sur Alter Ergos" at bounding box center [951, 264] width 319 height 15
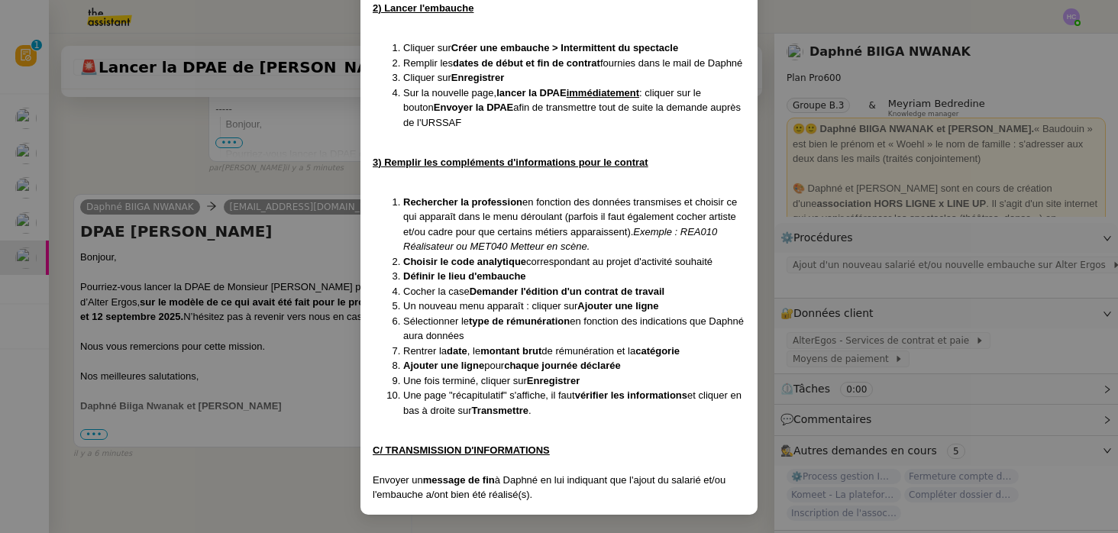
scroll to position [648, 0]
click at [306, 478] on nz-modal-container "Créée le 15/11/2024 Contexte : Daphné nous demande ponctuellement d'ajouter un …" at bounding box center [559, 266] width 1118 height 533
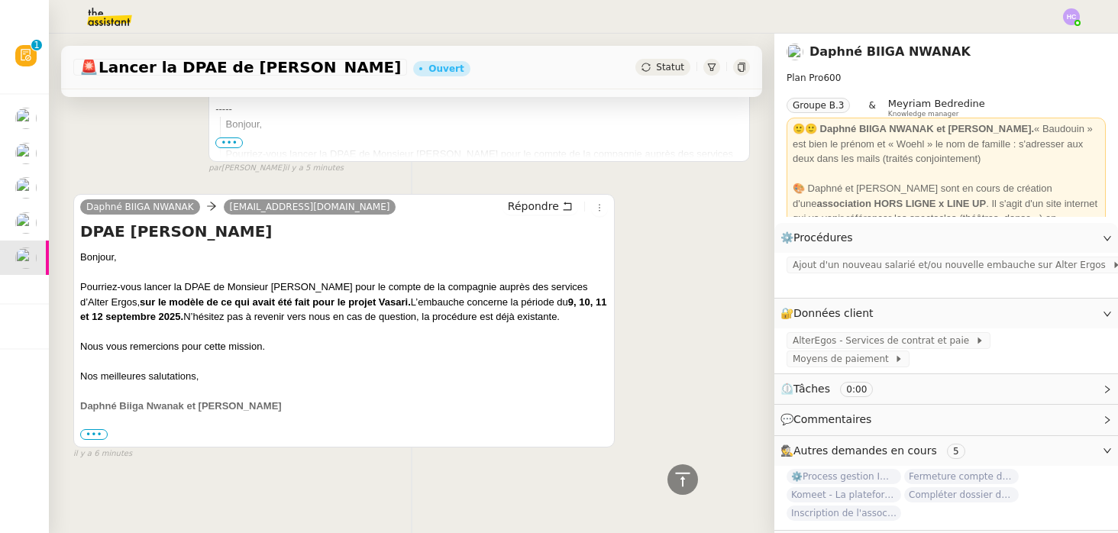
scroll to position [572, 0]
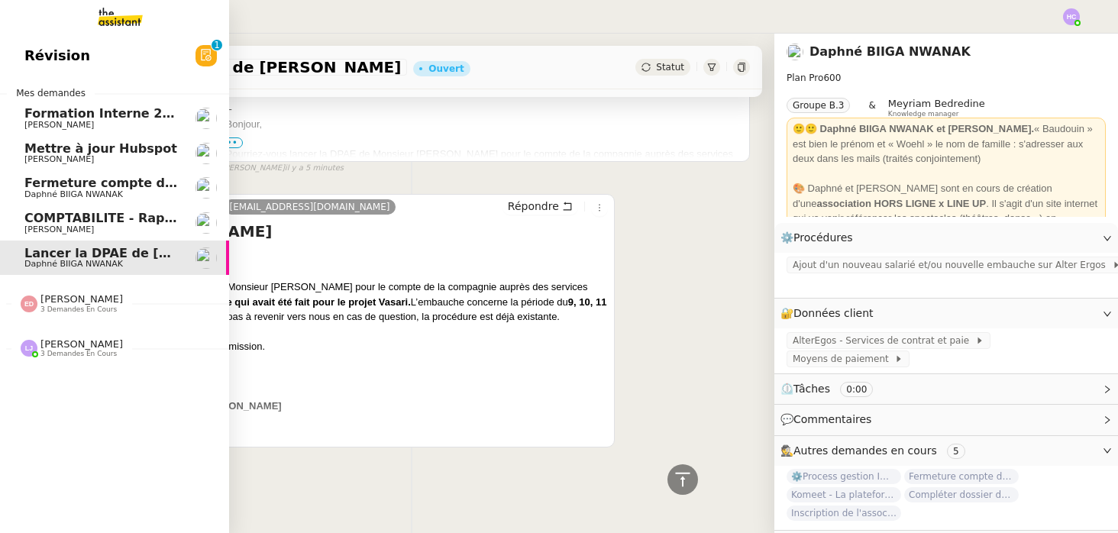
click at [128, 183] on span "Fermeture compte domiciliation Kandbaz" at bounding box center [166, 183] width 285 height 15
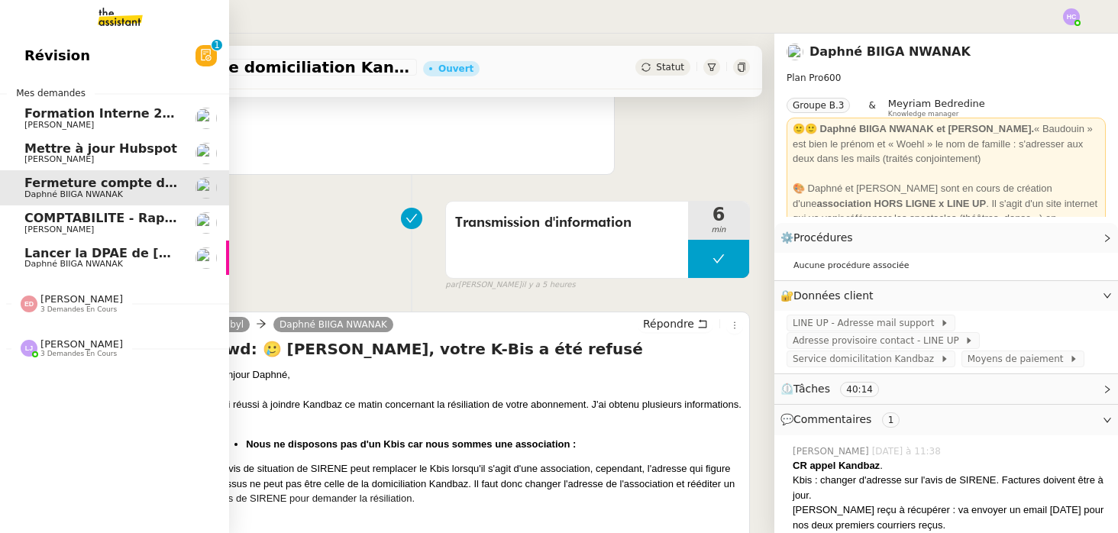
scroll to position [194, 0]
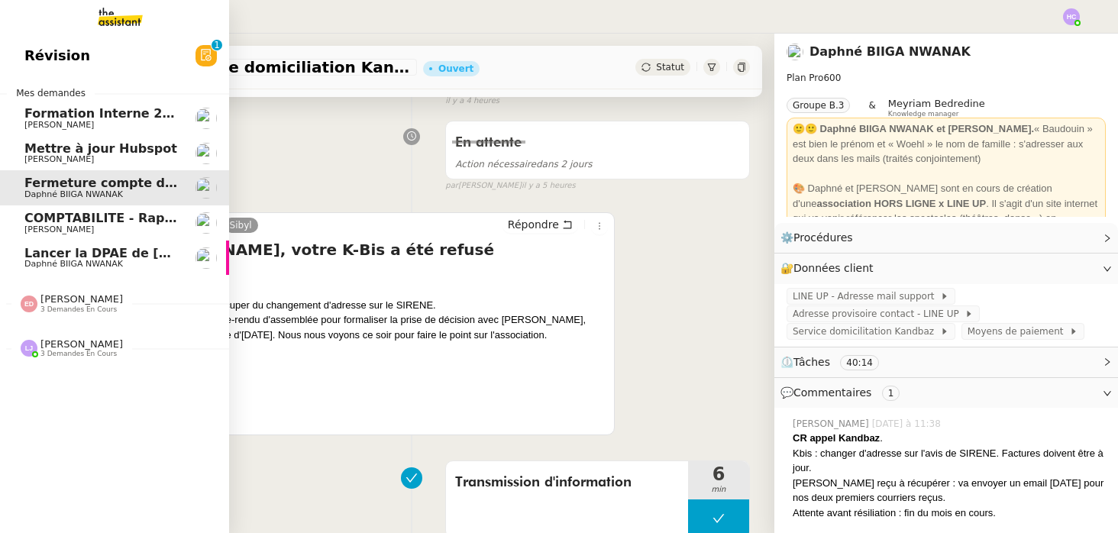
click at [72, 226] on span "[PERSON_NAME]" at bounding box center [58, 229] width 69 height 10
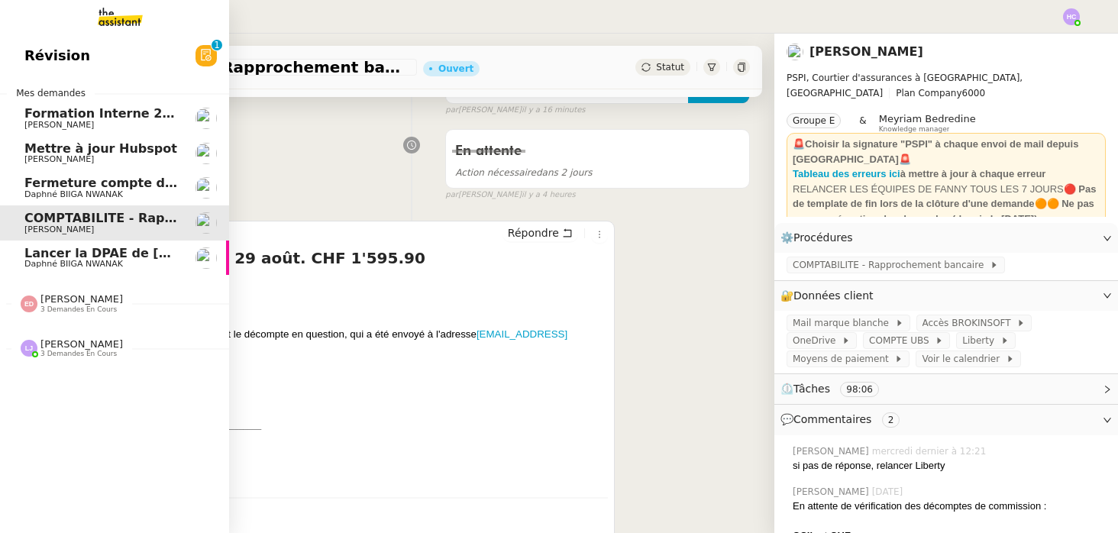
click at [86, 258] on span "Lancer la DPAE de [PERSON_NAME]" at bounding box center [145, 253] width 242 height 15
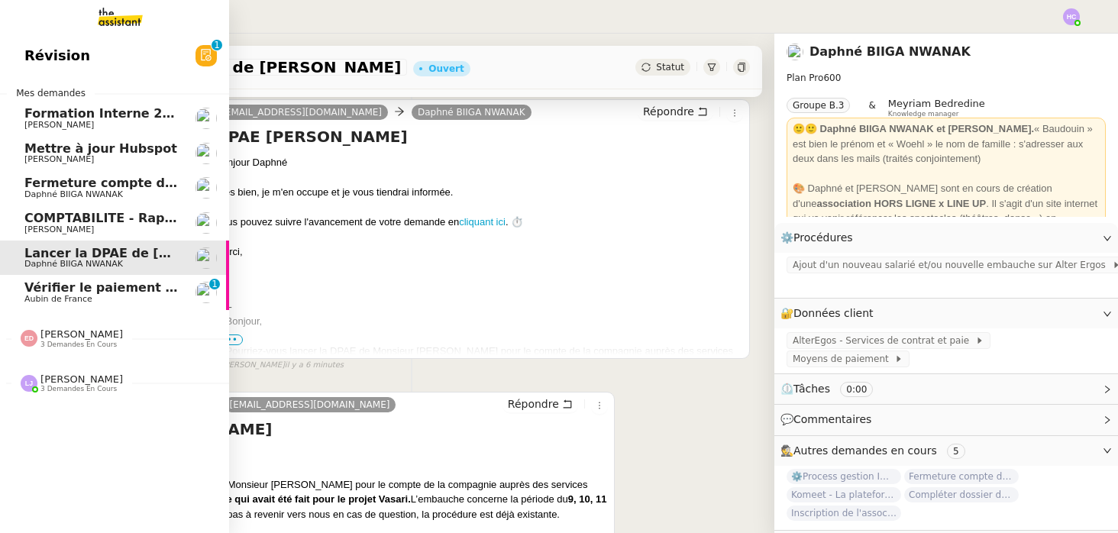
click at [85, 289] on span "Vérifier le paiement Sambouk Properties" at bounding box center [164, 287] width 281 height 15
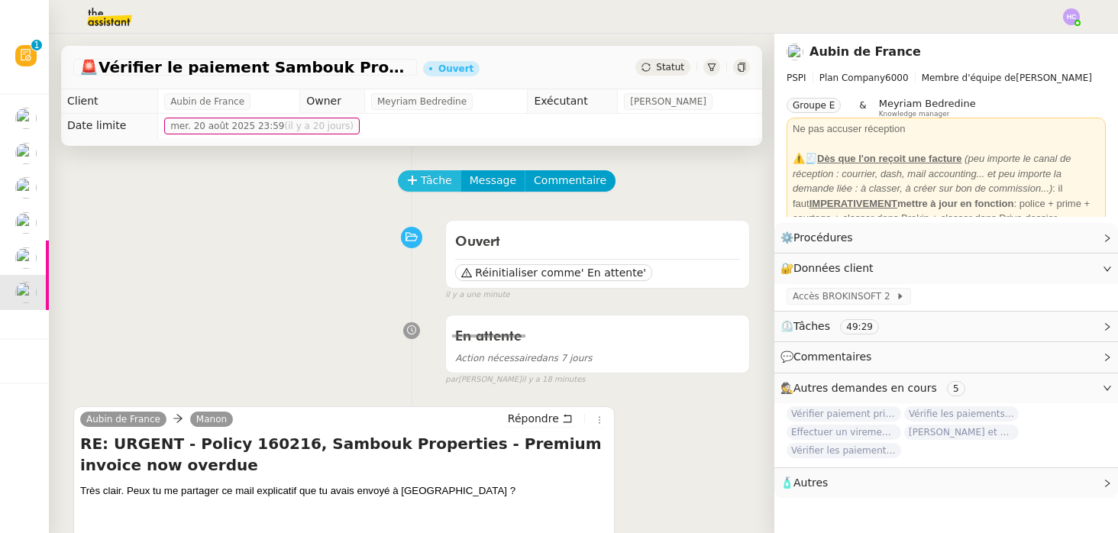
click at [431, 173] on span "Tâche" at bounding box center [436, 181] width 31 height 18
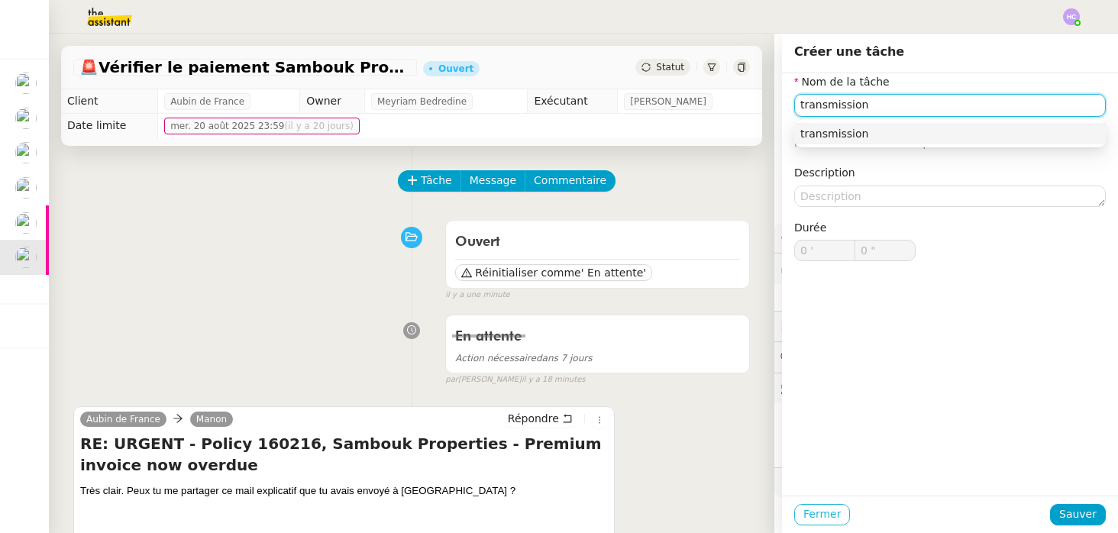
type input "transmission"
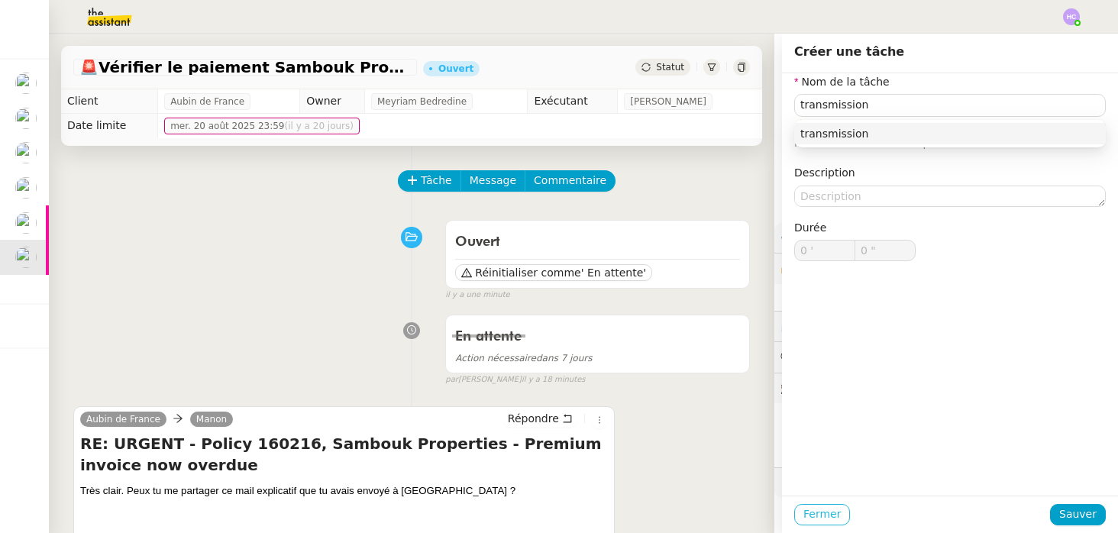
click at [837, 512] on span "Fermer" at bounding box center [821, 514] width 37 height 18
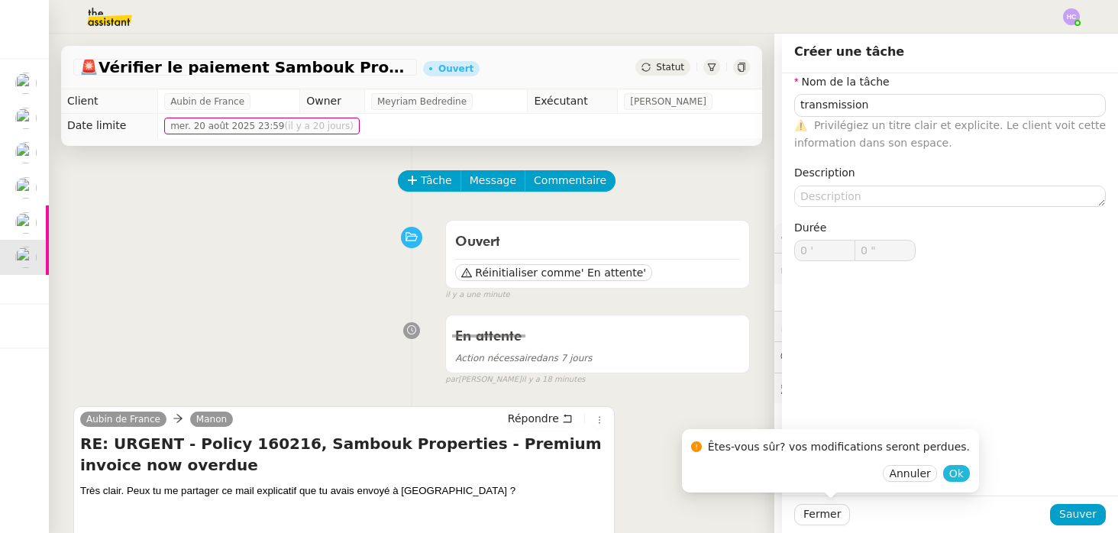
click at [945, 473] on button "Ok" at bounding box center [956, 473] width 27 height 17
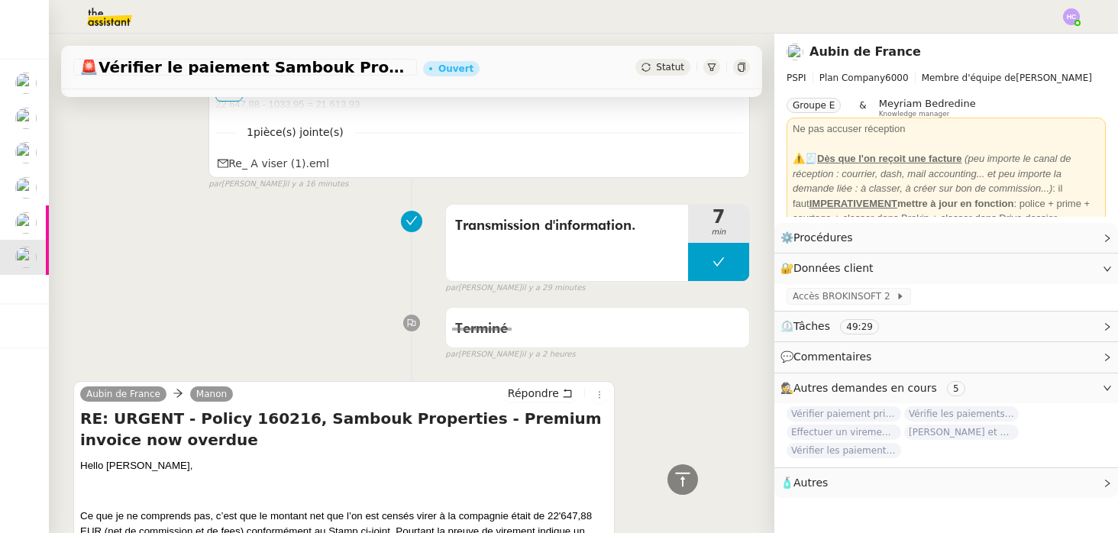
scroll to position [866, 0]
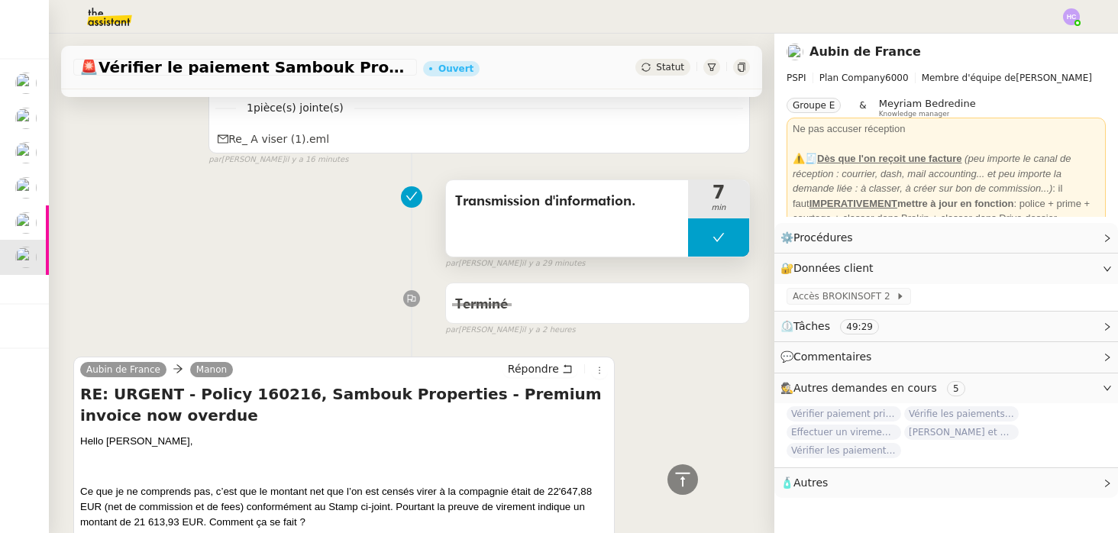
click at [715, 241] on icon at bounding box center [718, 237] width 12 height 12
click at [703, 240] on icon at bounding box center [703, 237] width 12 height 12
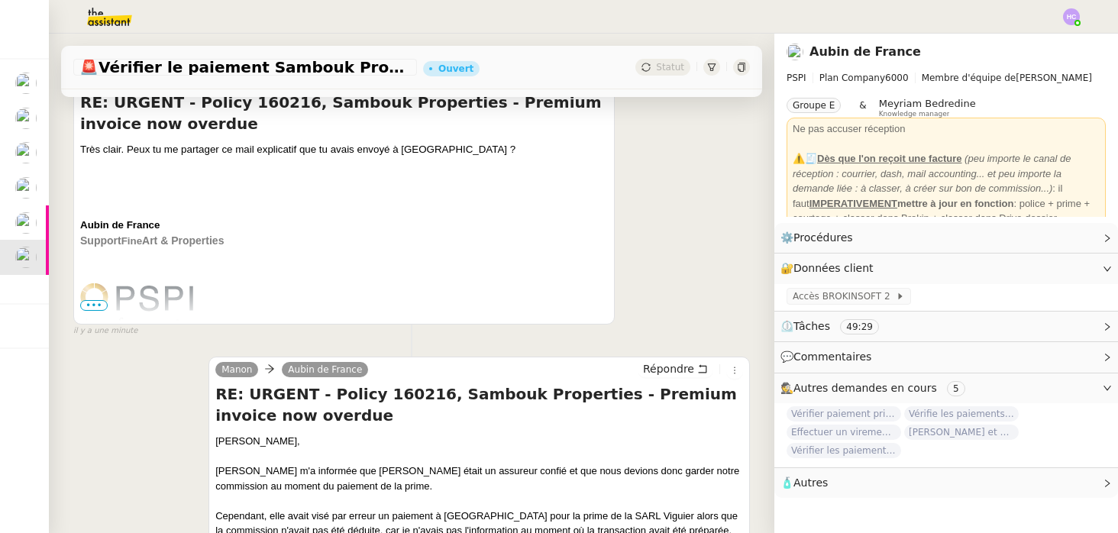
scroll to position [289, 0]
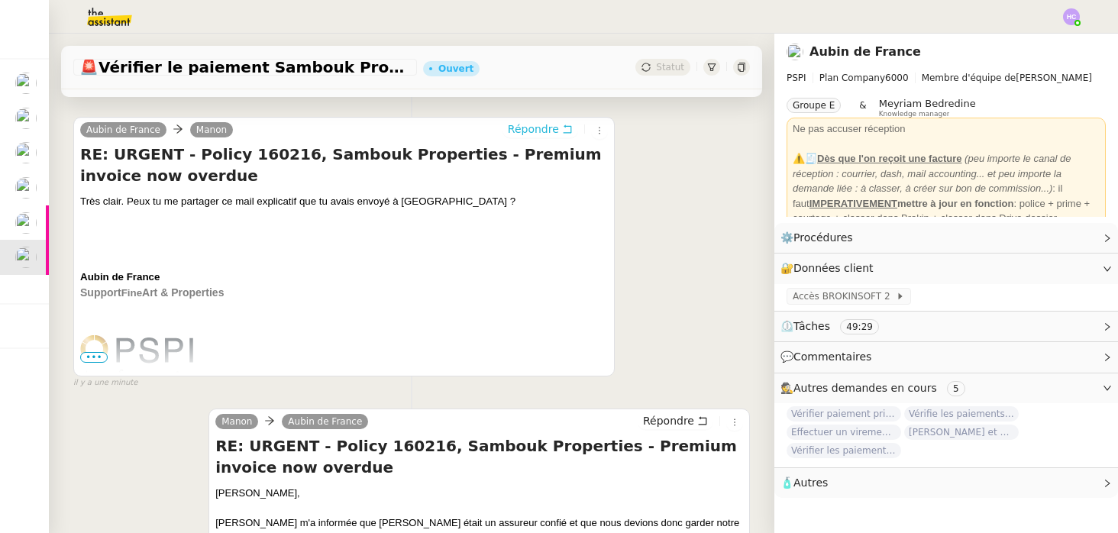
click at [528, 124] on span "Répondre" at bounding box center [533, 128] width 51 height 15
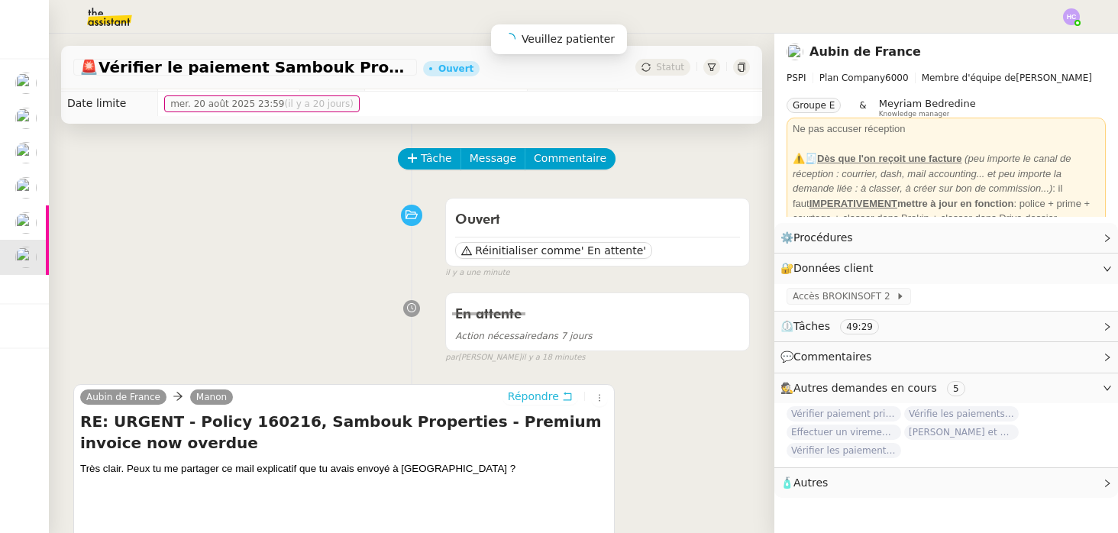
scroll to position [0, 0]
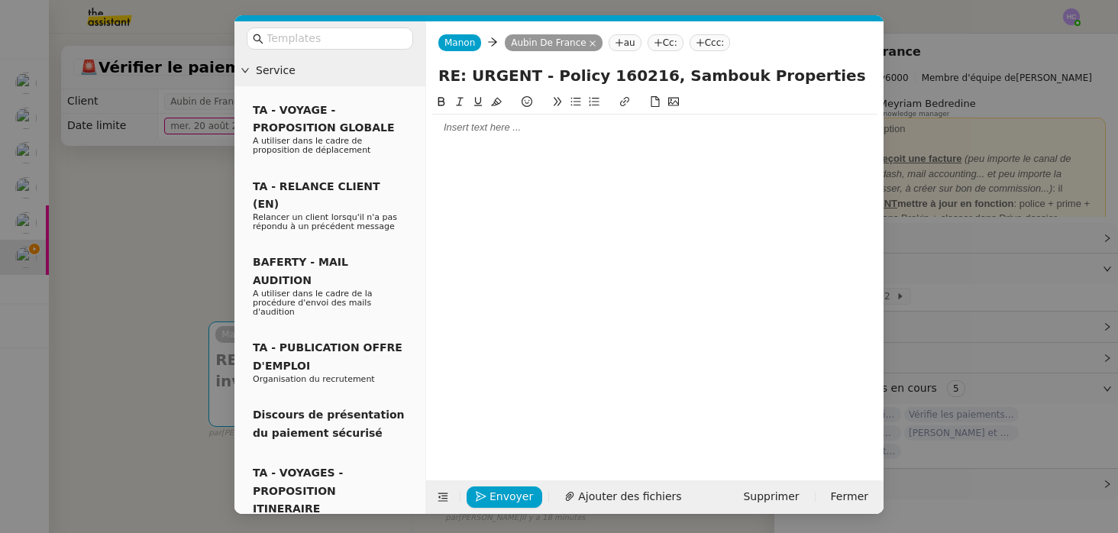
click at [496, 137] on div at bounding box center [654, 128] width 445 height 26
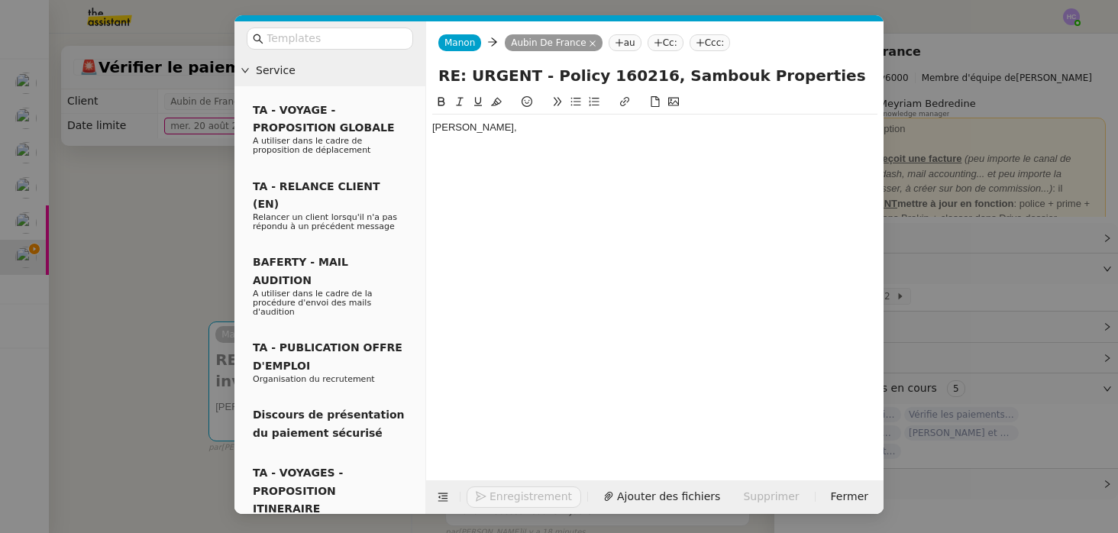
click at [513, 127] on div "Aubin," at bounding box center [654, 128] width 445 height 14
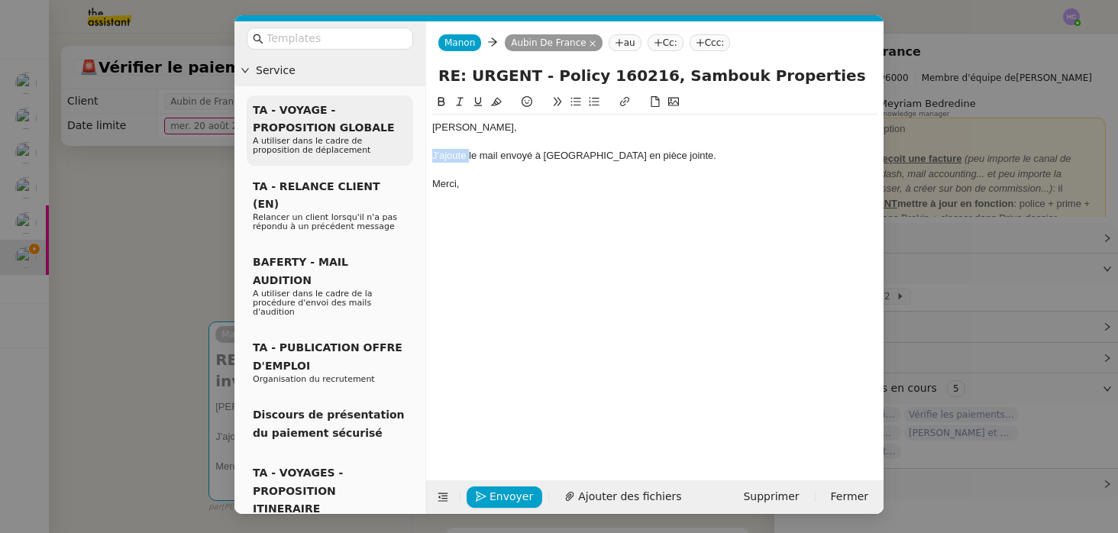
drag, startPoint x: 469, startPoint y: 157, endPoint x: 390, endPoint y: 155, distance: 78.7
click at [390, 155] on nz-layout "Service TA - VOYAGE - PROPOSITION GLOBALE A utiliser dans le cadre de propositi…" at bounding box center [558, 267] width 649 height 492
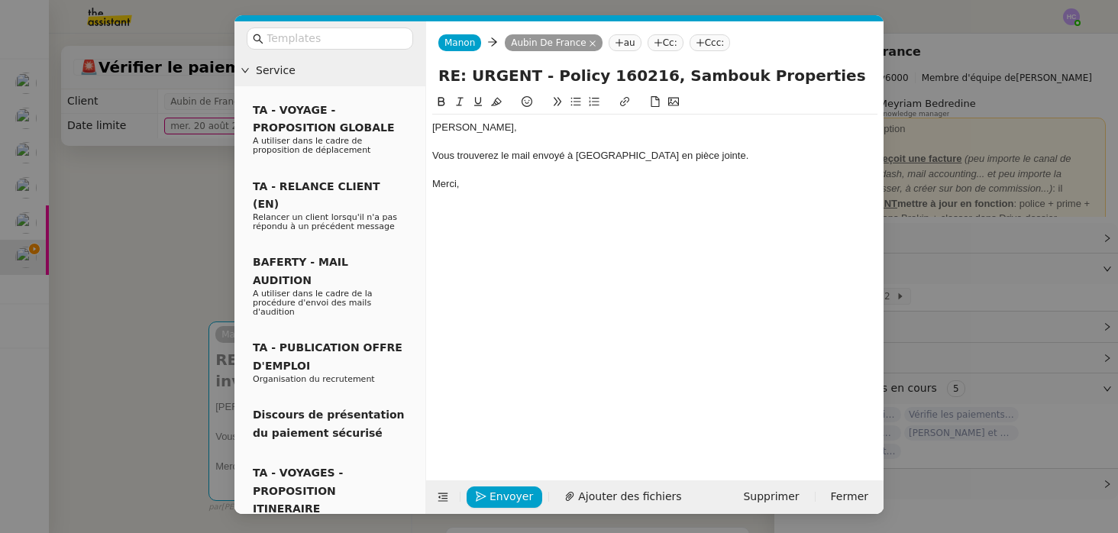
click at [697, 155] on div "Vous trouverez le mail envoyé à Brookfield en pièce jointe." at bounding box center [654, 156] width 445 height 14
click at [602, 499] on span "Ajouter des fichiers" at bounding box center [629, 497] width 103 height 18
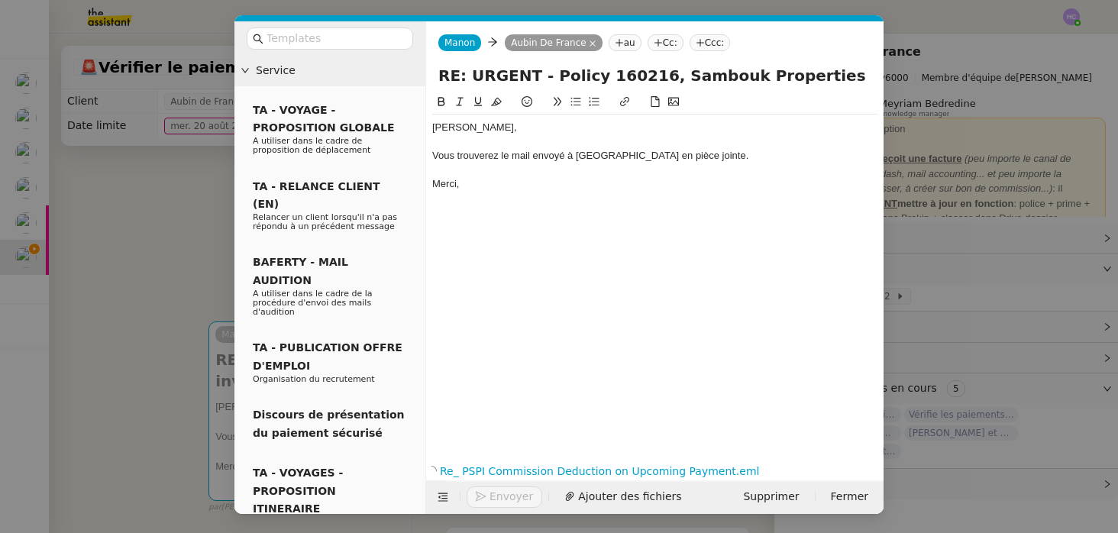
click at [715, 159] on div "Vous trouverez le mail envoyé à Brookfield en pièce jointe." at bounding box center [654, 156] width 445 height 14
click at [508, 157] on div "Vous trouverez le mail envoyé à Brookfield en pièce jointe." at bounding box center [654, 156] width 445 height 14
drag, startPoint x: 531, startPoint y: 158, endPoint x: 504, endPoint y: 158, distance: 26.7
click at [504, 158] on div "Vous trouverez le mail envoyé à Brookfield en pièce jointe." at bounding box center [654, 156] width 445 height 14
click at [600, 156] on div "Vous trouverez la conversation envoyé à Brookfield en pièce jointe." at bounding box center [654, 156] width 445 height 14
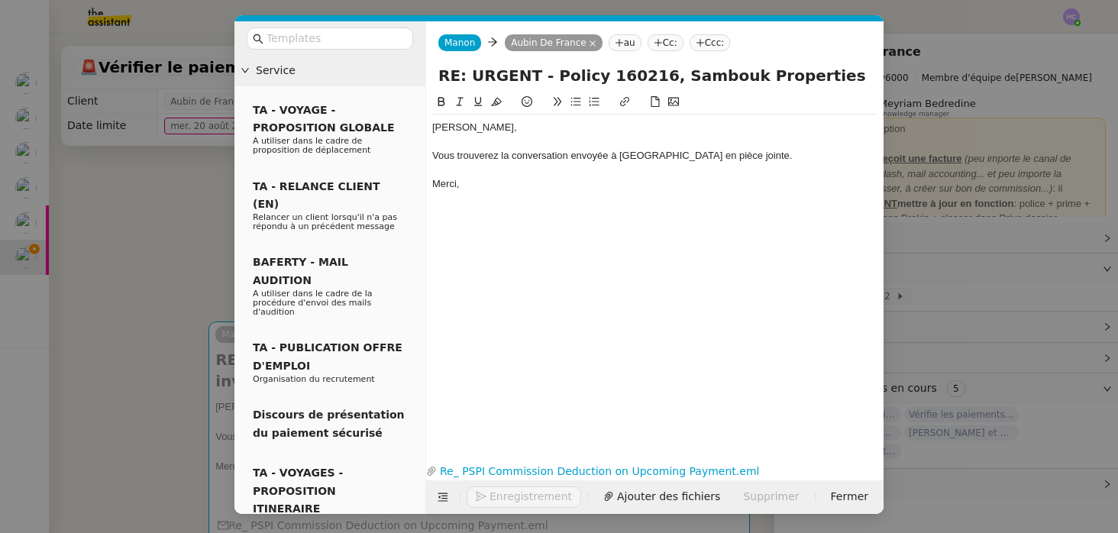
click at [735, 159] on div "Vous trouverez la conversation envoyée à Brookfield en pièce jointe." at bounding box center [654, 156] width 445 height 14
click at [495, 490] on span "Envoyer" at bounding box center [511, 497] width 44 height 18
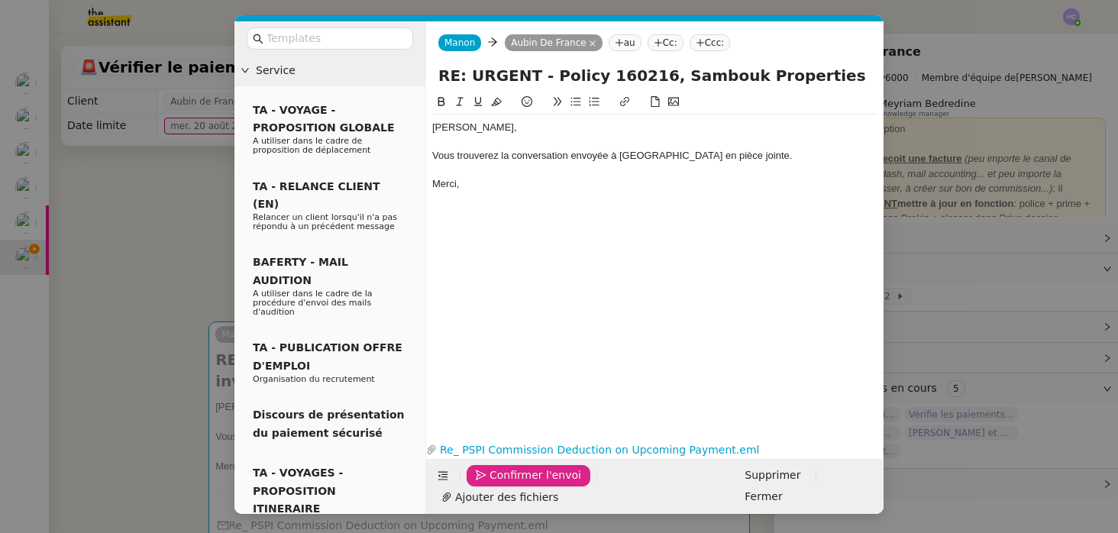
click at [495, 484] on span "Confirmer l'envoi" at bounding box center [535, 475] width 92 height 18
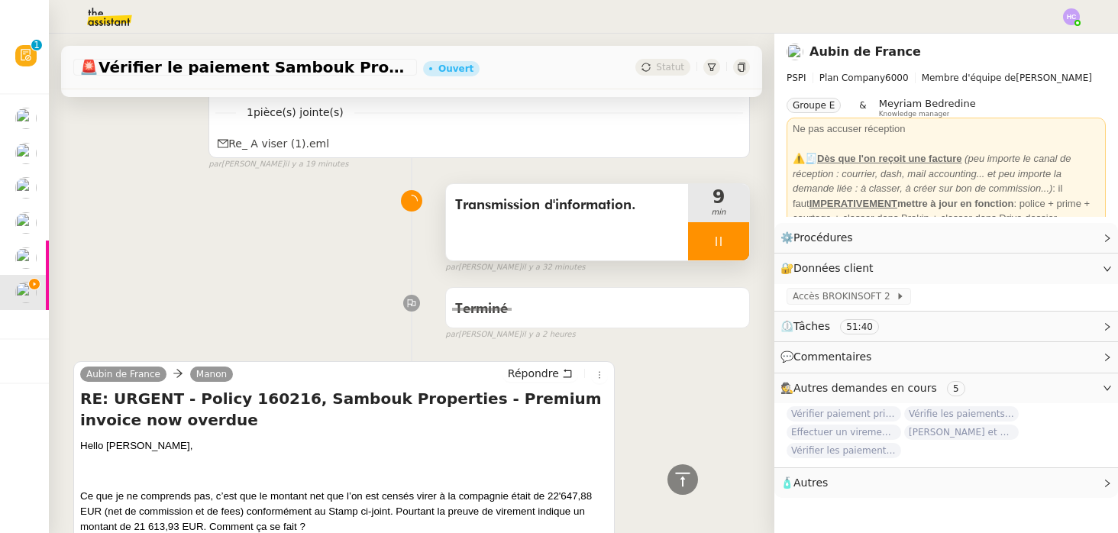
scroll to position [1236, 0]
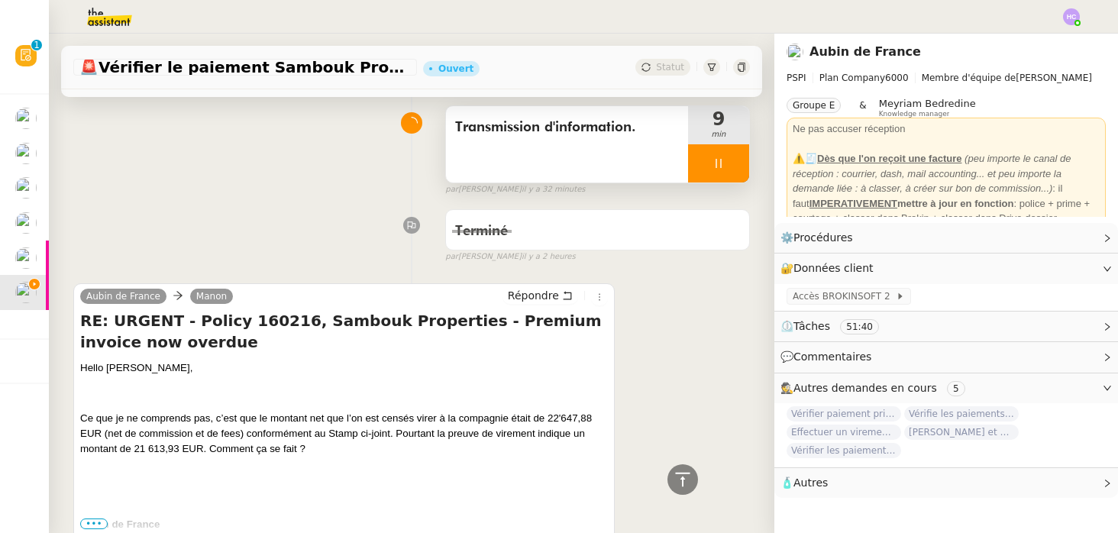
click at [723, 150] on div at bounding box center [718, 163] width 61 height 38
click at [735, 163] on icon at bounding box center [733, 164] width 11 height 8
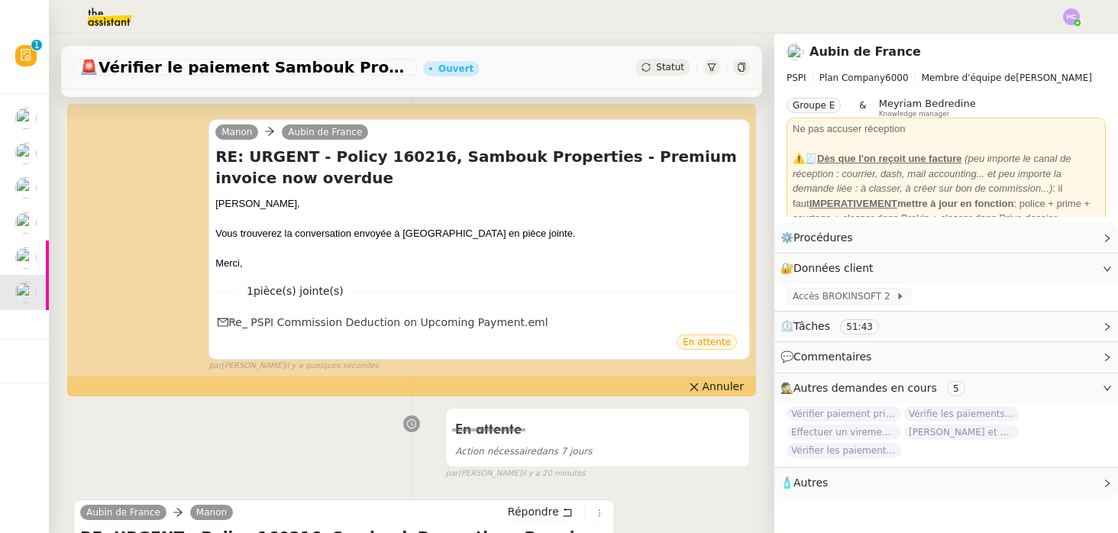
scroll to position [31, 0]
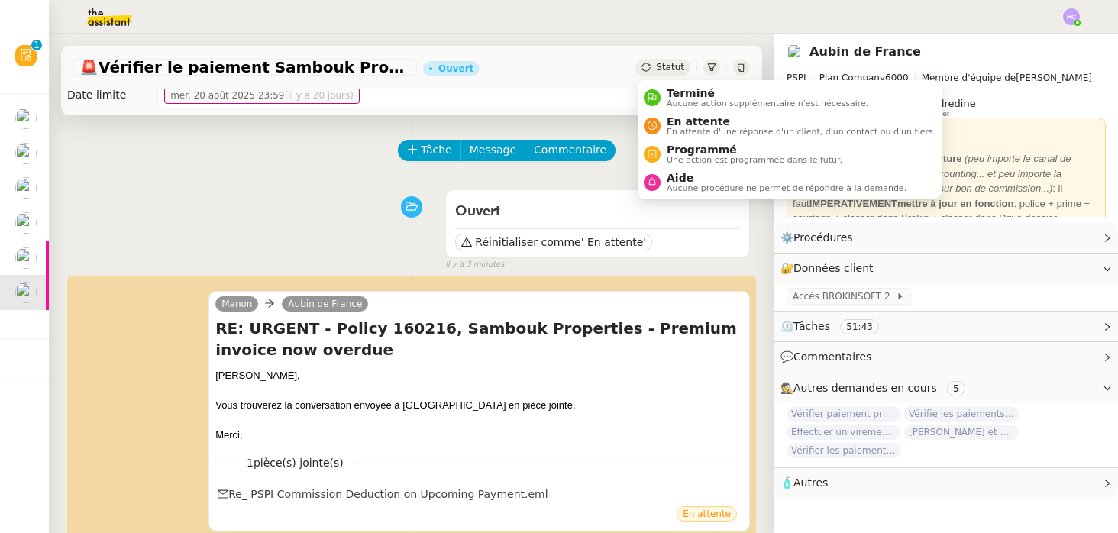
click at [673, 66] on span "Statut" at bounding box center [670, 67] width 28 height 11
click at [658, 75] on body "Révision 0 1 2 3 4 5 6 7 8 9 Mes demandes Formation Interne 2 - FANNY EYRAUD Fa…" at bounding box center [559, 266] width 1118 height 533
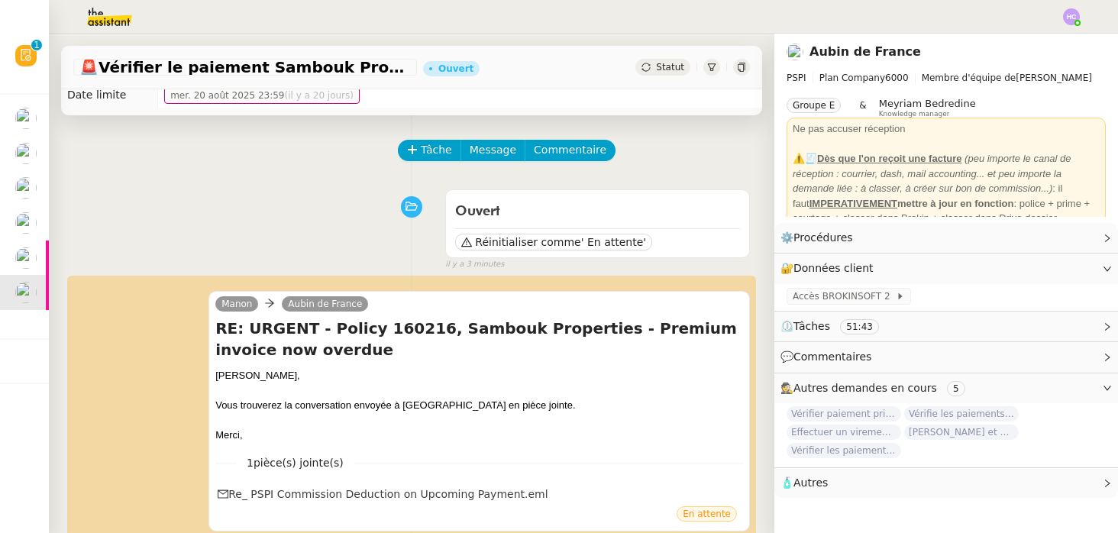
click at [670, 92] on td "mer. 20 août 2025 23:59 (il y a 20 jours)" at bounding box center [460, 95] width 604 height 24
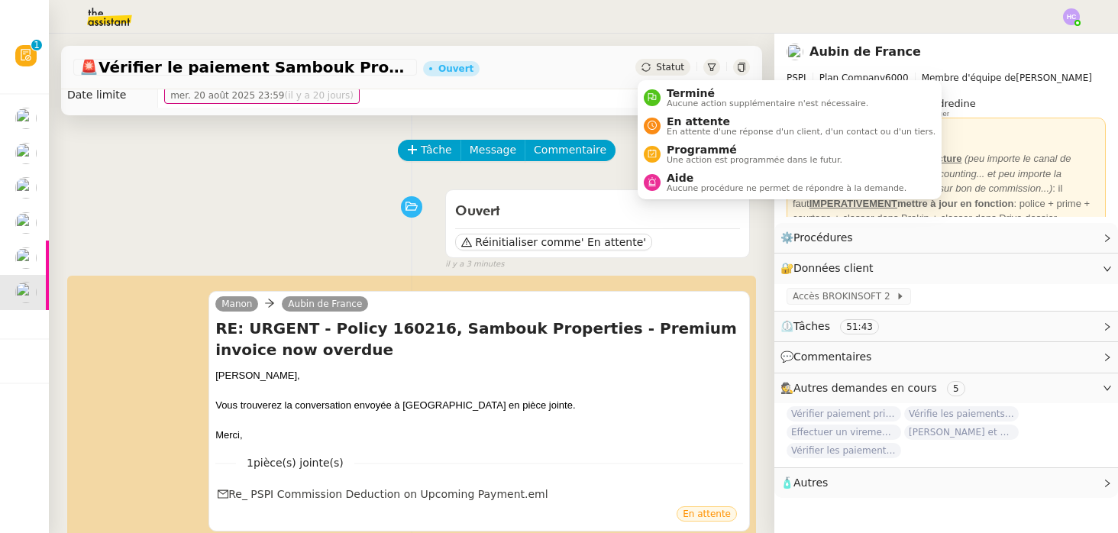
click at [657, 69] on span "Statut" at bounding box center [670, 67] width 28 height 11
click at [667, 85] on li "Terminé Aucune action supplémentaire n'est nécessaire." at bounding box center [789, 97] width 304 height 28
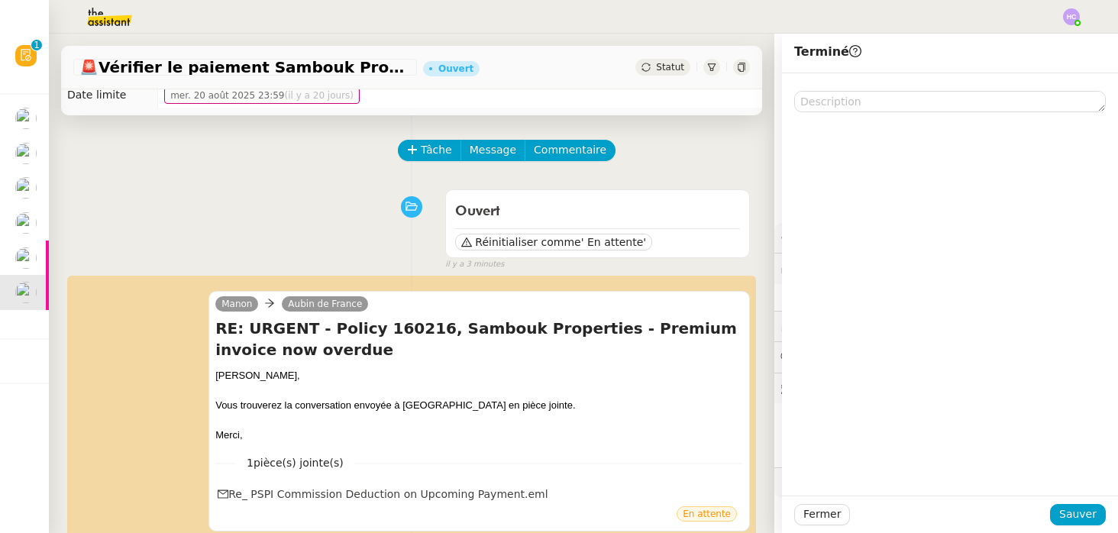
click at [714, 160] on div "Tâche Message Commentaire" at bounding box center [574, 158] width 350 height 37
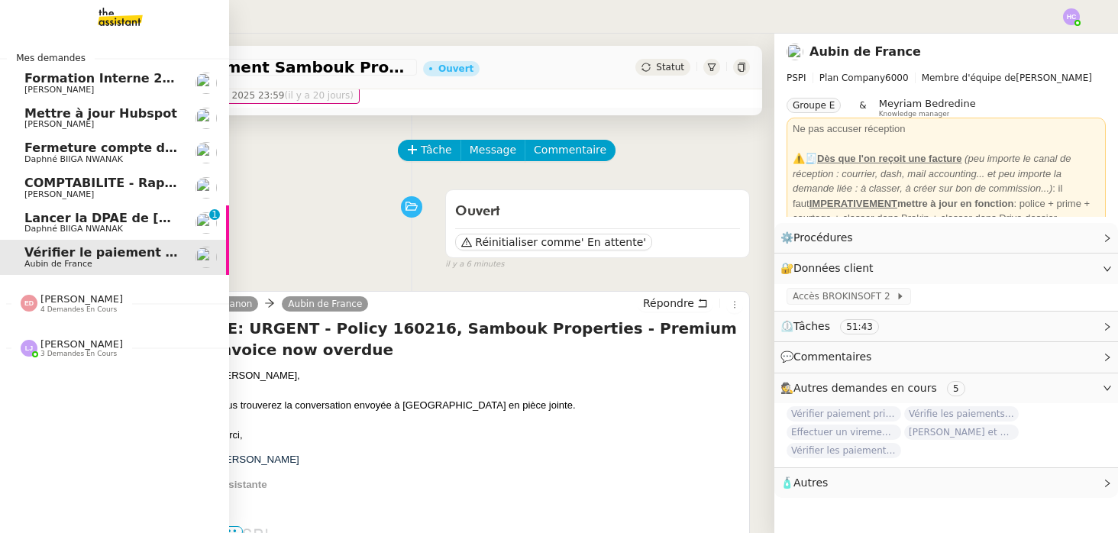
click at [33, 218] on span "Lancer la DPAE de [PERSON_NAME]" at bounding box center [145, 218] width 242 height 15
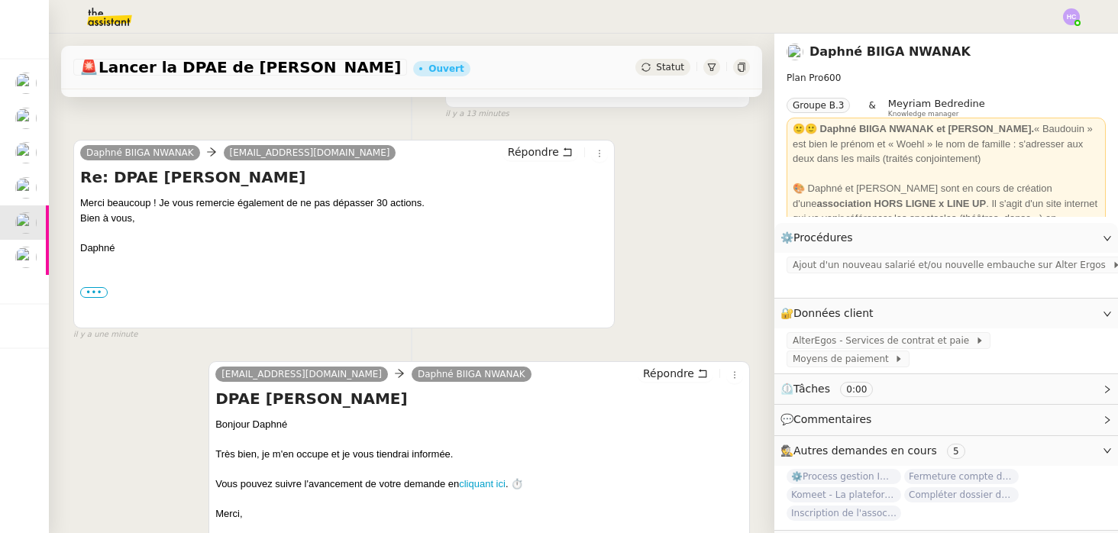
scroll to position [105, 0]
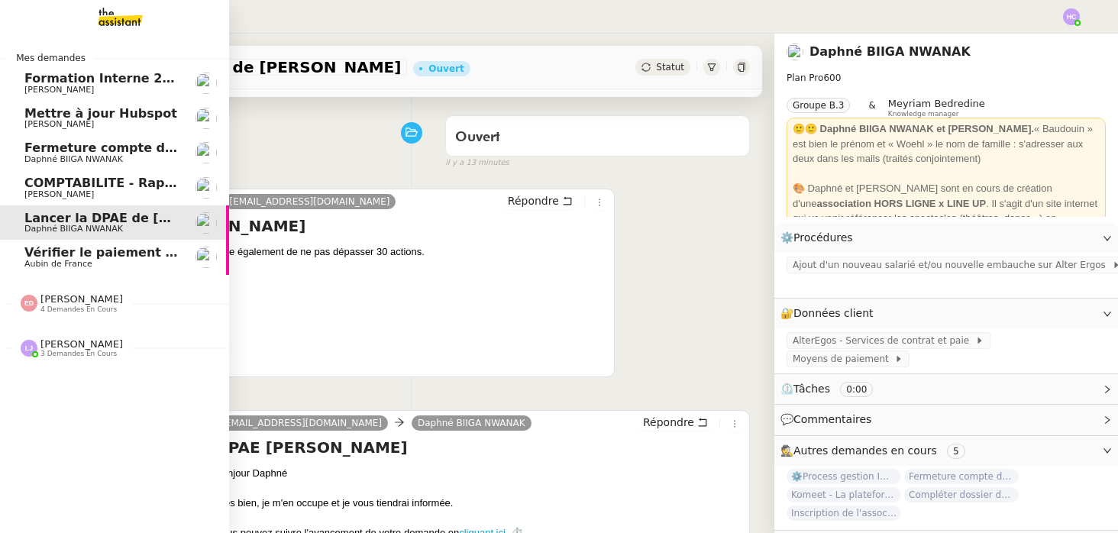
click at [67, 121] on span "[PERSON_NAME]" at bounding box center [58, 124] width 69 height 10
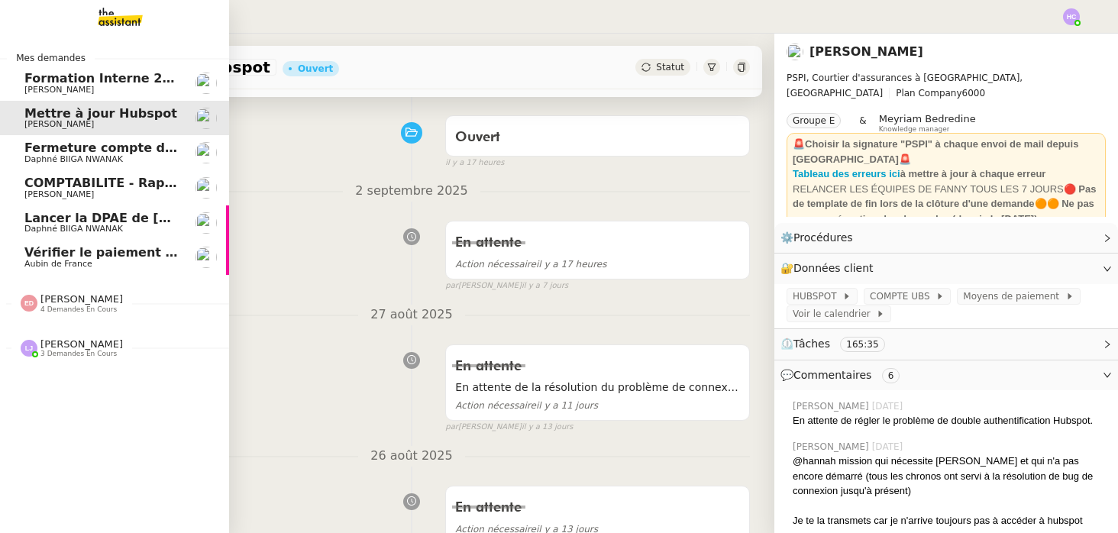
click at [50, 158] on span "Daphné BIIGA NWANAK" at bounding box center [73, 159] width 98 height 10
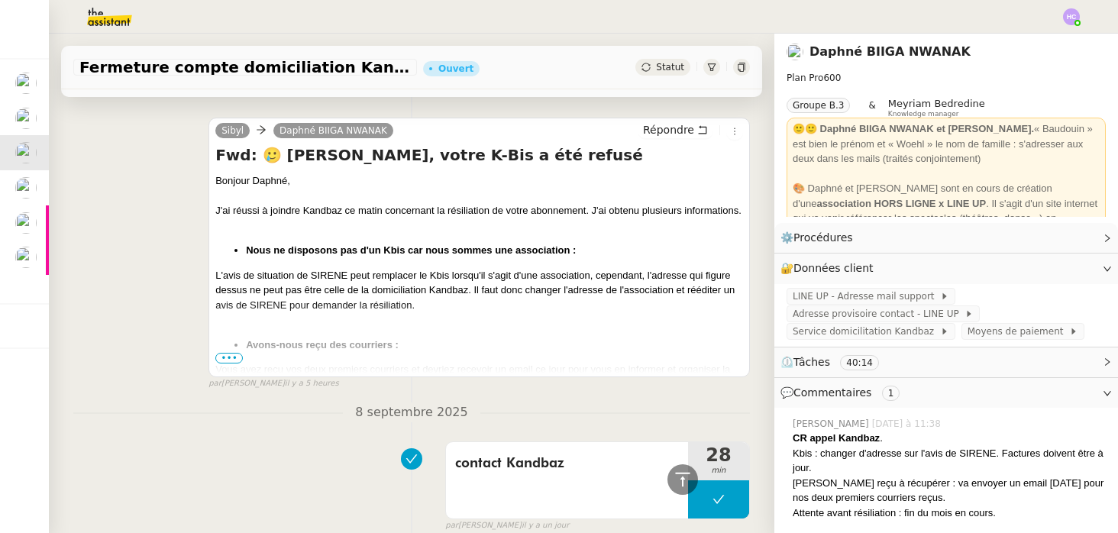
scroll to position [654, 0]
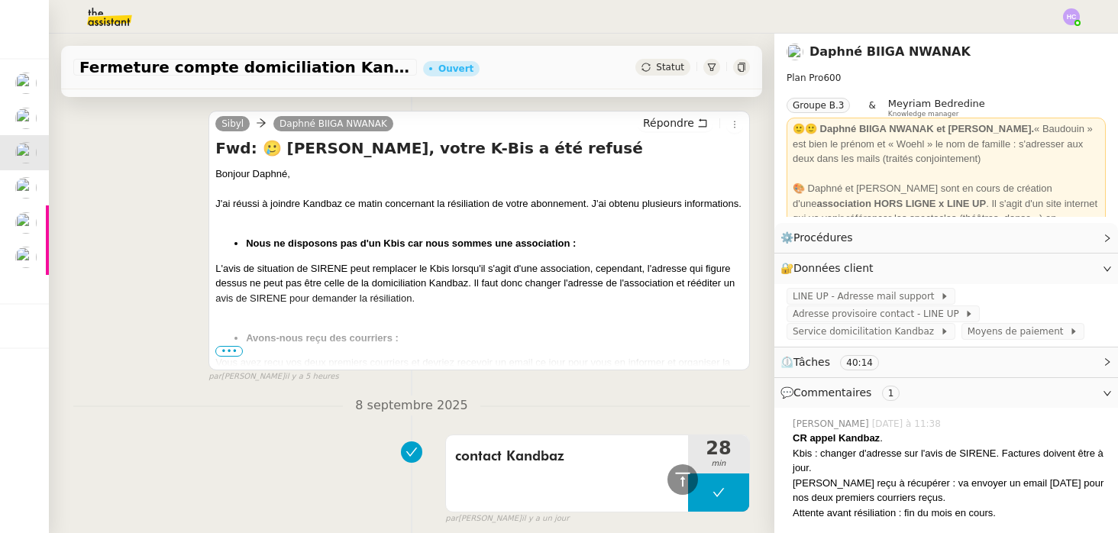
click at [236, 347] on span "•••" at bounding box center [228, 351] width 27 height 11
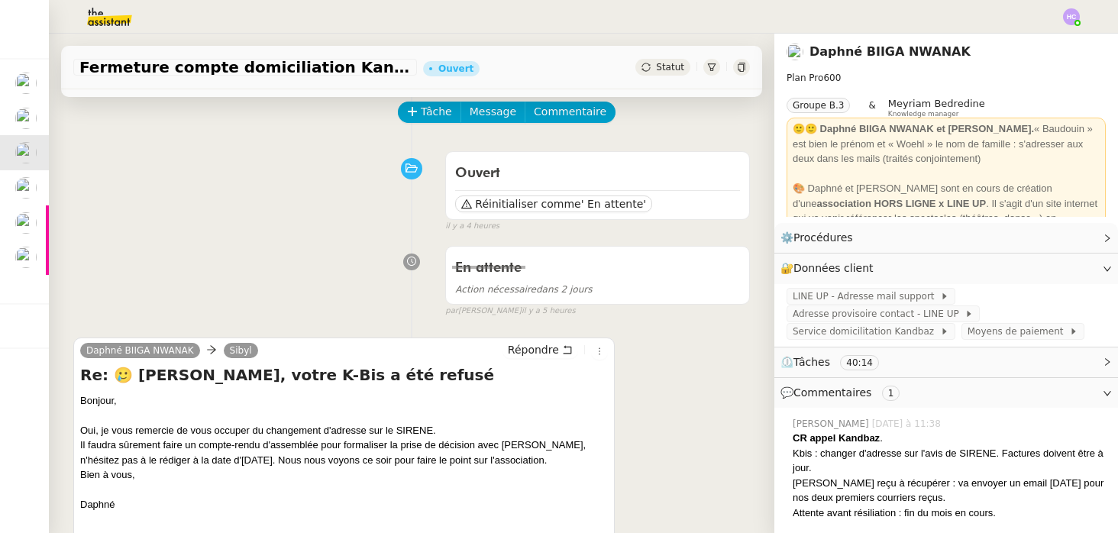
scroll to position [148, 0]
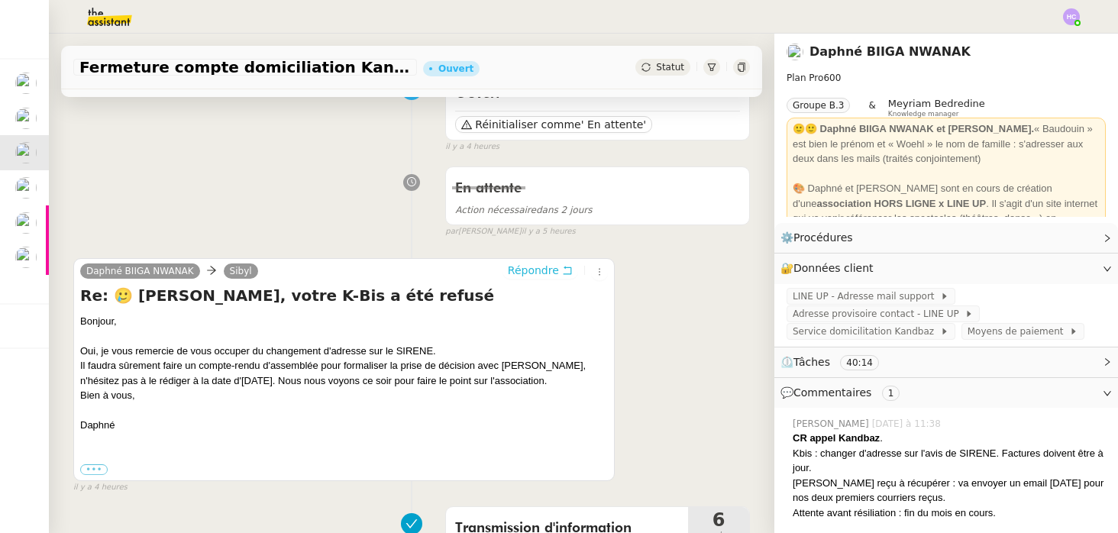
click at [531, 272] on span "Répondre" at bounding box center [533, 270] width 51 height 15
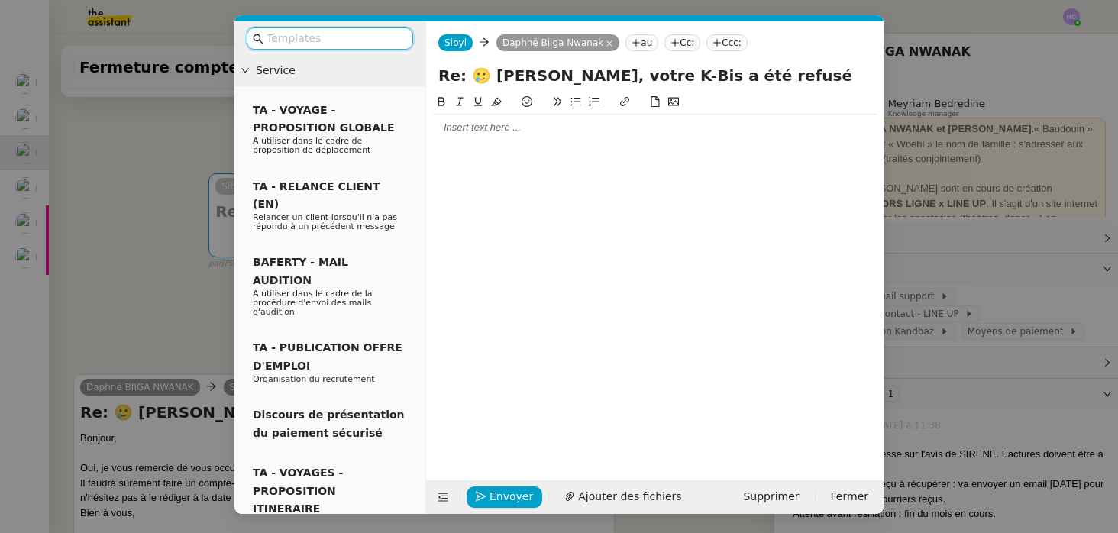
click at [478, 130] on div at bounding box center [654, 128] width 445 height 14
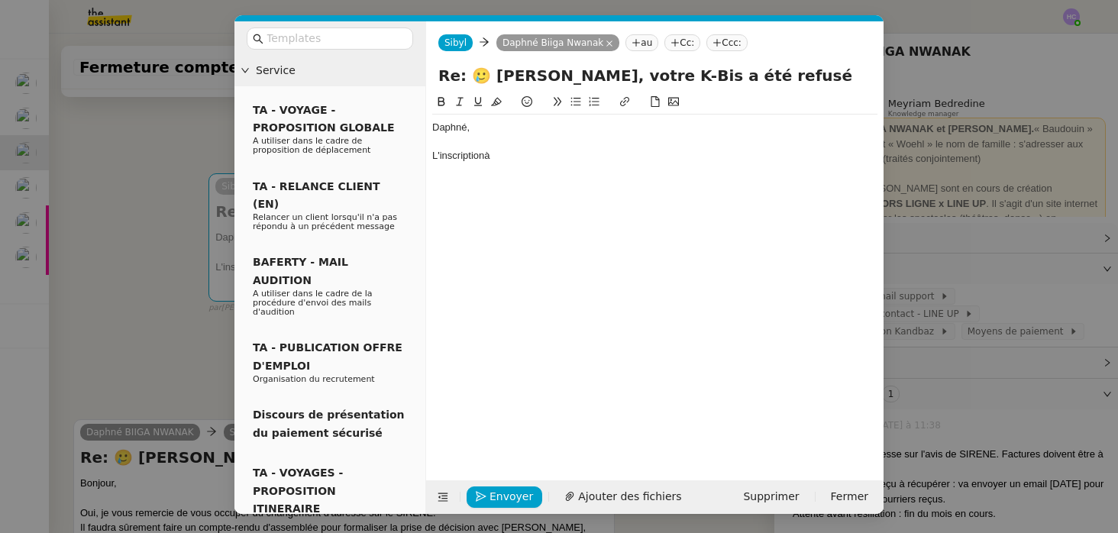
drag, startPoint x: 500, startPoint y: 156, endPoint x: 440, endPoint y: 156, distance: 59.5
click at [440, 156] on div "L'inscriptionà" at bounding box center [654, 156] width 445 height 14
click at [824, 160] on div "L'abonnement à sedomicilier.fr n'ayant pas encore commencé, pouvez-vous m'indiq…" at bounding box center [654, 156] width 445 height 14
click at [0, 0] on lt-div at bounding box center [0, 0] width 0 height 0
select select "fr"
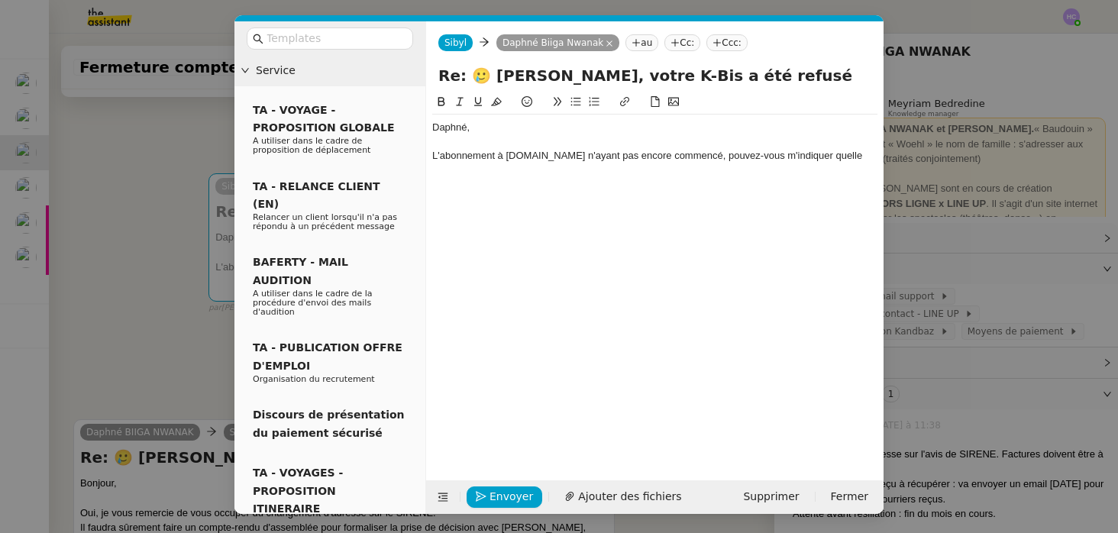
click at [795, 160] on div "L'abonnement à sedomicilier.fr n'ayant pas encore commencé, pouvez-vous m'indiq…" at bounding box center [654, 156] width 445 height 14
click at [847, 155] on div "L'abonnement à sedomicilier.fr n'ayant pas encore commencé, pouvez-vous m'indiq…" at bounding box center [654, 156] width 445 height 14
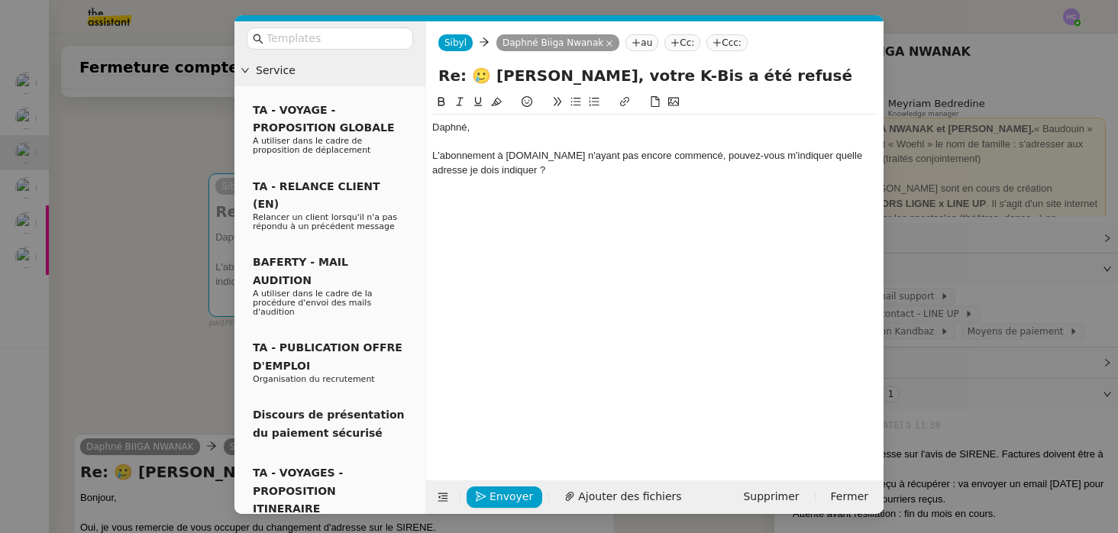
click at [433, 158] on div "L'abonnement à sedomicilier.fr n'ayant pas encore commencé, pouvez-vous m'indiq…" at bounding box center [654, 163] width 445 height 28
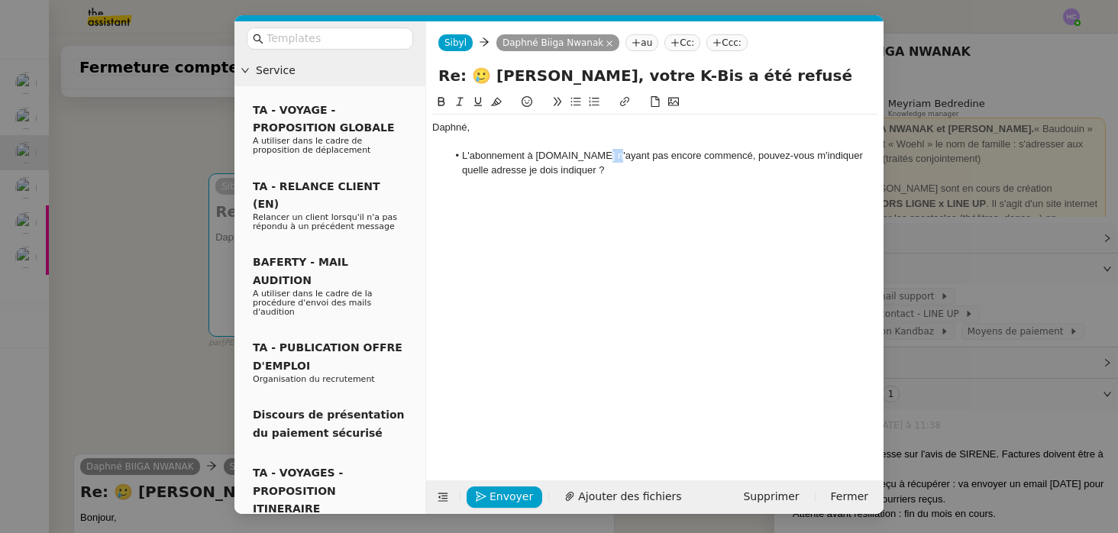
drag, startPoint x: 596, startPoint y: 158, endPoint x: 586, endPoint y: 156, distance: 10.2
click at [586, 156] on li "L'abonnement à sedomicilier.fr n'ayant pas encore commencé, pouvez-vous m'indiq…" at bounding box center [662, 163] width 431 height 28
click at [539, 154] on li "L'abonnement à sedomicilier n'ayant pas encore commencé, pouvez-vous m'indiquer…" at bounding box center [662, 163] width 431 height 28
click at [664, 168] on li "L'abonnement à SeDomicilier n'ayant pas encore commencé, pouvez-vous m'indiquer…" at bounding box center [662, 163] width 431 height 28
click at [604, 169] on li "L'abonnement à SeDomicilier n'ayant pas encore commencé, pouvez-vous m'indiquer…" at bounding box center [662, 163] width 431 height 28
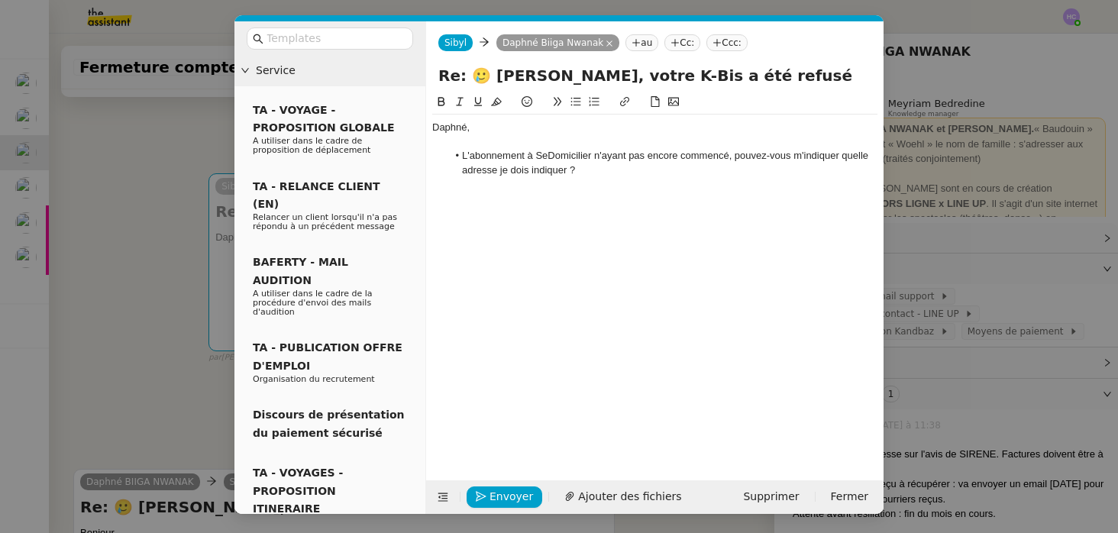
click at [543, 172] on li "L'abonnement à SeDomicilier n'ayant pas encore commencé, pouvez-vous m'indiquer…" at bounding box center [662, 163] width 431 height 28
click at [457, 192] on div "Daphné, L'abonnement à SeDomicilier n'ayant pas encore commencé, pouvez-vous m'…" at bounding box center [654, 156] width 445 height 82
click at [40, 220] on nz-modal-container "Service TA - VOYAGE - PROPOSITION GLOBALE A utiliser dans le cadre de propositi…" at bounding box center [559, 266] width 1118 height 533
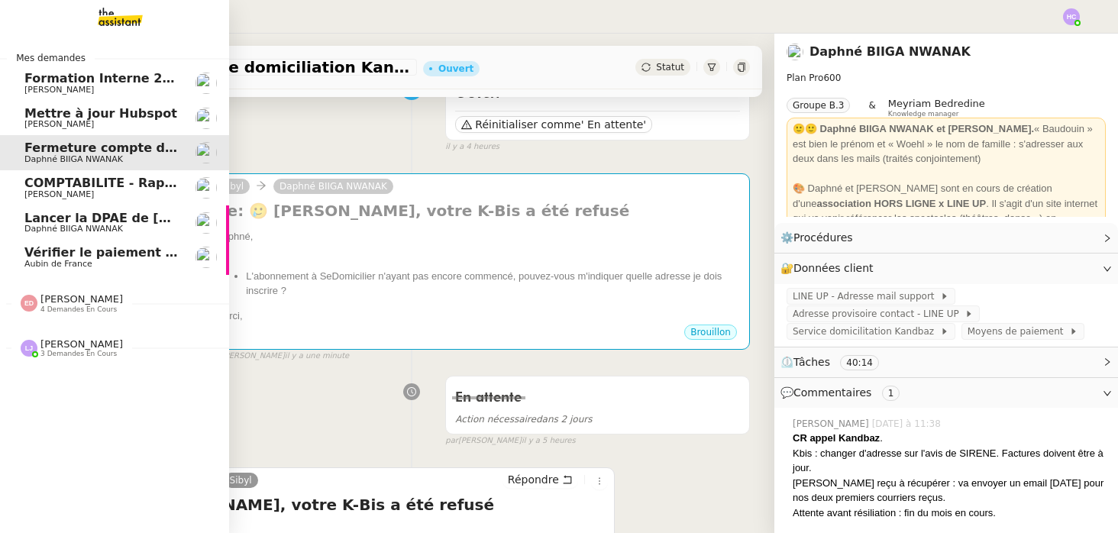
click at [39, 217] on span "Lancer la DPAE de [PERSON_NAME]" at bounding box center [145, 218] width 242 height 15
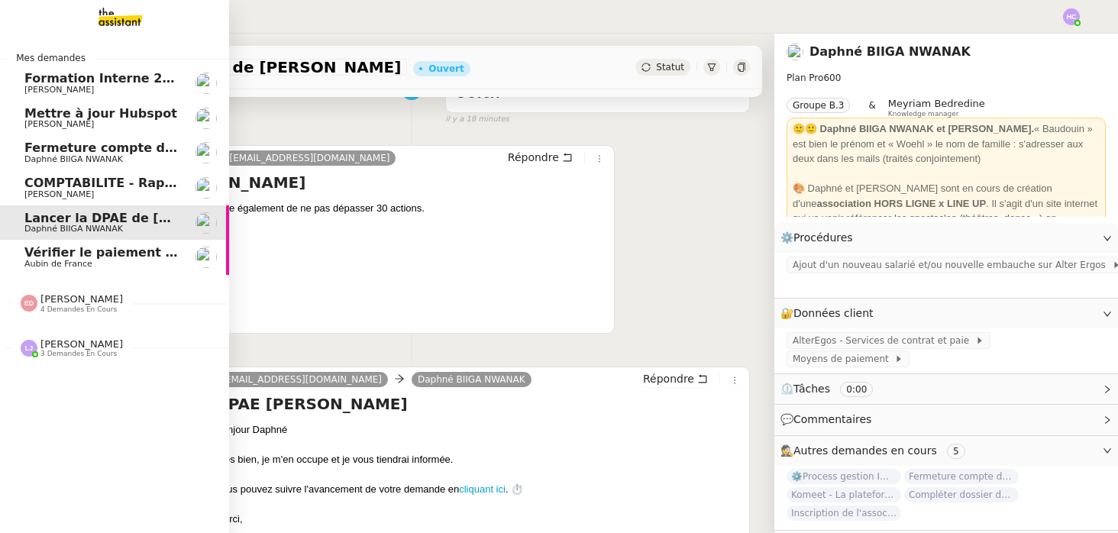
click at [66, 153] on span "Fermeture compte domiciliation Kandbaz" at bounding box center [166, 147] width 285 height 15
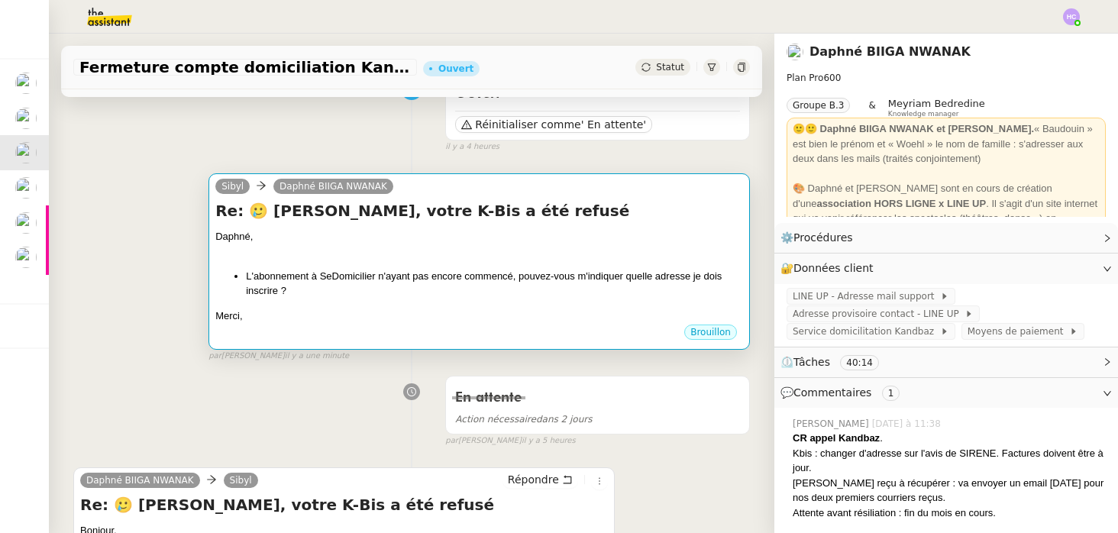
click at [314, 256] on div at bounding box center [479, 251] width 528 height 15
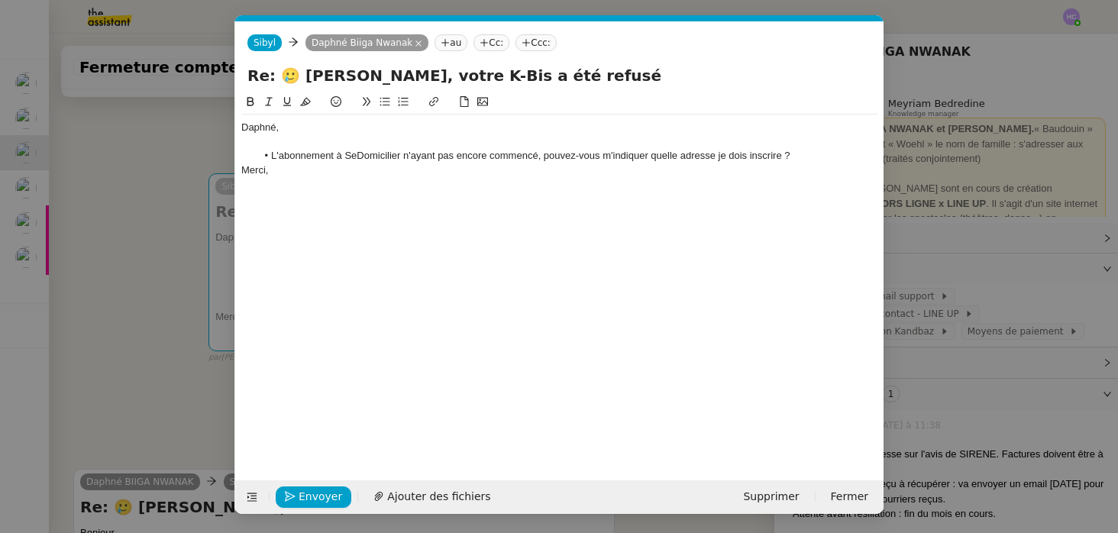
scroll to position [0, 32]
click at [253, 143] on div at bounding box center [559, 142] width 636 height 14
click at [802, 158] on li "L'abonnement à SeDomicilier n'ayant pas encore commencé, pouvez-vous m'indiquer…" at bounding box center [567, 156] width 621 height 14
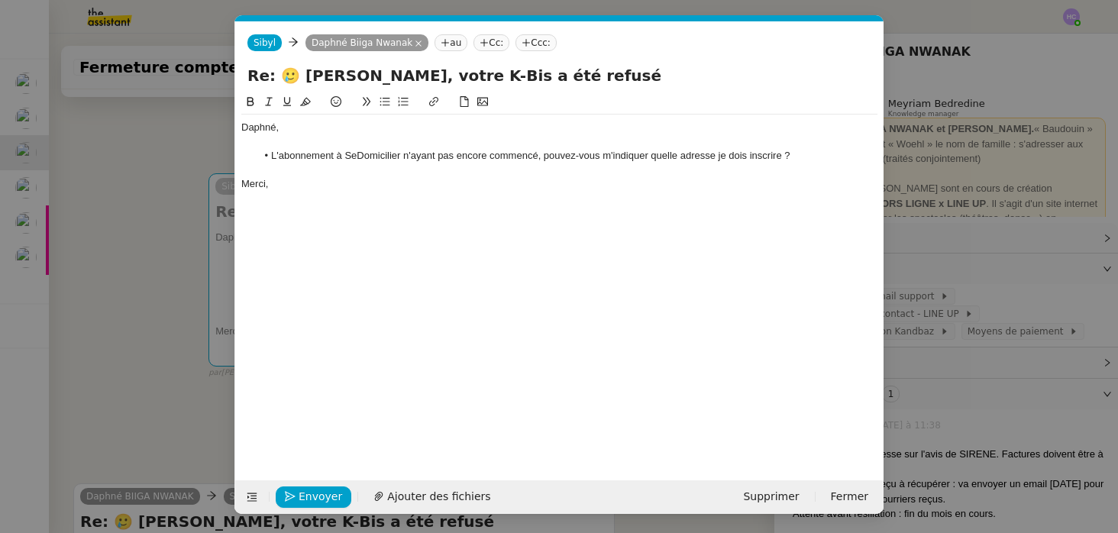
click at [145, 403] on nz-modal-container "Service TA - VOYAGE - PROPOSITION GLOBALE A utiliser dans le cadre de propositi…" at bounding box center [559, 266] width 1118 height 533
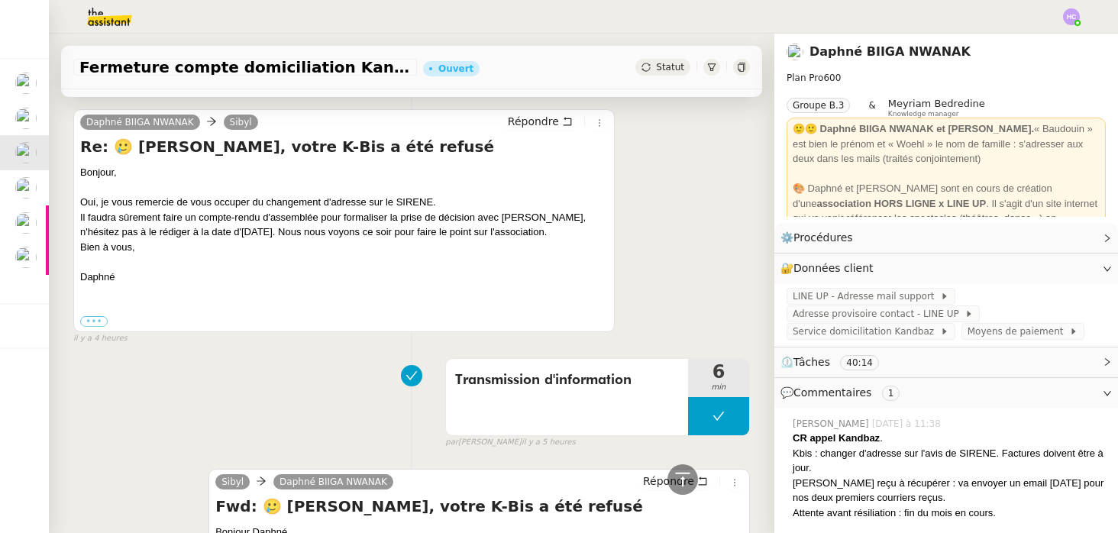
scroll to position [0, 0]
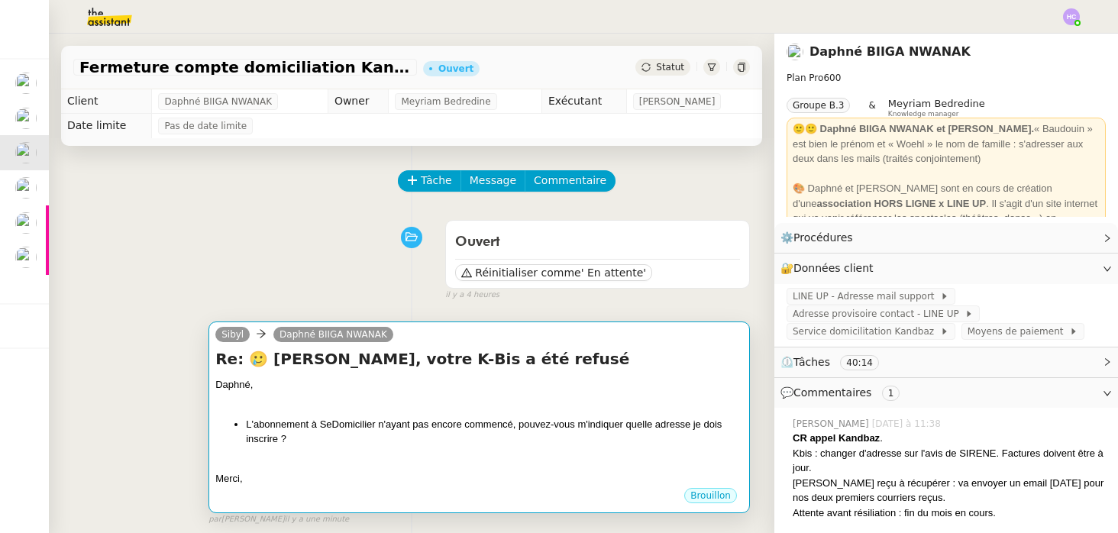
click at [401, 401] on div at bounding box center [479, 399] width 528 height 15
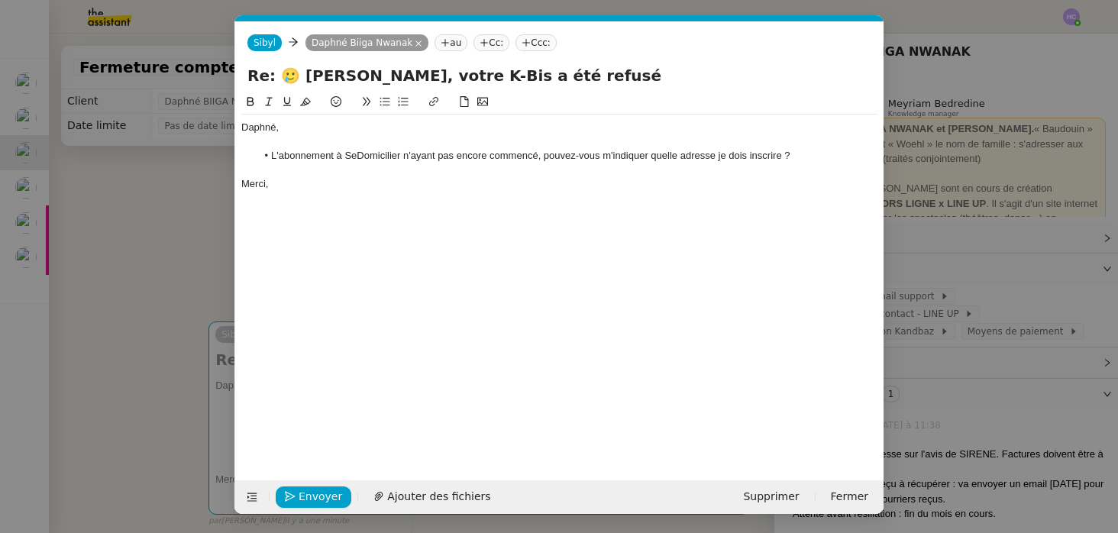
scroll to position [0, 32]
click at [682, 156] on li "L'abonnement à SeDomicilier n'ayant pas encore commencé, pouvez-vous m'indiquer…" at bounding box center [567, 156] width 621 height 14
click at [160, 308] on nz-modal-container "Service TA - VOYAGE - PROPOSITION GLOBALE A utiliser dans le cadre de propositi…" at bounding box center [559, 266] width 1118 height 533
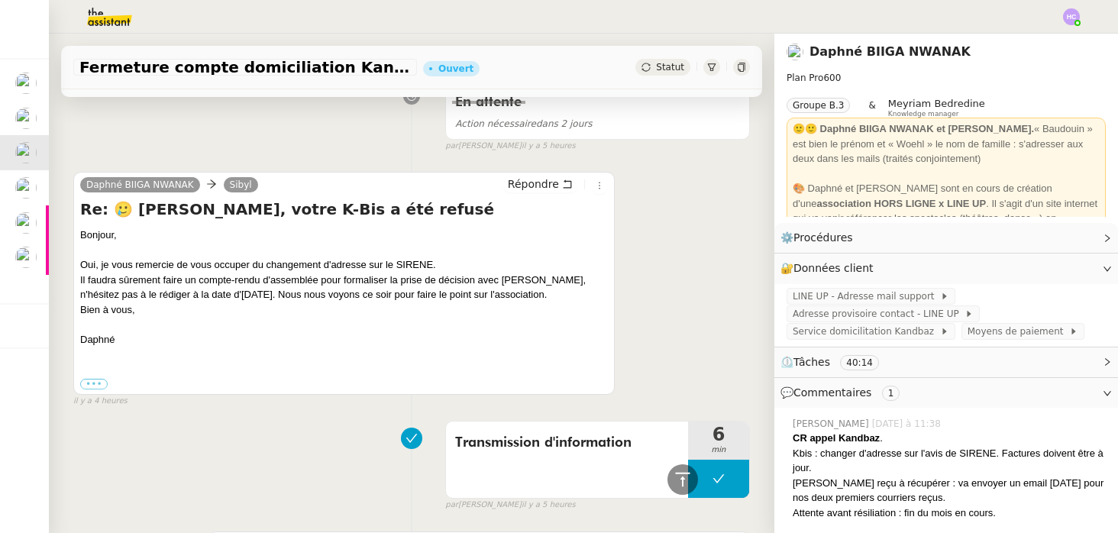
scroll to position [490, 0]
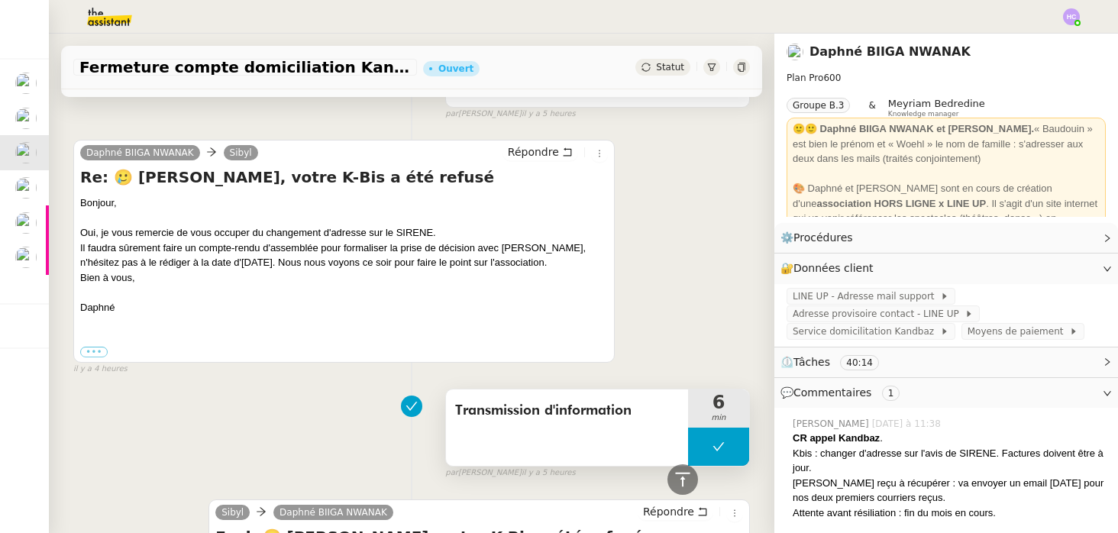
click at [720, 441] on icon at bounding box center [718, 446] width 12 height 12
click at [700, 443] on icon at bounding box center [703, 446] width 12 height 12
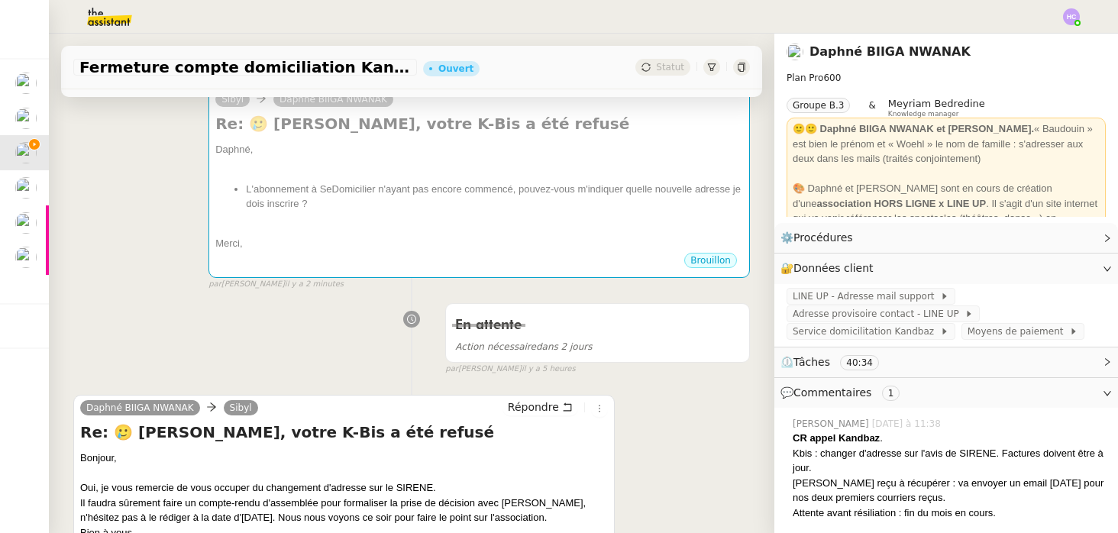
scroll to position [239, 0]
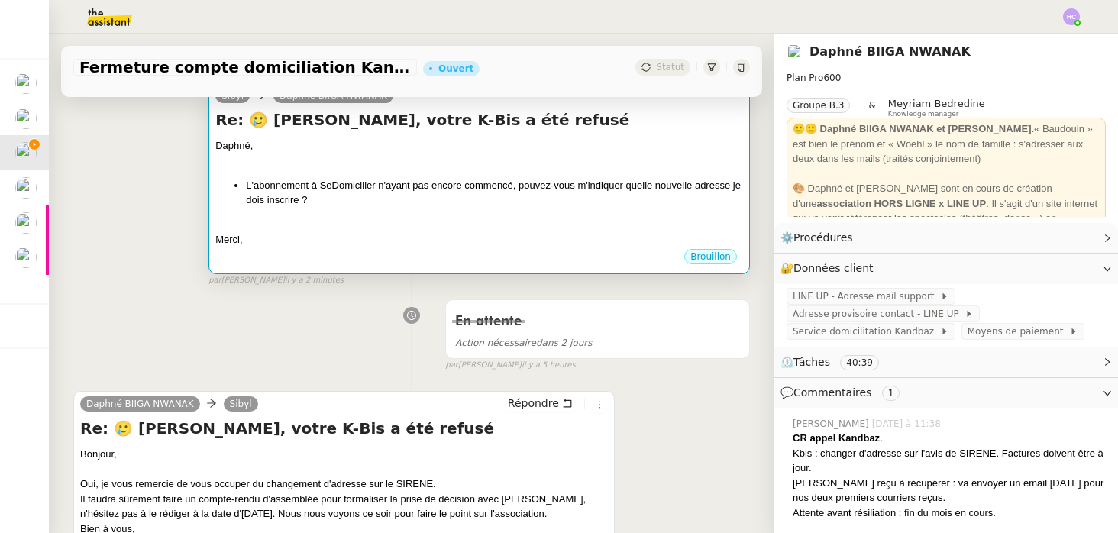
click at [302, 166] on div at bounding box center [479, 160] width 528 height 15
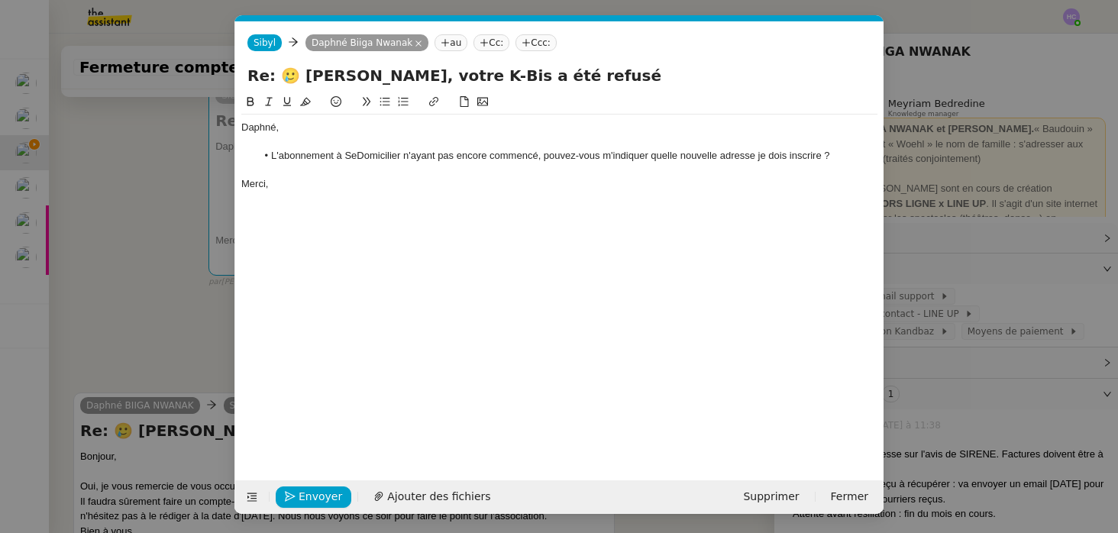
scroll to position [0, 32]
click at [315, 489] on span "Envoyer" at bounding box center [320, 497] width 44 height 18
click at [318, 492] on span "Confirmer l'envoi" at bounding box center [344, 497] width 92 height 18
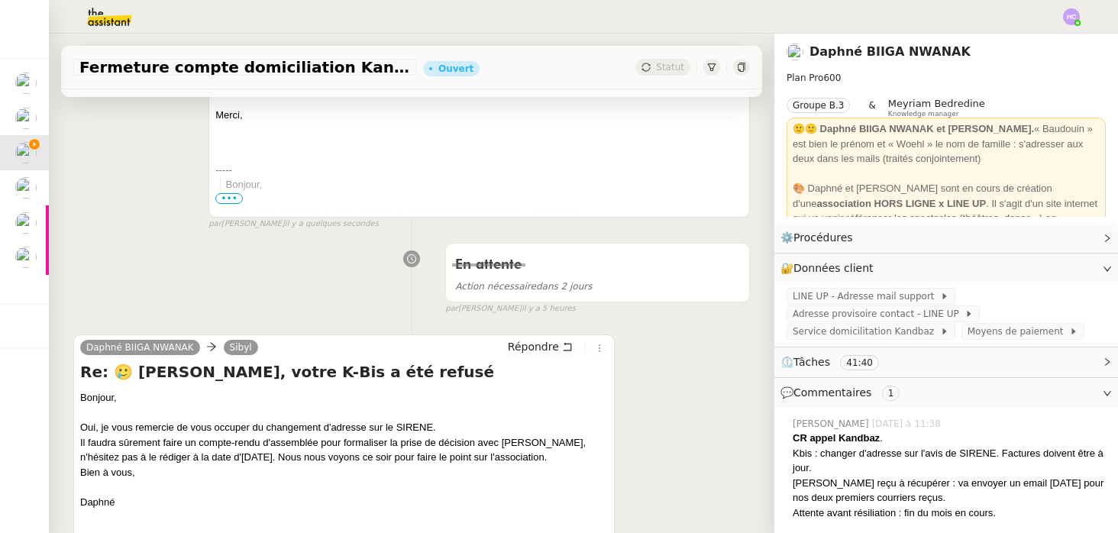
scroll to position [589, 0]
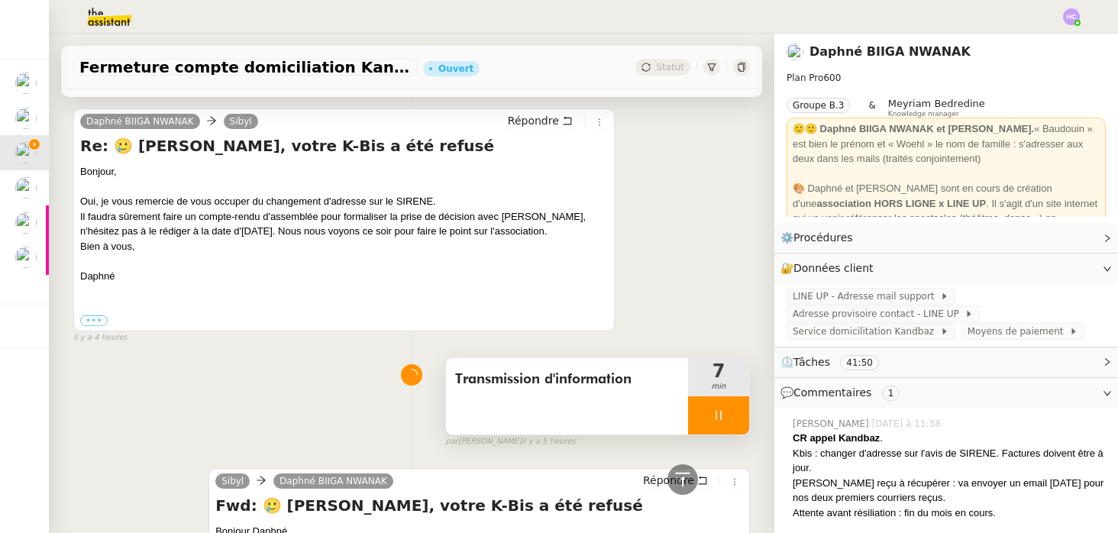
click at [717, 412] on icon at bounding box center [718, 415] width 12 height 12
click at [734, 412] on icon at bounding box center [734, 415] width 12 height 12
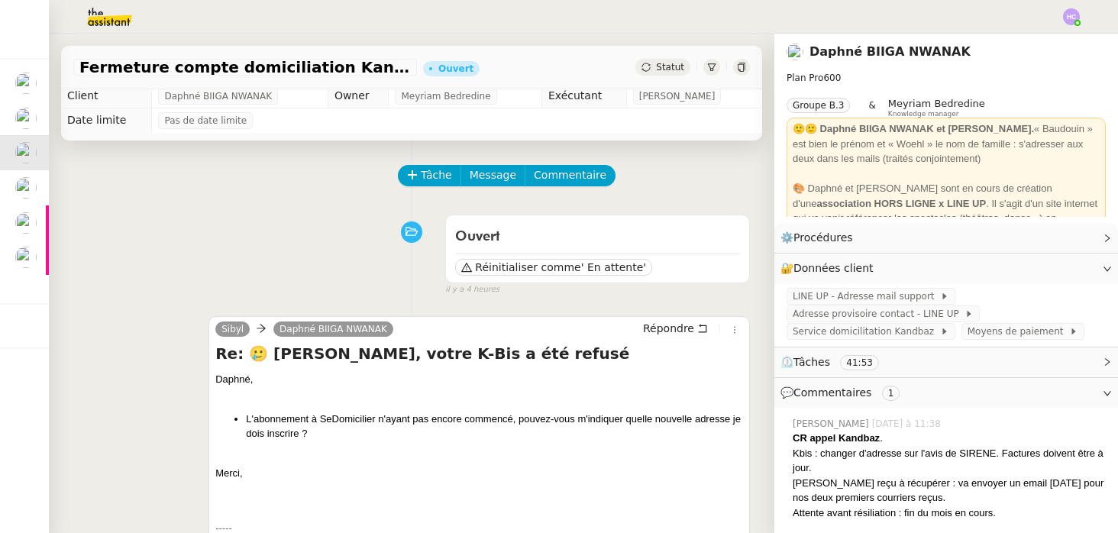
scroll to position [0, 0]
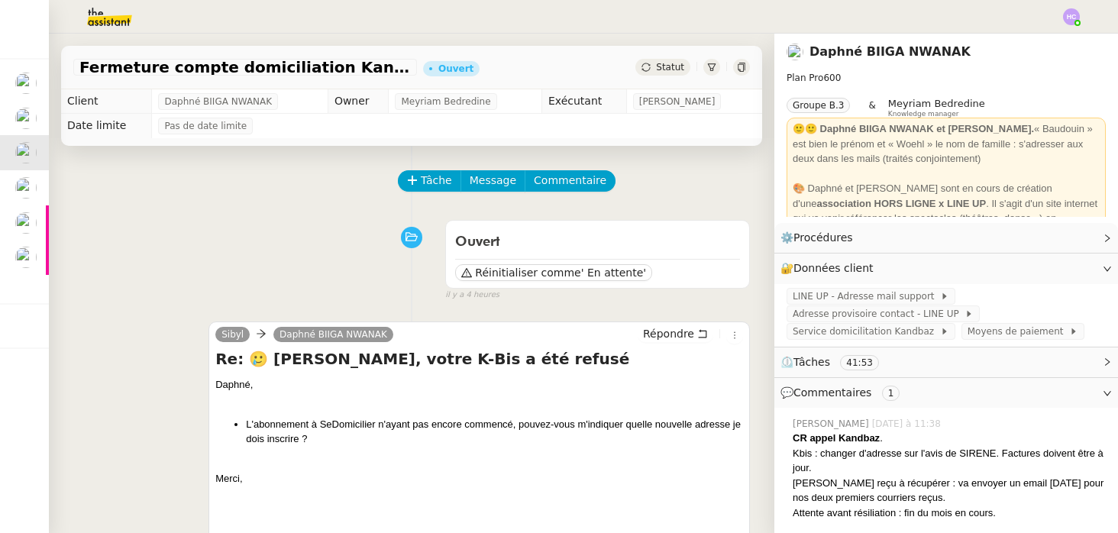
click at [667, 62] on span "Statut" at bounding box center [670, 67] width 28 height 11
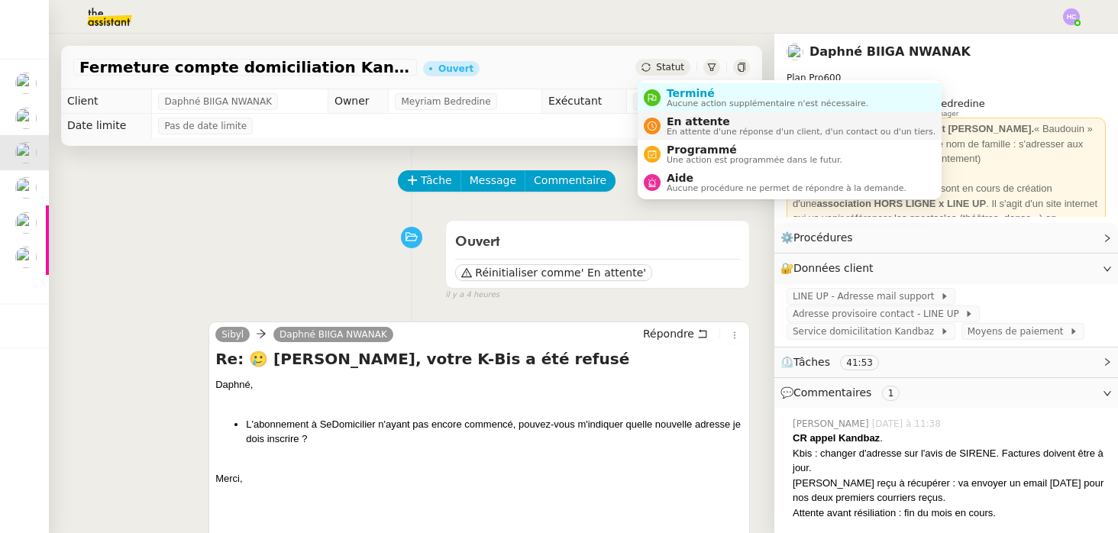
click at [696, 121] on span "En attente" at bounding box center [800, 121] width 269 height 12
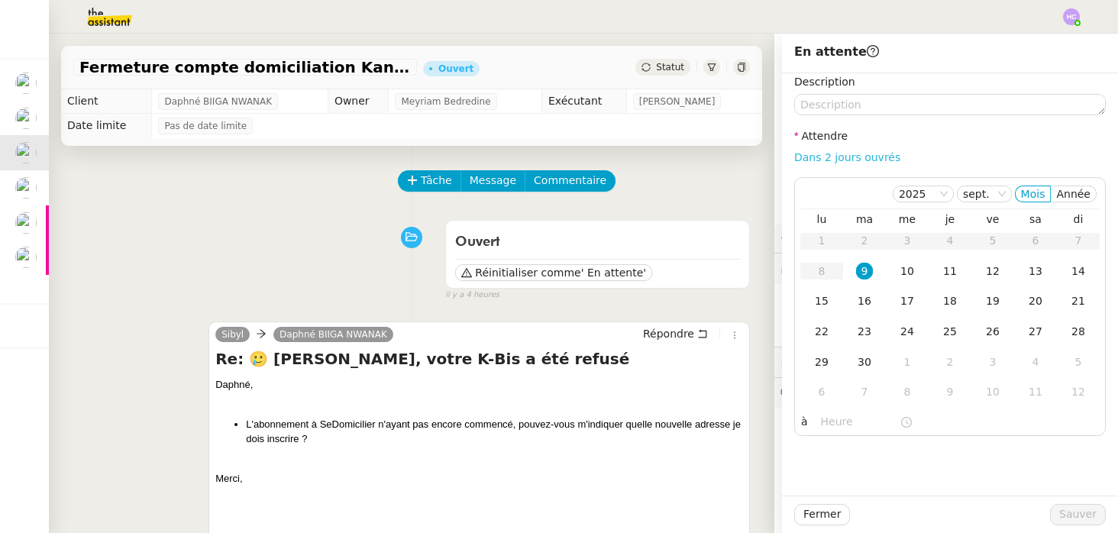
click at [874, 156] on link "Dans 2 jours ouvrés" at bounding box center [847, 157] width 106 height 12
type input "07:00"
click at [1073, 511] on span "Sauver" at bounding box center [1077, 514] width 37 height 18
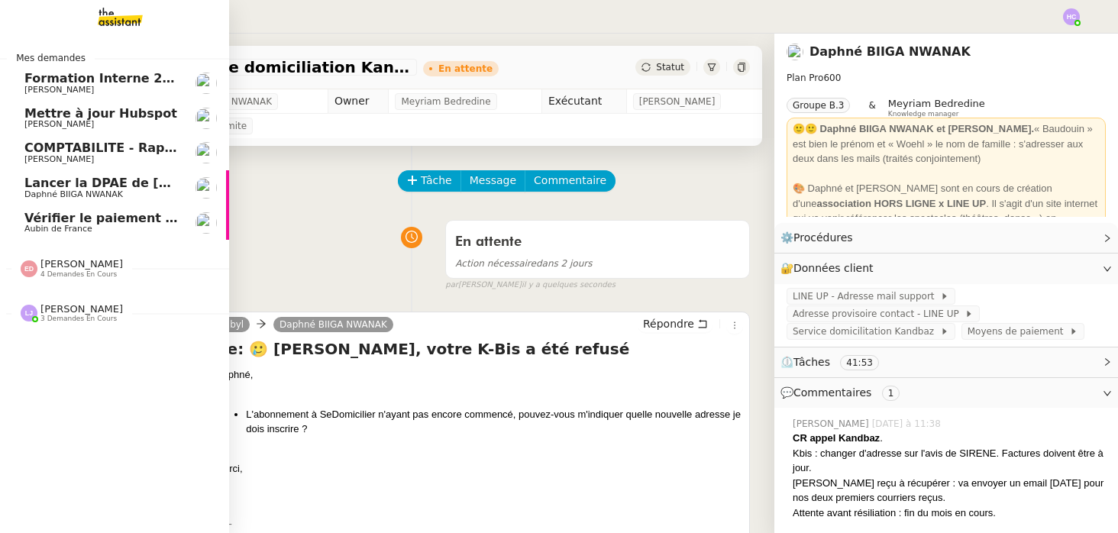
click at [70, 143] on span "COMPTABILITE - Rapprochement bancaire - 1 septembre 2025" at bounding box center [237, 147] width 426 height 15
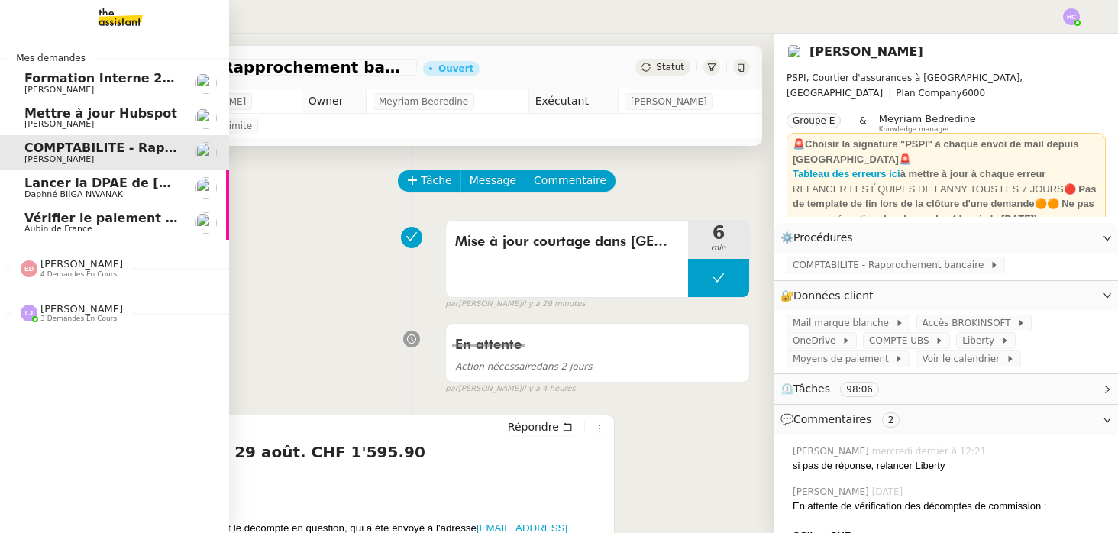
click at [59, 189] on span "Lancer la DPAE de [PERSON_NAME]" at bounding box center [145, 183] width 242 height 15
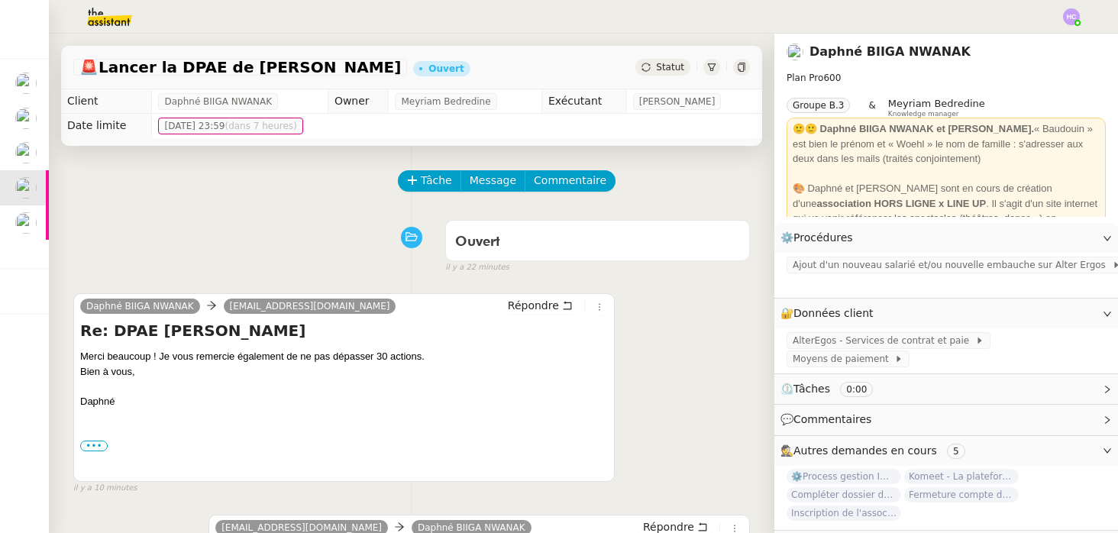
click at [740, 61] on div at bounding box center [741, 67] width 17 height 17
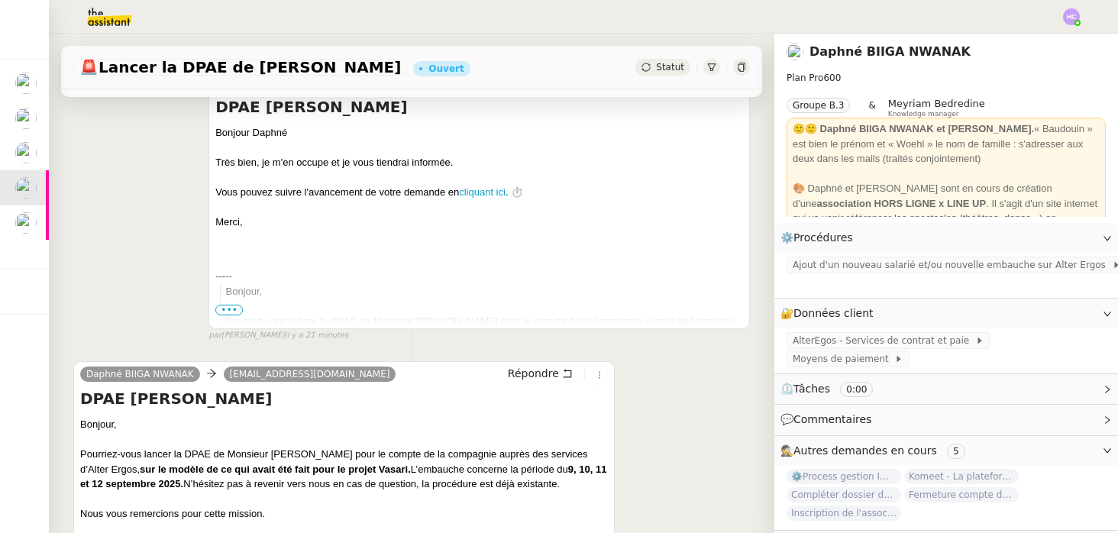
scroll to position [604, 0]
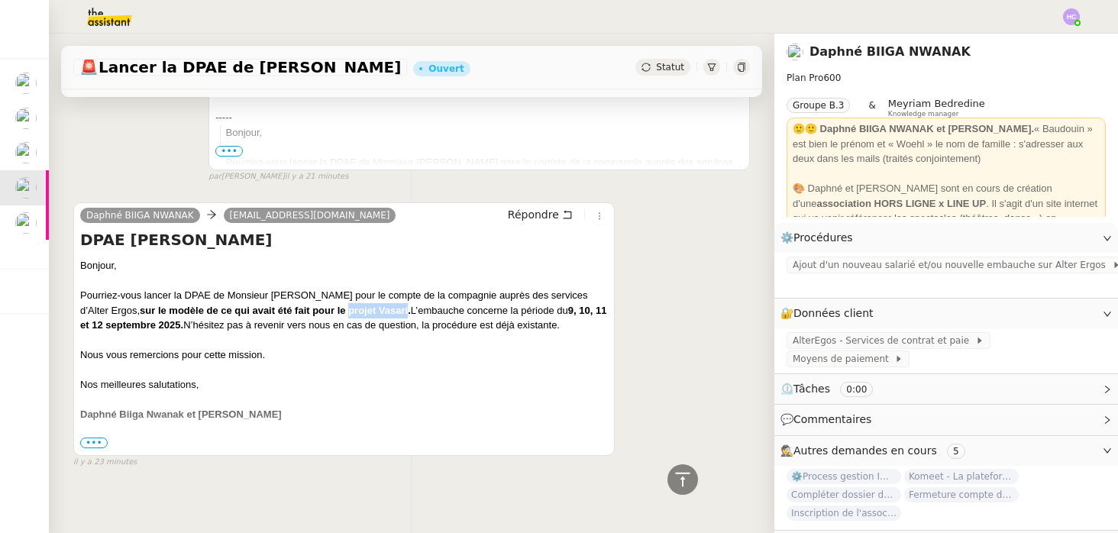
drag, startPoint x: 379, startPoint y: 311, endPoint x: 321, endPoint y: 316, distance: 58.2
click at [321, 316] on div "Pourriez-vous lancer la DPAE de Monsieur Florian Campos pour le compte de la co…" at bounding box center [344, 310] width 528 height 45
copy b "projet Vasari"
click at [1073, 307] on link "Modifier" at bounding box center [1066, 314] width 44 height 18
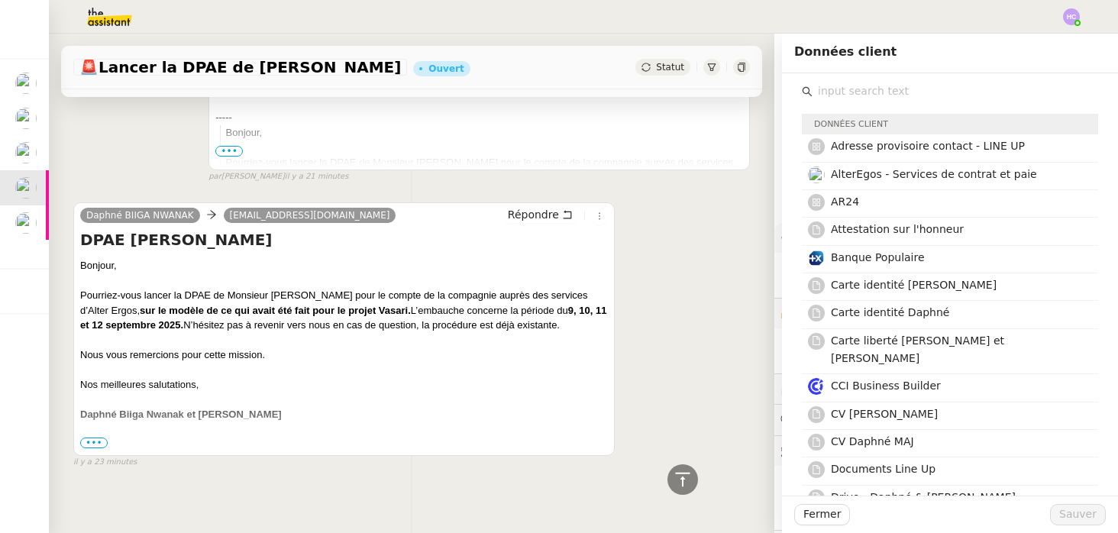
click at [913, 91] on input "text" at bounding box center [955, 91] width 286 height 21
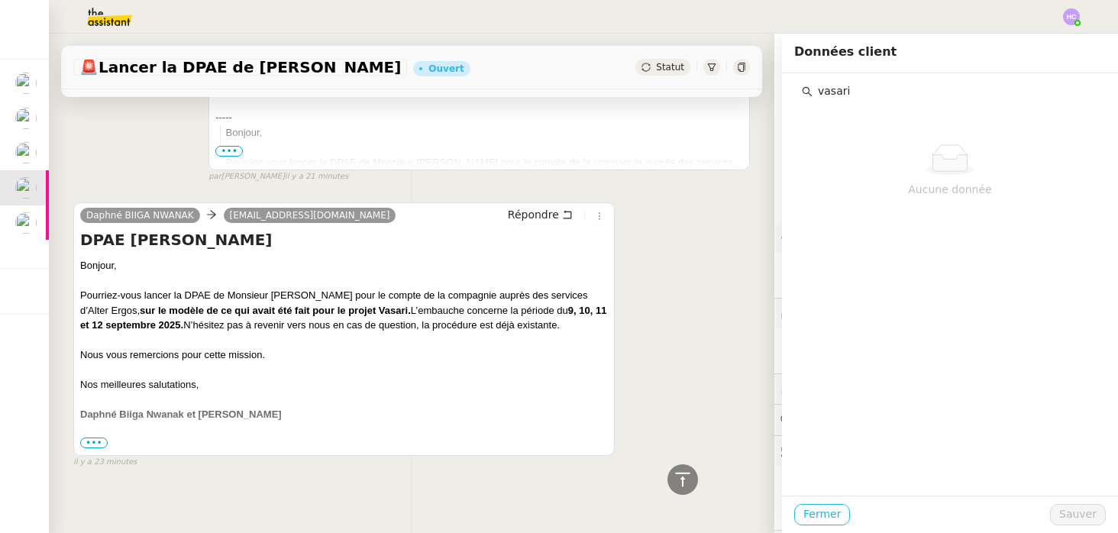
type input "vasari"
click at [815, 511] on span "Fermer" at bounding box center [821, 514] width 37 height 18
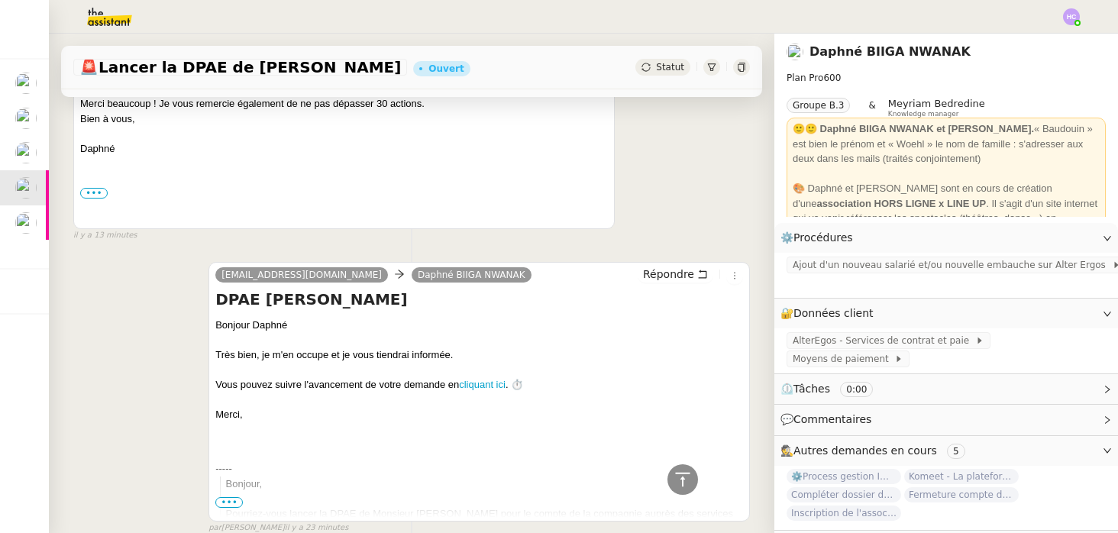
scroll to position [83, 0]
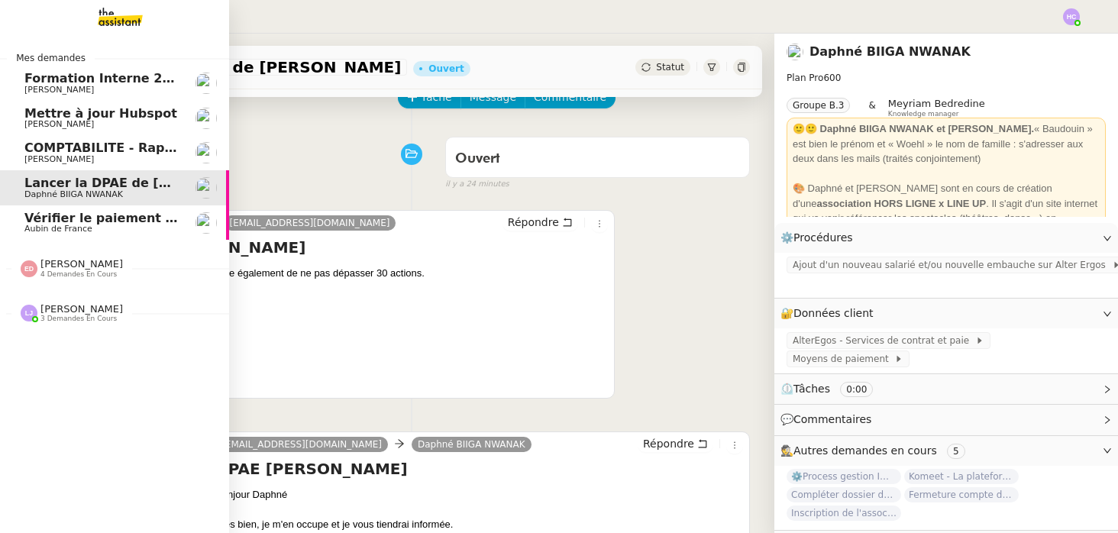
click at [37, 231] on span "Aubin de France" at bounding box center [58, 229] width 68 height 10
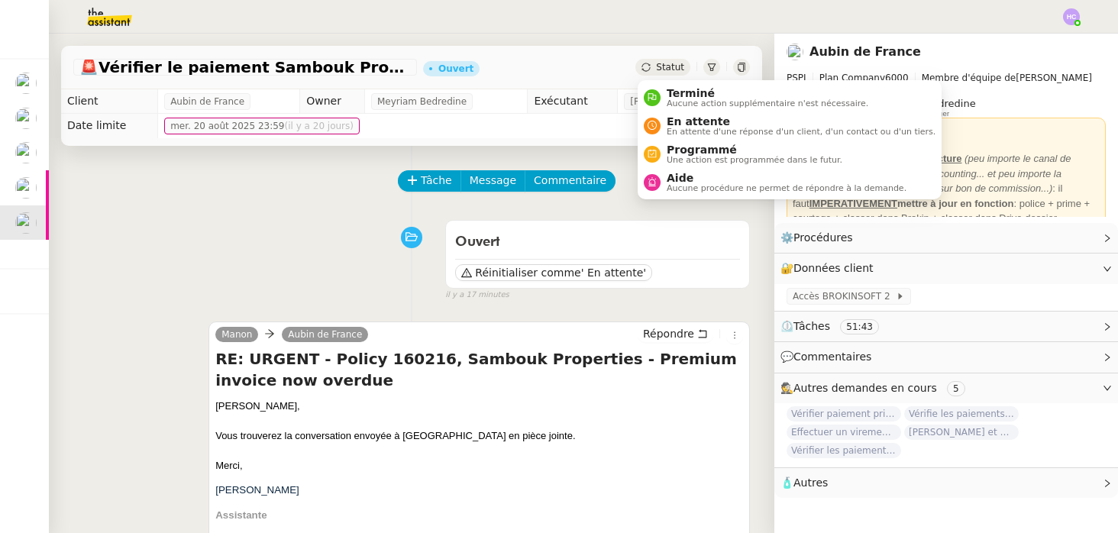
click at [669, 66] on span "Statut" at bounding box center [670, 67] width 28 height 11
click at [692, 124] on span "En attente" at bounding box center [800, 121] width 269 height 12
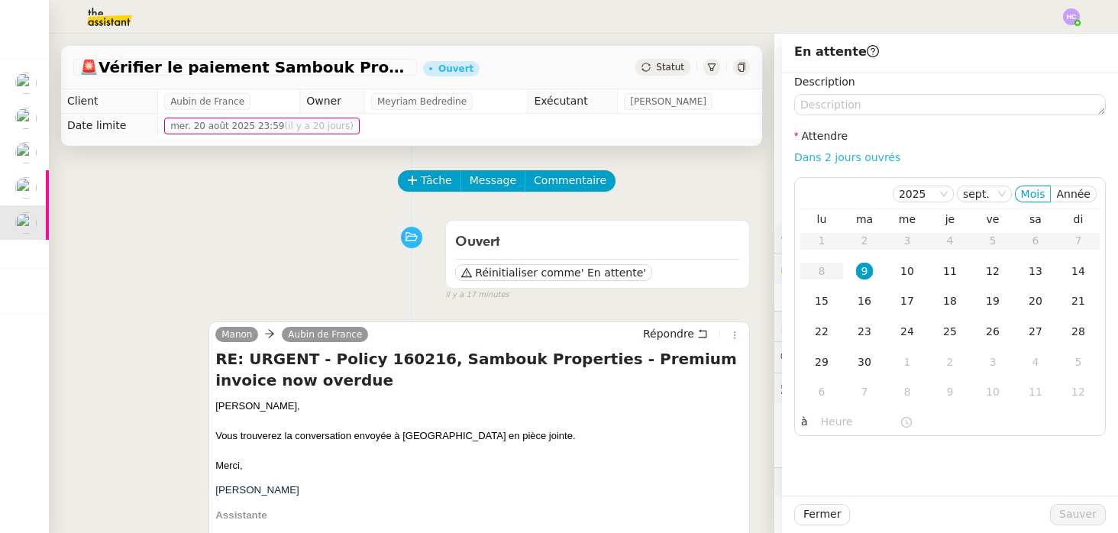
click at [839, 158] on link "Dans 2 jours ouvrés" at bounding box center [847, 157] width 106 height 12
type input "07:00"
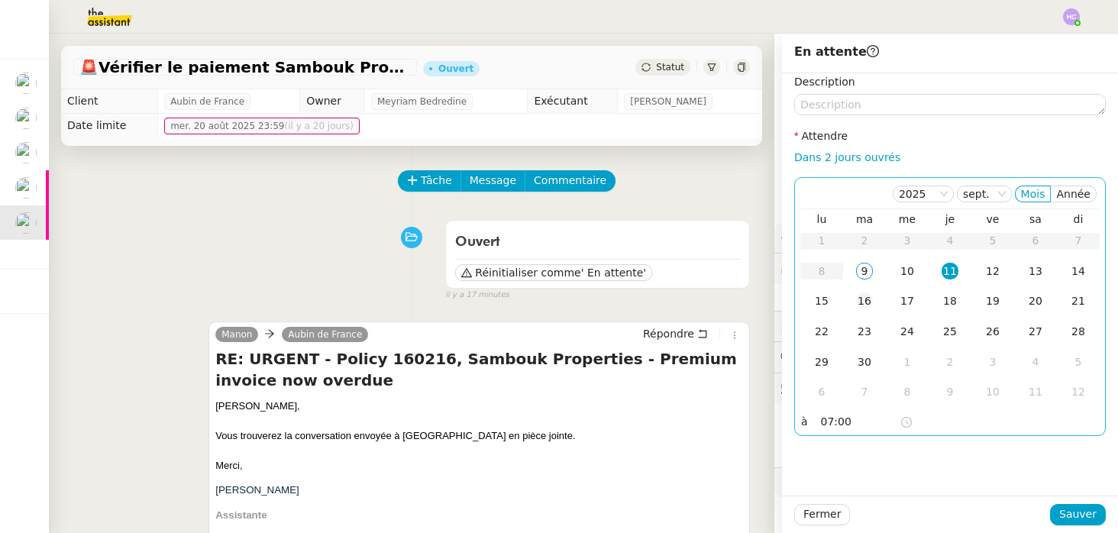
click at [867, 297] on div "16" at bounding box center [864, 300] width 17 height 17
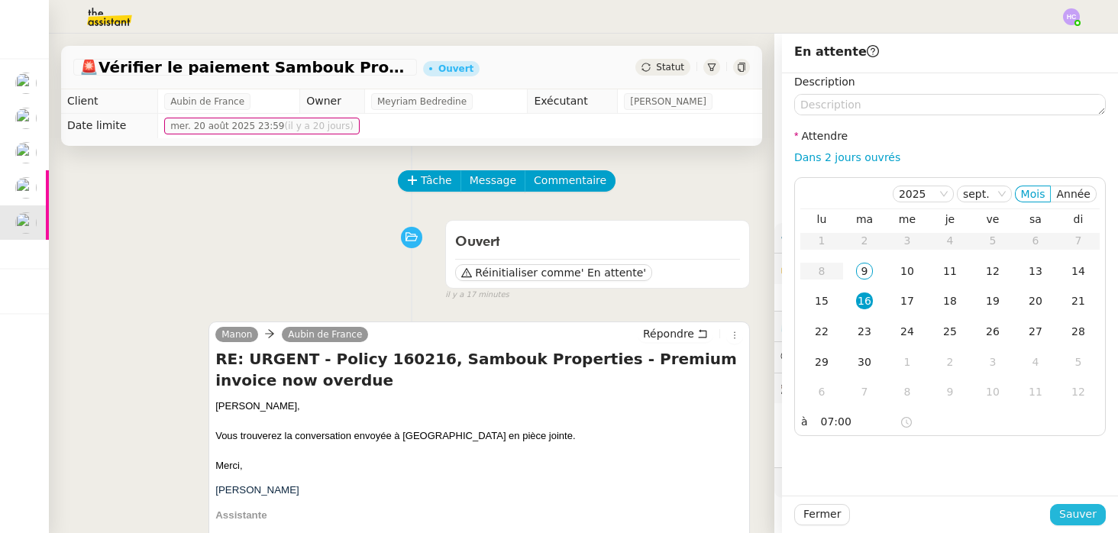
click at [1068, 511] on span "Sauver" at bounding box center [1077, 514] width 37 height 18
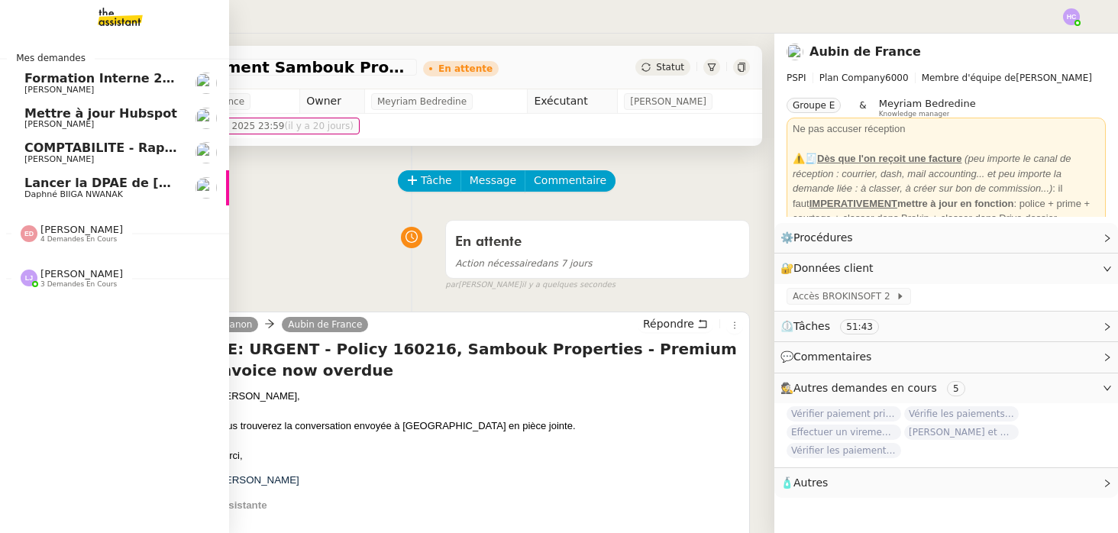
click at [98, 118] on span "Mettre à jour Hubspot" at bounding box center [100, 113] width 153 height 15
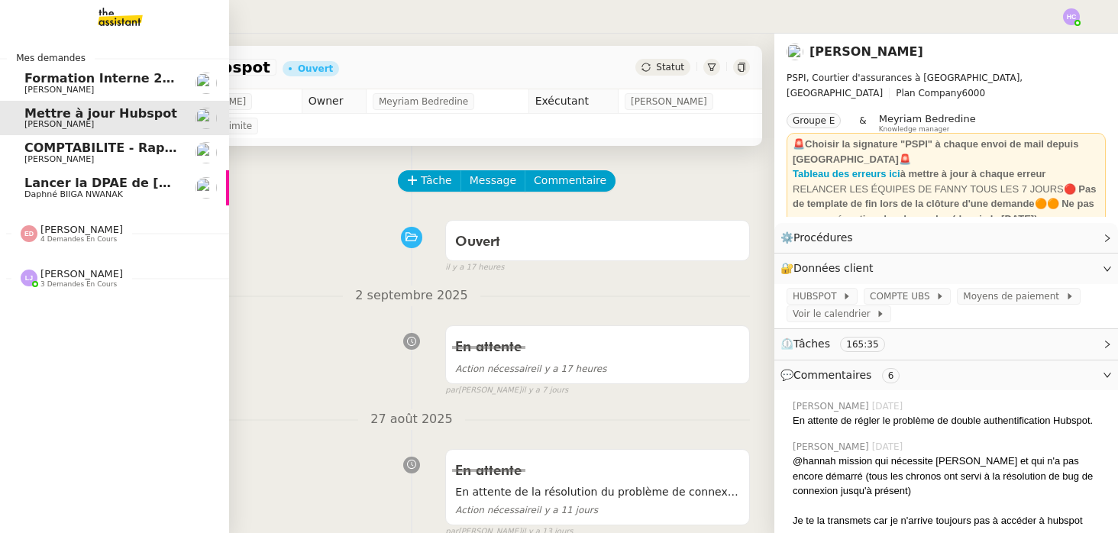
click at [52, 152] on span "COMPTABILITE - Rapprochement bancaire - 1 septembre 2025" at bounding box center [237, 147] width 426 height 15
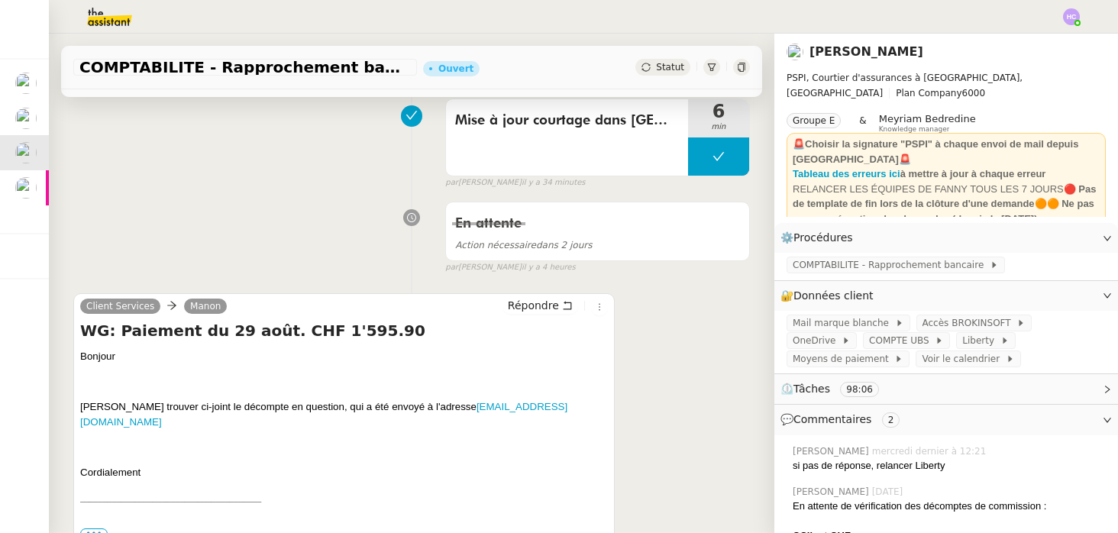
scroll to position [221, 0]
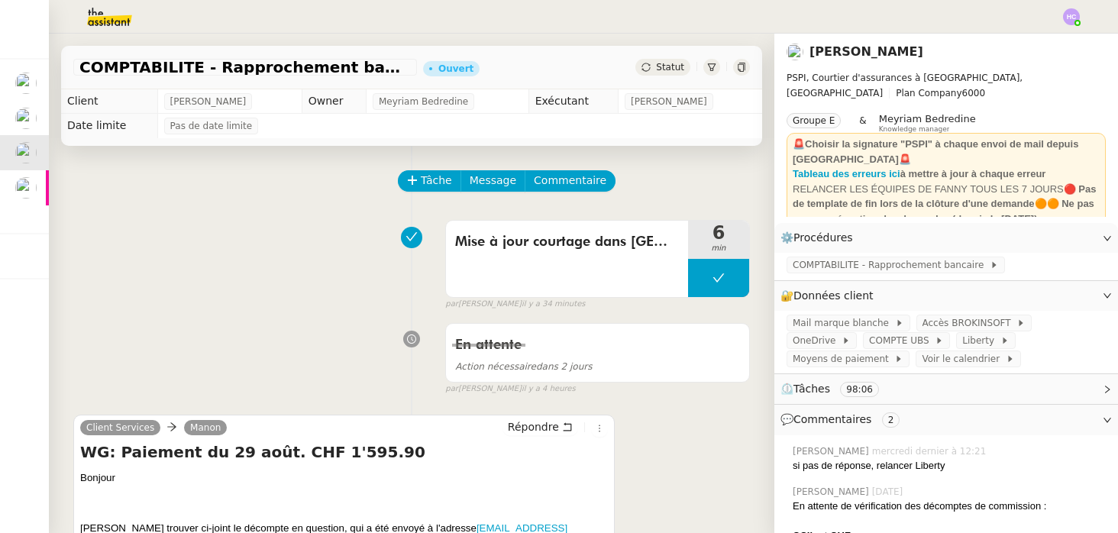
scroll to position [221, 0]
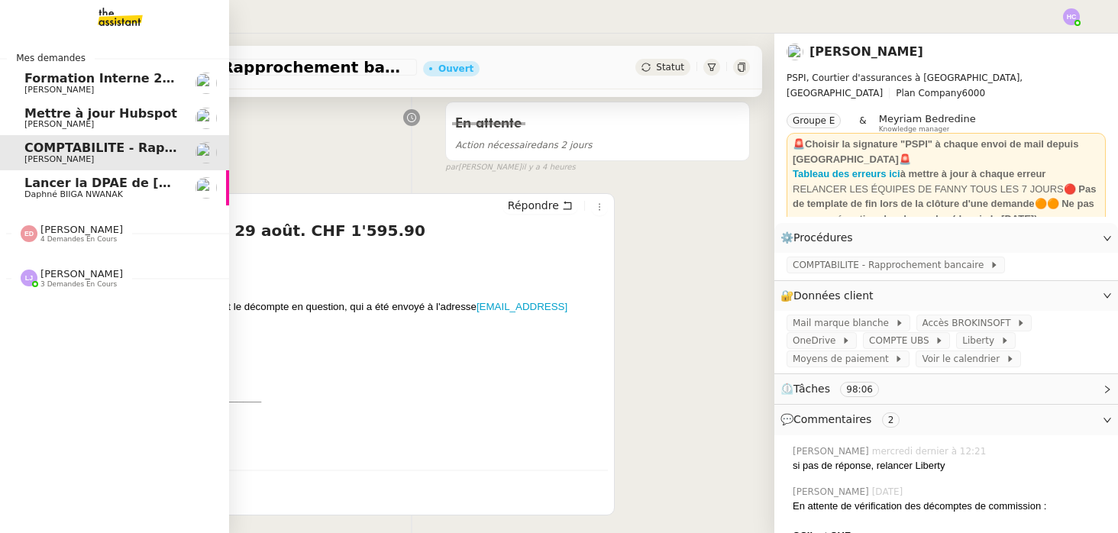
click at [66, 186] on span "Lancer la DPAE de Florian Campos" at bounding box center [145, 183] width 242 height 15
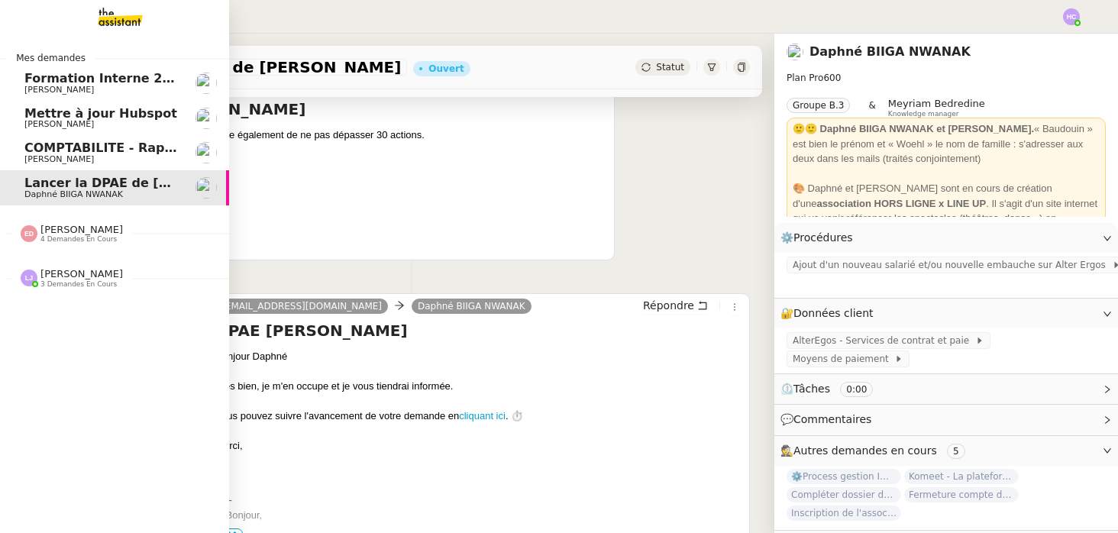
click at [105, 117] on span "Mettre à jour Hubspot" at bounding box center [100, 113] width 153 height 15
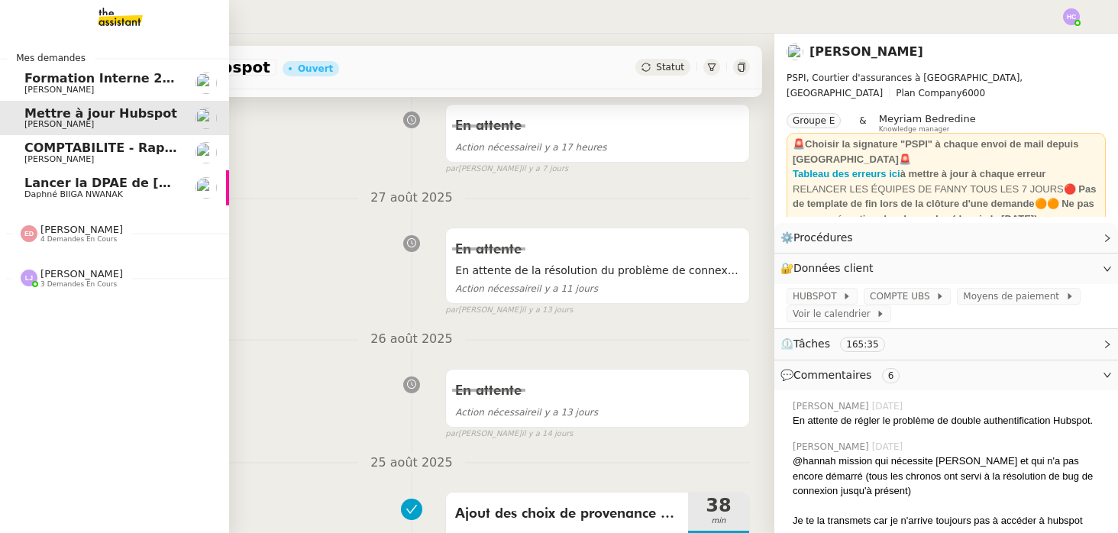
click at [103, 190] on span "Daphné BIIGA NWANAK" at bounding box center [73, 194] width 98 height 10
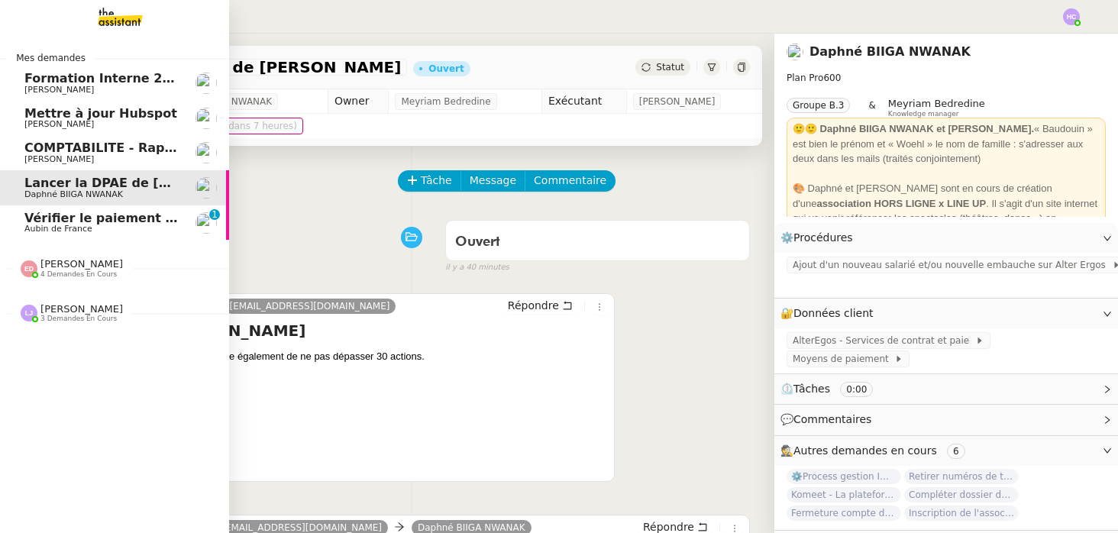
click at [125, 222] on span "Vérifier le paiement Sambouk Properties" at bounding box center [164, 218] width 281 height 15
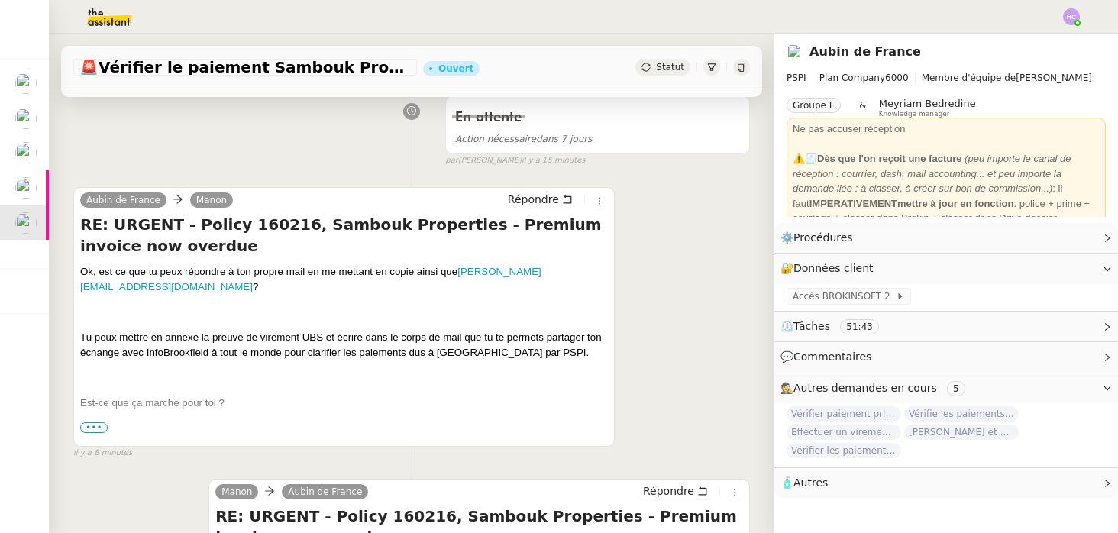
scroll to position [227, 0]
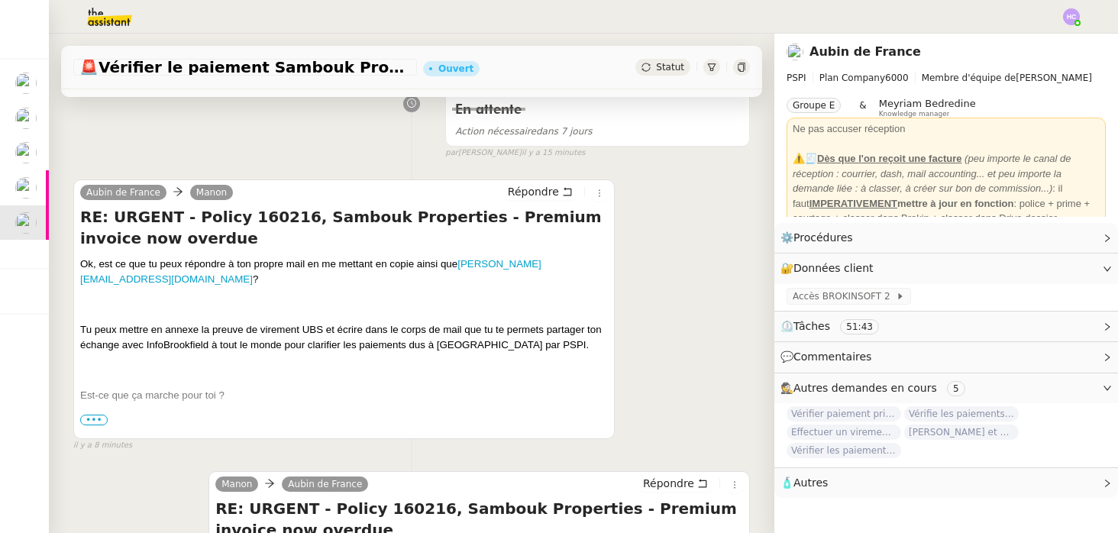
click at [93, 421] on span "•••" at bounding box center [93, 420] width 27 height 11
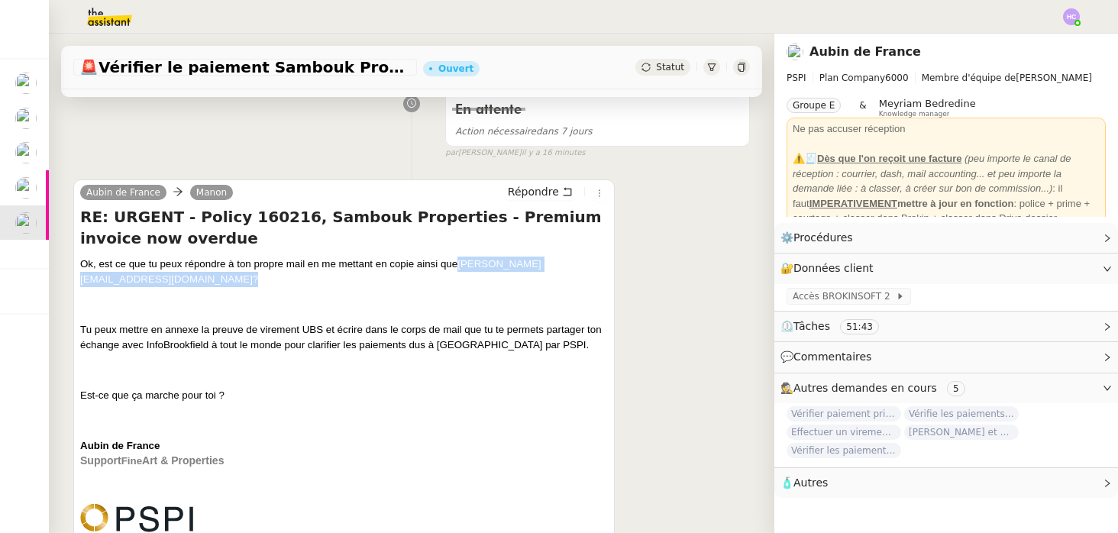
drag, startPoint x: 234, startPoint y: 282, endPoint x: 69, endPoint y: 282, distance: 164.9
copy span "laurent.schonbach@brookfield.se"
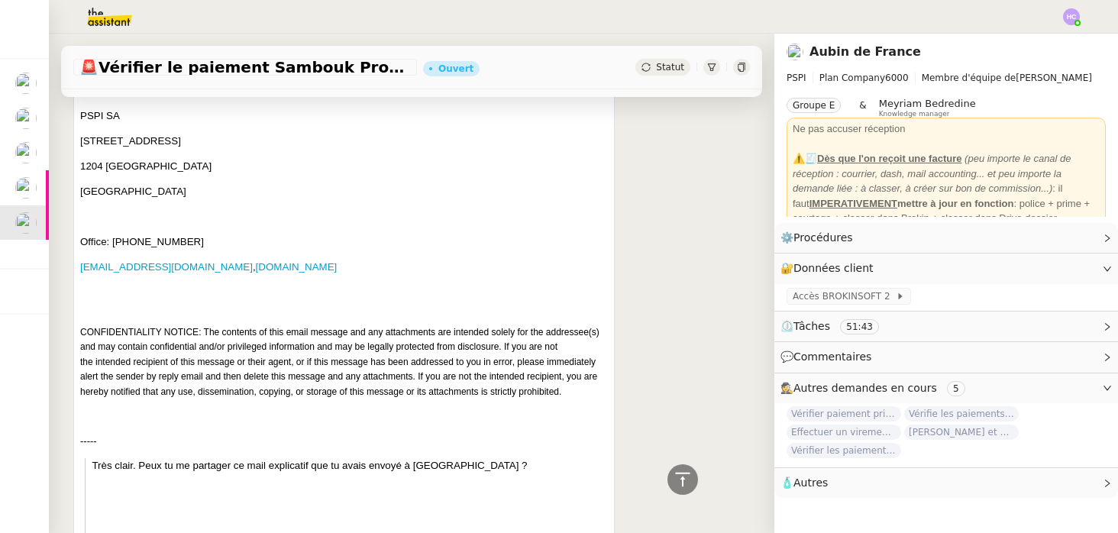
scroll to position [1374, 0]
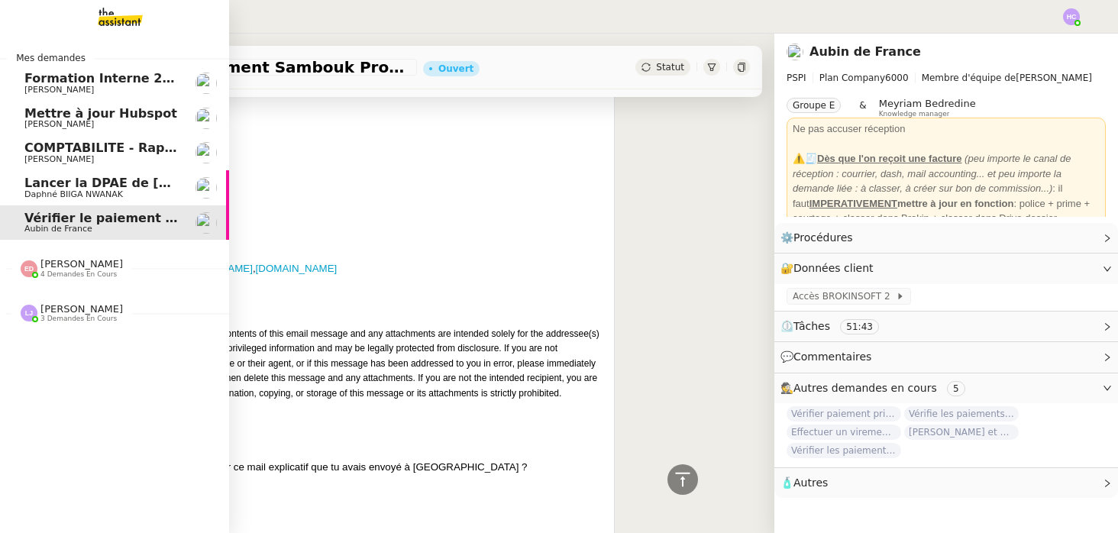
click at [53, 176] on span "Lancer la DPAE de [PERSON_NAME]" at bounding box center [145, 183] width 242 height 15
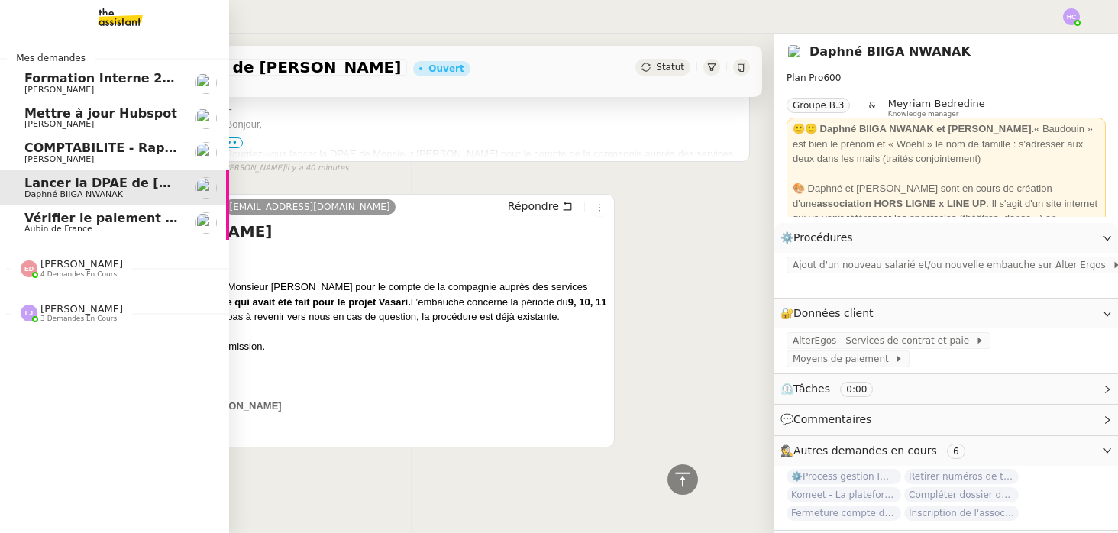
click at [67, 214] on span "Vérifier le paiement Sambouk Properties" at bounding box center [164, 218] width 281 height 15
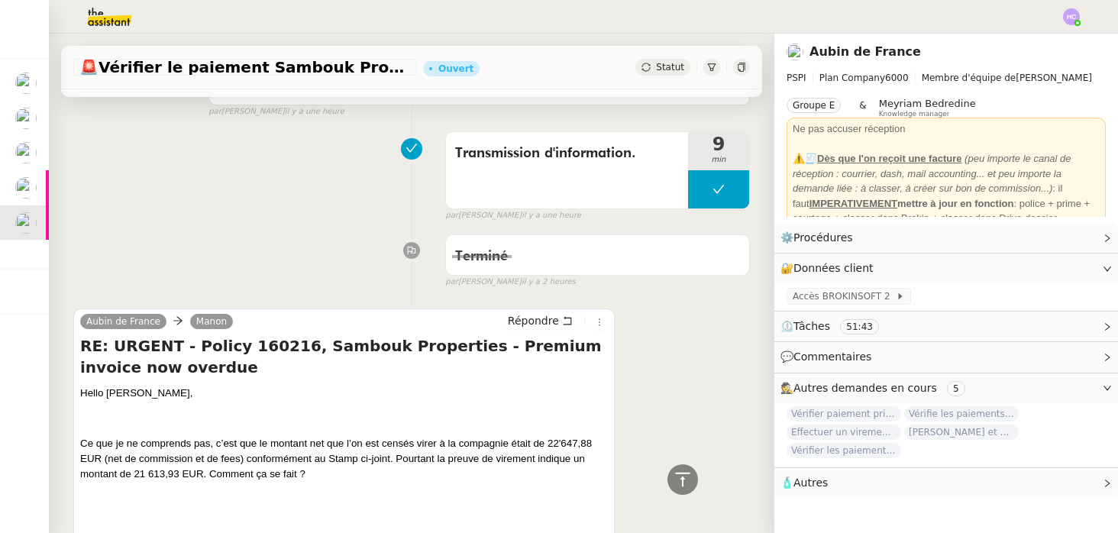
scroll to position [1656, 0]
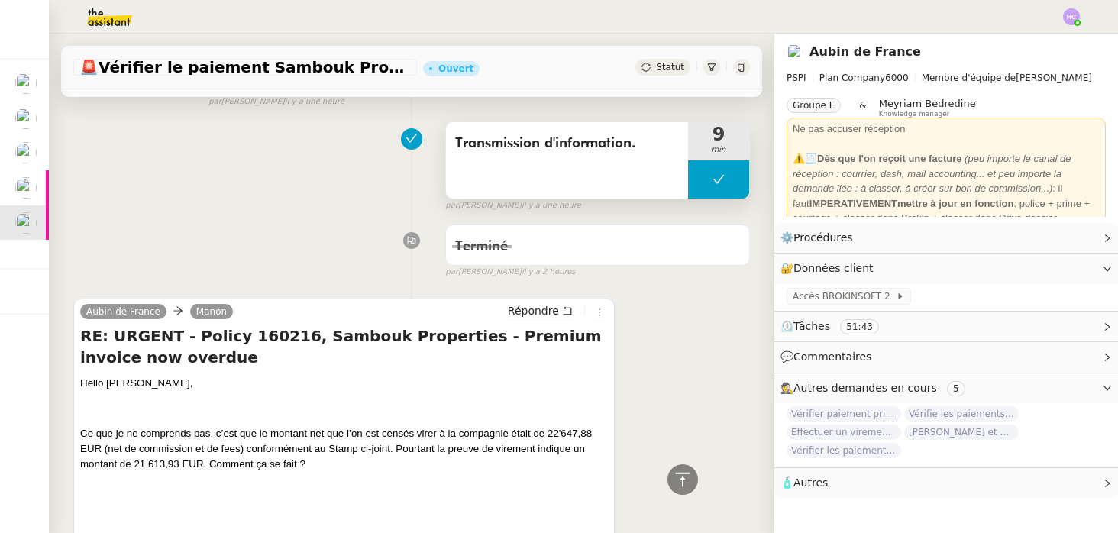
click at [721, 175] on icon at bounding box center [718, 179] width 12 height 12
click at [703, 176] on icon at bounding box center [703, 179] width 12 height 12
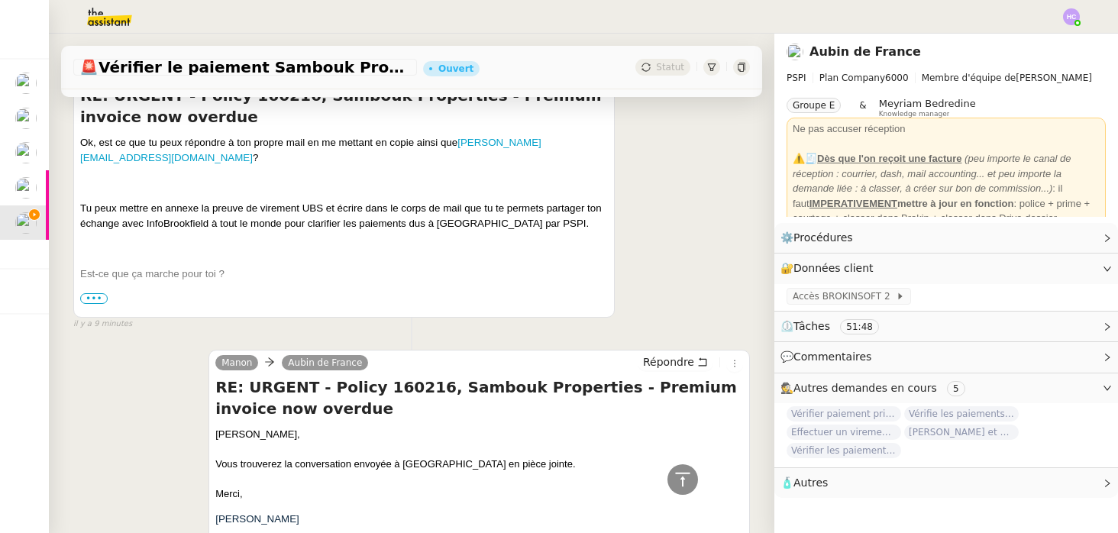
scroll to position [321, 0]
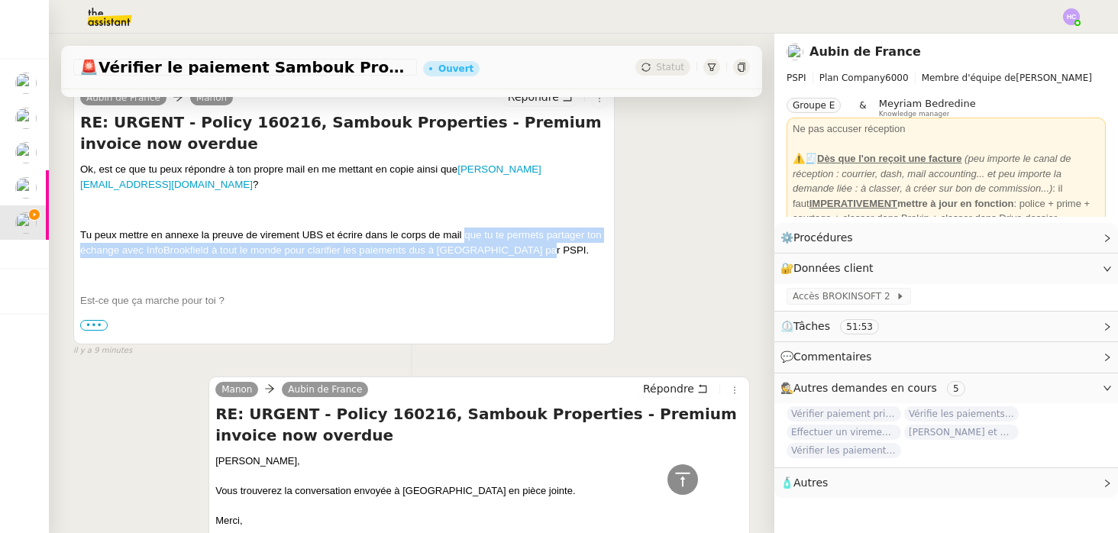
drag, startPoint x: 540, startPoint y: 249, endPoint x: 465, endPoint y: 240, distance: 75.4
click at [465, 240] on p "Tu peux mettre en annexe la preuve de virement UBS et écrire dans le corps de m…" at bounding box center [344, 242] width 528 height 31
copy span "que tu te permets partager ton échange avec InfoBrookfield à tout le monde pour…"
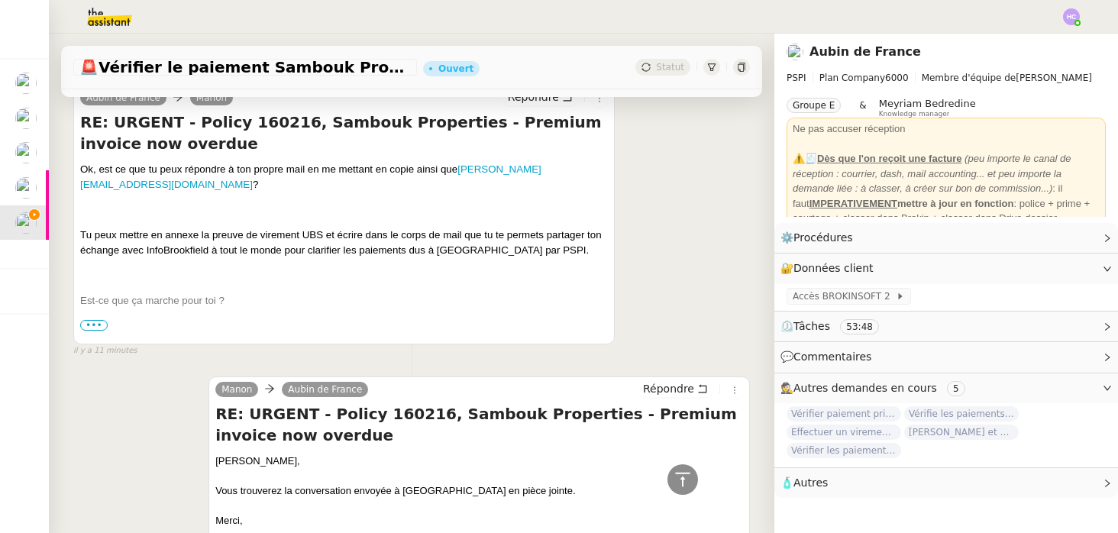
click at [232, 240] on span "Tu peux mettre en annexe la preuve de virement UBS et écrire dans le corps de m…" at bounding box center [340, 242] width 521 height 27
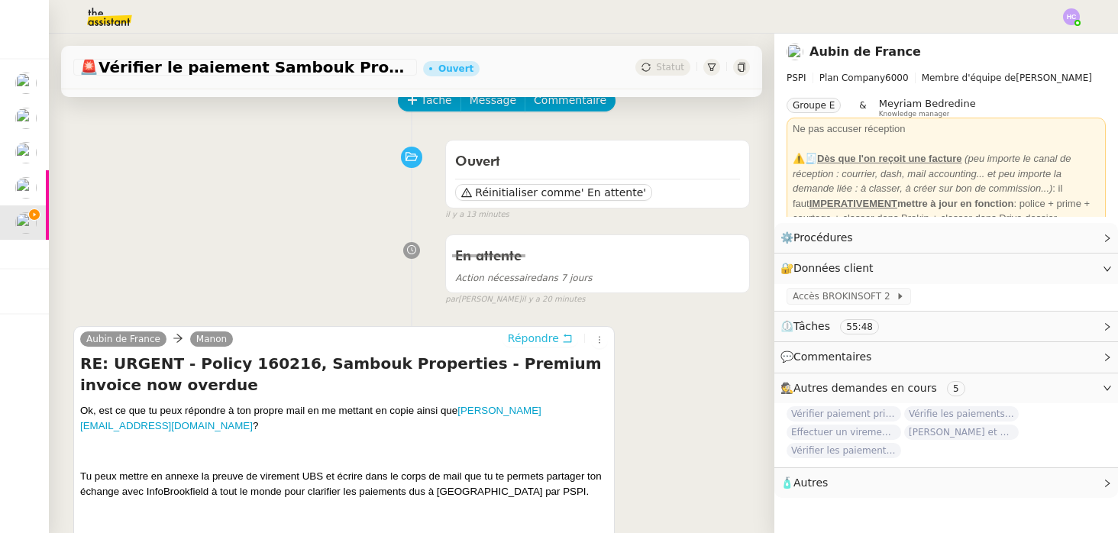
scroll to position [154, 0]
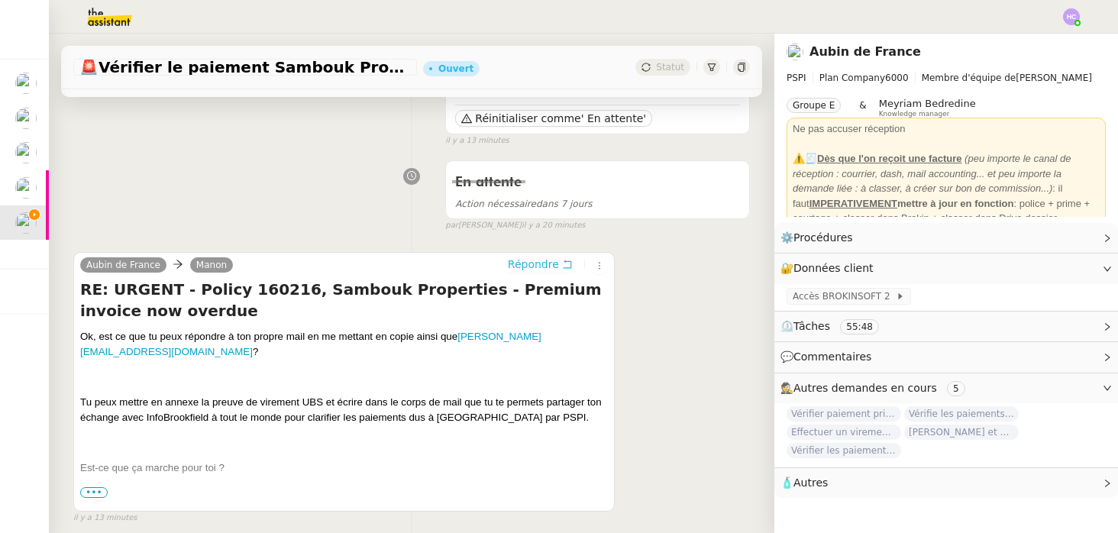
click at [543, 263] on span "Répondre" at bounding box center [533, 264] width 51 height 15
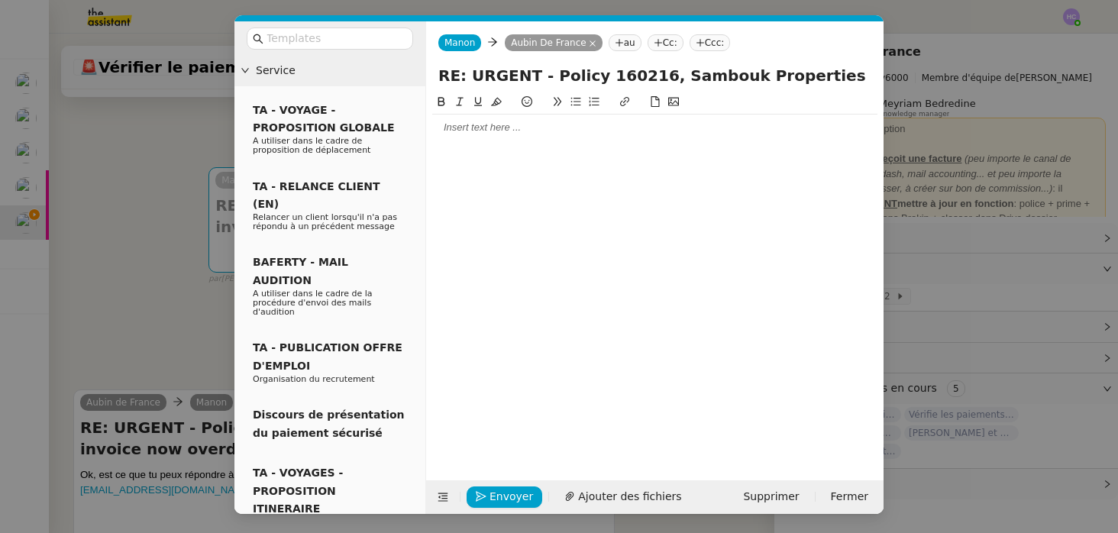
click at [488, 135] on div at bounding box center [654, 128] width 445 height 26
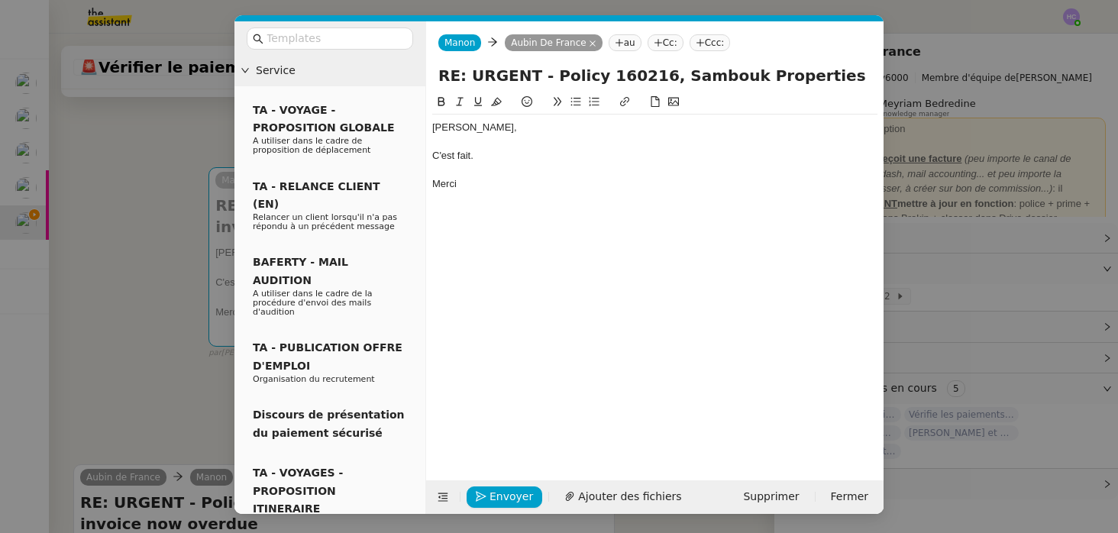
click at [437, 162] on div "C'est fait." at bounding box center [654, 156] width 445 height 14
drag, startPoint x: 629, startPoint y: 150, endPoint x: 587, endPoint y: 147, distance: 42.1
click at [587, 147] on div "Aubin, Comme vous avez pu le constater, c'est fait. Merci" at bounding box center [654, 156] width 445 height 82
click at [502, 495] on span "Envoyer" at bounding box center [511, 497] width 44 height 18
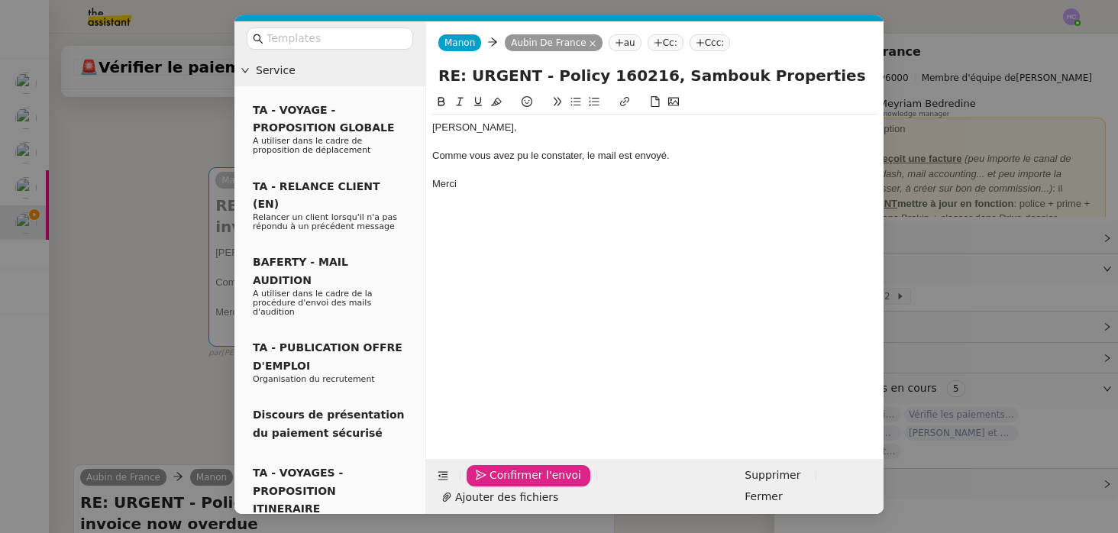
click at [502, 484] on span "Confirmer l'envoi" at bounding box center [535, 475] width 92 height 18
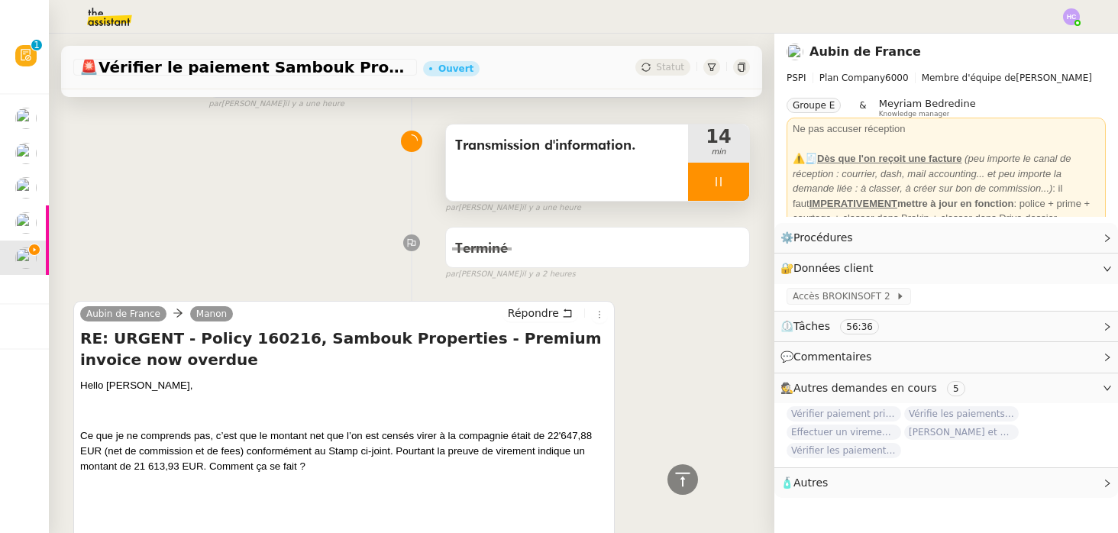
scroll to position [1851, 0]
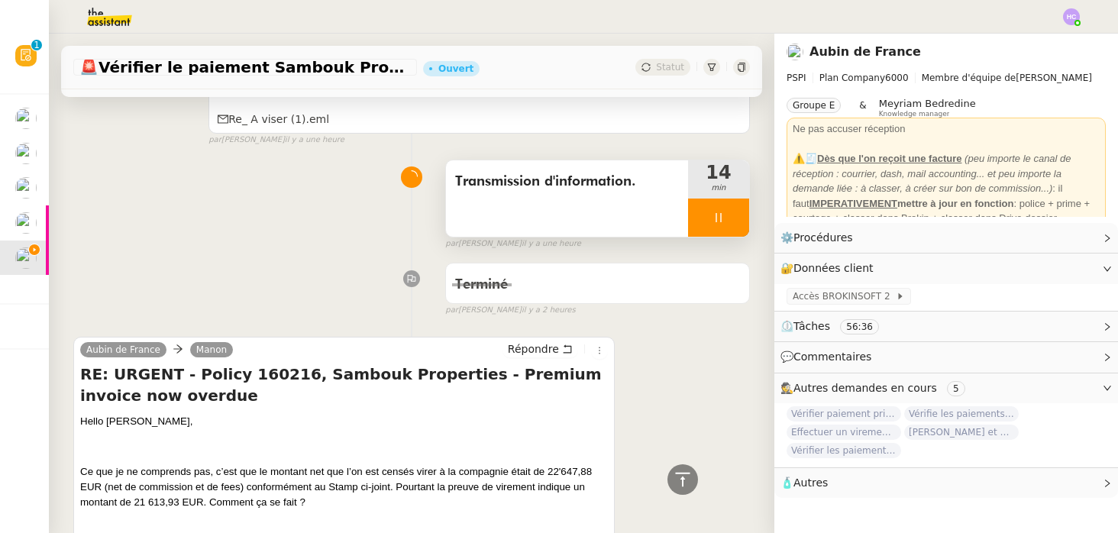
click at [706, 206] on div at bounding box center [718, 217] width 61 height 38
click at [731, 218] on icon at bounding box center [734, 217] width 12 height 12
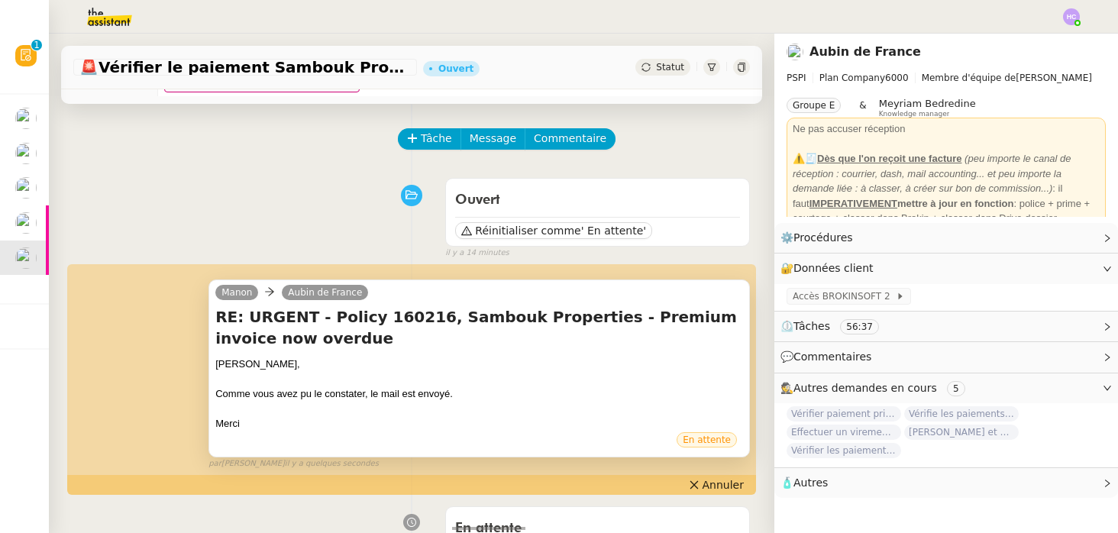
scroll to position [0, 0]
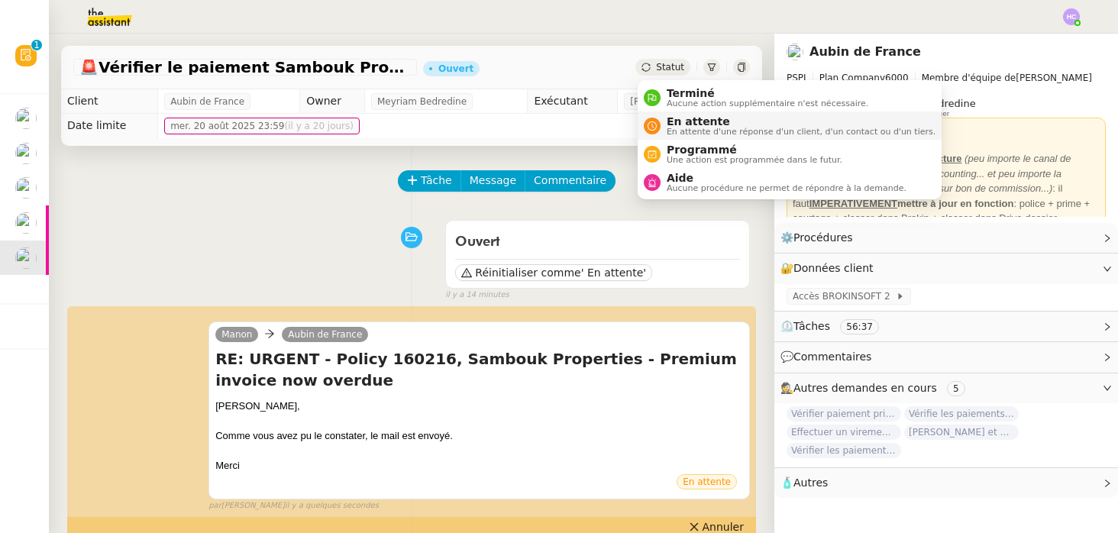
click at [664, 118] on div "En attente En attente d'une réponse d'un client, d'un contact ou d'un tiers." at bounding box center [797, 125] width 275 height 21
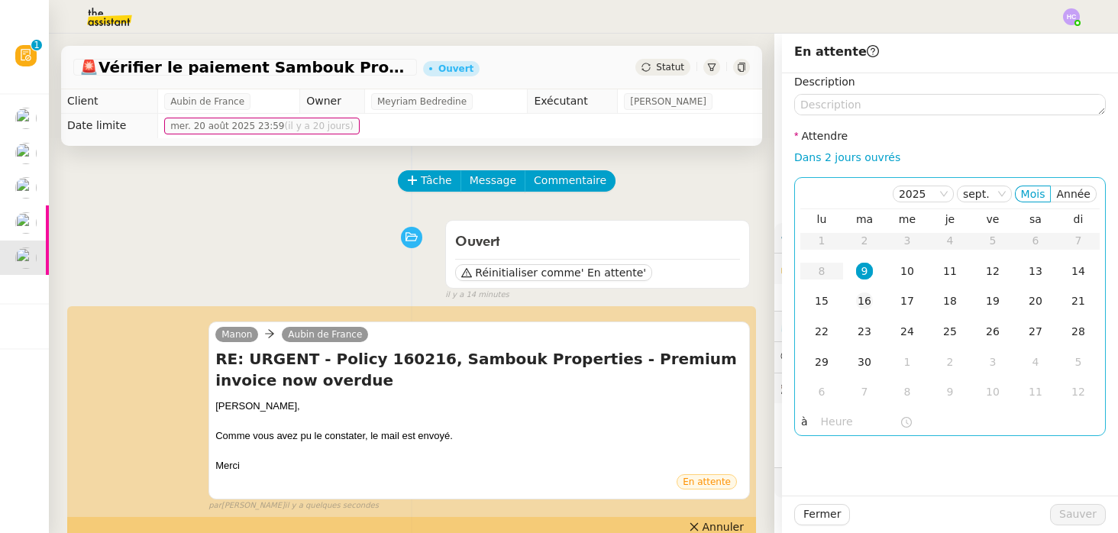
click at [869, 292] on td "16" at bounding box center [864, 301] width 43 height 31
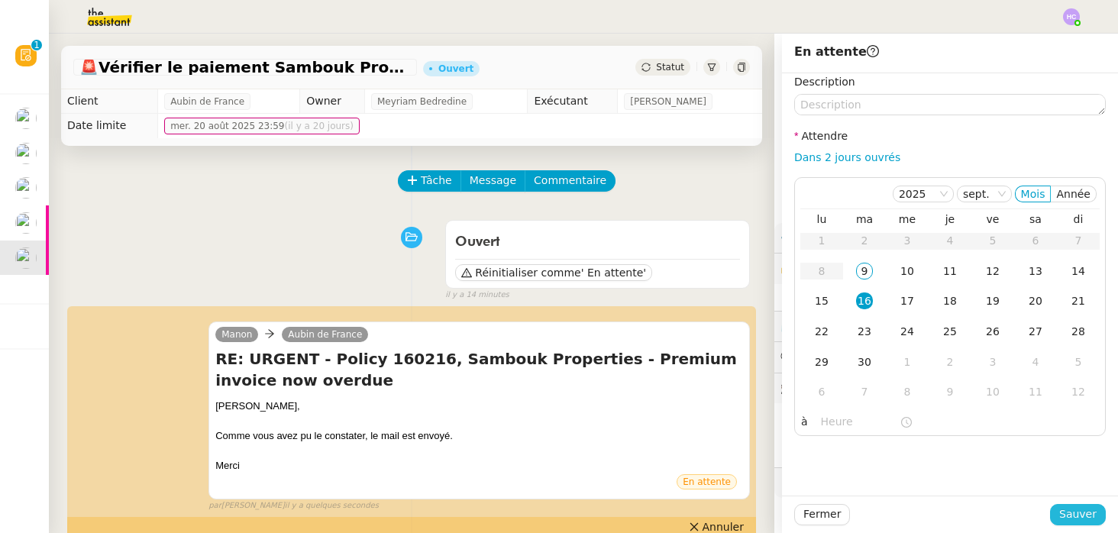
click at [1081, 513] on span "Sauver" at bounding box center [1077, 514] width 37 height 18
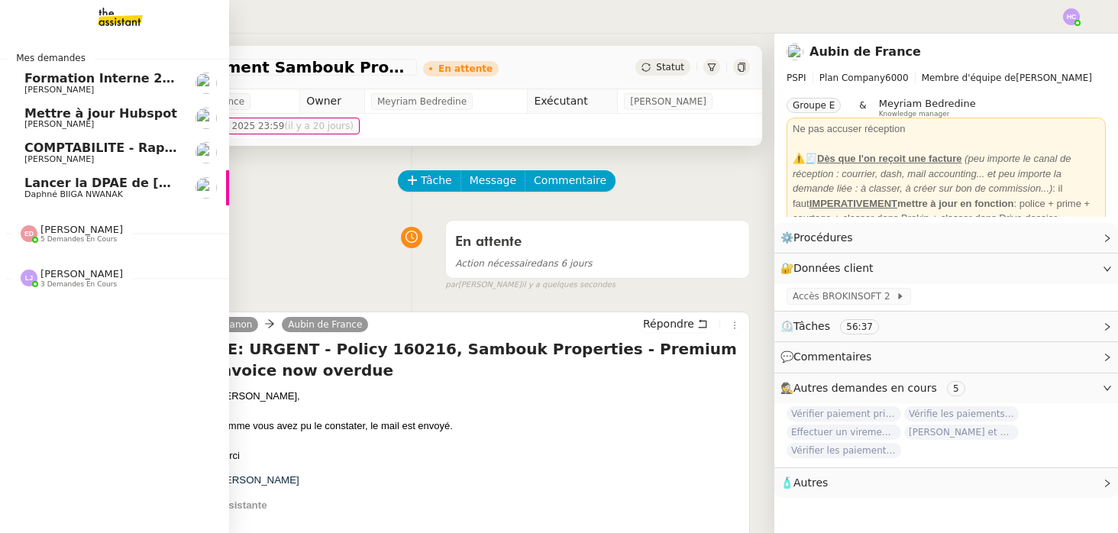
click at [87, 186] on span "Lancer la DPAE de [PERSON_NAME]" at bounding box center [145, 183] width 242 height 15
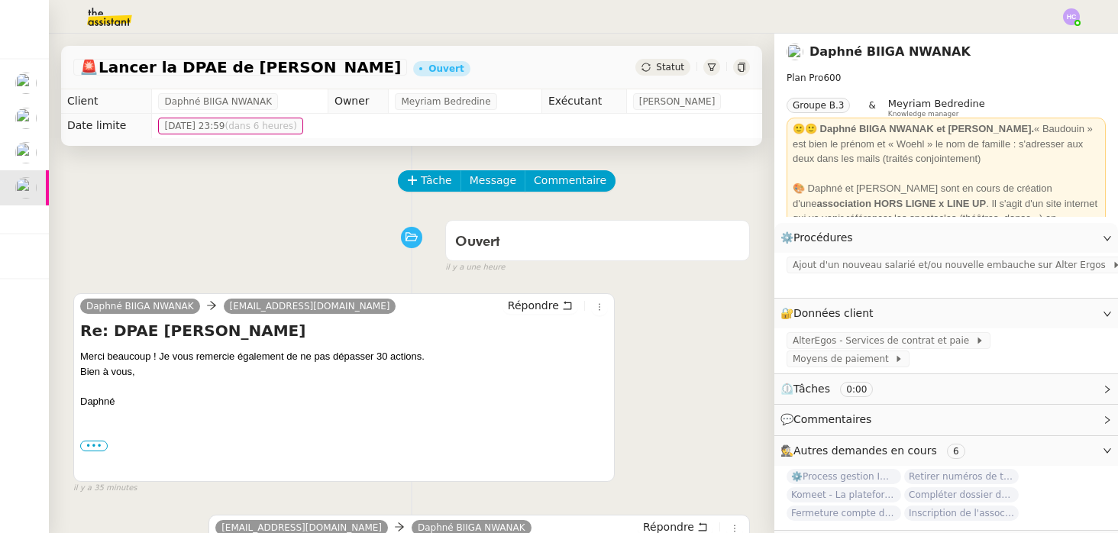
click at [666, 72] on span "Statut" at bounding box center [670, 67] width 28 height 11
click at [561, 180] on span "Commentaire" at bounding box center [570, 181] width 73 height 18
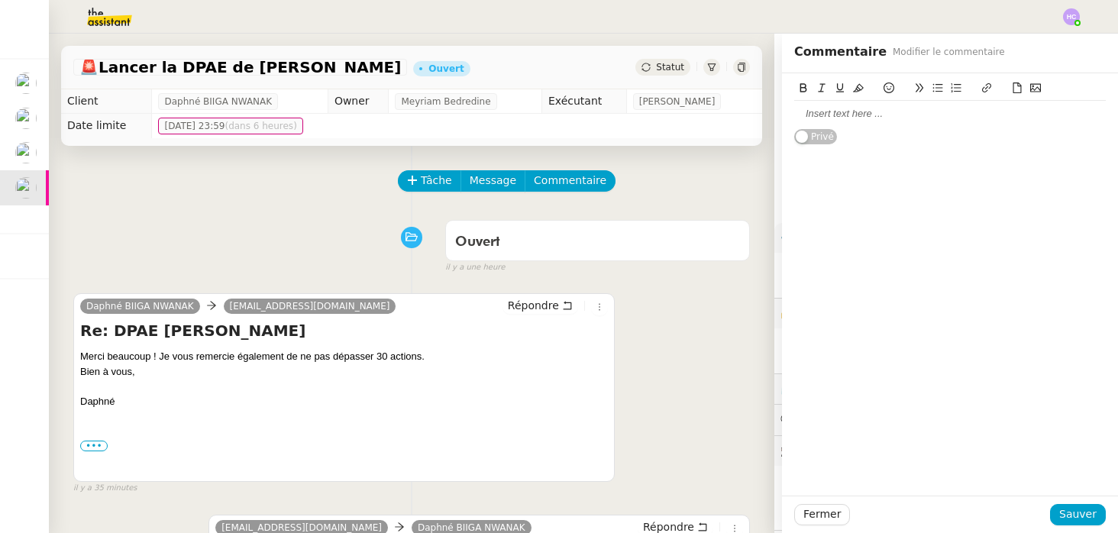
click at [850, 121] on div at bounding box center [949, 114] width 311 height 14
click at [1079, 515] on span "Sauver" at bounding box center [1077, 514] width 37 height 18
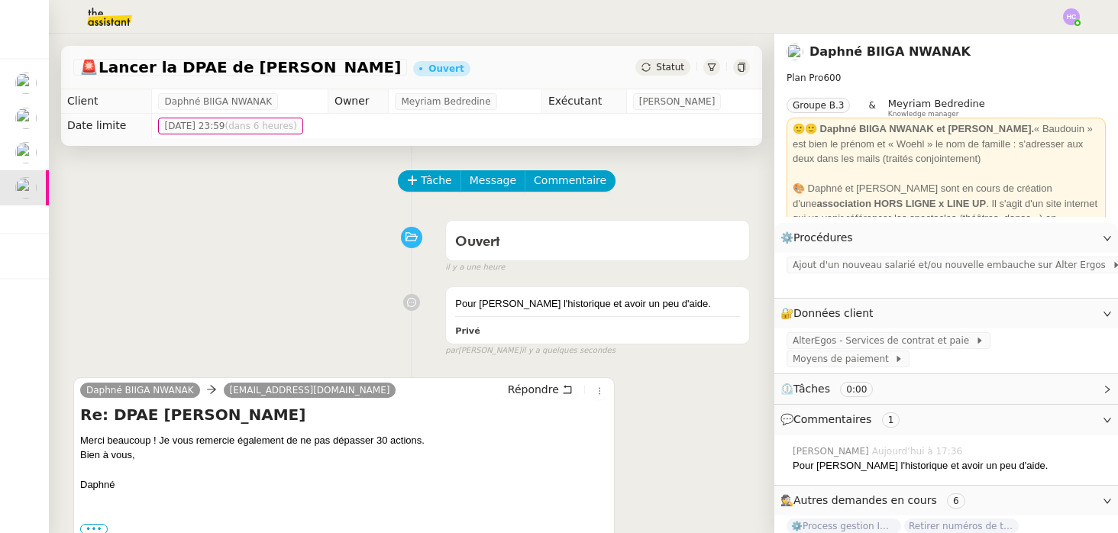
click at [671, 70] on span "Statut" at bounding box center [670, 67] width 28 height 11
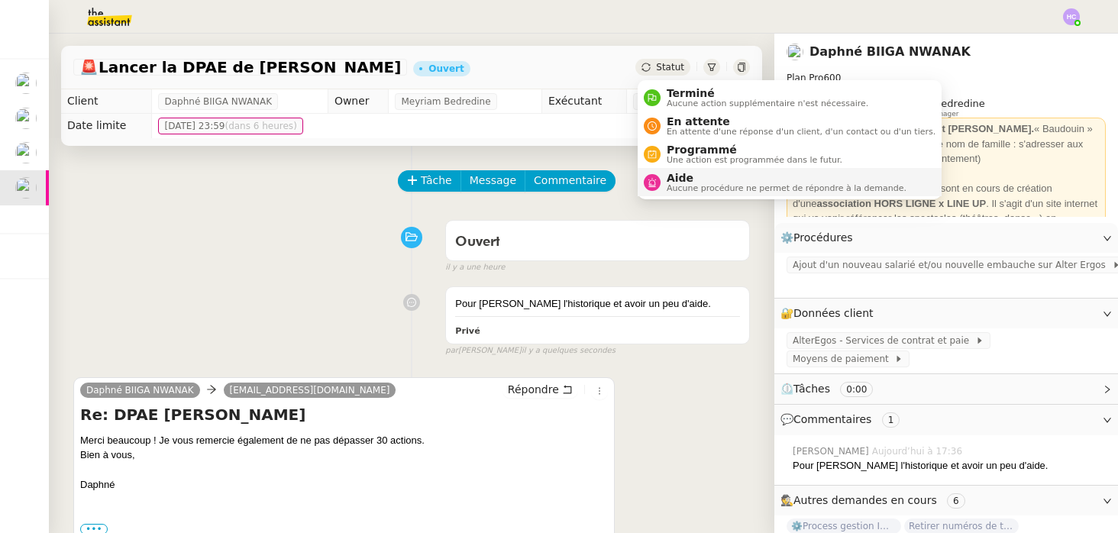
click at [702, 180] on span "Aide" at bounding box center [786, 178] width 240 height 12
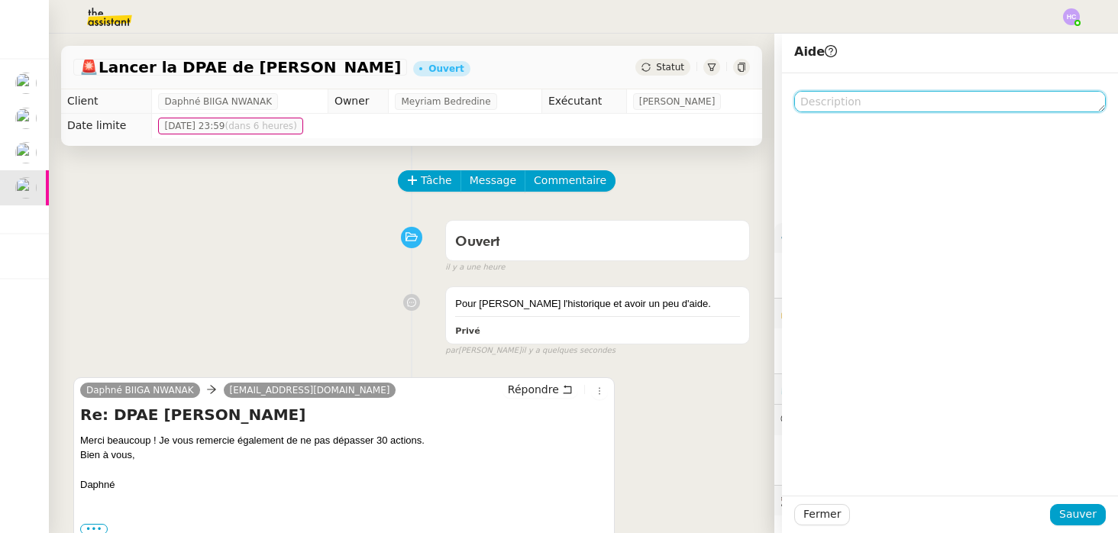
click at [841, 102] on textarea at bounding box center [949, 101] width 311 height 21
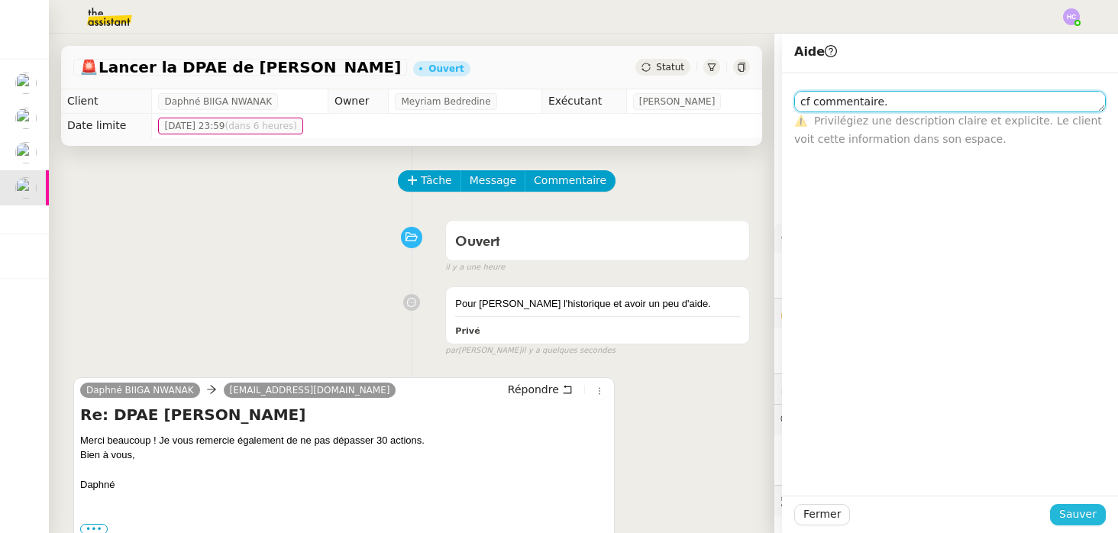
type textarea "cf commentaire."
click at [1080, 508] on span "Sauver" at bounding box center [1077, 514] width 37 height 18
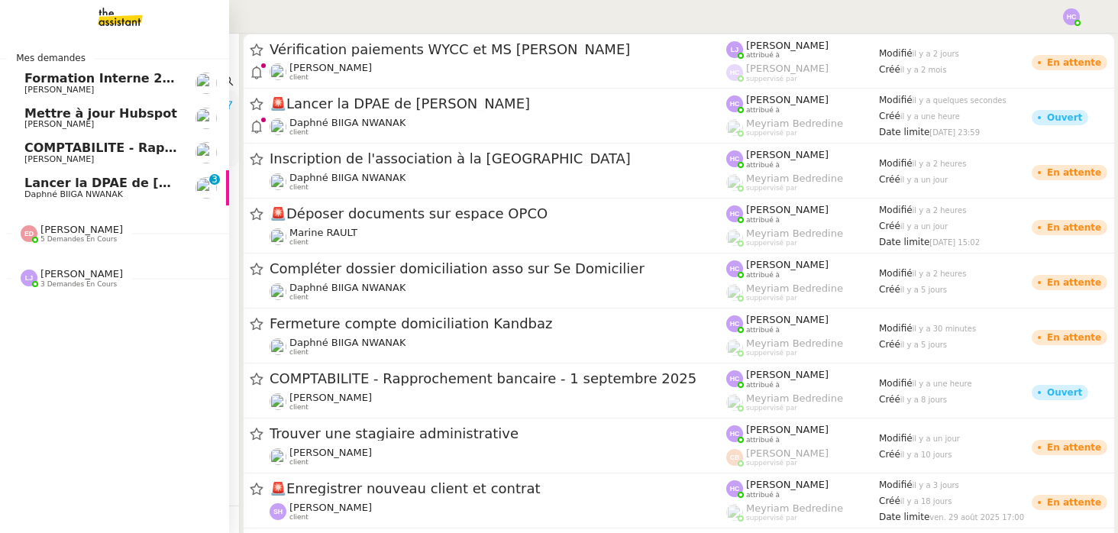
click at [48, 191] on span "Daphné BIIGA NWANAK" at bounding box center [73, 194] width 98 height 10
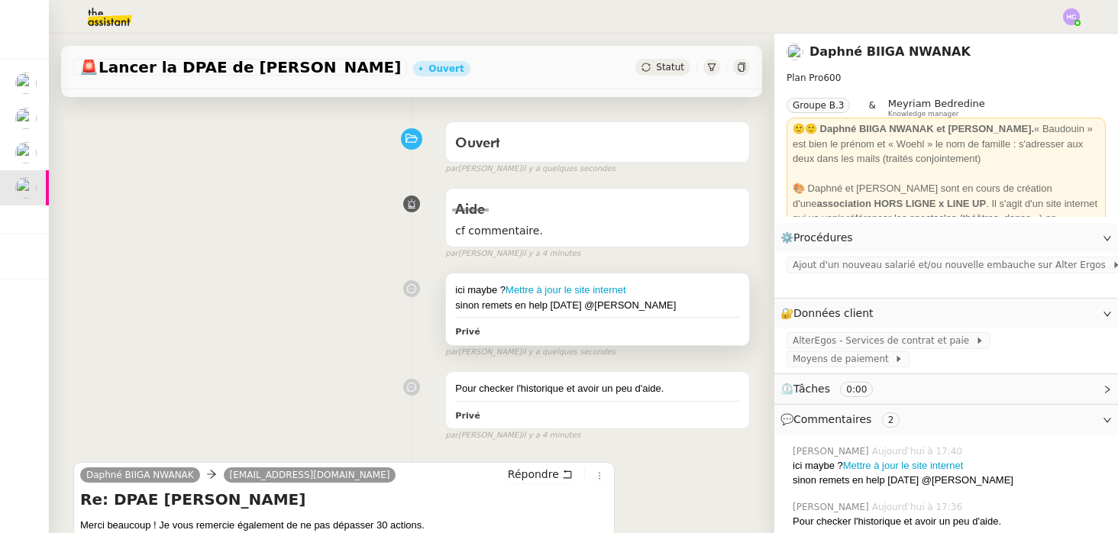
scroll to position [88, 0]
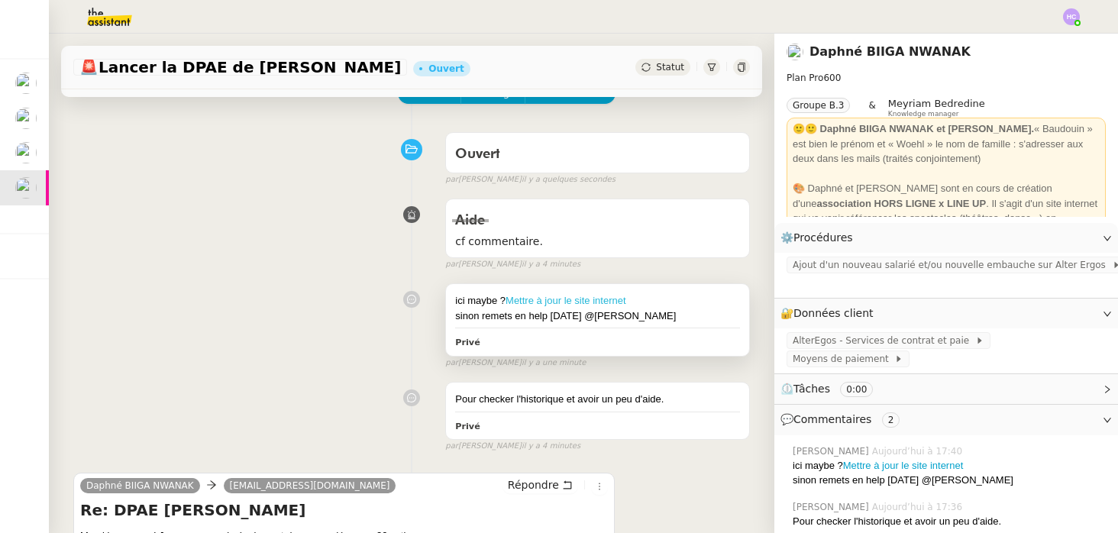
click at [518, 300] on link "Mettre à jour le site internet" at bounding box center [565, 300] width 121 height 11
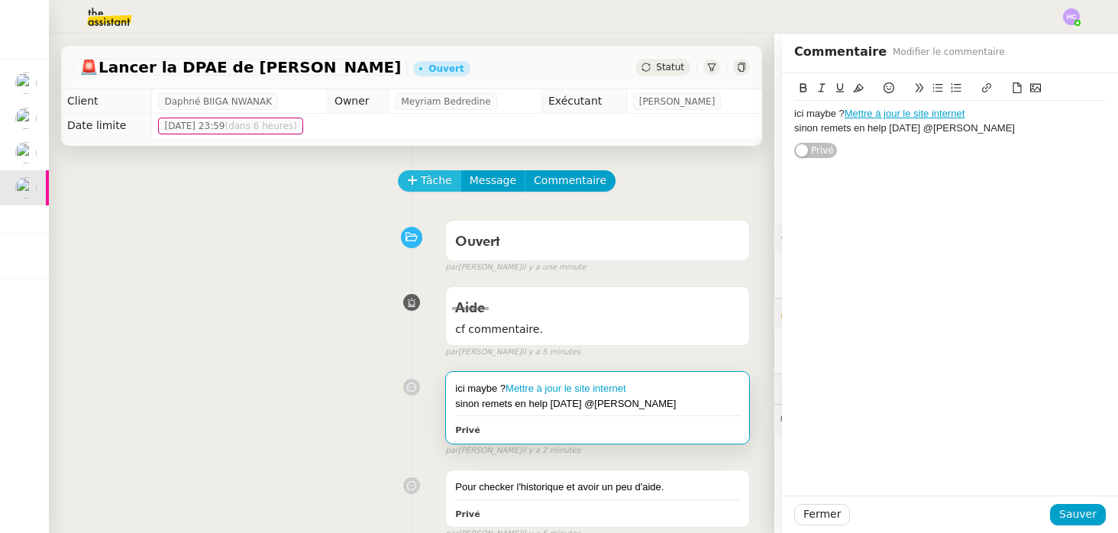
click at [429, 181] on span "Tâche" at bounding box center [436, 181] width 31 height 18
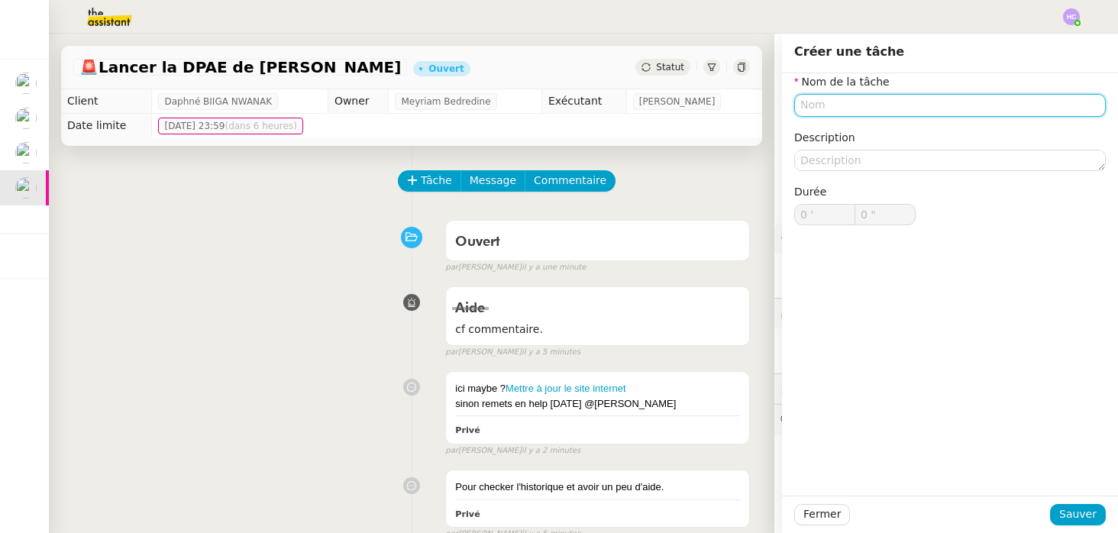
click at [855, 111] on input "text" at bounding box center [949, 105] width 311 height 22
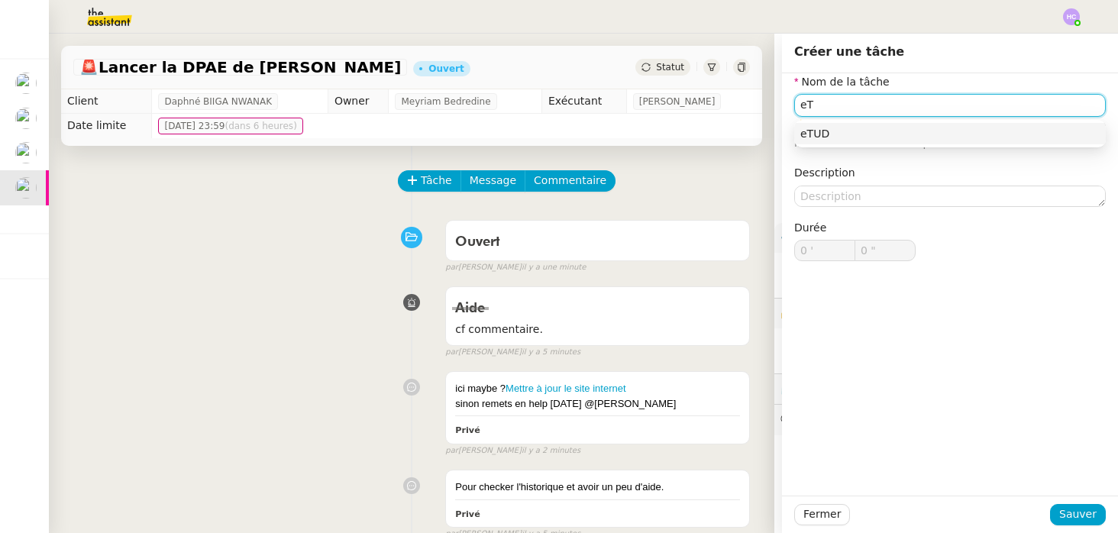
type input "e"
click at [919, 137] on div "Etude" at bounding box center [949, 134] width 299 height 14
type input "Etude"
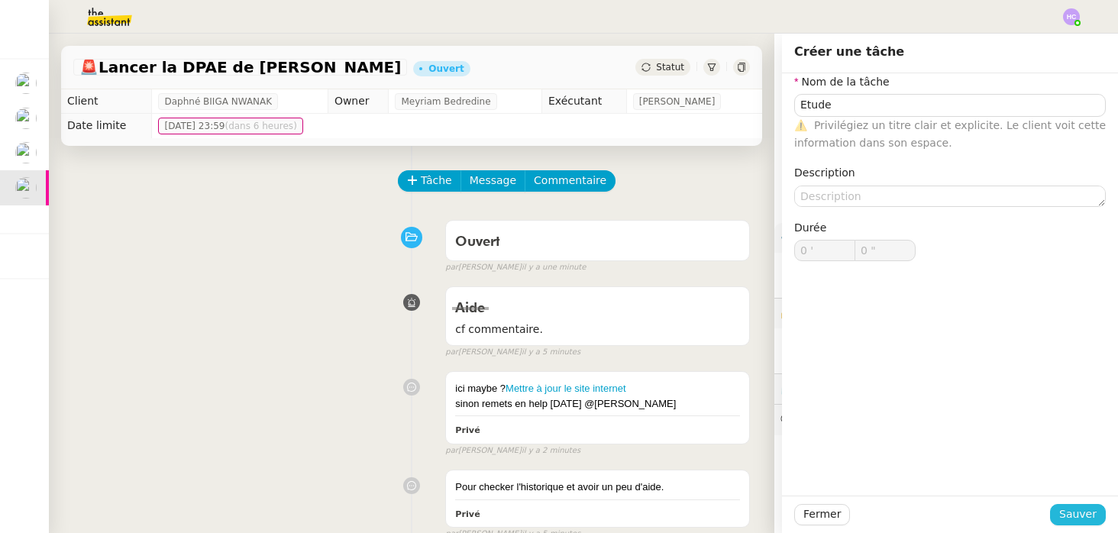
click at [1072, 515] on span "Sauver" at bounding box center [1077, 514] width 37 height 18
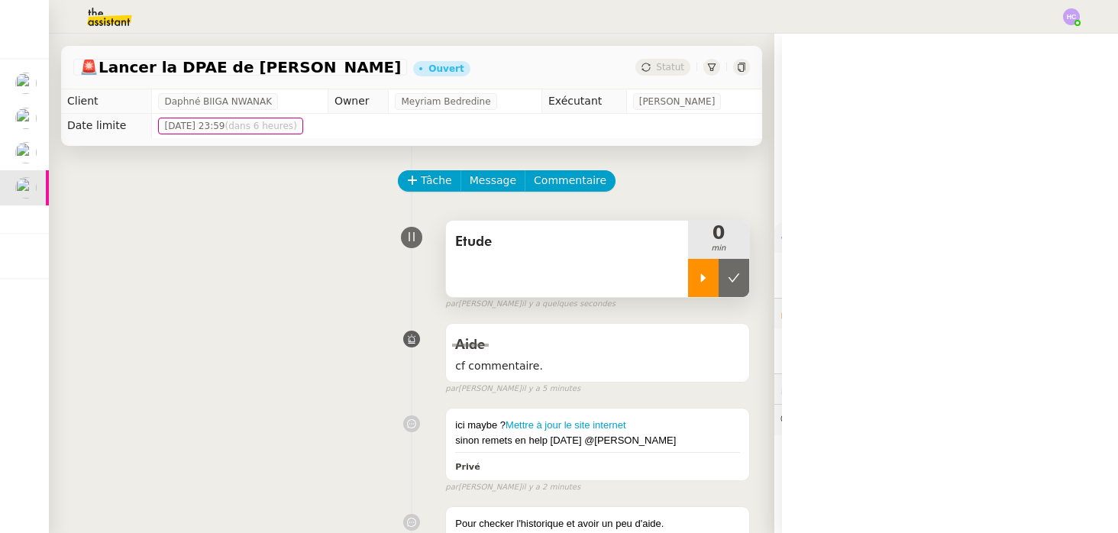
click at [692, 282] on div at bounding box center [703, 278] width 31 height 38
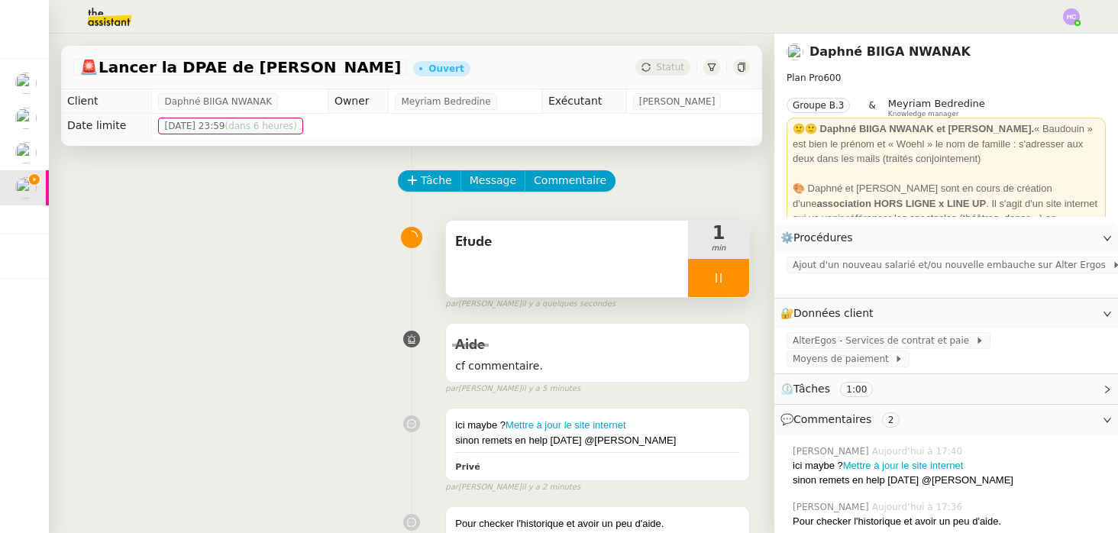
click at [710, 280] on div at bounding box center [718, 278] width 61 height 38
click at [728, 283] on icon at bounding box center [734, 278] width 12 height 12
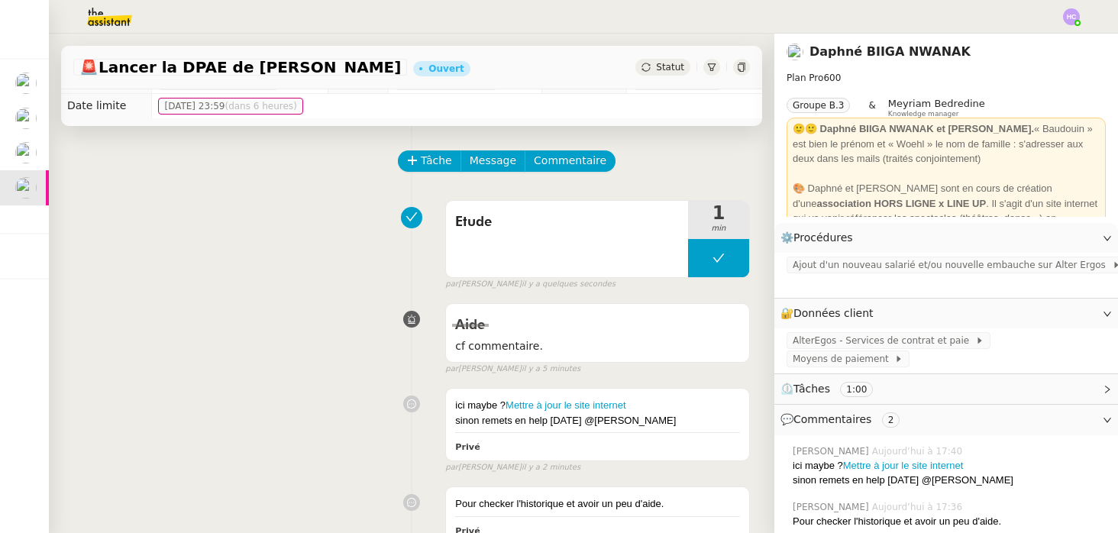
scroll to position [69, 0]
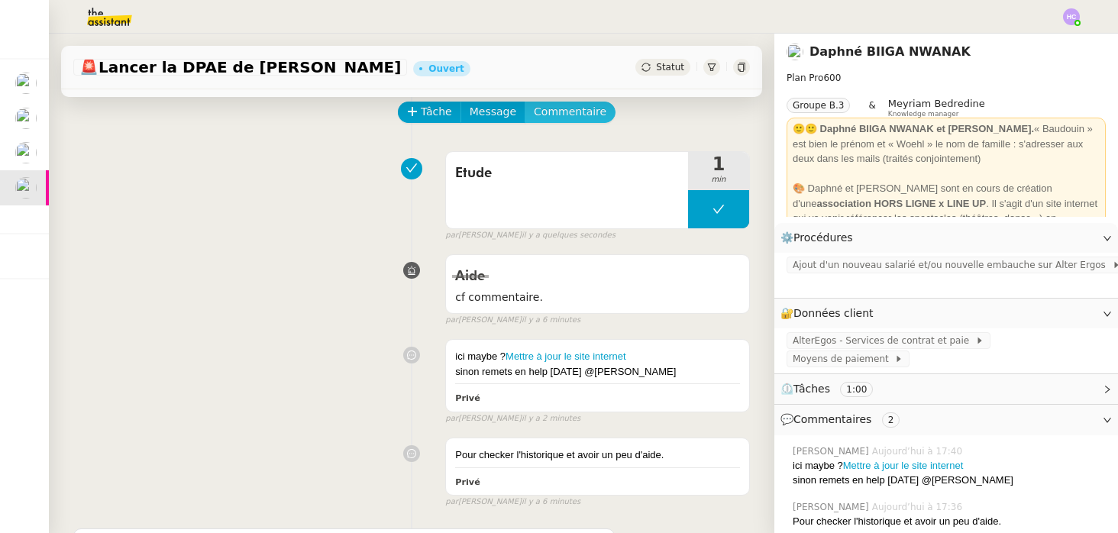
click at [544, 111] on span "Commentaire" at bounding box center [570, 112] width 73 height 18
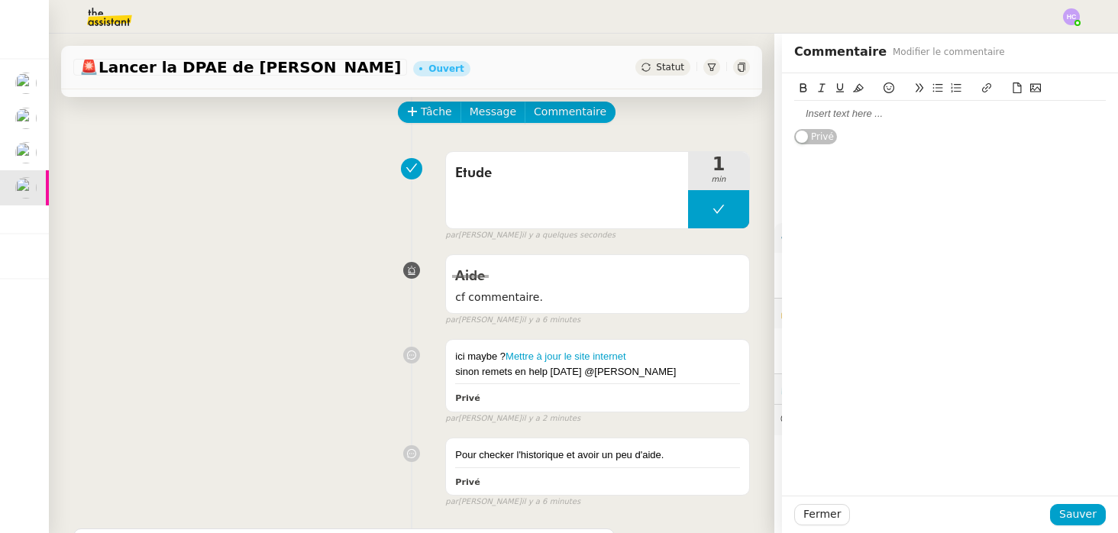
click at [892, 117] on div at bounding box center [949, 114] width 311 height 14
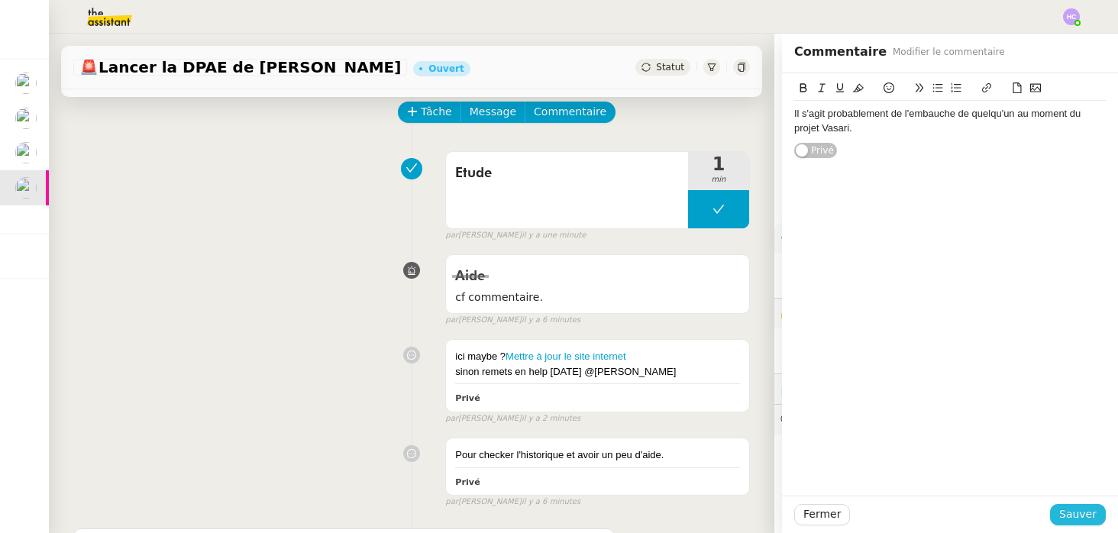
click at [1085, 508] on span "Sauver" at bounding box center [1077, 514] width 37 height 18
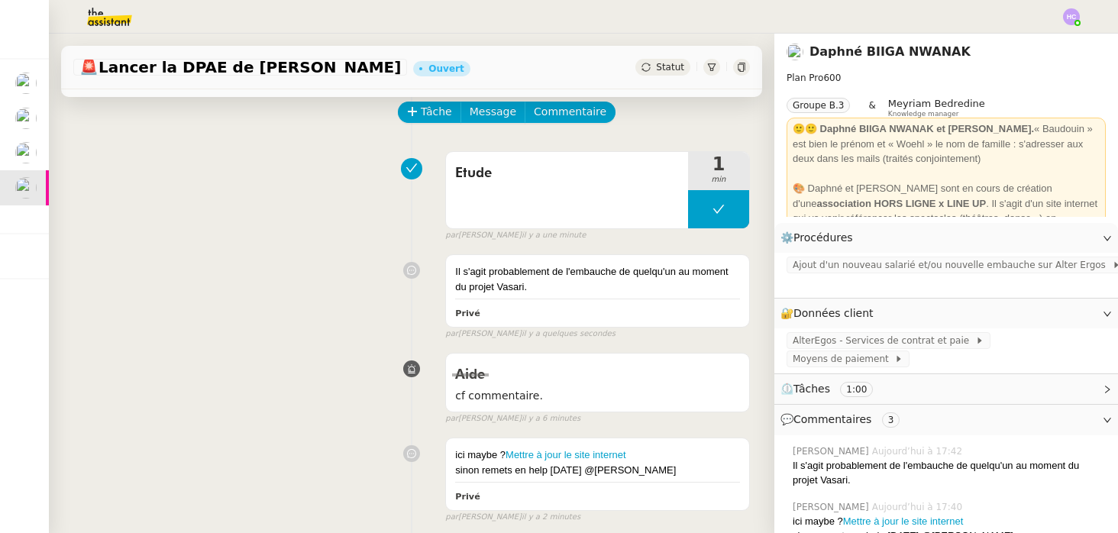
click at [675, 64] on span "Statut" at bounding box center [670, 67] width 28 height 11
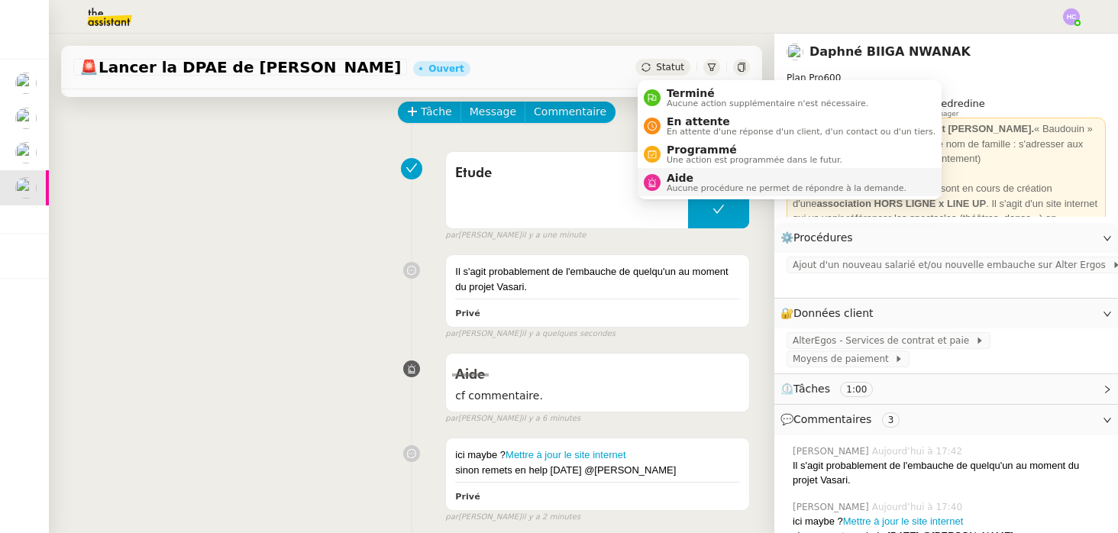
click at [695, 176] on span "Aide" at bounding box center [786, 178] width 240 height 12
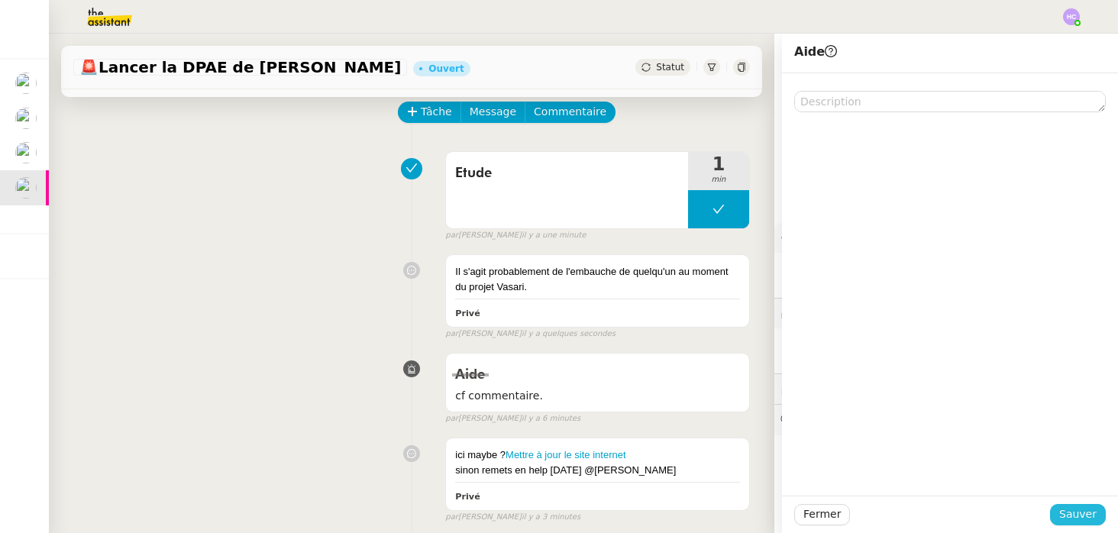
click at [1078, 513] on span "Sauver" at bounding box center [1077, 514] width 37 height 18
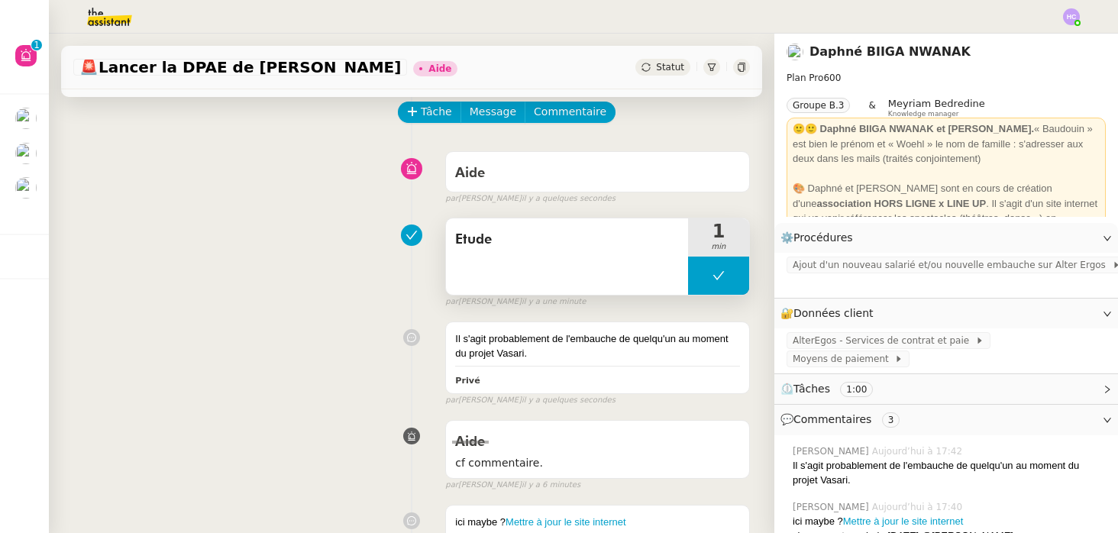
click at [695, 279] on button at bounding box center [718, 276] width 61 height 38
click at [695, 279] on div at bounding box center [703, 276] width 31 height 38
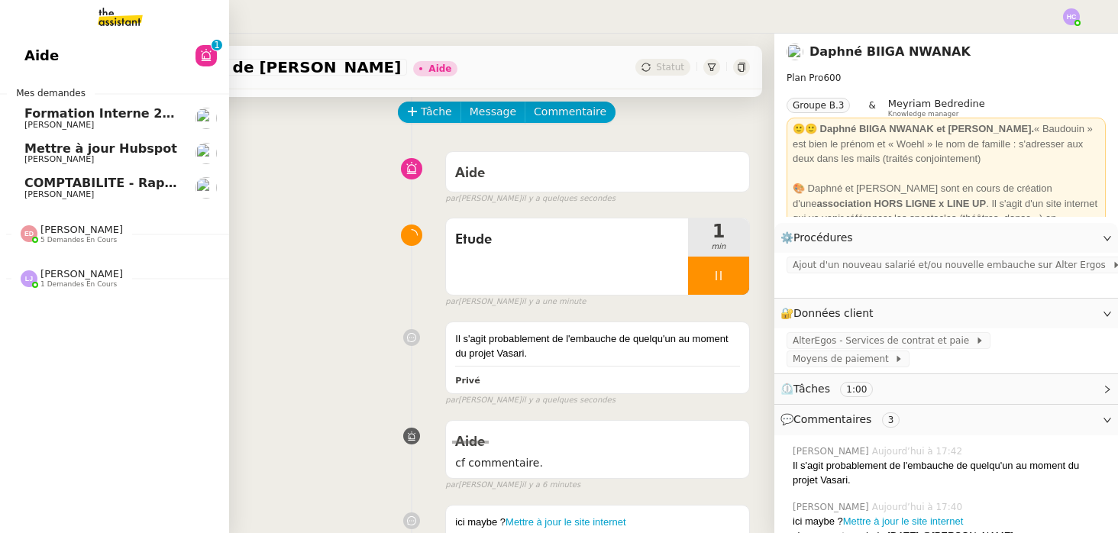
click at [72, 183] on span "COMPTABILITE - Rapprochement bancaire - 1 septembre 2025" at bounding box center [237, 183] width 426 height 15
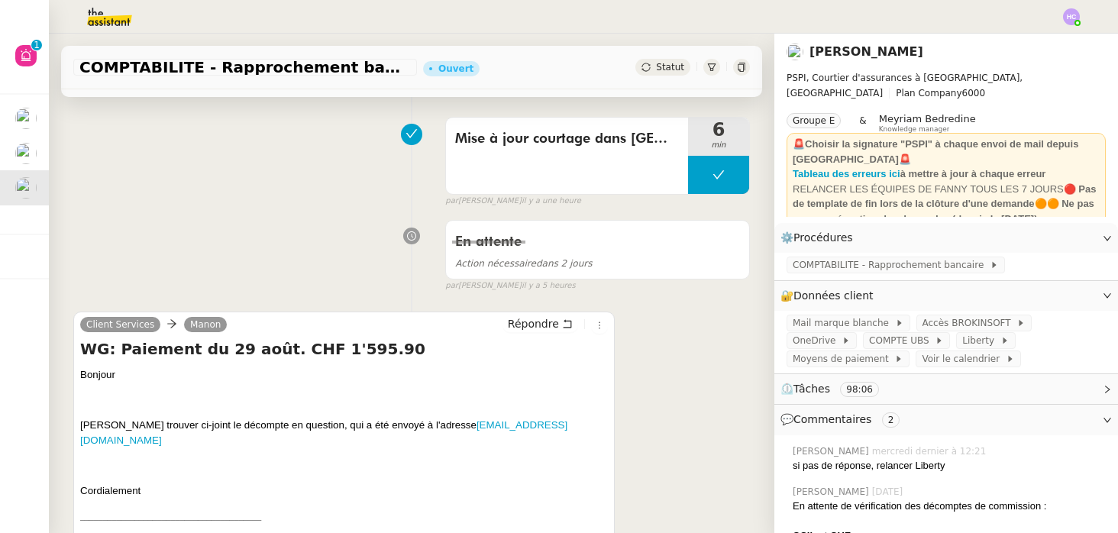
scroll to position [104, 0]
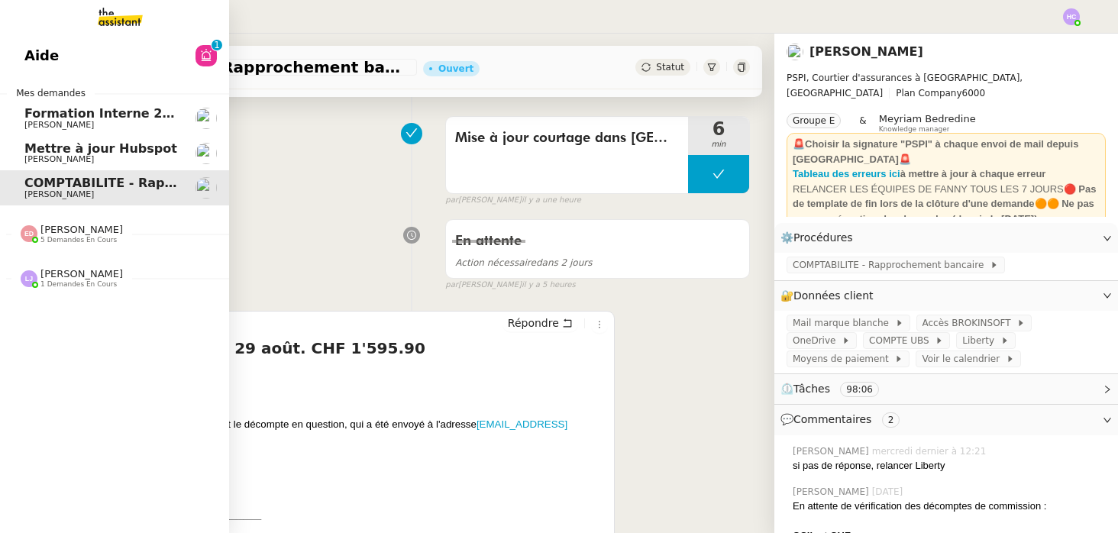
click at [54, 237] on span "5 demandes en cours" at bounding box center [78, 240] width 76 height 8
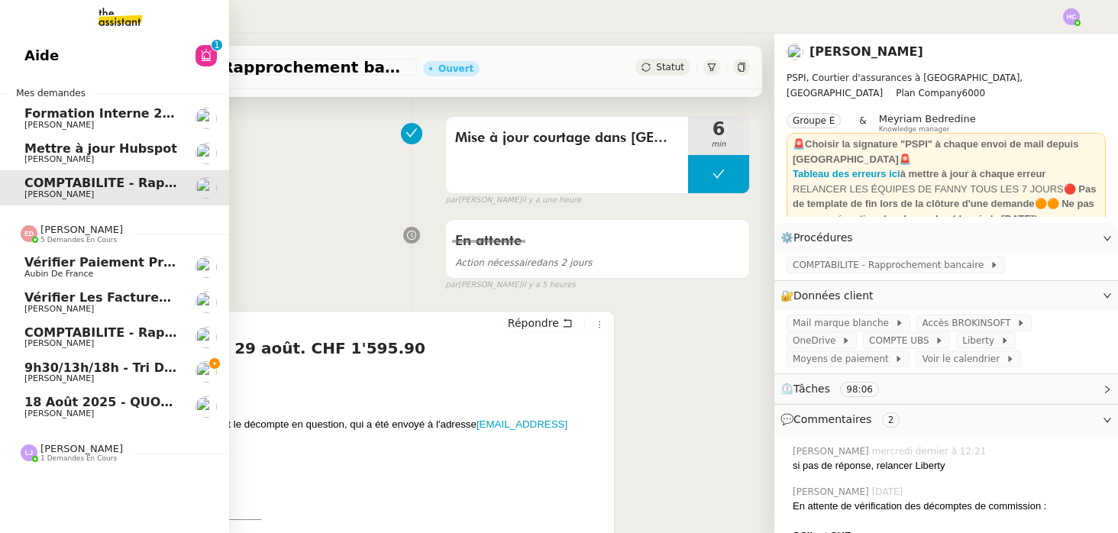
click at [58, 230] on span "[PERSON_NAME]" at bounding box center [81, 229] width 82 height 11
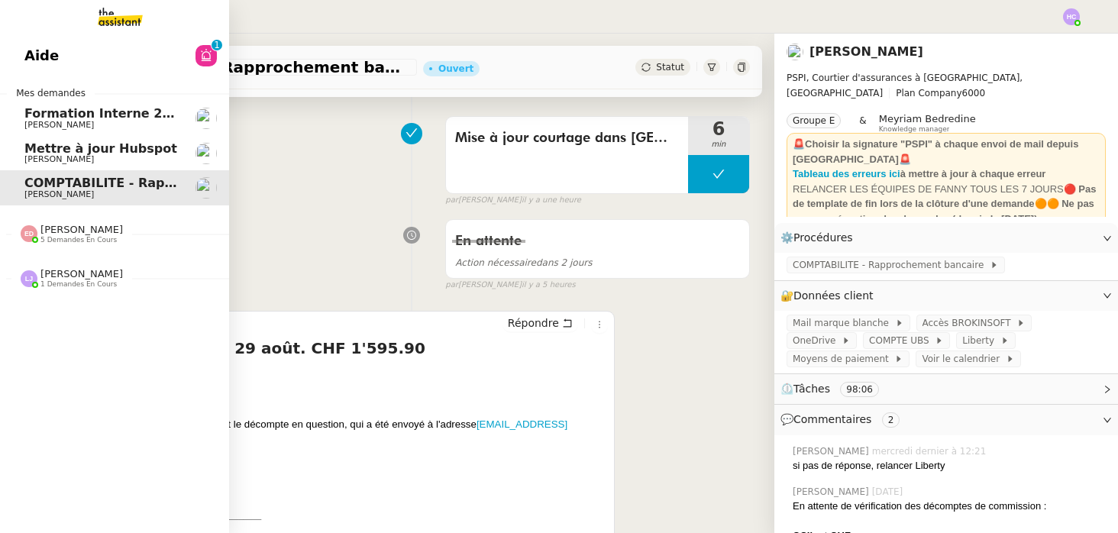
click at [70, 282] on span "1 demandes en cours" at bounding box center [78, 284] width 76 height 8
click at [74, 271] on span "[PERSON_NAME]" at bounding box center [81, 273] width 82 height 11
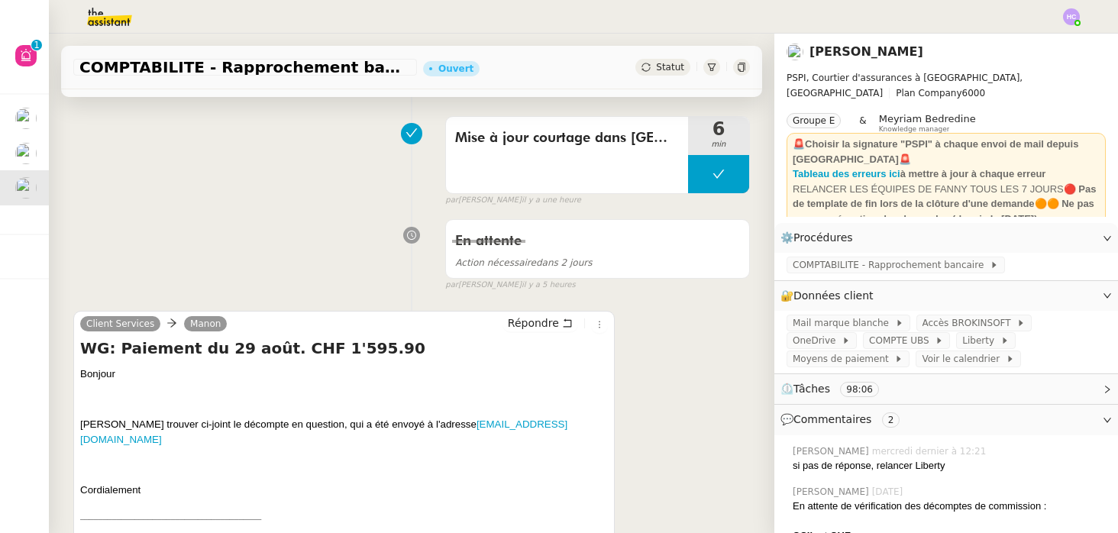
click at [313, 205] on div "Mise à jour courtage dans Brokin 6 min false par Hannah C. il y a une heure" at bounding box center [411, 158] width 676 height 98
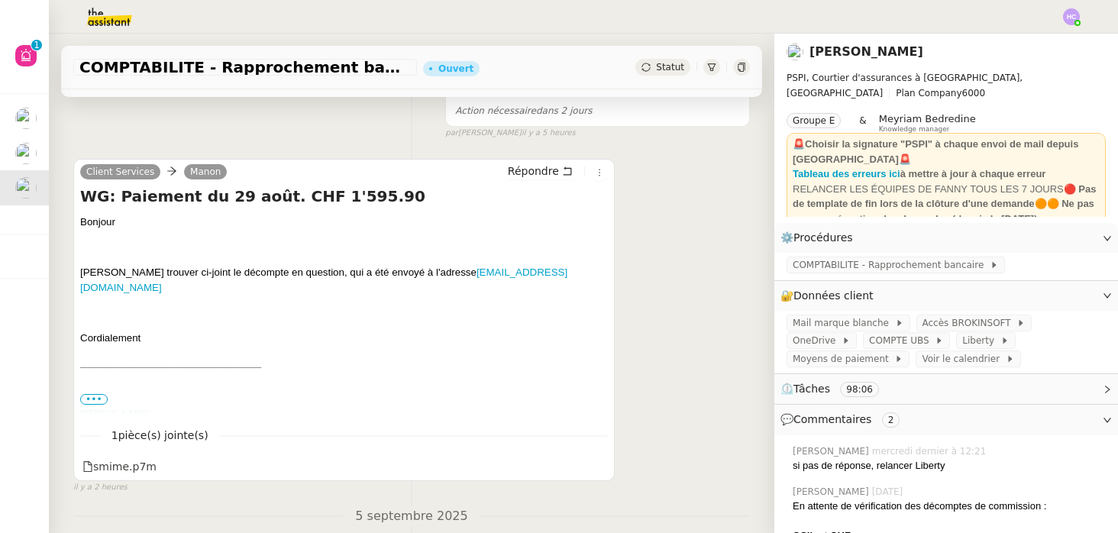
scroll to position [262, 0]
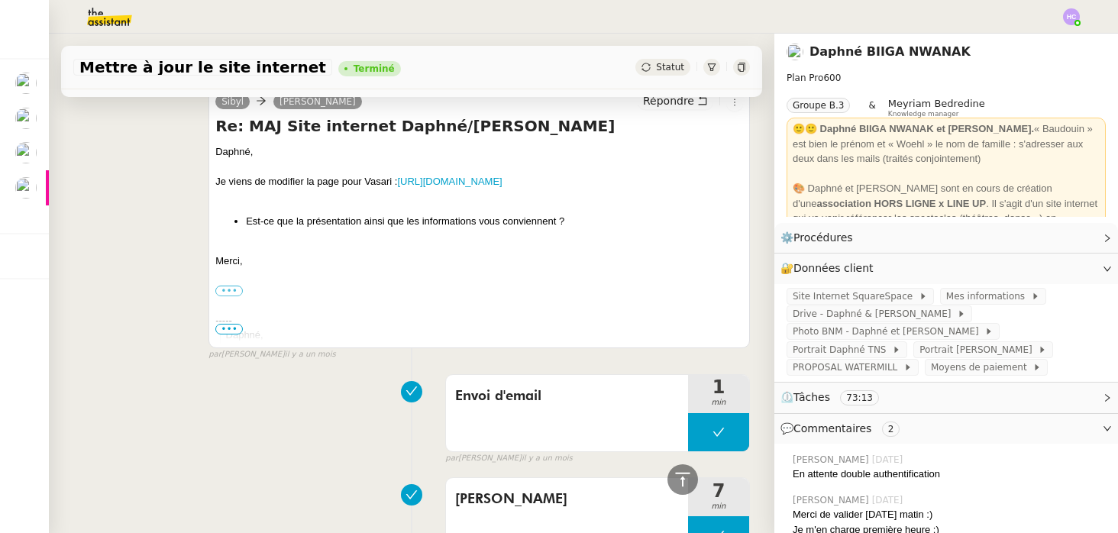
scroll to position [957, 0]
click at [502, 181] on link "[URL][DOMAIN_NAME]" at bounding box center [449, 180] width 105 height 11
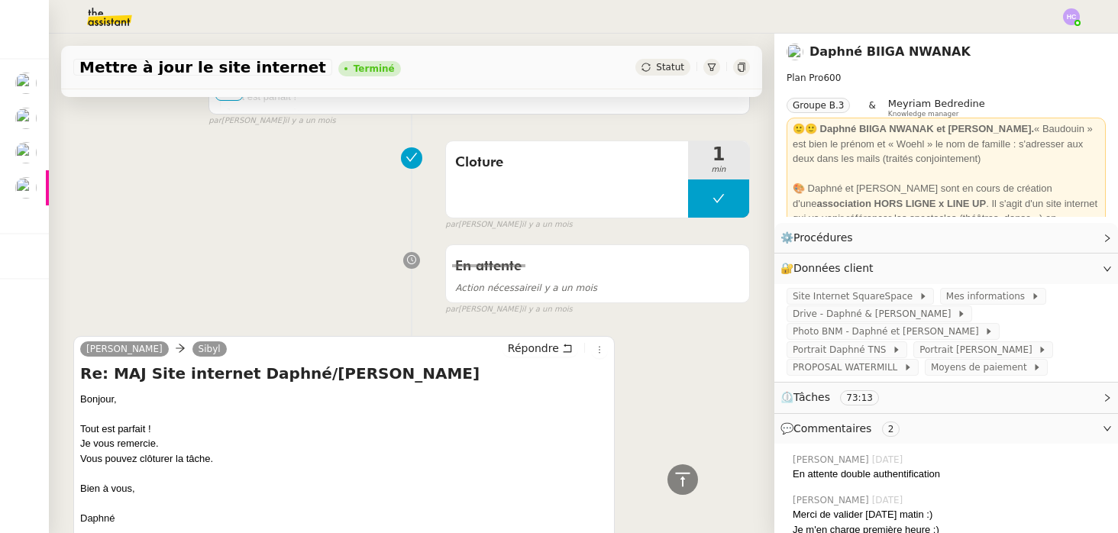
scroll to position [0, 0]
